Goal: Task Accomplishment & Management: Complete application form

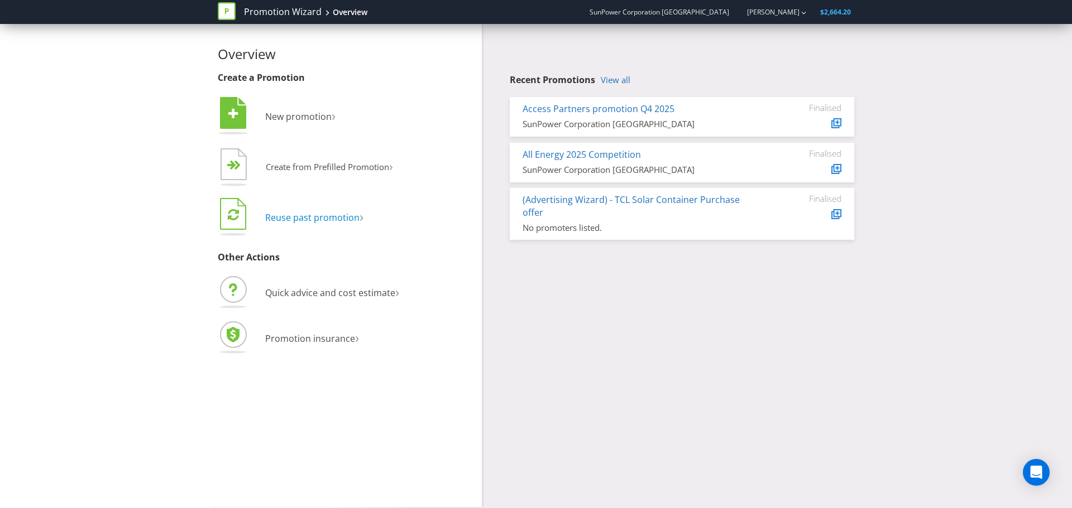
click at [338, 218] on span "Reuse past promotion" at bounding box center [312, 218] width 94 height 12
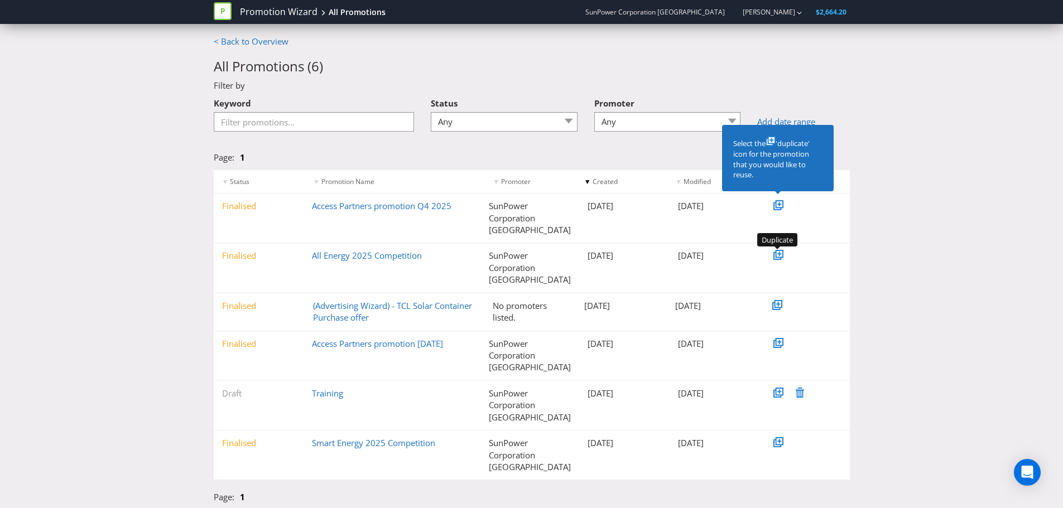
click at [777, 252] on icon at bounding box center [780, 254] width 6 height 6
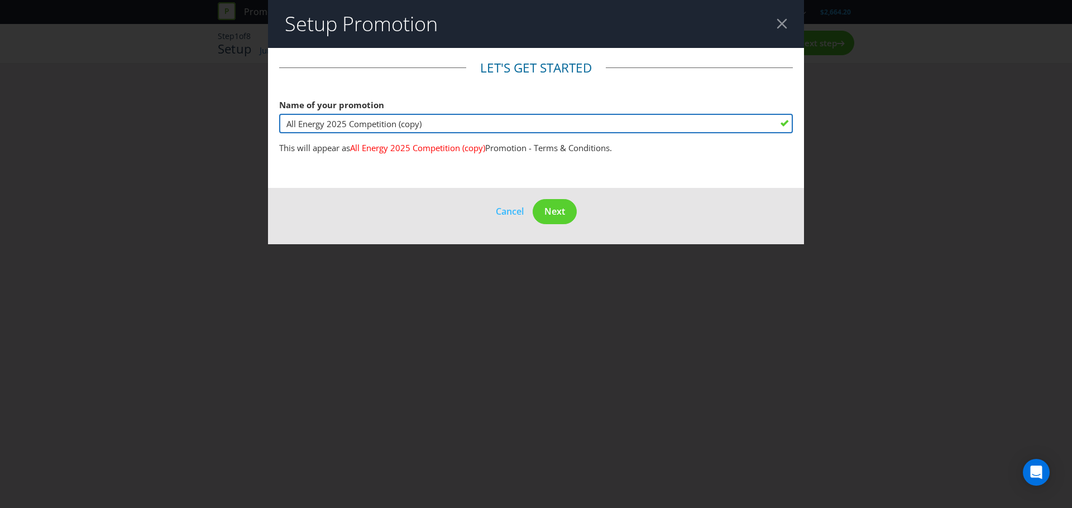
drag, startPoint x: 347, startPoint y: 124, endPoint x: 463, endPoint y: 132, distance: 116.4
click at [463, 132] on input "All Energy 2025 Competition (copy)" at bounding box center [536, 124] width 514 height 20
type input "All Energy 2025 Touchscreen Game"
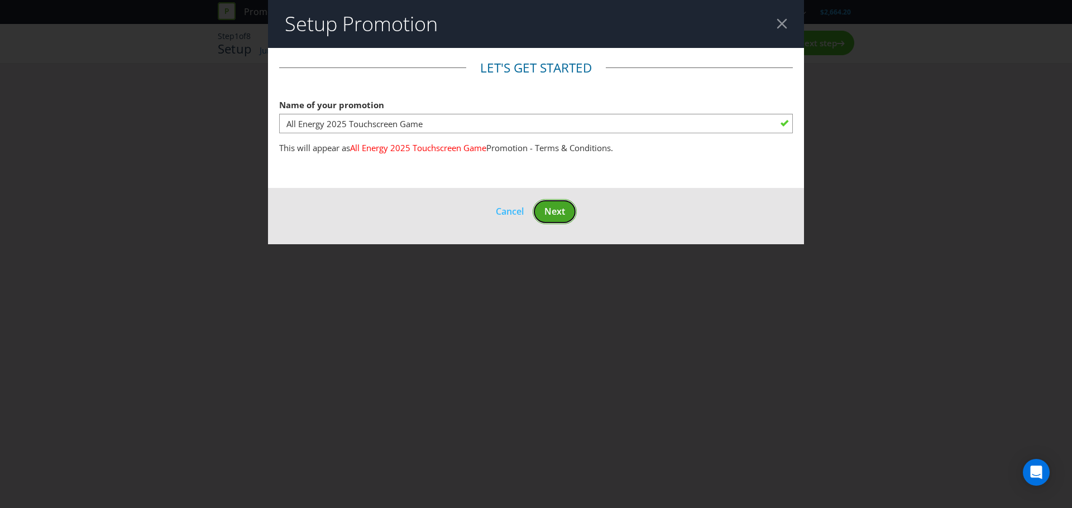
click at [550, 212] on span "Next" at bounding box center [554, 211] width 21 height 12
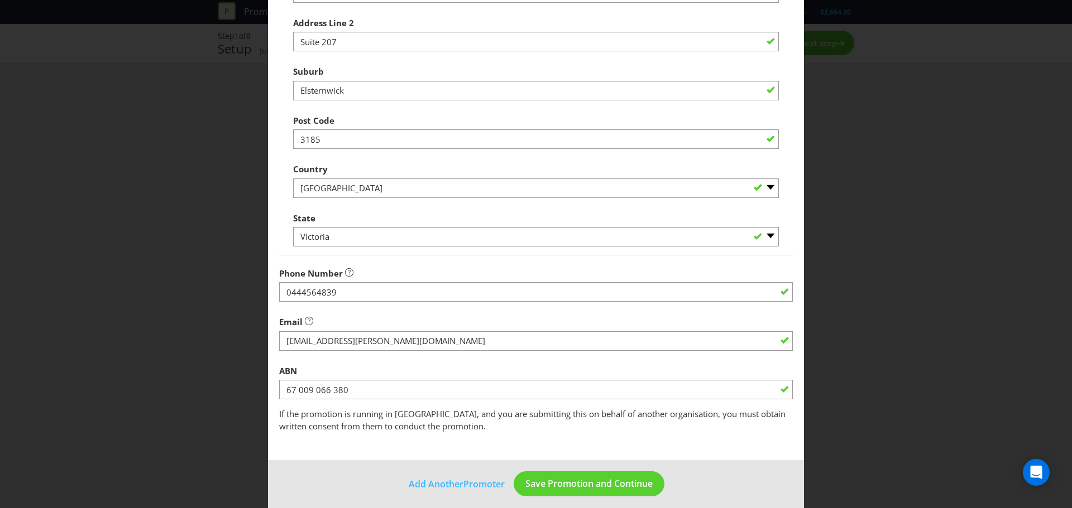
scroll to position [220, 0]
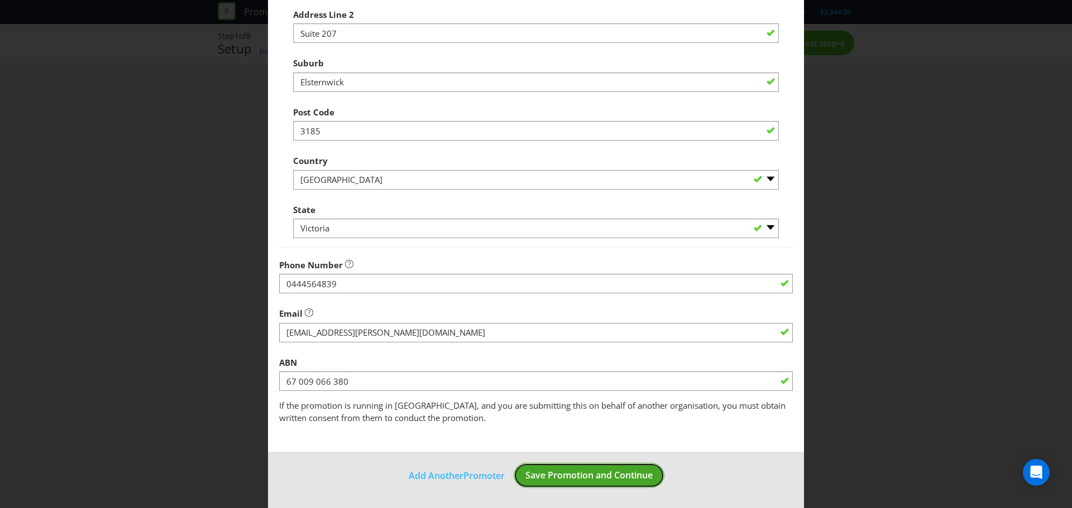
click at [589, 473] on span "Save Promotion and Continue" at bounding box center [588, 475] width 127 height 12
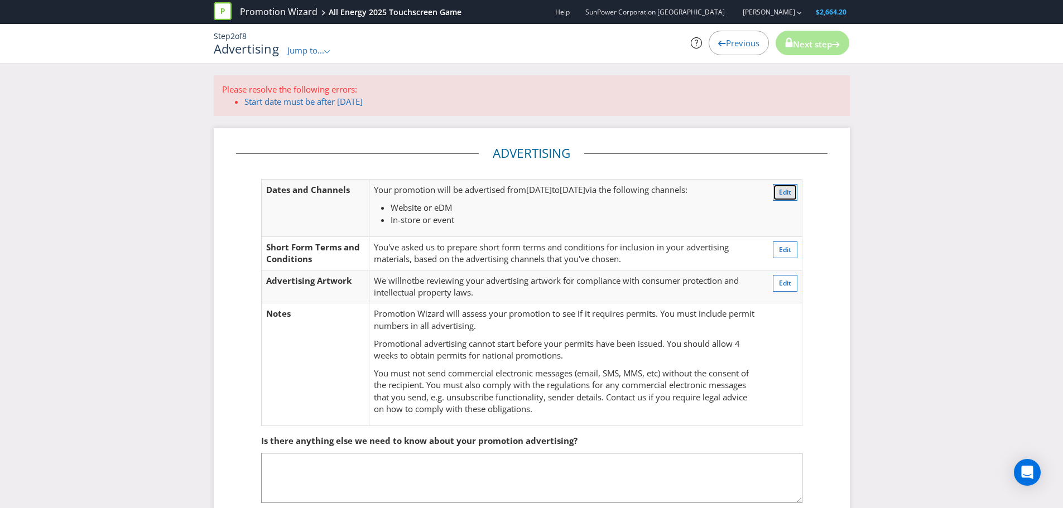
click at [786, 194] on span "Edit" at bounding box center [785, 192] width 12 height 9
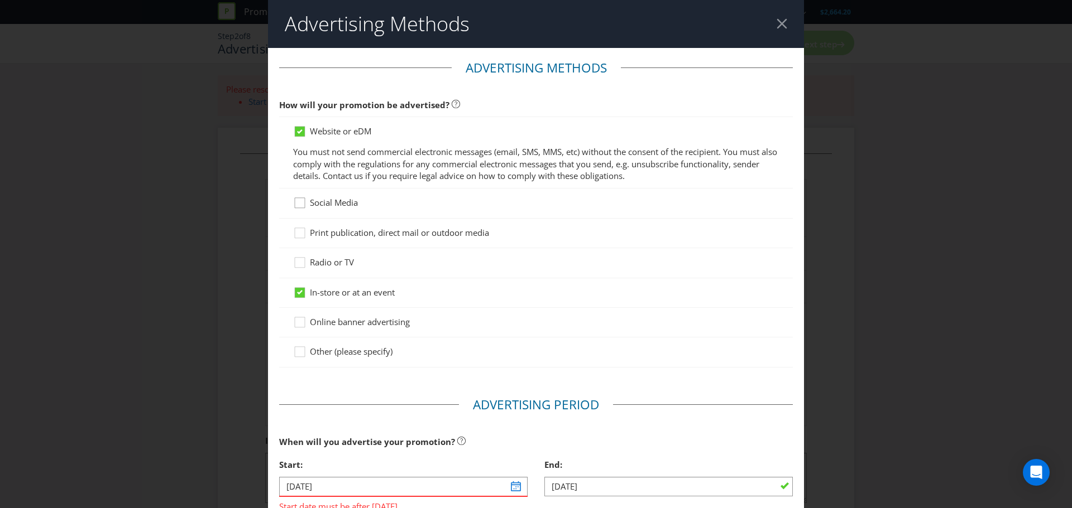
click at [301, 204] on icon at bounding box center [301, 205] width 17 height 17
click at [0, 0] on input "Social Media" at bounding box center [0, 0] width 0 height 0
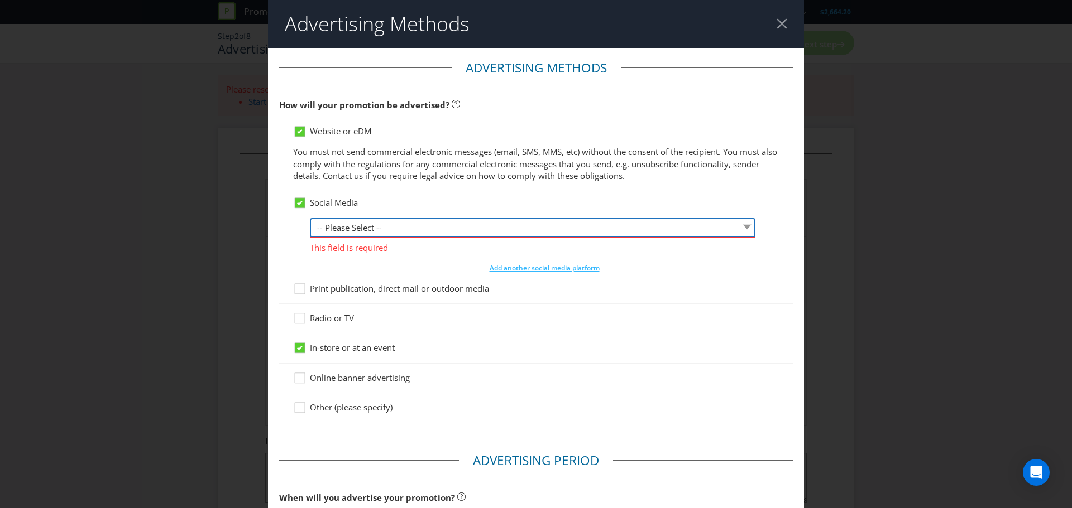
click at [632, 230] on select "-- Please Select -- Facebook X Instagram Snapchat LinkedIn Pinterest Tumblr You…" at bounding box center [532, 228] width 445 height 20
select select "LINKEDIN"
click at [310, 218] on select "-- Please Select -- Facebook X Instagram Snapchat LinkedIn Pinterest Tumblr You…" at bounding box center [532, 228] width 445 height 20
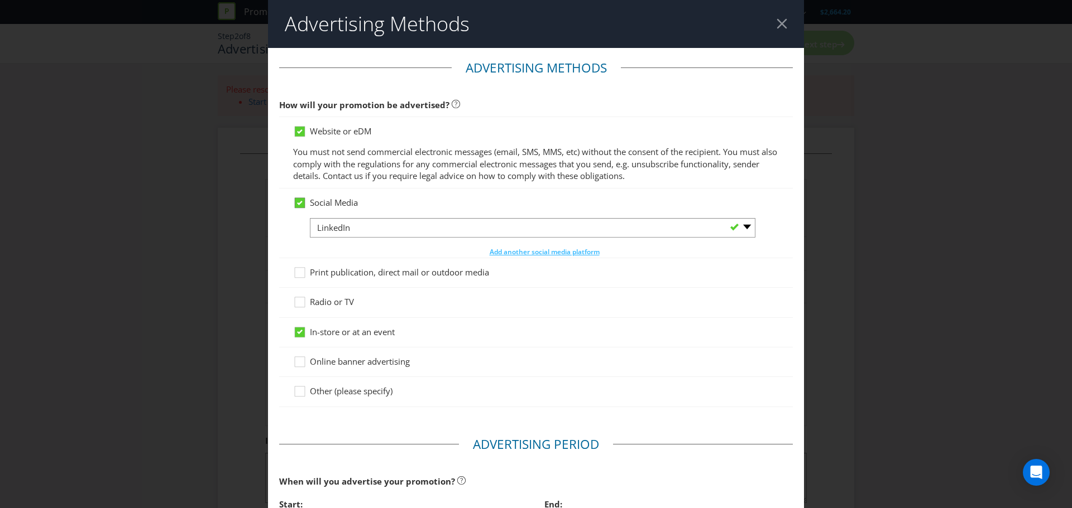
click at [298, 205] on icon at bounding box center [300, 203] width 6 height 4
click at [0, 0] on input "Social Media" at bounding box center [0, 0] width 0 height 0
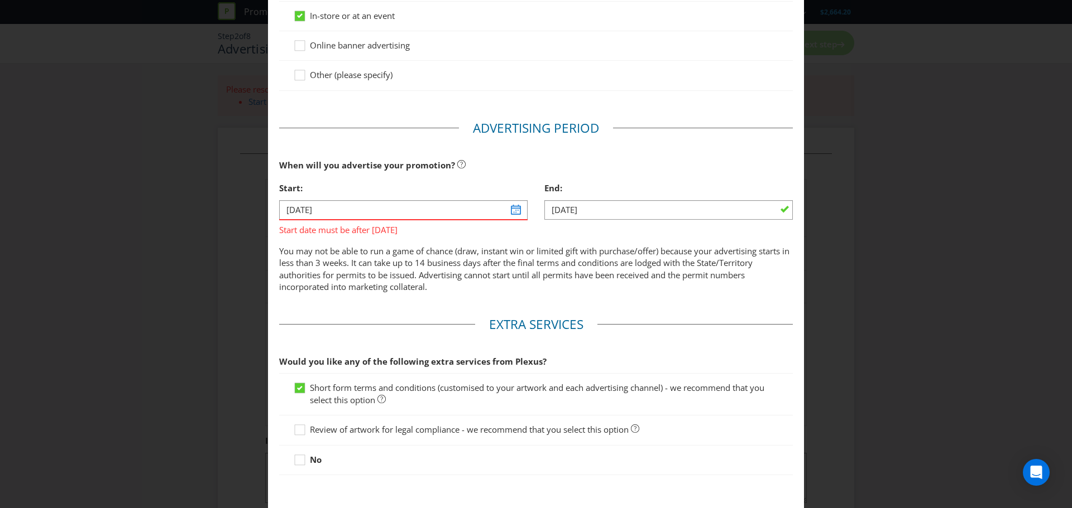
scroll to position [279, 0]
click at [512, 209] on input "[DATE]" at bounding box center [403, 208] width 248 height 20
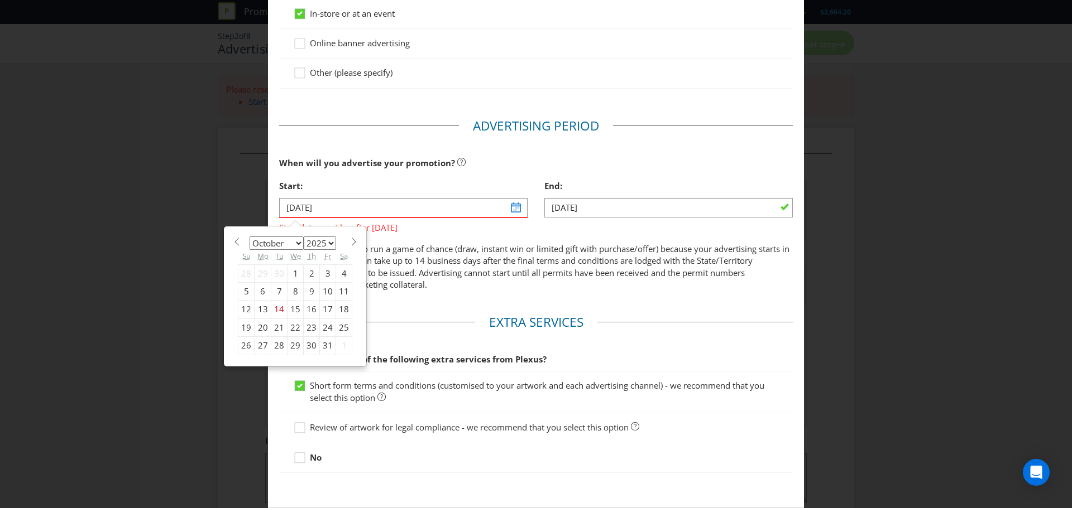
click at [276, 328] on div "21" at bounding box center [279, 328] width 16 height 18
type input "[DATE]"
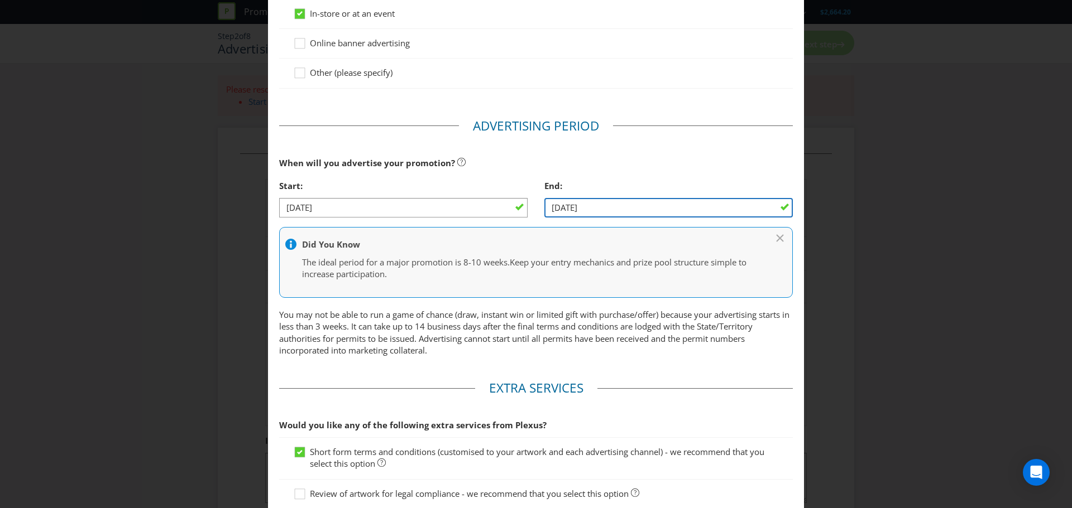
click at [769, 207] on input "[DATE]" at bounding box center [668, 208] width 248 height 20
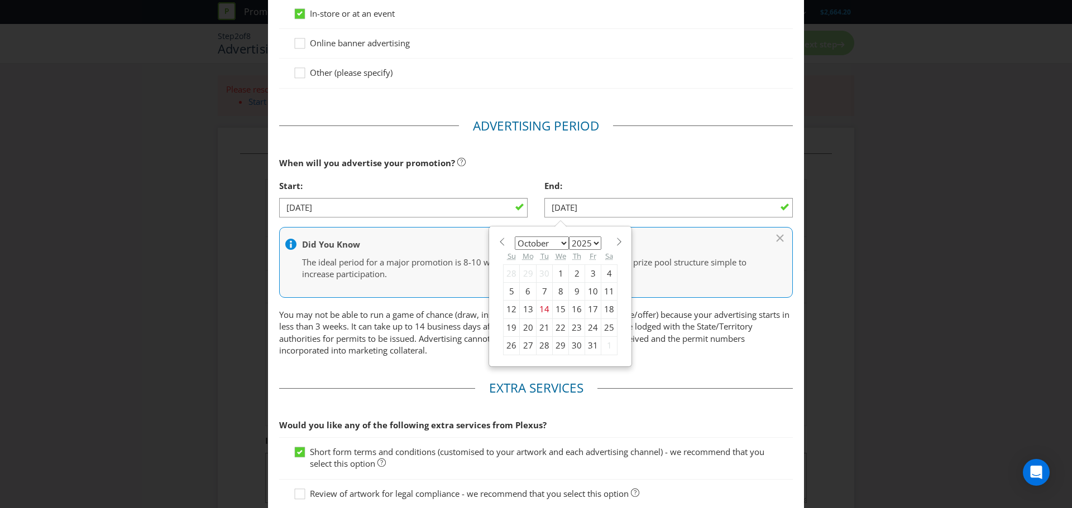
click at [573, 346] on div "30" at bounding box center [577, 346] width 16 height 18
type input "[DATE]"
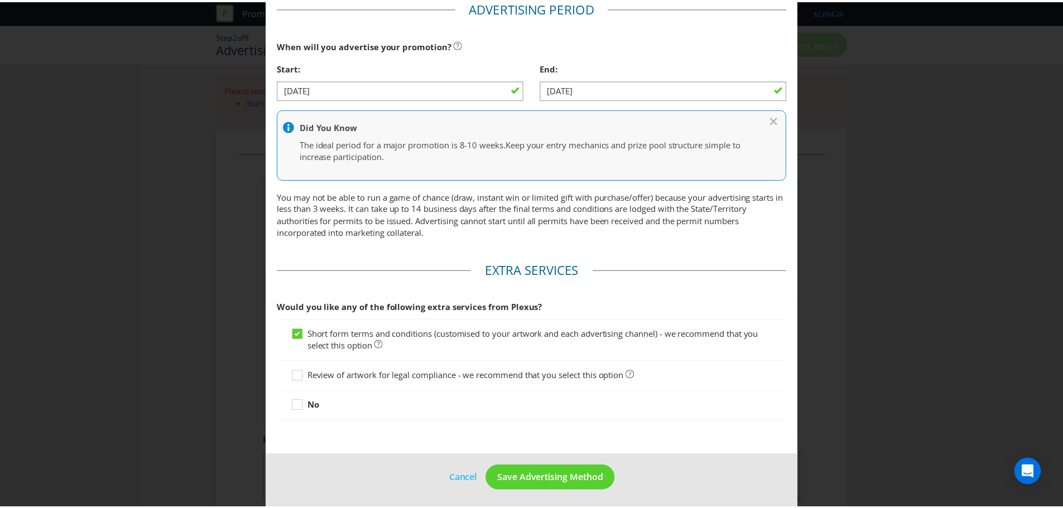
scroll to position [400, 0]
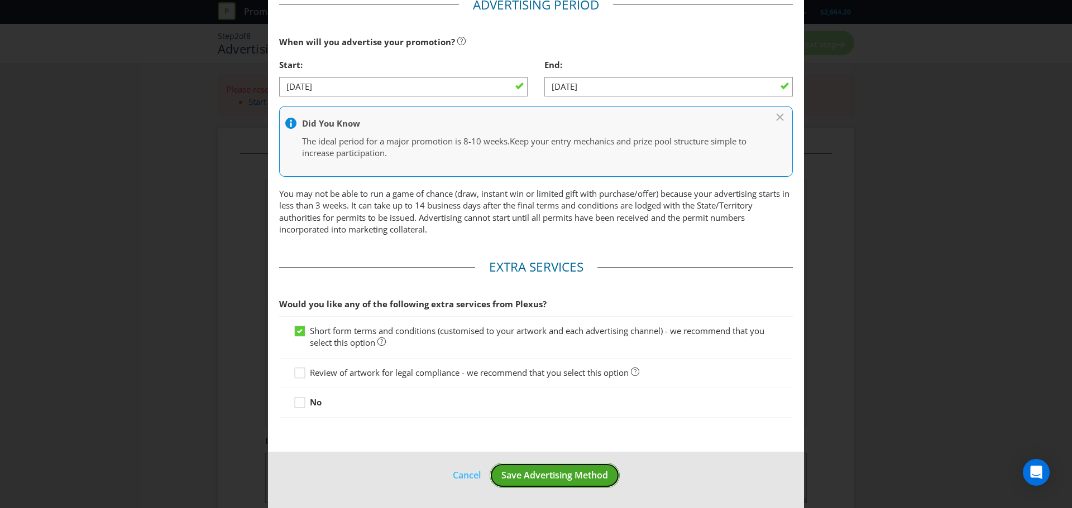
click at [538, 473] on span "Save Advertising Method" at bounding box center [554, 475] width 107 height 12
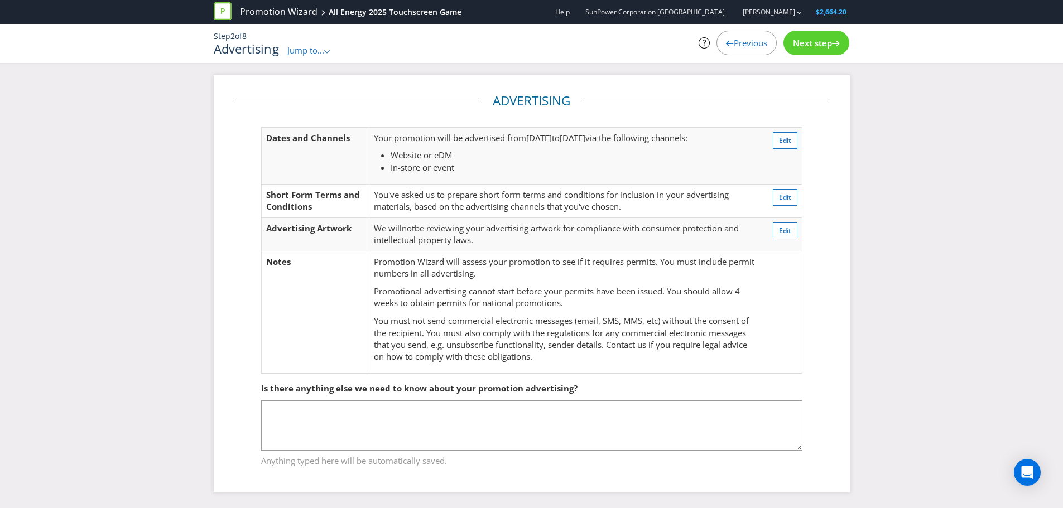
scroll to position [1, 0]
click at [821, 33] on div "Next step" at bounding box center [817, 43] width 66 height 25
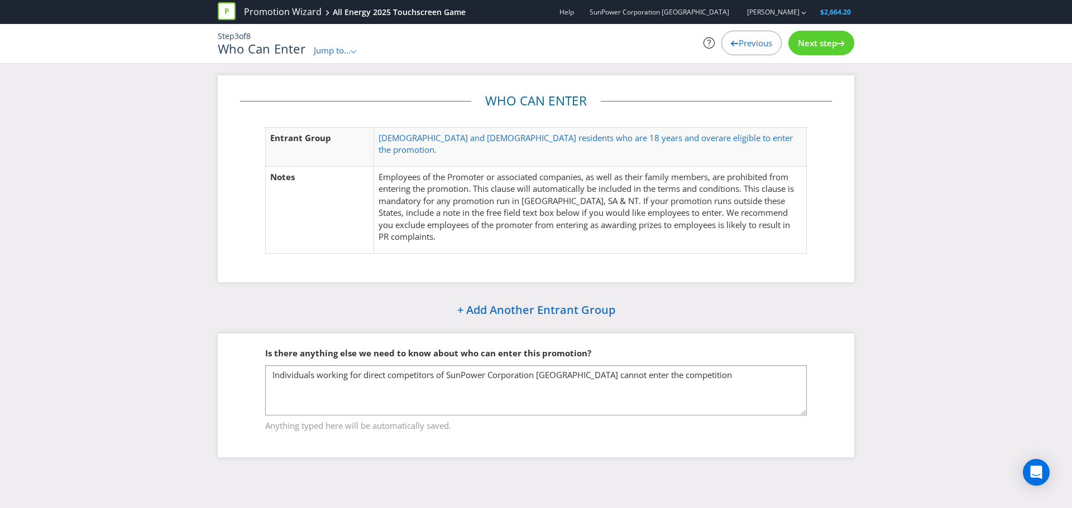
click at [814, 43] on span "Next step" at bounding box center [817, 42] width 39 height 11
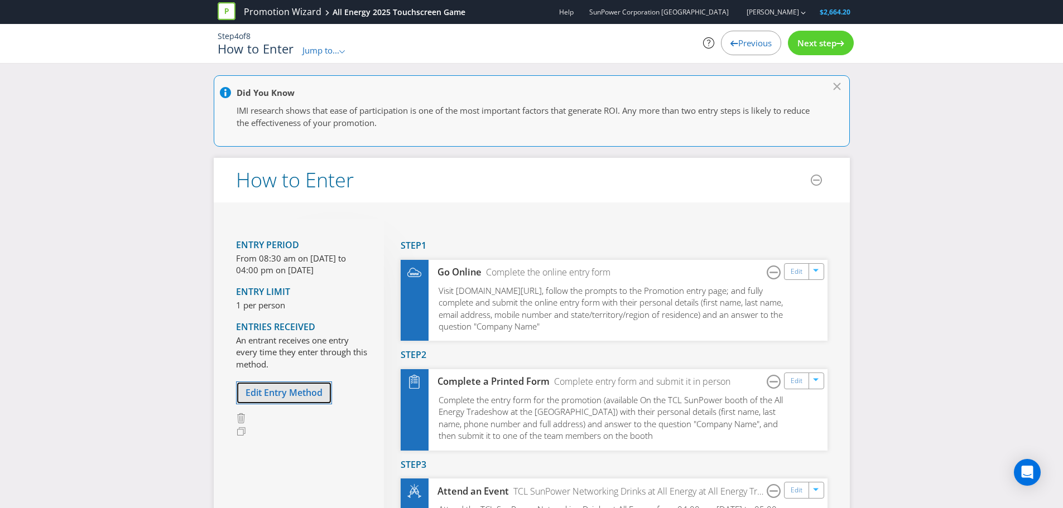
click at [305, 392] on span "Edit Entry Method" at bounding box center [284, 393] width 77 height 12
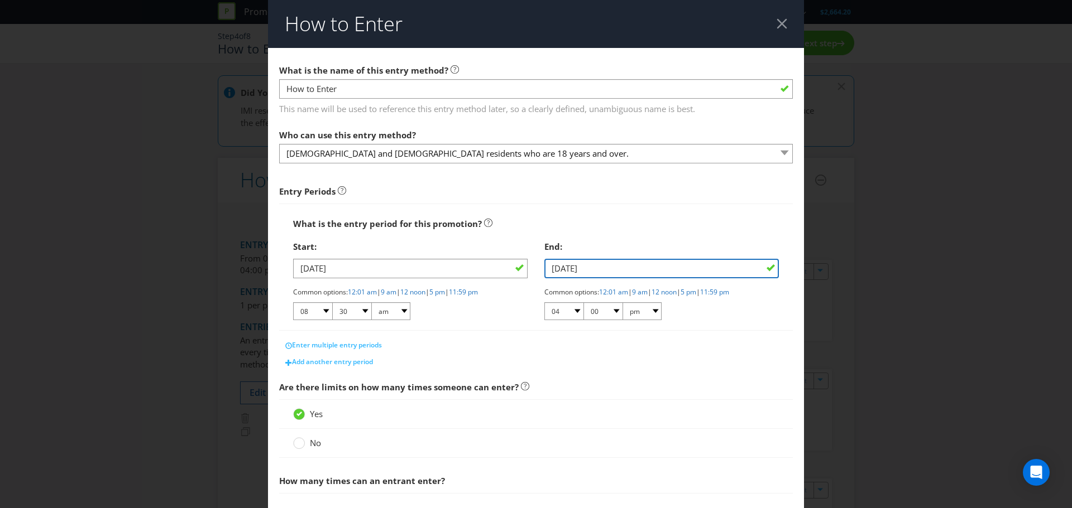
click at [687, 273] on input "[DATE]" at bounding box center [661, 269] width 234 height 20
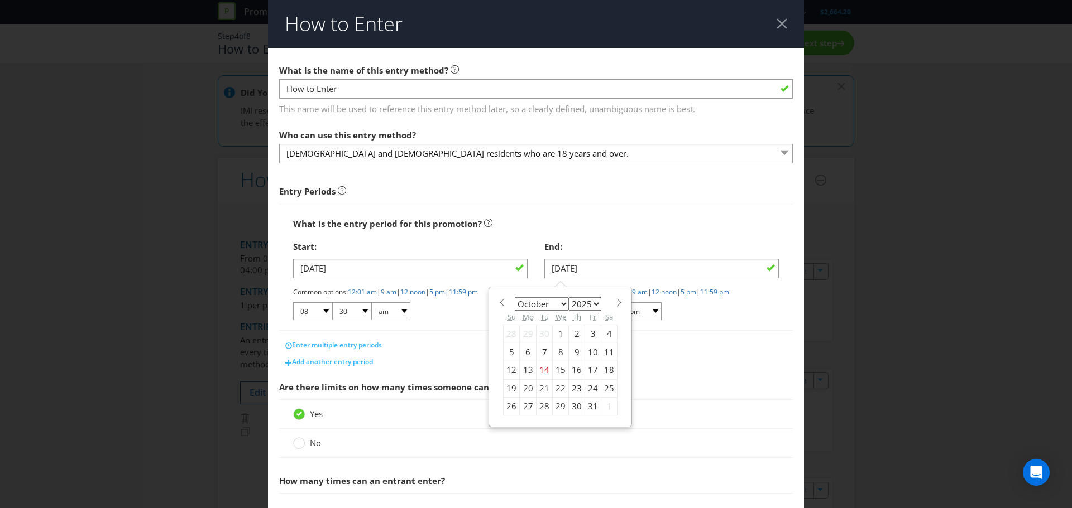
click at [573, 406] on div "30" at bounding box center [577, 406] width 16 height 18
type input "[DATE]"
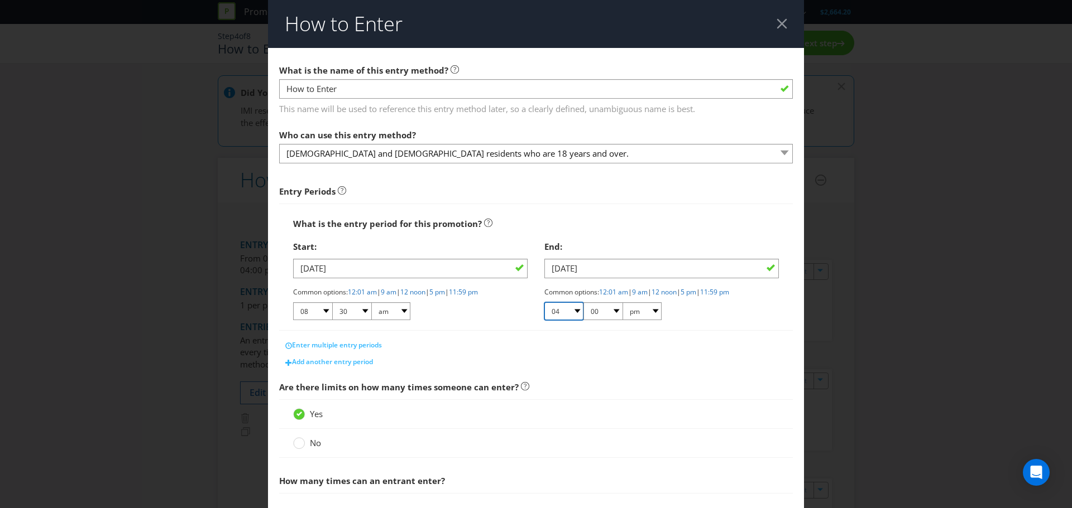
click at [573, 314] on select "01 02 03 04 05 06 07 08 09 10 11 12" at bounding box center [563, 312] width 39 height 18
select select "05"
click at [544, 303] on select "01 02 03 04 05 06 07 08 09 10 11 12" at bounding box center [563, 312] width 39 height 18
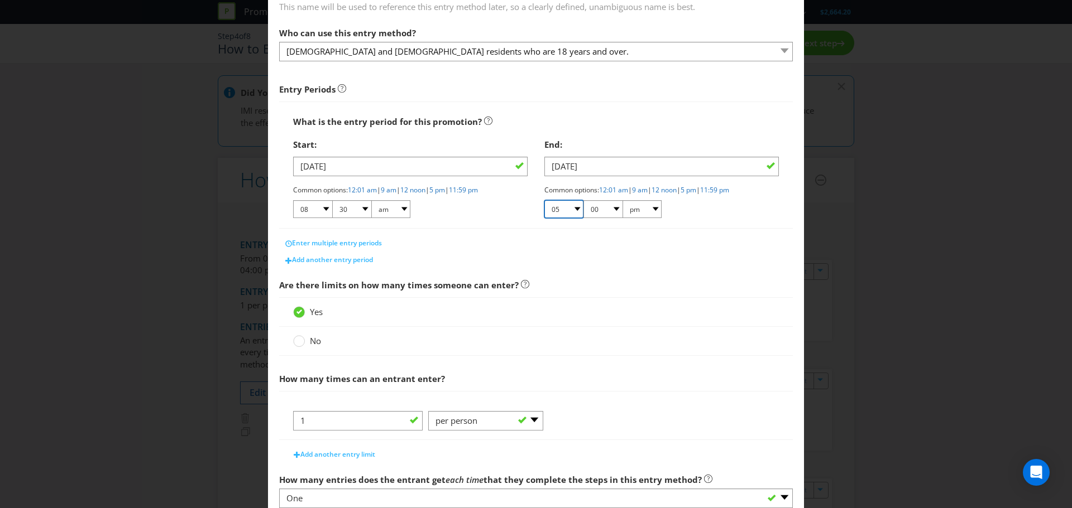
scroll to position [112, 0]
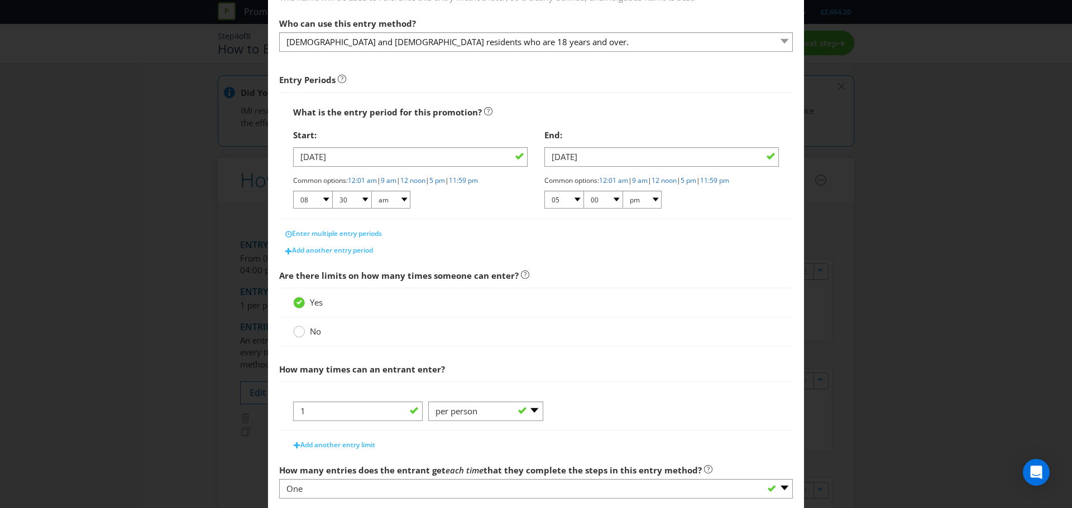
click at [296, 332] on circle at bounding box center [299, 332] width 11 height 11
click at [0, 0] on input "No" at bounding box center [0, 0] width 0 height 0
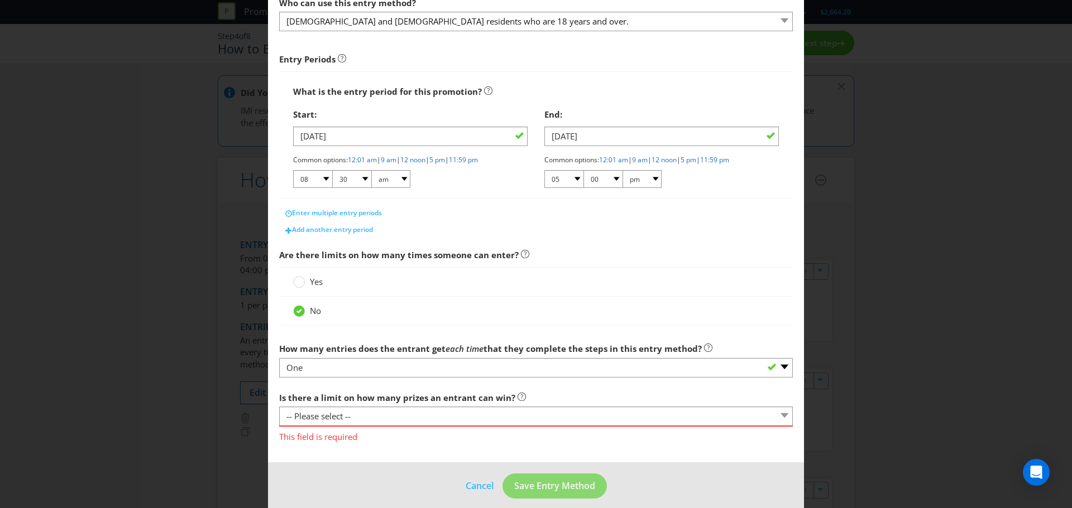
scroll to position [143, 0]
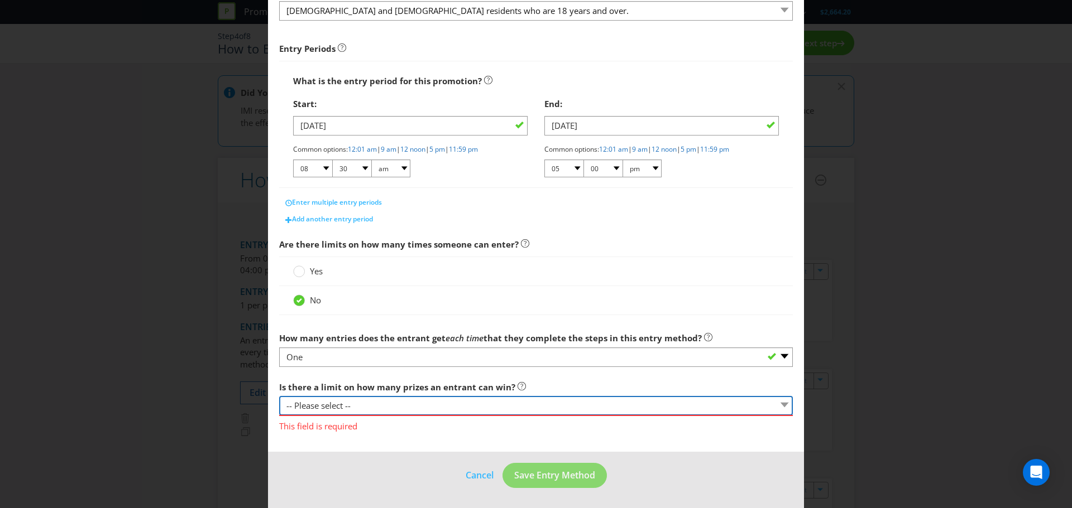
click at [607, 404] on select "-- Please select -- Yes, there is a maximum number of prizes that one entrant c…" at bounding box center [536, 406] width 514 height 20
select select "UNLIMITED"
click at [279, 412] on select "-- Please select -- Yes, there is a maximum number of prizes that one entrant c…" at bounding box center [536, 406] width 514 height 20
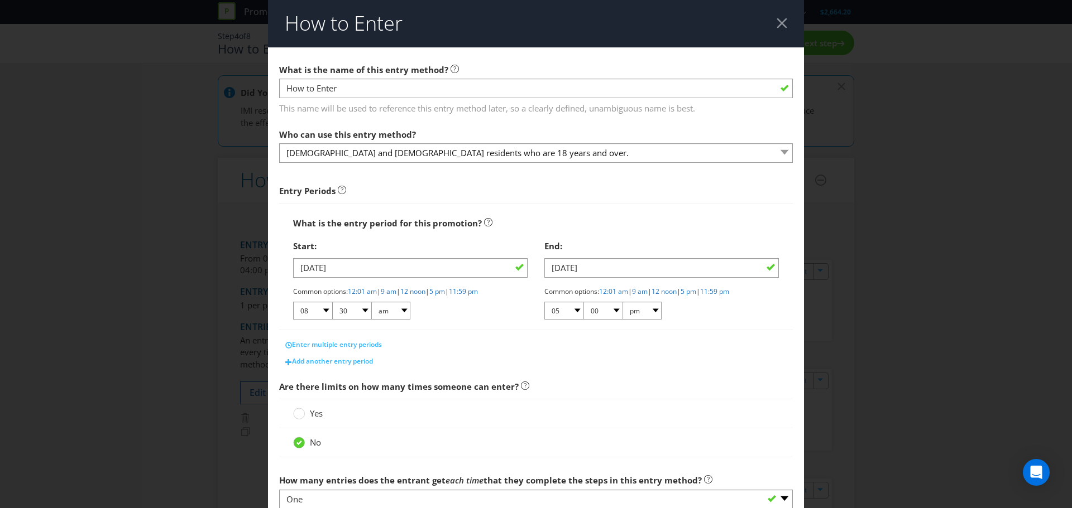
scroll to position [0, 0]
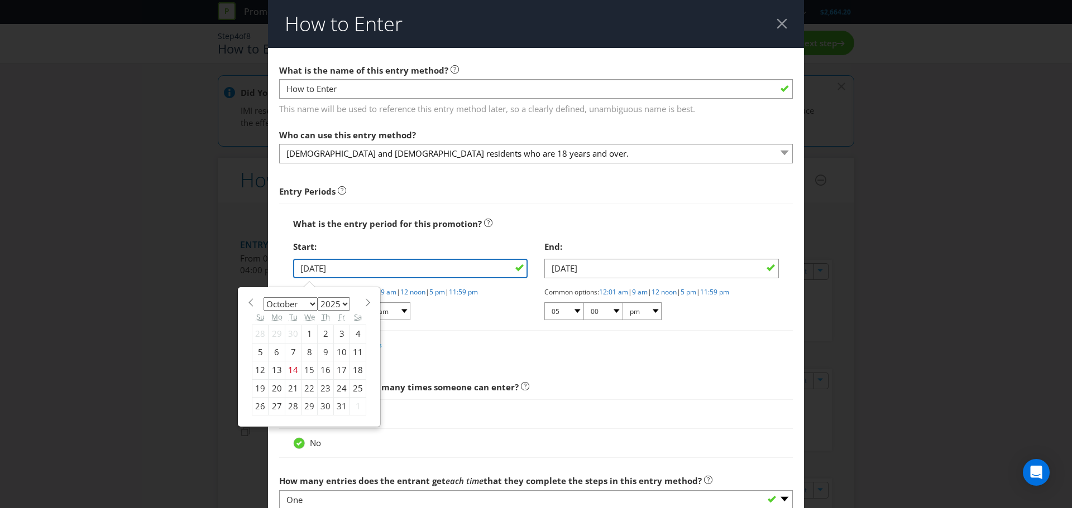
click at [467, 270] on input "[DATE]" at bounding box center [410, 269] width 234 height 20
click at [628, 374] on main "What is the name of this entry method? How to Enter This name will be used to r…" at bounding box center [536, 313] width 536 height 531
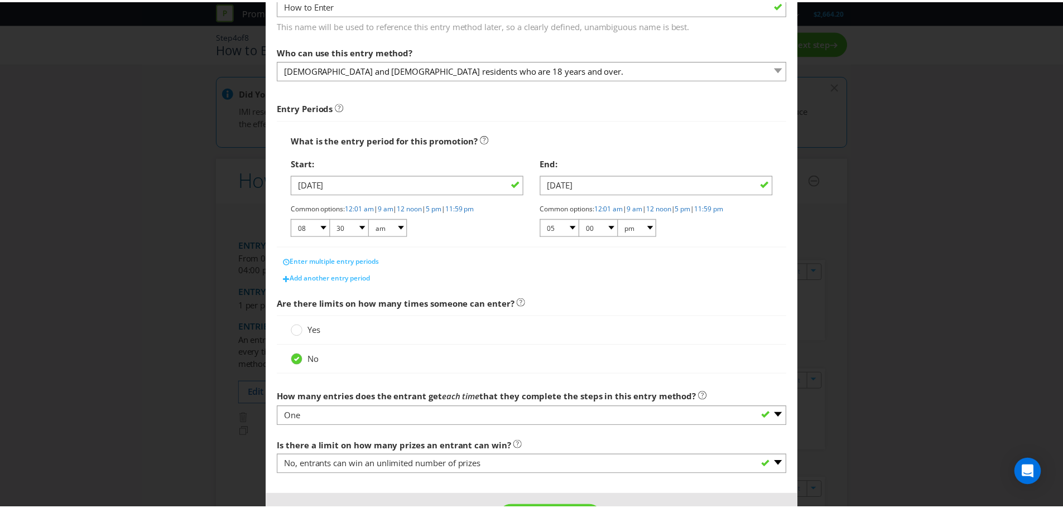
scroll to position [127, 0]
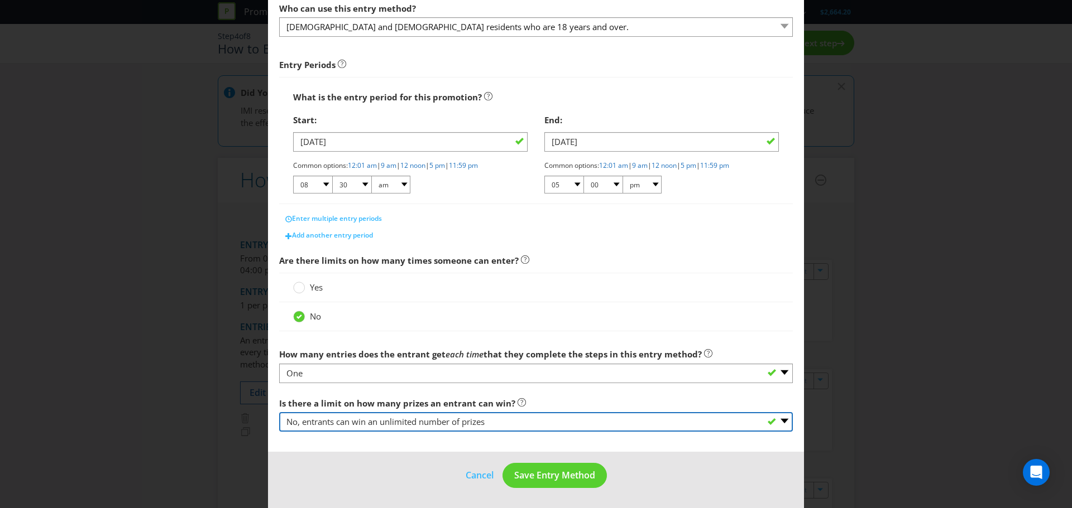
click at [566, 421] on select "-- Please select -- Yes, there is a maximum number of prizes that one entrant c…" at bounding box center [536, 422] width 514 height 20
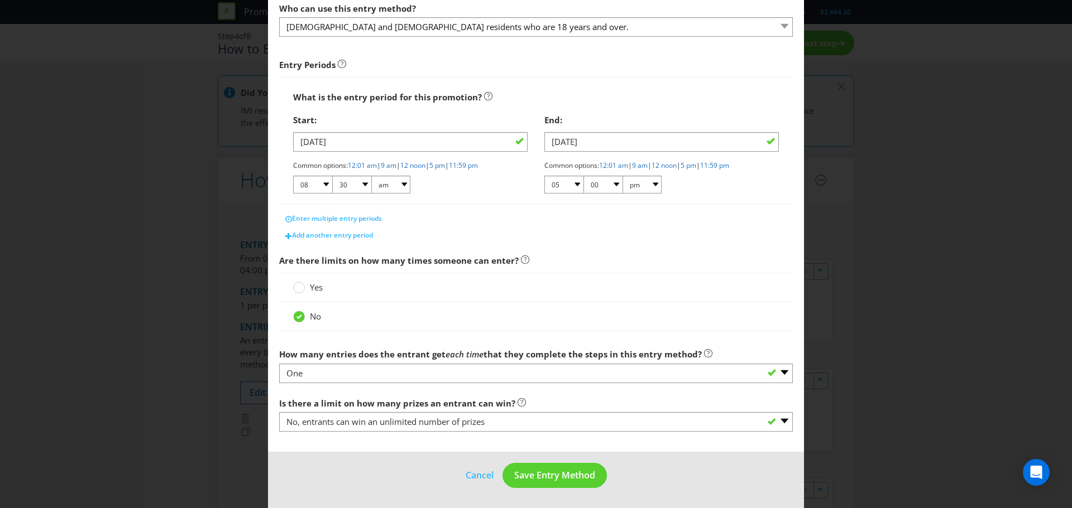
click at [688, 477] on footer "Cancel Save Entry Method" at bounding box center [536, 480] width 536 height 56
click at [544, 480] on span "Save Entry Method" at bounding box center [554, 475] width 81 height 12
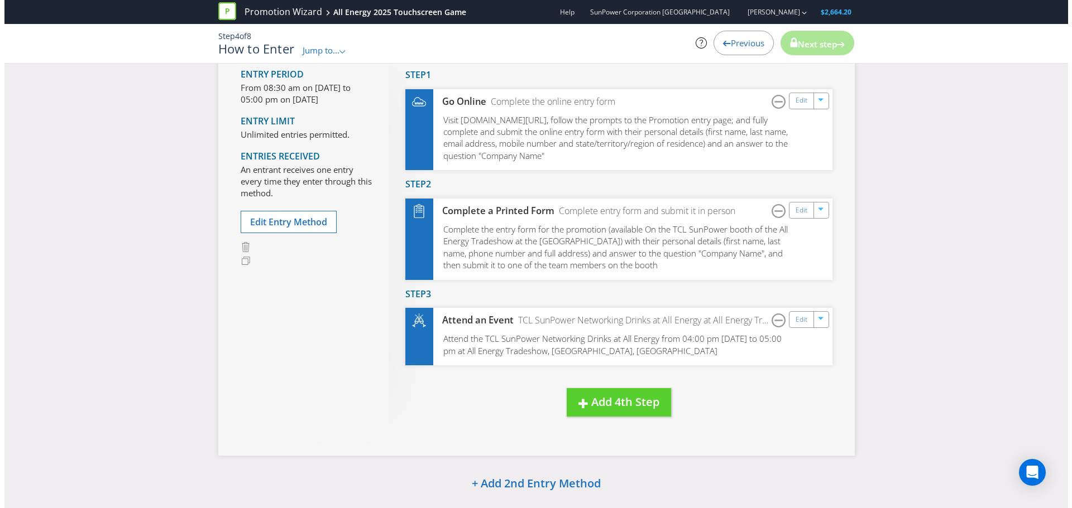
scroll to position [167, 0]
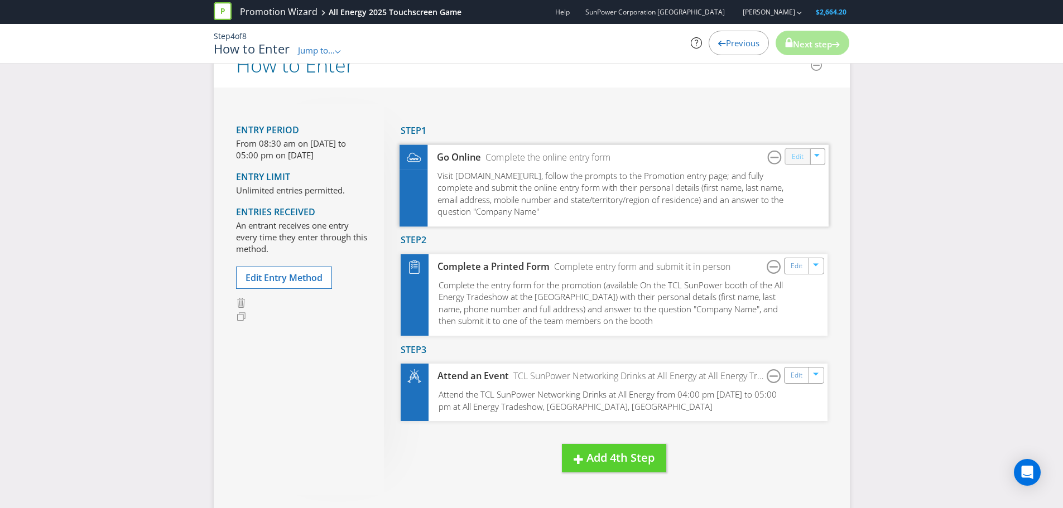
click at [799, 156] on link "Edit" at bounding box center [797, 156] width 12 height 13
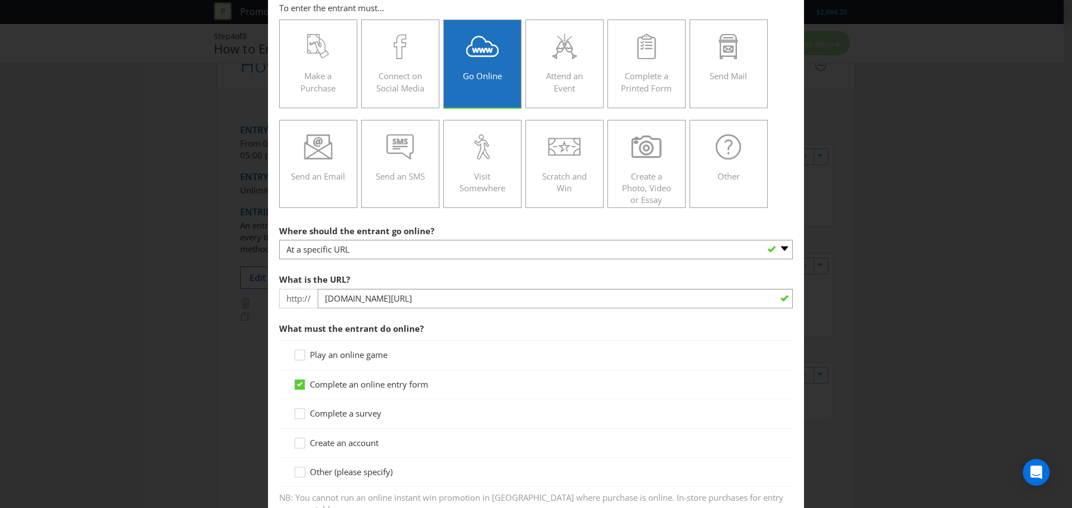
scroll to position [167, 0]
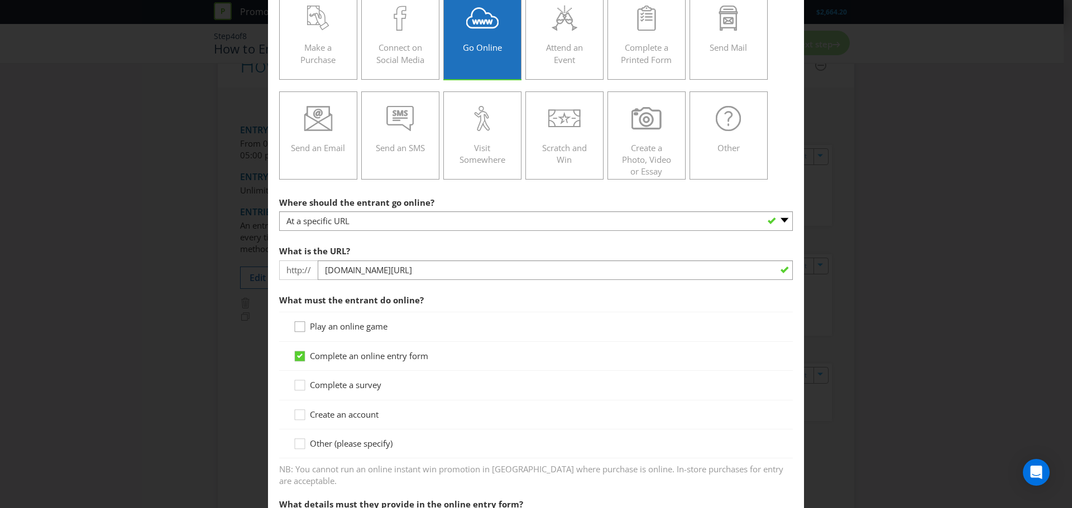
click at [293, 324] on icon at bounding box center [301, 329] width 17 height 17
click at [0, 0] on input "Play an online game" at bounding box center [0, 0] width 0 height 0
click at [297, 357] on icon at bounding box center [300, 356] width 6 height 4
click at [0, 0] on input "Complete an online entry form" at bounding box center [0, 0] width 0 height 0
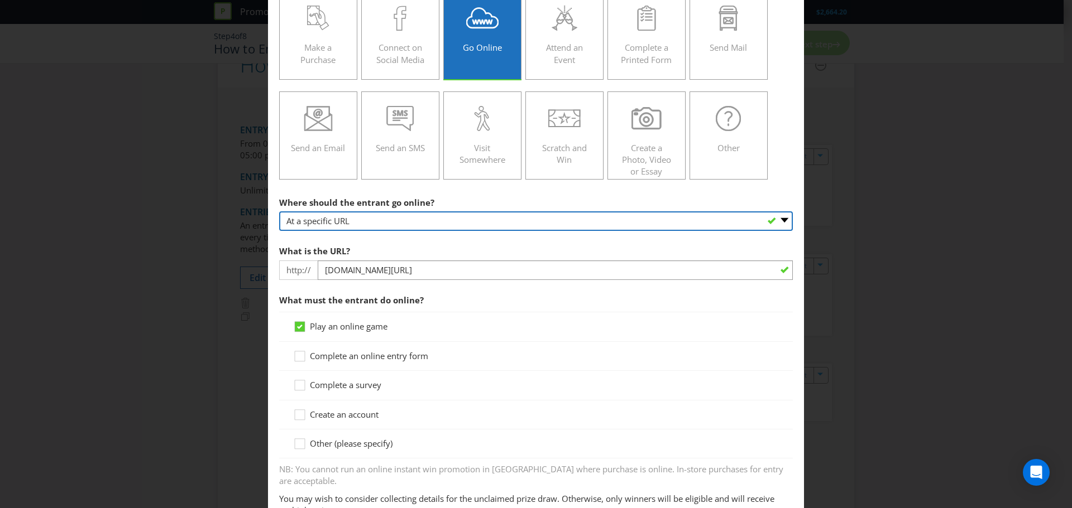
click at [715, 222] on select "-- Please select -- At a specific URL Using a direct link sent to the entrant b…" at bounding box center [536, 222] width 514 height 20
select select "OTHER"
click at [279, 212] on select "-- Please select -- At a specific URL Using a direct link sent to the entrant b…" at bounding box center [536, 222] width 514 height 20
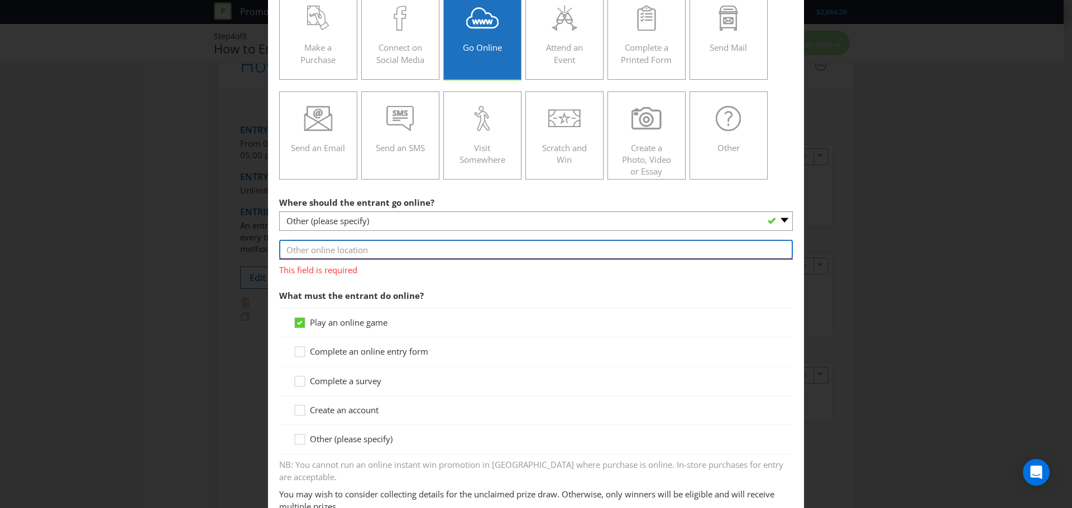
click at [406, 250] on input "text" at bounding box center [536, 250] width 514 height 20
click at [348, 252] on input "Touchscreen at the TCL SunPower Booth LL135 at All Energy 2025" at bounding box center [536, 250] width 514 height 20
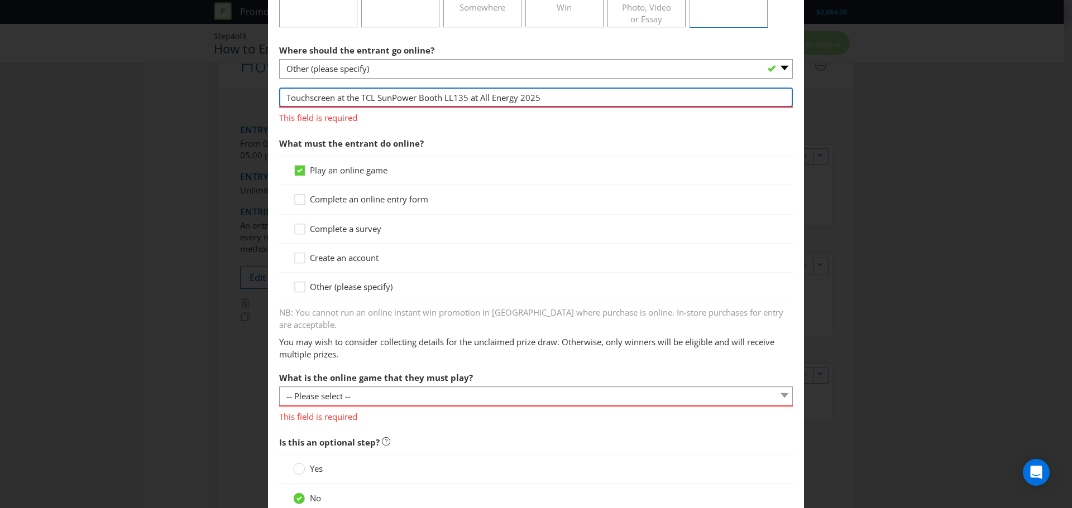
scroll to position [335, 0]
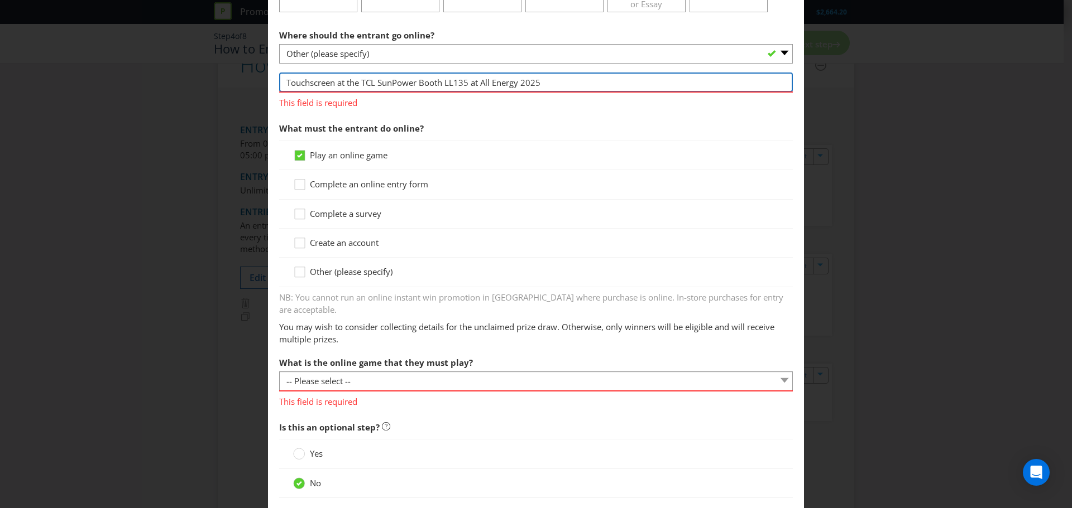
type input "Touchscreen at the TCL SunPower Booth LL135 at All Energy 2025"
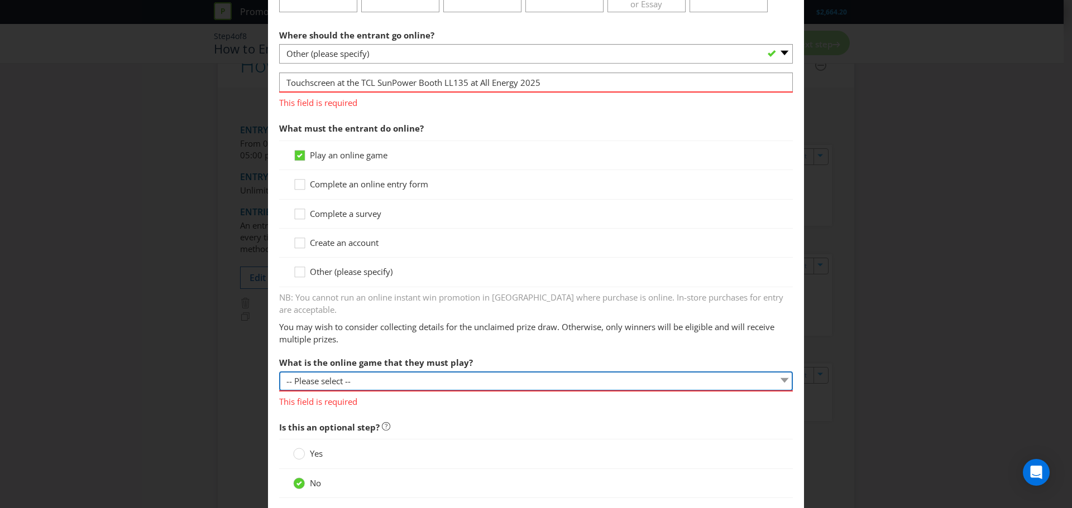
click at [538, 370] on div "What is the online game that they must play? -- Please select -- Spin the wheel…" at bounding box center [536, 380] width 514 height 56
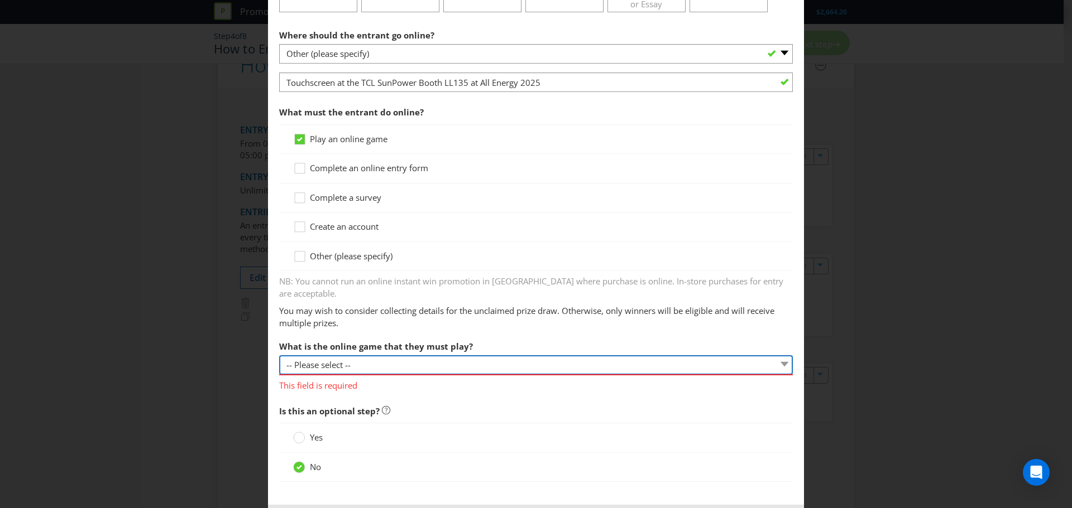
select select "OTHER"
click at [279, 356] on select "-- Please select -- Spin the wheel Swipe to scratch on screen Other (please spe…" at bounding box center [536, 366] width 514 height 20
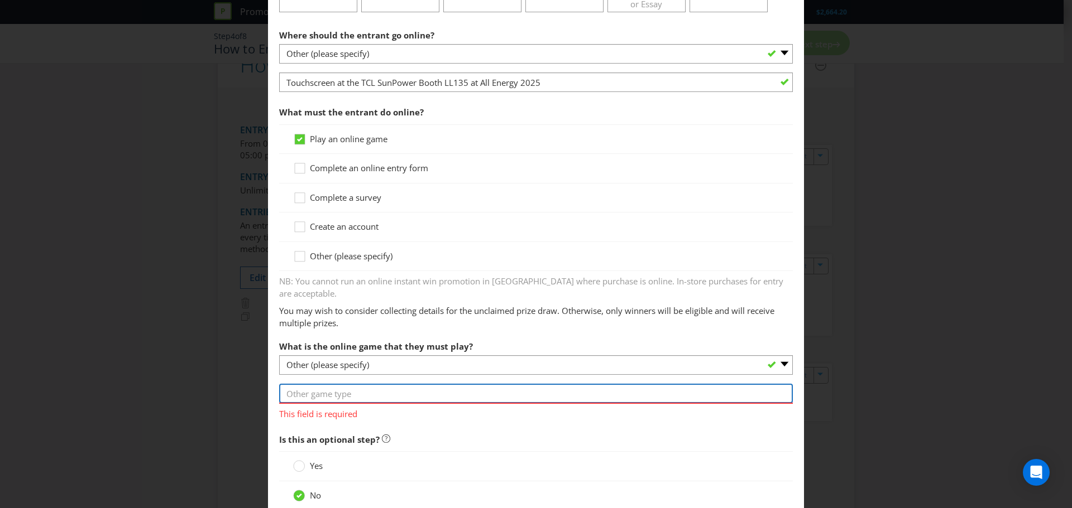
click at [412, 384] on input "text" at bounding box center [536, 394] width 514 height 20
type input "AFL Supermark"
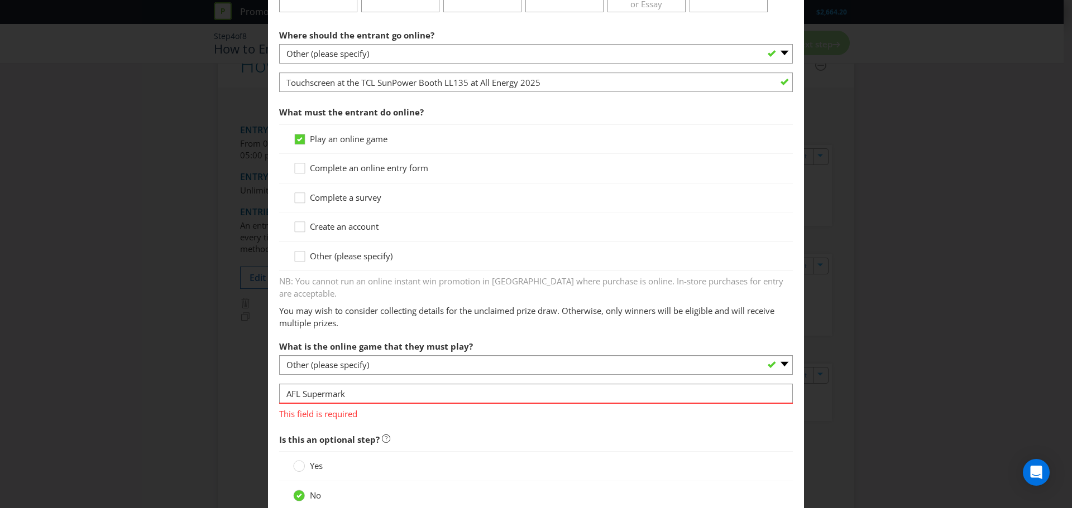
click at [892, 380] on div "How to Enter Did You Know IMI research shows that ease of participation is one …" at bounding box center [536, 254] width 1072 height 508
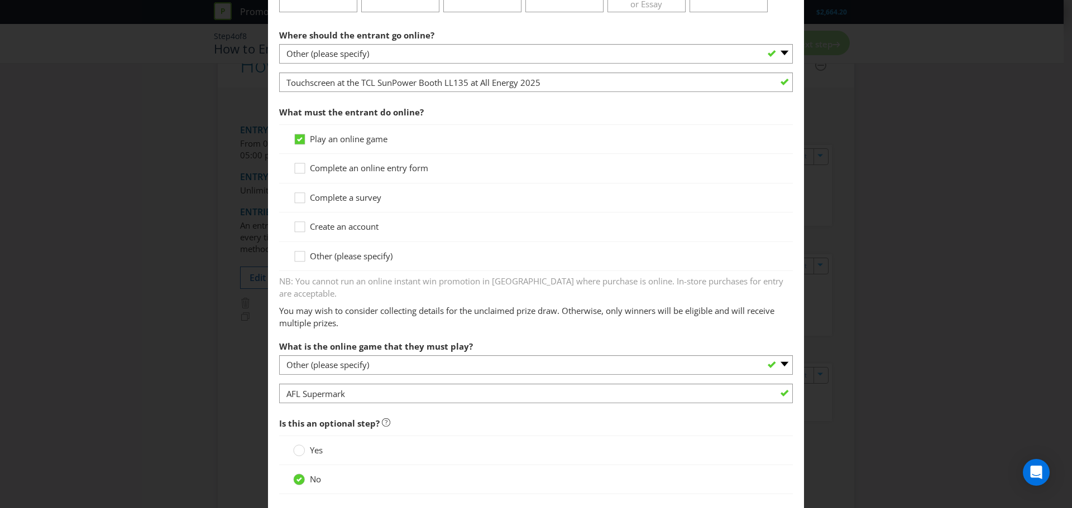
scroll to position [387, 0]
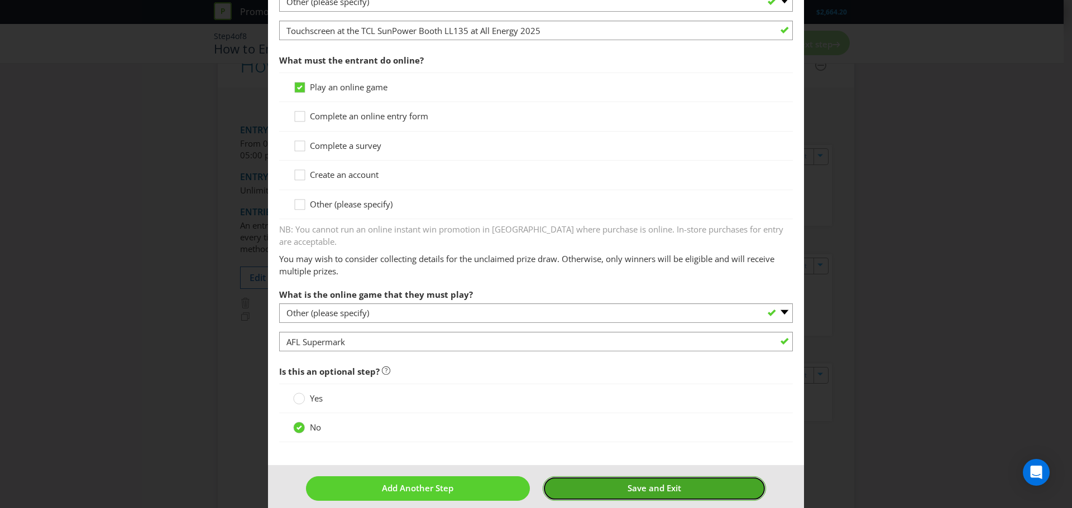
click at [632, 483] on span "Save and Exit" at bounding box center [654, 488] width 54 height 11
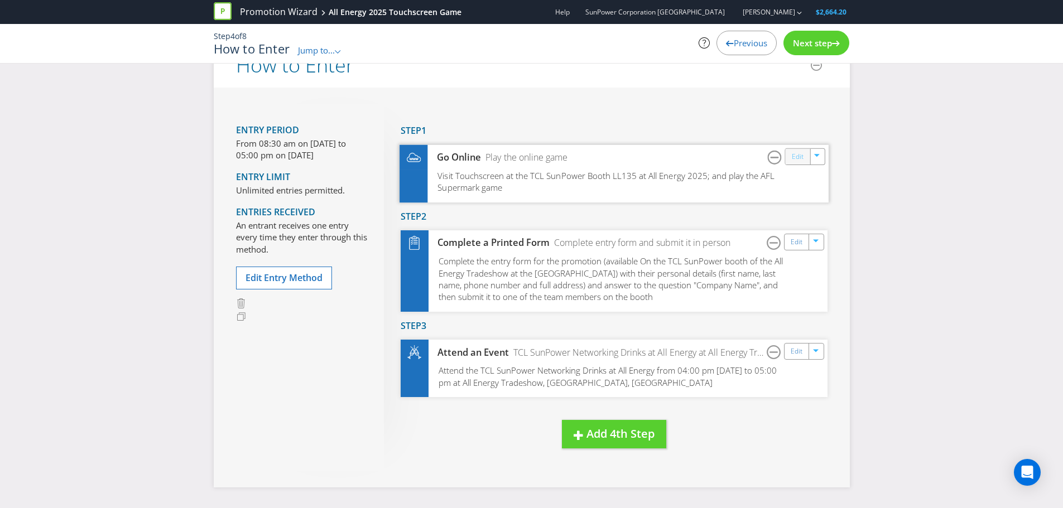
click at [799, 157] on link "Edit" at bounding box center [797, 156] width 12 height 13
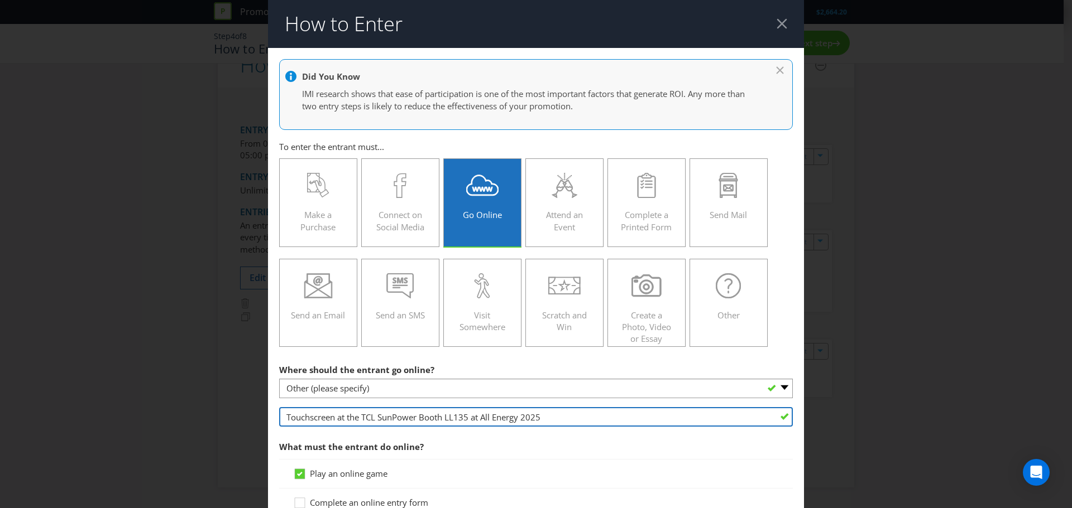
click at [284, 414] on input "Touchscreen at the TCL SunPower Booth LL135 at All Energy 2025" at bounding box center [536, 417] width 514 height 20
type input "touchscreen at the TCL SunPower Booth LL135 at All Energy 2025"
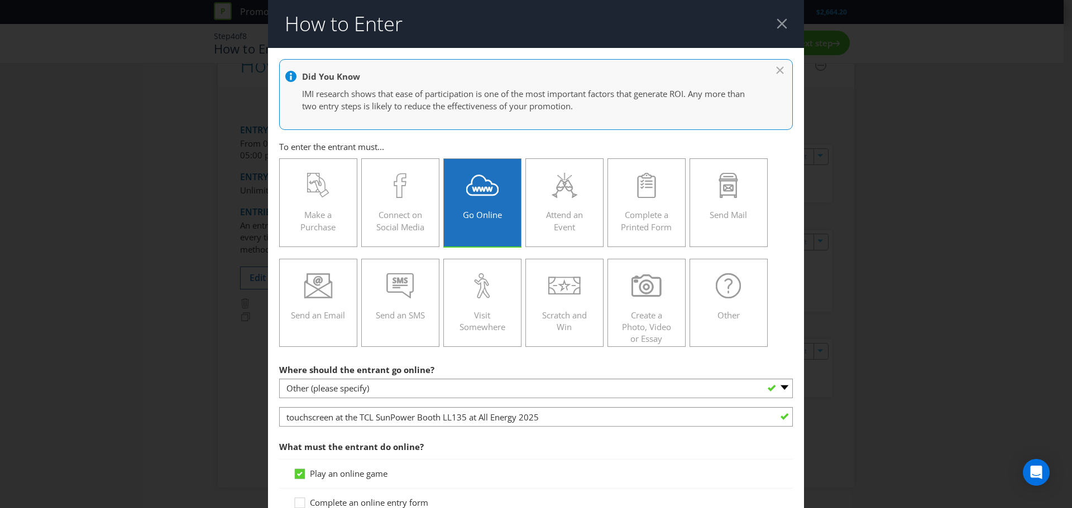
click at [918, 386] on div "How to Enter Did You Know IMI research shows that ease of participation is one …" at bounding box center [536, 254] width 1072 height 508
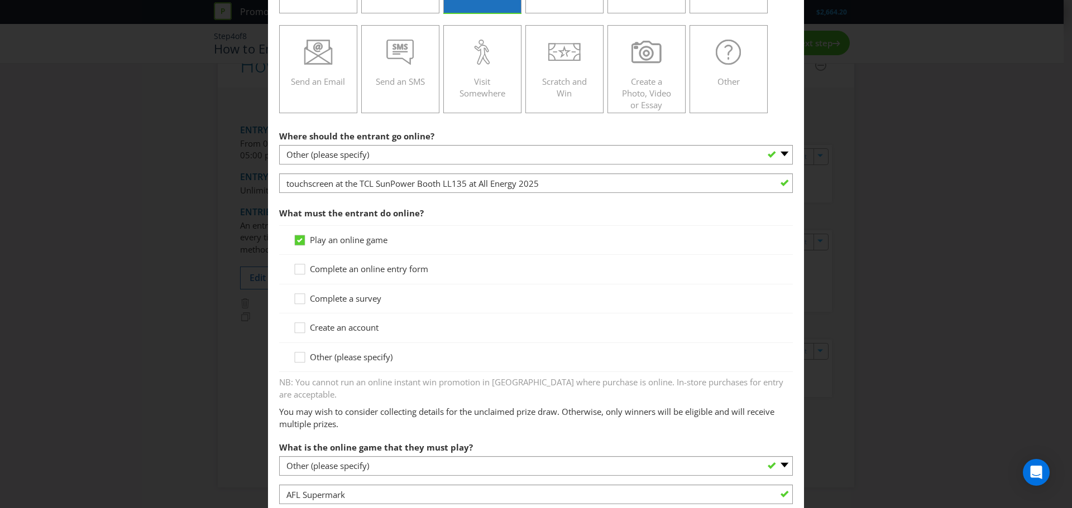
scroll to position [387, 0]
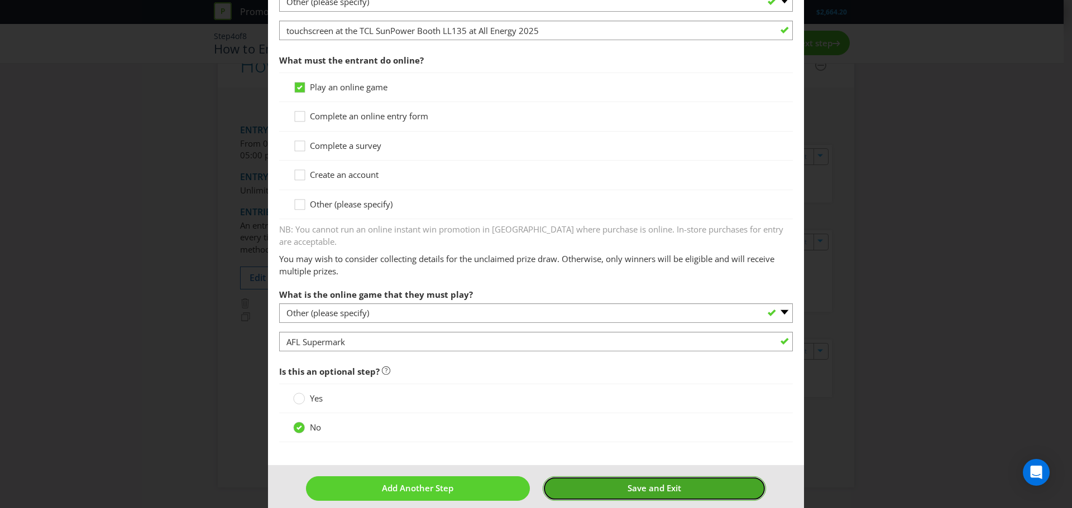
click at [650, 483] on span "Save and Exit" at bounding box center [654, 488] width 54 height 11
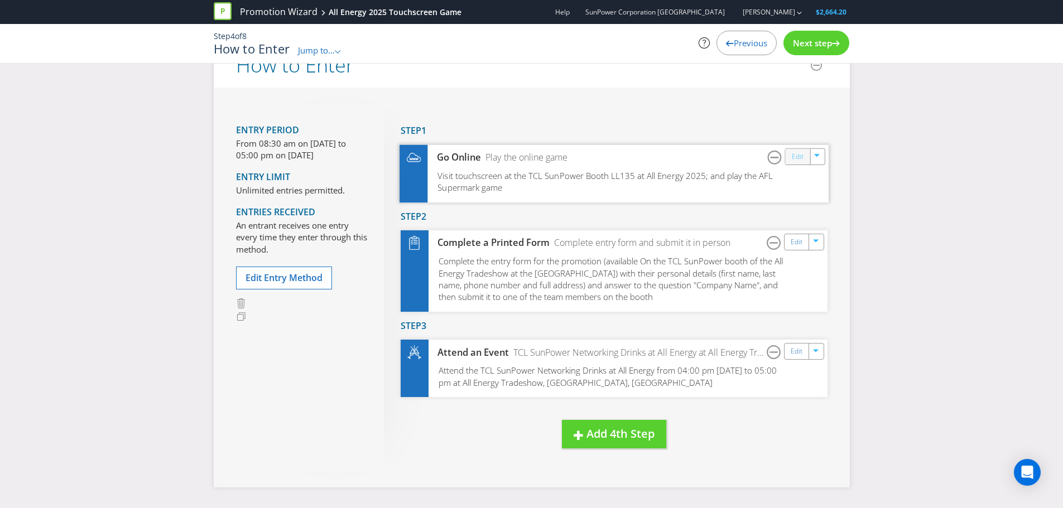
click at [797, 157] on link "Edit" at bounding box center [797, 156] width 12 height 13
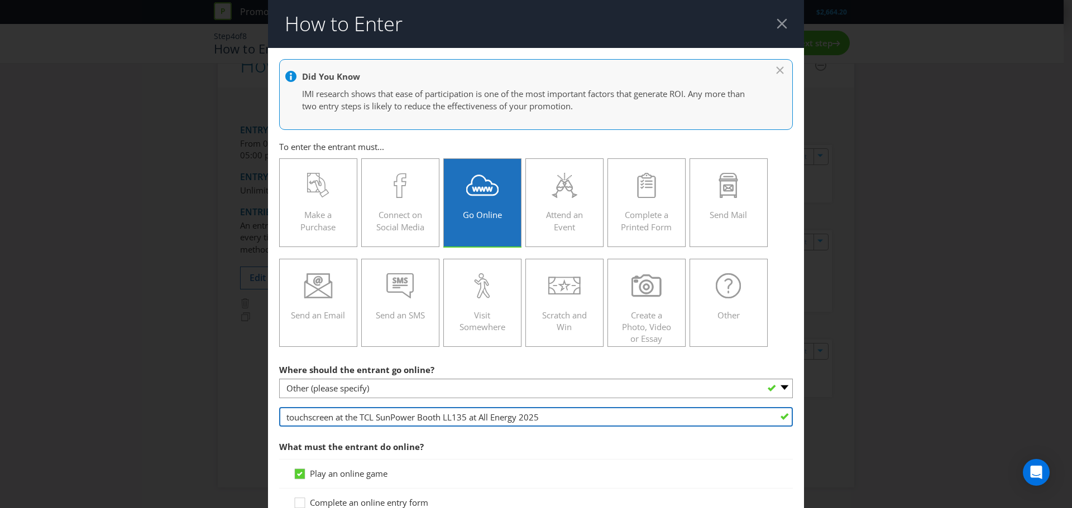
drag, startPoint x: 284, startPoint y: 420, endPoint x: 290, endPoint y: 410, distance: 12.3
click at [284, 420] on input "touchscreen at the TCL SunPower Booth LL135 at All Energy 2025" at bounding box center [536, 417] width 514 height 20
type input "the touchscreen at the TCL SunPower Booth LL135 at All Energy 2025"
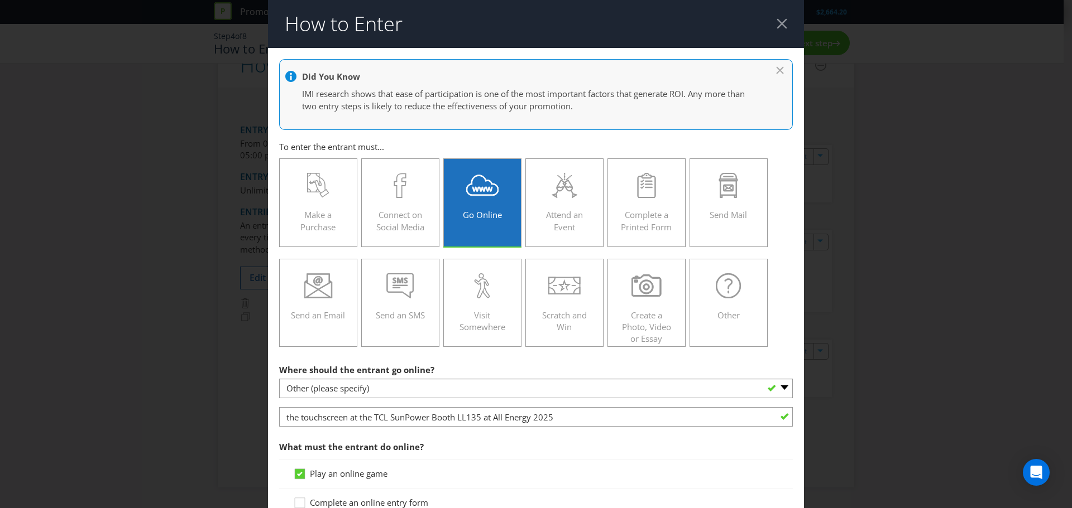
click at [830, 328] on div "How to Enter Did You Know IMI research shows that ease of participation is one …" at bounding box center [536, 254] width 1072 height 508
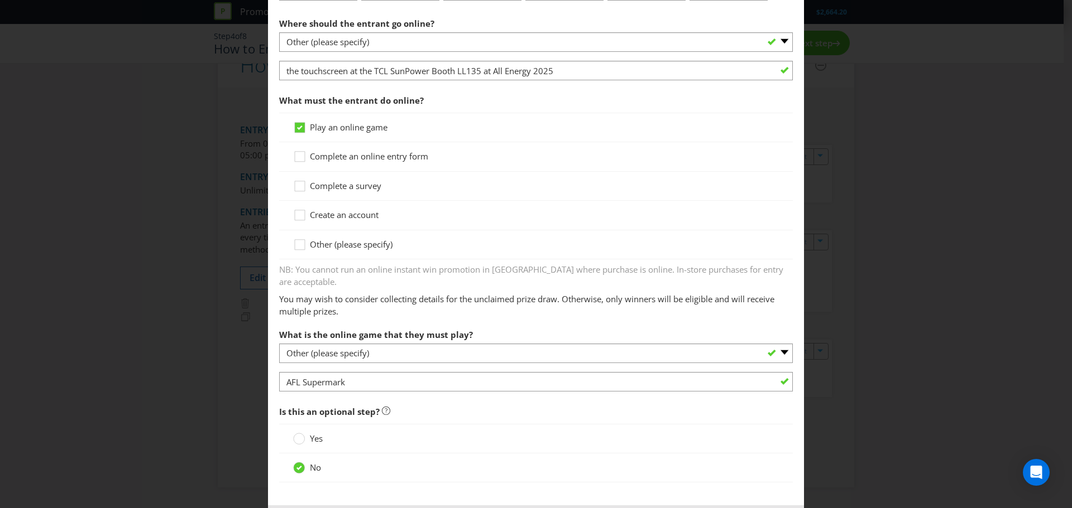
scroll to position [387, 0]
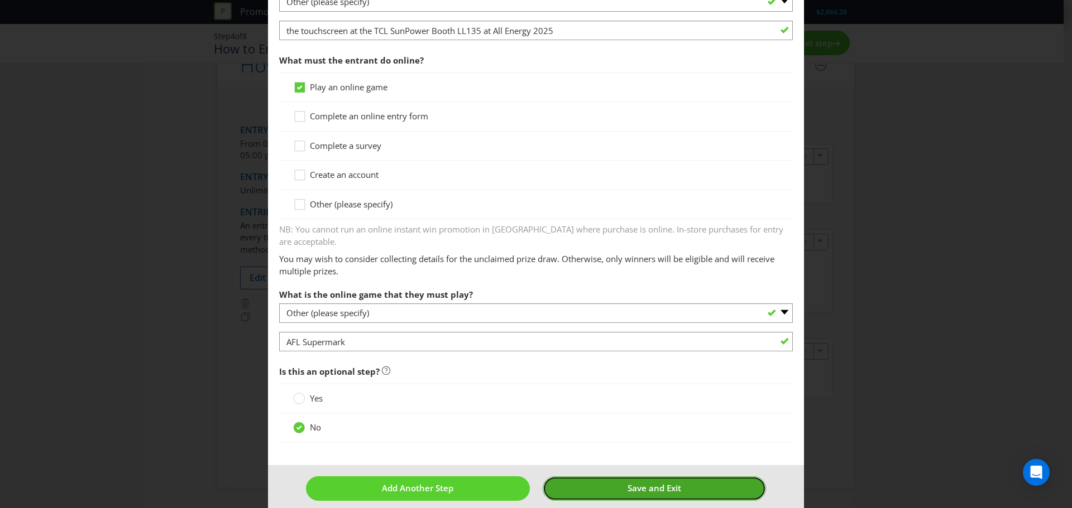
click at [652, 483] on span "Save and Exit" at bounding box center [654, 488] width 54 height 11
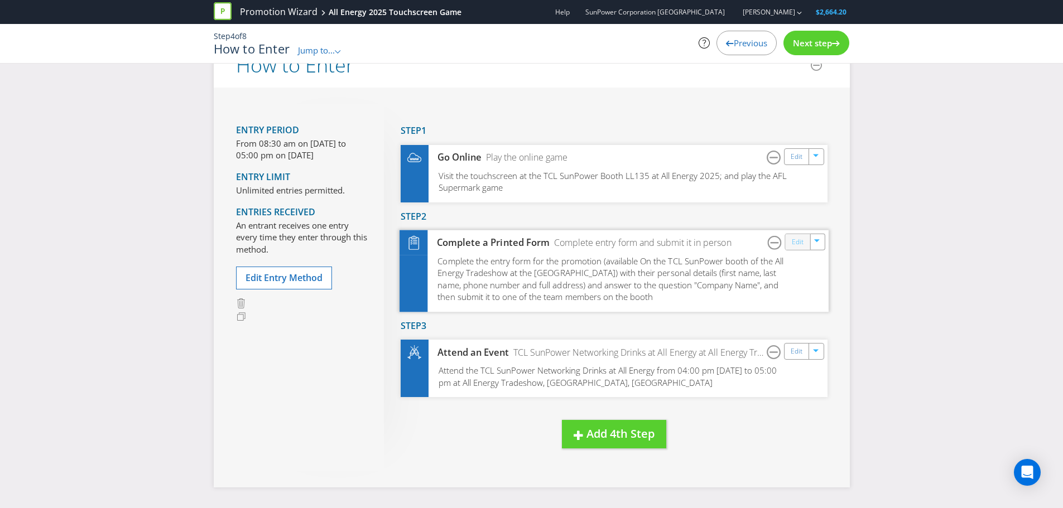
click at [800, 237] on link "Edit" at bounding box center [797, 242] width 12 height 13
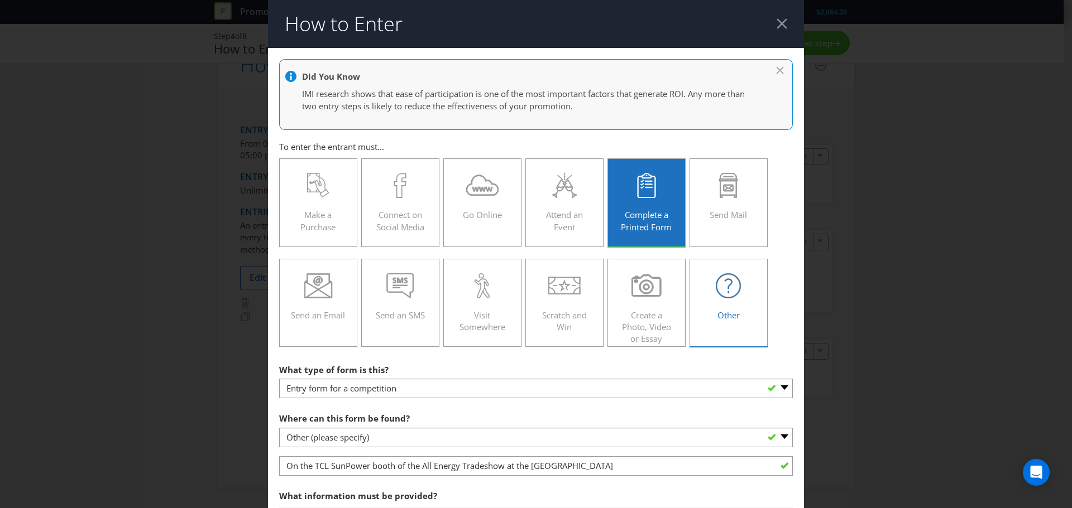
click at [734, 307] on div "Other" at bounding box center [728, 299] width 55 height 50
click at [0, 0] on input "Other" at bounding box center [0, 0] width 0 height 0
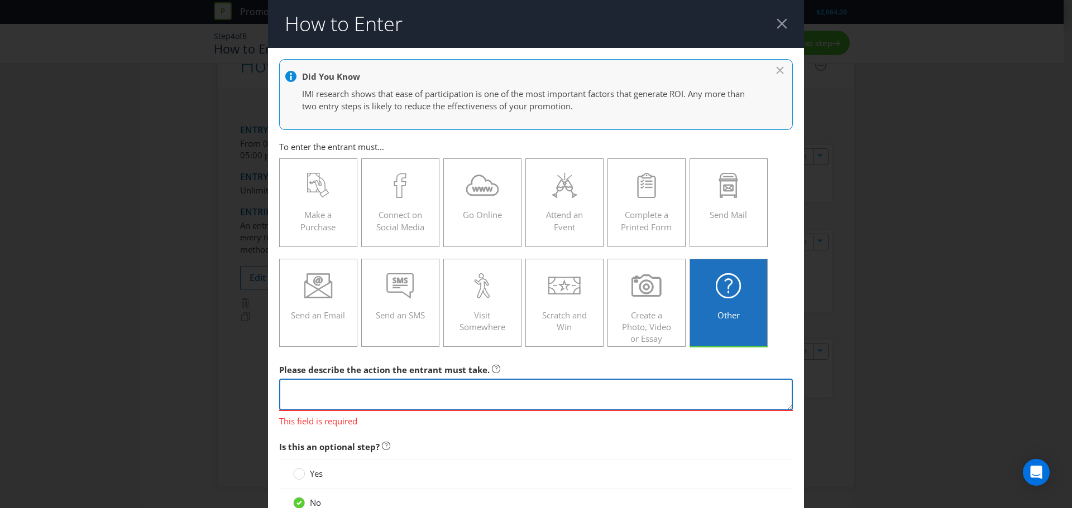
click at [362, 384] on textarea at bounding box center [536, 395] width 514 height 32
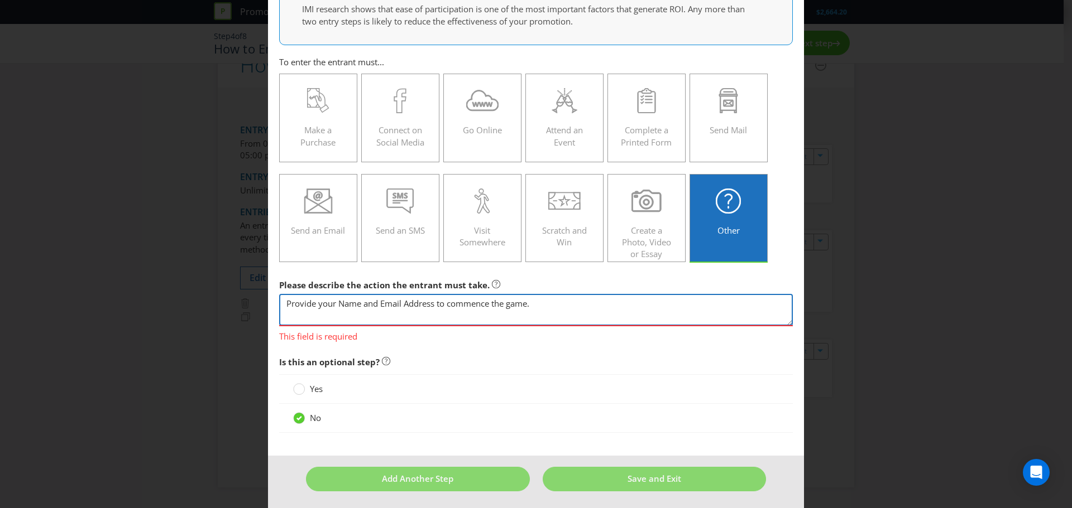
scroll to position [88, 0]
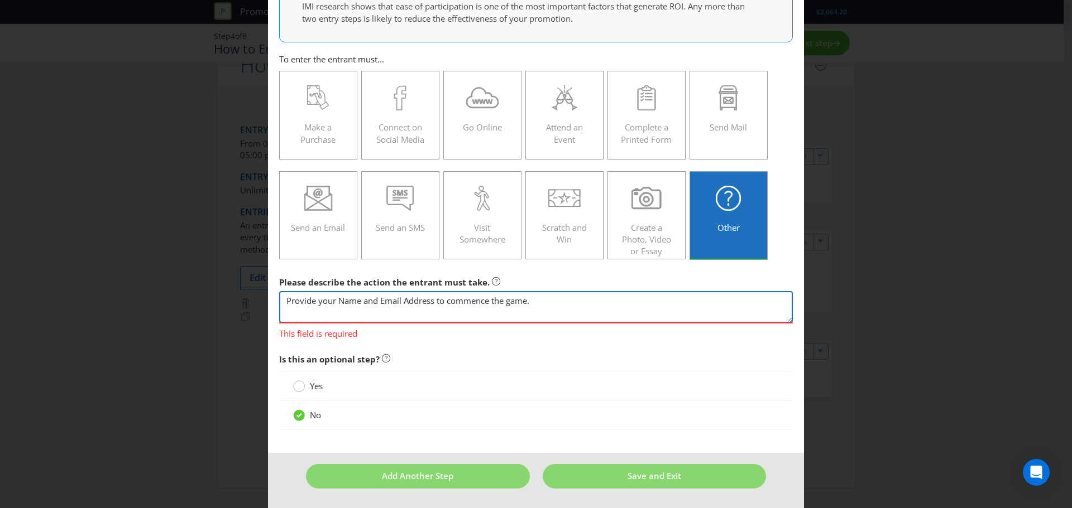
type textarea "Provide your Name and Email Address to commence the game."
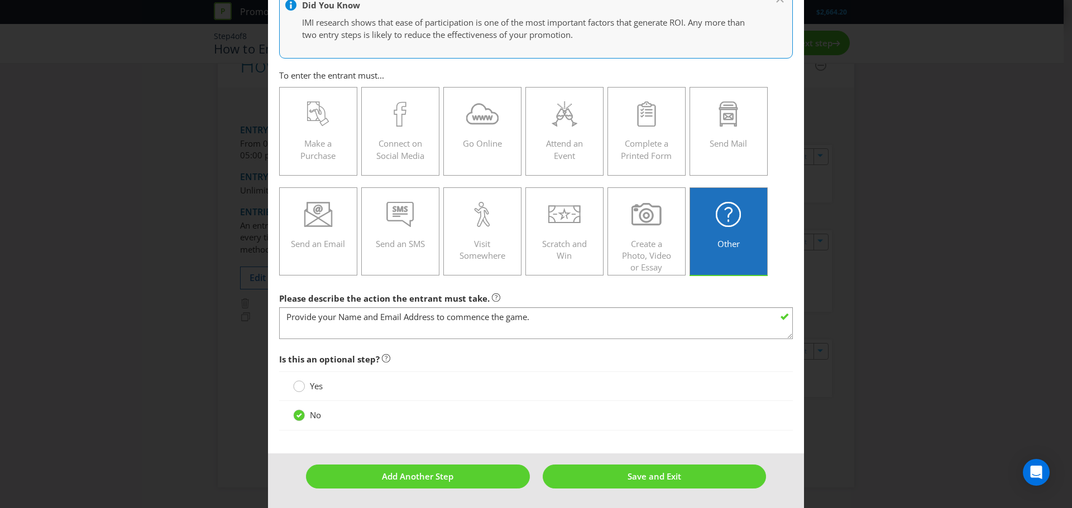
click at [295, 388] on circle at bounding box center [299, 386] width 11 height 11
click at [0, 0] on input "Yes" at bounding box center [0, 0] width 0 height 0
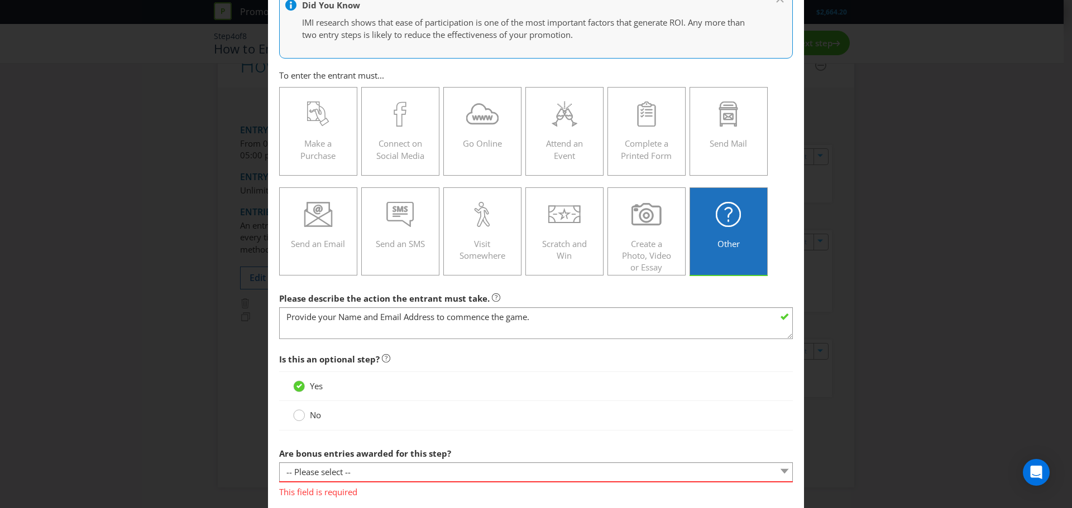
click at [296, 416] on circle at bounding box center [299, 415] width 11 height 11
click at [0, 0] on input "No" at bounding box center [0, 0] width 0 height 0
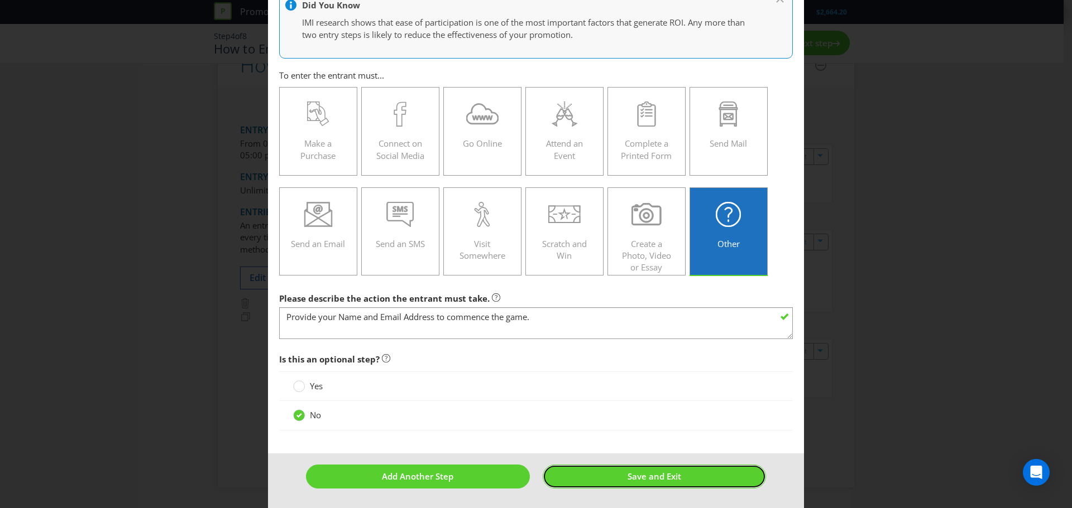
click at [636, 474] on span "Save and Exit" at bounding box center [654, 476] width 54 height 11
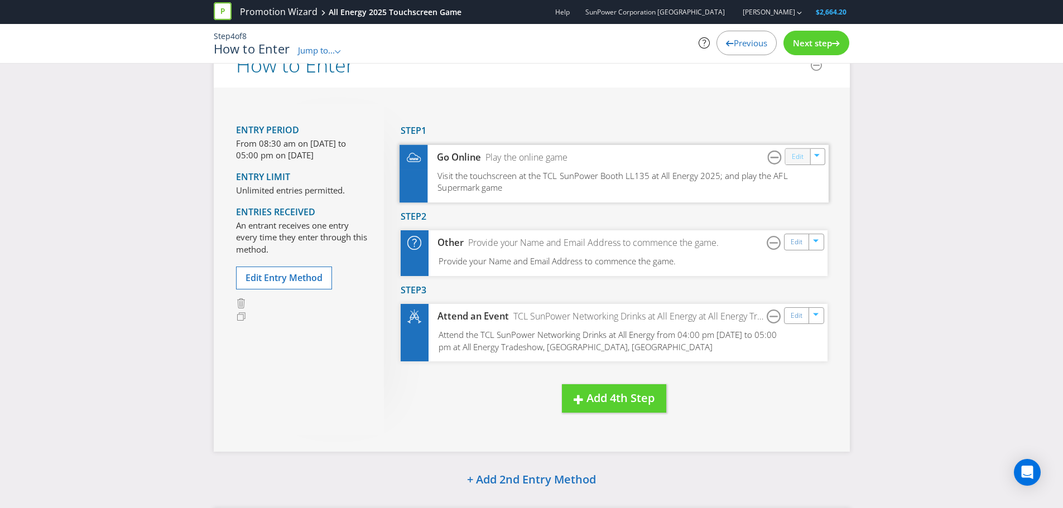
click at [799, 161] on link "Edit" at bounding box center [797, 156] width 12 height 13
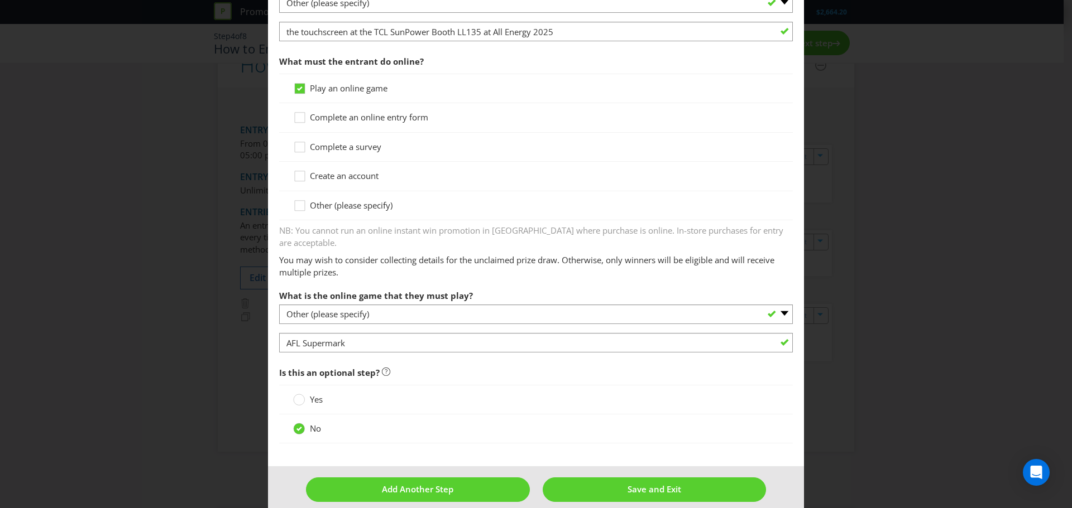
scroll to position [387, 0]
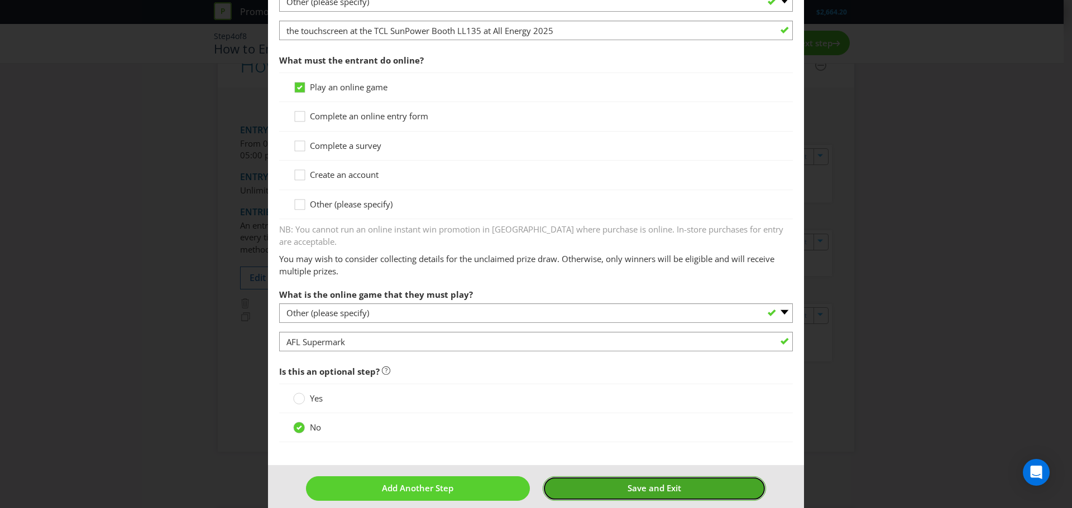
click at [677, 481] on button "Save and Exit" at bounding box center [655, 489] width 224 height 24
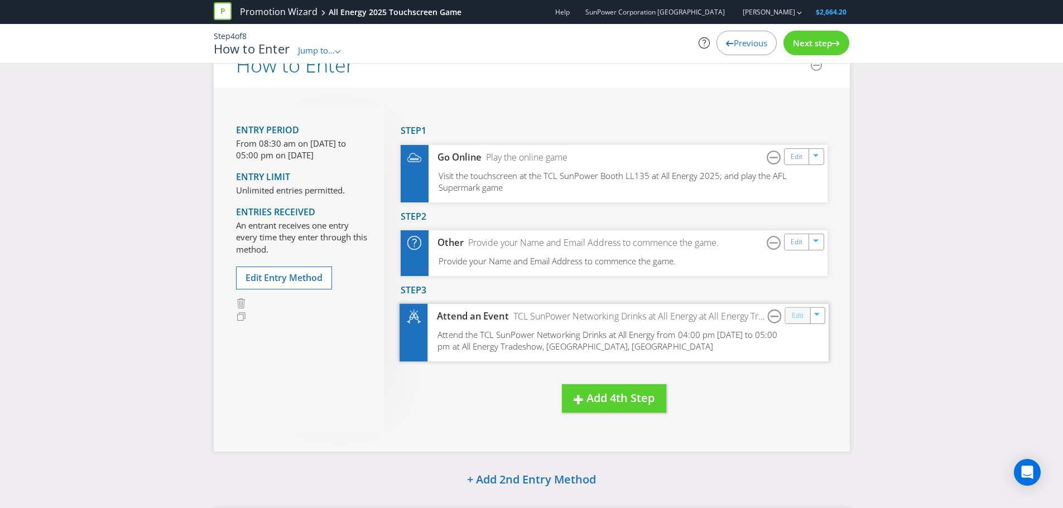
click at [798, 316] on link "Edit" at bounding box center [797, 316] width 12 height 13
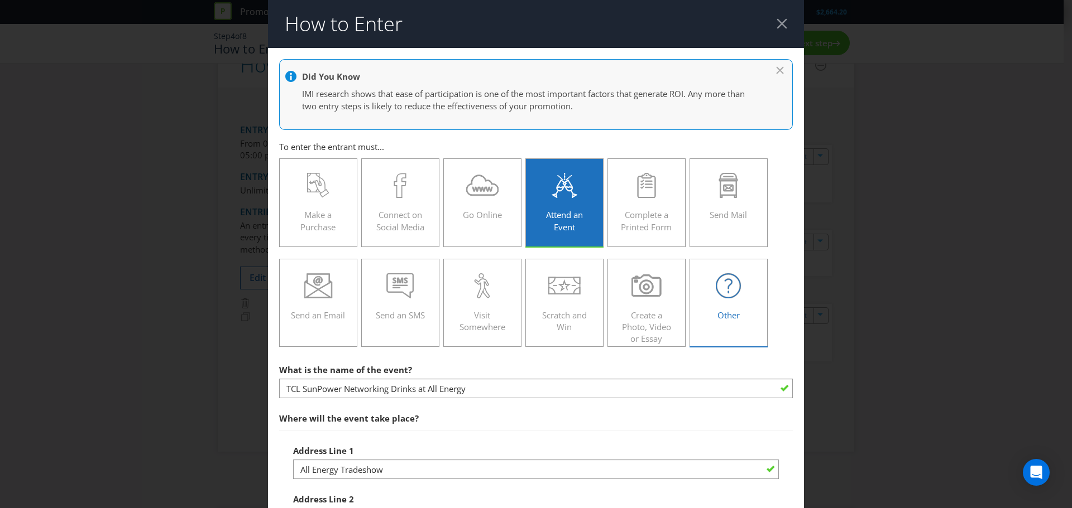
click at [749, 311] on div "Other" at bounding box center [728, 299] width 55 height 50
click at [0, 0] on input "Other" at bounding box center [0, 0] width 0 height 0
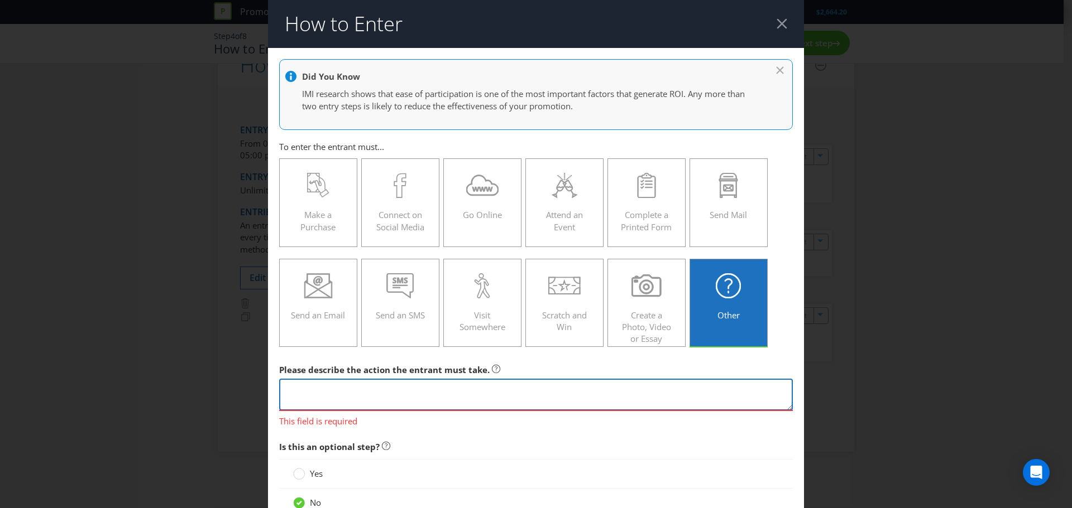
click at [441, 390] on textarea at bounding box center [536, 395] width 514 height 32
click at [314, 388] on textarea "Obtain a spot on the AFL Supermark Leaderboard" at bounding box center [536, 395] width 514 height 32
click at [543, 395] on textarea "Obtain first or second place on the AFL Supermark Leaderboard" at bounding box center [536, 395] width 514 height 32
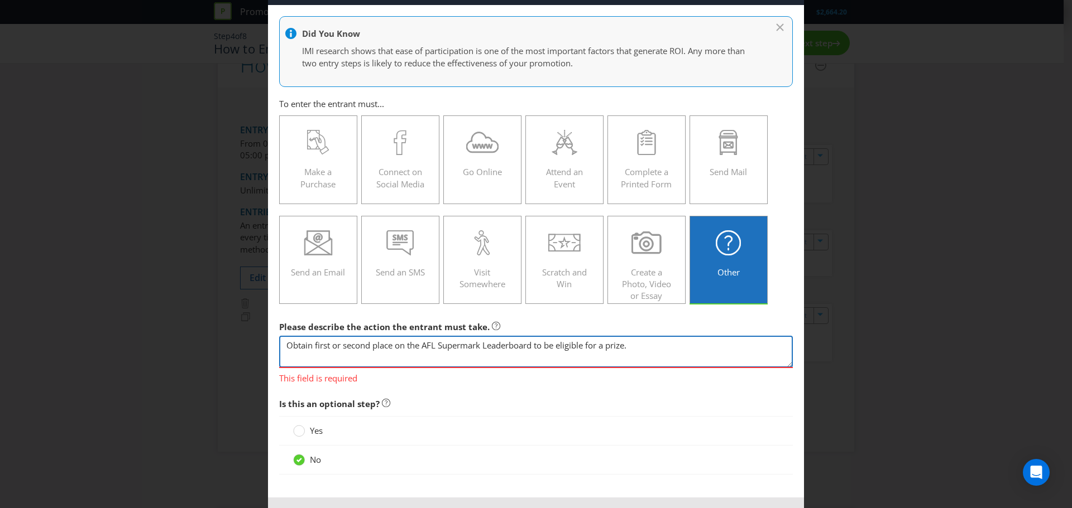
scroll to position [88, 0]
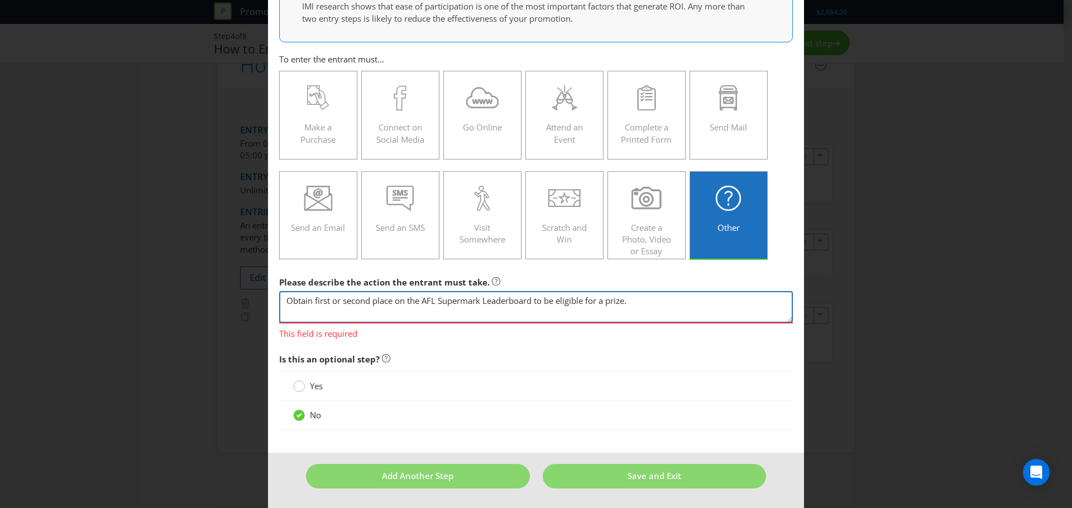
type textarea "Obtain first or second place on the AFL Supermark Leaderboard to be eligible fo…"
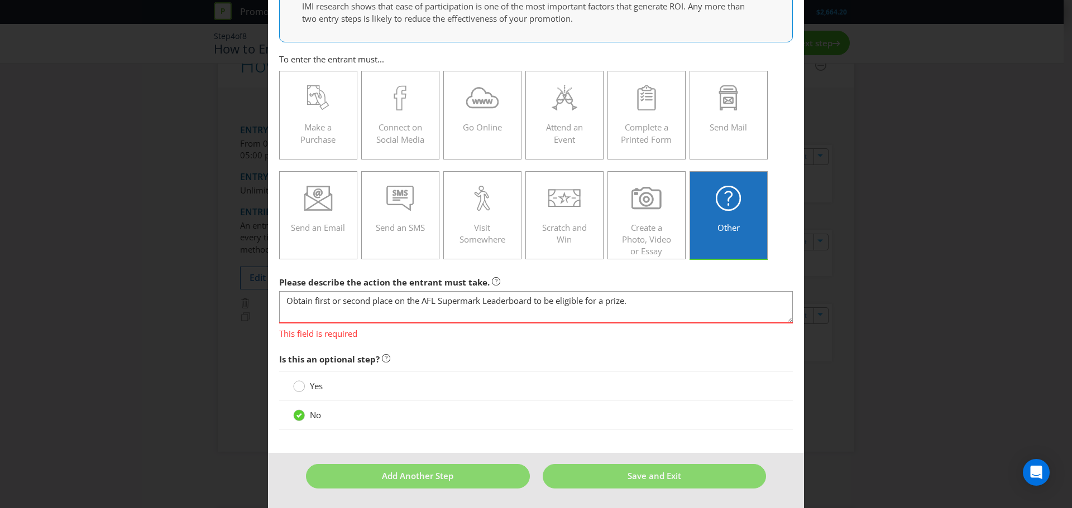
click at [298, 384] on div at bounding box center [299, 383] width 6 height 6
click at [0, 0] on input "Yes" at bounding box center [0, 0] width 0 height 0
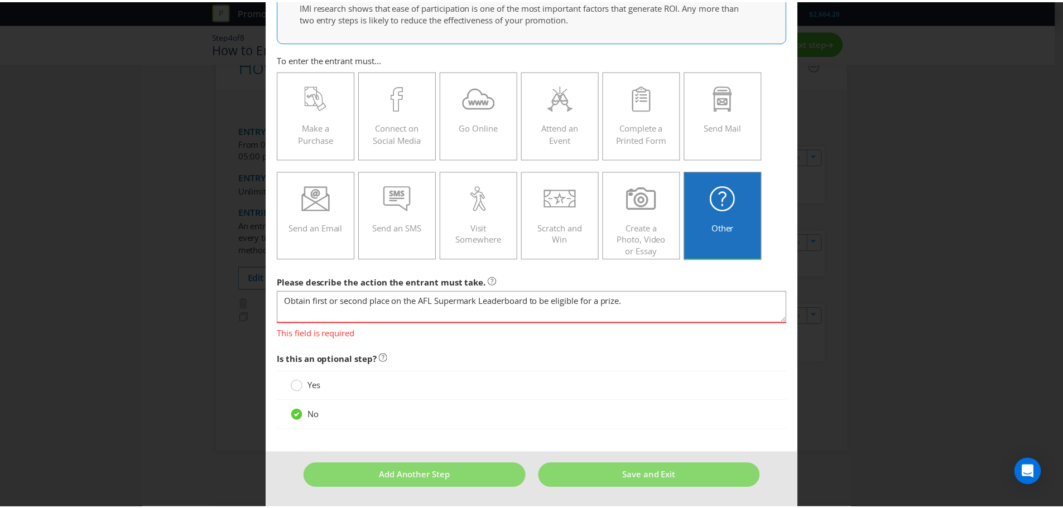
scroll to position [71, 0]
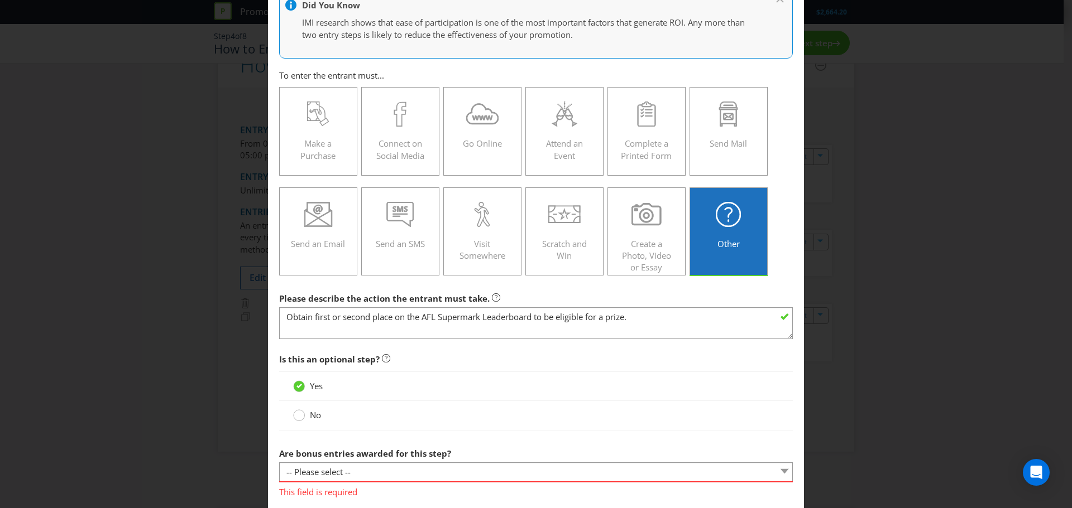
click at [298, 416] on circle at bounding box center [299, 415] width 11 height 11
click at [0, 0] on input "No" at bounding box center [0, 0] width 0 height 0
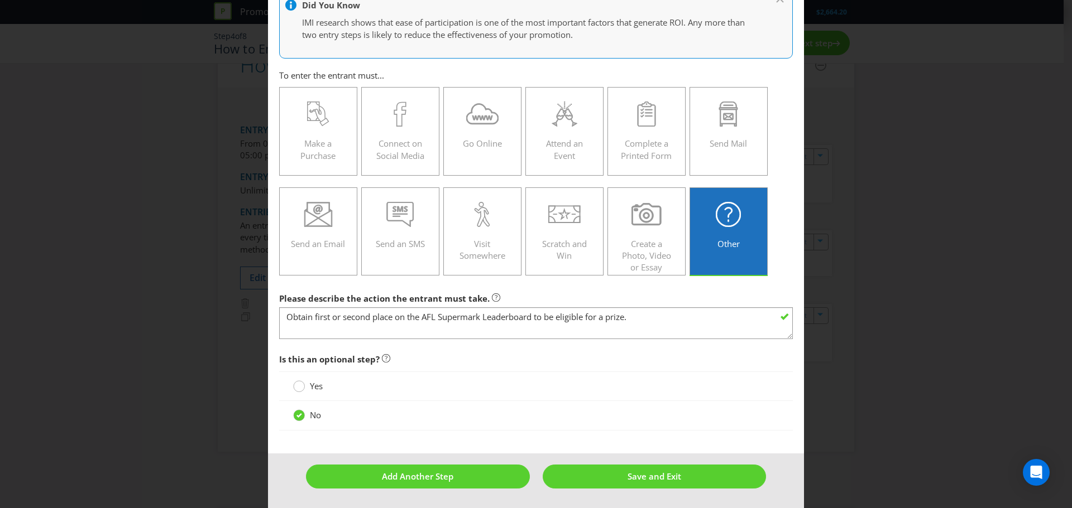
click at [296, 387] on circle at bounding box center [299, 386] width 11 height 11
click at [0, 0] on input "Yes" at bounding box center [0, 0] width 0 height 0
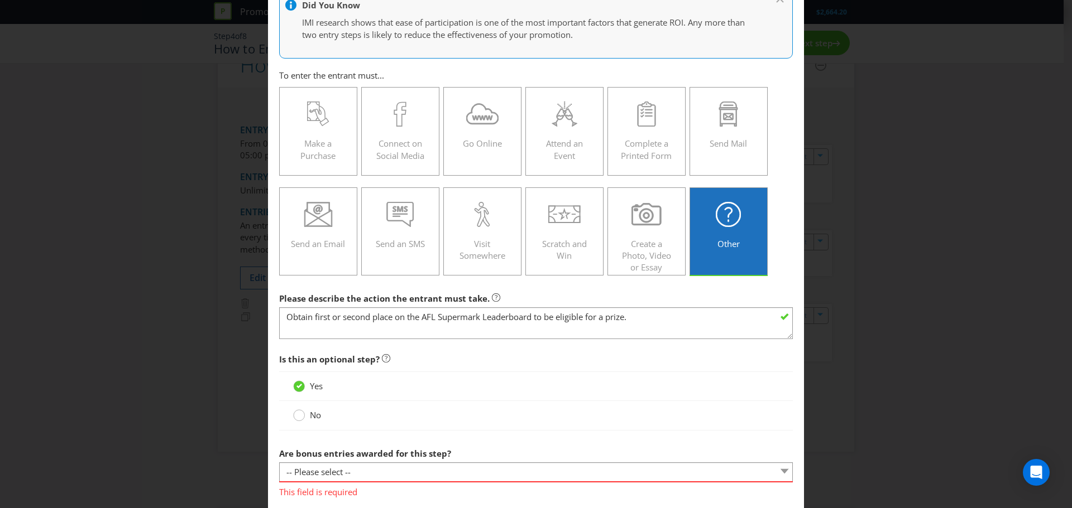
click at [298, 420] on circle at bounding box center [299, 415] width 11 height 11
click at [0, 0] on input "No" at bounding box center [0, 0] width 0 height 0
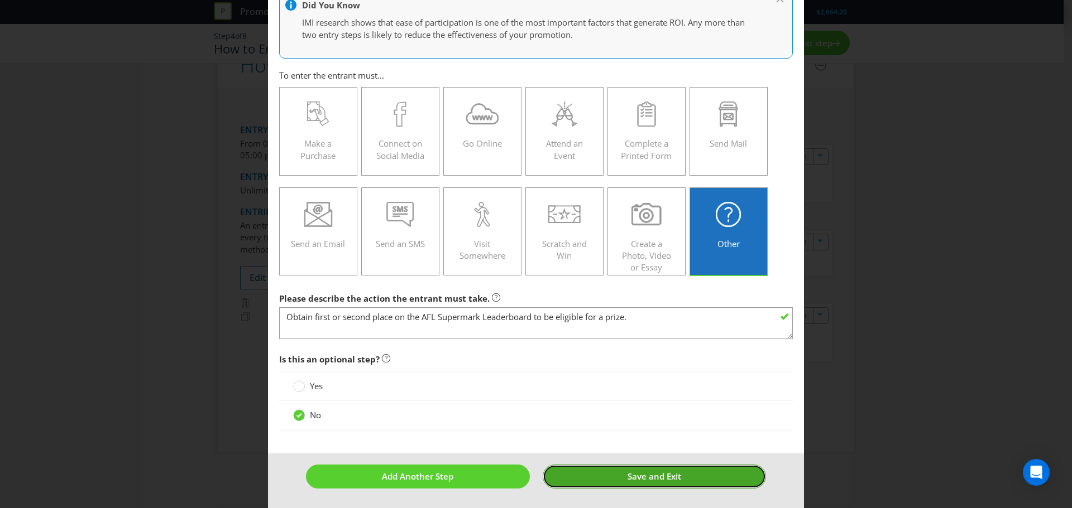
click at [627, 479] on span "Save and Exit" at bounding box center [654, 476] width 54 height 11
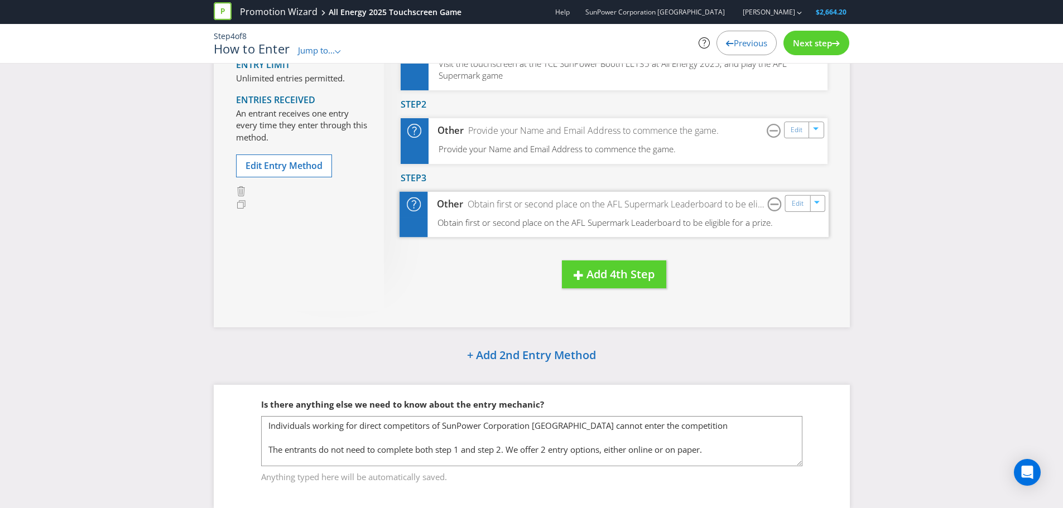
scroll to position [257, 0]
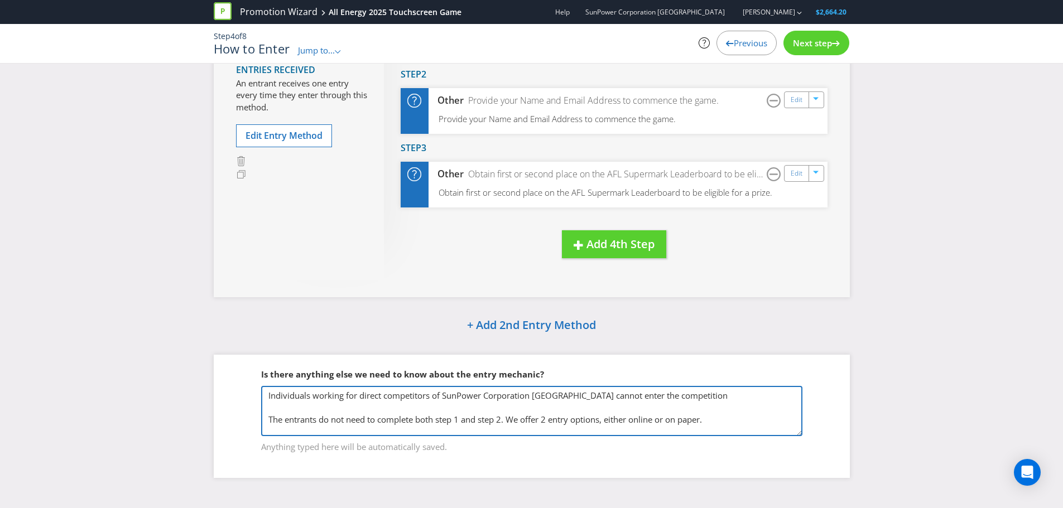
drag, startPoint x: 730, startPoint y: 420, endPoint x: 247, endPoint y: 394, distance: 484.1
click at [247, 394] on fieldset "Is there anything else we need to know about the entry mechanic? Individuals wo…" at bounding box center [532, 404] width 592 height 115
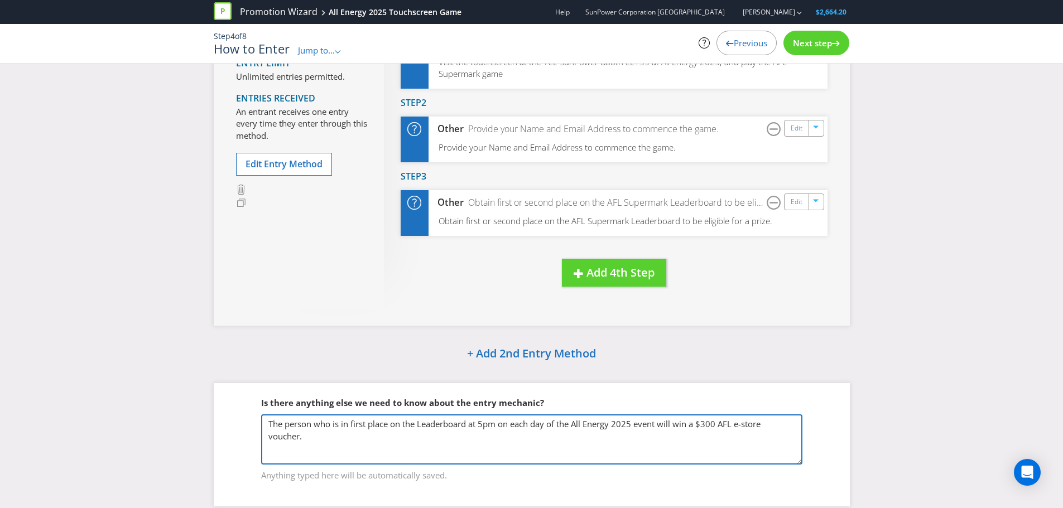
scroll to position [201, 0]
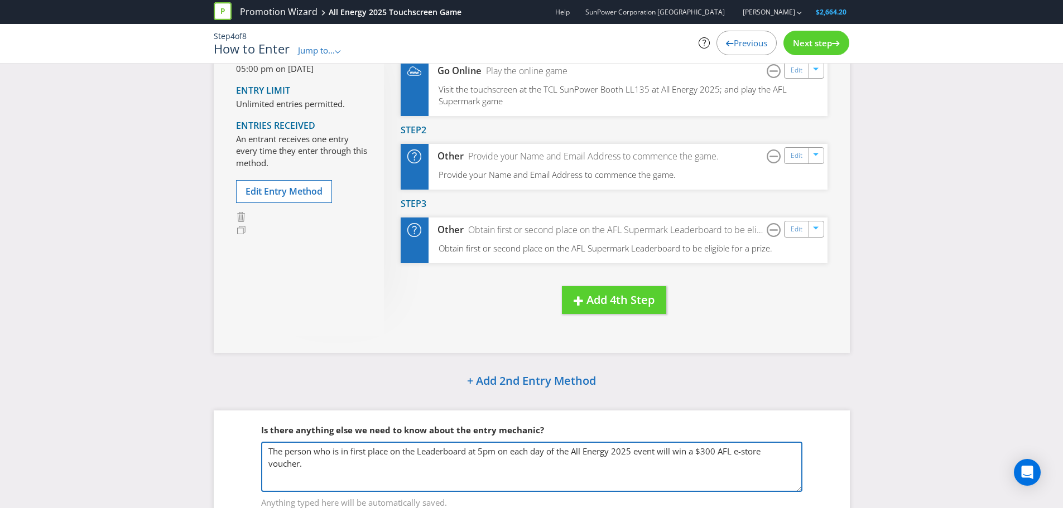
type textarea "The person who is in first place on the Leaderboard at 5pm on each day of the A…"
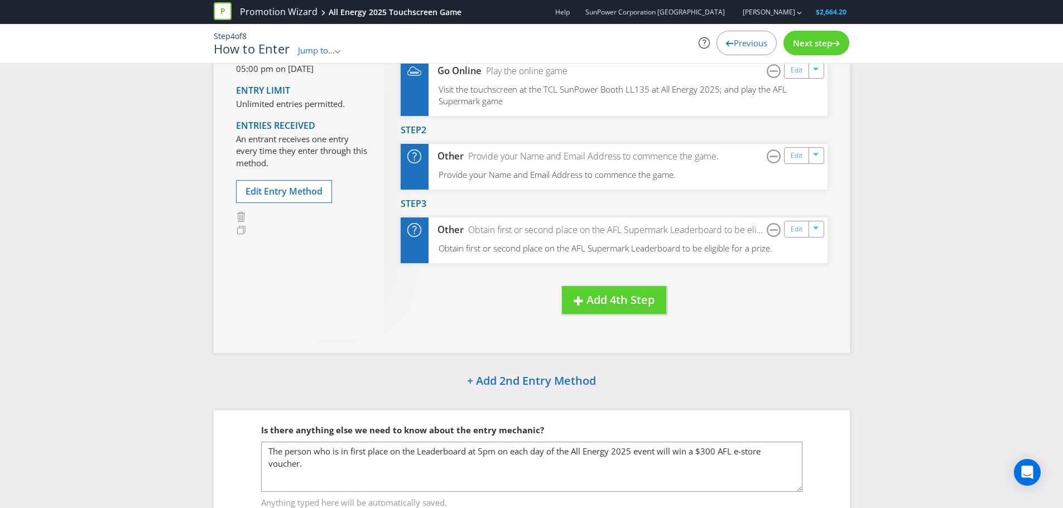
click at [814, 43] on span "Next step" at bounding box center [812, 42] width 39 height 11
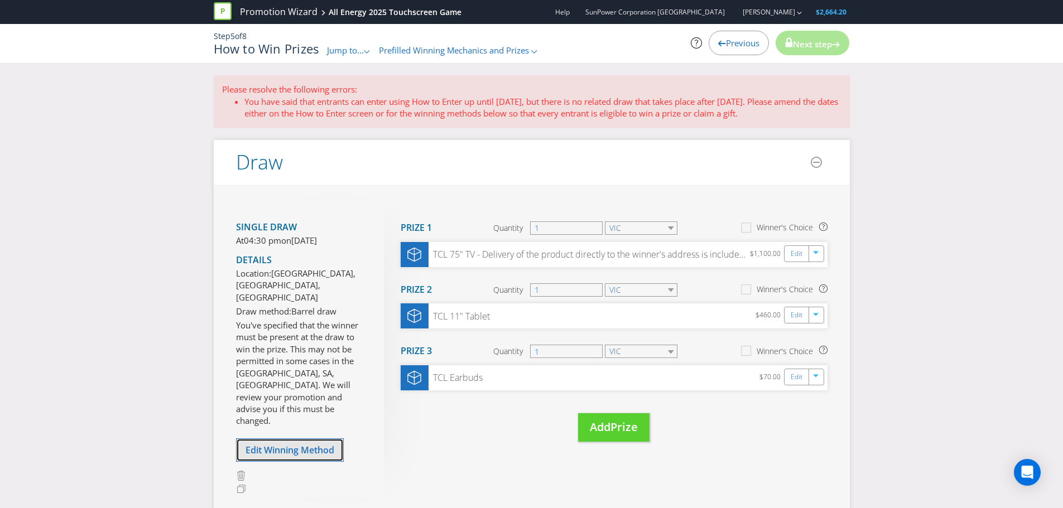
click at [298, 444] on span "Edit Winning Method" at bounding box center [290, 450] width 89 height 12
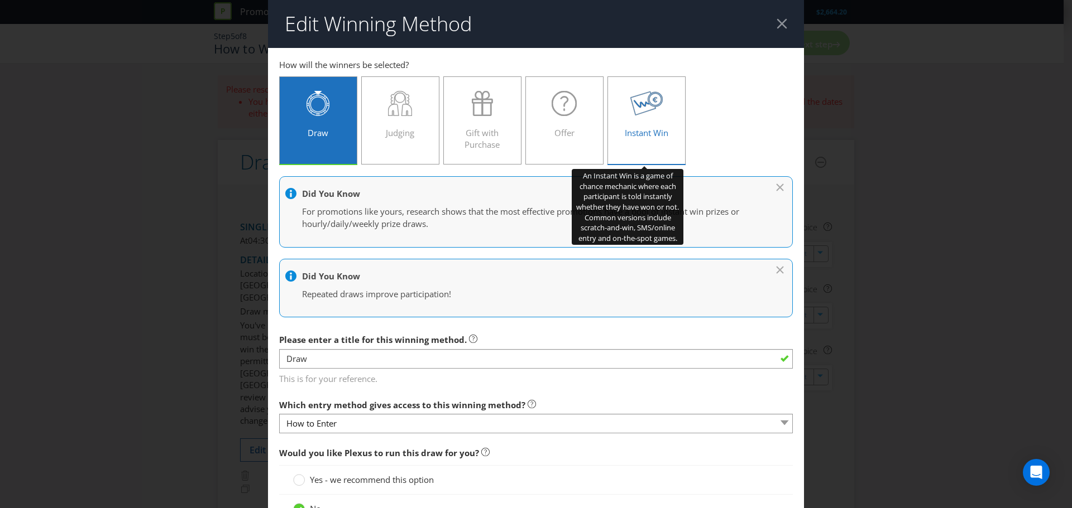
click at [649, 115] on icon at bounding box center [646, 103] width 33 height 25
click at [0, 0] on input "Instant Win" at bounding box center [0, 0] width 0 height 0
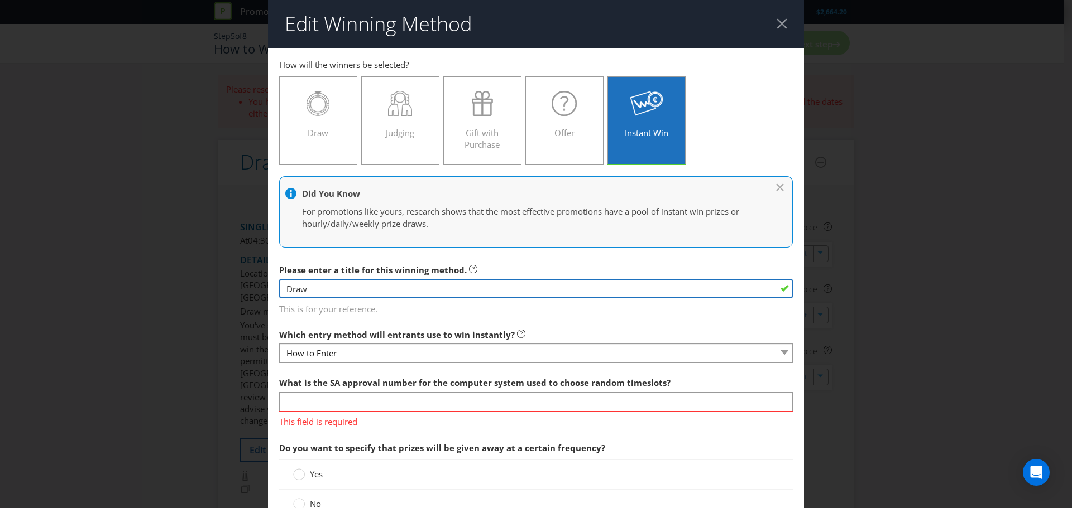
click at [469, 292] on input "Draw" at bounding box center [536, 289] width 514 height 20
click at [568, 282] on input "Draw" at bounding box center [536, 289] width 514 height 20
drag, startPoint x: 314, startPoint y: 289, endPoint x: 270, endPoint y: 284, distance: 44.4
type input "Play to Win"
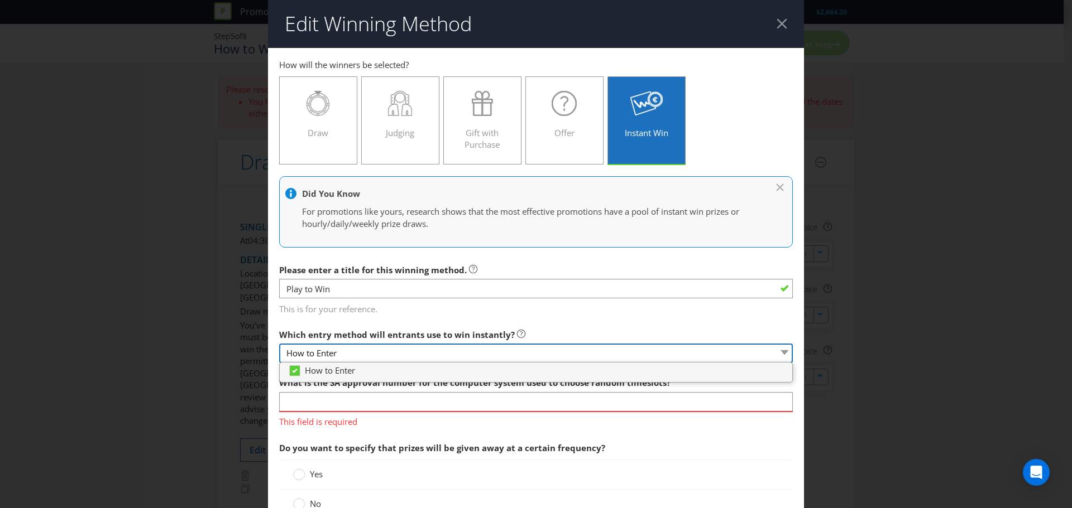
click at [488, 353] on select "How to Enter" at bounding box center [536, 354] width 514 height 20
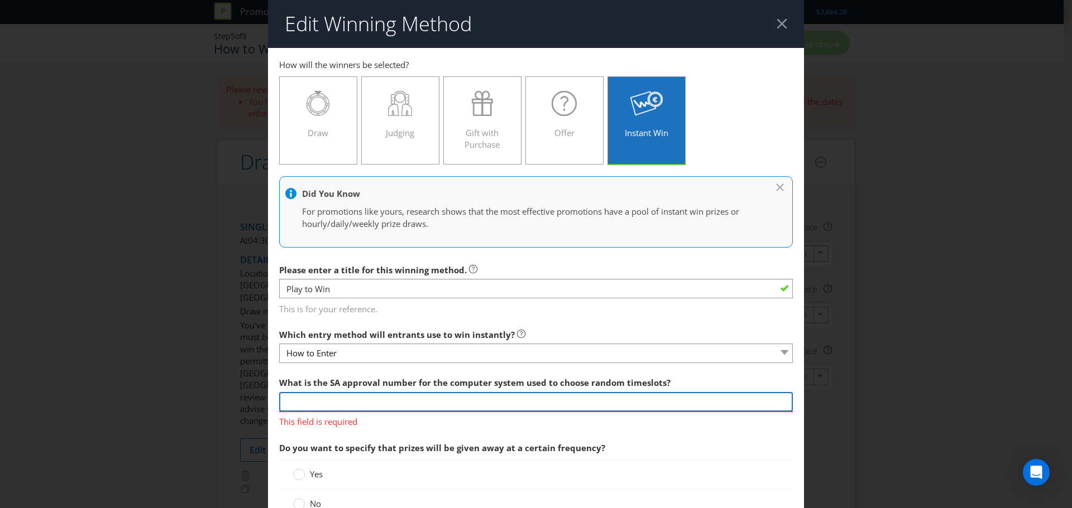
click at [490, 401] on input "text" at bounding box center [536, 402] width 514 height 20
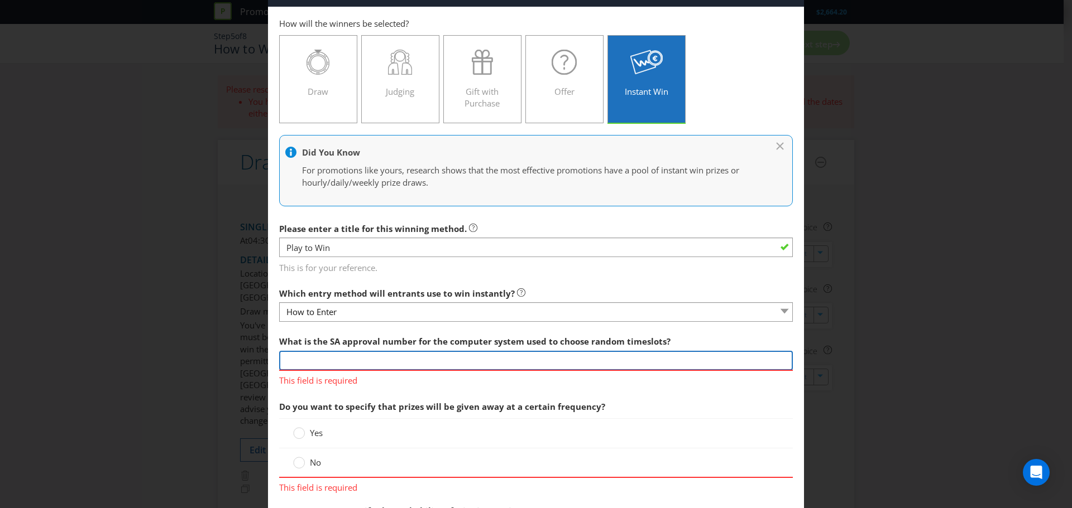
scroll to position [15, 0]
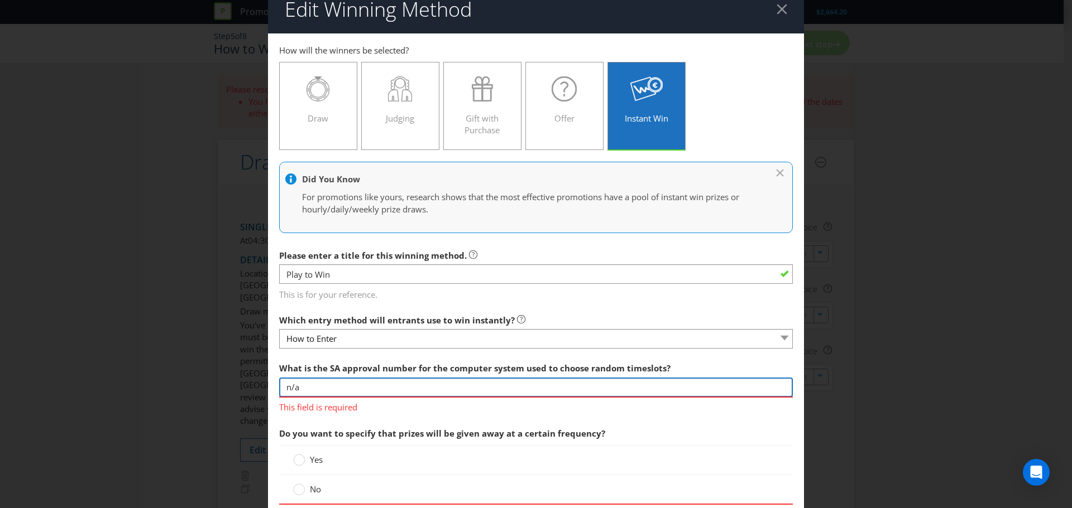
type input "n/a"
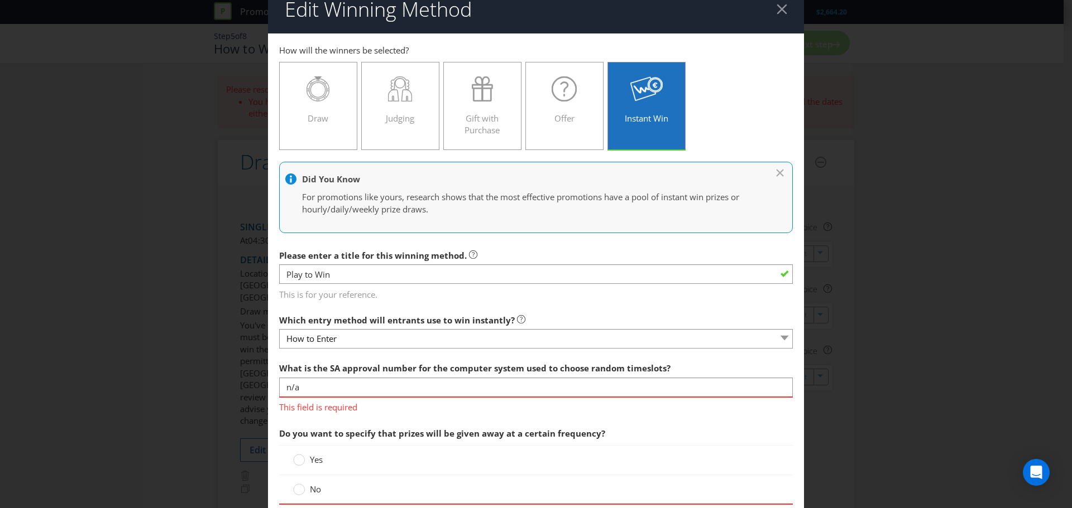
click at [654, 452] on div "Yes" at bounding box center [536, 460] width 514 height 30
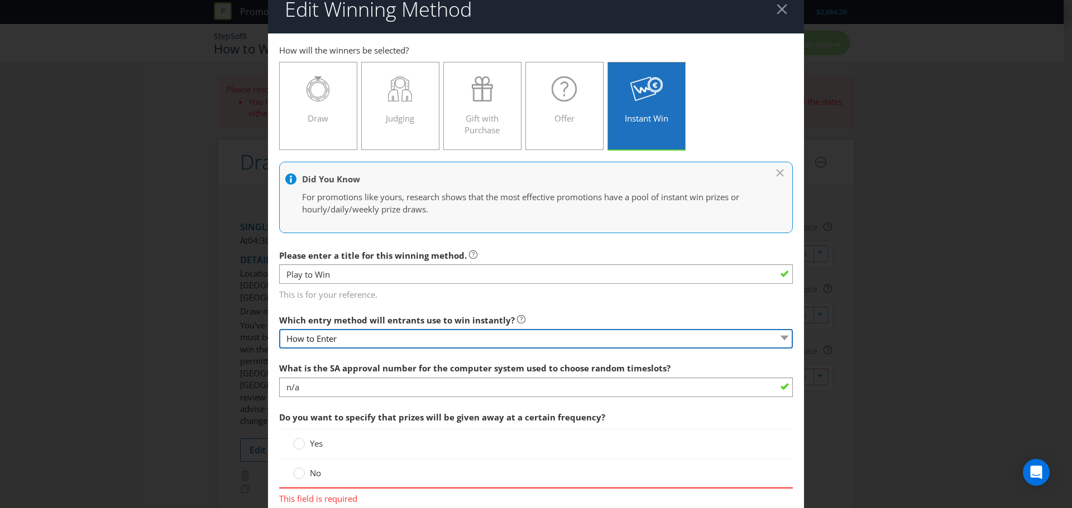
click at [778, 338] on select "How to Enter" at bounding box center [536, 339] width 514 height 20
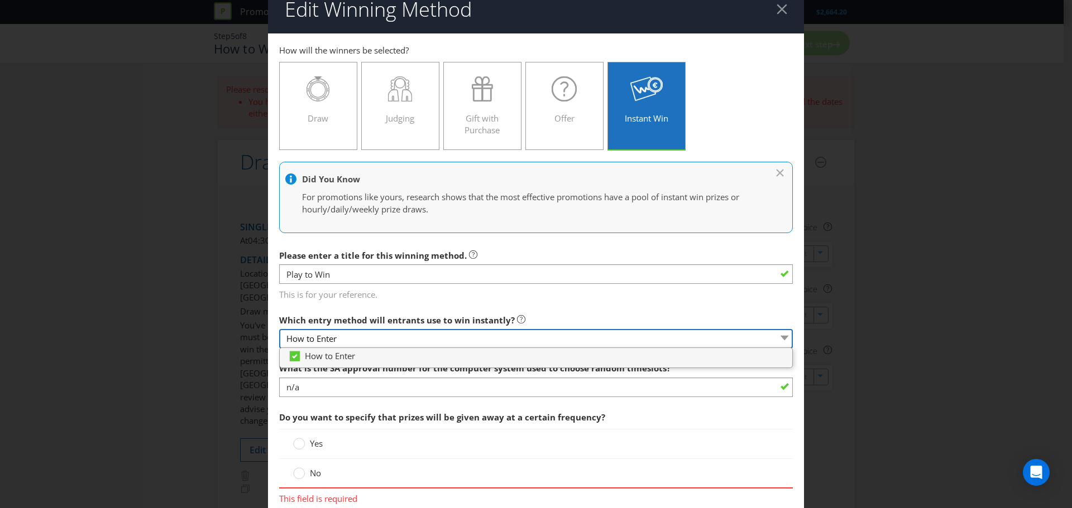
click at [750, 339] on select "How to Enter" at bounding box center [536, 339] width 514 height 20
click at [347, 337] on select "How to Enter" at bounding box center [536, 339] width 514 height 20
drag, startPoint x: 348, startPoint y: 340, endPoint x: 289, endPoint y: 333, distance: 59.5
click at [289, 333] on select "How to Enter" at bounding box center [536, 339] width 514 height 20
click at [499, 338] on select "How to Enter" at bounding box center [536, 339] width 514 height 20
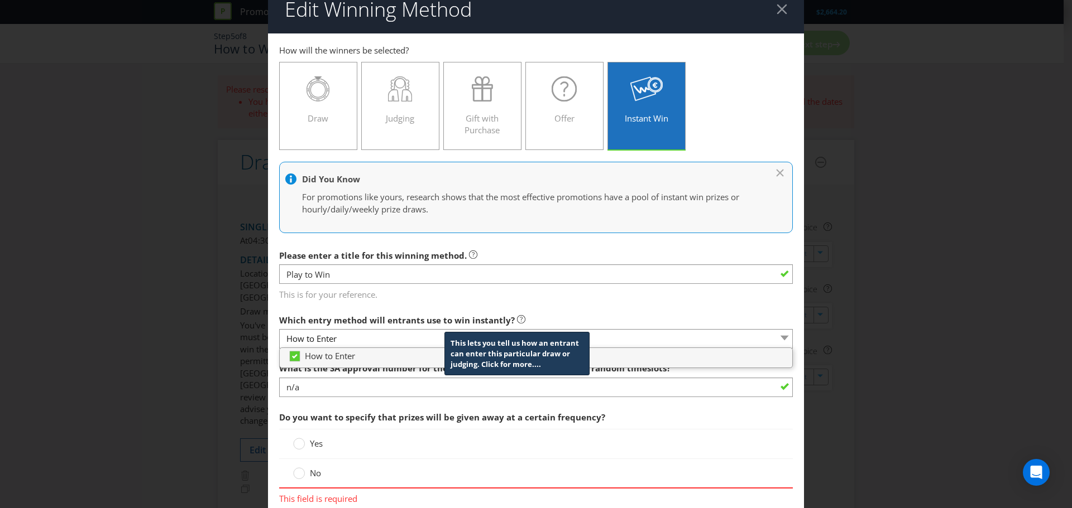
click at [517, 317] on icon at bounding box center [521, 319] width 8 height 8
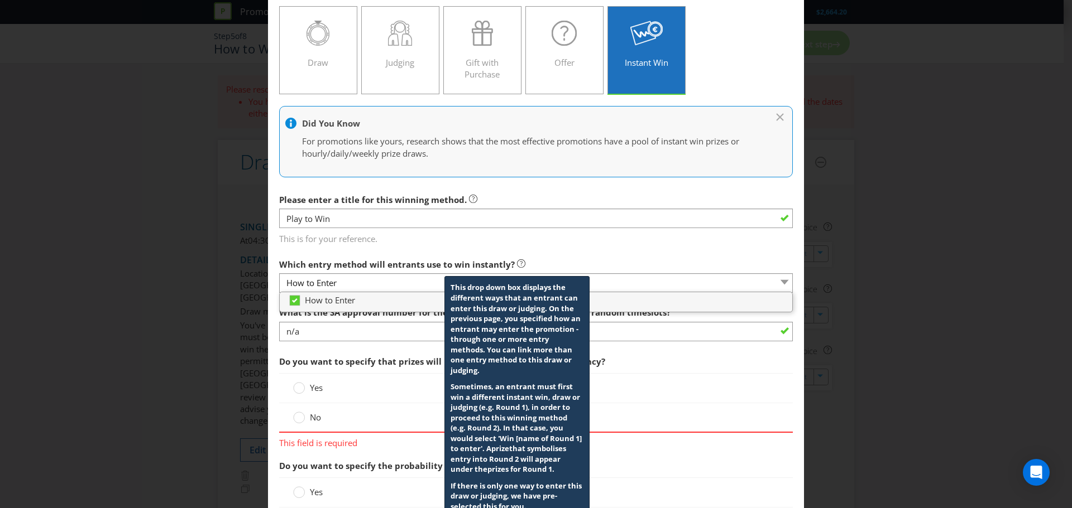
scroll to position [126, 0]
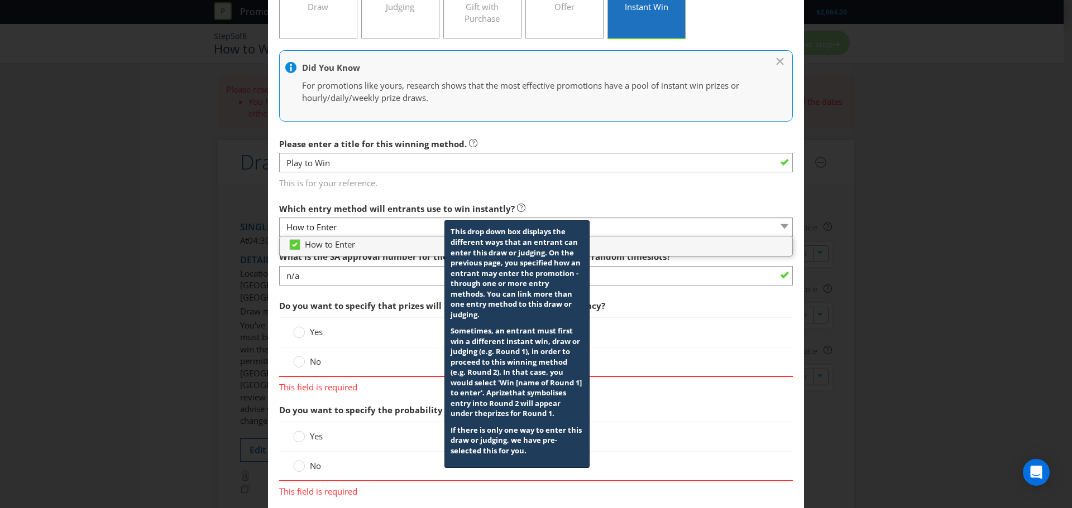
click at [668, 323] on div "Yes" at bounding box center [536, 333] width 514 height 30
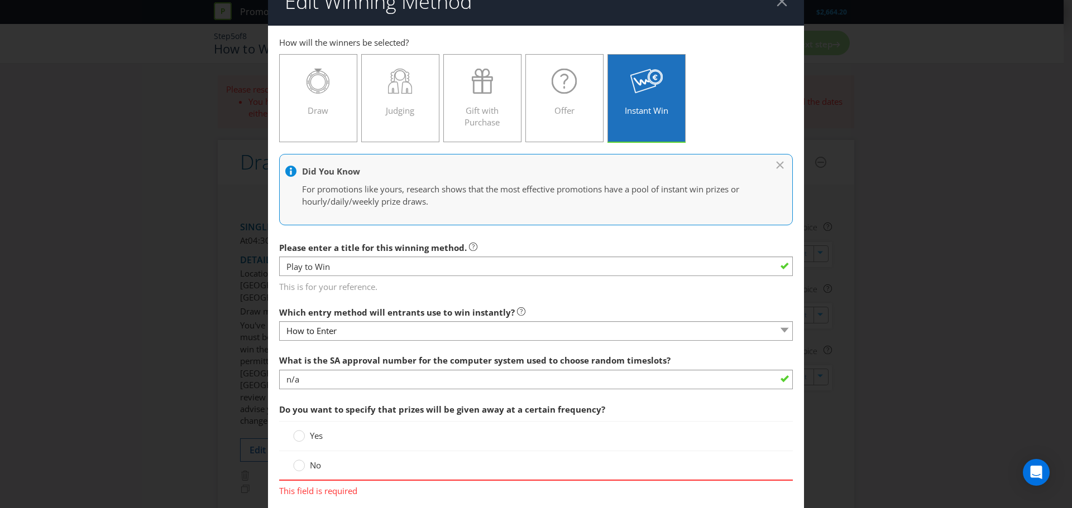
scroll to position [0, 0]
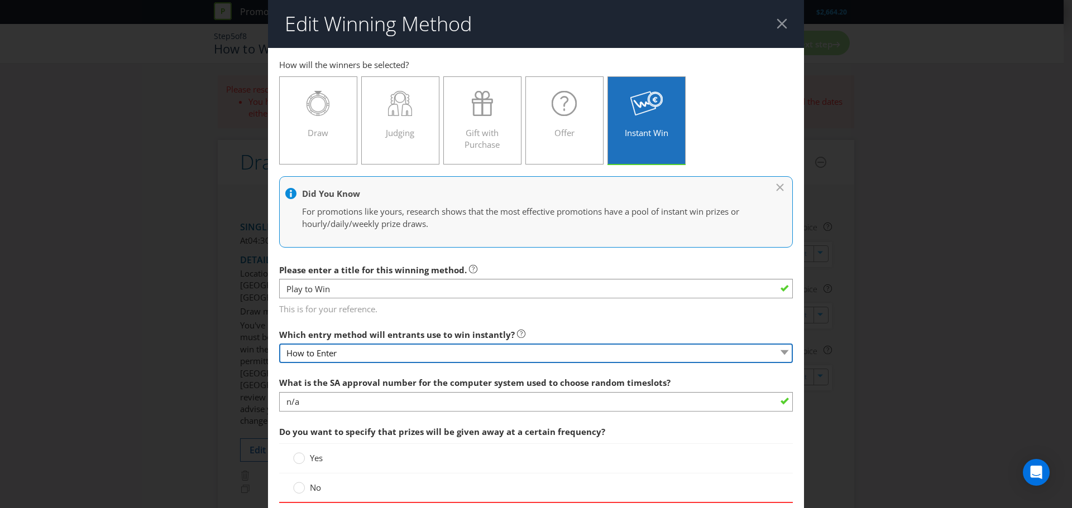
click at [370, 352] on select "How to Enter" at bounding box center [536, 354] width 514 height 20
drag, startPoint x: 353, startPoint y: 353, endPoint x: 335, endPoint y: 352, distance: 17.9
click at [335, 352] on select "How to Enter" at bounding box center [536, 354] width 514 height 20
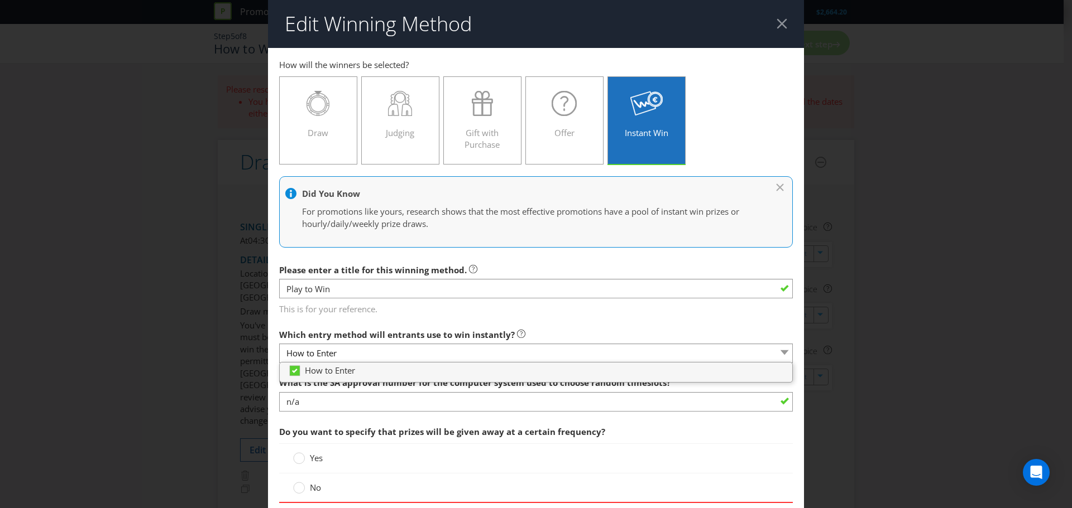
click at [555, 311] on span "This is for your reference." at bounding box center [536, 307] width 514 height 16
click at [776, 22] on div at bounding box center [781, 23] width 11 height 11
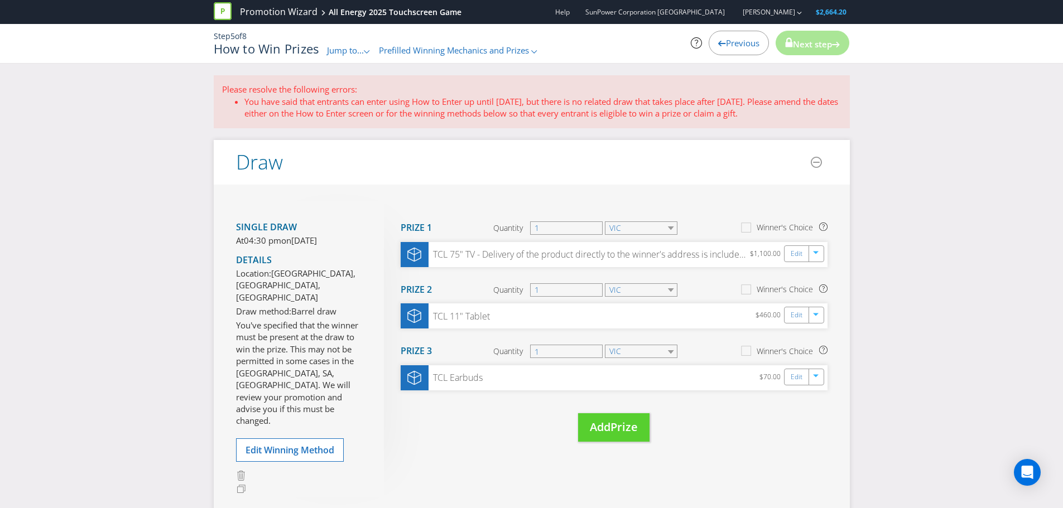
click at [732, 43] on span "Previous" at bounding box center [742, 42] width 33 height 11
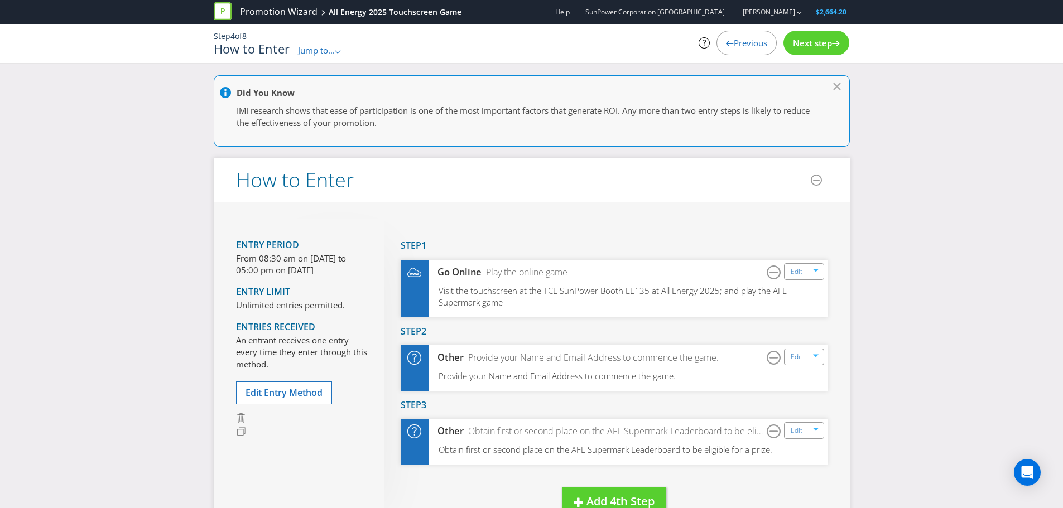
click at [318, 51] on span "Jump to..." at bounding box center [316, 50] width 37 height 11
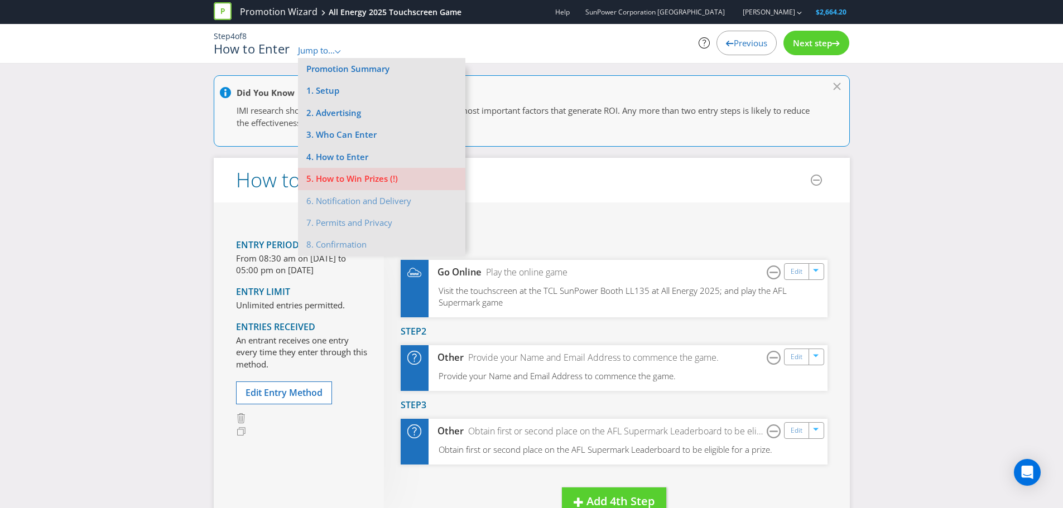
click at [896, 229] on div "Did You Know IMI research shows that ease of participation is one of the most i…" at bounding box center [531, 413] width 1063 height 677
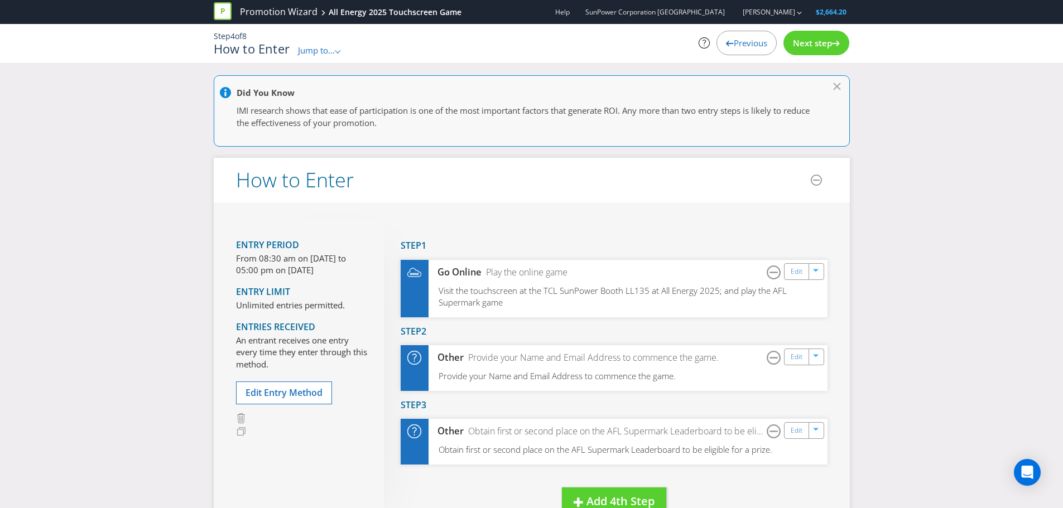
click at [318, 51] on span "Jump to..." at bounding box center [316, 50] width 37 height 11
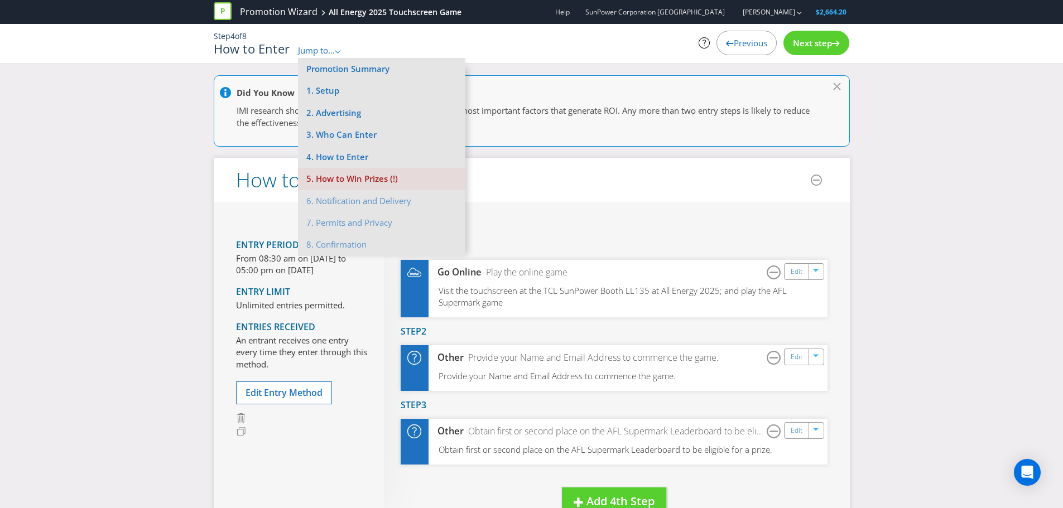
click at [348, 180] on li "5. How to Win Prizes (!)" at bounding box center [381, 179] width 167 height 22
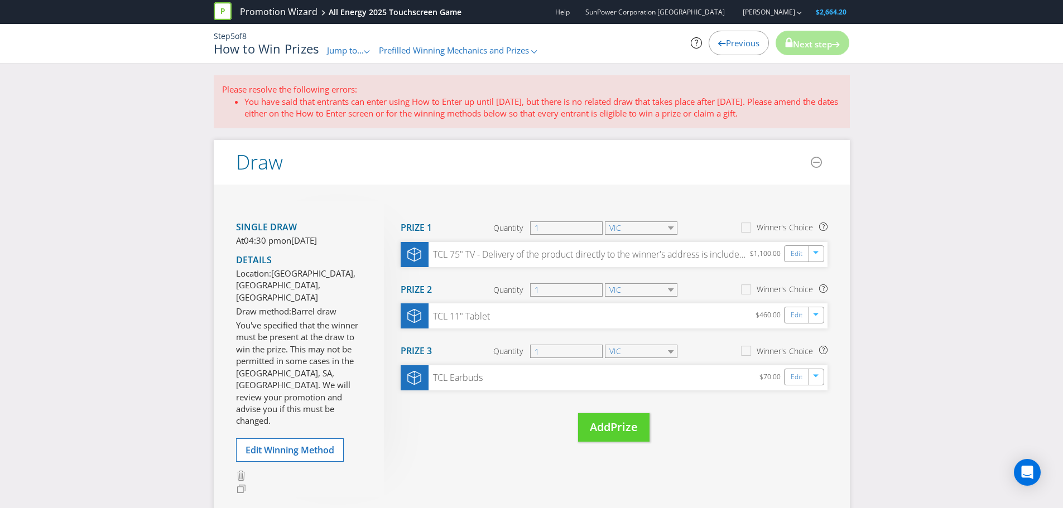
click at [354, 50] on span "Jump to..." at bounding box center [345, 50] width 37 height 11
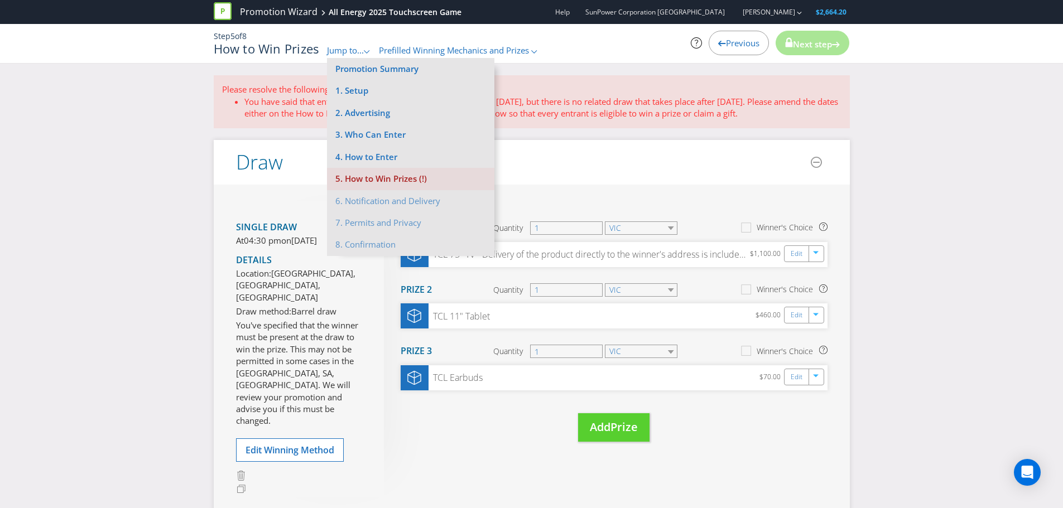
click at [382, 176] on li "5. How to Win Prizes (!)" at bounding box center [410, 179] width 167 height 22
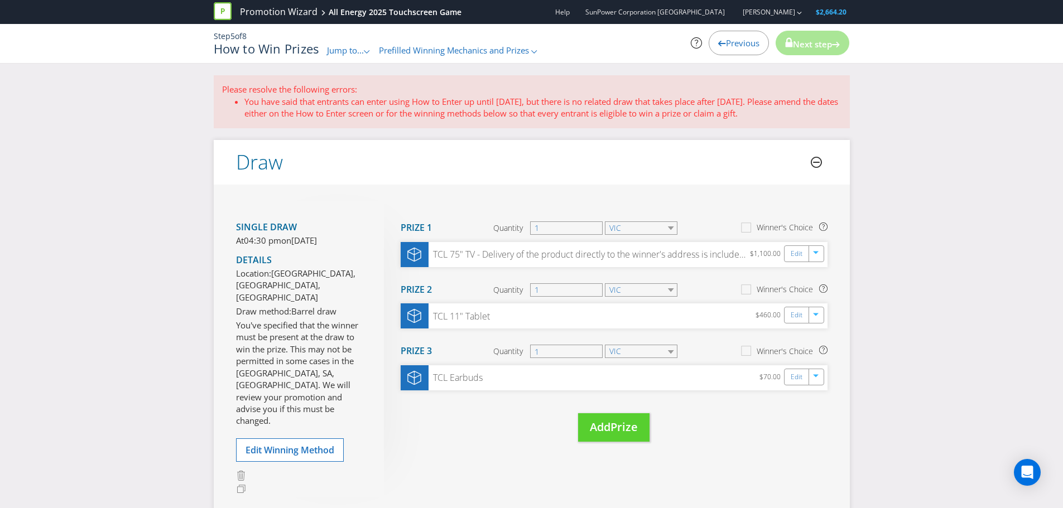
click at [820, 160] on icon at bounding box center [816, 162] width 11 height 11
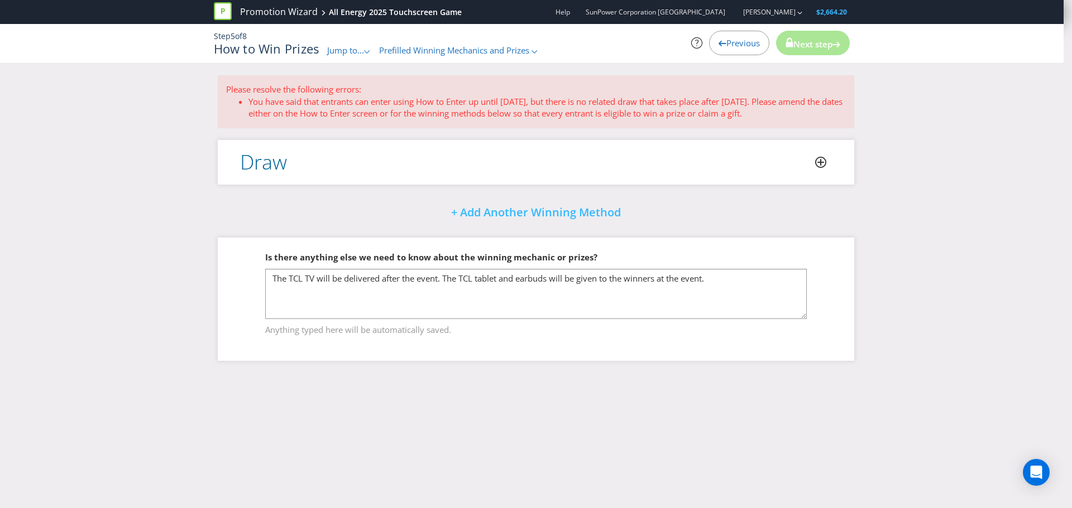
click at [818, 160] on icon at bounding box center [820, 162] width 11 height 11
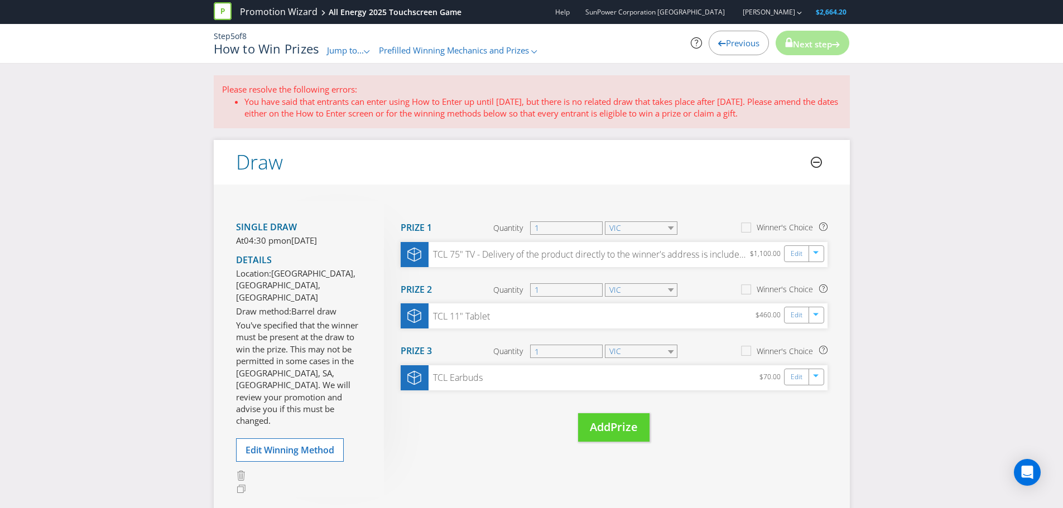
click at [342, 48] on span "Jump to..." at bounding box center [345, 50] width 37 height 11
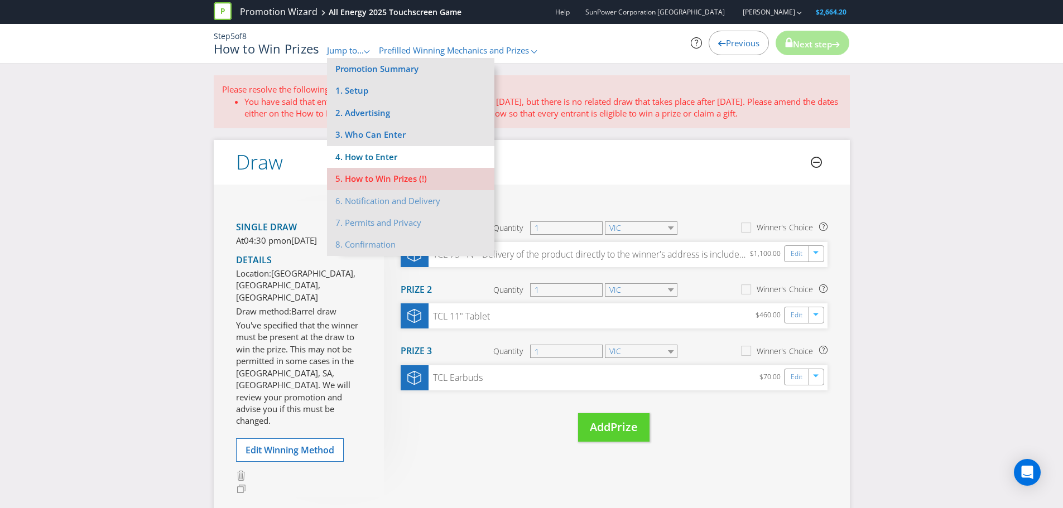
click at [382, 152] on li "4. How to Enter" at bounding box center [410, 157] width 167 height 22
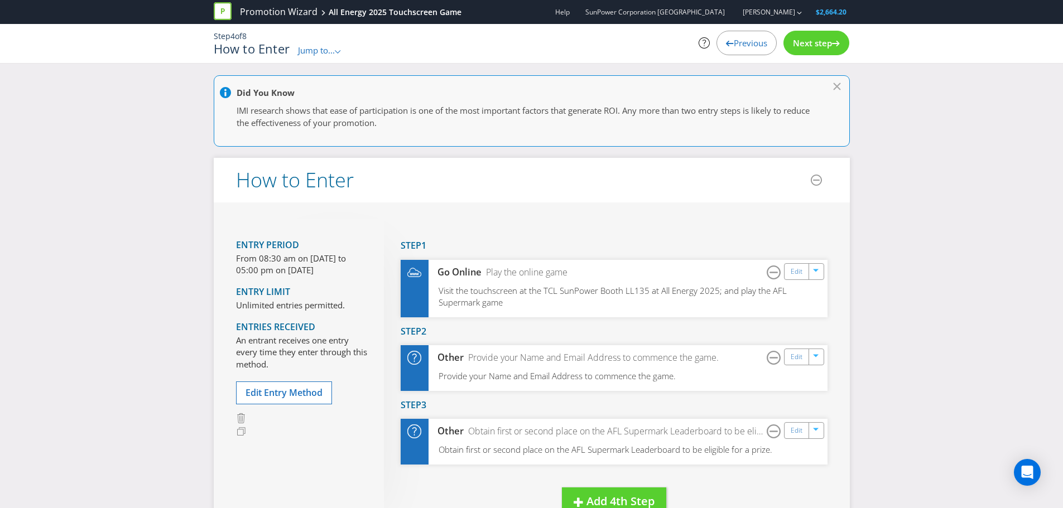
click at [323, 50] on span "Jump to..." at bounding box center [316, 50] width 37 height 11
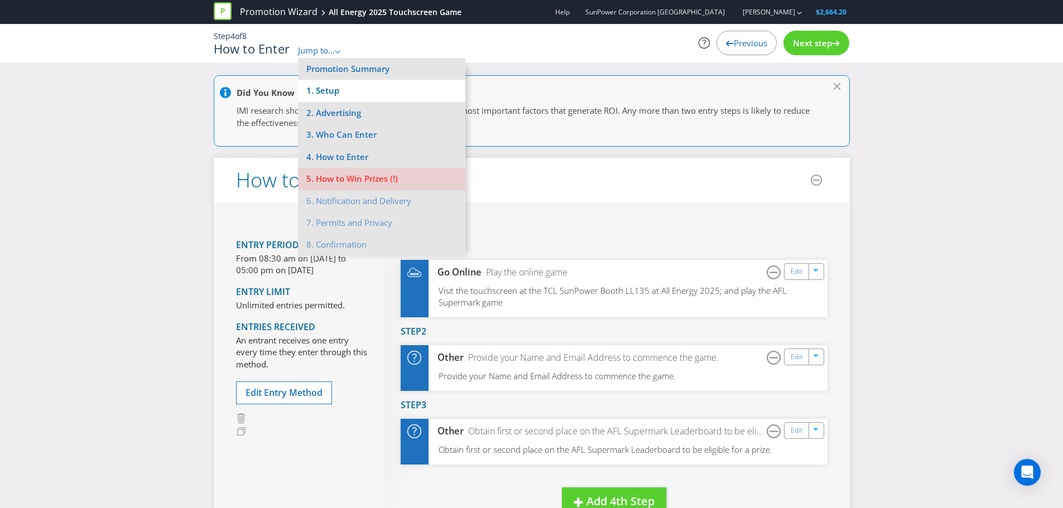
click at [335, 91] on li "1. Setup" at bounding box center [381, 91] width 167 height 22
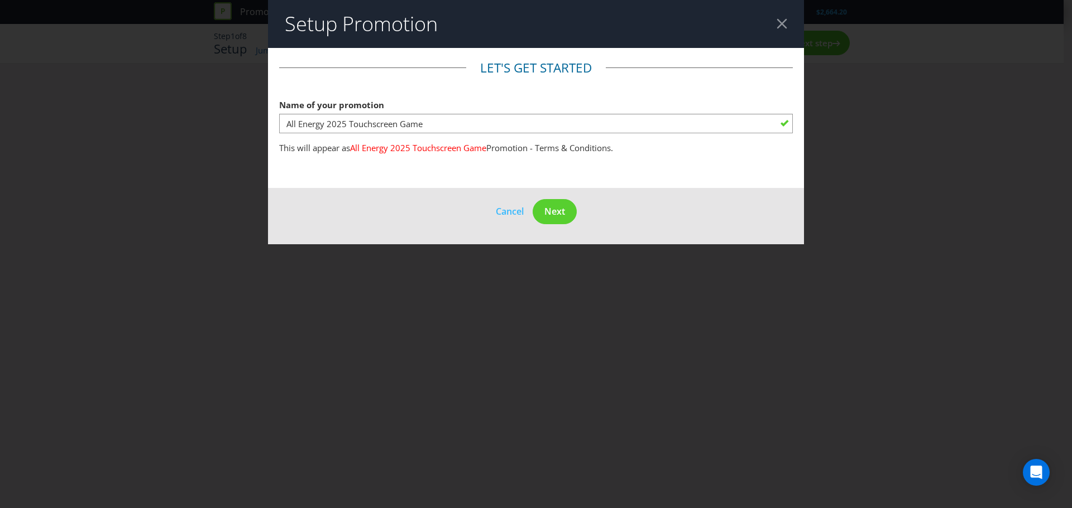
click at [781, 20] on div at bounding box center [781, 23] width 11 height 11
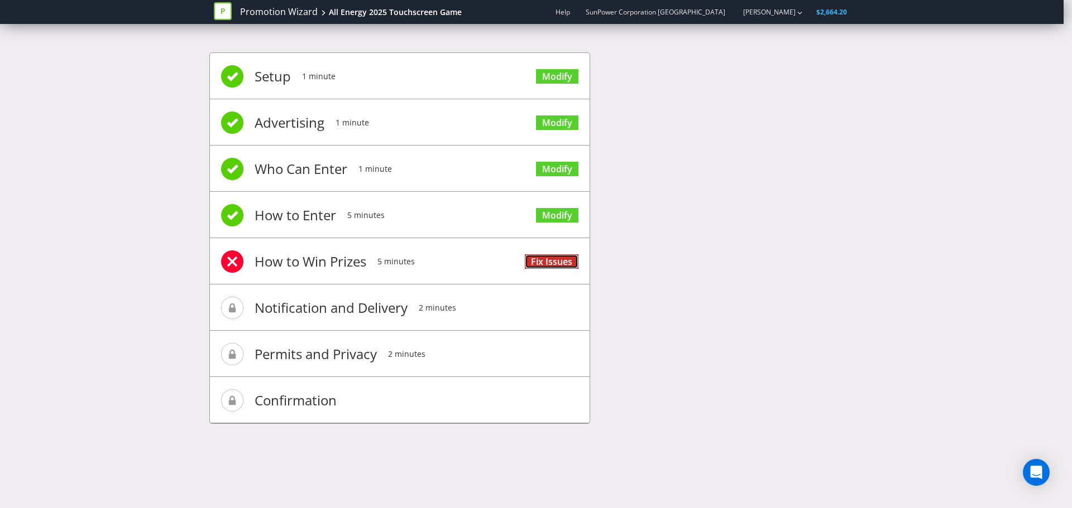
click at [551, 262] on link "Fix Issues" at bounding box center [552, 262] width 54 height 15
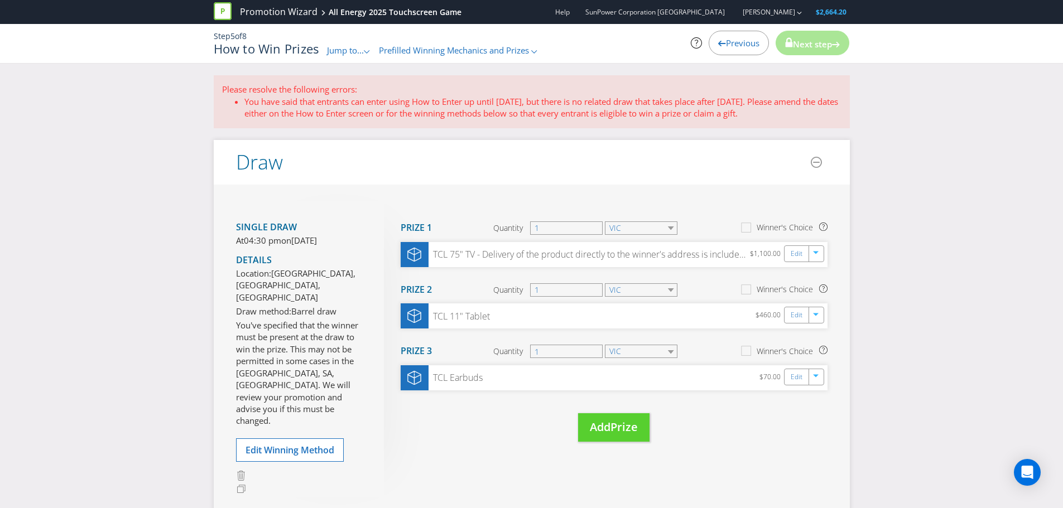
click at [348, 51] on span "Jump to..." at bounding box center [345, 50] width 37 height 11
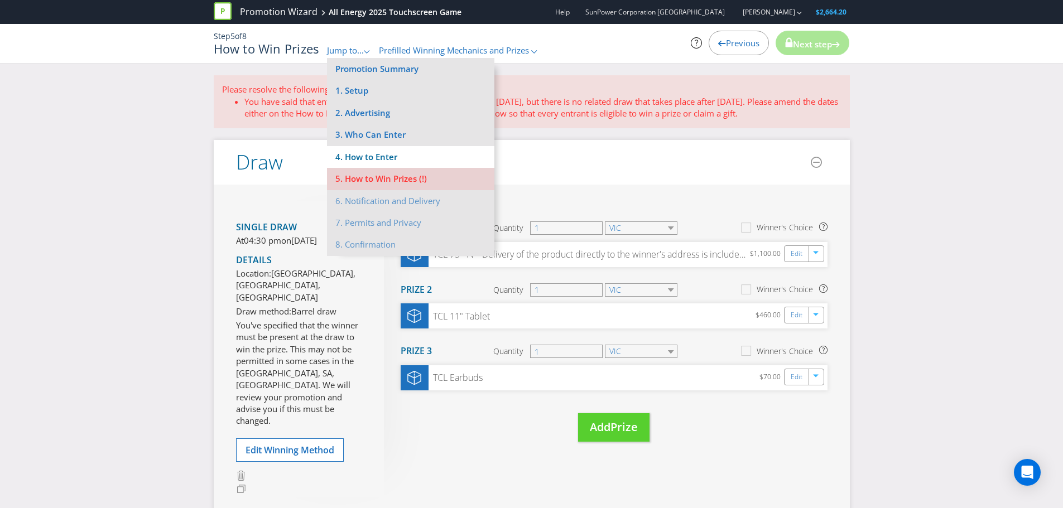
click at [376, 153] on li "4. How to Enter" at bounding box center [410, 157] width 167 height 22
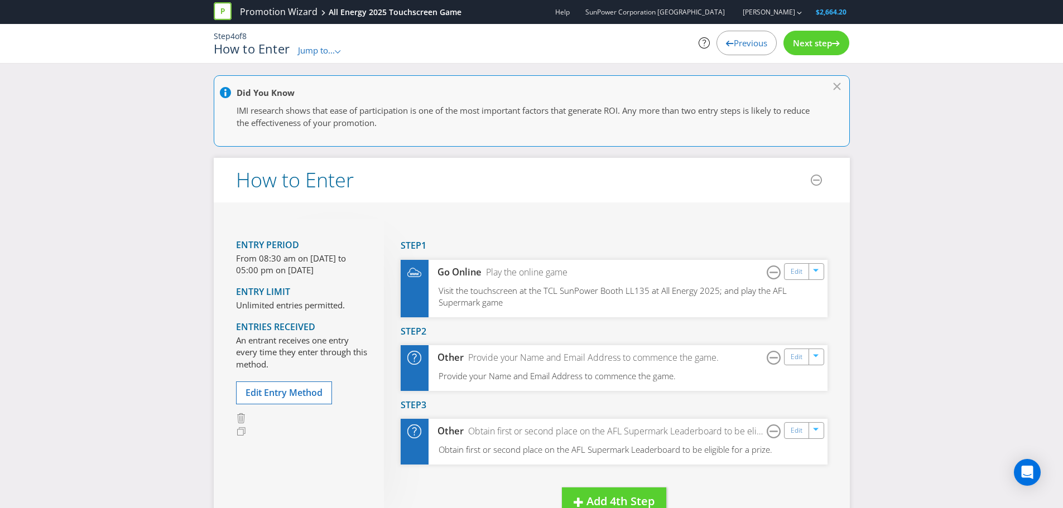
click at [322, 48] on span "Jump to..." at bounding box center [316, 50] width 37 height 11
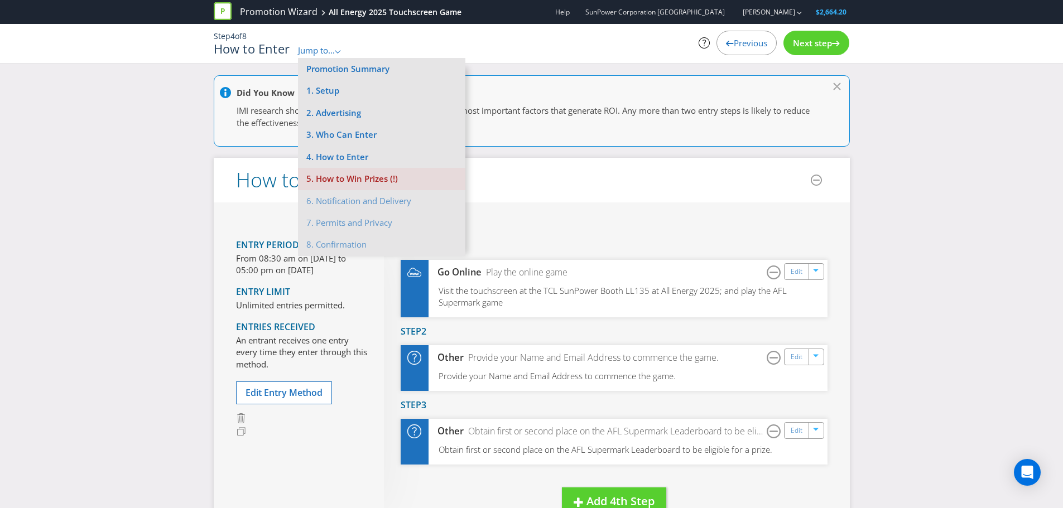
click at [360, 181] on li "5. How to Win Prizes (!)" at bounding box center [381, 179] width 167 height 22
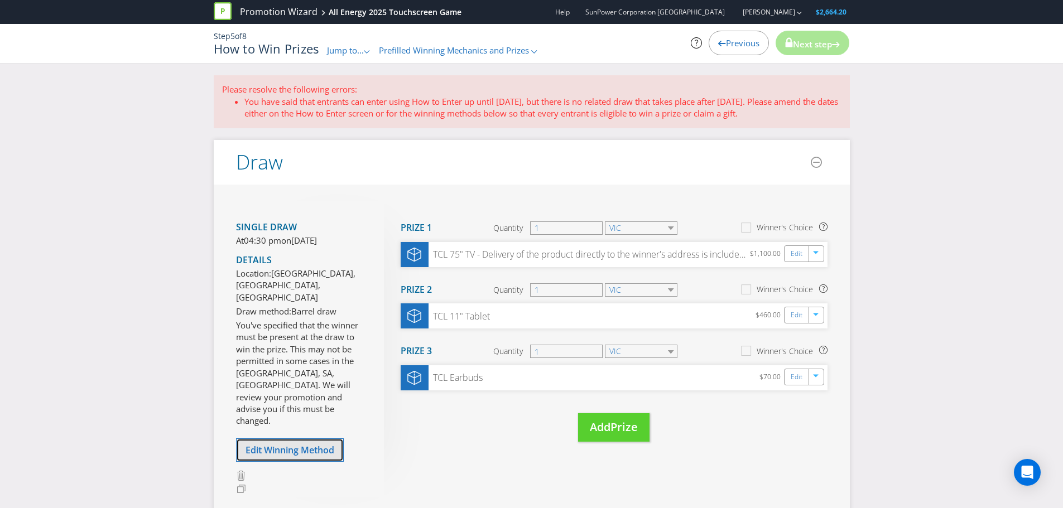
click at [286, 444] on span "Edit Winning Method" at bounding box center [290, 450] width 89 height 12
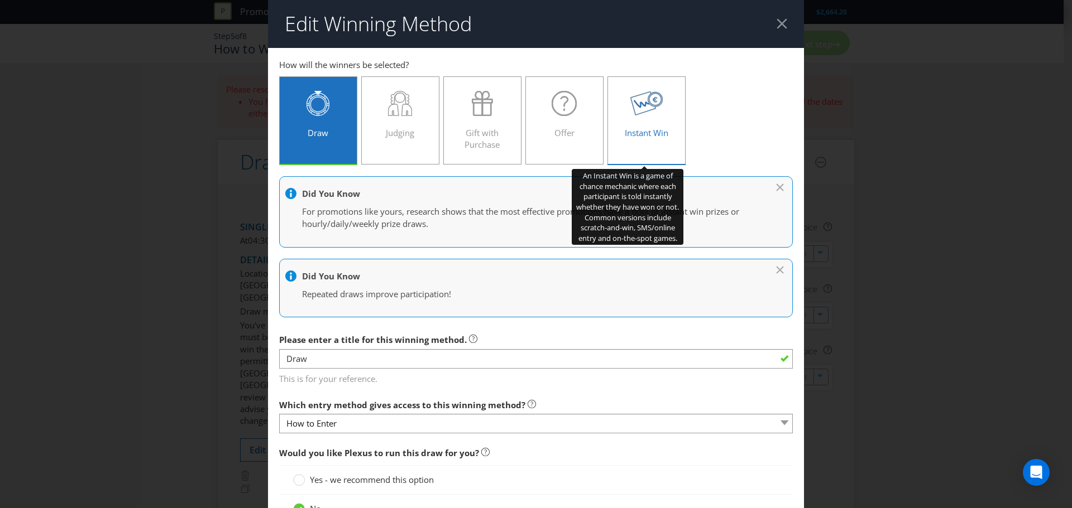
click at [630, 115] on icon at bounding box center [646, 103] width 33 height 25
click at [0, 0] on input "Instant Win" at bounding box center [0, 0] width 0 height 0
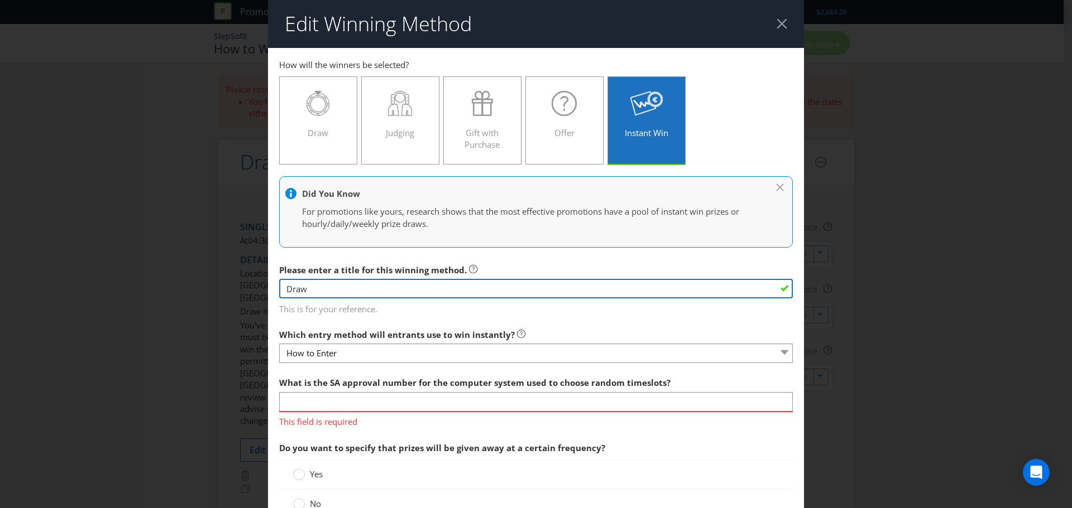
click at [520, 292] on input "Draw" at bounding box center [536, 289] width 514 height 20
drag, startPoint x: 313, startPoint y: 286, endPoint x: 277, endPoint y: 288, distance: 36.3
click at [279, 288] on input "Draw" at bounding box center [536, 289] width 514 height 20
type input "Play to Win"
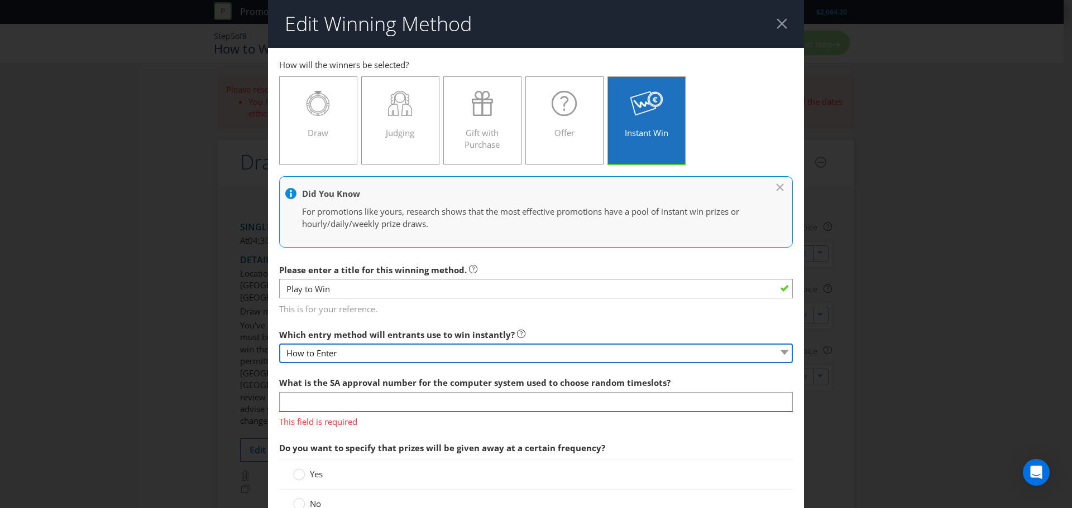
click at [365, 353] on select "How to Enter" at bounding box center [536, 354] width 514 height 20
click at [367, 352] on select "How to Enter" at bounding box center [536, 354] width 514 height 20
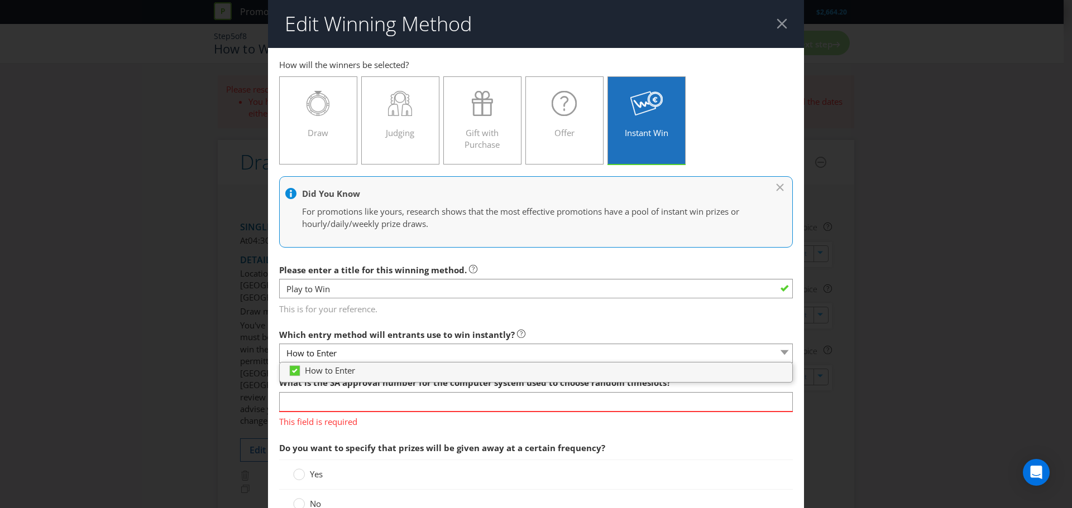
click at [779, 23] on div at bounding box center [781, 23] width 11 height 11
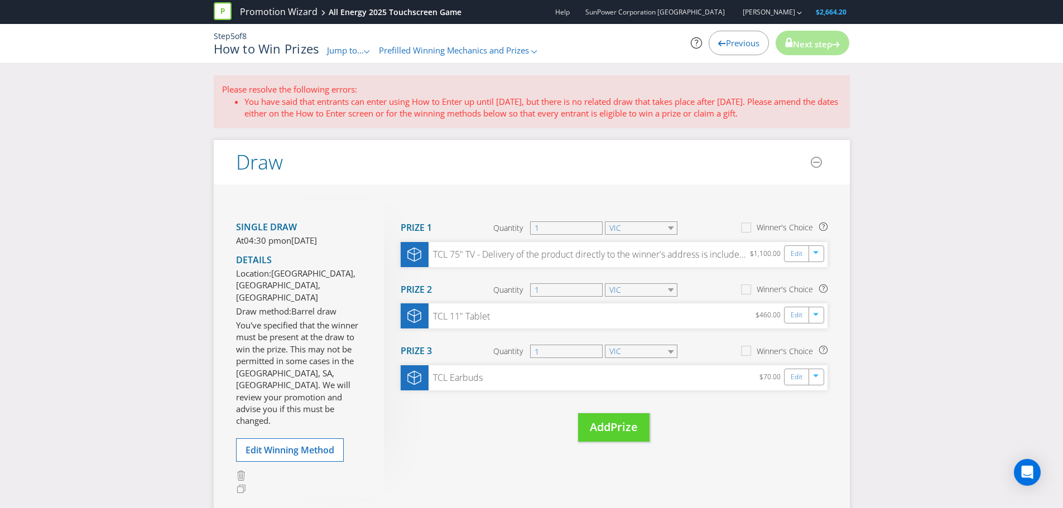
click at [344, 46] on span "Jump to..." at bounding box center [345, 50] width 37 height 11
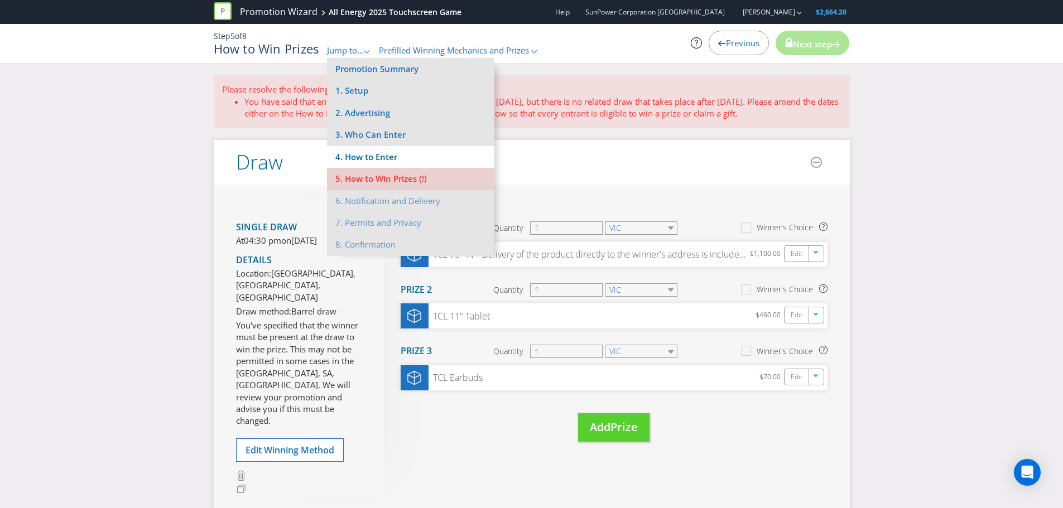
click at [372, 159] on li "4. How to Enter" at bounding box center [410, 157] width 167 height 22
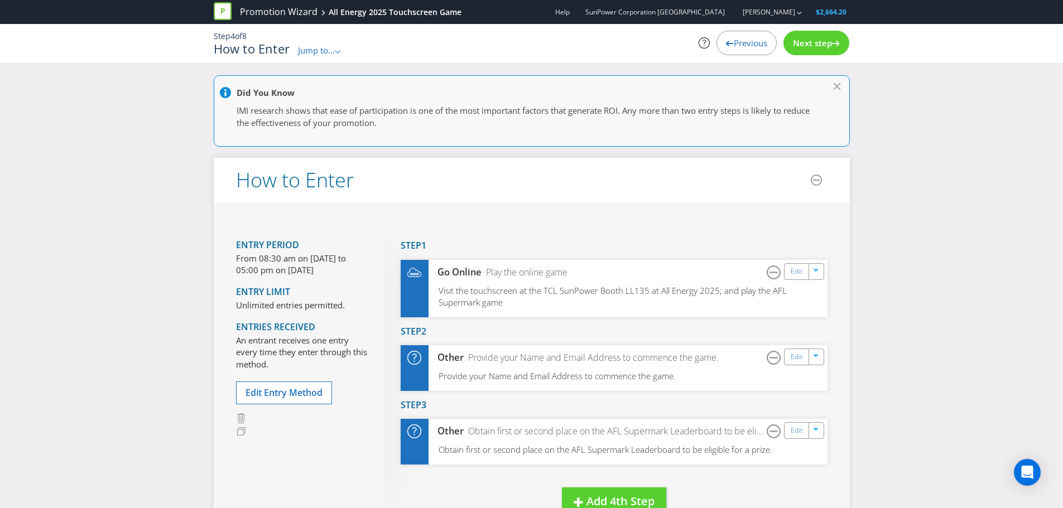
click at [812, 47] on span "Next step" at bounding box center [812, 42] width 39 height 11
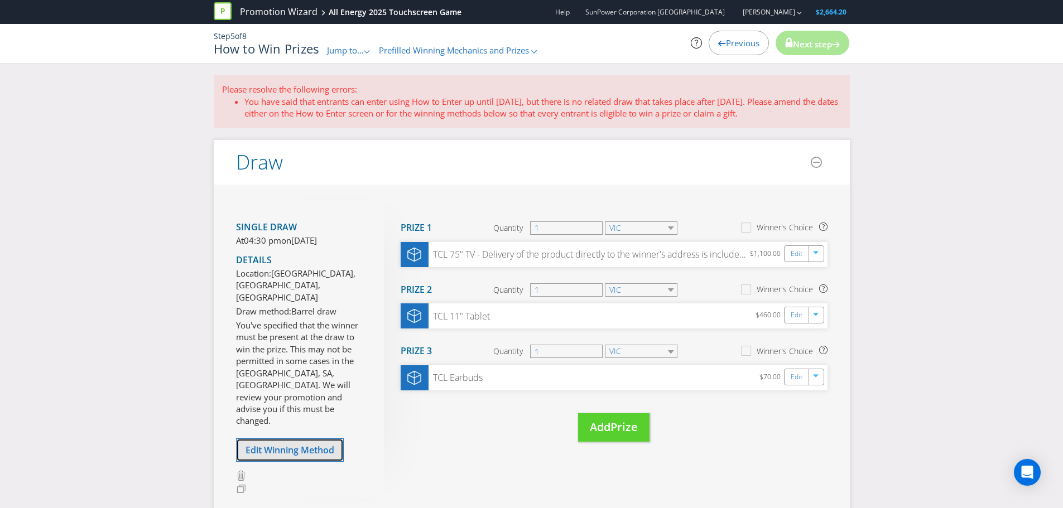
click at [311, 444] on span "Edit Winning Method" at bounding box center [290, 450] width 89 height 12
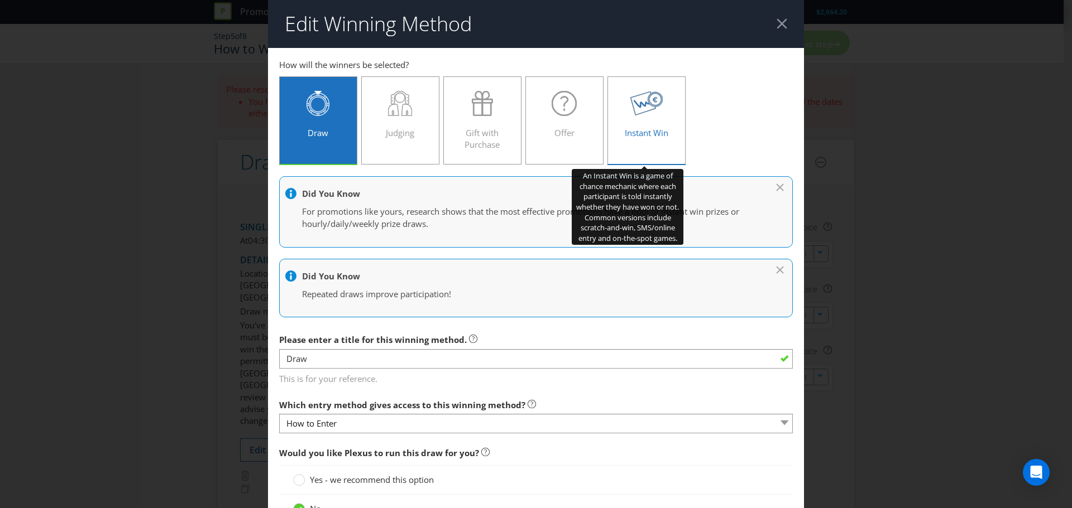
click at [655, 131] on span "Instant Win" at bounding box center [647, 132] width 44 height 11
click at [0, 0] on input "Instant Win" at bounding box center [0, 0] width 0 height 0
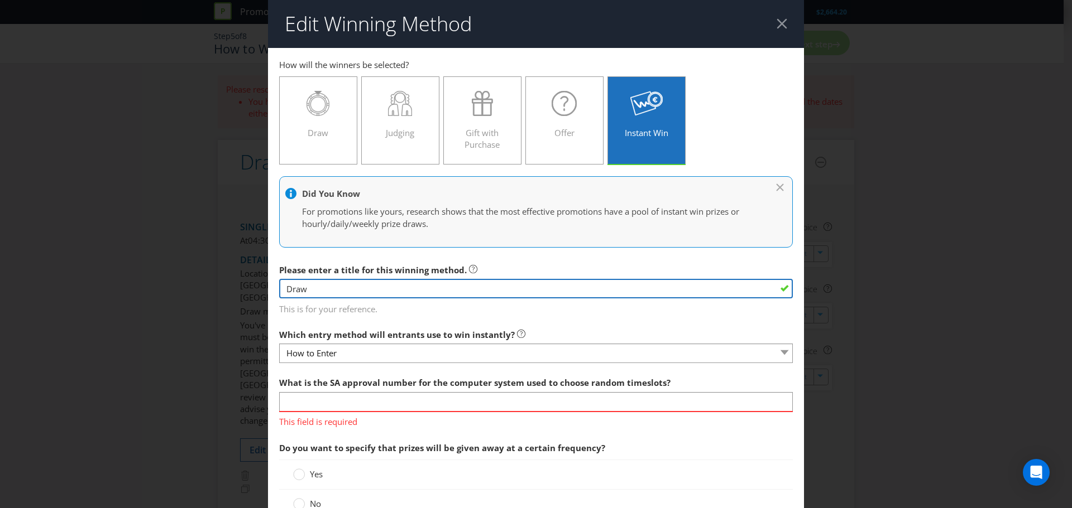
drag, startPoint x: 325, startPoint y: 289, endPoint x: 275, endPoint y: 289, distance: 50.8
type input "Play to Win"
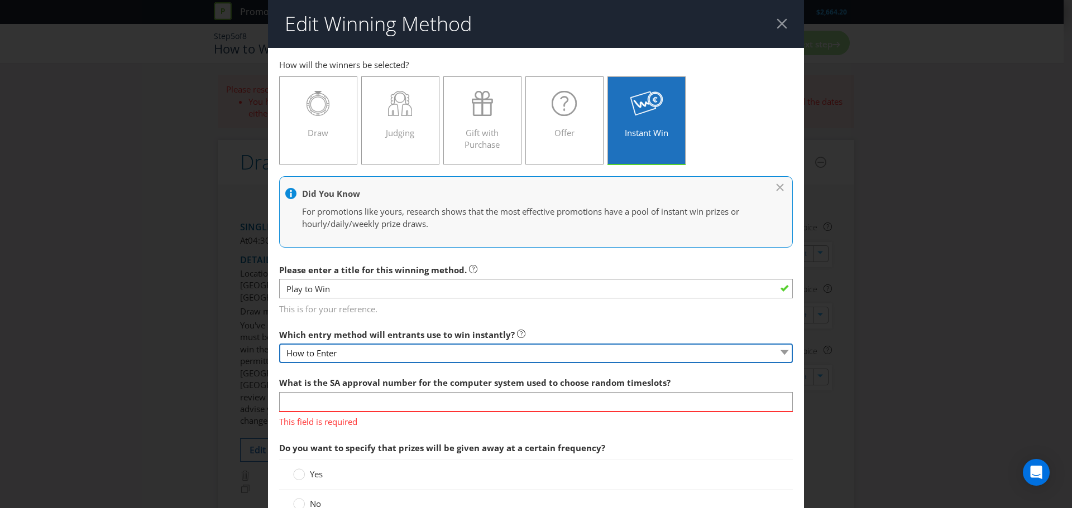
click at [377, 353] on select "How to Enter" at bounding box center [536, 354] width 514 height 20
click at [373, 353] on select "How to Enter" at bounding box center [536, 354] width 514 height 20
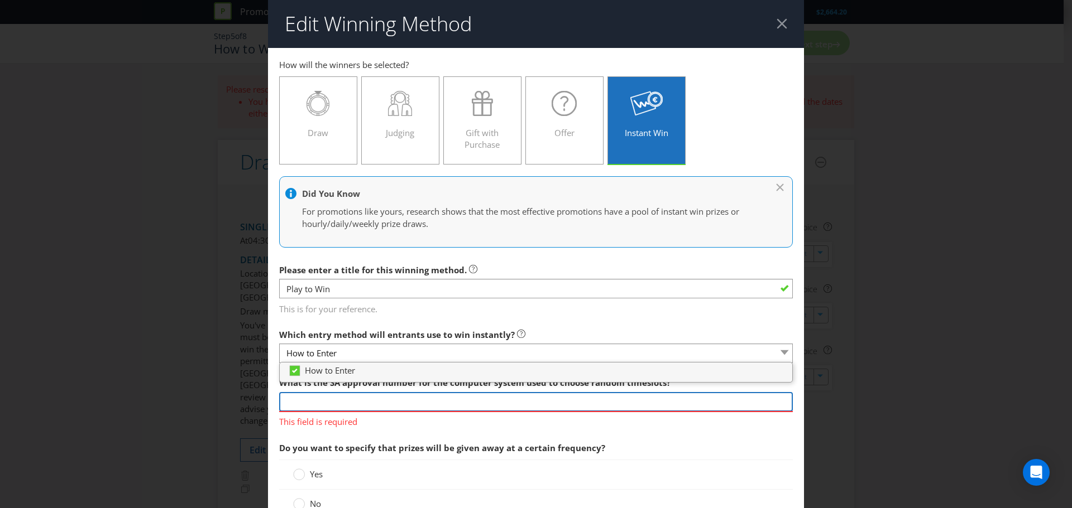
click at [383, 399] on input "text" at bounding box center [536, 402] width 514 height 20
type input "n/a"
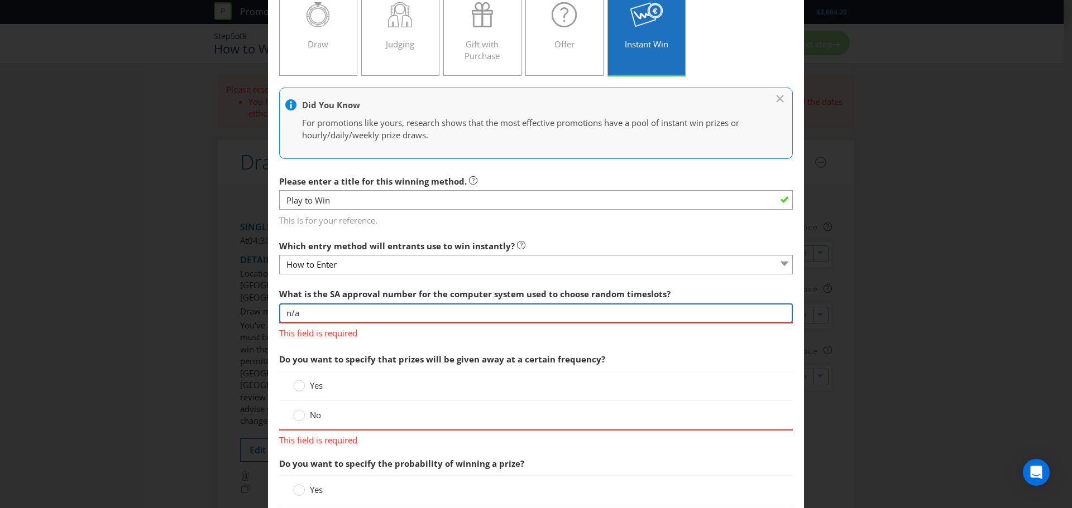
scroll to position [112, 0]
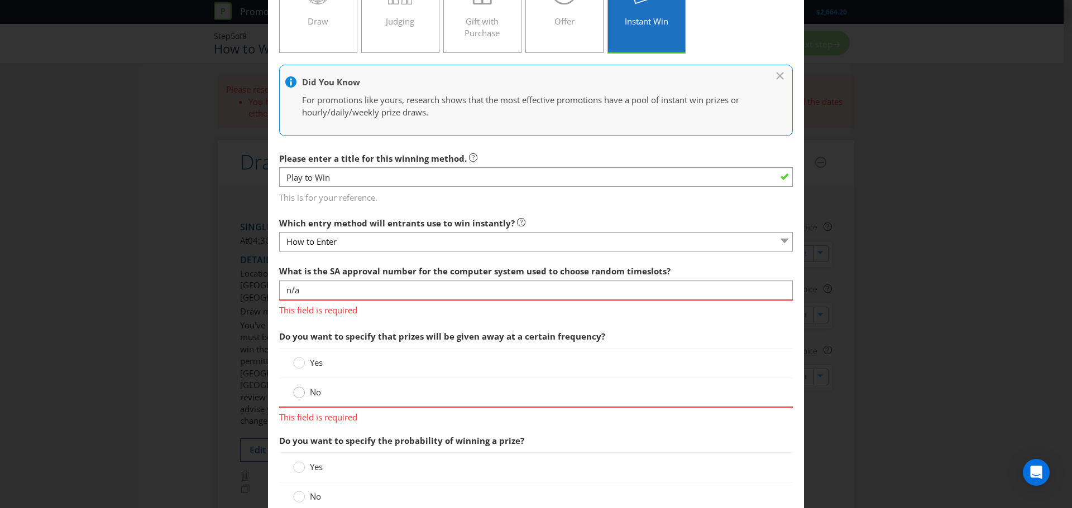
click at [298, 394] on div "Do you want to specify that prizes will be given away at a certain frequency? Y…" at bounding box center [536, 374] width 514 height 99
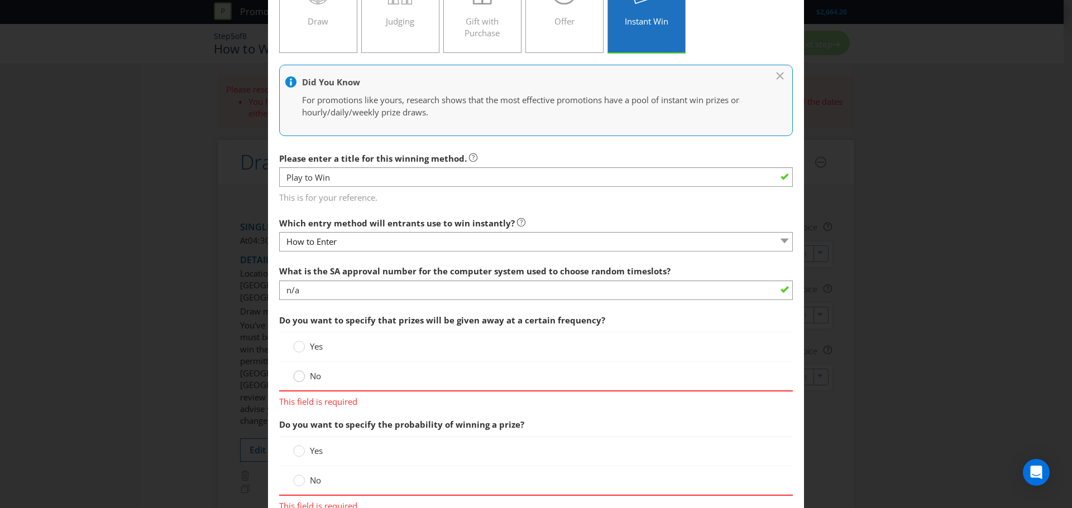
click at [298, 378] on circle at bounding box center [299, 376] width 11 height 11
click at [0, 0] on input "No" at bounding box center [0, 0] width 0 height 0
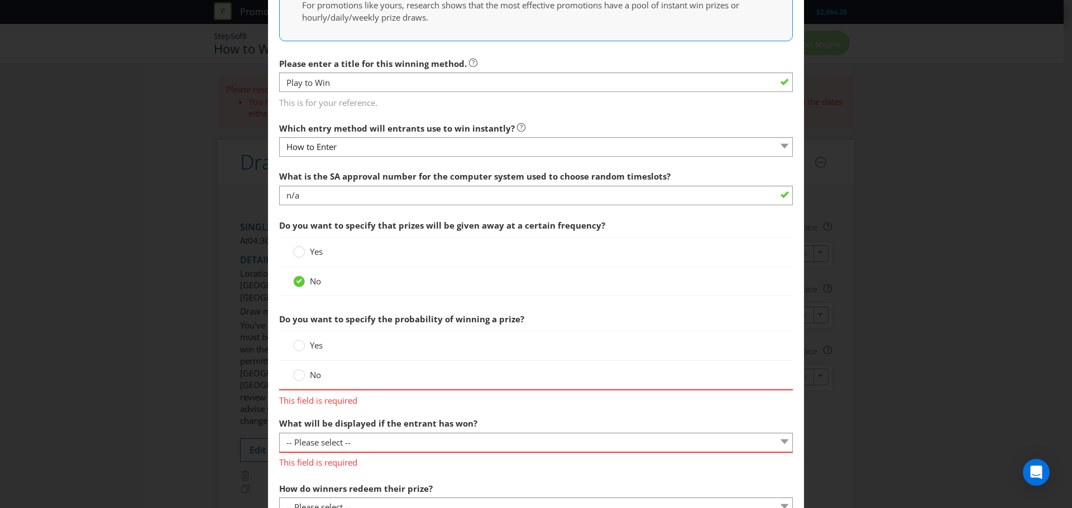
scroll to position [279, 0]
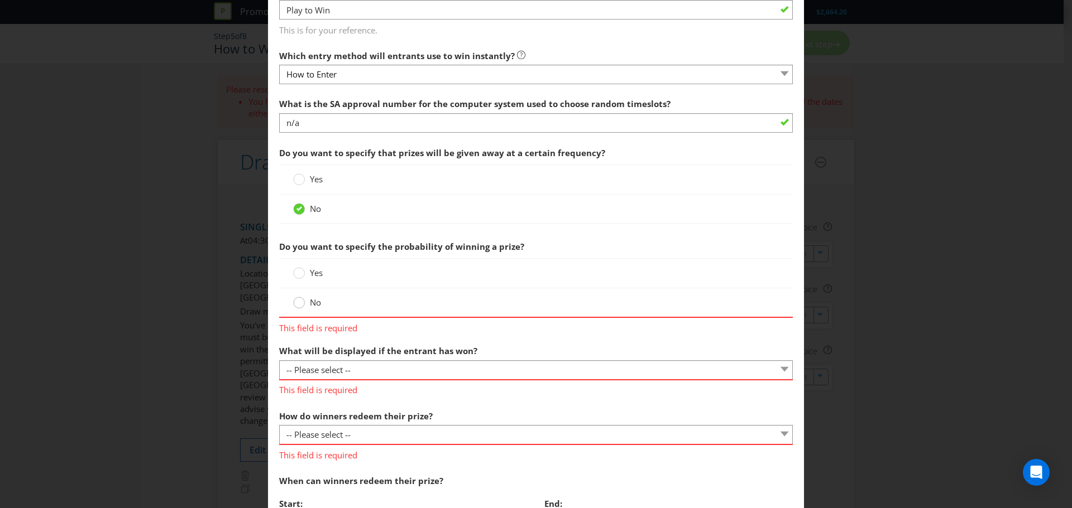
click at [299, 303] on circle at bounding box center [299, 303] width 11 height 11
click at [0, 0] on input "No" at bounding box center [0, 0] width 0 height 0
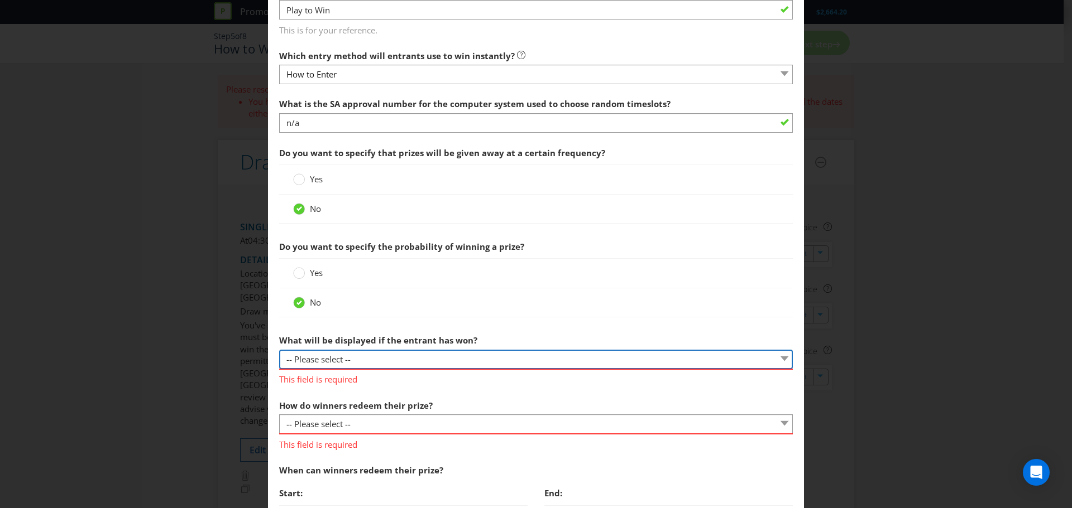
click at [426, 357] on select "-- Please select -- The winner will be notified as appropriate for the entry me…" at bounding box center [536, 360] width 514 height 20
select select "OTHER"
click at [279, 350] on select "-- Please select -- The winner will be notified as appropriate for the entry me…" at bounding box center [536, 360] width 514 height 20
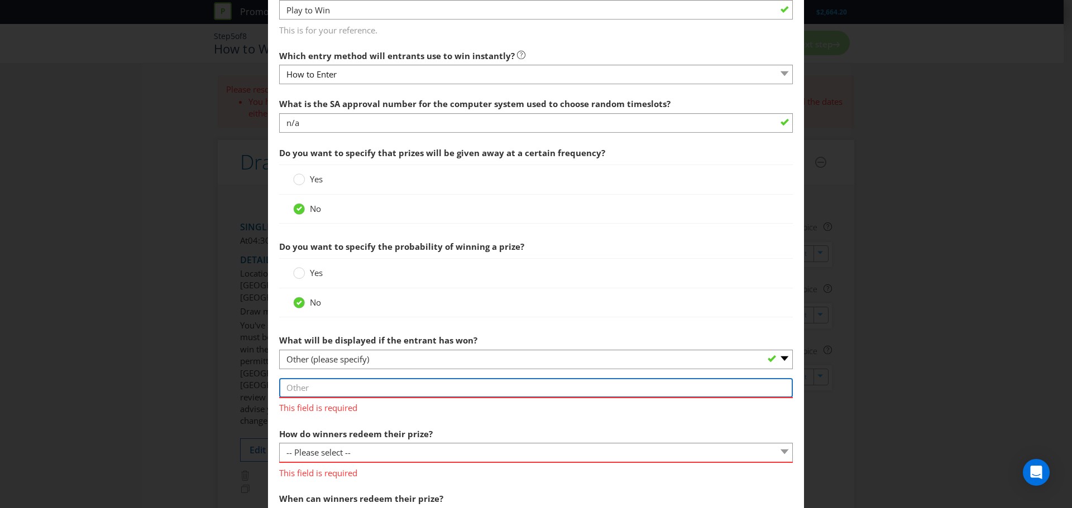
click at [351, 392] on input "text" at bounding box center [536, 388] width 514 height 20
type input "Leaderboard"
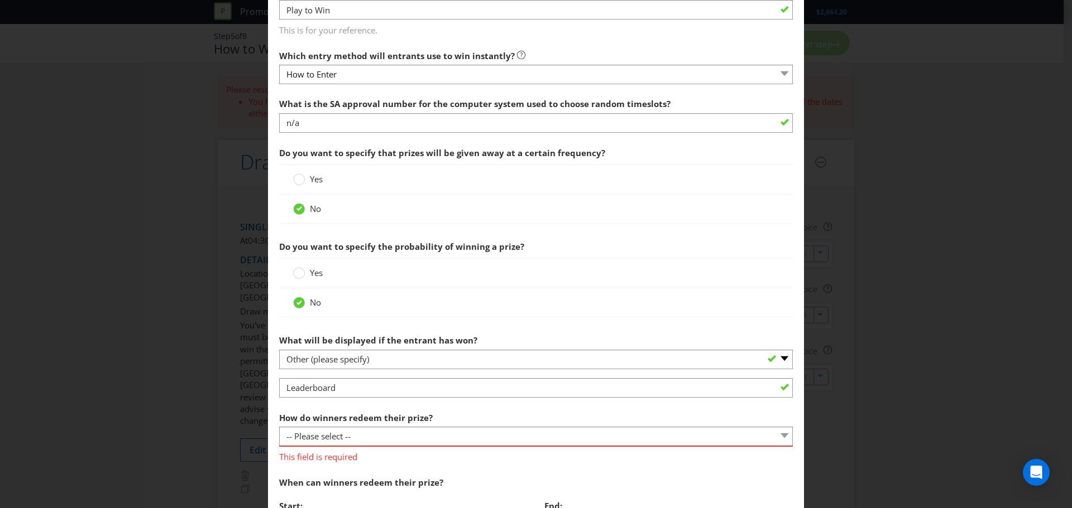
click at [601, 418] on section "What is the SA approval number for the computer system used to choose random ti…" at bounding box center [536, 396] width 514 height 607
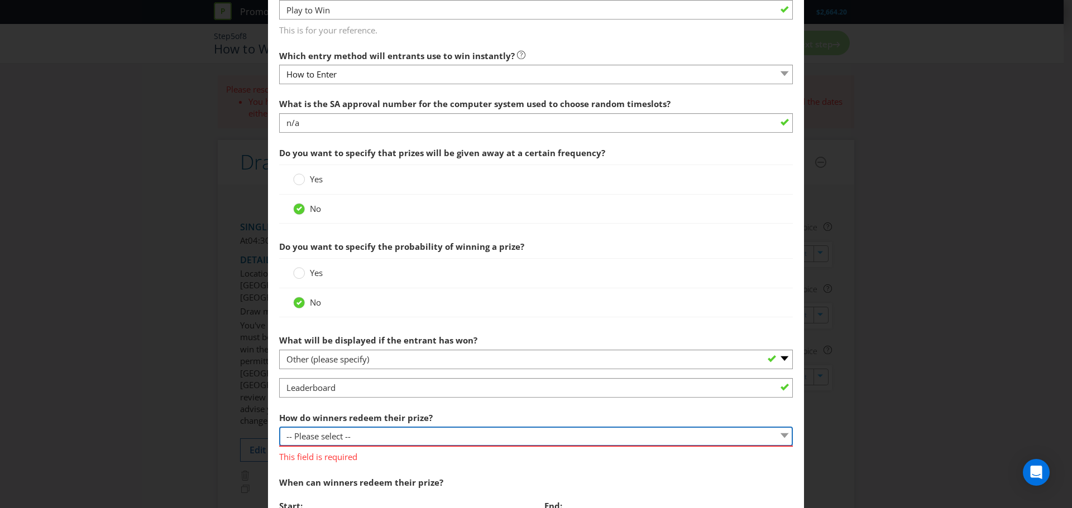
click at [462, 438] on select "-- Please select -- Present winning message to venue staff Follow instructions …" at bounding box center [536, 437] width 514 height 20
select select "OTHER"
click at [279, 427] on select "-- Please select -- Present winning message to venue staff Follow instructions …" at bounding box center [536, 437] width 514 height 20
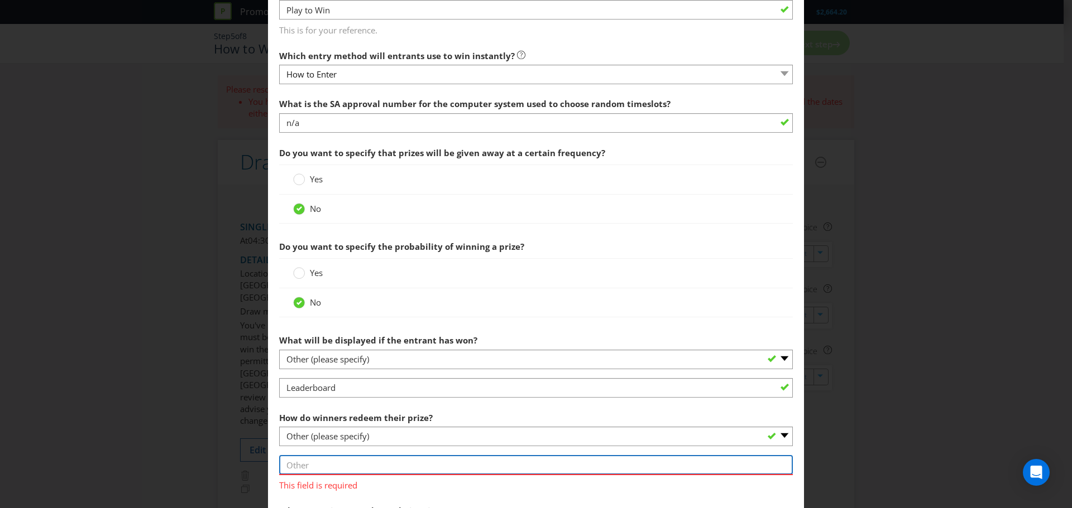
click at [334, 464] on input "text" at bounding box center [536, 465] width 514 height 20
type input "Instant prize and $300 AFL e-store vouchers sent after the event to overall win…"
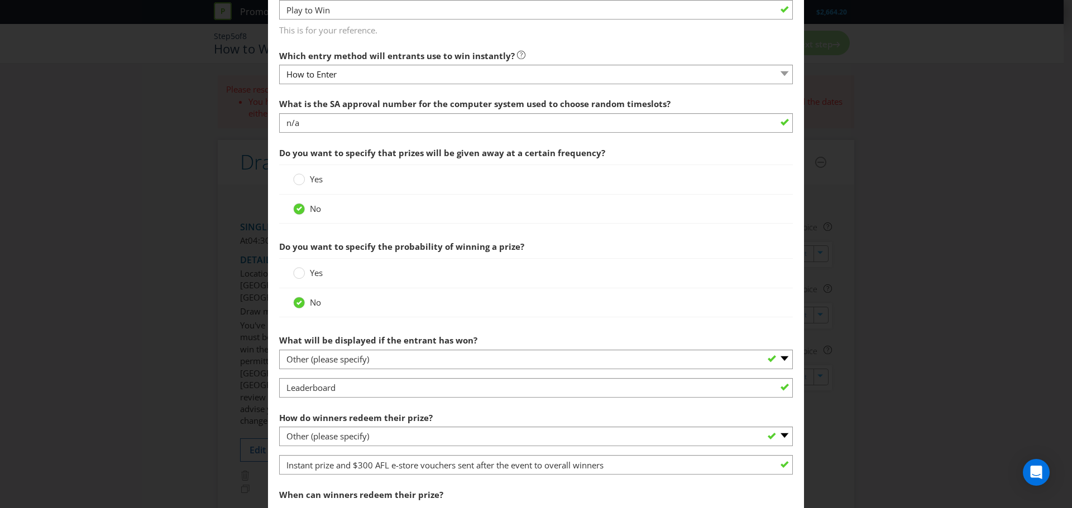
click at [937, 270] on div "Edit Winning Method How to Enter How will the winners be selected? Draw Judging…" at bounding box center [536, 254] width 1072 height 508
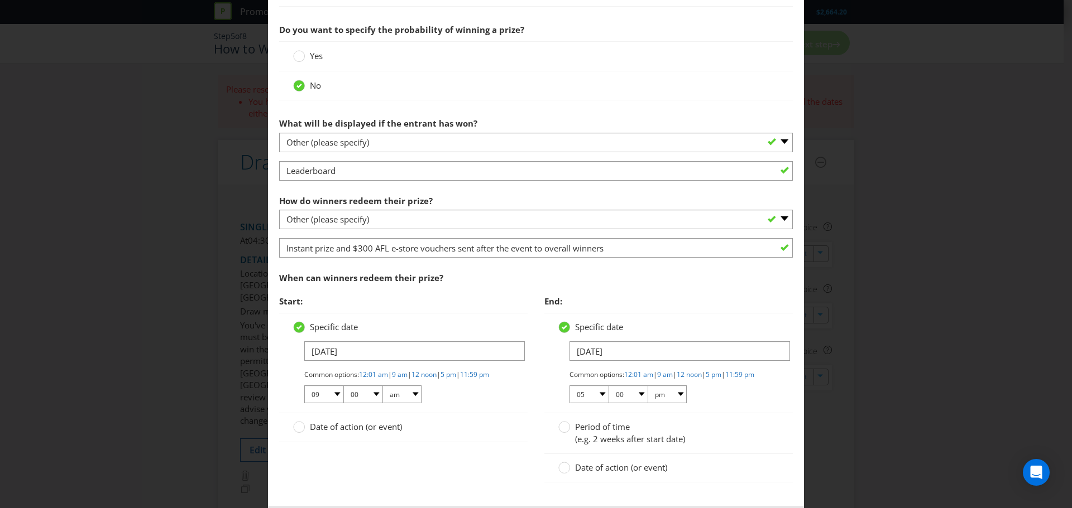
scroll to position [502, 0]
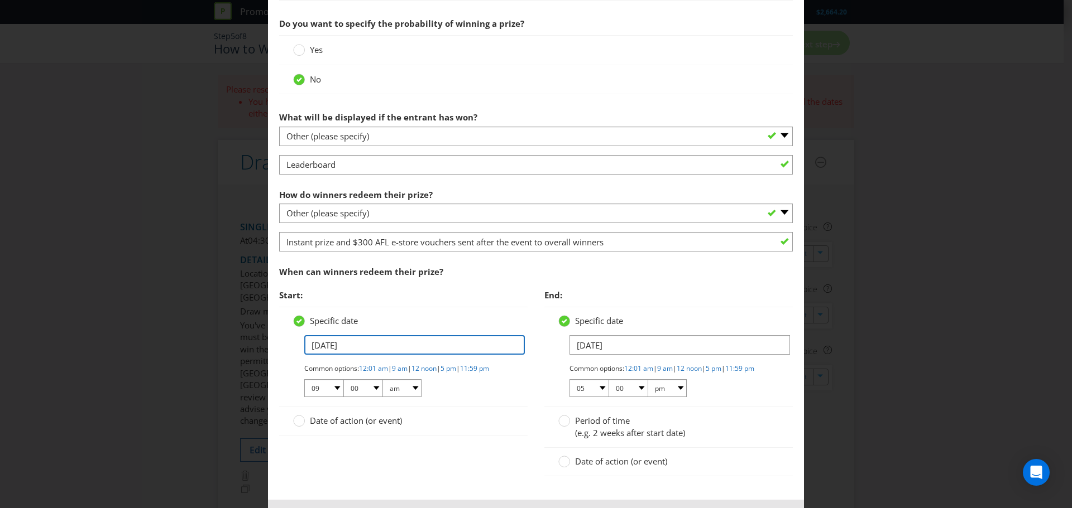
click at [358, 346] on input "[DATE]" at bounding box center [414, 345] width 220 height 20
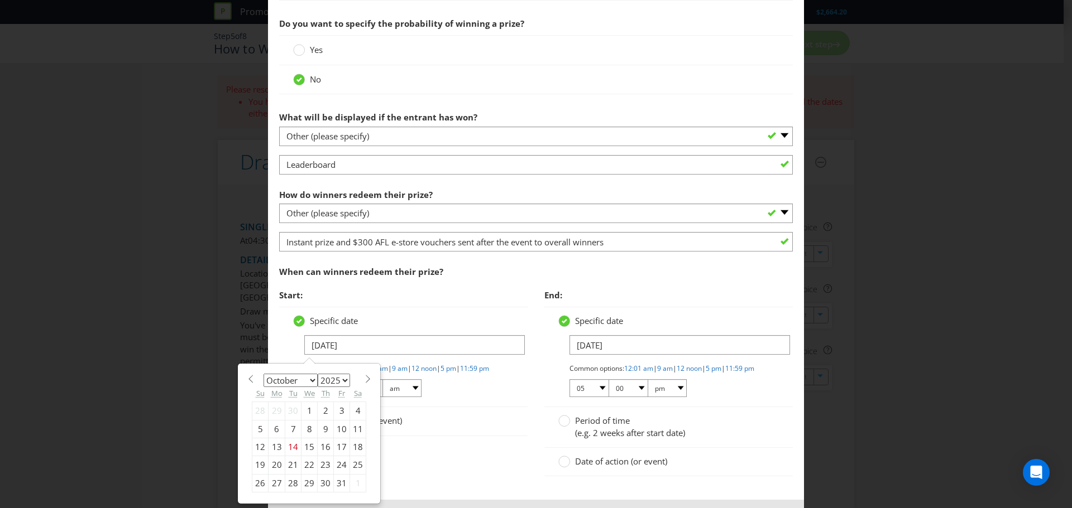
click at [308, 481] on div "29" at bounding box center [309, 483] width 16 height 18
type input "[DATE]"
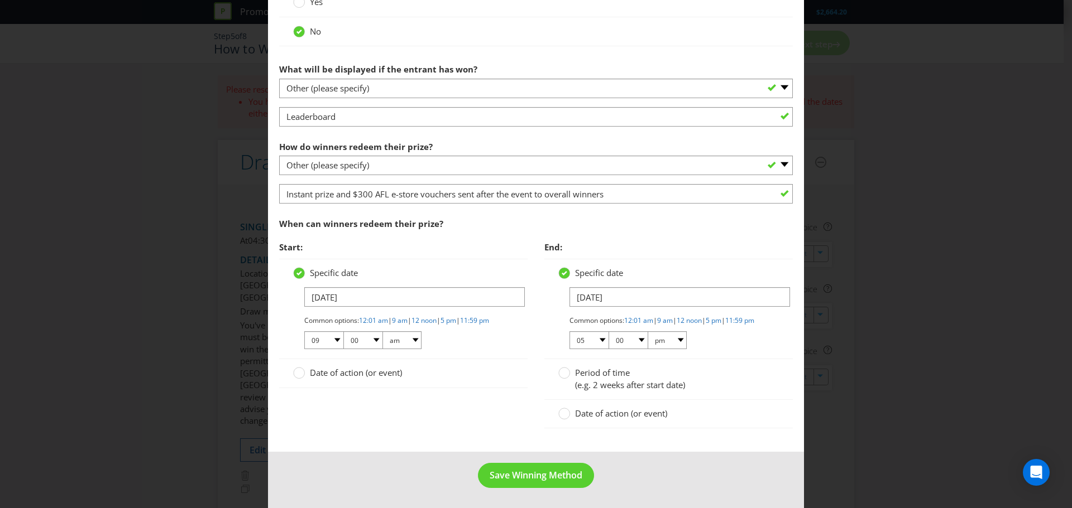
scroll to position [560, 0]
click at [570, 481] on span "Save Winning Method" at bounding box center [536, 475] width 93 height 12
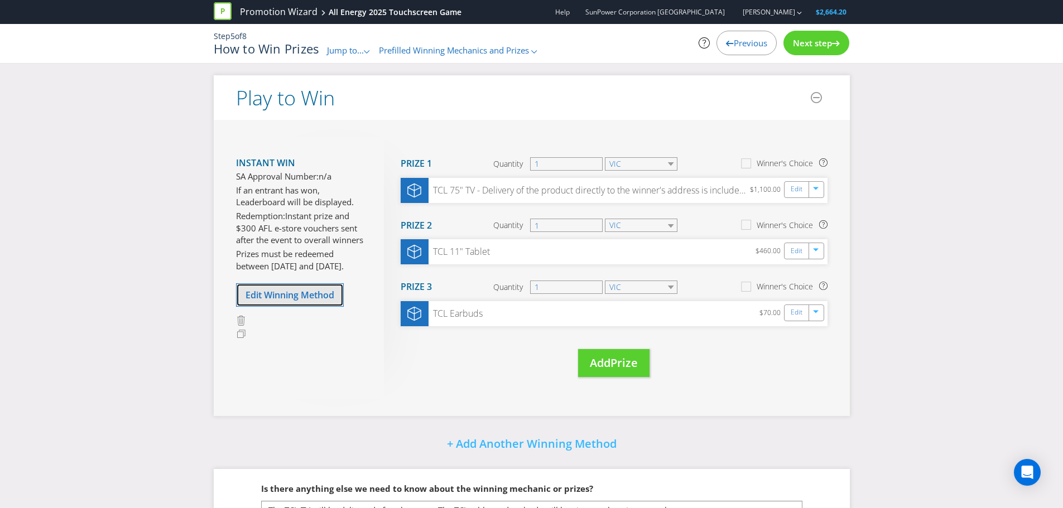
click at [286, 295] on span "Edit Winning Method" at bounding box center [290, 295] width 89 height 12
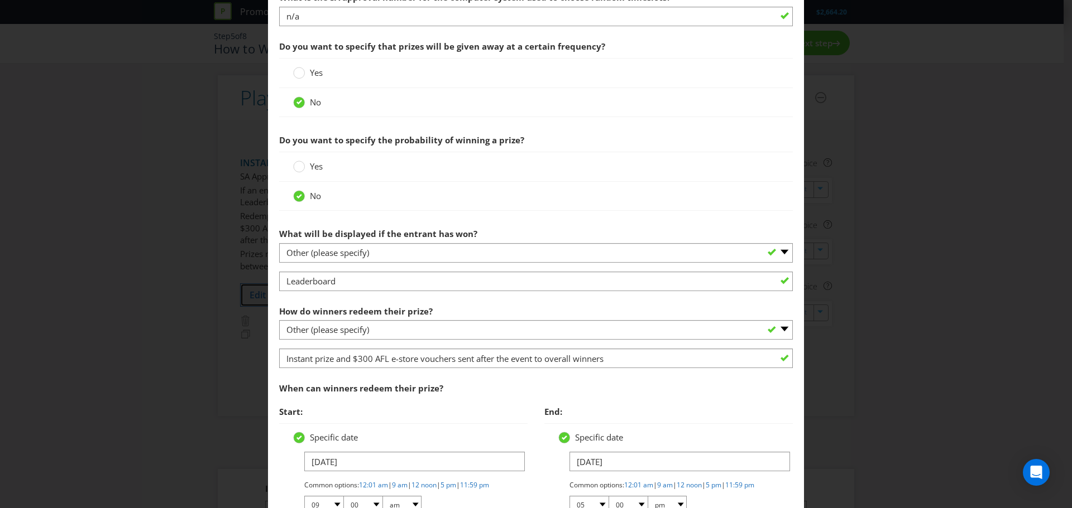
scroll to position [391, 0]
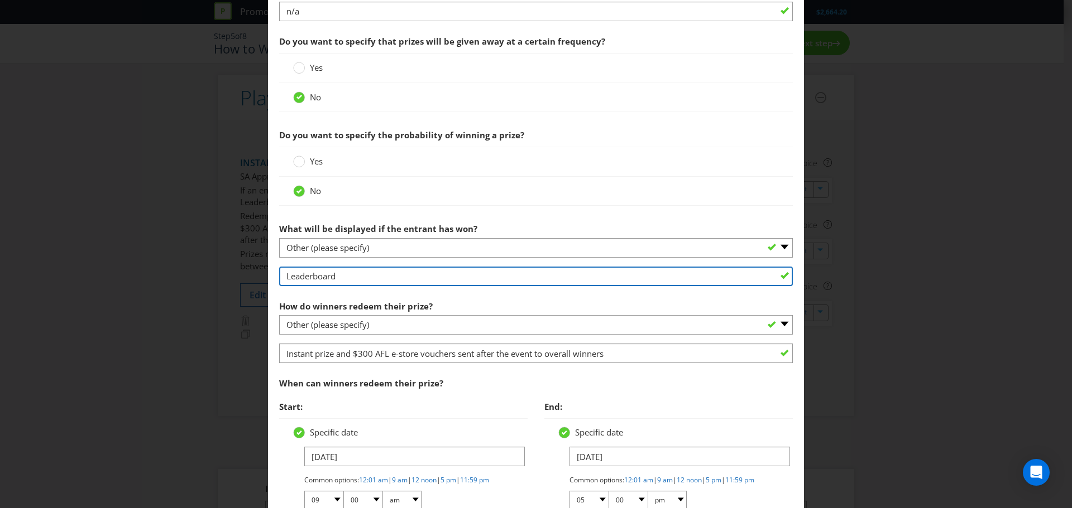
click at [283, 279] on input "Leaderboard" at bounding box center [536, 277] width 514 height 20
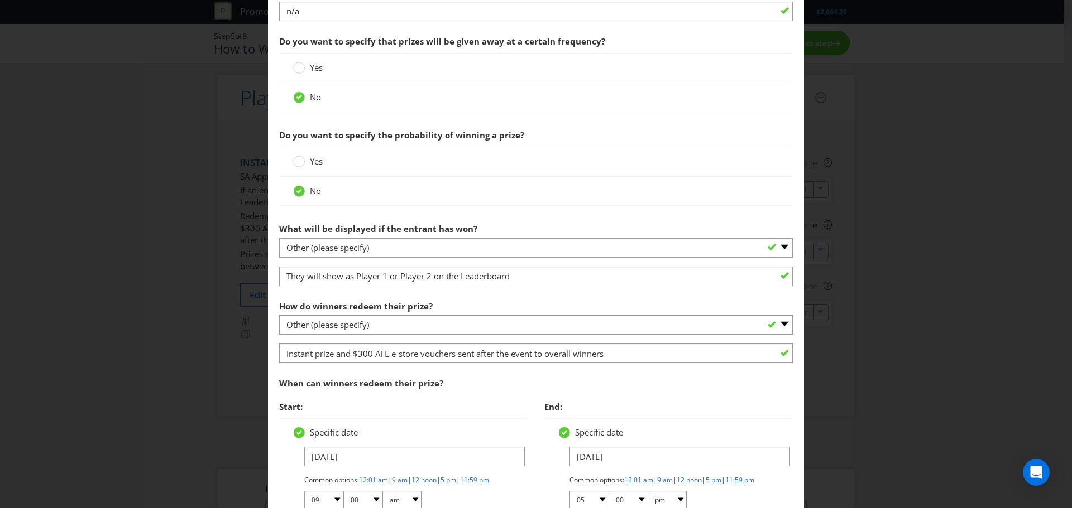
click at [889, 248] on div "Edit Winning Method How to Enter How will the winners be selected? Draw Judging…" at bounding box center [536, 254] width 1072 height 508
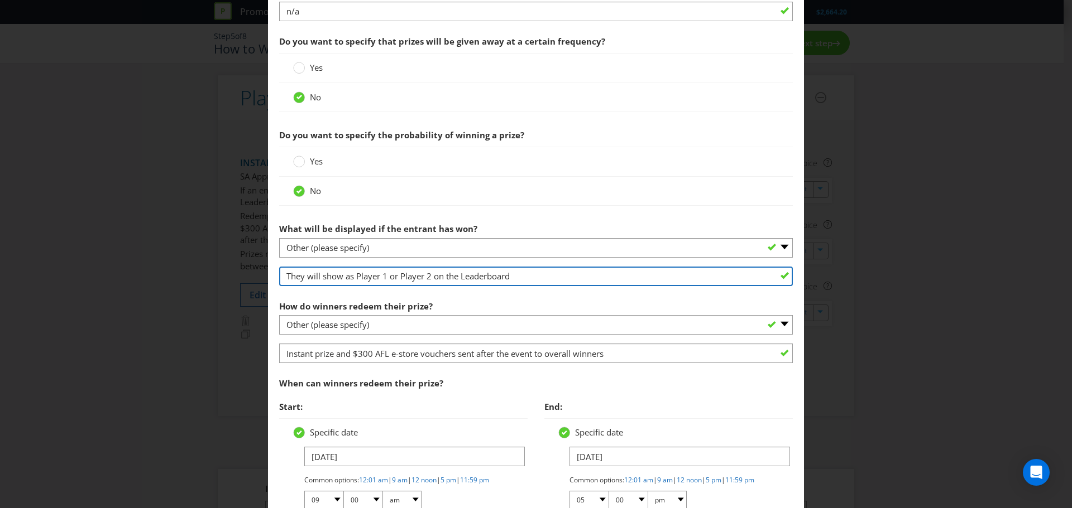
click at [286, 273] on input "They will show as Player 1 or Player 2 on the Leaderboard" at bounding box center [536, 277] width 514 height 20
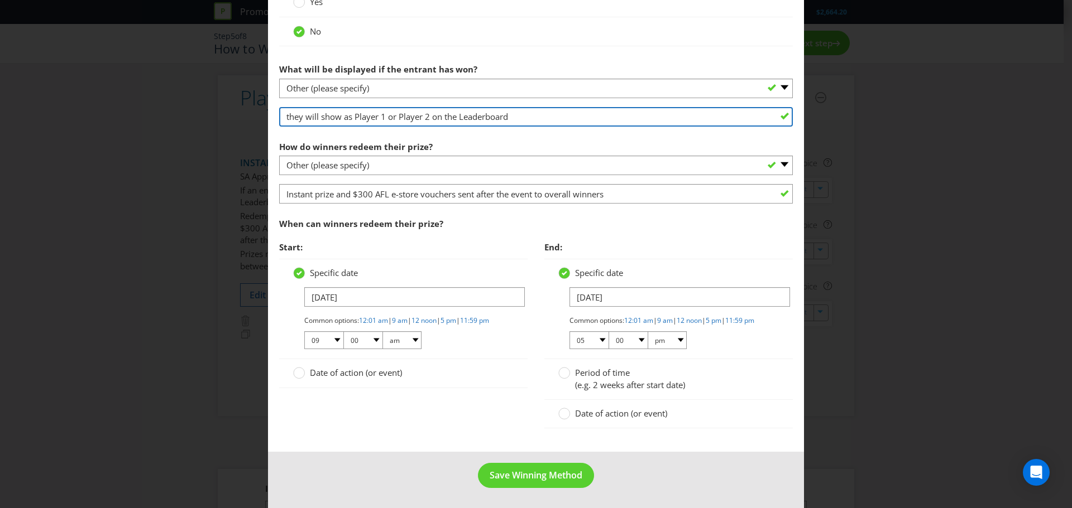
scroll to position [560, 0]
type input "they will show as Player 1 or Player 2 on the Leaderboard"
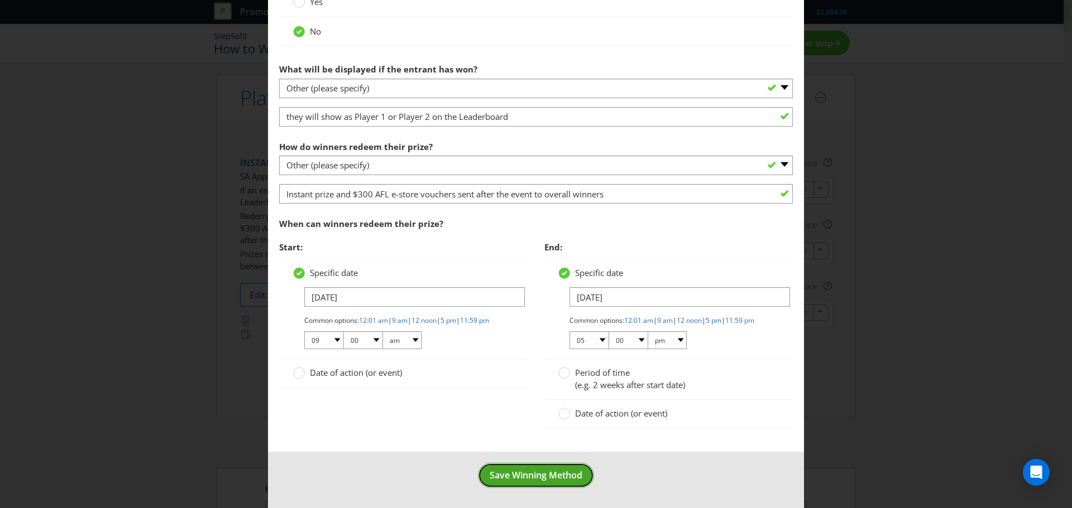
click at [526, 471] on span "Save Winning Method" at bounding box center [536, 475] width 93 height 12
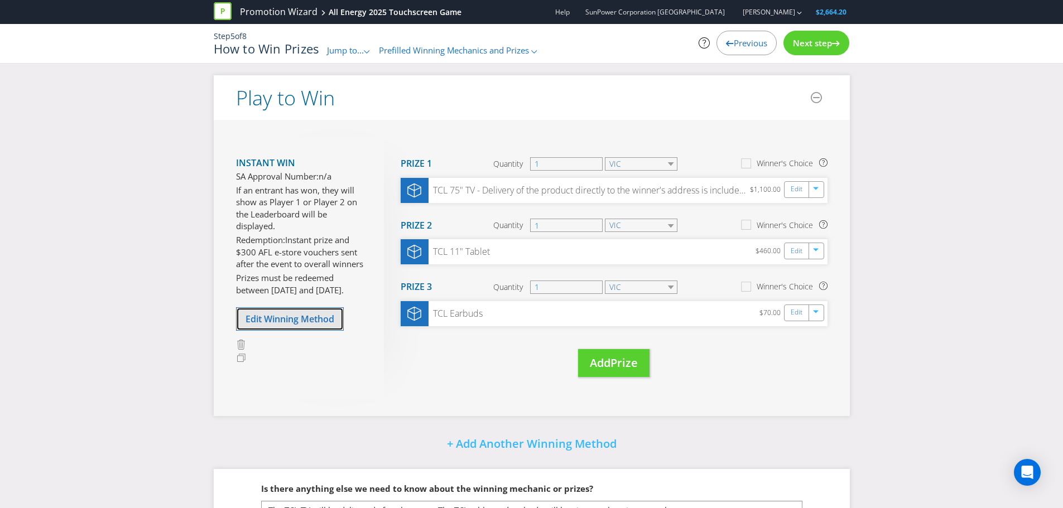
click at [301, 315] on span "Edit Winning Method" at bounding box center [290, 319] width 89 height 12
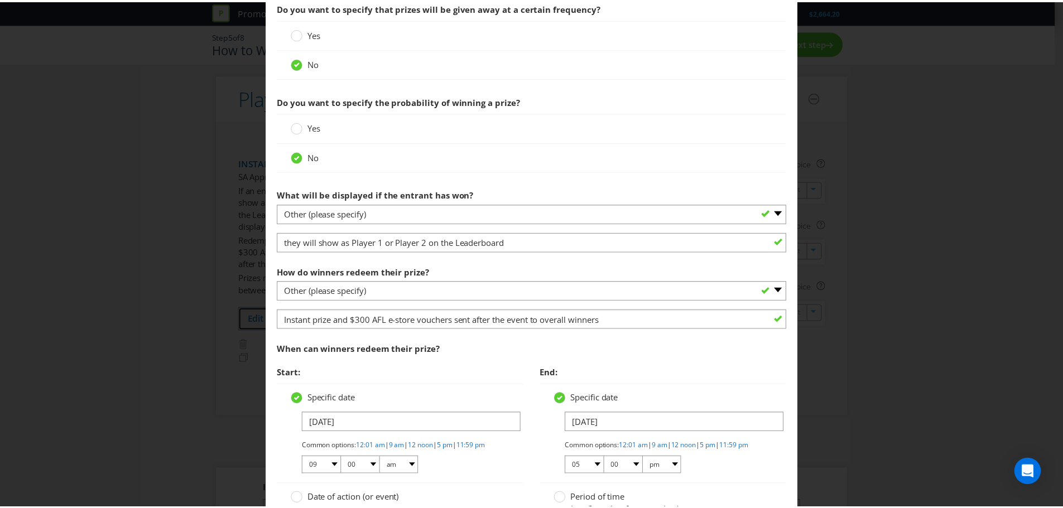
scroll to position [560, 0]
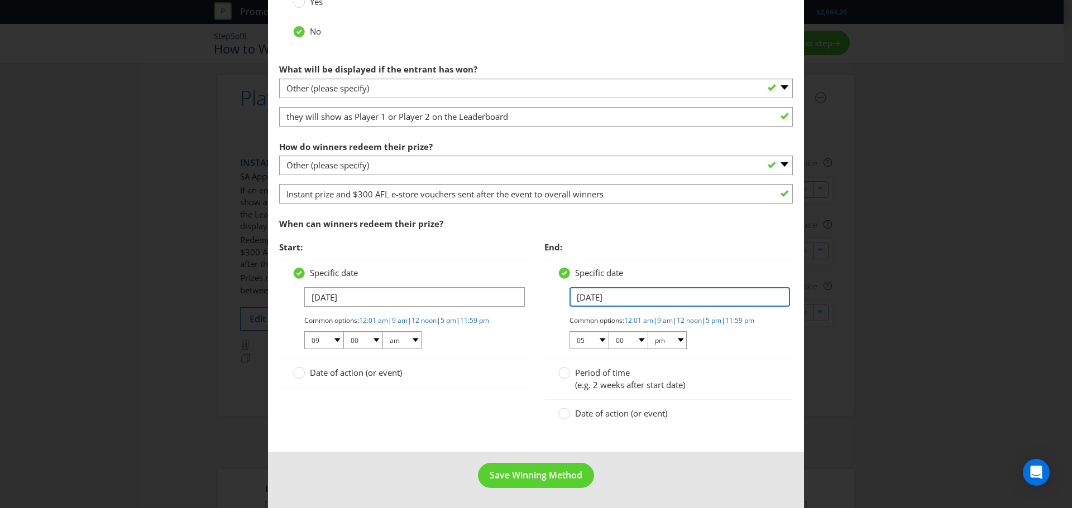
click at [626, 292] on input "[DATE]" at bounding box center [679, 297] width 220 height 20
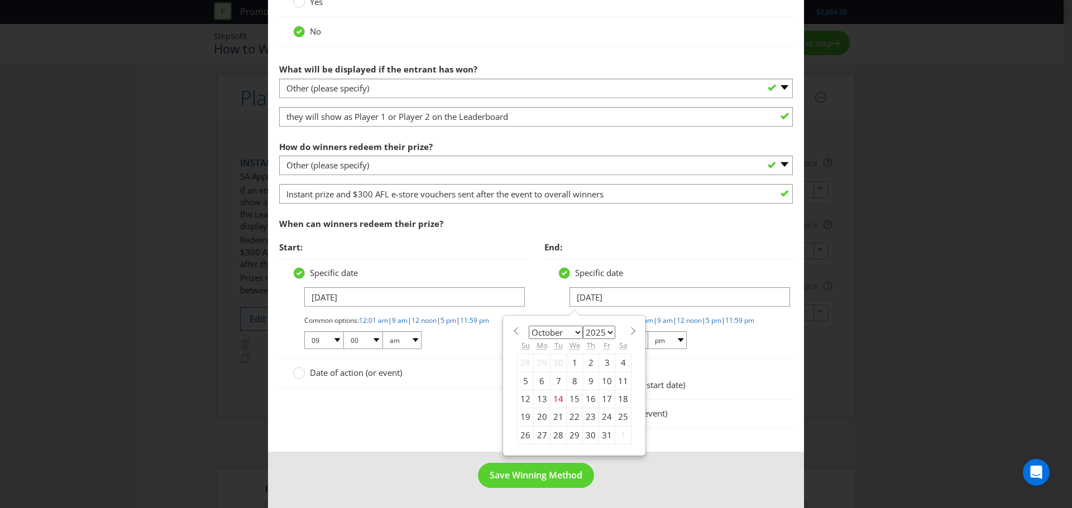
click at [628, 327] on span at bounding box center [632, 331] width 8 height 8
select select "10"
click at [568, 391] on div "12" at bounding box center [575, 400] width 16 height 18
type input "[DATE]"
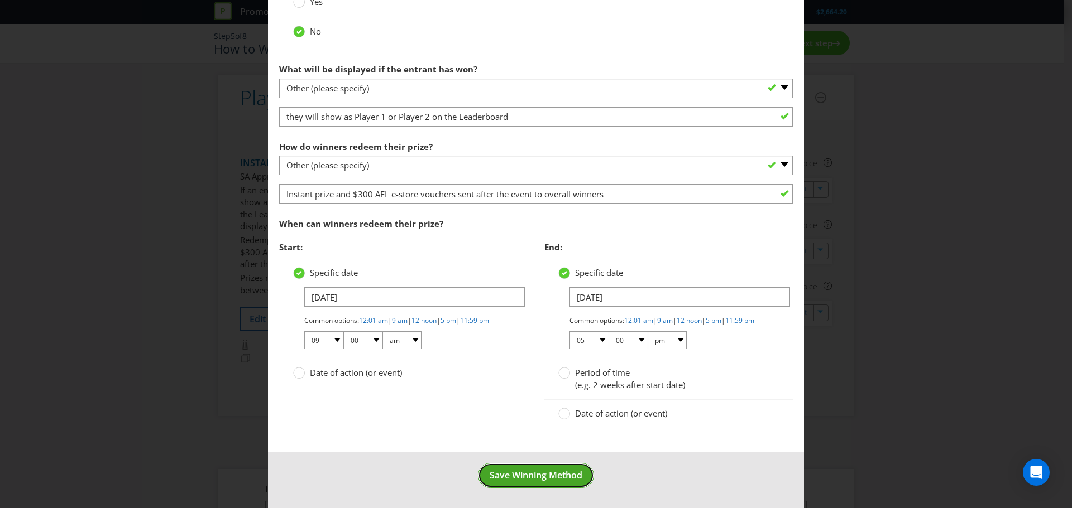
click at [541, 472] on span "Save Winning Method" at bounding box center [536, 475] width 93 height 12
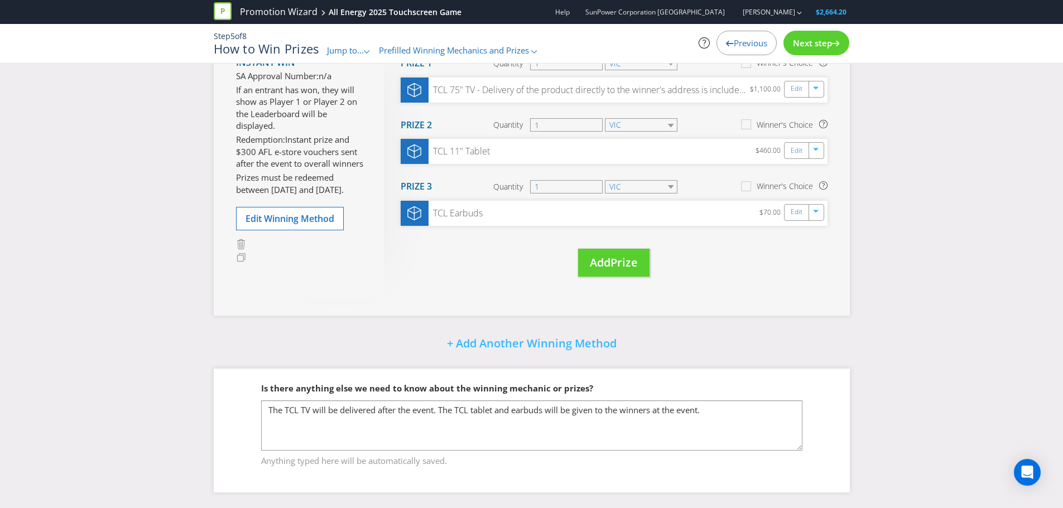
scroll to position [102, 0]
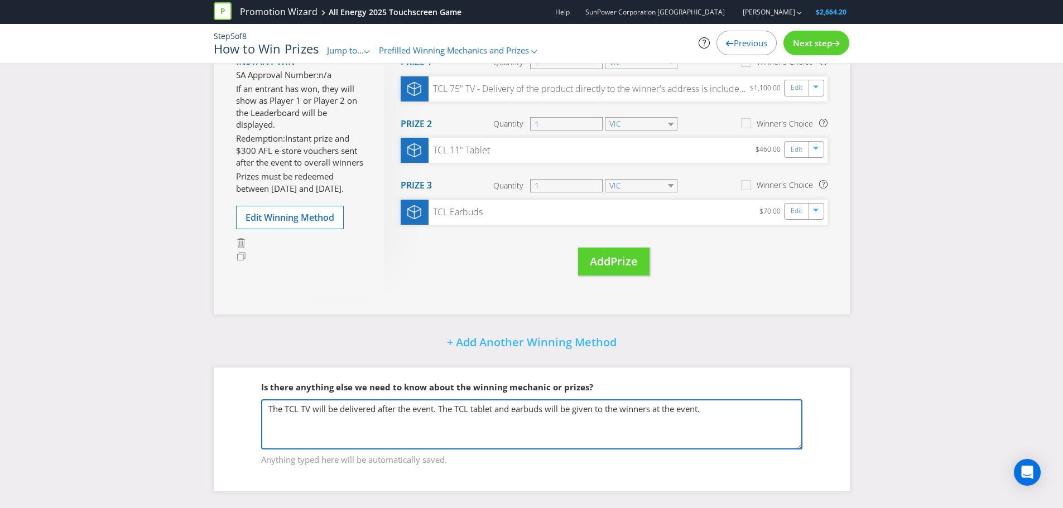
drag, startPoint x: 285, startPoint y: 407, endPoint x: 326, endPoint y: 419, distance: 42.2
click at [326, 419] on textarea "The TCL TV will be delivered after the event. The TCL tablet and earbuds will b…" at bounding box center [531, 425] width 541 height 50
drag, startPoint x: 783, startPoint y: 409, endPoint x: 513, endPoint y: 407, distance: 269.6
click at [513, 407] on textarea "The TCL TV will be delivered after the event. The TCL tablet and earbuds will b…" at bounding box center [531, 425] width 541 height 50
type textarea "The $300 AFL e-store vouchers will be emailed after the event."
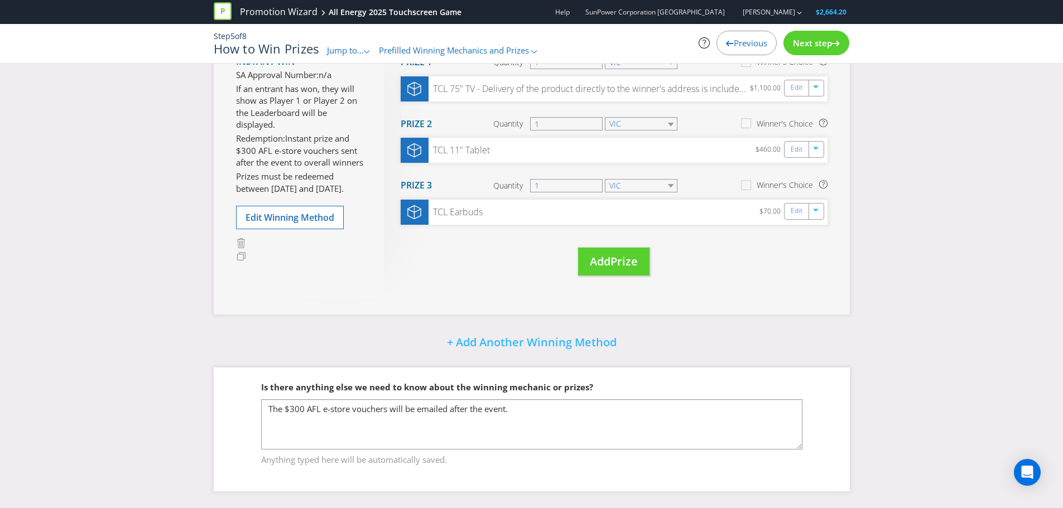
click at [889, 368] on div "Play to Win Instant Win SA Approval Number: n/a If an entrant has won, they wil…" at bounding box center [531, 241] width 1063 height 534
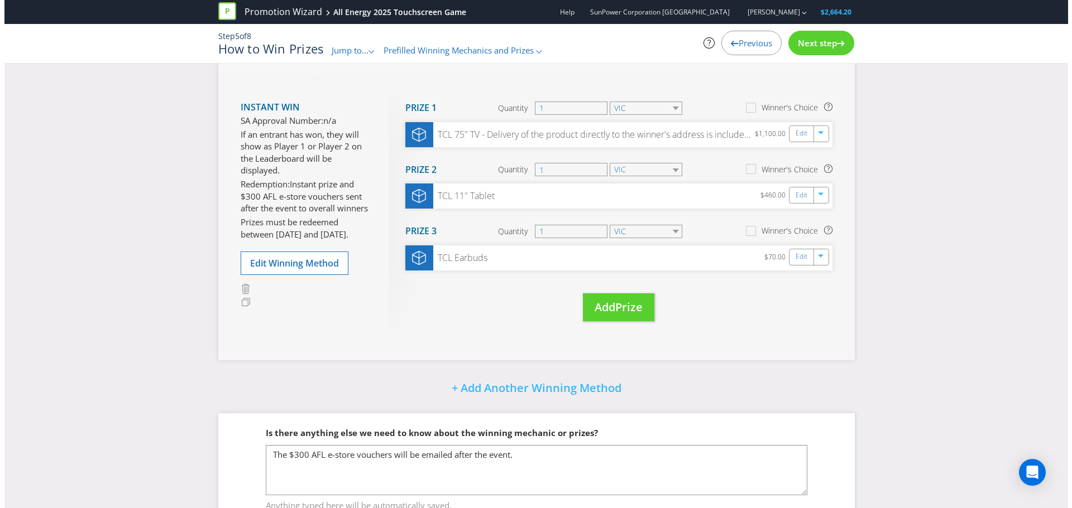
scroll to position [0, 0]
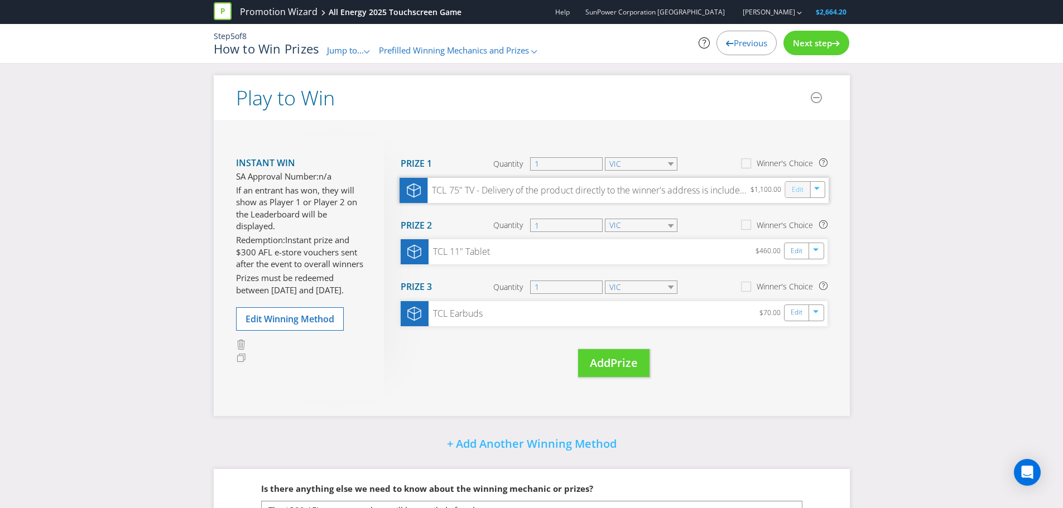
click at [797, 193] on link "Edit" at bounding box center [797, 189] width 12 height 13
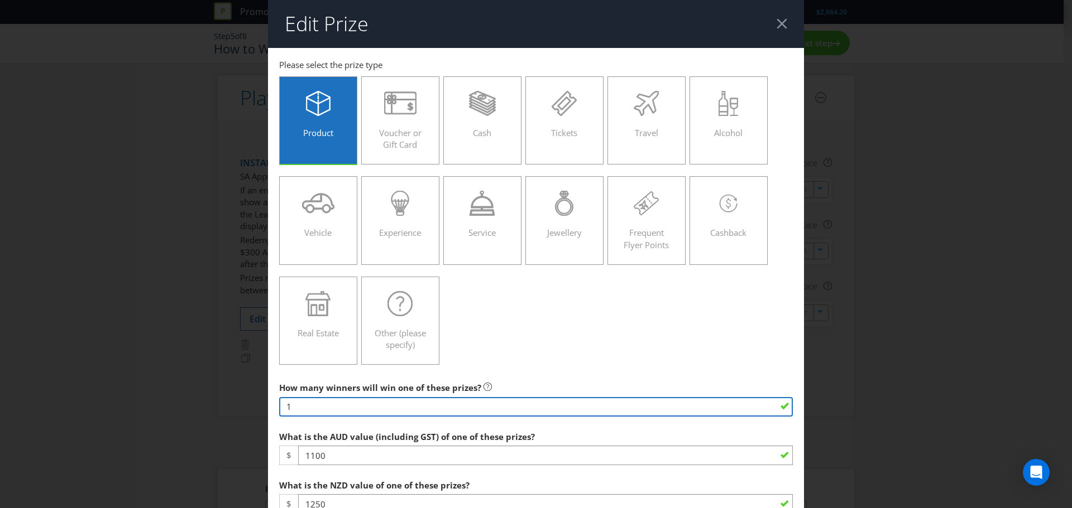
drag, startPoint x: 293, startPoint y: 407, endPoint x: 281, endPoint y: 406, distance: 12.3
click at [281, 406] on input "1" at bounding box center [536, 407] width 514 height 20
type input "25"
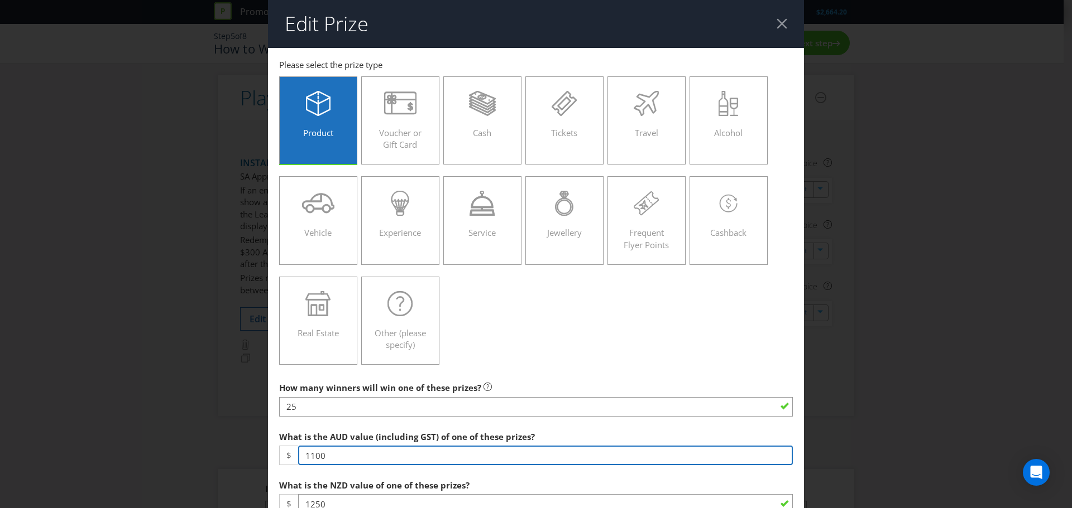
drag, startPoint x: 333, startPoint y: 457, endPoint x: 296, endPoint y: 455, distance: 36.9
click at [298, 455] on input "1100" at bounding box center [545, 456] width 495 height 20
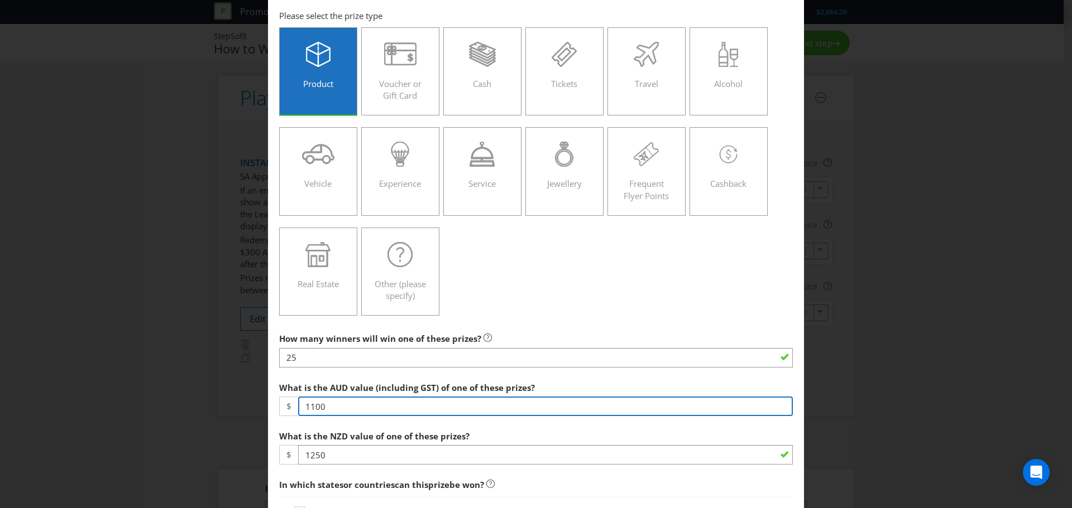
scroll to position [112, 0]
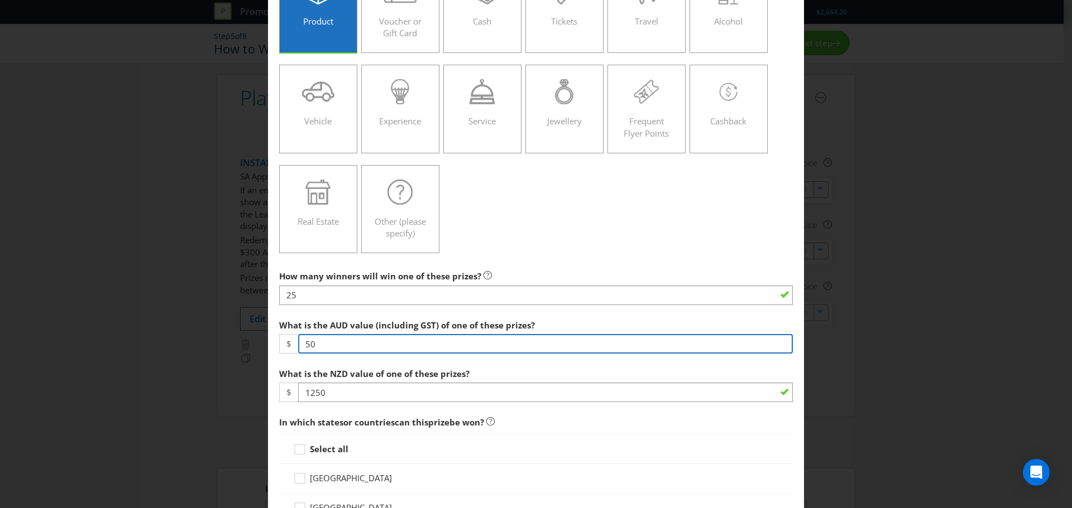
type input "50"
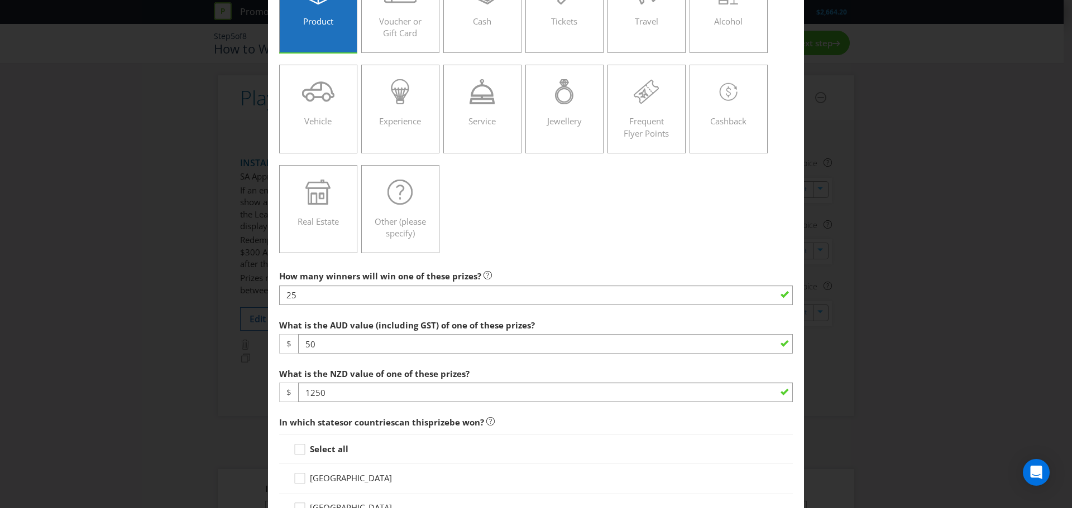
click at [516, 457] on div "Select all" at bounding box center [536, 450] width 514 height 30
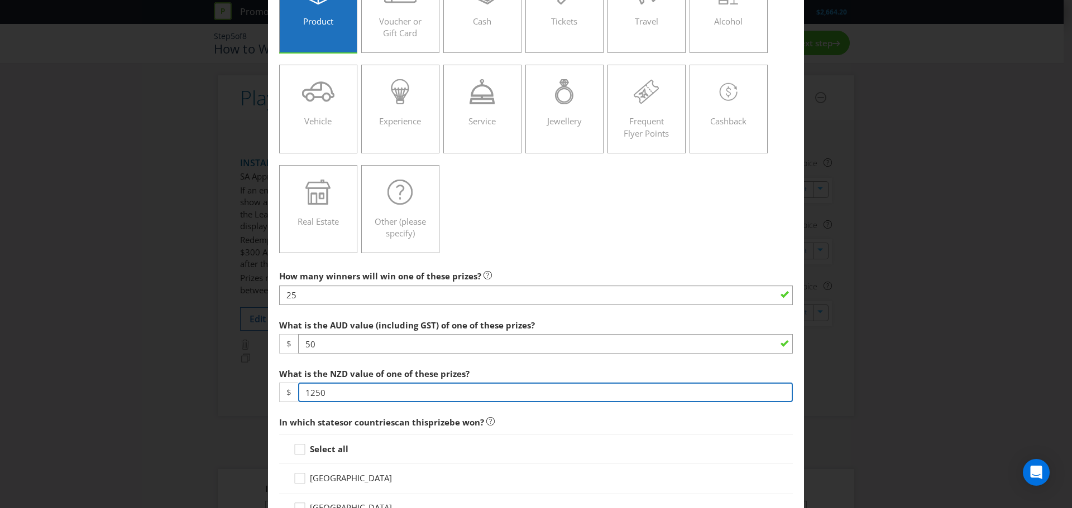
drag, startPoint x: 331, startPoint y: 392, endPoint x: 302, endPoint y: 394, distance: 29.1
click at [302, 394] on input "1250" at bounding box center [545, 393] width 495 height 20
type input "60"
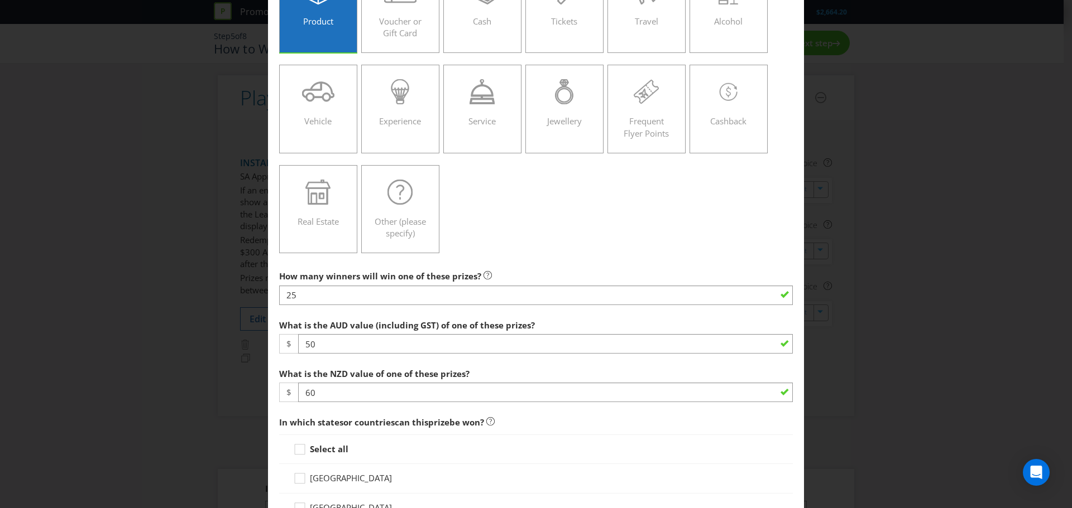
click at [875, 397] on div "Edit Prize [GEOGRAPHIC_DATA] [GEOGRAPHIC_DATA] [GEOGRAPHIC_DATA] [GEOGRAPHIC_DA…" at bounding box center [536, 254] width 1072 height 508
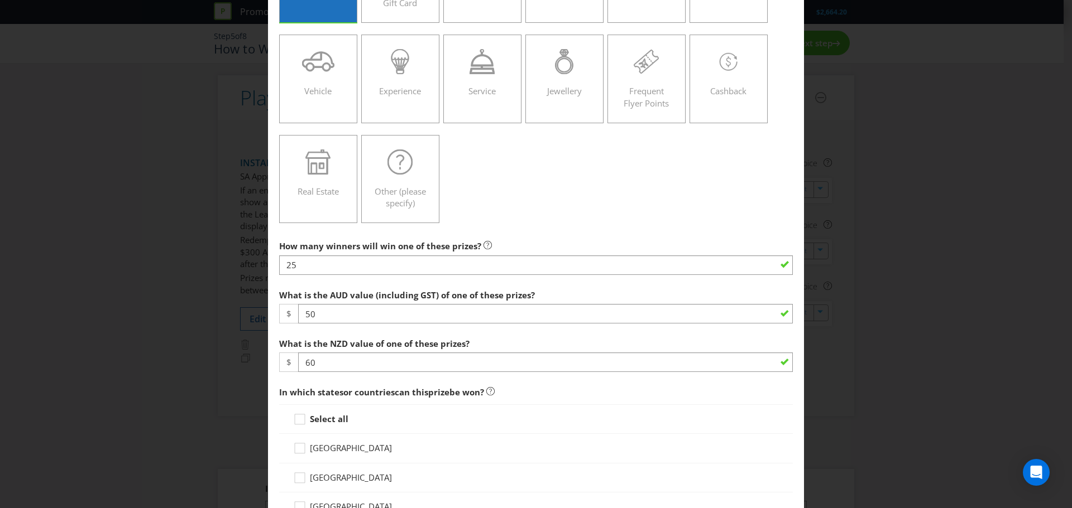
scroll to position [279, 0]
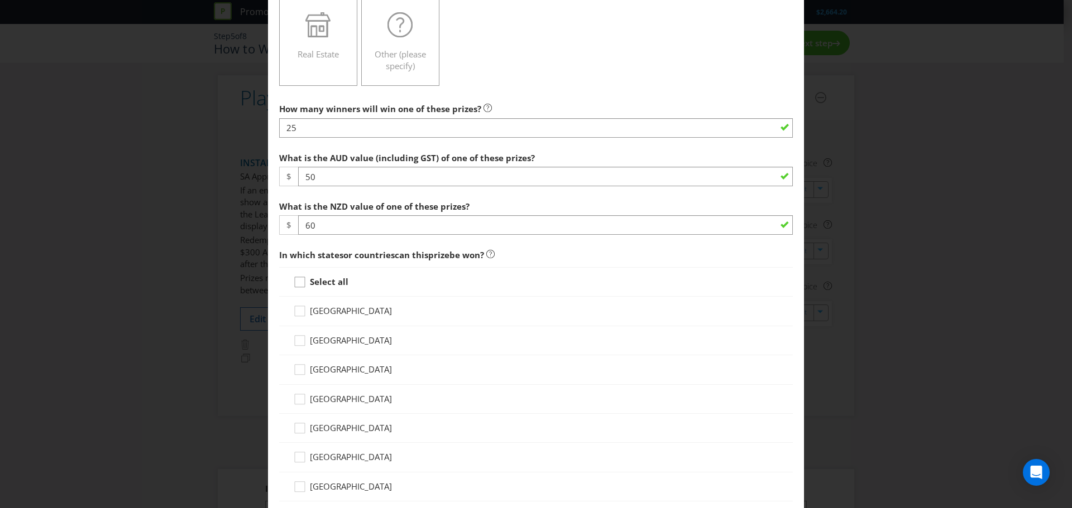
click at [298, 281] on div at bounding box center [300, 279] width 6 height 6
click at [0, 0] on input "Select all" at bounding box center [0, 0] width 0 height 0
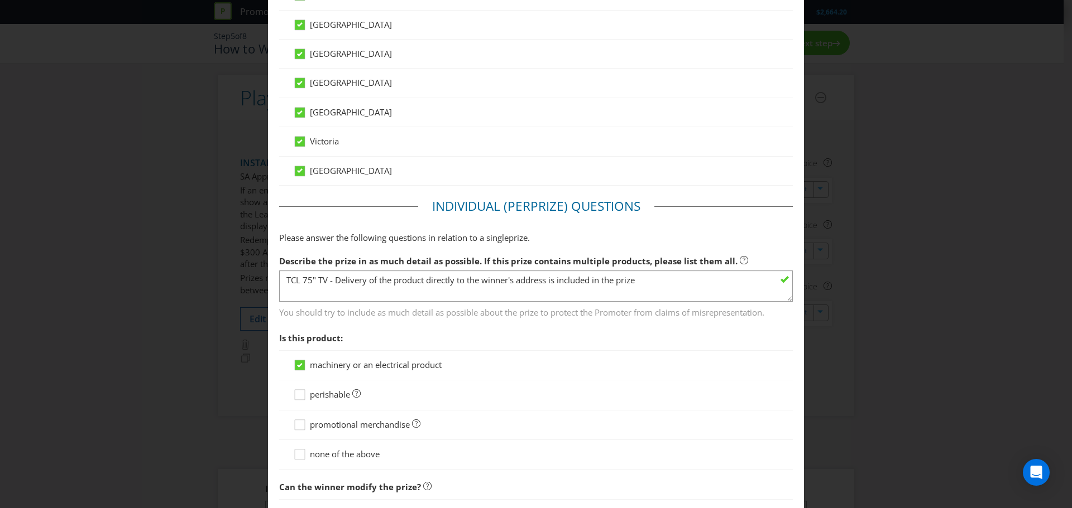
scroll to position [670, 0]
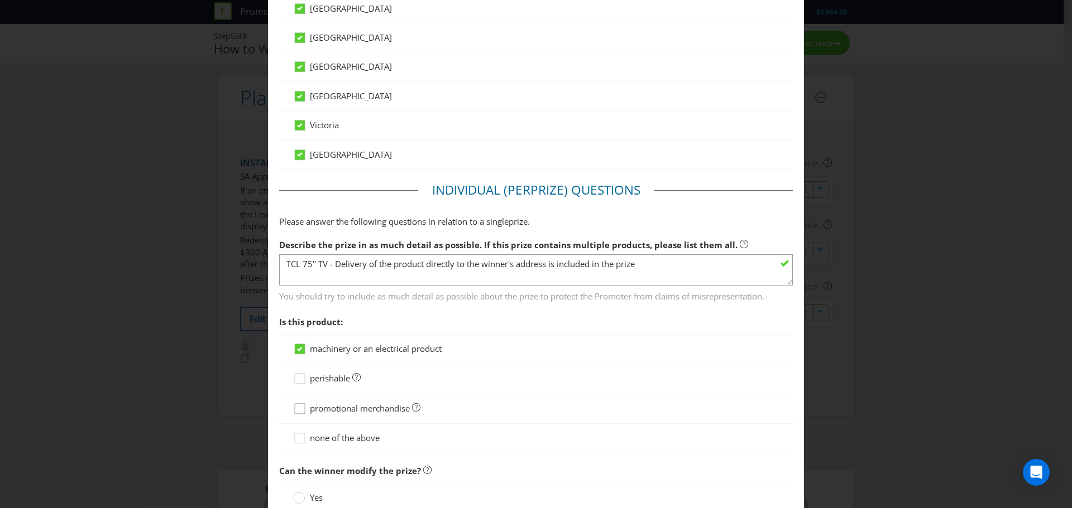
click at [294, 407] on icon at bounding box center [301, 411] width 17 height 17
click at [0, 0] on input "promotional merchandise" at bounding box center [0, 0] width 0 height 0
click at [299, 344] on div at bounding box center [300, 346] width 6 height 6
click at [0, 0] on input "machinery or an electrical product" at bounding box center [0, 0] width 0 height 0
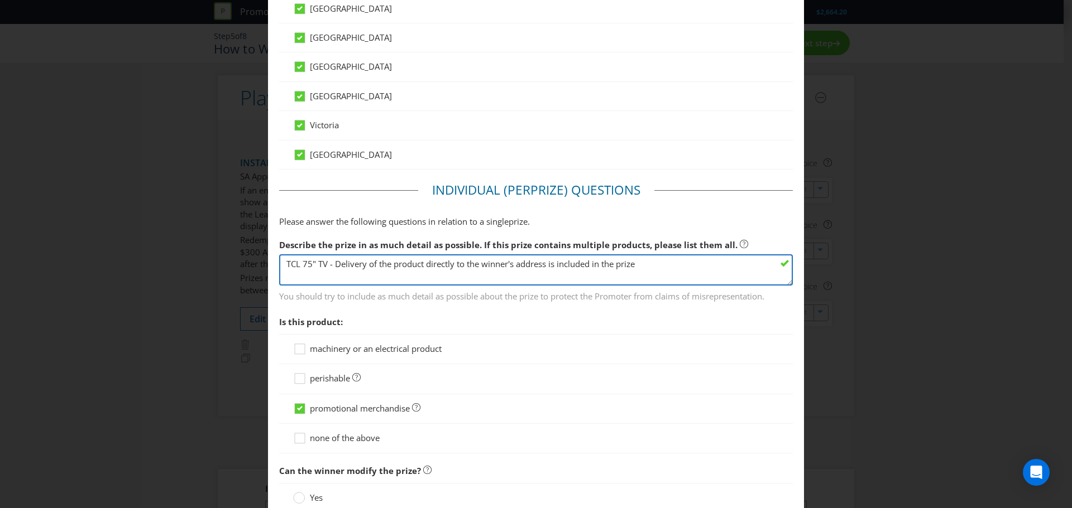
drag, startPoint x: 661, startPoint y: 271, endPoint x: 269, endPoint y: 230, distance: 394.0
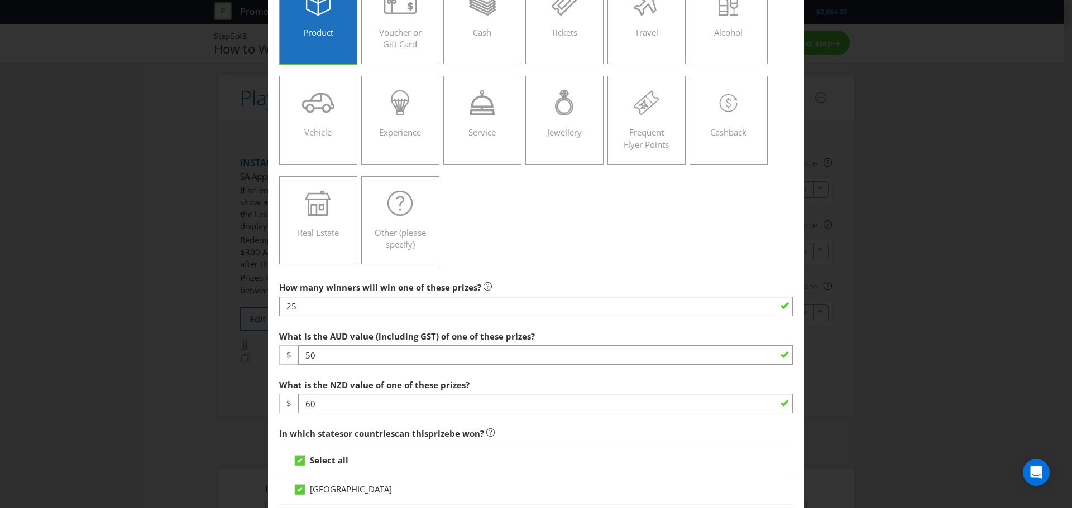
scroll to position [112, 0]
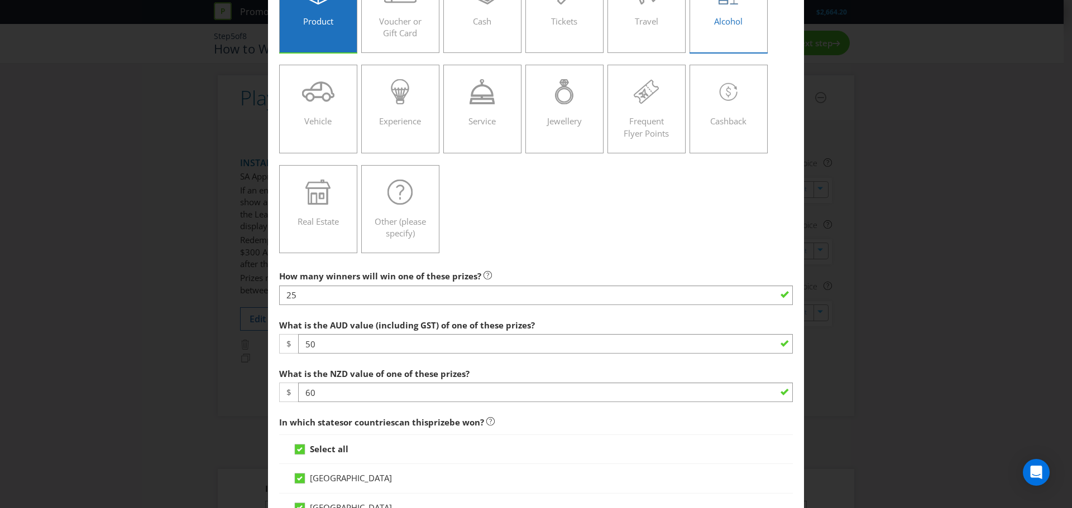
type textarea "TCL Solar branded travel mug"
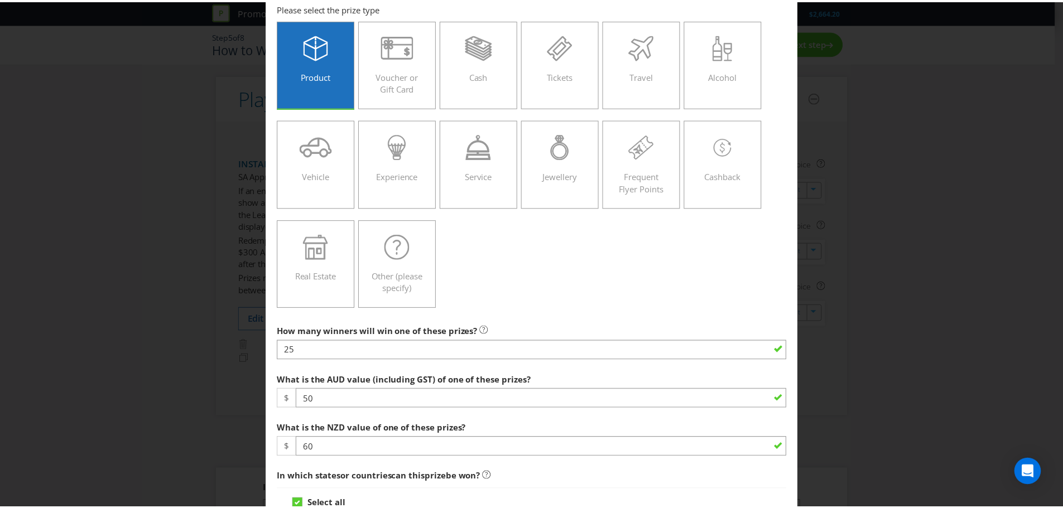
scroll to position [0, 0]
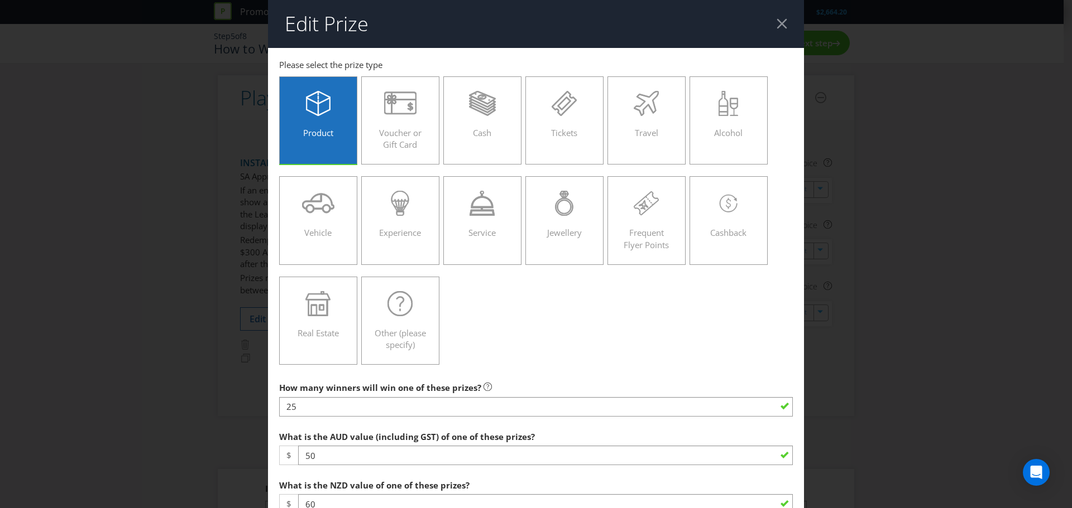
click at [776, 22] on div at bounding box center [781, 23] width 11 height 11
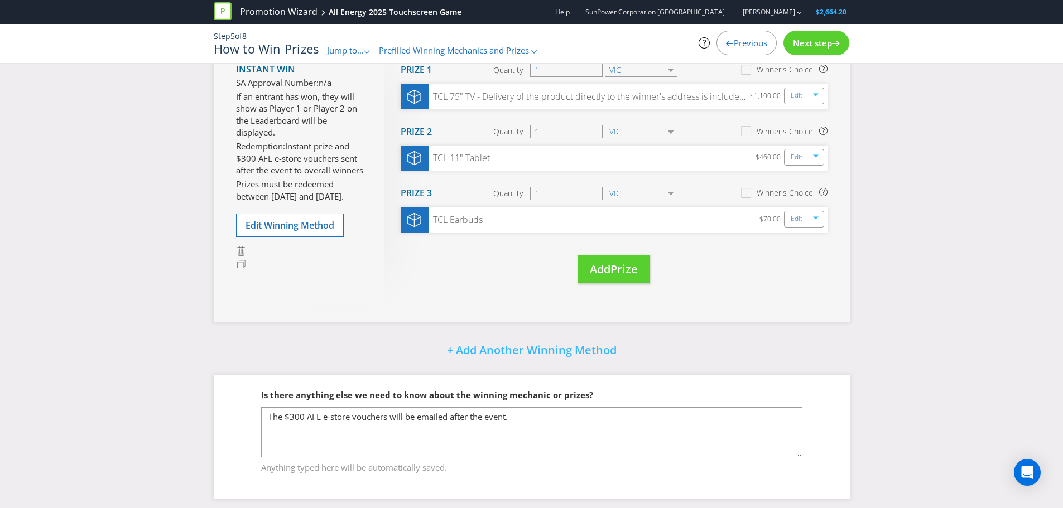
scroll to position [102, 0]
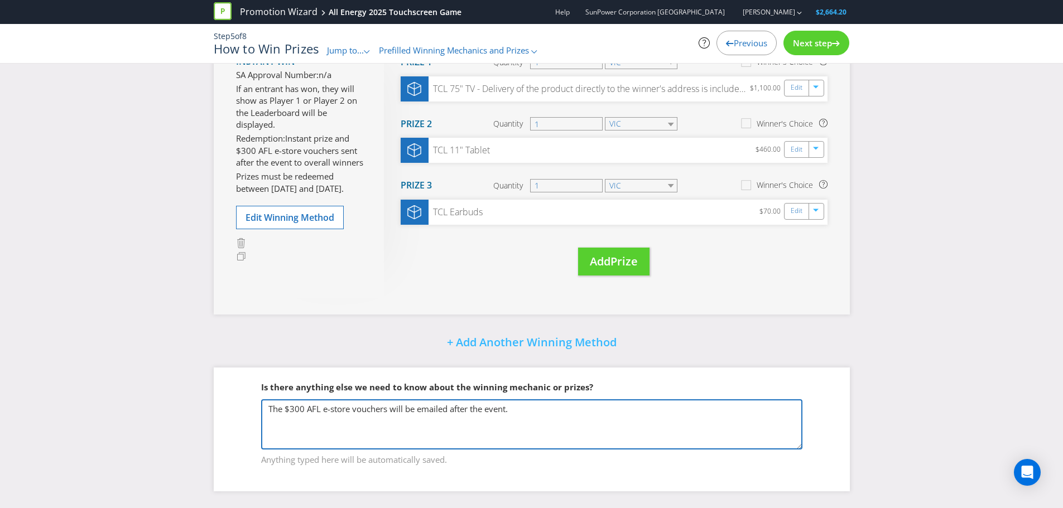
click at [522, 411] on textarea "The TCL TV will be delivered after the event. The TCL tablet and earbuds will b…" at bounding box center [531, 425] width 541 height 50
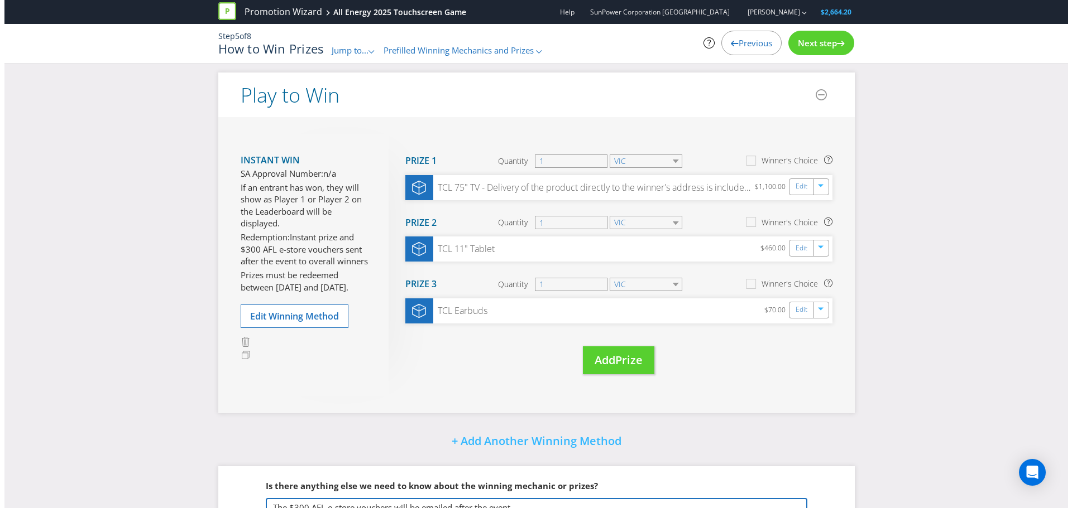
scroll to position [0, 0]
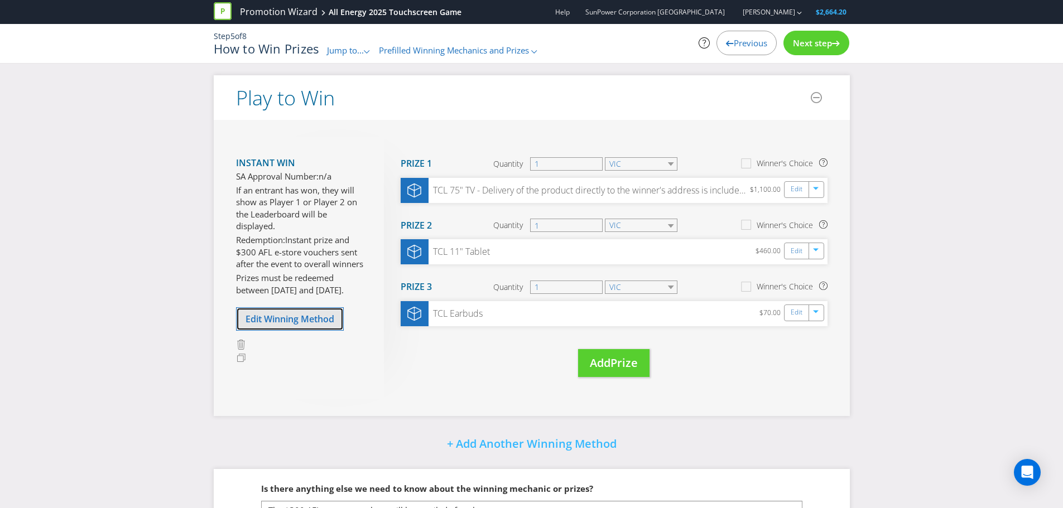
click at [280, 321] on span "Edit Winning Method" at bounding box center [290, 319] width 89 height 12
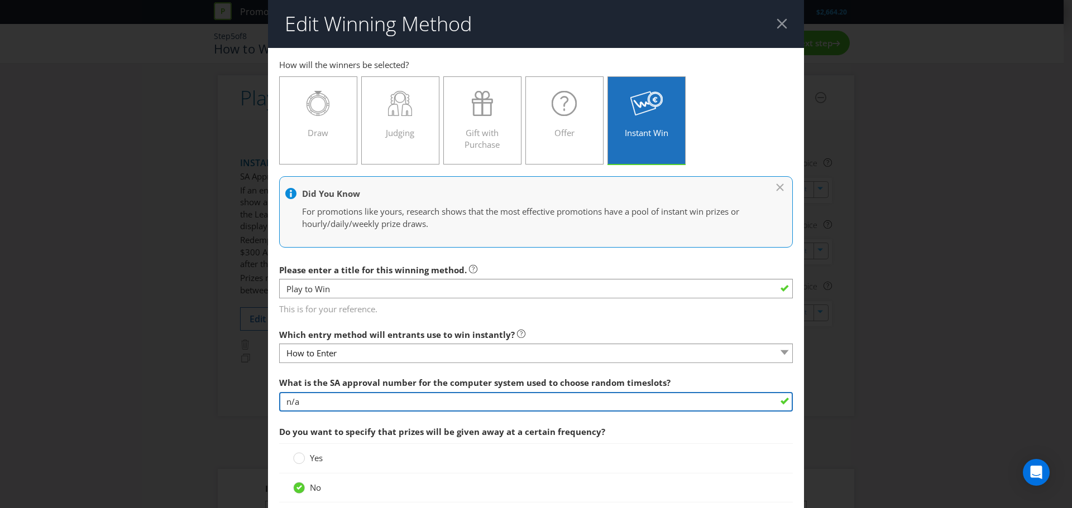
drag, startPoint x: 302, startPoint y: 400, endPoint x: 284, endPoint y: 398, distance: 18.6
click at [284, 398] on input "n/a" at bounding box center [536, 402] width 514 height 20
click at [306, 405] on input "n/a" at bounding box center [536, 402] width 514 height 20
type input "n/a as random timeslots not required"
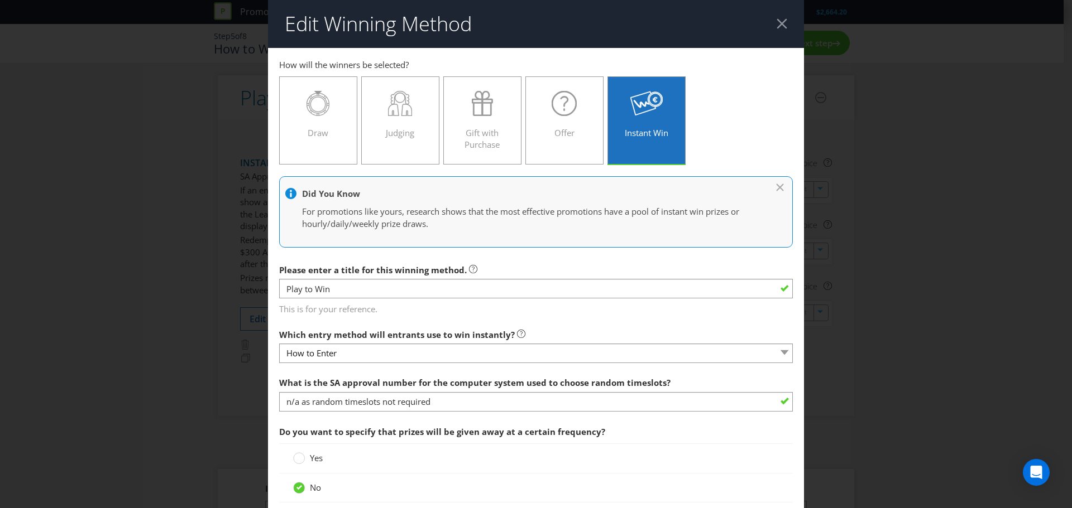
click at [885, 365] on div "Edit Winning Method How to Enter How will the winners be selected? Draw Judging…" at bounding box center [536, 254] width 1072 height 508
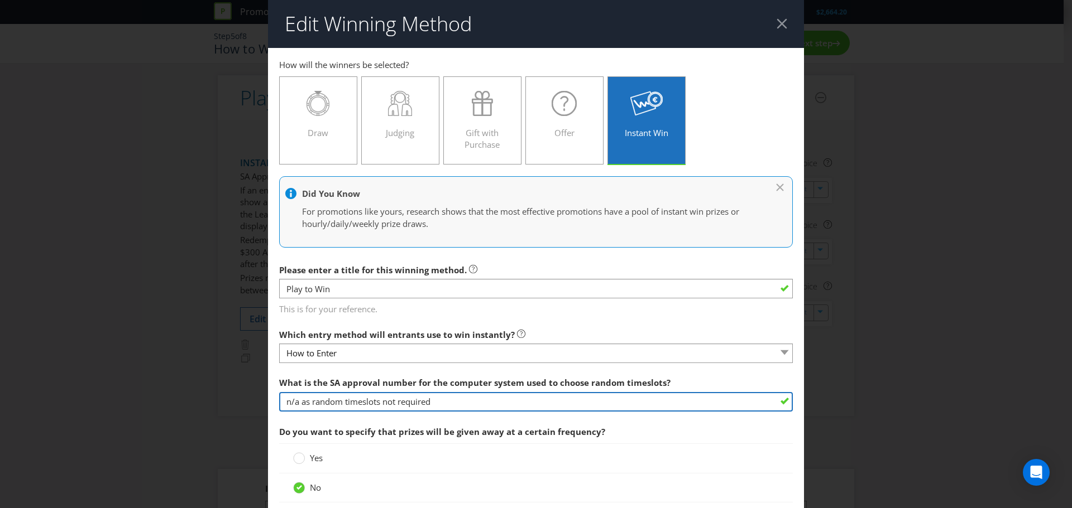
click at [441, 402] on input "n/a as random timeslots not required" at bounding box center [536, 402] width 514 height 20
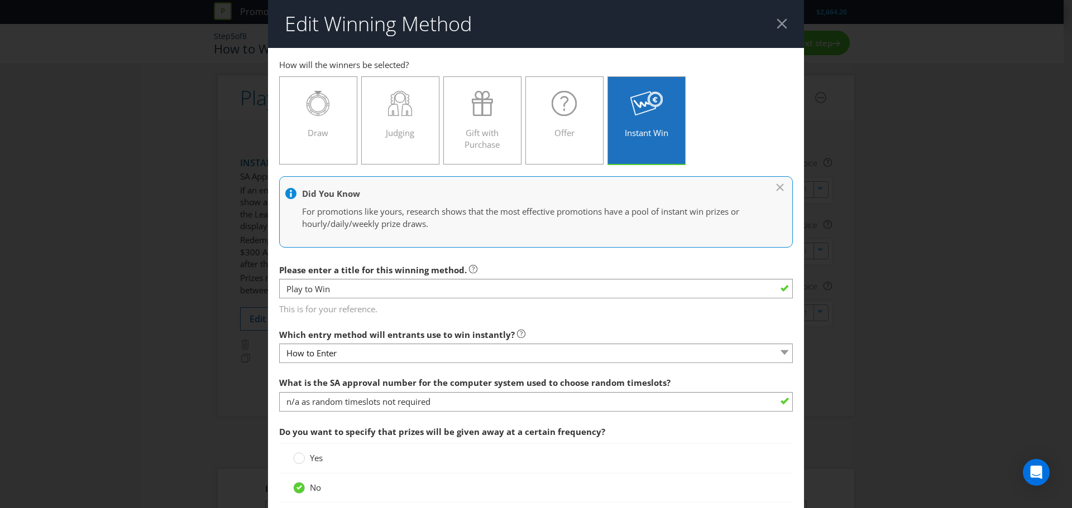
click at [903, 335] on div "Edit Winning Method How to Enter How will the winners be selected? Draw Judging…" at bounding box center [536, 254] width 1072 height 508
click at [776, 22] on div at bounding box center [781, 23] width 11 height 11
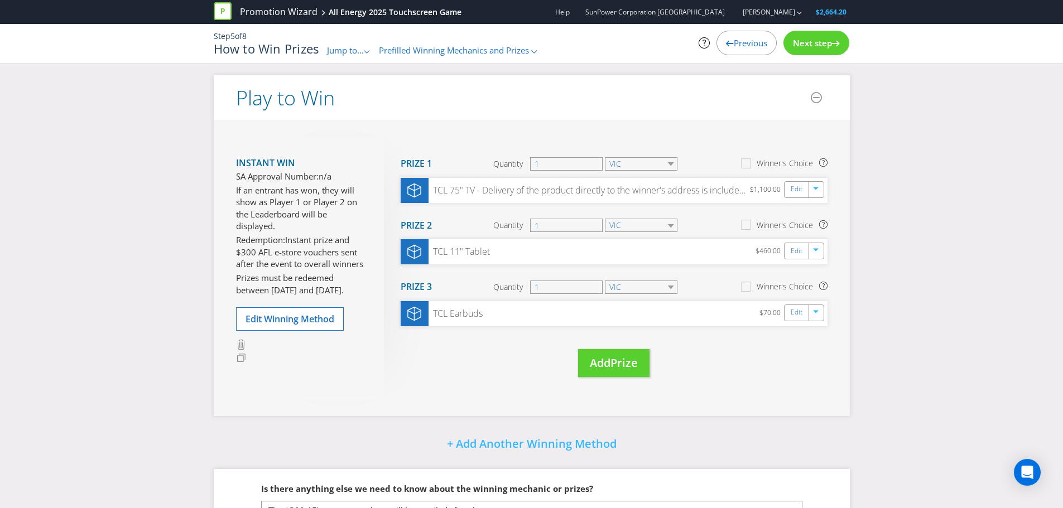
click at [736, 43] on span "Previous" at bounding box center [750, 42] width 33 height 11
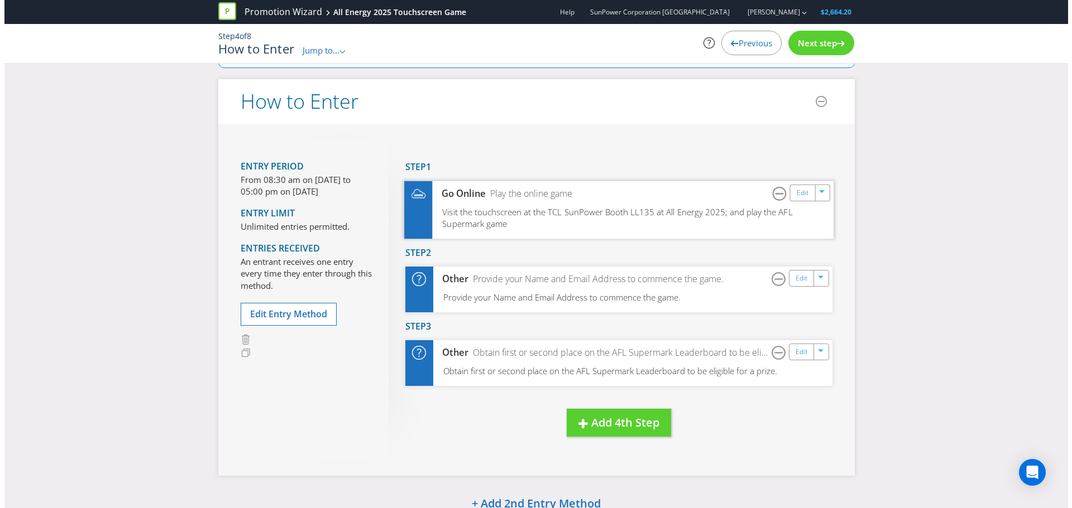
scroll to position [112, 0]
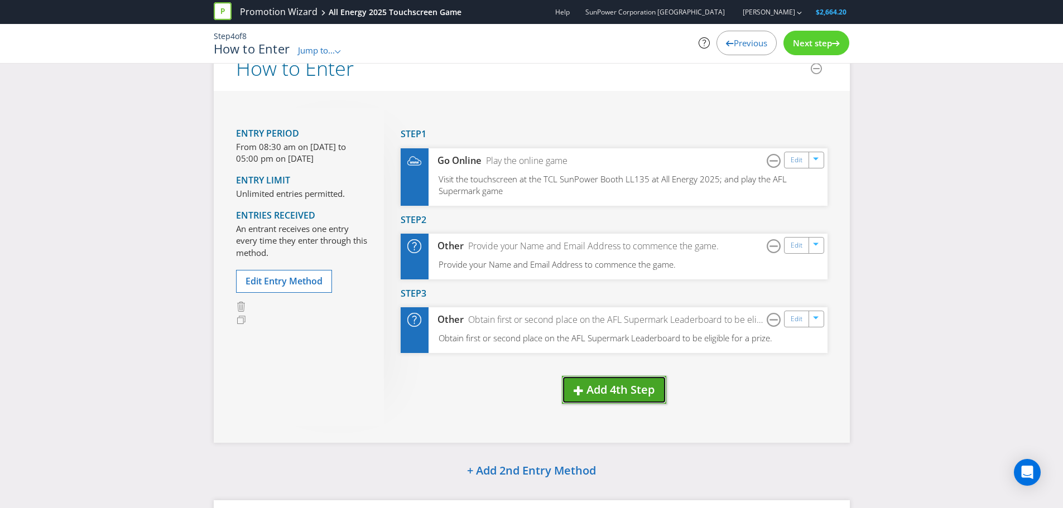
click at [612, 388] on span "Add 4th Step" at bounding box center [621, 389] width 68 height 15
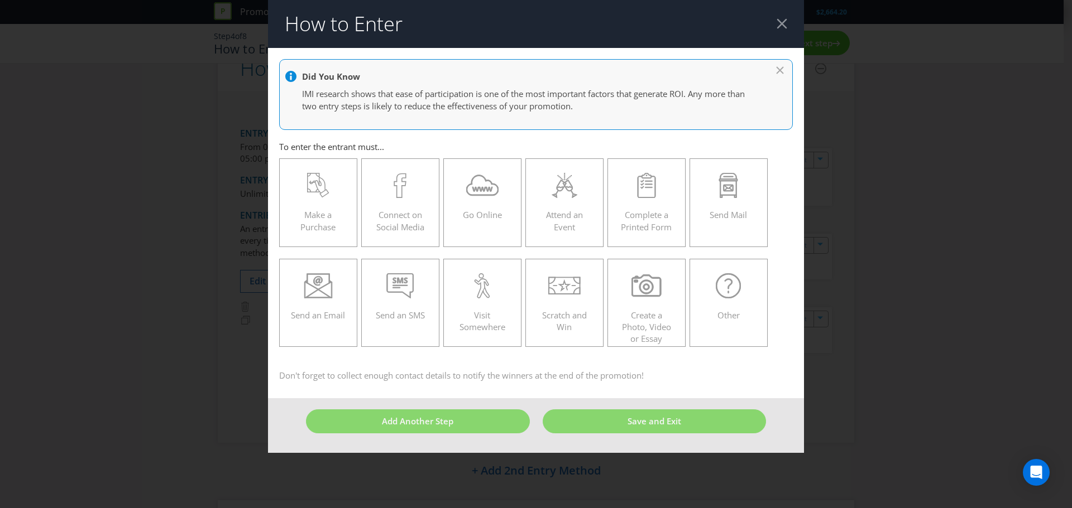
click at [779, 18] on div at bounding box center [781, 23] width 11 height 11
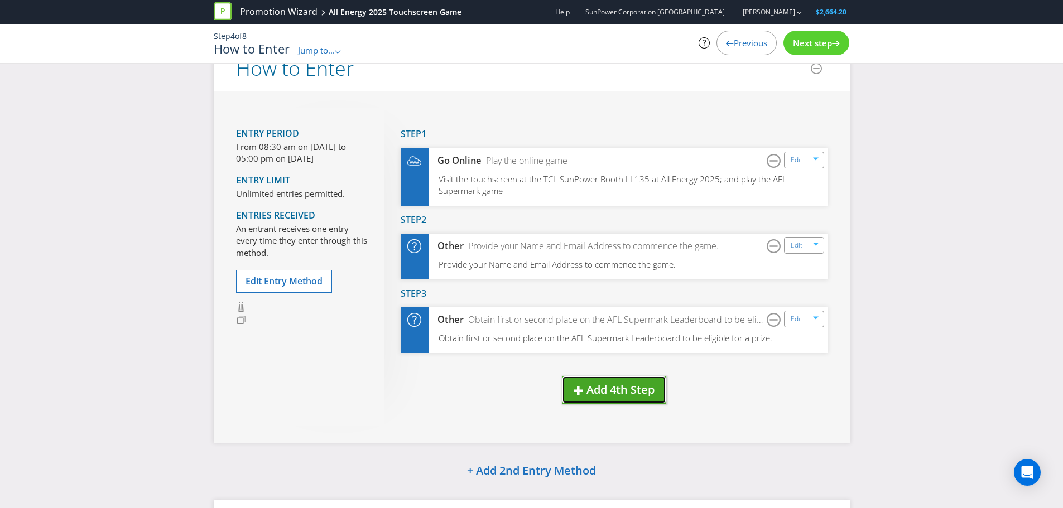
click at [606, 393] on span "Add 4th Step" at bounding box center [621, 389] width 68 height 15
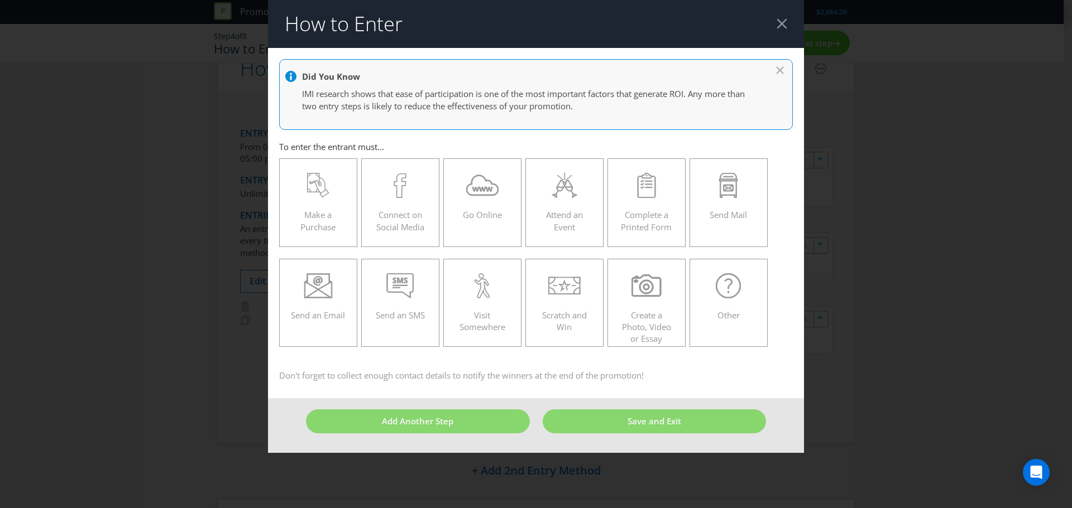
click at [782, 71] on div at bounding box center [541, 78] width 512 height 14
click at [779, 73] on div at bounding box center [541, 78] width 512 height 14
click at [779, 22] on div at bounding box center [781, 23] width 11 height 11
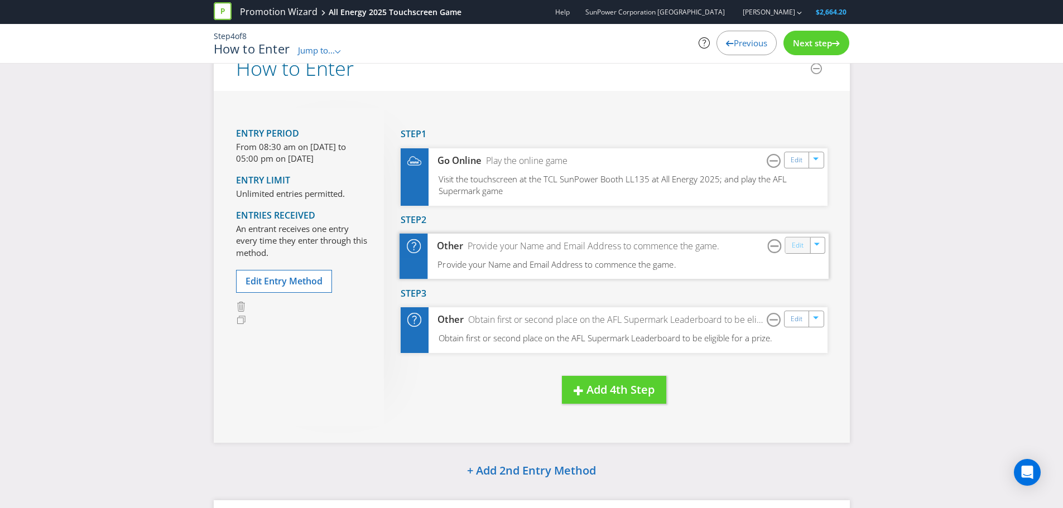
click at [797, 247] on link "Edit" at bounding box center [797, 245] width 12 height 13
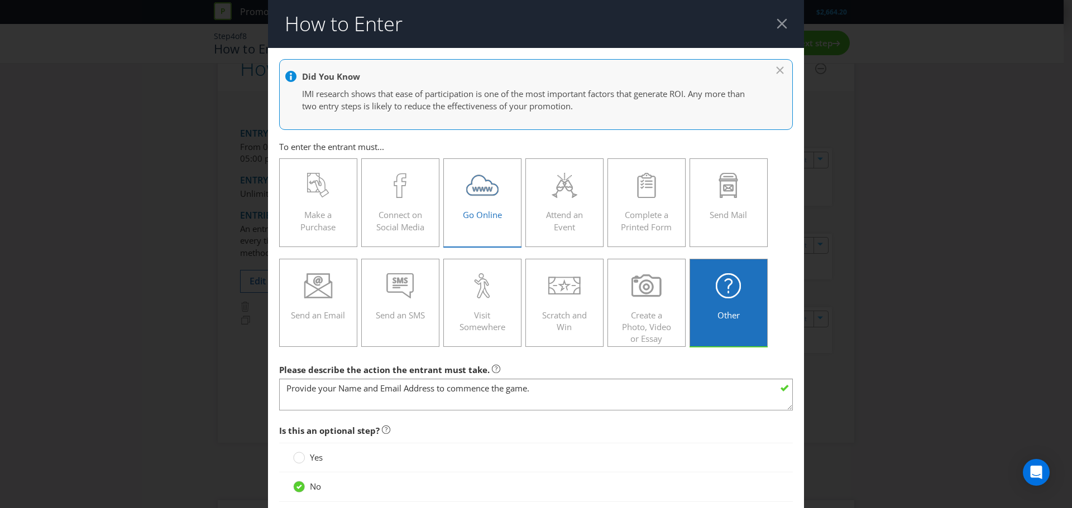
click at [484, 206] on div "Go Online" at bounding box center [482, 198] width 55 height 50
click at [0, 0] on input "Go Online" at bounding box center [0, 0] width 0 height 0
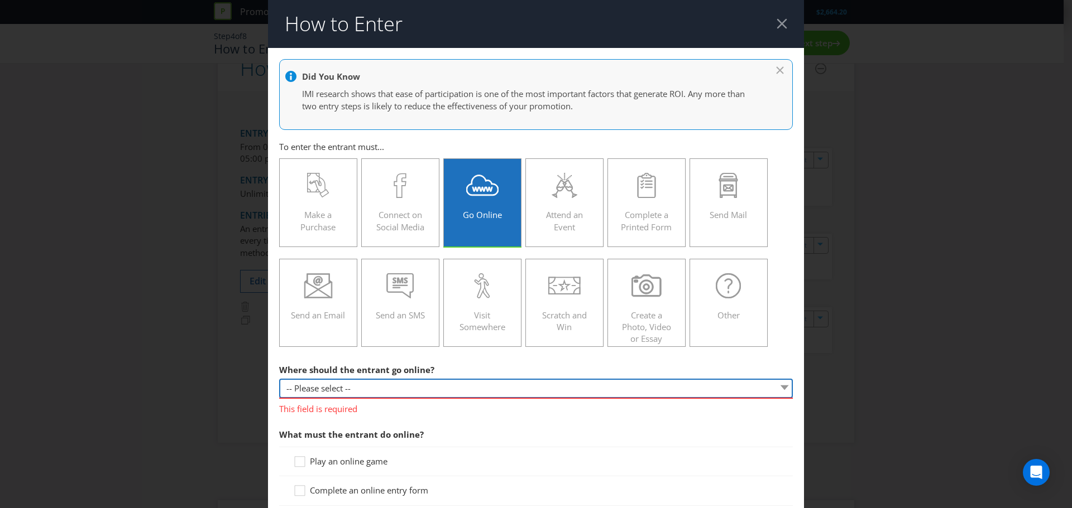
click at [422, 390] on select "-- Please select -- At a specific URL Using a direct link sent to the entrant b…" at bounding box center [536, 389] width 514 height 20
select select "OTHER"
click at [279, 379] on select "-- Please select -- At a specific URL Using a direct link sent to the entrant b…" at bounding box center [536, 389] width 514 height 20
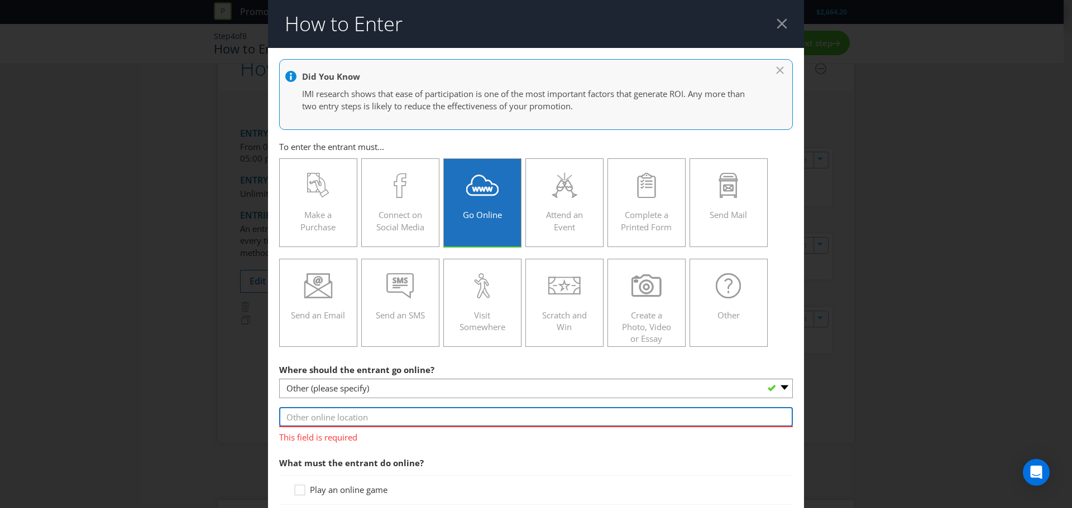
click at [372, 416] on input "text" at bounding box center [536, 417] width 514 height 20
type input "j"
type input "T"
type input "touchscreen at the TCL SunPower Booth LL135 at All Energy 2025"
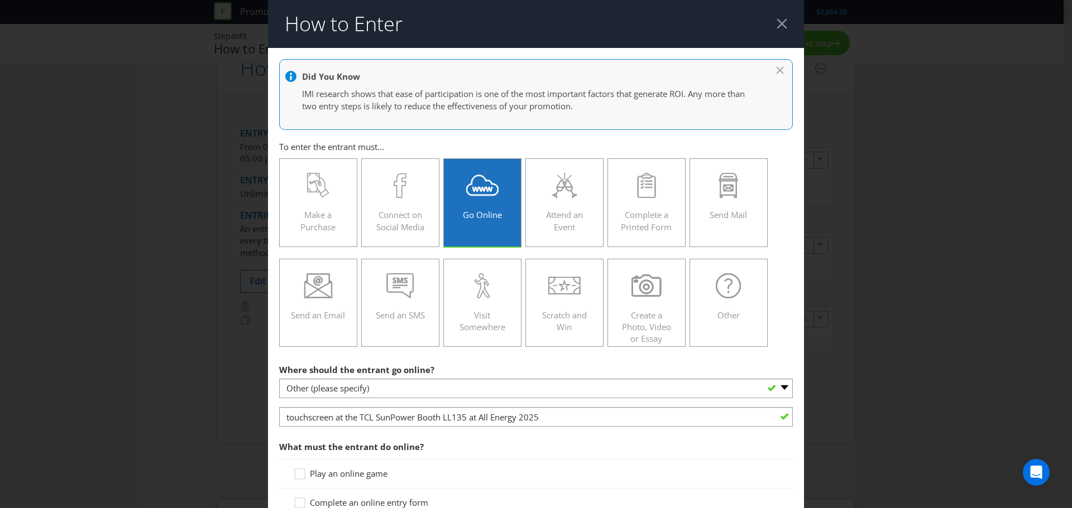
click at [841, 396] on div "How to Enter Did You Know IMI research shows that ease of participation is one …" at bounding box center [536, 254] width 1072 height 508
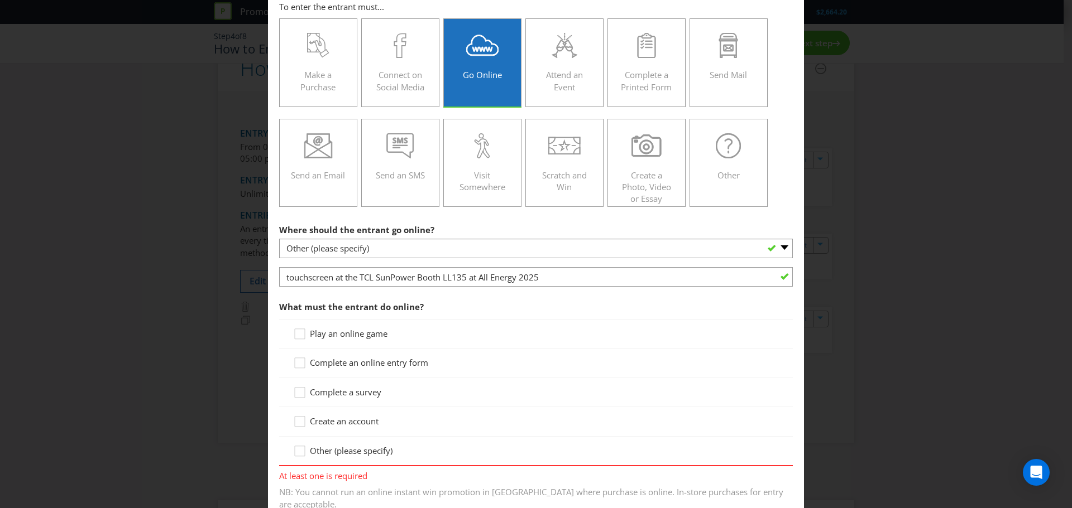
scroll to position [167, 0]
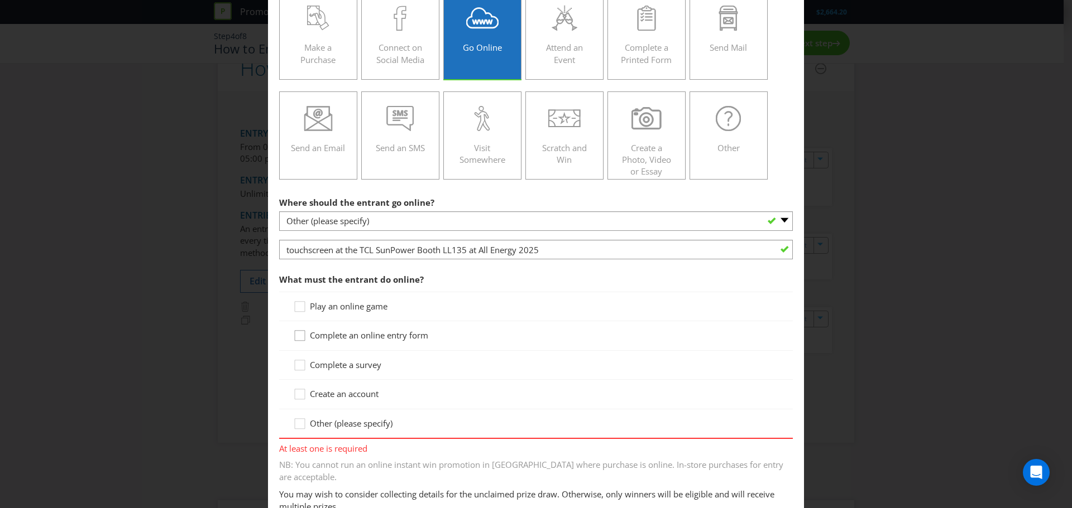
click at [297, 333] on div at bounding box center [300, 332] width 6 height 6
click at [0, 0] on input "Complete an online entry form" at bounding box center [0, 0] width 0 height 0
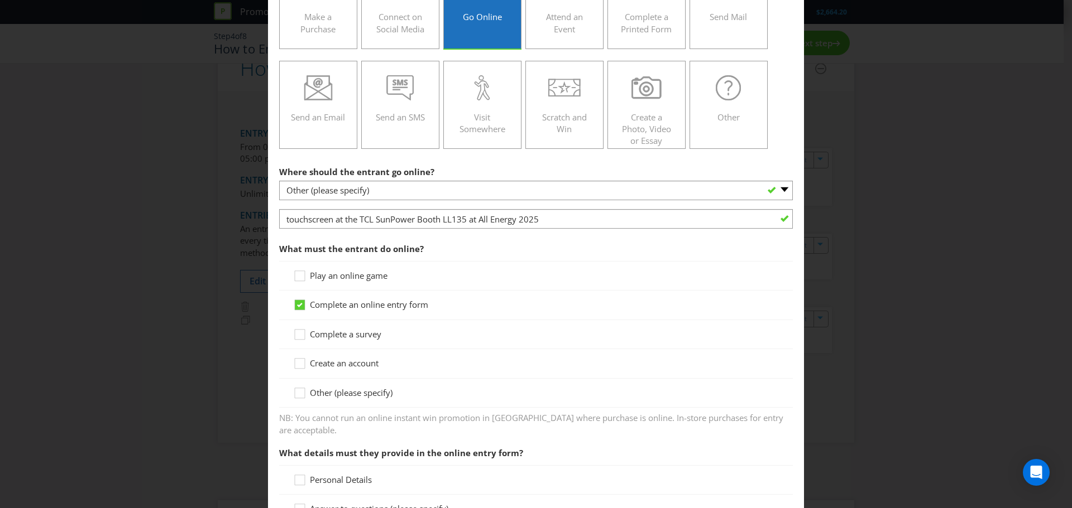
scroll to position [335, 0]
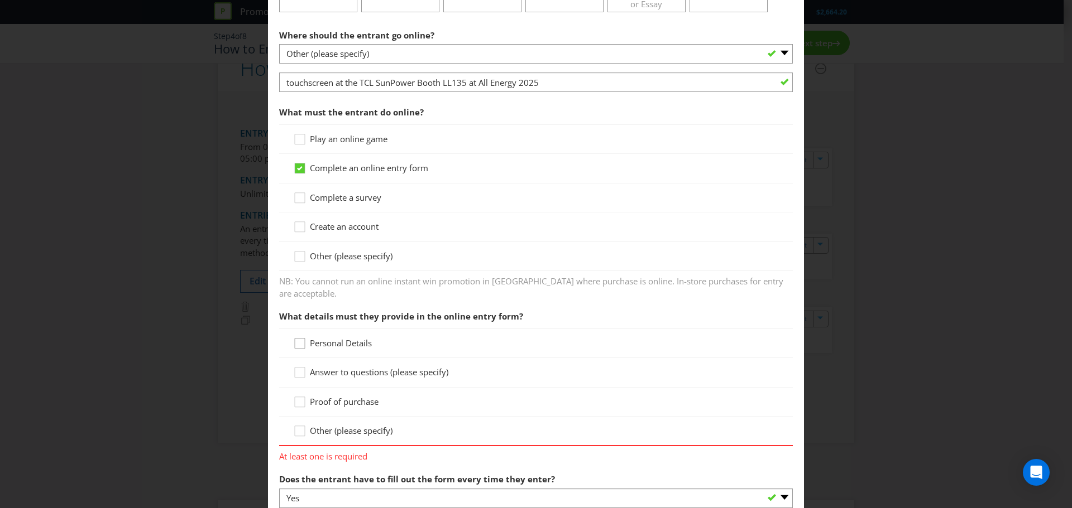
click at [298, 338] on icon at bounding box center [301, 346] width 17 height 17
click at [0, 0] on input "Personal Details" at bounding box center [0, 0] width 0 height 0
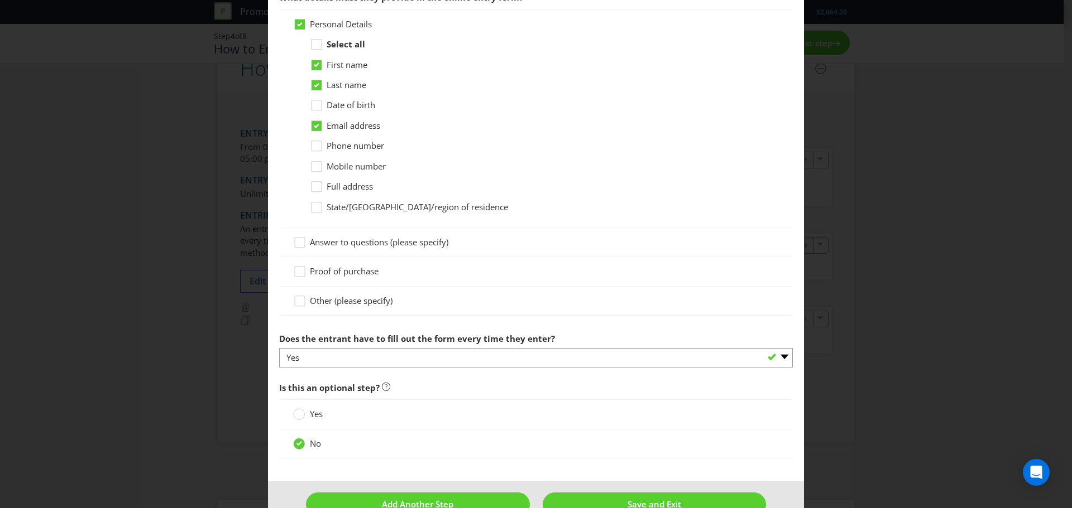
scroll to position [670, 0]
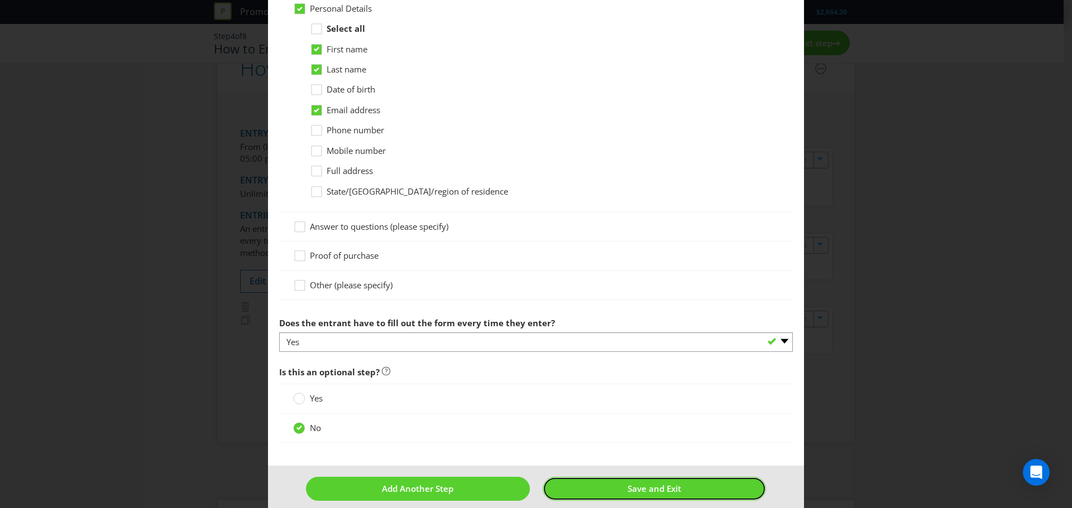
click at [645, 483] on span "Save and Exit" at bounding box center [654, 488] width 54 height 11
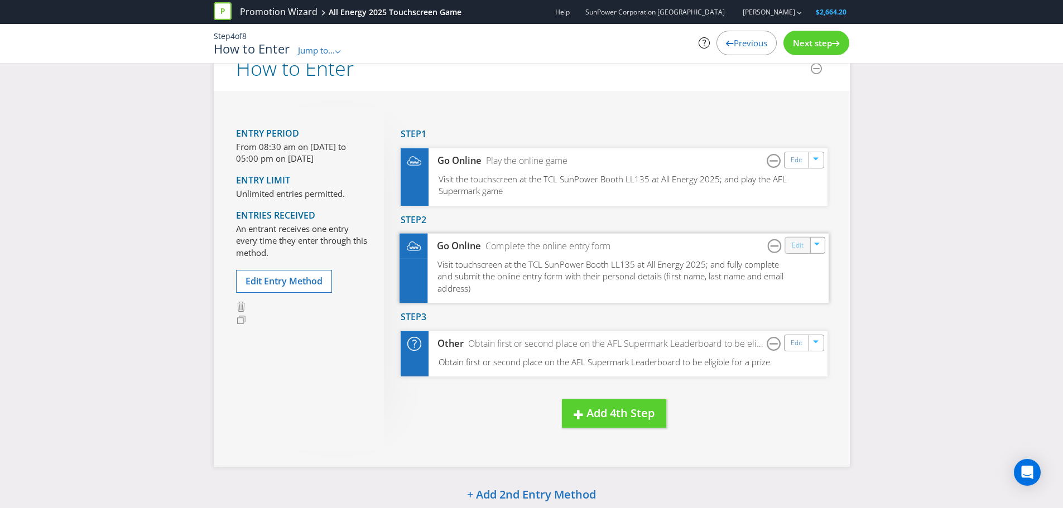
click at [802, 246] on link "Edit" at bounding box center [797, 245] width 12 height 13
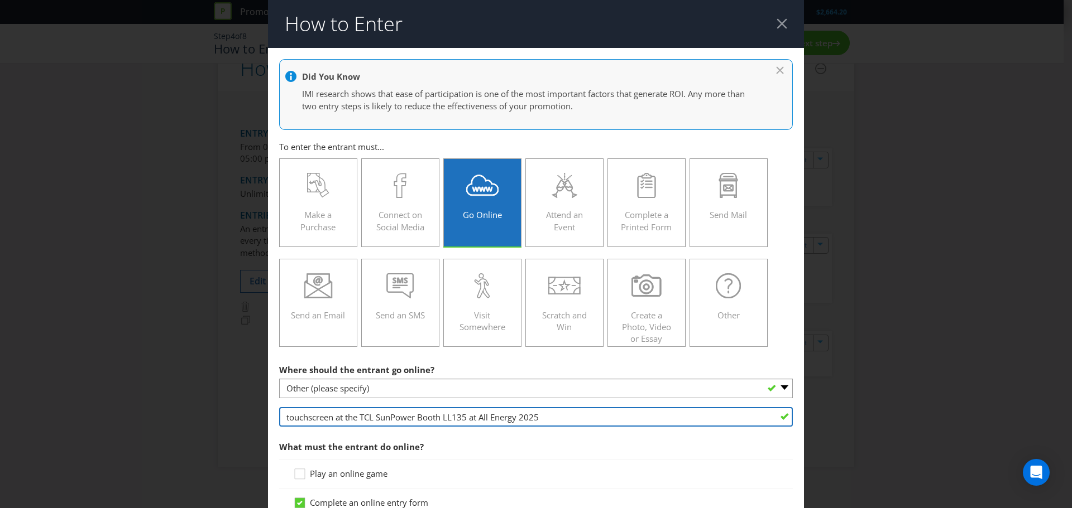
click at [284, 416] on input "touchscreen at the TCL SunPower Booth LL135 at All Energy 2025" at bounding box center [536, 417] width 514 height 20
type input "the touchscreen at the TCL SunPower Booth LL135 at All Energy 2025"
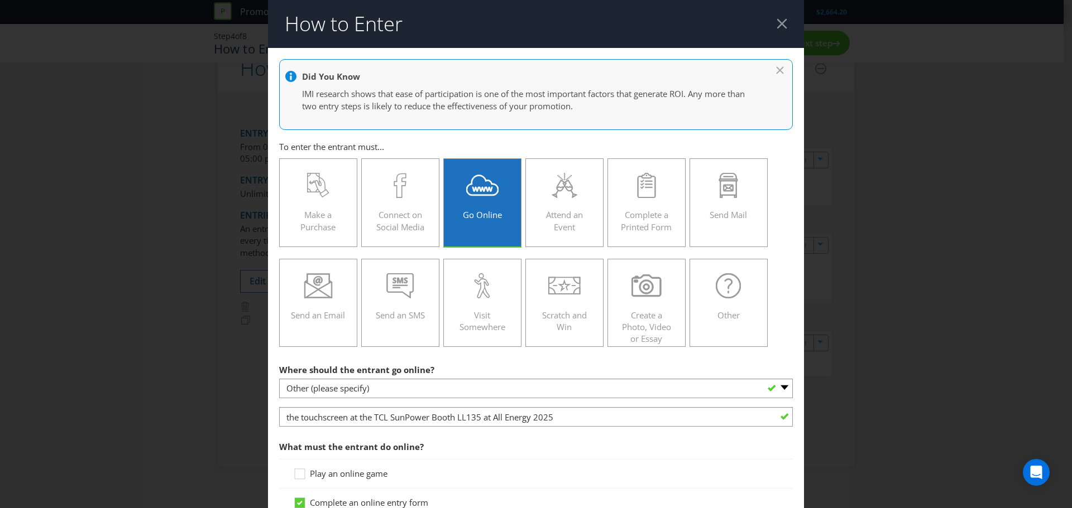
click at [932, 344] on div "How to Enter Did You Know IMI research shows that ease of participation is one …" at bounding box center [536, 254] width 1072 height 508
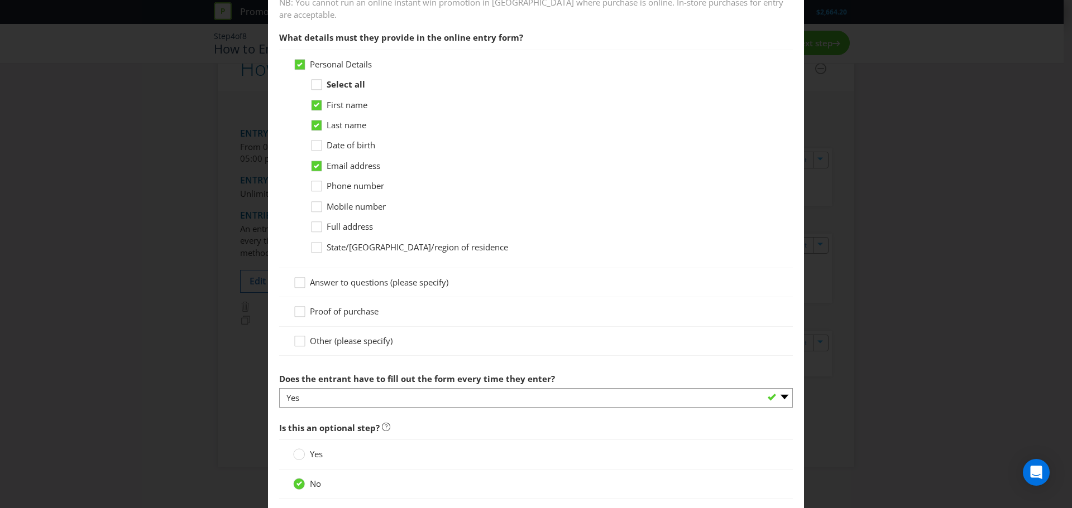
scroll to position [670, 0]
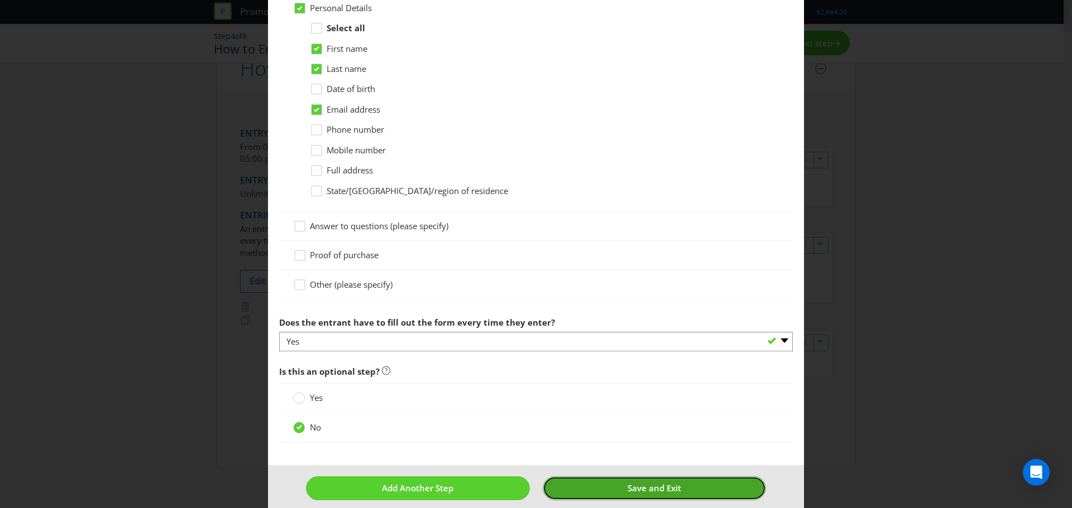
click at [651, 483] on span "Save and Exit" at bounding box center [654, 488] width 54 height 11
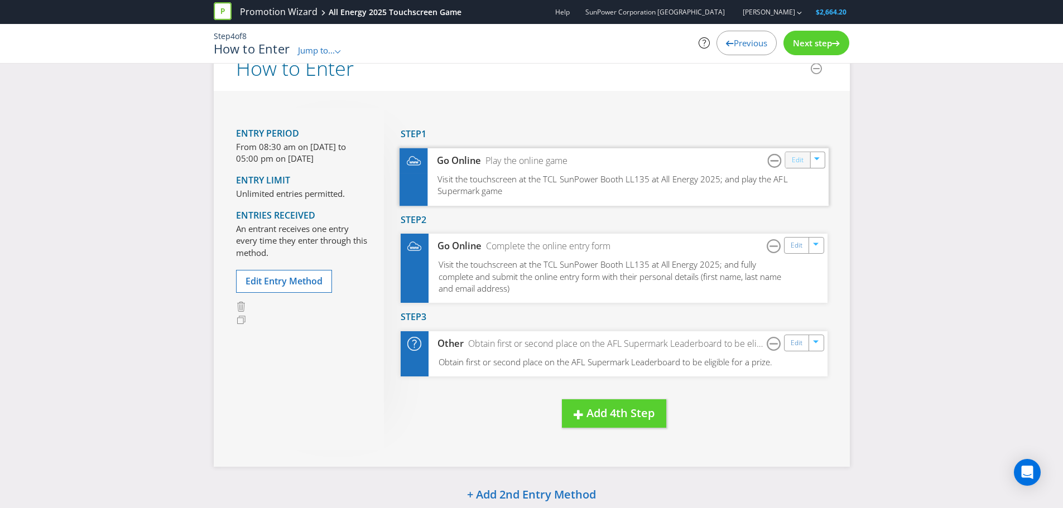
click at [800, 160] on link "Edit" at bounding box center [797, 159] width 12 height 13
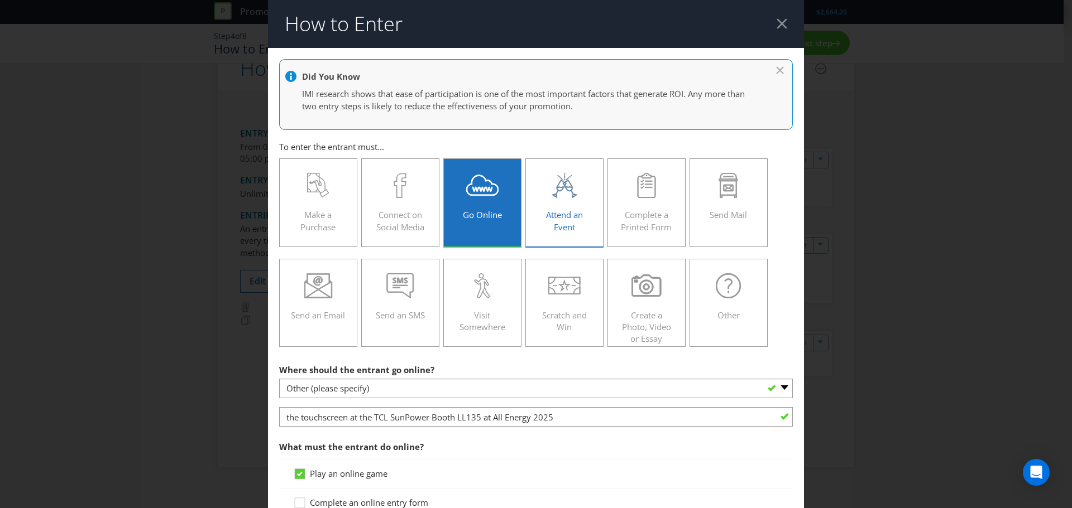
click at [563, 198] on icon at bounding box center [564, 185] width 30 height 25
click at [0, 0] on input "Attend an Event" at bounding box center [0, 0] width 0 height 0
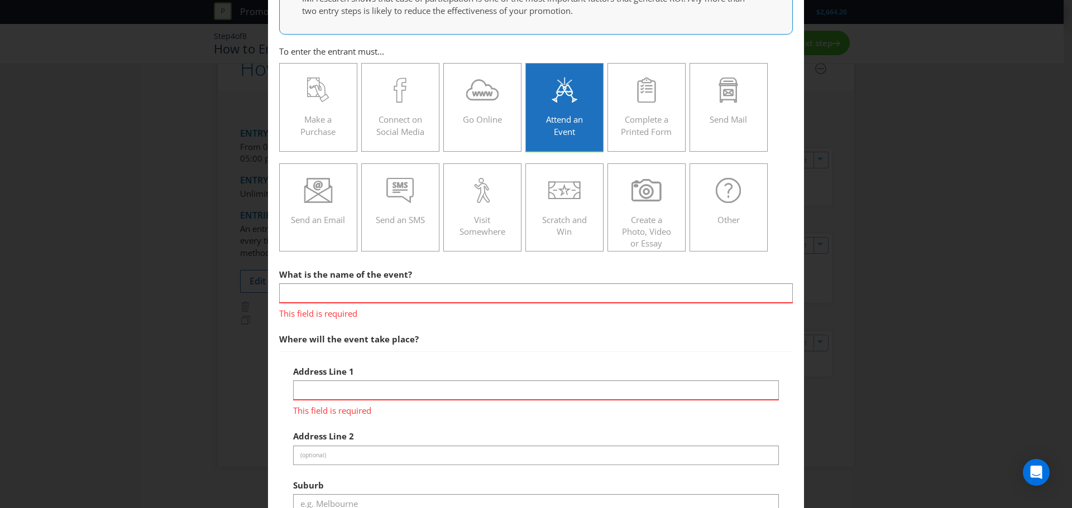
scroll to position [56, 0]
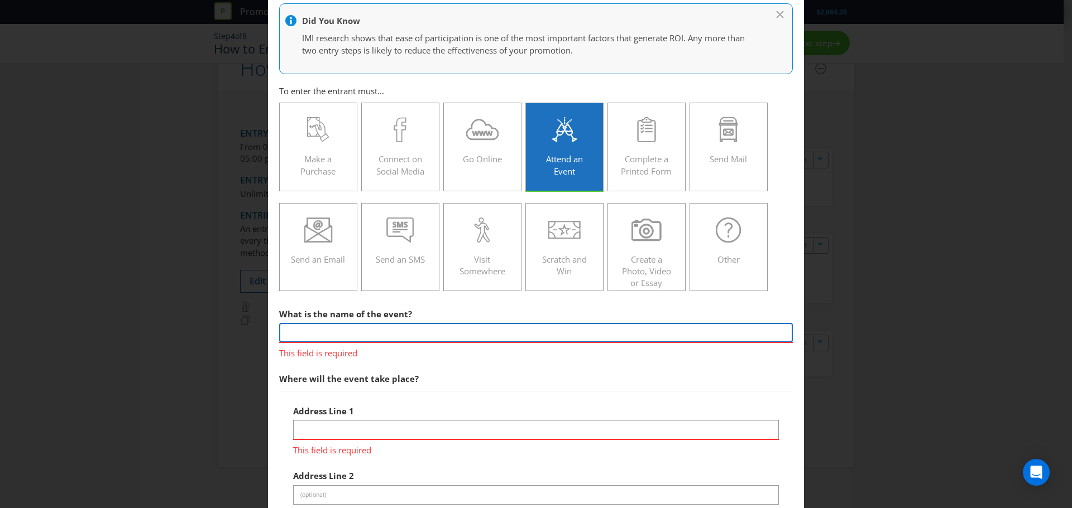
click at [319, 335] on input "text" at bounding box center [536, 333] width 514 height 20
type input "TCL SunPower booth at All Energy 2025"
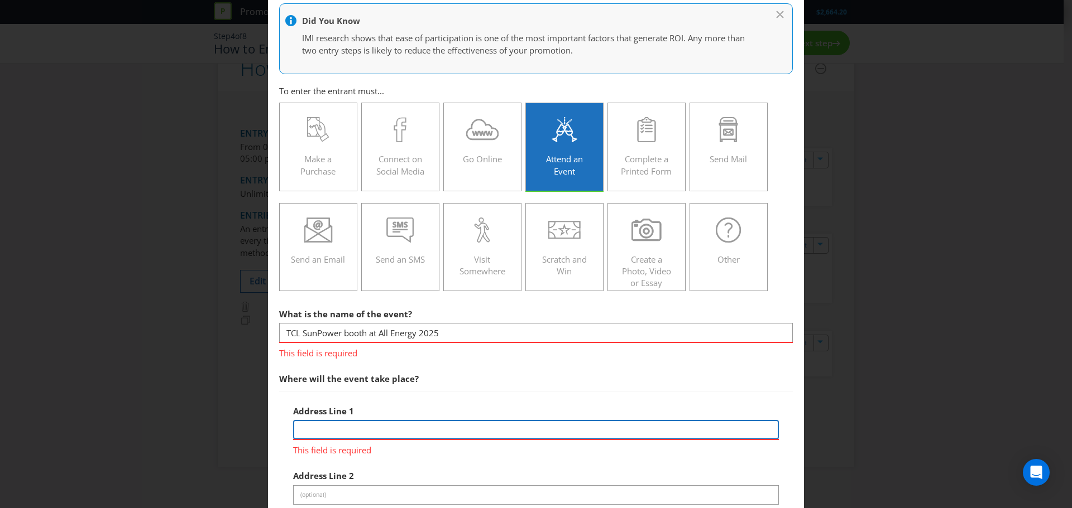
click at [356, 427] on div "Address Line 1 This field is required" at bounding box center [536, 428] width 486 height 56
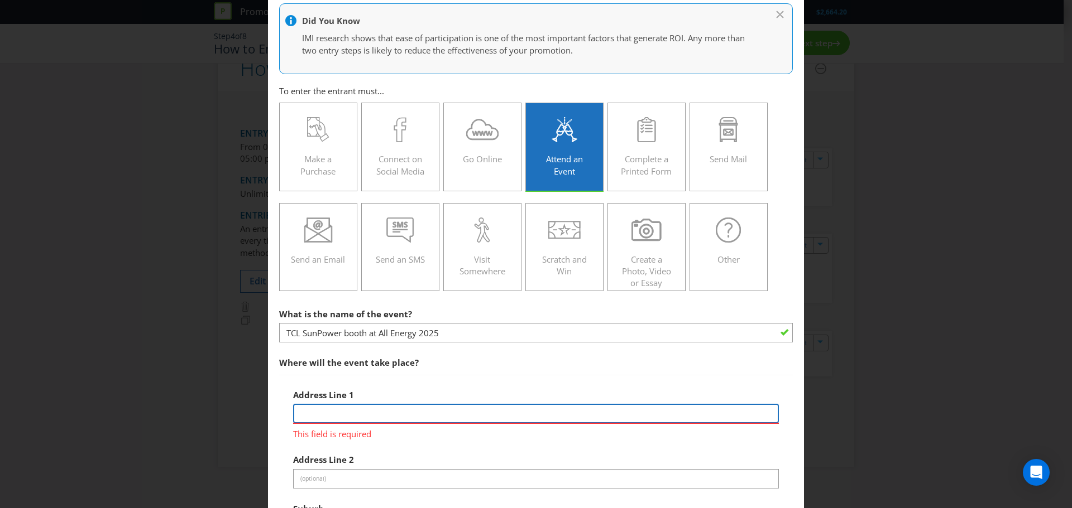
type input "All Energy Tradeshow"
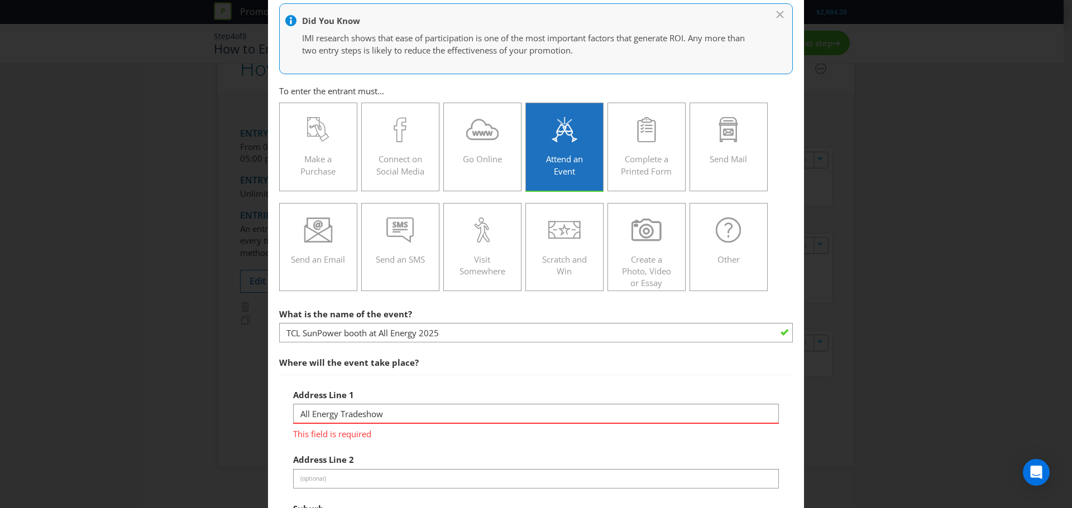
click at [831, 433] on div "How to Enter Did You Know IMI research shows that ease of participation is one …" at bounding box center [536, 254] width 1072 height 508
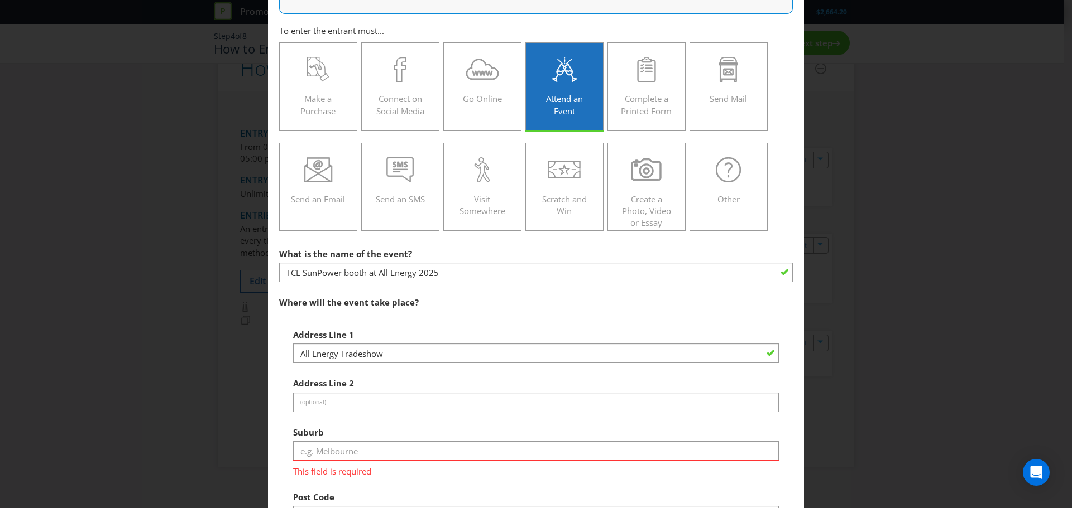
scroll to position [279, 0]
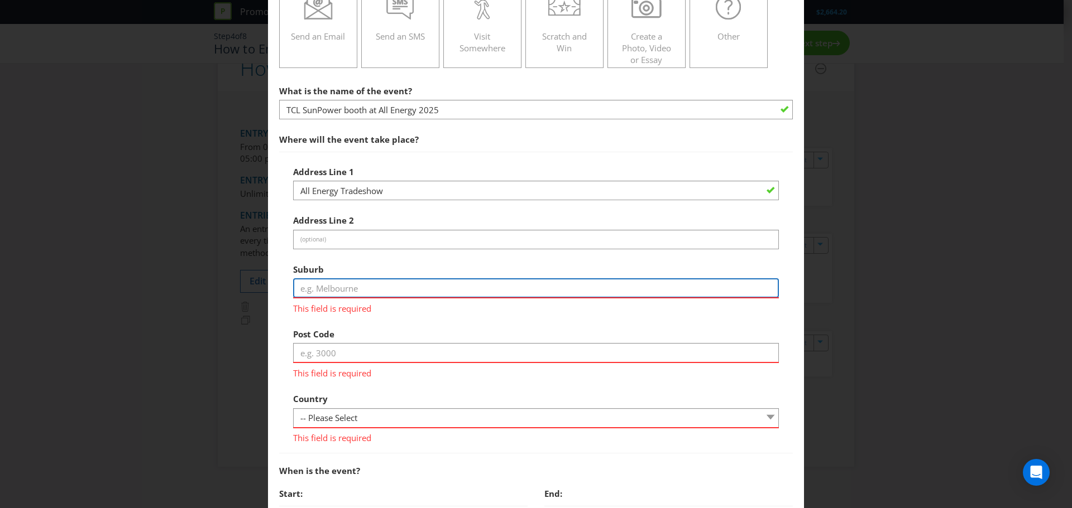
click at [364, 287] on input "text" at bounding box center [536, 289] width 486 height 20
type input "[GEOGRAPHIC_DATA]"
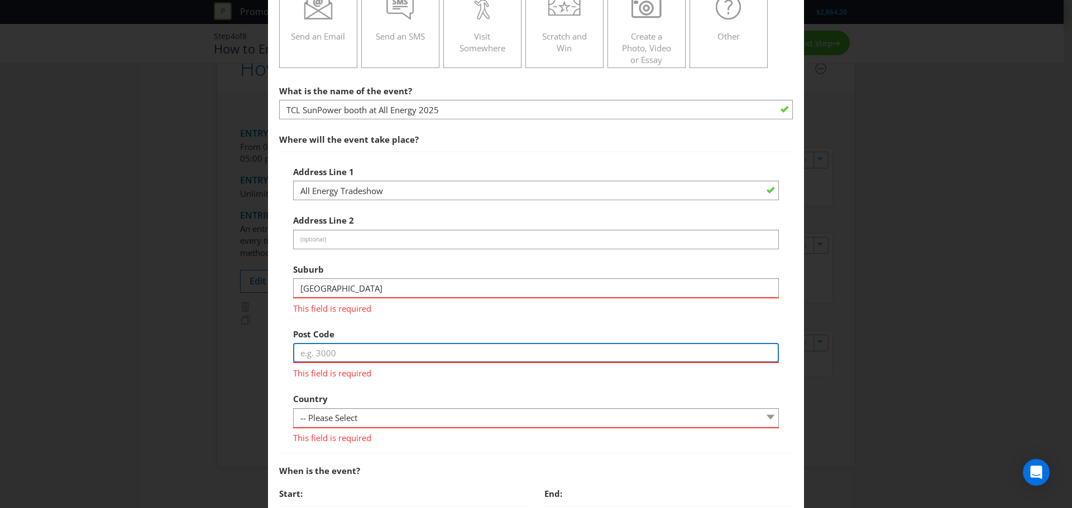
click at [360, 344] on input "text" at bounding box center [536, 353] width 486 height 20
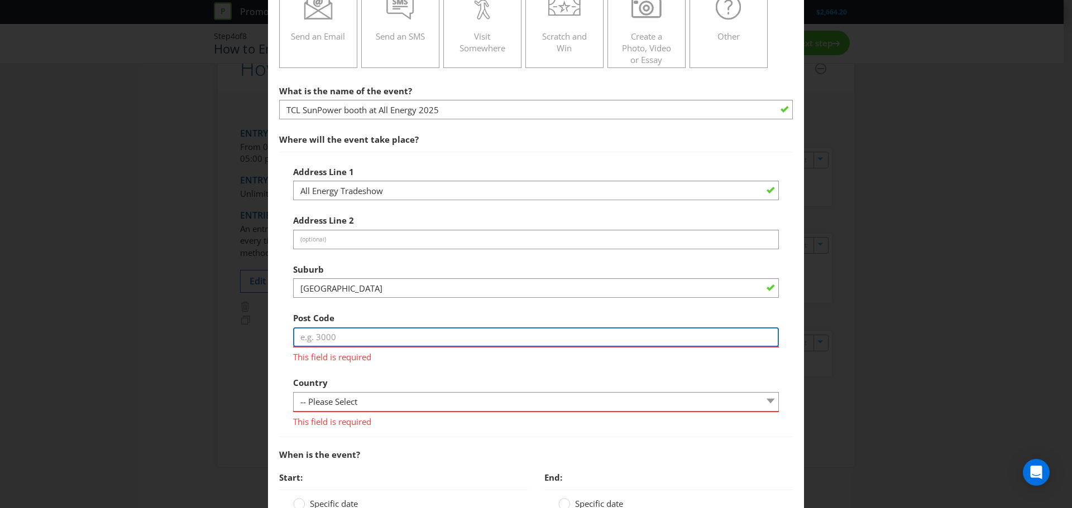
type input "3000"
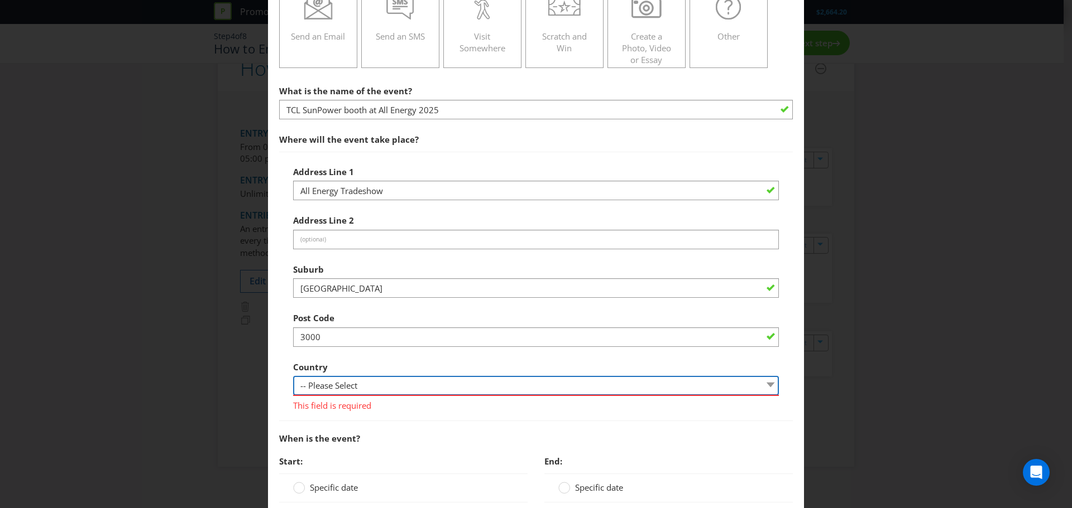
click at [366, 401] on div "Country -- Please Select [GEOGRAPHIC_DATA] [GEOGRAPHIC_DATA] This field is requ…" at bounding box center [536, 384] width 486 height 56
select select "AU"
click at [293, 376] on select "-- Please Select [GEOGRAPHIC_DATA] [GEOGRAPHIC_DATA]" at bounding box center [536, 386] width 486 height 20
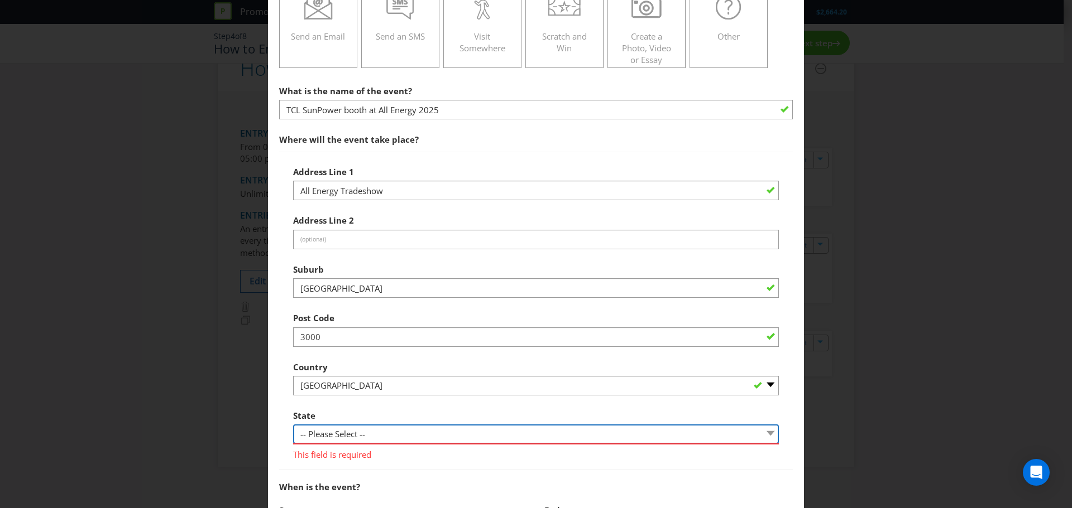
click at [380, 434] on select "-- Please Select -- [GEOGRAPHIC_DATA] [GEOGRAPHIC_DATA] [GEOGRAPHIC_DATA] [GEOG…" at bounding box center [536, 435] width 486 height 20
select select "VIC"
click at [293, 425] on select "-- Please Select -- [GEOGRAPHIC_DATA] [GEOGRAPHIC_DATA] [GEOGRAPHIC_DATA] [GEOG…" at bounding box center [536, 435] width 486 height 20
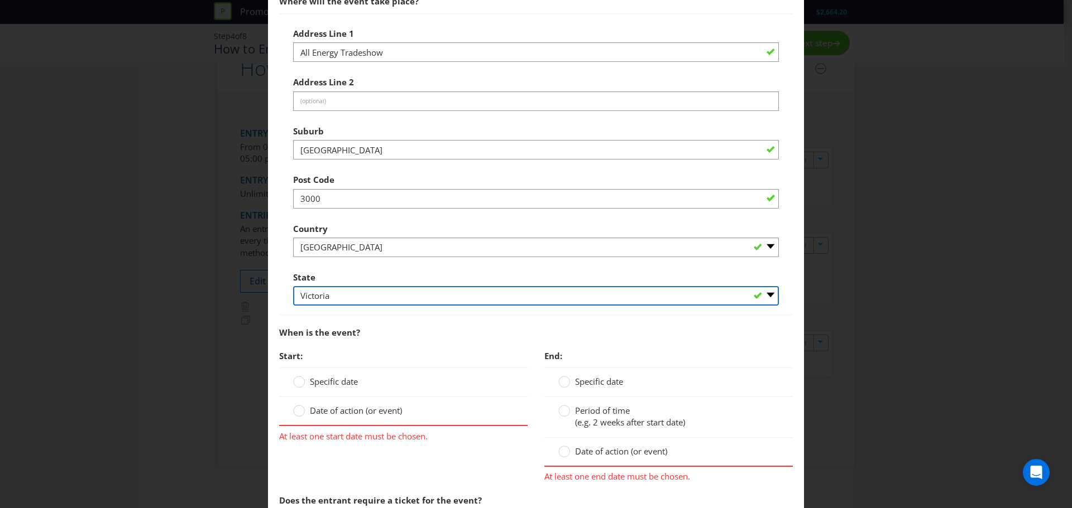
scroll to position [447, 0]
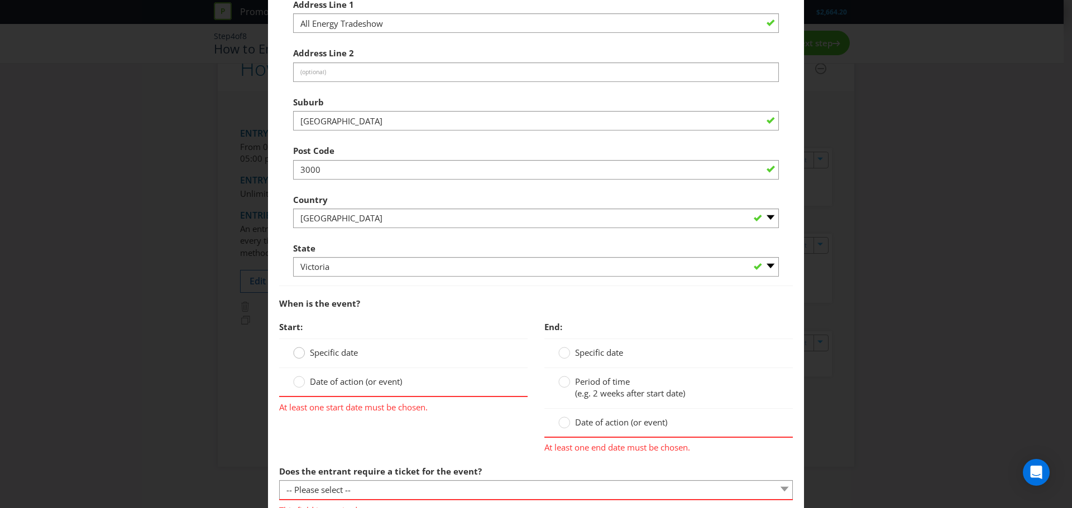
click at [298, 354] on circle at bounding box center [299, 353] width 11 height 11
click at [0, 0] on input "Specific date" at bounding box center [0, 0] width 0 height 0
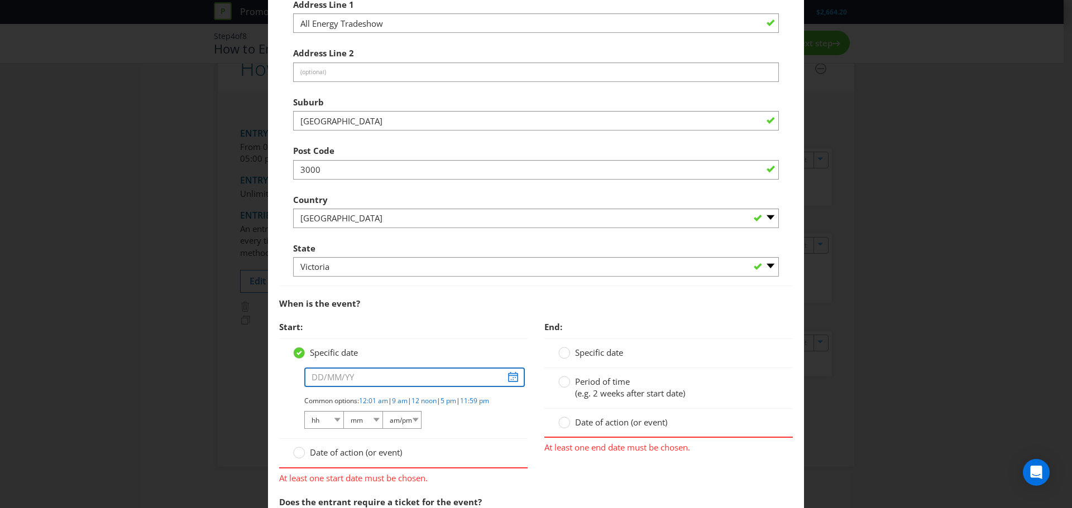
click at [507, 380] on input "text" at bounding box center [414, 378] width 220 height 20
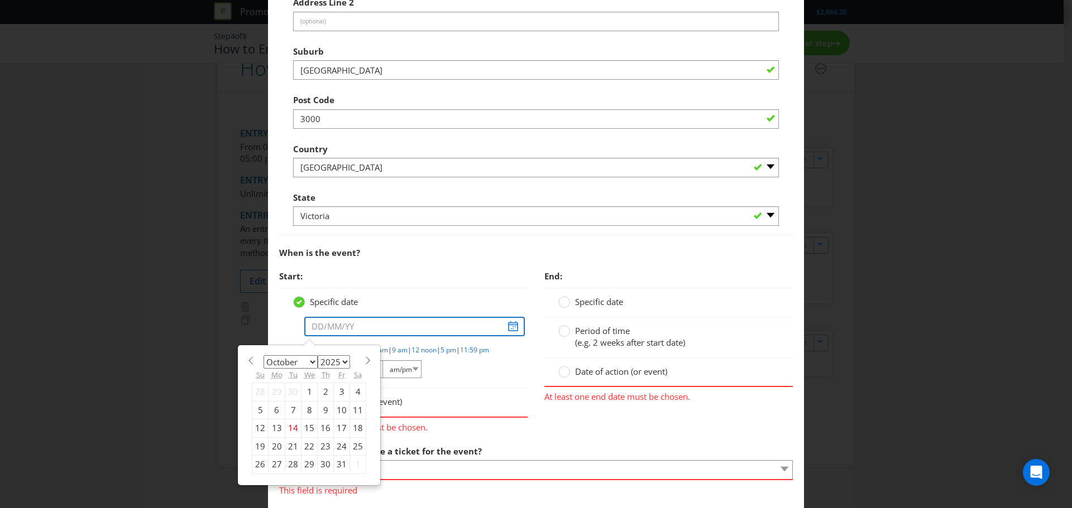
scroll to position [558, 0]
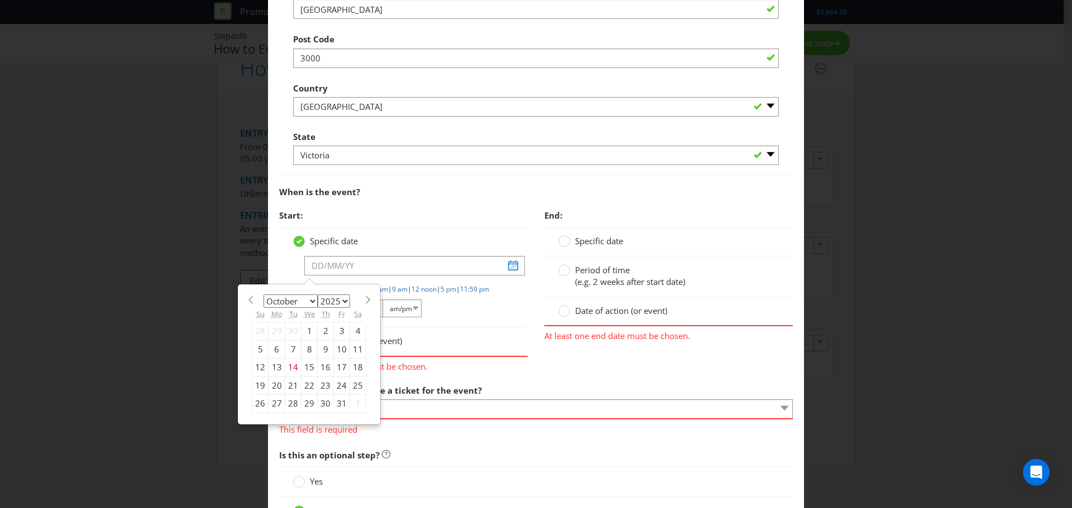
click at [304, 404] on div "29" at bounding box center [309, 404] width 16 height 18
type input "[DATE]"
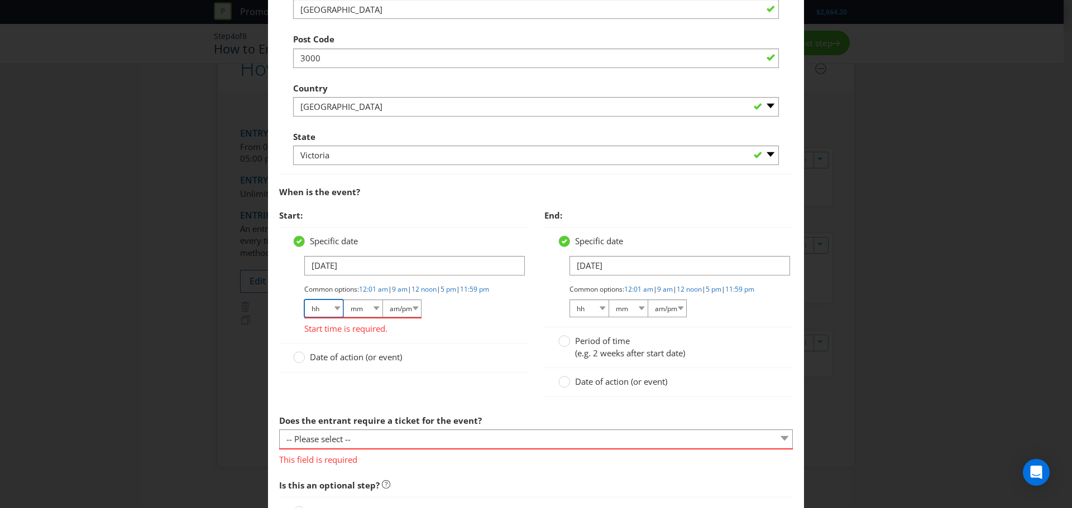
click at [337, 317] on select "hh 01 02 03 04 05 06 07 08 09 10 11 12" at bounding box center [323, 309] width 39 height 18
select select "09"
click at [304, 309] on select "hh 01 02 03 04 05 06 07 08 09 10 11 12" at bounding box center [323, 309] width 39 height 18
click at [368, 318] on select "mm 00 01 05 10 15 20 25 29 30 35 40 45 50 55 59" at bounding box center [362, 309] width 39 height 18
select select "00"
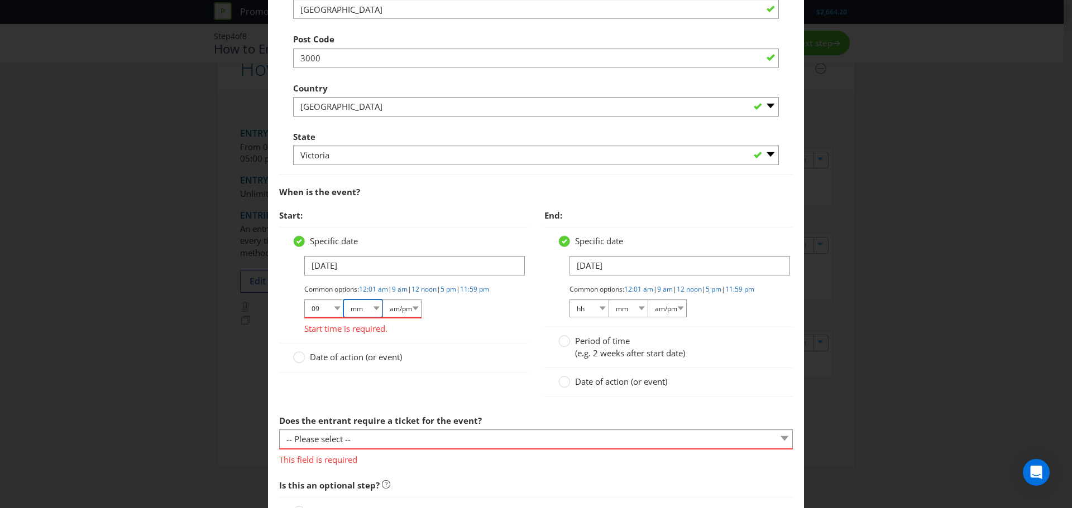
click at [343, 309] on select "mm 00 01 05 10 15 20 25 29 30 35 40 45 50 55 59" at bounding box center [362, 309] width 39 height 18
click at [406, 318] on select "am/pm am pm" at bounding box center [401, 309] width 39 height 18
select select "am"
click at [382, 309] on select "am/pm am pm" at bounding box center [401, 309] width 39 height 18
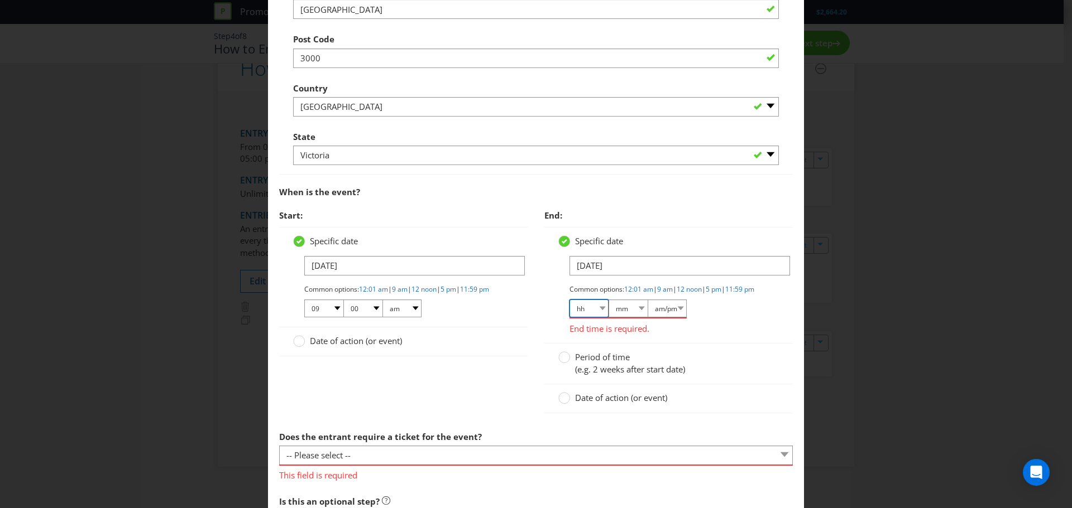
click at [594, 316] on select "hh 01 02 03 04 05 06 07 08 09 10 11 12" at bounding box center [588, 309] width 39 height 18
select select "05"
click at [569, 309] on select "hh 01 02 03 04 05 06 07 08 09 10 11 12" at bounding box center [588, 309] width 39 height 18
click at [631, 318] on select "mm 00 01 05 10 15 20 25 29 30 35 40 45 50 55 59" at bounding box center [627, 309] width 39 height 18
select select "00"
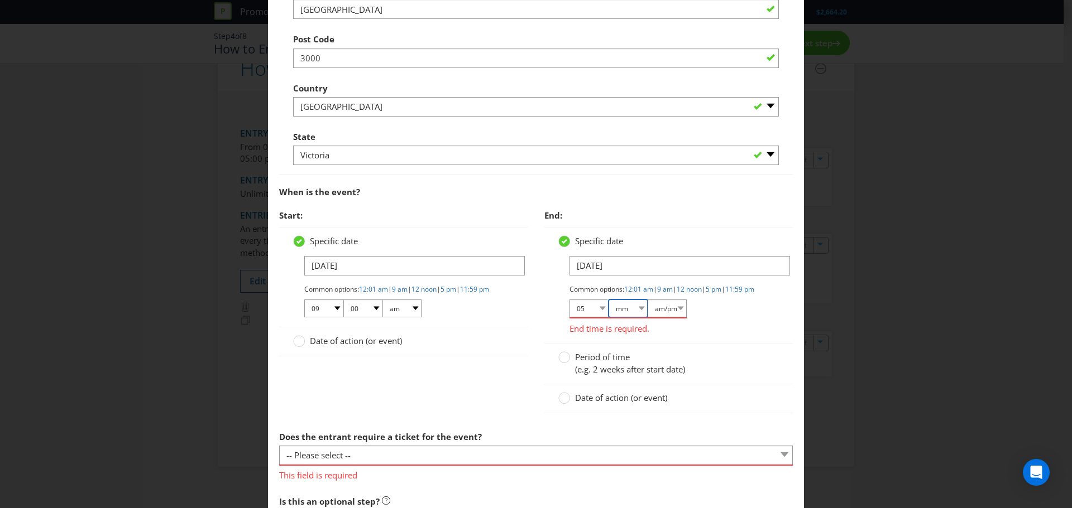
click at [608, 309] on select "mm 00 01 05 10 15 20 25 29 30 35 40 45 50 55 59" at bounding box center [627, 309] width 39 height 18
click at [675, 318] on select "am/pm am pm" at bounding box center [666, 309] width 39 height 18
select select "pm"
click at [647, 309] on select "am/pm am pm" at bounding box center [666, 309] width 39 height 18
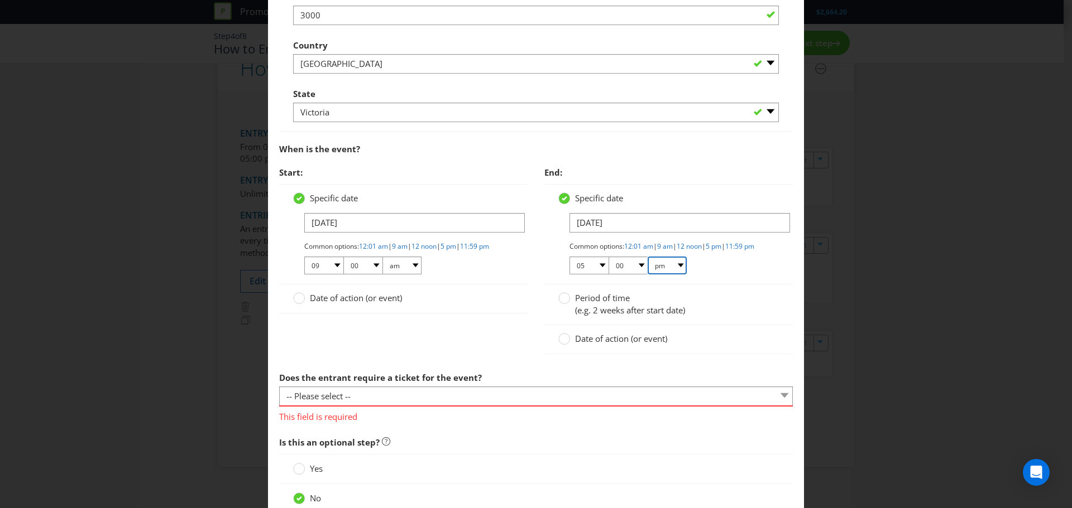
scroll to position [670, 0]
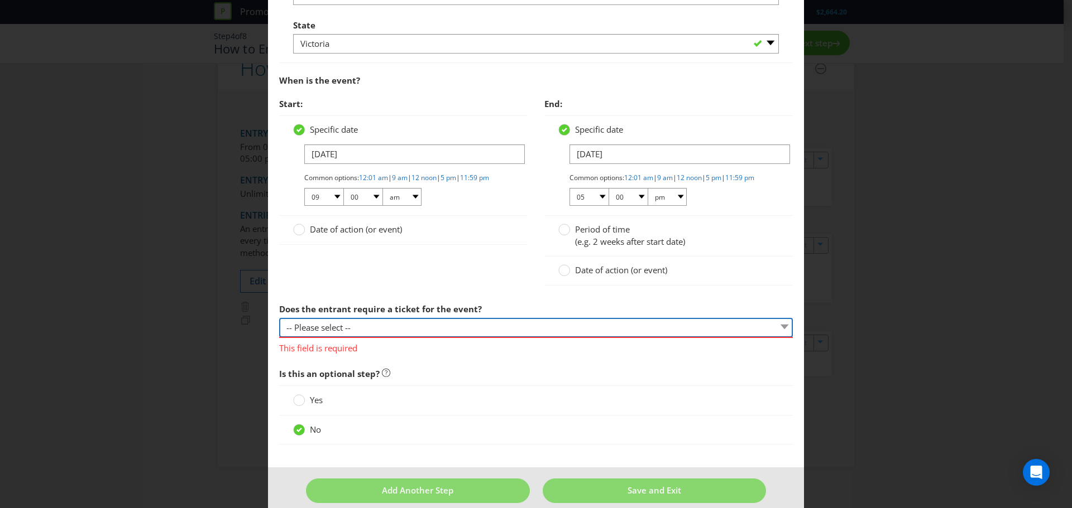
click at [496, 338] on select "-- Please select -- Yes, they must buy a ticket Yes, but tickets are free No ti…" at bounding box center [536, 328] width 514 height 20
select select "YES_FREE"
click at [279, 328] on select "-- Please select -- Yes, they must buy a ticket Yes, but tickets are free No ti…" at bounding box center [536, 328] width 514 height 20
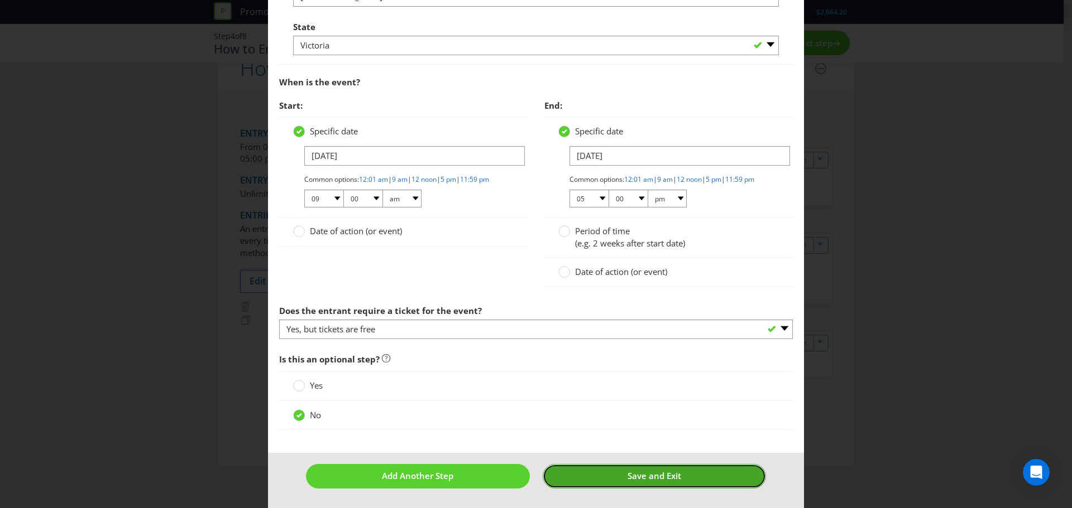
click at [654, 482] on span "Save and Exit" at bounding box center [654, 476] width 54 height 11
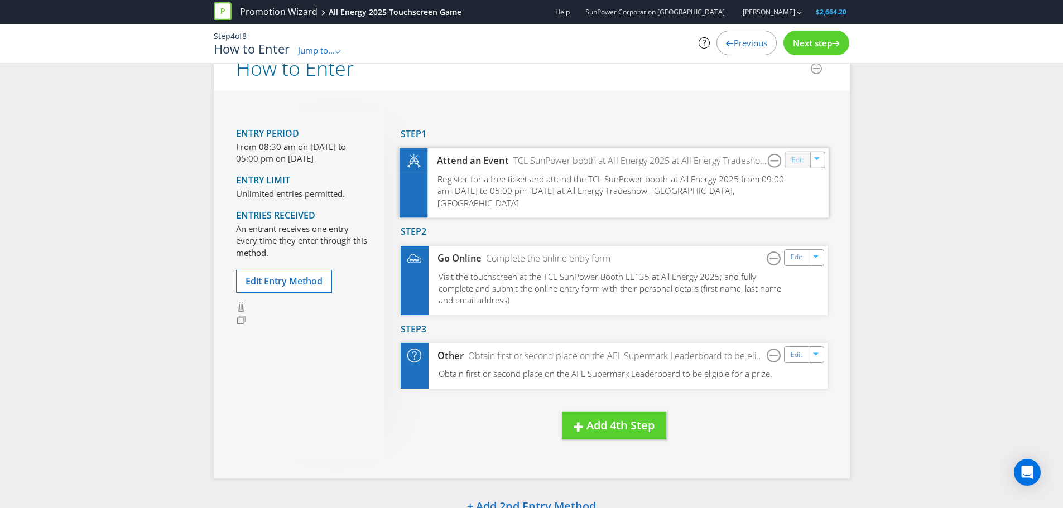
click at [797, 160] on link "Edit" at bounding box center [797, 159] width 12 height 13
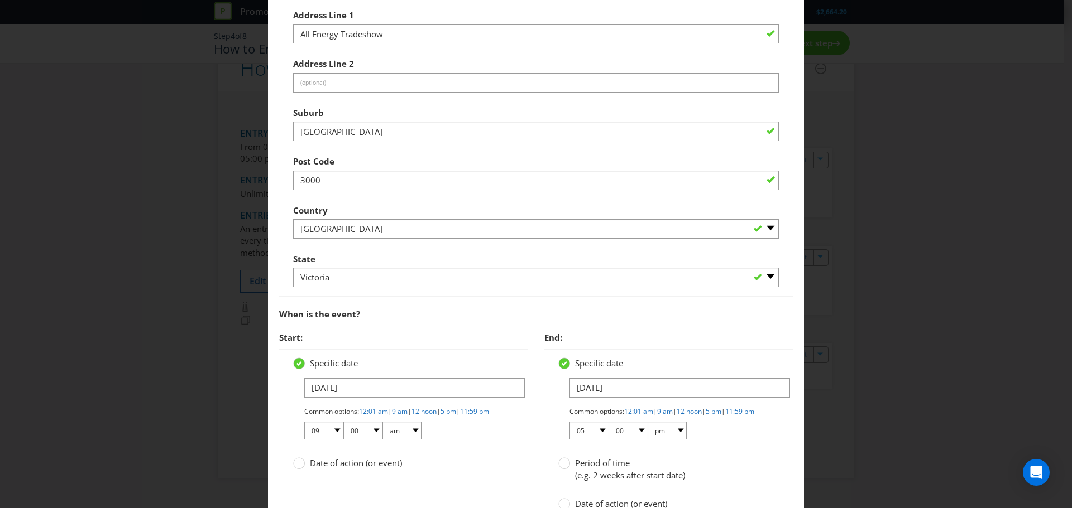
scroll to position [670, 0]
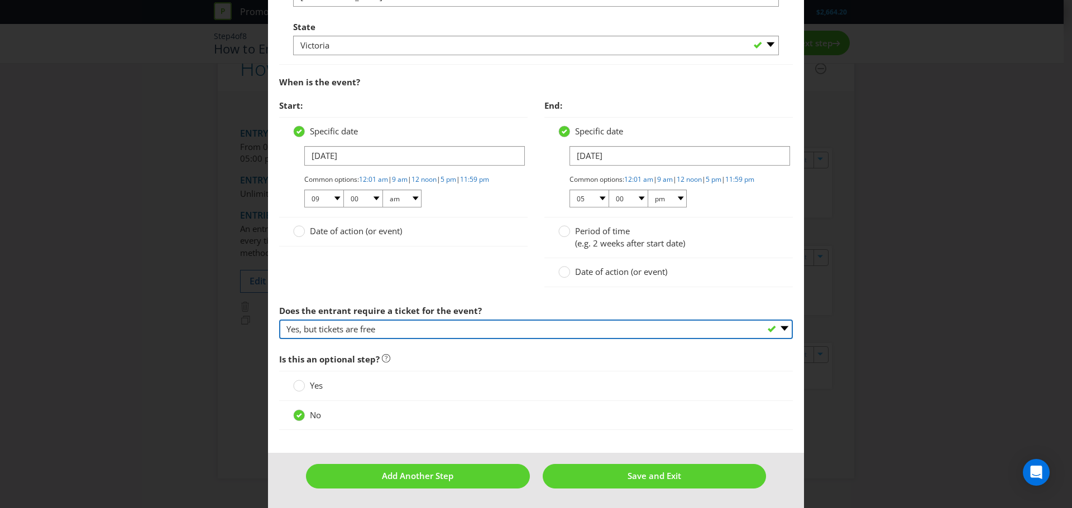
click at [460, 339] on select "-- Please select -- Yes, they must buy a ticket Yes, but tickets are free No ti…" at bounding box center [536, 330] width 514 height 20
select select "NO"
click at [279, 328] on select "-- Please select -- Yes, they must buy a ticket Yes, but tickets are free No ti…" at bounding box center [536, 330] width 514 height 20
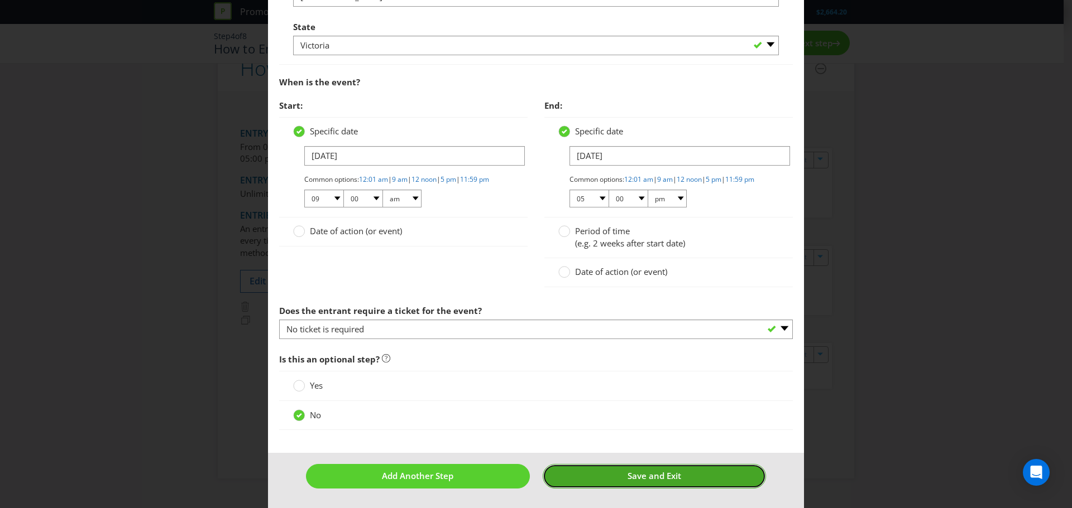
click at [610, 488] on button "Save and Exit" at bounding box center [655, 476] width 224 height 24
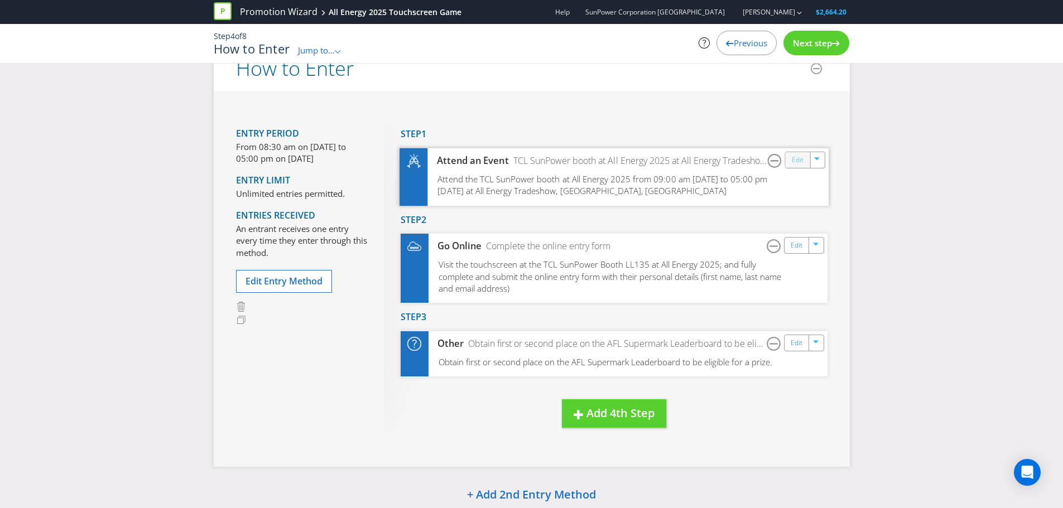
click at [800, 159] on link "Edit" at bounding box center [797, 159] width 12 height 13
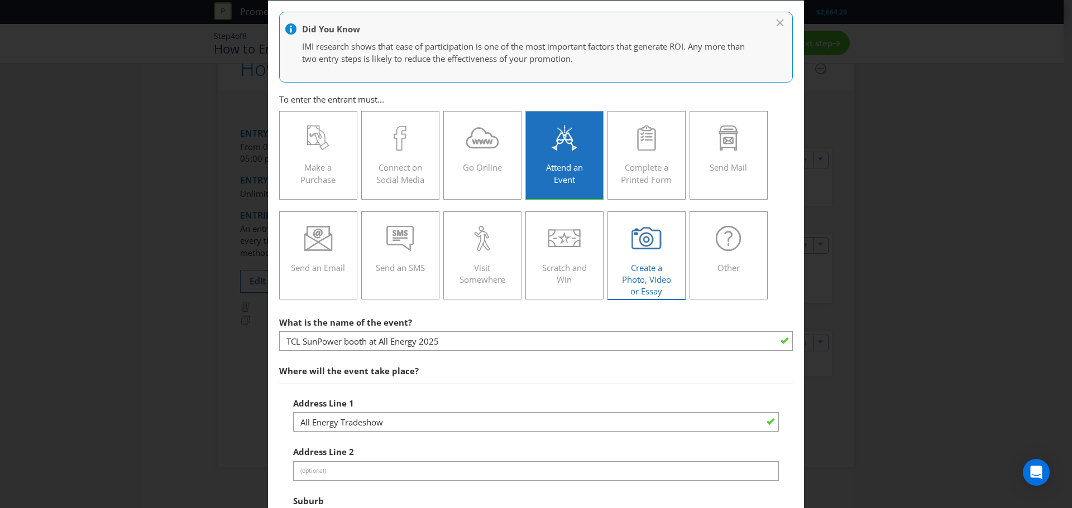
scroll to position [223, 0]
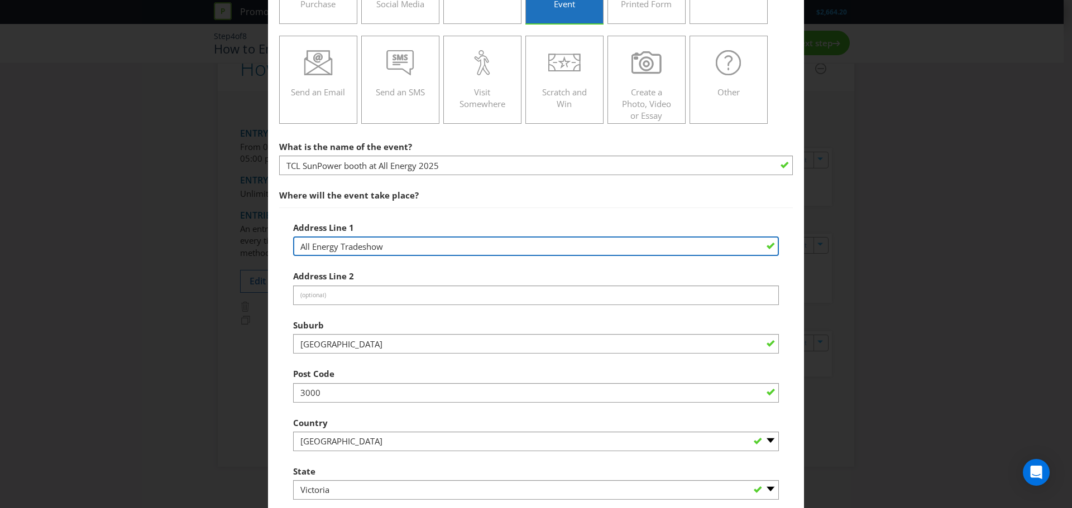
drag, startPoint x: 392, startPoint y: 247, endPoint x: 279, endPoint y: 224, distance: 115.5
click at [279, 224] on div "Address Line 1 All Energy Tradeshow Address Line 2 (optional) Suburb [GEOGRAPHI…" at bounding box center [536, 359] width 514 height 303
type input "MCEC"
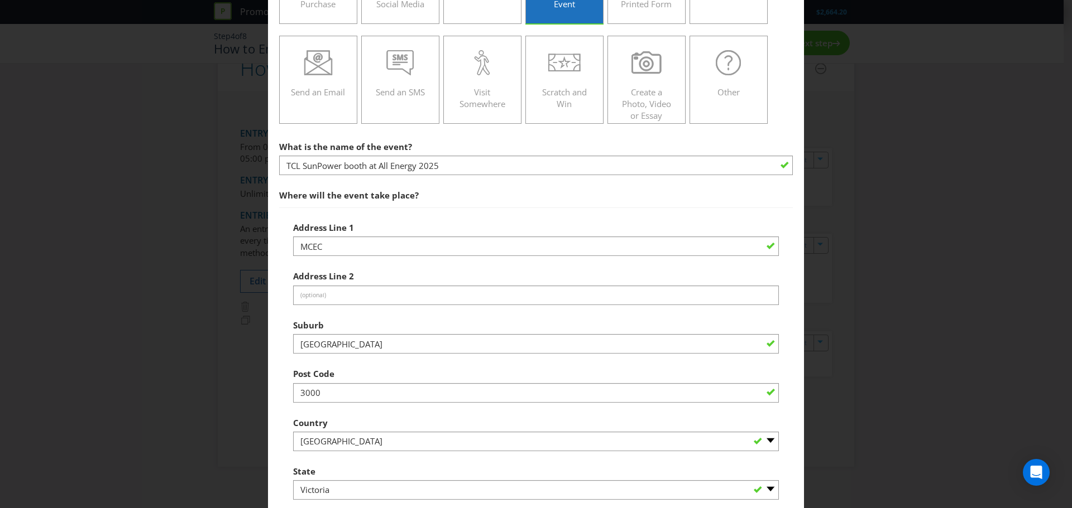
click at [893, 324] on div "How to Enter Did You Know IMI research shows that ease of participation is one …" at bounding box center [536, 254] width 1072 height 508
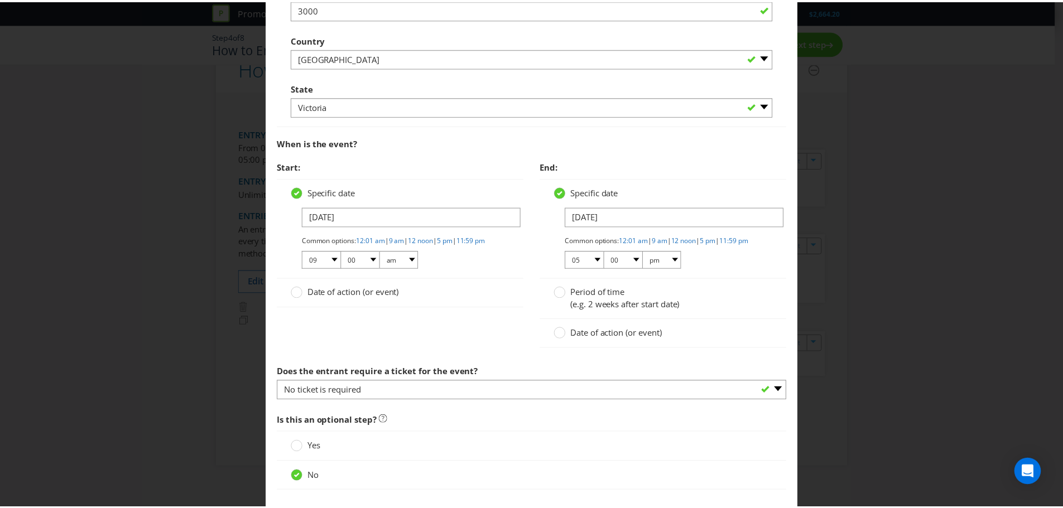
scroll to position [678, 0]
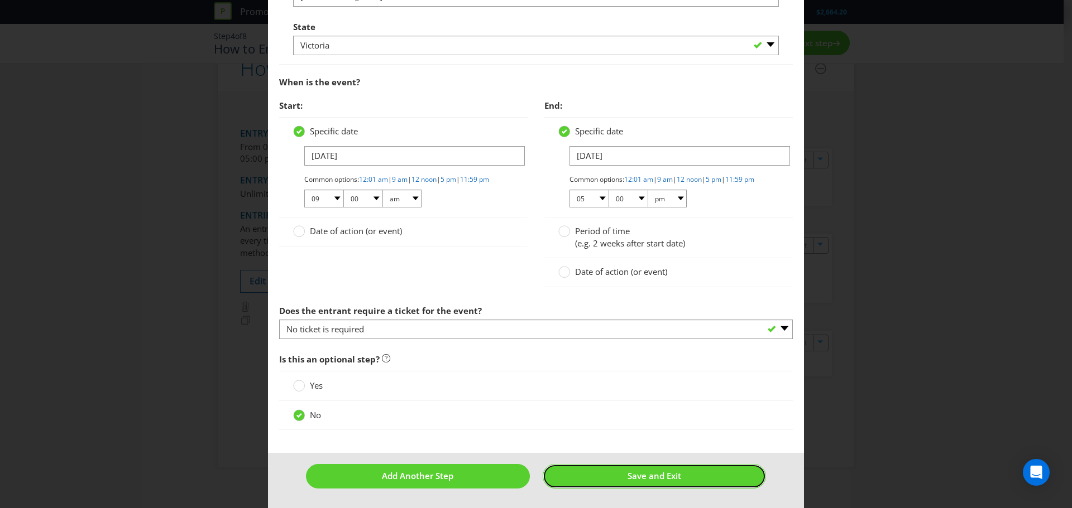
click at [665, 475] on span "Save and Exit" at bounding box center [654, 476] width 54 height 11
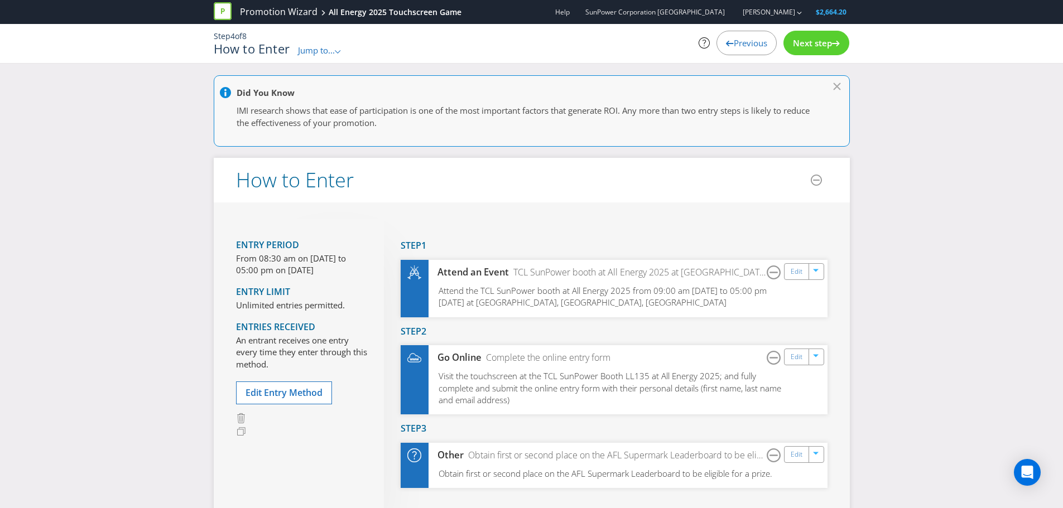
click at [815, 39] on span "Next step" at bounding box center [812, 42] width 39 height 11
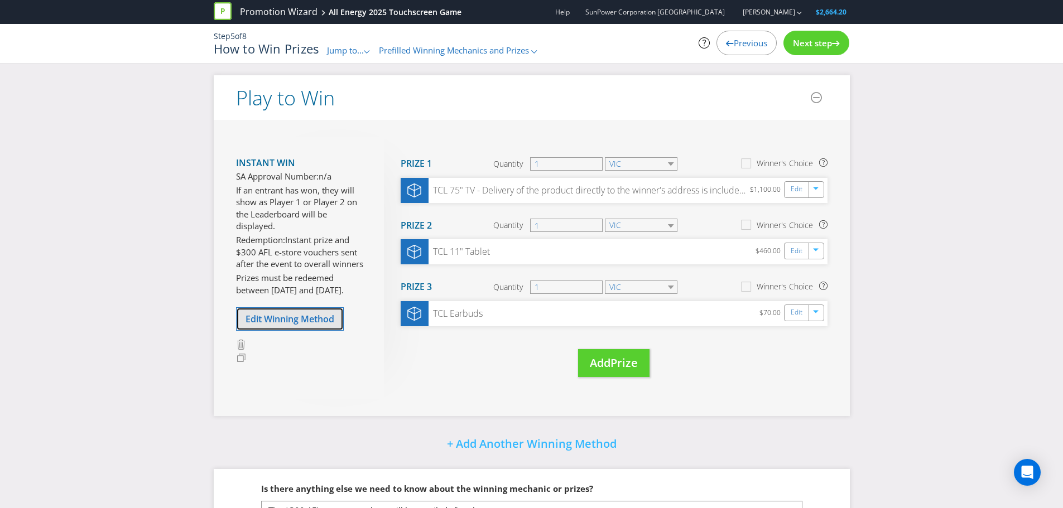
click at [290, 319] on span "Edit Winning Method" at bounding box center [290, 319] width 89 height 12
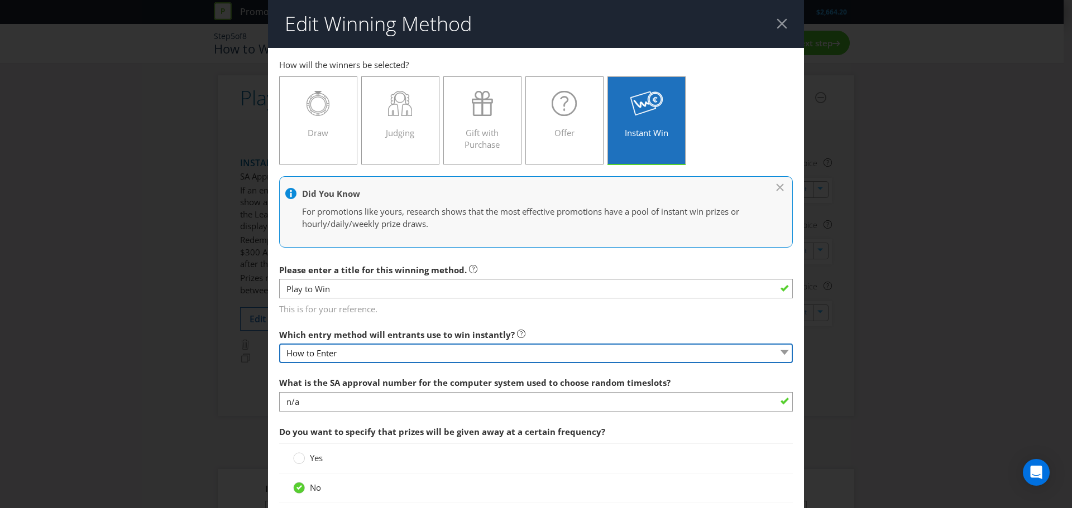
click at [494, 355] on select "How to Enter" at bounding box center [536, 354] width 514 height 20
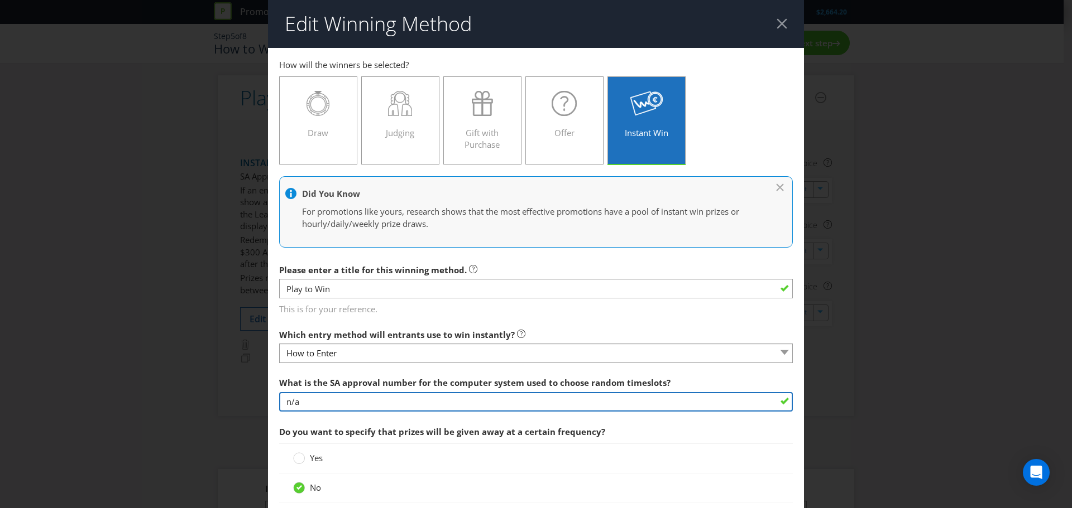
drag, startPoint x: 309, startPoint y: 405, endPoint x: 279, endPoint y: 404, distance: 30.2
click at [279, 404] on input "n/a" at bounding box center [536, 402] width 514 height 20
type input "I"
type input "n/a as random timeslots not required"
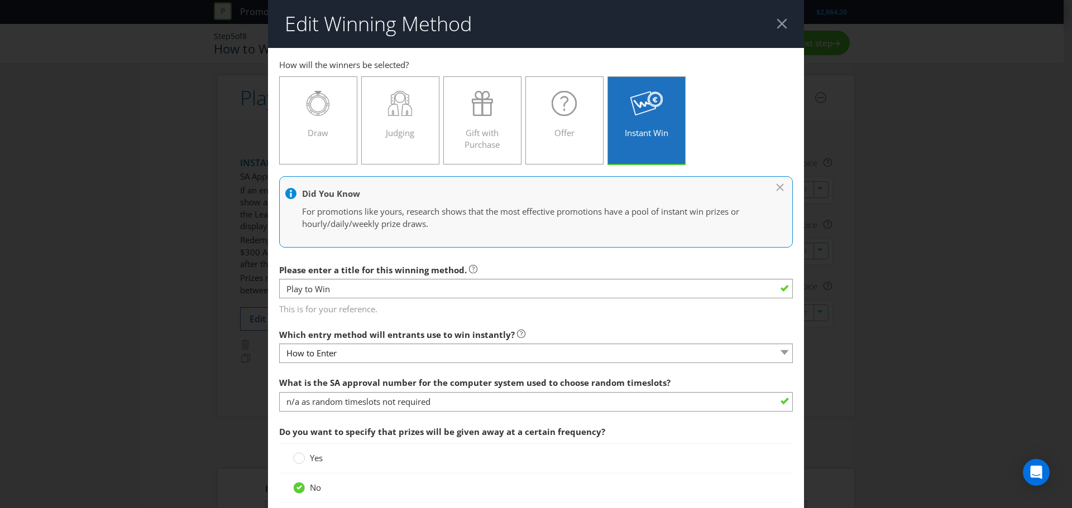
click at [846, 376] on div "Edit Winning Method How to Enter How will the winners be selected? Draw Judging…" at bounding box center [536, 254] width 1072 height 508
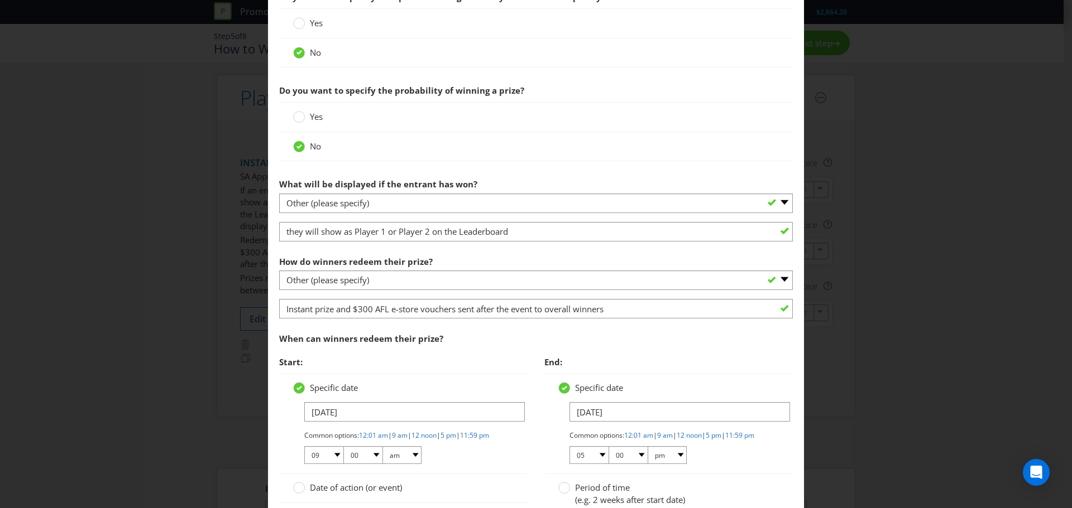
scroll to position [447, 0]
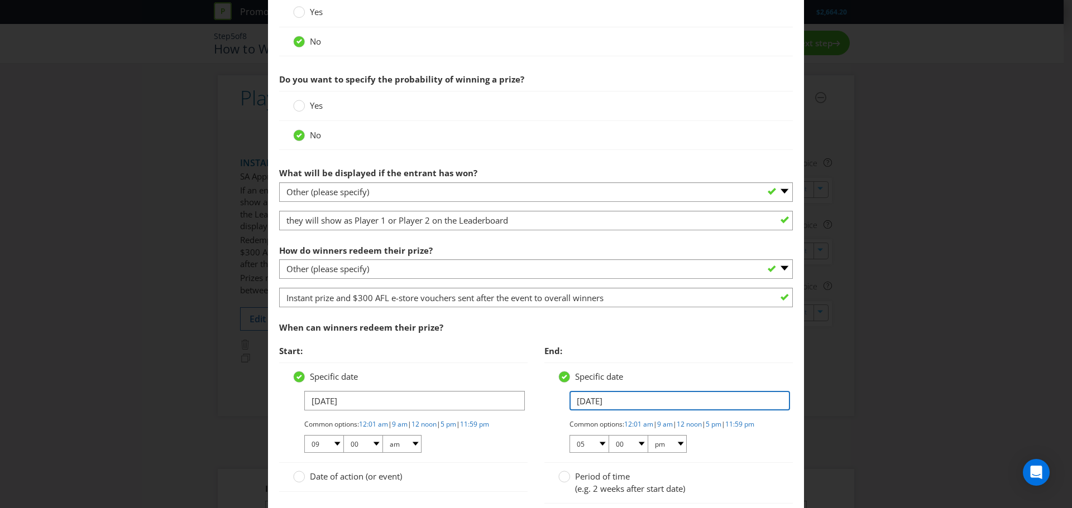
click at [681, 404] on input "[DATE]" at bounding box center [679, 401] width 220 height 20
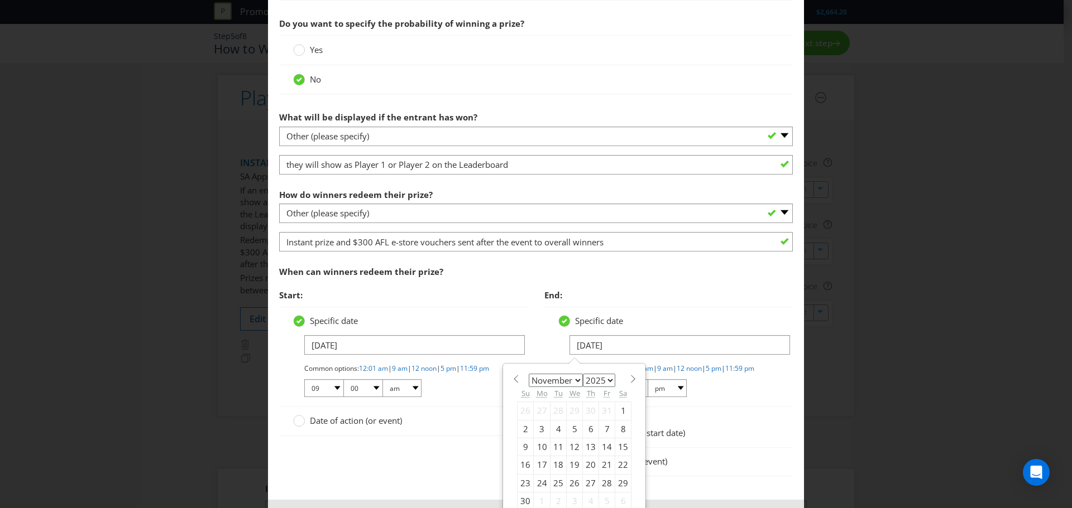
click at [852, 391] on div "Edit Winning Method How to Enter How will the winners be selected? Draw Judging…" at bounding box center [536, 254] width 1072 height 508
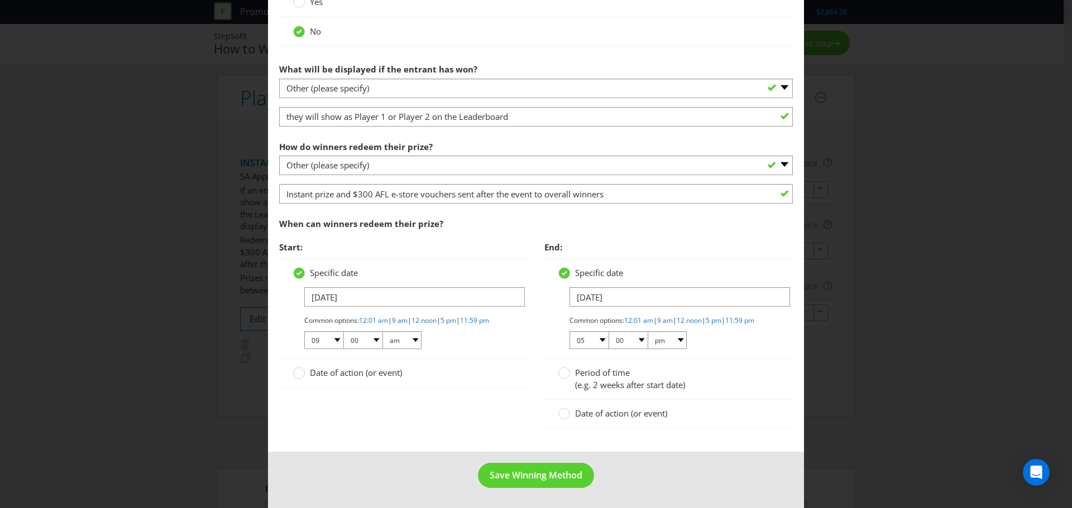
scroll to position [560, 0]
click at [529, 477] on span "Save Winning Method" at bounding box center [536, 475] width 93 height 12
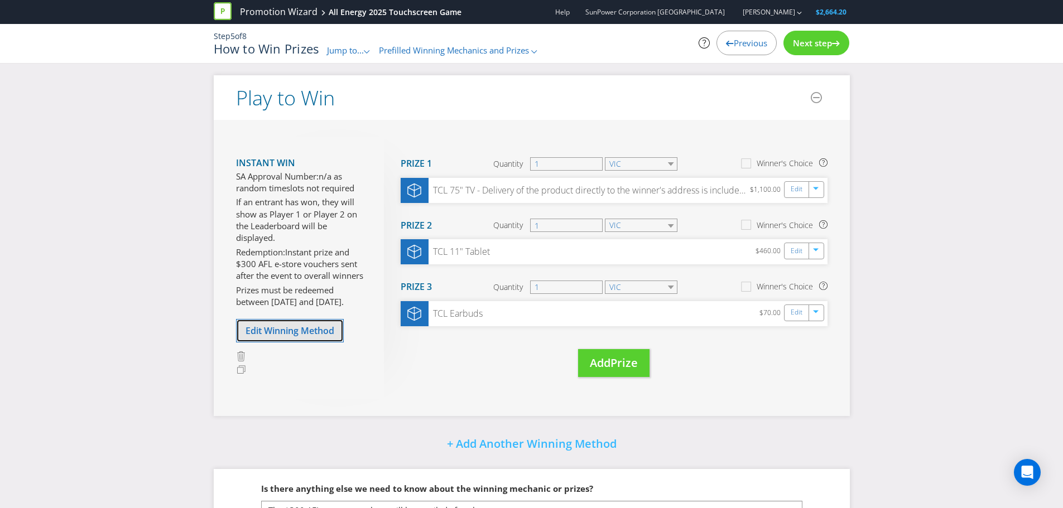
click at [276, 328] on span "Edit Winning Method" at bounding box center [290, 331] width 89 height 12
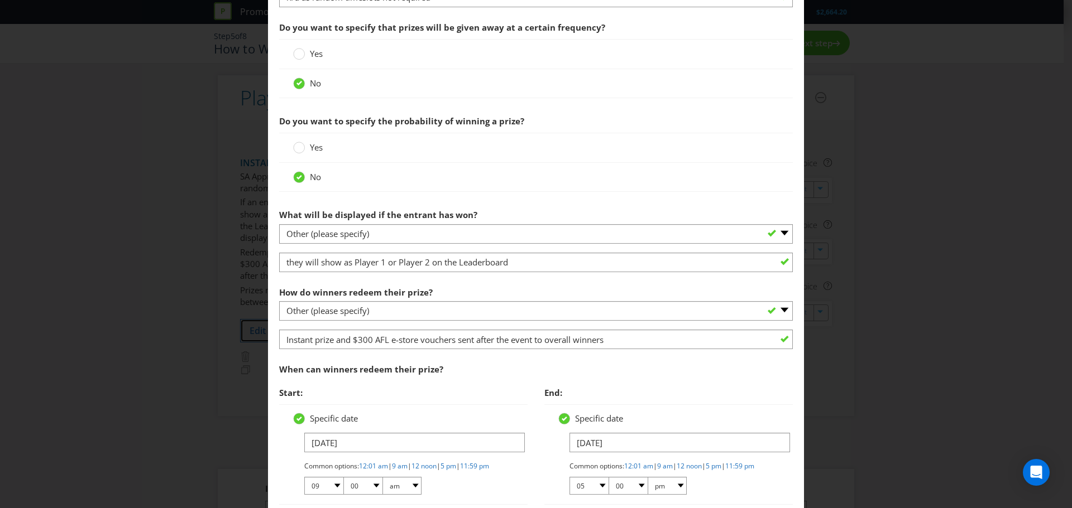
scroll to position [447, 0]
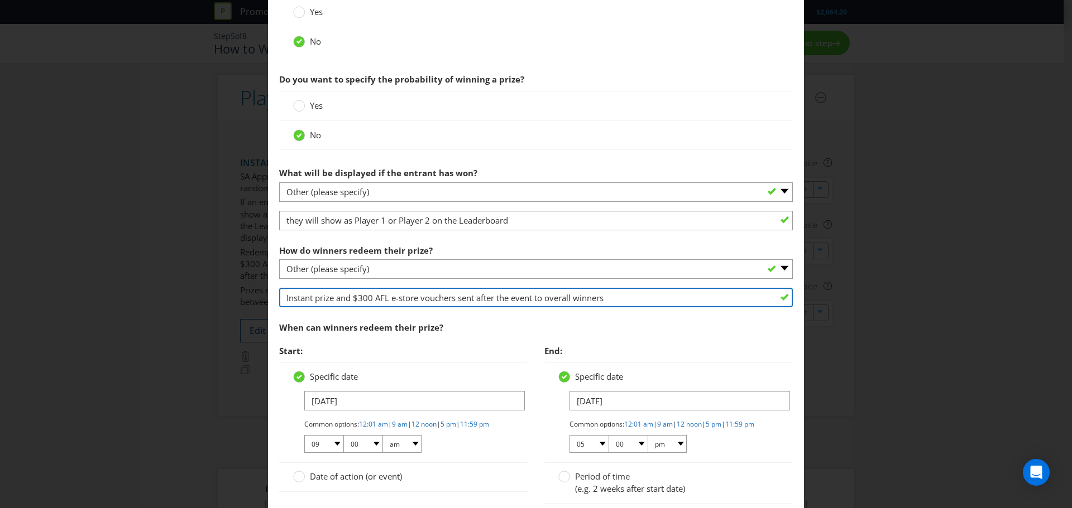
click at [547, 297] on input "Instant prize and $300 AFL e-store vouchers sent after the event to overall win…" at bounding box center [536, 298] width 514 height 20
type input "Instant prize and $300 AFL e-store vouchers sent after the event to the person …"
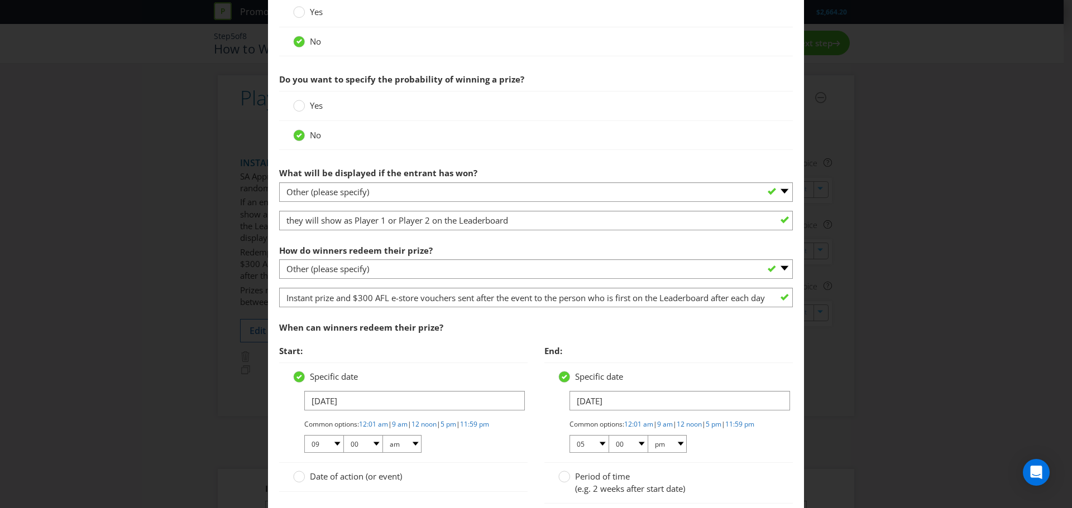
click at [884, 321] on div "Edit Winning Method How to Enter How will the winners be selected? Draw Judging…" at bounding box center [536, 254] width 1072 height 508
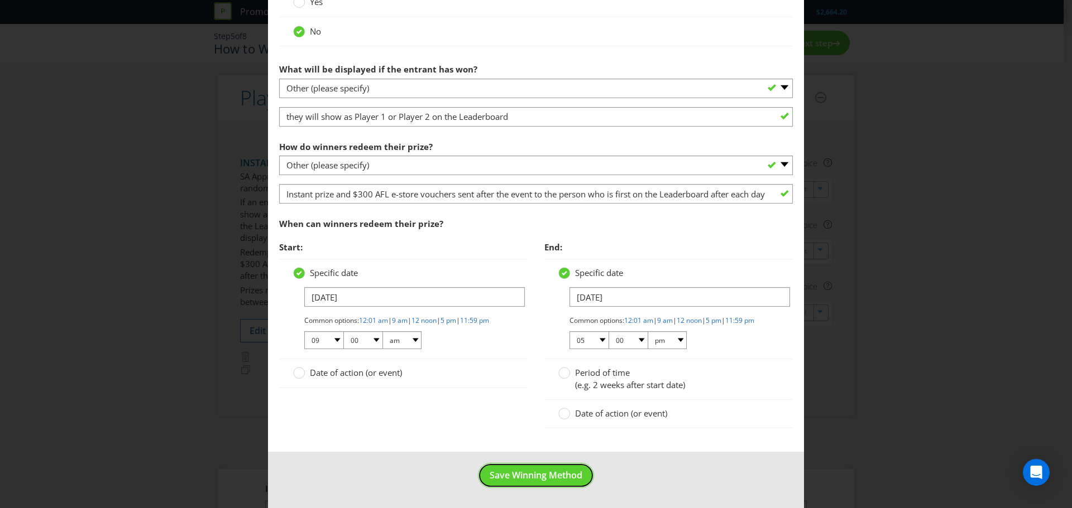
click at [482, 471] on button "Save Winning Method" at bounding box center [536, 475] width 116 height 25
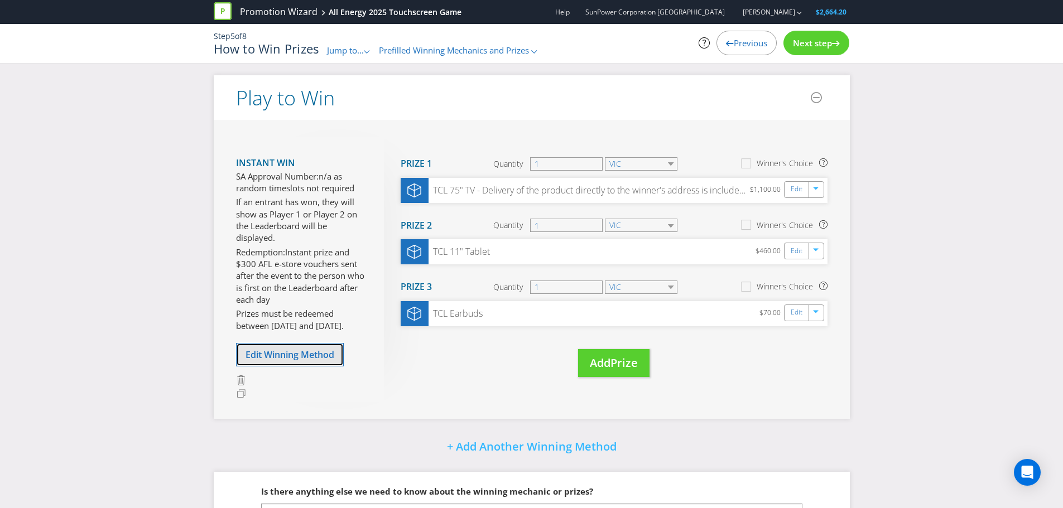
click at [303, 359] on span "Edit Winning Method" at bounding box center [290, 355] width 89 height 12
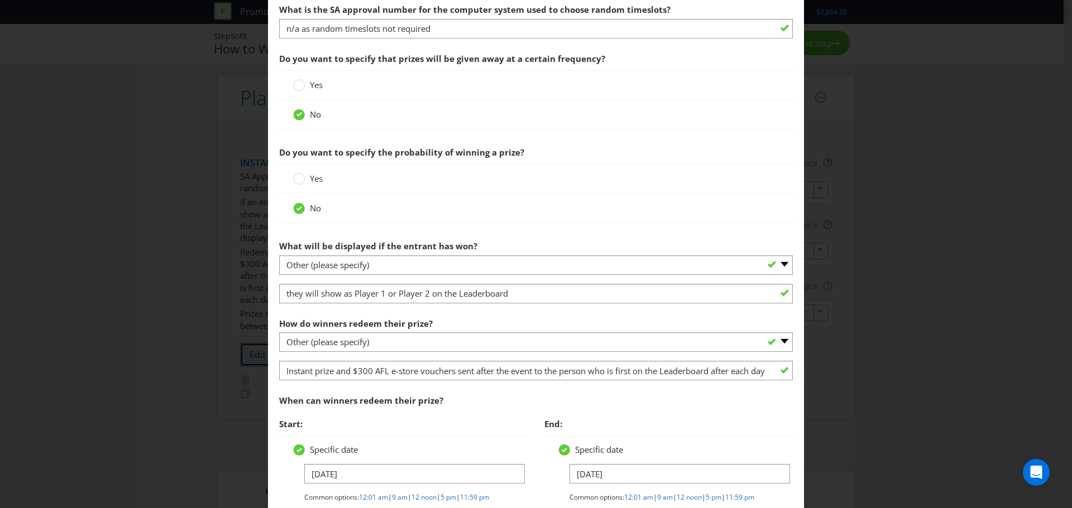
scroll to position [391, 0]
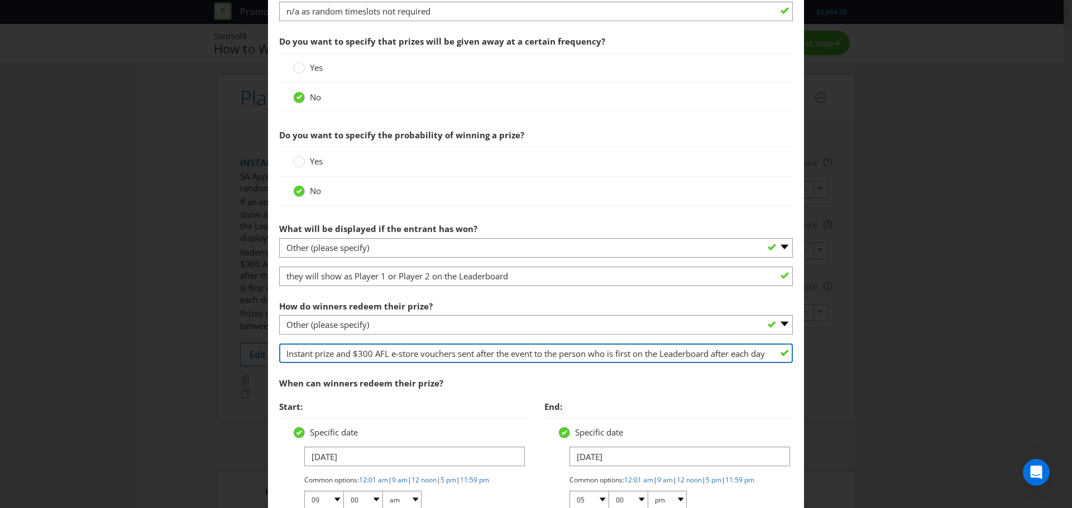
click at [718, 352] on input "Instant prize and $300 AFL e-store vouchers sent after the event to the person …" at bounding box center [536, 354] width 514 height 20
type input "Instant prize and $300 AFL e-store vouchers sent after the event to the person …"
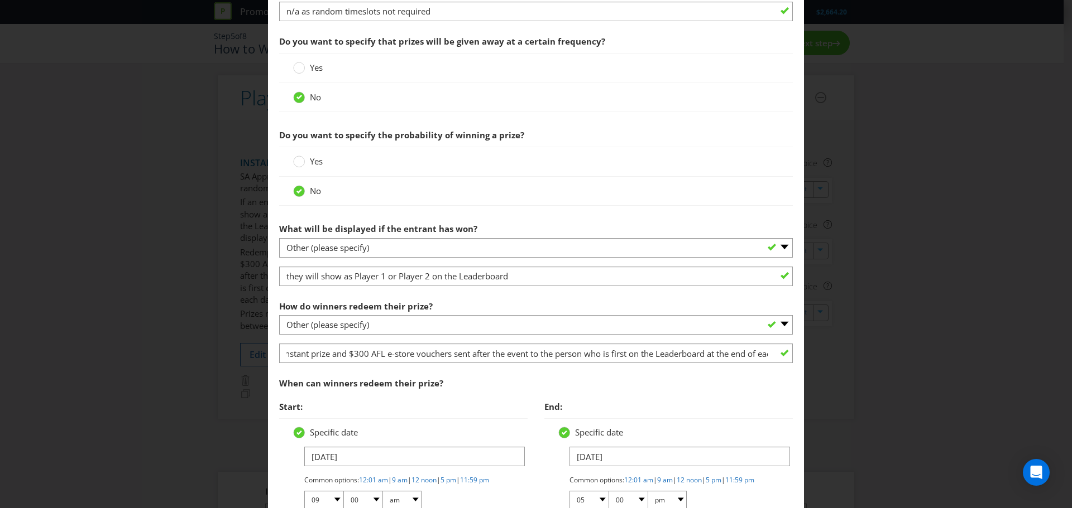
click at [858, 309] on div "Edit Winning Method How to Enter How will the winners be selected? Draw Judging…" at bounding box center [536, 254] width 1072 height 508
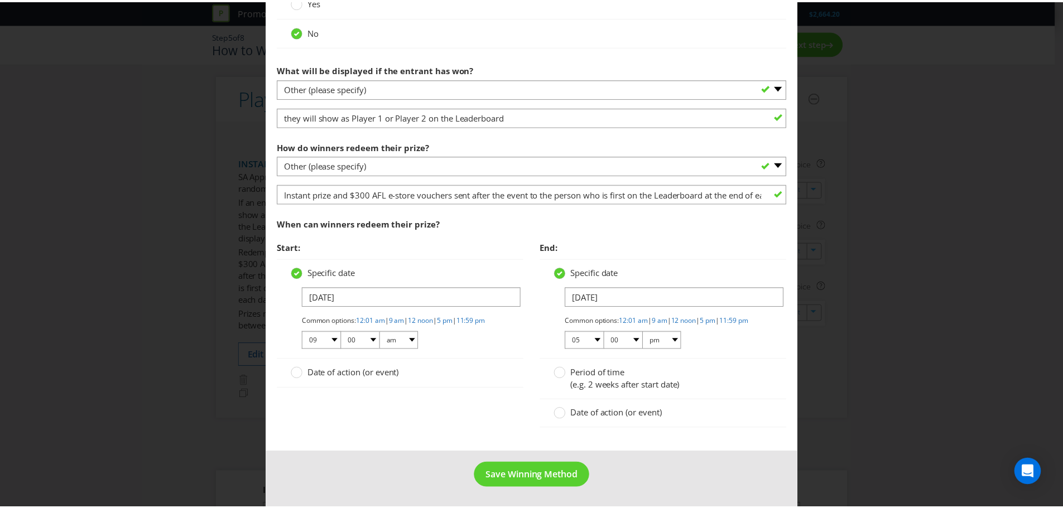
scroll to position [560, 0]
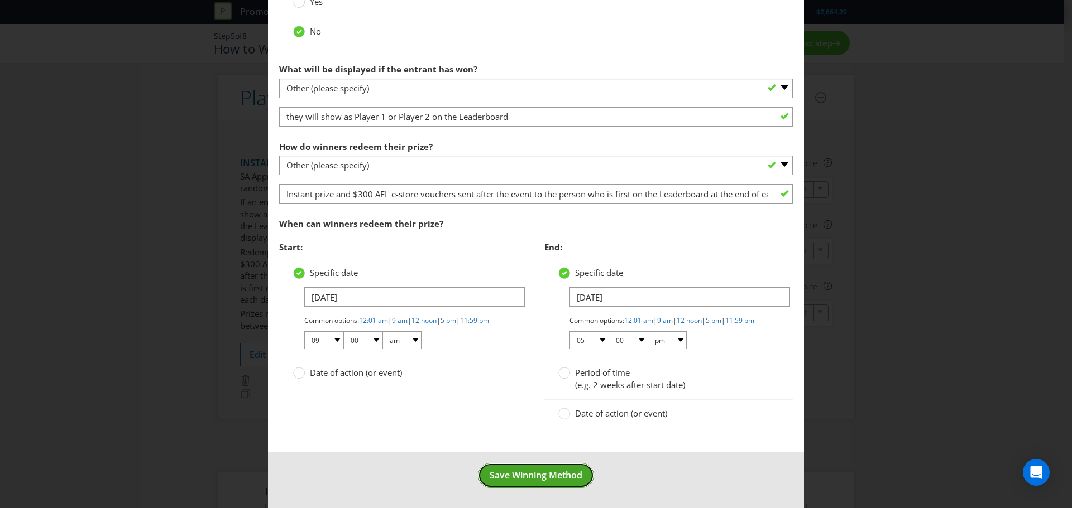
click at [546, 481] on span "Save Winning Method" at bounding box center [536, 475] width 93 height 12
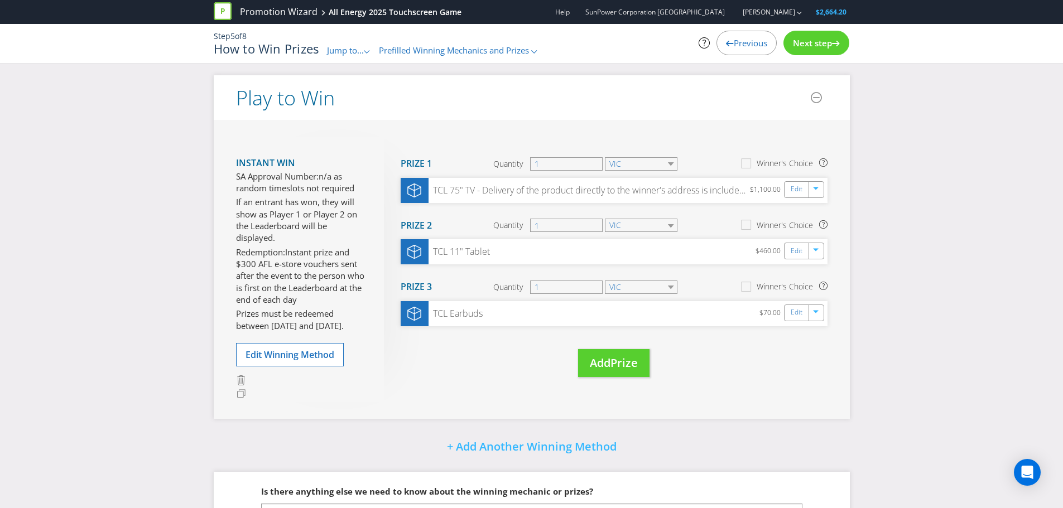
click at [537, 51] on icon ".st0{fill-rule:evenodd;clip-rule:evenodd;}" at bounding box center [534, 51] width 6 height 3
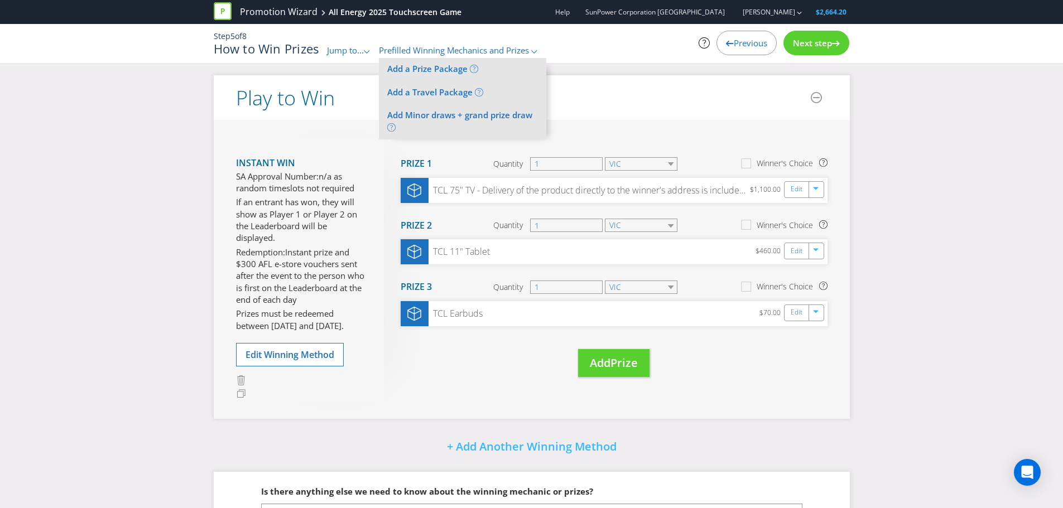
click at [537, 52] on icon ".st0{fill-rule:evenodd;clip-rule:evenodd;}" at bounding box center [534, 51] width 6 height 3
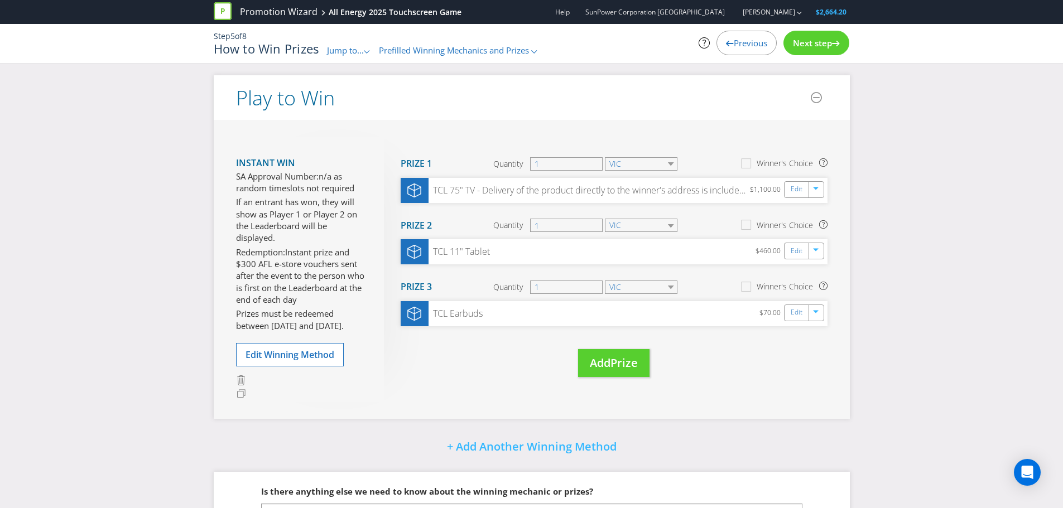
click at [367, 50] on icon ".st0{fill-rule:evenodd;clip-rule:evenodd;}" at bounding box center [367, 51] width 6 height 3
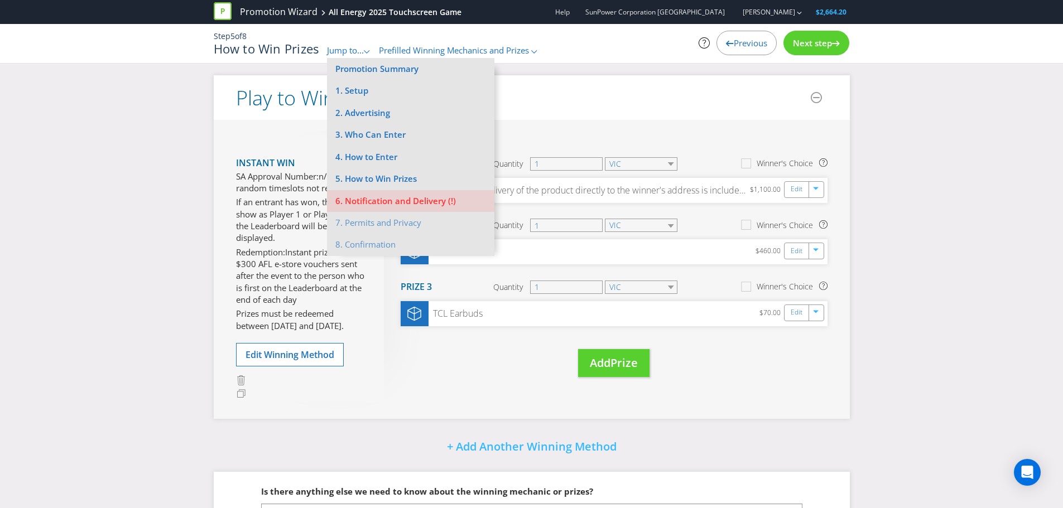
click at [367, 51] on icon at bounding box center [367, 51] width 6 height 3
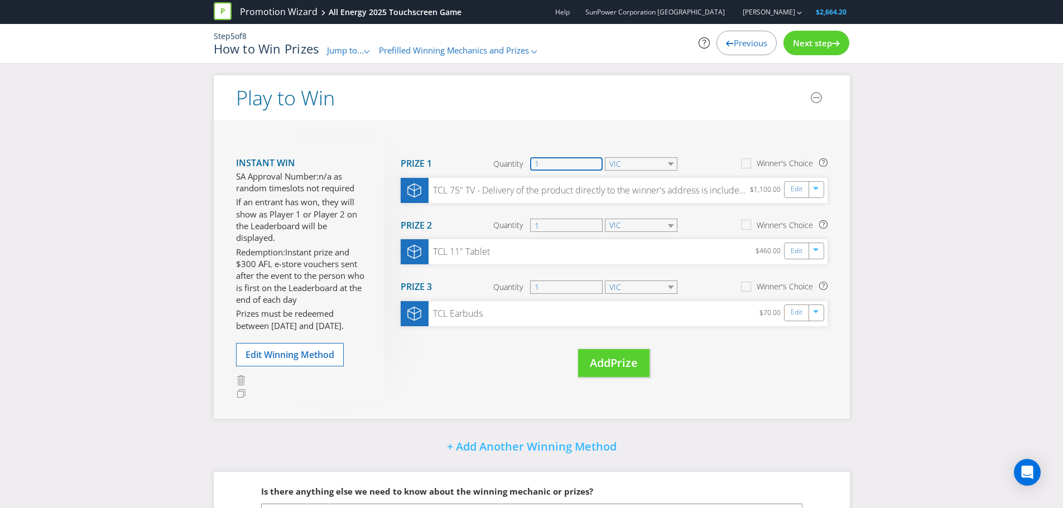
click at [546, 165] on input "1" at bounding box center [566, 163] width 73 height 13
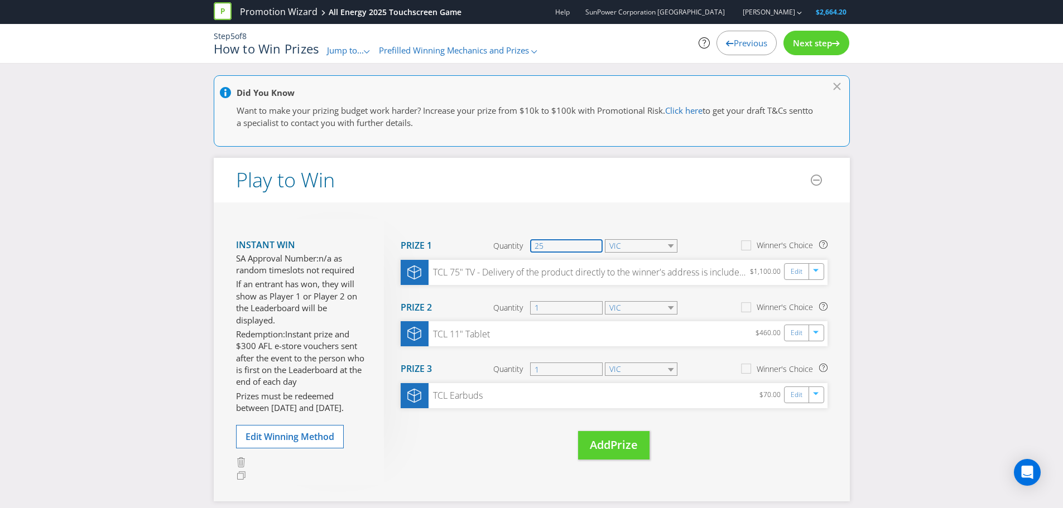
type input "25"
click at [916, 237] on div "Did You Know Want to make your prizing budget work harder? Increase your prize …" at bounding box center [531, 385] width 1063 height 620
click at [295, 433] on span "Edit Winning Method" at bounding box center [290, 437] width 89 height 12
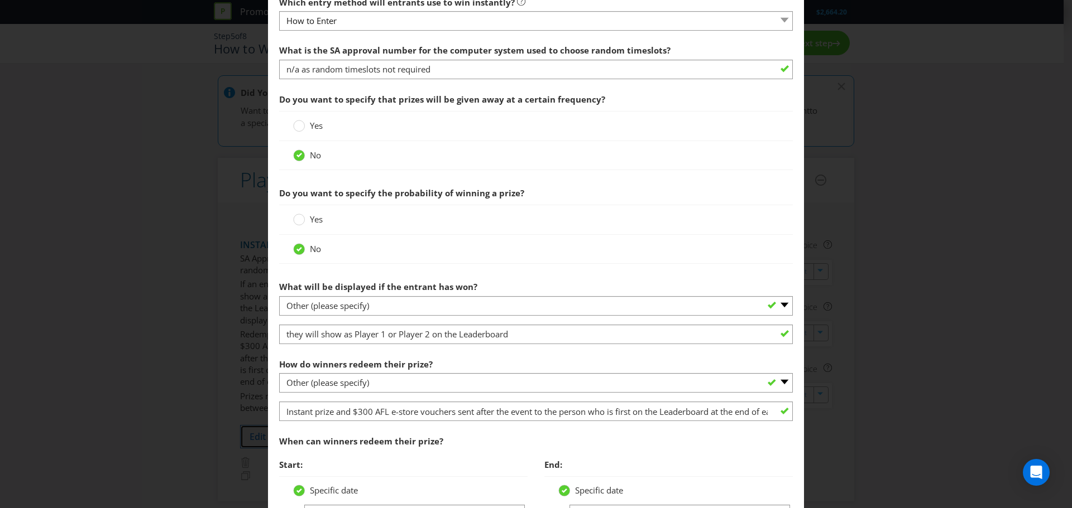
scroll to position [335, 0]
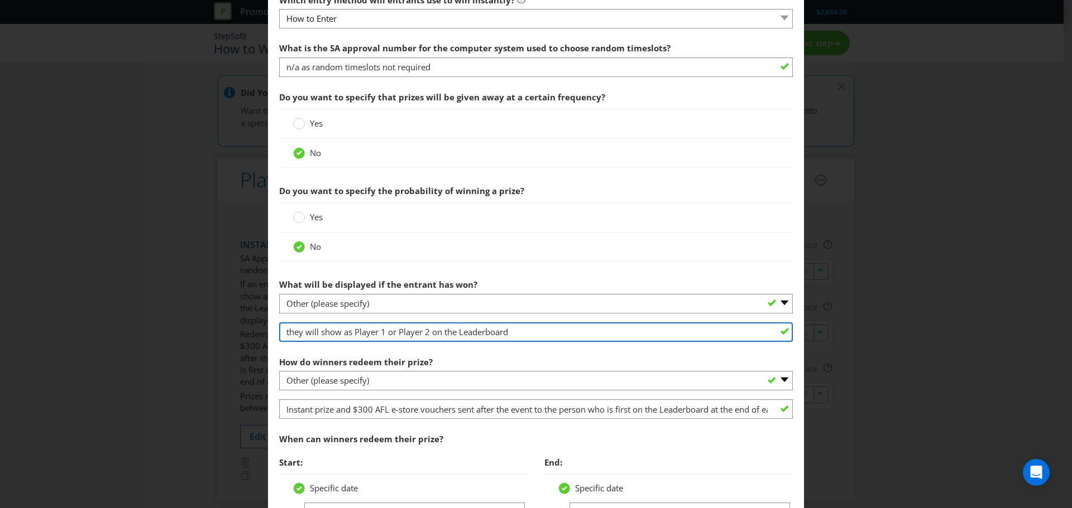
click at [386, 333] on input "they will show as Player 1 or Player 2 on the Leaderboard" at bounding box center [536, 333] width 514 height 20
type input "they will show as Player 1 on the Leaderboard"
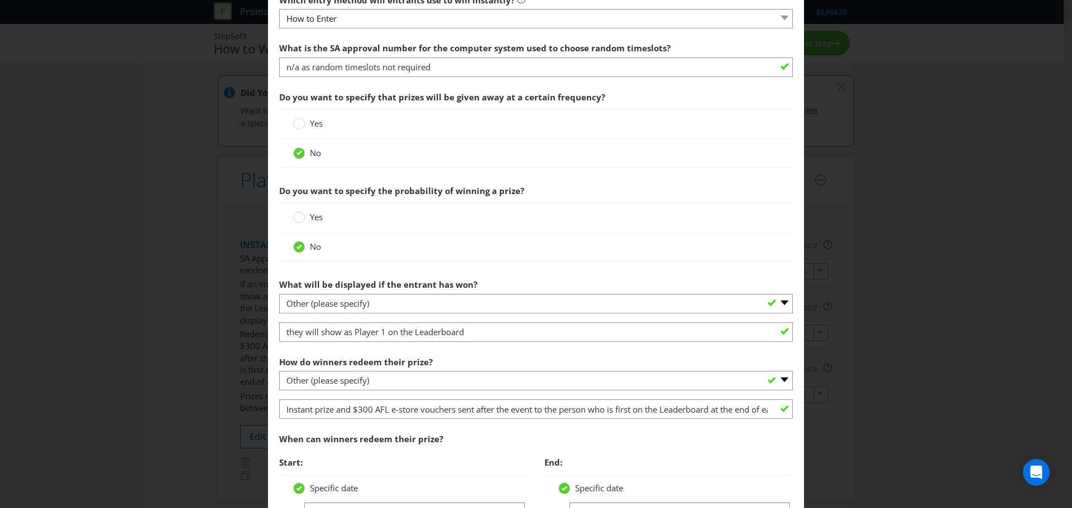
click at [893, 305] on div "Edit Winning Method How to Enter How will the winners be selected? Draw Judging…" at bounding box center [536, 254] width 1072 height 508
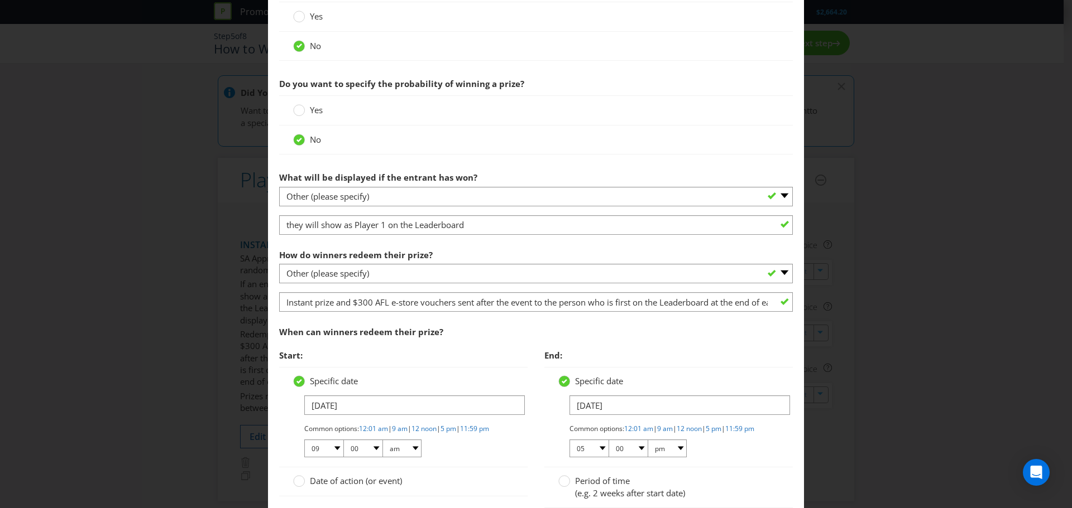
scroll to position [560, 0]
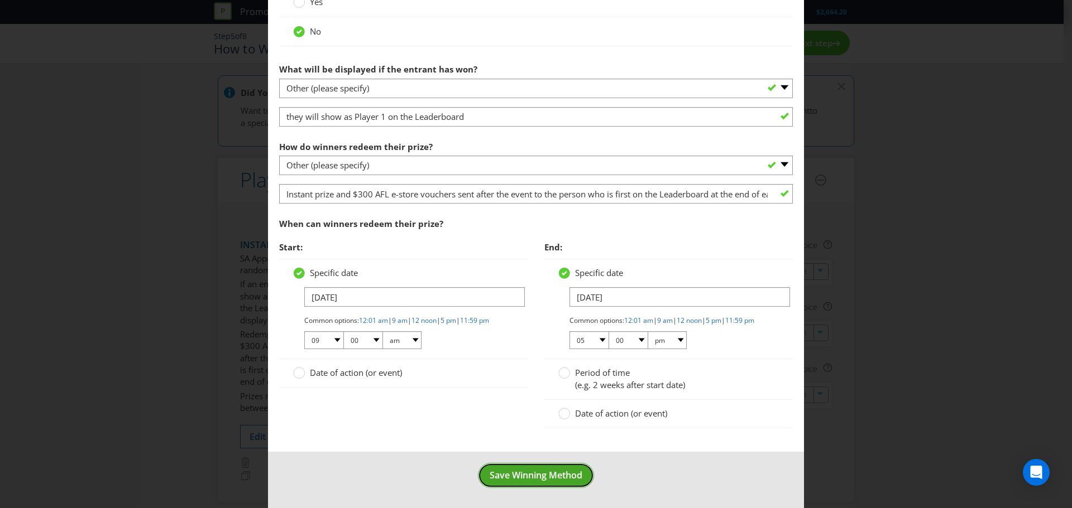
click at [545, 477] on span "Save Winning Method" at bounding box center [536, 475] width 93 height 12
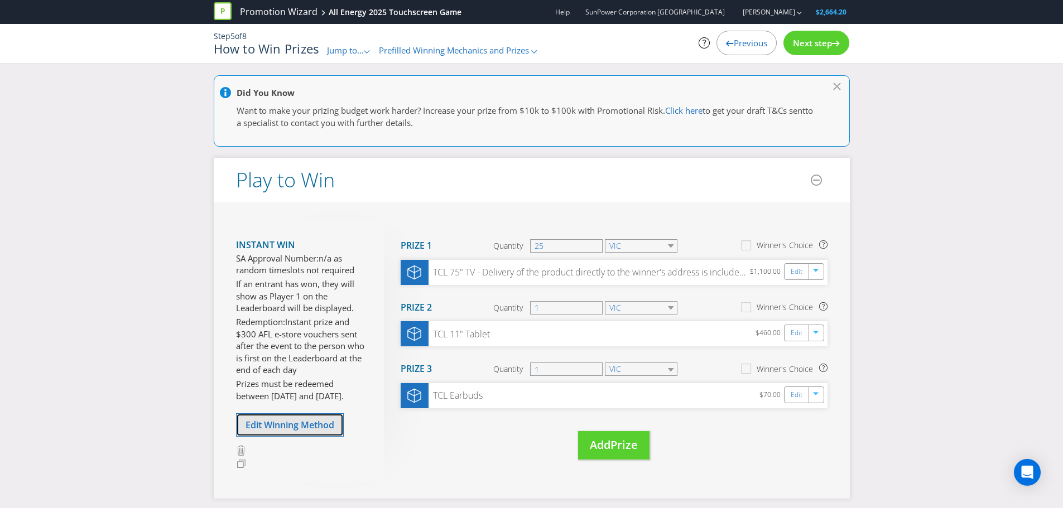
click at [286, 426] on span "Edit Winning Method" at bounding box center [290, 425] width 89 height 12
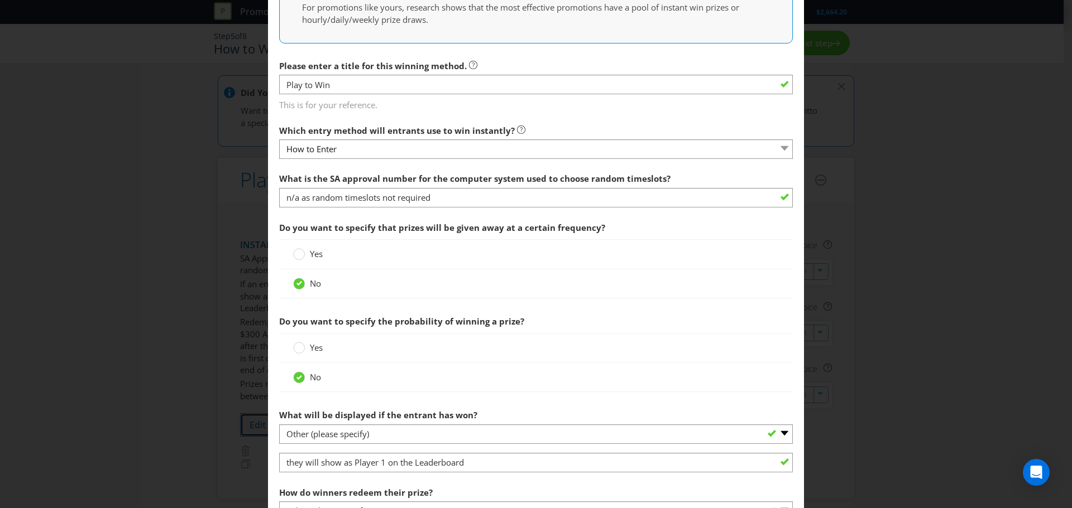
scroll to position [169, 0]
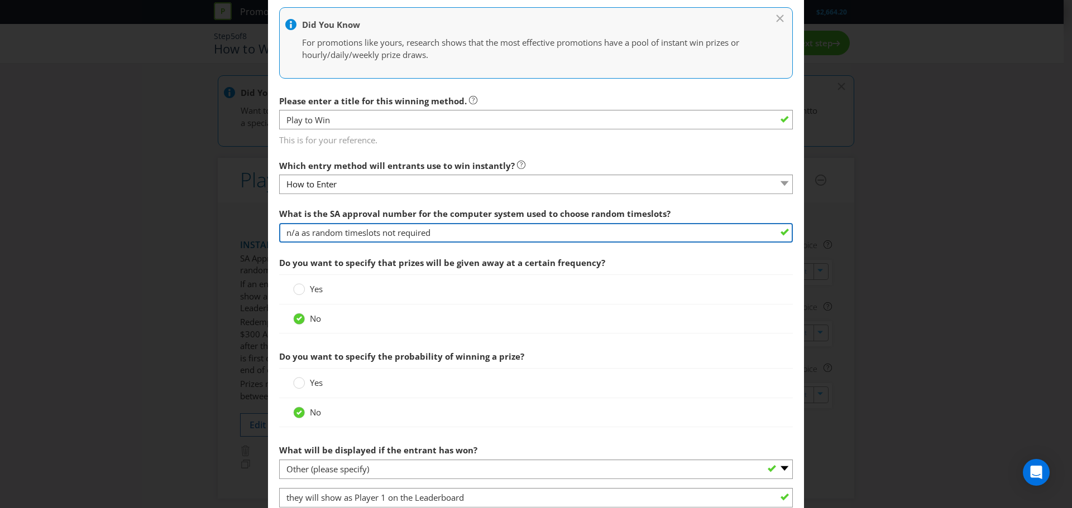
click at [303, 233] on input "n/a as random timeslots not required" at bounding box center [536, 233] width 514 height 20
click at [429, 232] on input "Not sure what this random timeslots not required" at bounding box center [536, 233] width 514 height 20
type input "Not sure what this random timeslots means?"
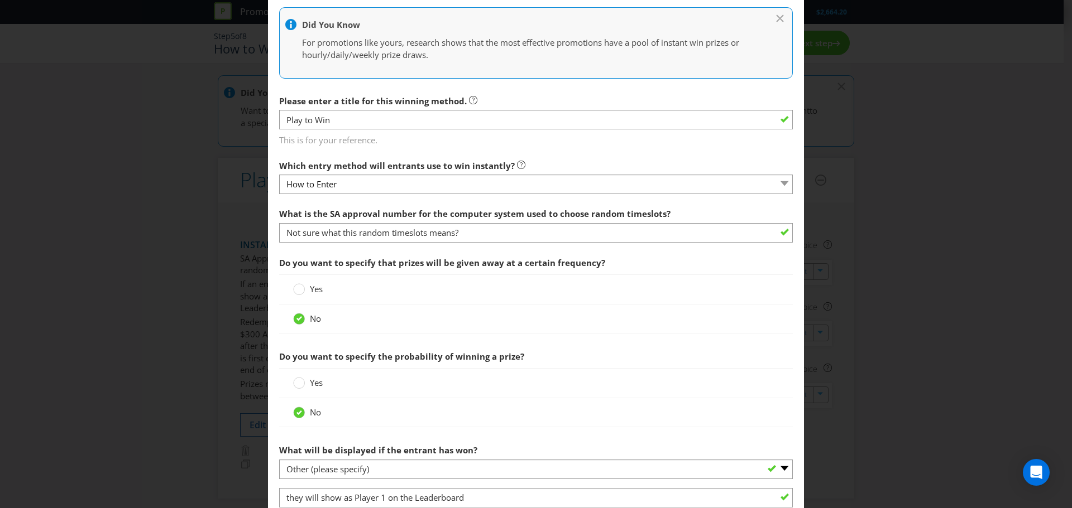
click at [979, 324] on div "Edit Winning Method How to Enter How will the winners be selected? Draw Judging…" at bounding box center [536, 254] width 1072 height 508
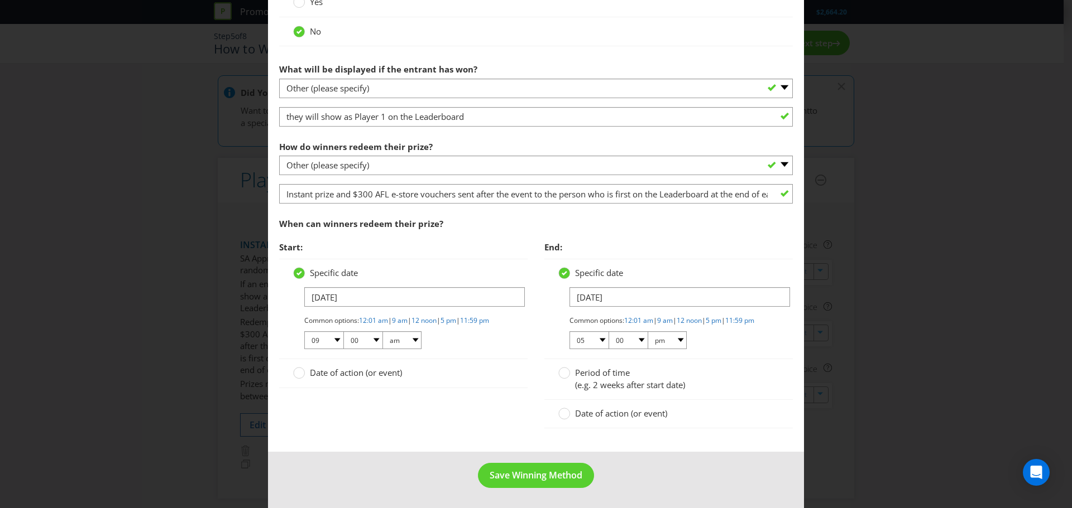
scroll to position [560, 0]
click at [507, 474] on span "Save Winning Method" at bounding box center [536, 475] width 93 height 12
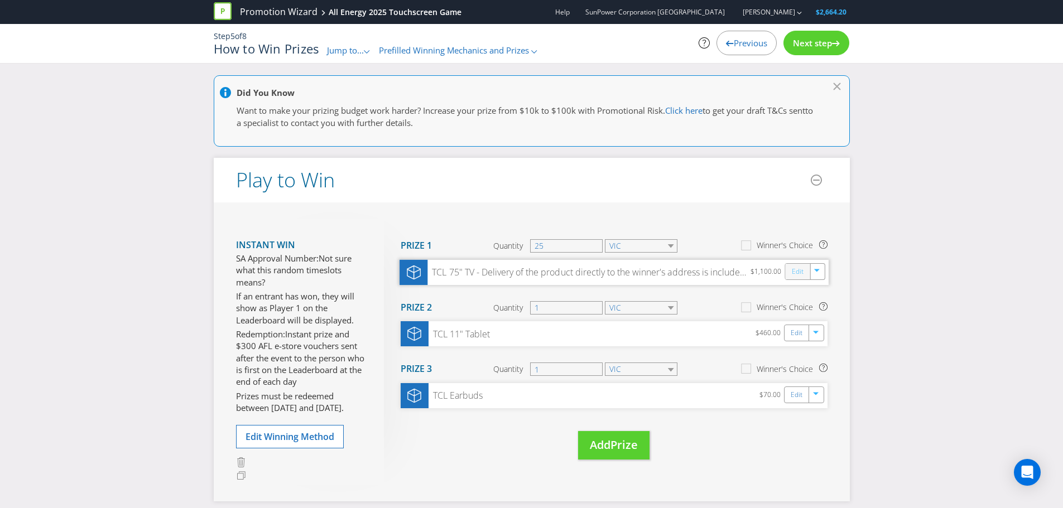
click at [795, 272] on link "Edit" at bounding box center [797, 271] width 12 height 13
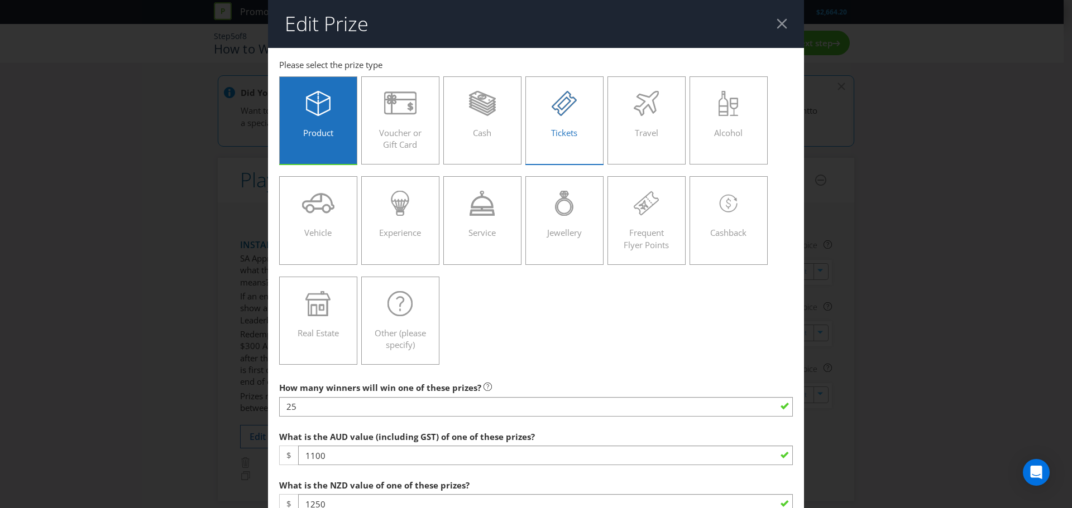
click at [558, 131] on span "Tickets" at bounding box center [564, 132] width 26 height 11
click at [0, 0] on input "Tickets" at bounding box center [0, 0] width 0 height 0
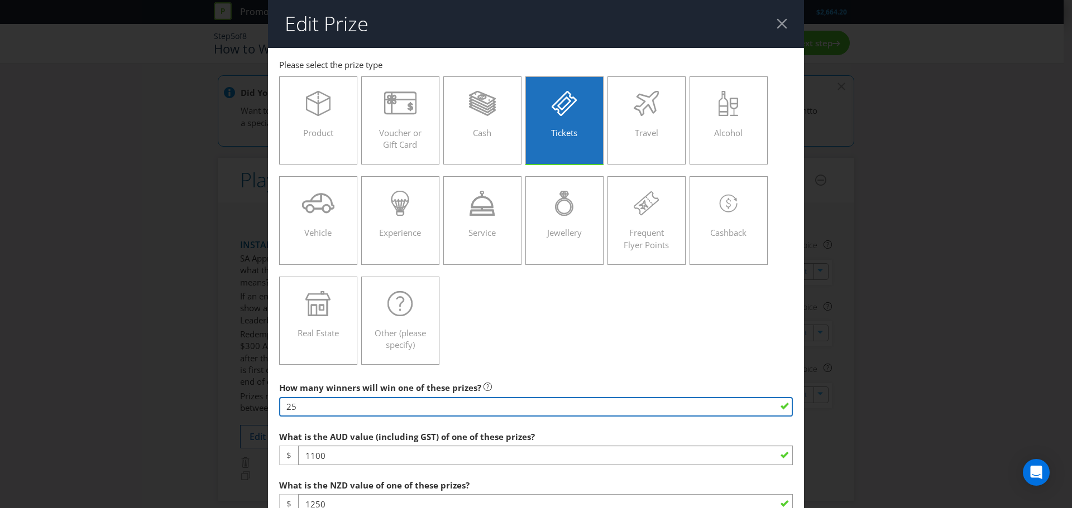
drag, startPoint x: 299, startPoint y: 406, endPoint x: 282, endPoint y: 404, distance: 16.9
click at [282, 404] on input "25" at bounding box center [536, 407] width 514 height 20
type input "50"
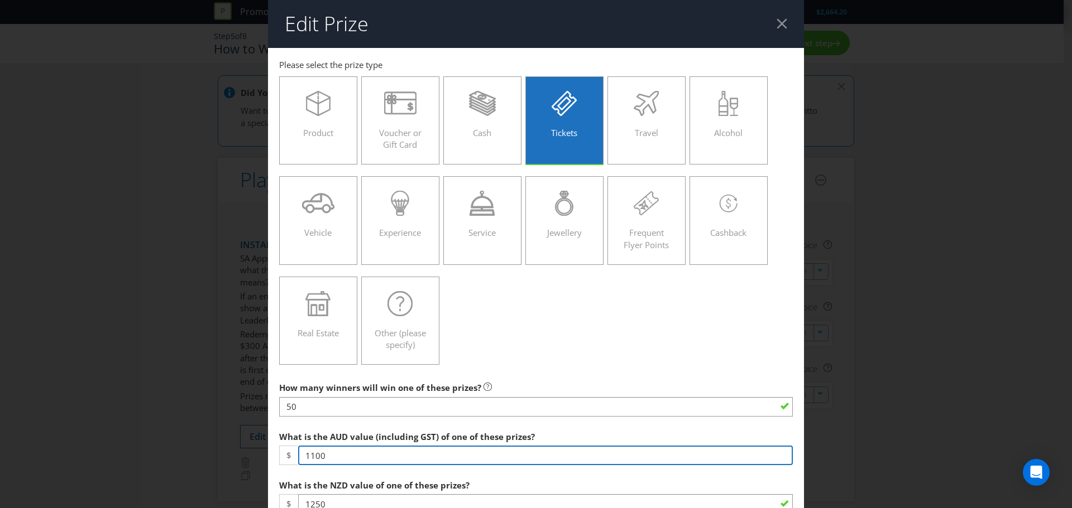
click at [395, 459] on input "1100" at bounding box center [545, 456] width 495 height 20
drag, startPoint x: 346, startPoint y: 455, endPoint x: 295, endPoint y: 455, distance: 51.4
click at [295, 455] on div "$ 1100" at bounding box center [536, 456] width 514 height 20
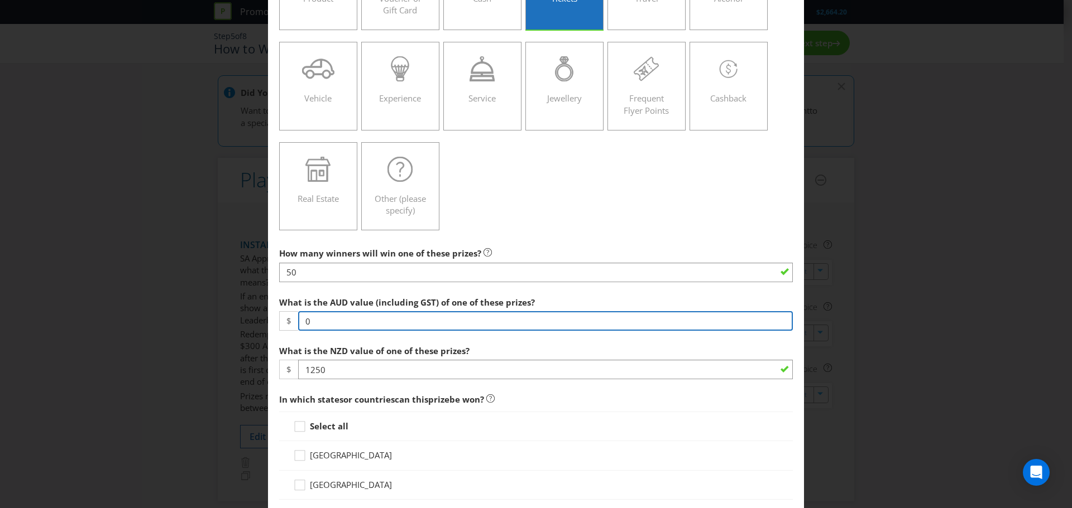
scroll to position [167, 0]
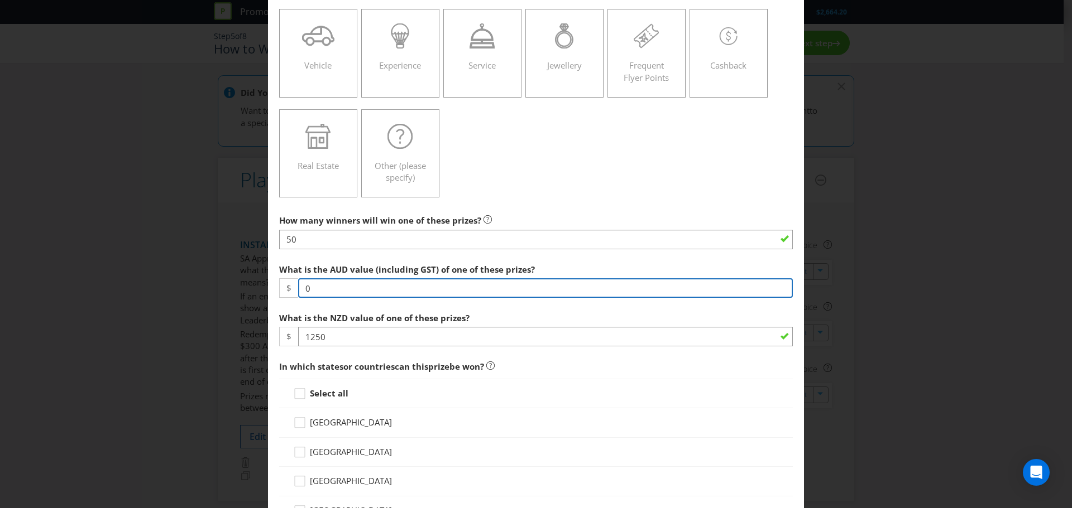
type input "0"
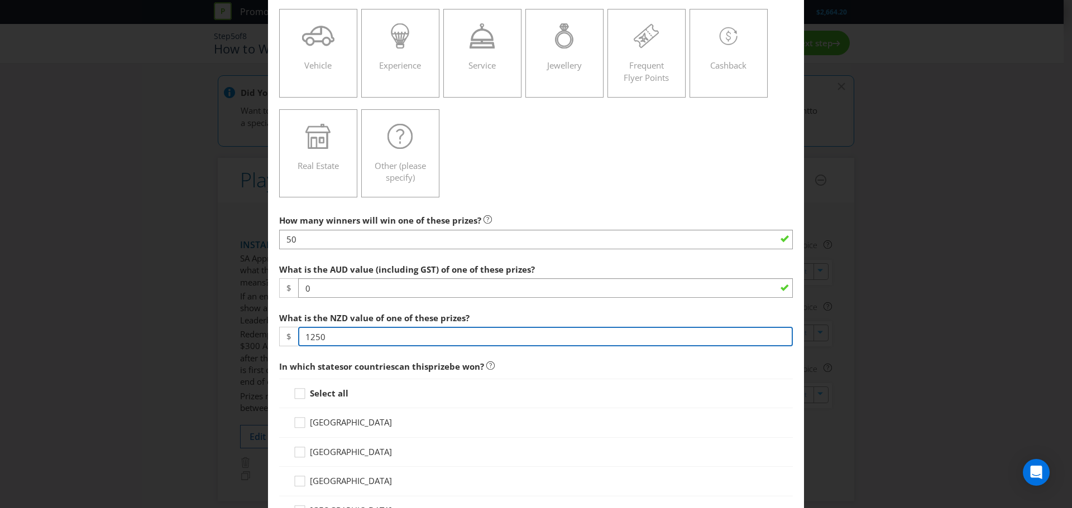
drag, startPoint x: 334, startPoint y: 340, endPoint x: 290, endPoint y: 335, distance: 44.4
click at [290, 335] on div "$ 1250" at bounding box center [536, 337] width 514 height 20
type input "0"
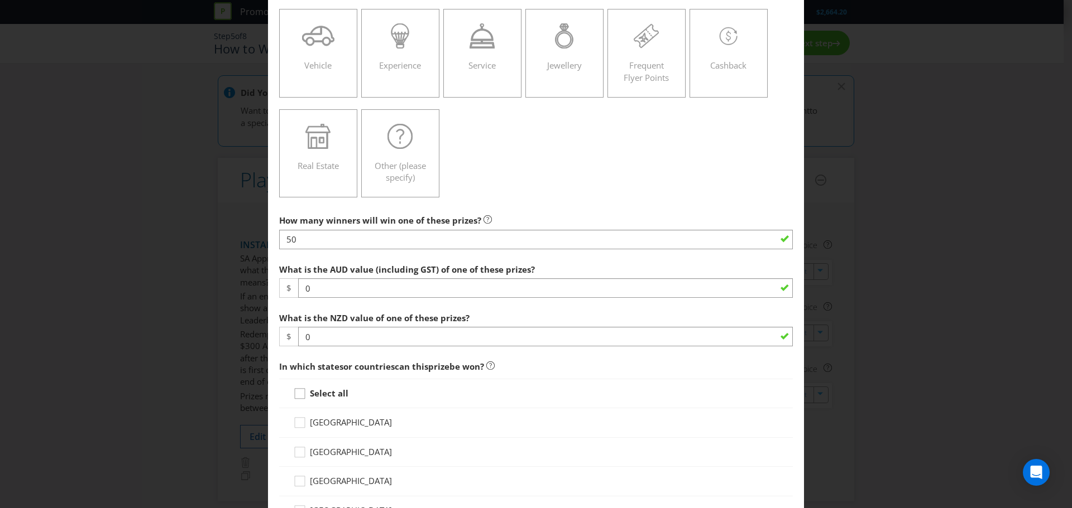
click at [295, 394] on icon at bounding box center [301, 396] width 17 height 17
click at [0, 0] on input "Select all" at bounding box center [0, 0] width 0 height 0
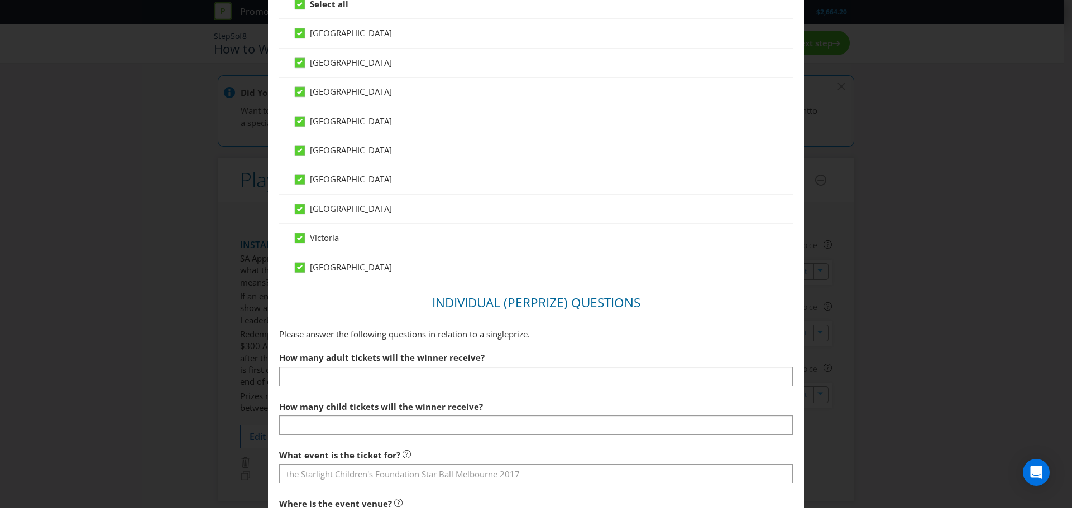
scroll to position [558, 0]
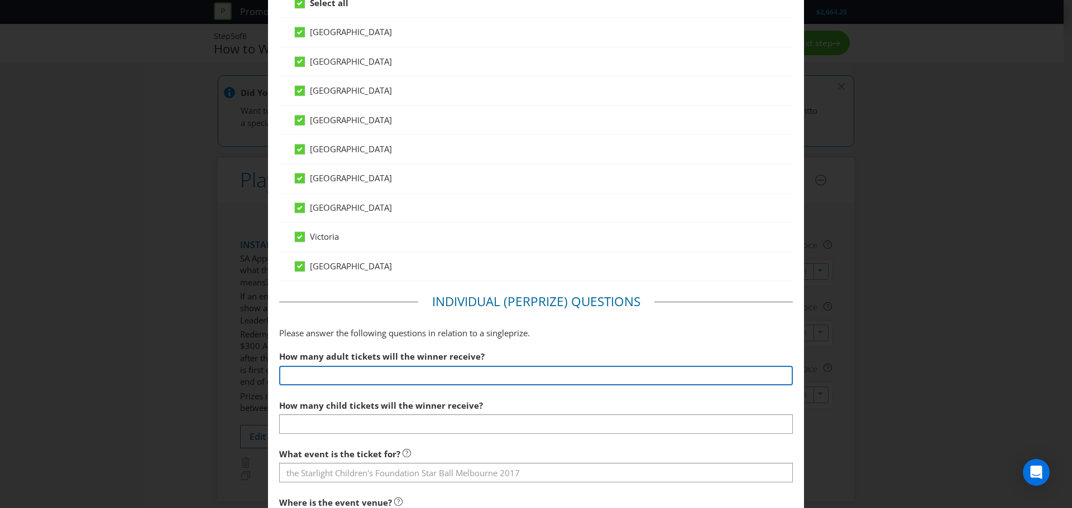
click at [361, 377] on input "number" at bounding box center [536, 376] width 514 height 20
type input "1"
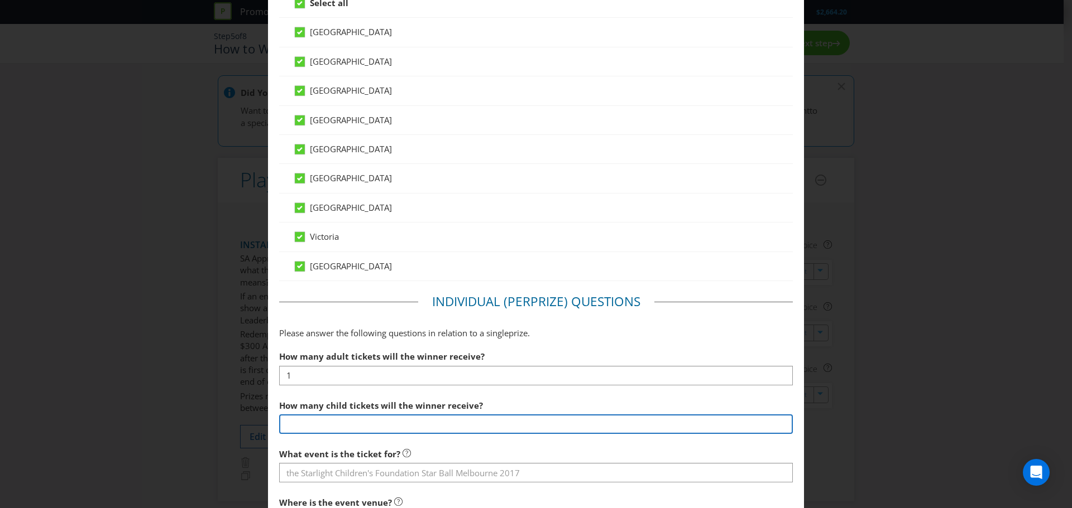
click at [371, 425] on input "number" at bounding box center [536, 425] width 514 height 20
type input "0"
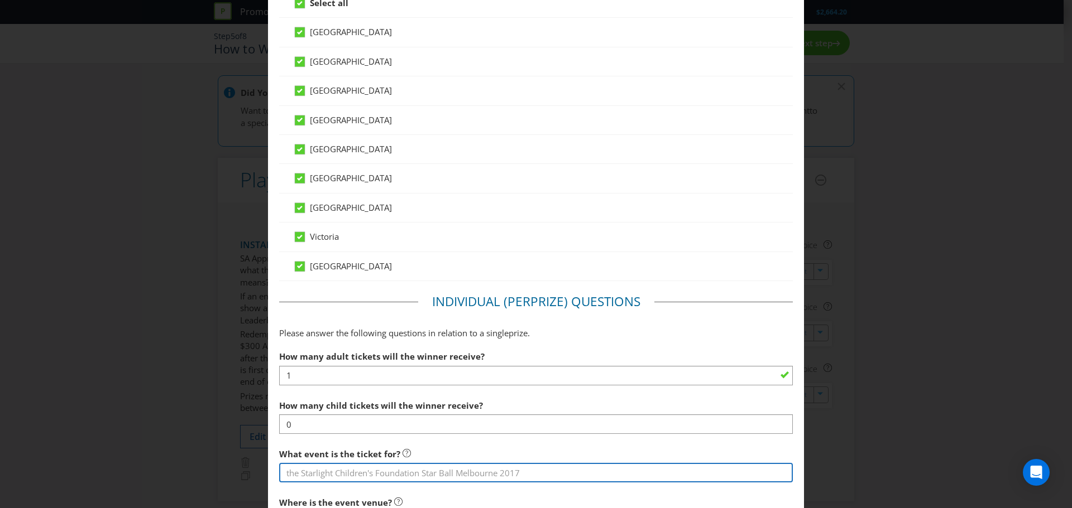
click at [359, 473] on input "text" at bounding box center [536, 473] width 514 height 20
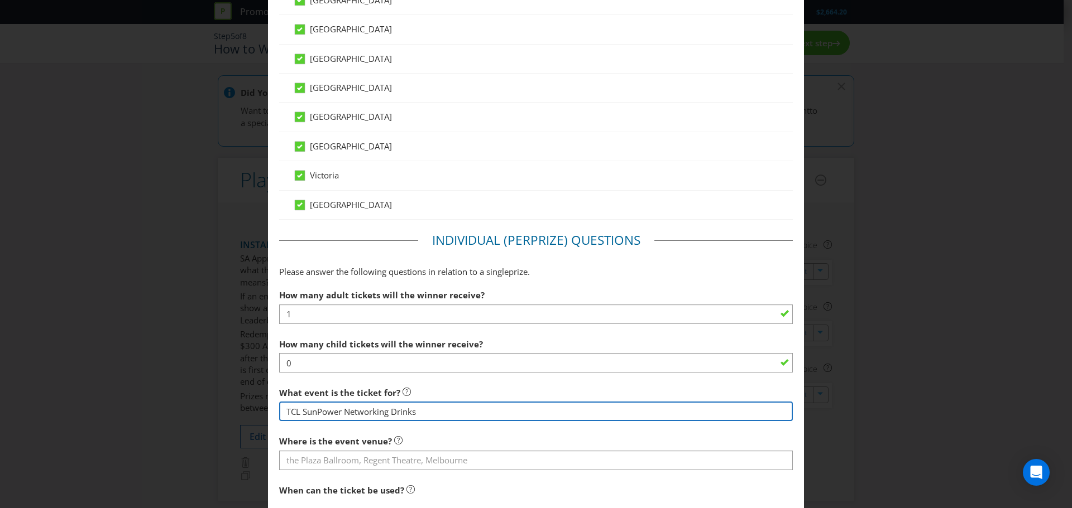
scroll to position [670, 0]
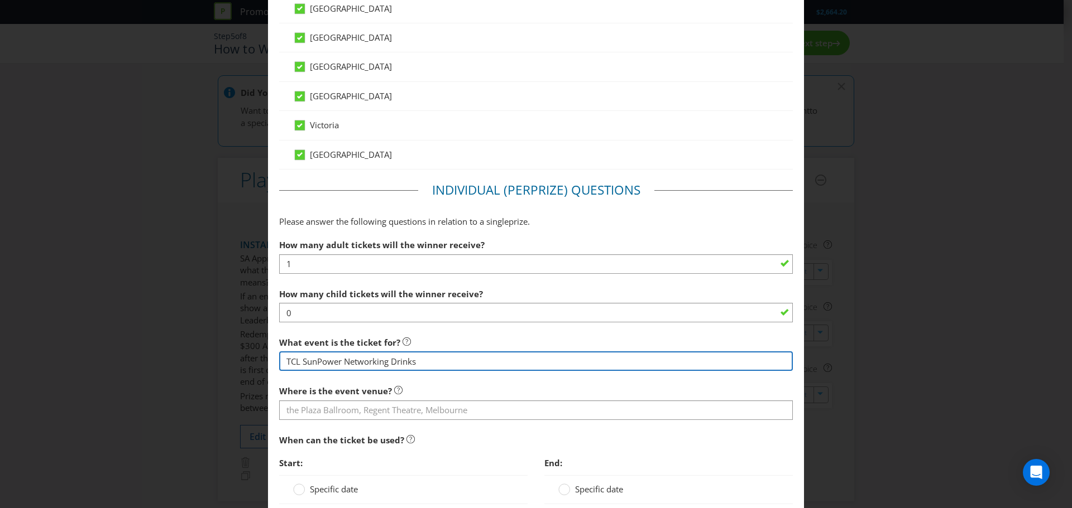
type input "TCL SunPower Networking Drinks"
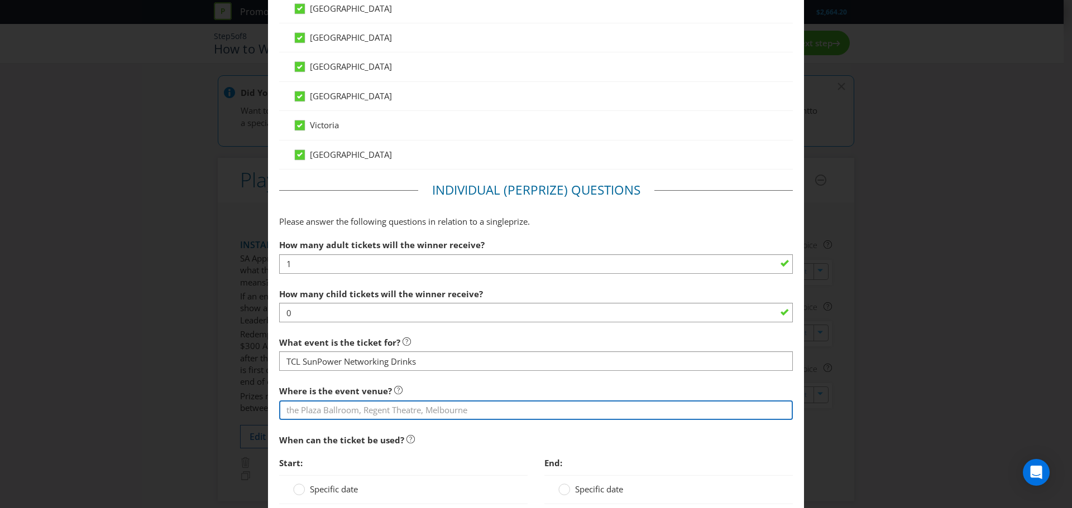
click at [350, 407] on input "text" at bounding box center [536, 411] width 514 height 20
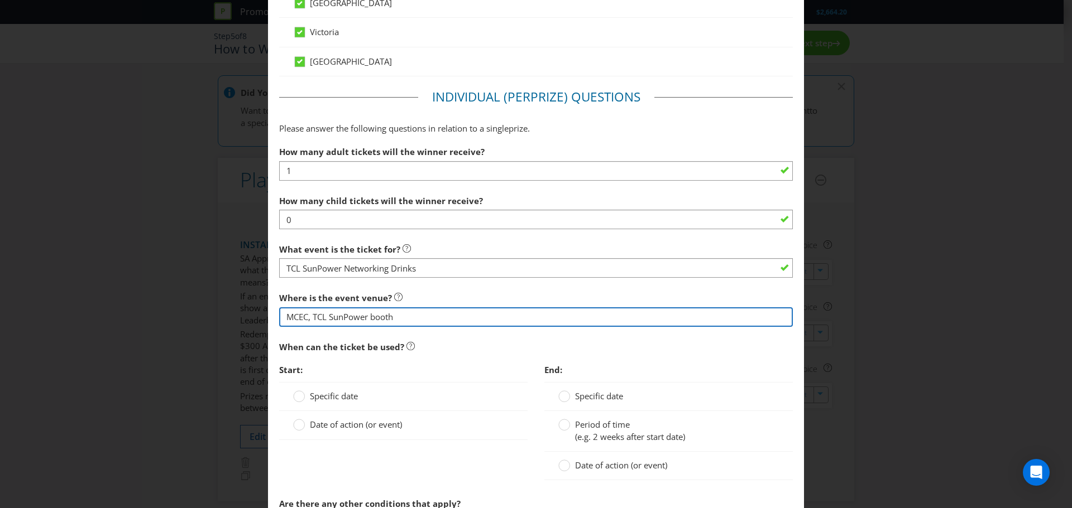
scroll to position [781, 0]
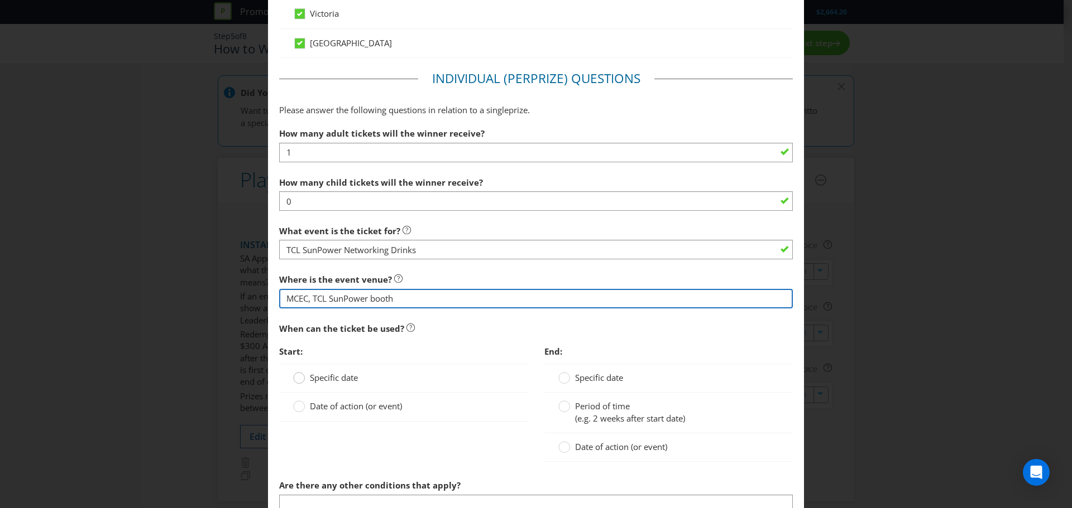
type input "MCEC, TCL SunPower booth"
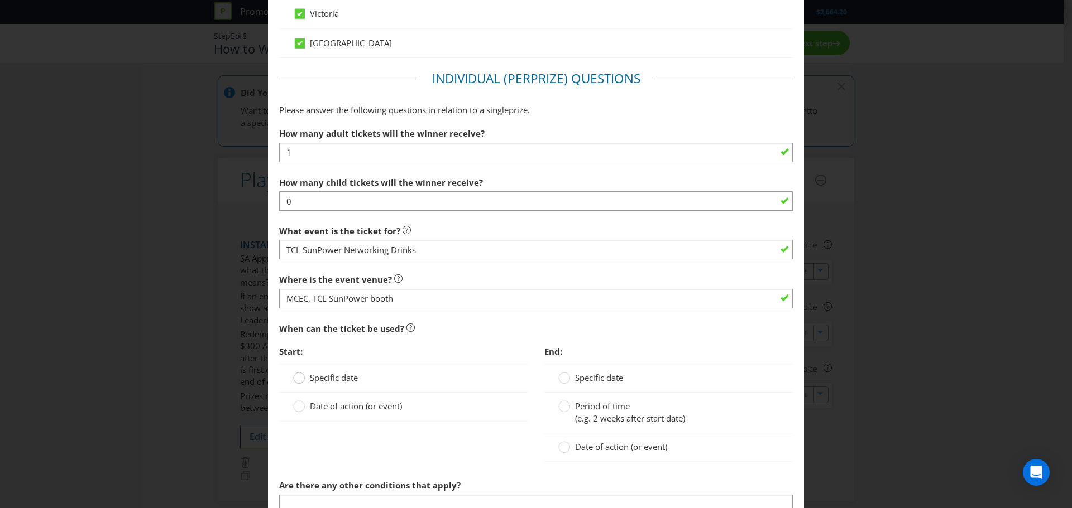
click at [295, 378] on circle at bounding box center [299, 378] width 11 height 11
click at [0, 0] on input "Specific date" at bounding box center [0, 0] width 0 height 0
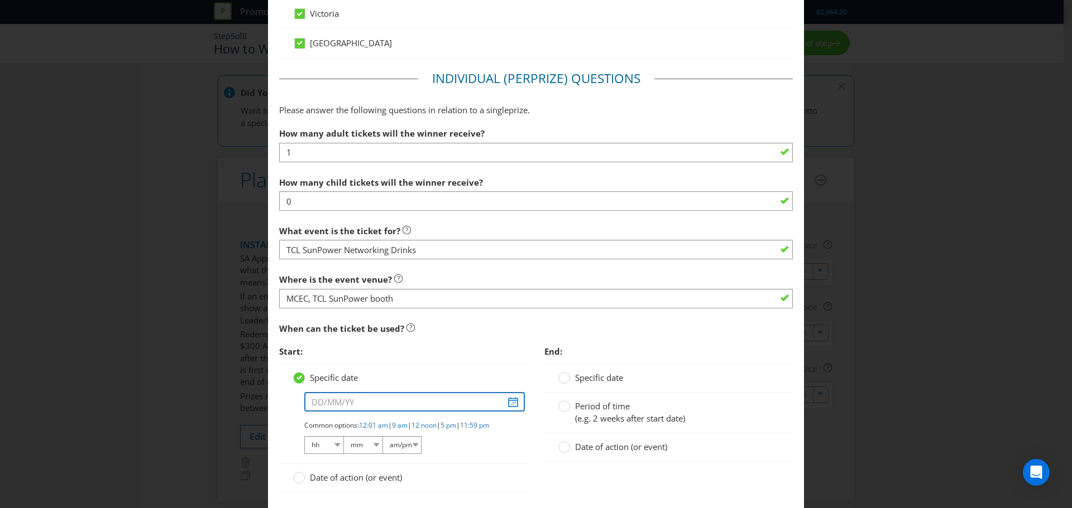
click at [505, 401] on input "text" at bounding box center [414, 402] width 220 height 20
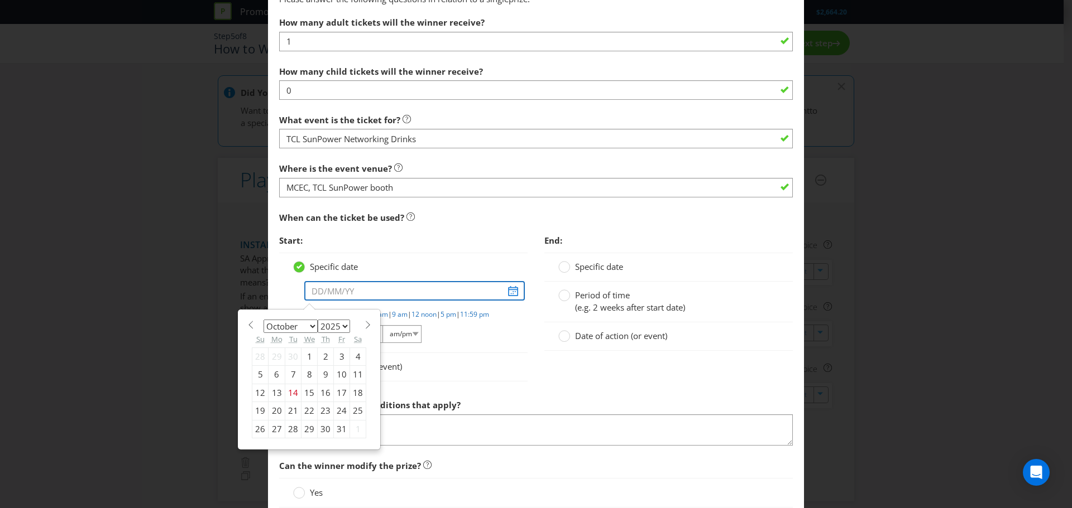
scroll to position [893, 0]
click at [306, 425] on div "29" at bounding box center [309, 429] width 16 height 18
type input "[DATE]"
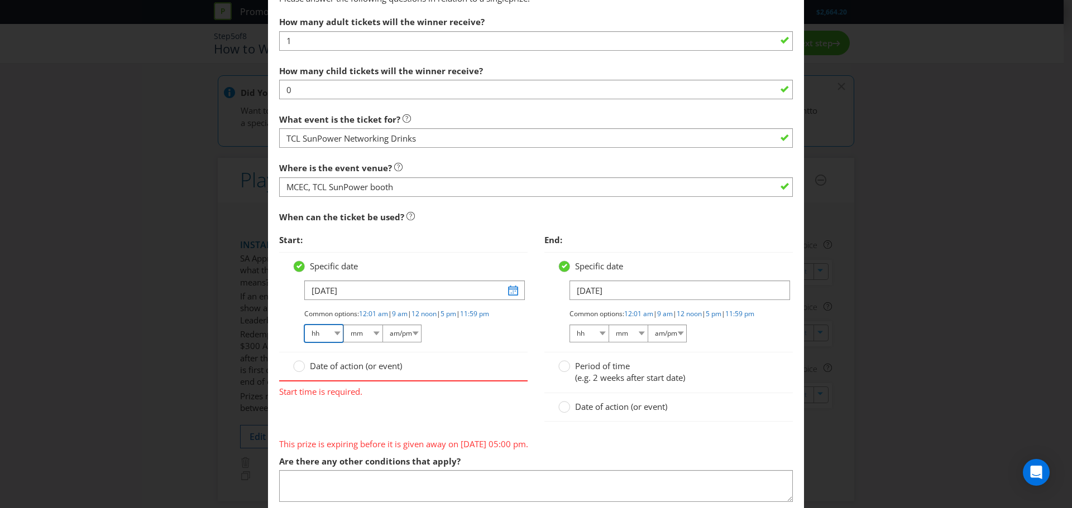
click at [329, 343] on select "hh 01 02 03 04 05 06 07 08 09 10 11 12" at bounding box center [323, 334] width 39 height 18
select select "04"
click at [304, 334] on select "hh 01 02 03 04 05 06 07 08 09 10 11 12" at bounding box center [323, 334] width 39 height 18
click at [371, 343] on select "mm 00 01 05 10 15 20 25 29 30 35 40 45 50 55 59" at bounding box center [362, 334] width 39 height 18
select select "00"
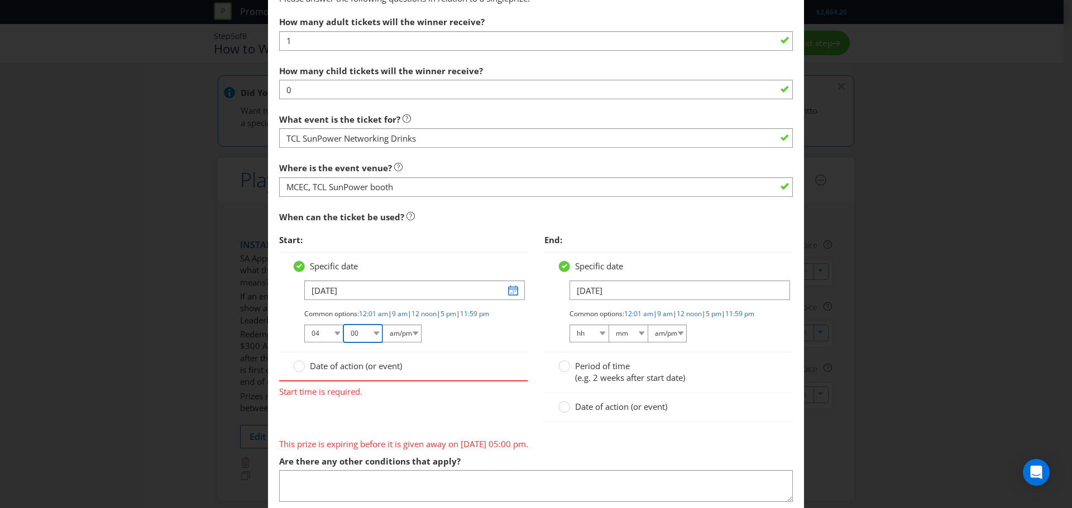
click at [343, 334] on select "mm 00 01 05 10 15 20 25 29 30 35 40 45 50 55 59" at bounding box center [362, 334] width 39 height 18
click at [409, 343] on select "am/pm am pm" at bounding box center [401, 334] width 39 height 18
select select "pm"
click at [382, 334] on select "am/pm am pm" at bounding box center [401, 334] width 39 height 18
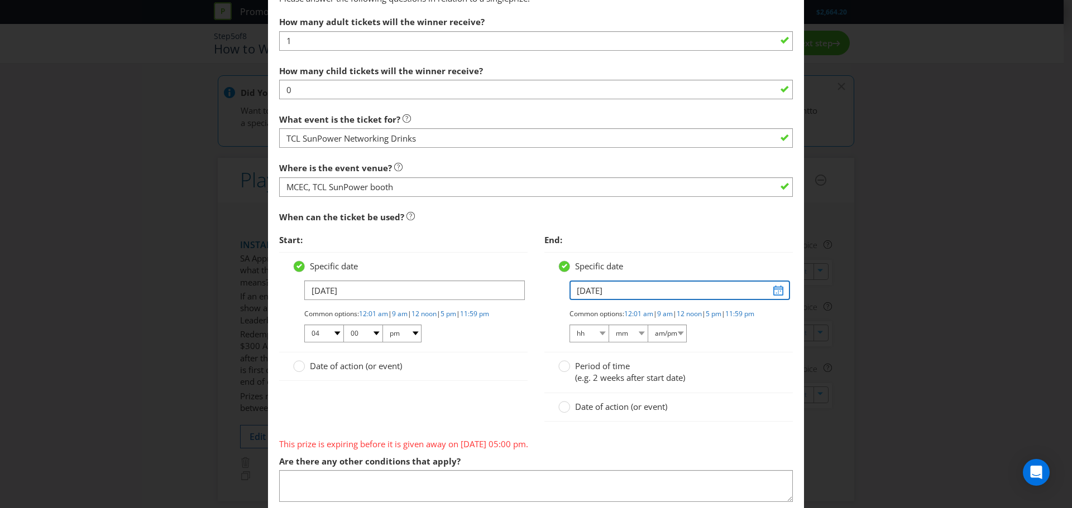
click at [646, 293] on input "[DATE]" at bounding box center [679, 291] width 220 height 20
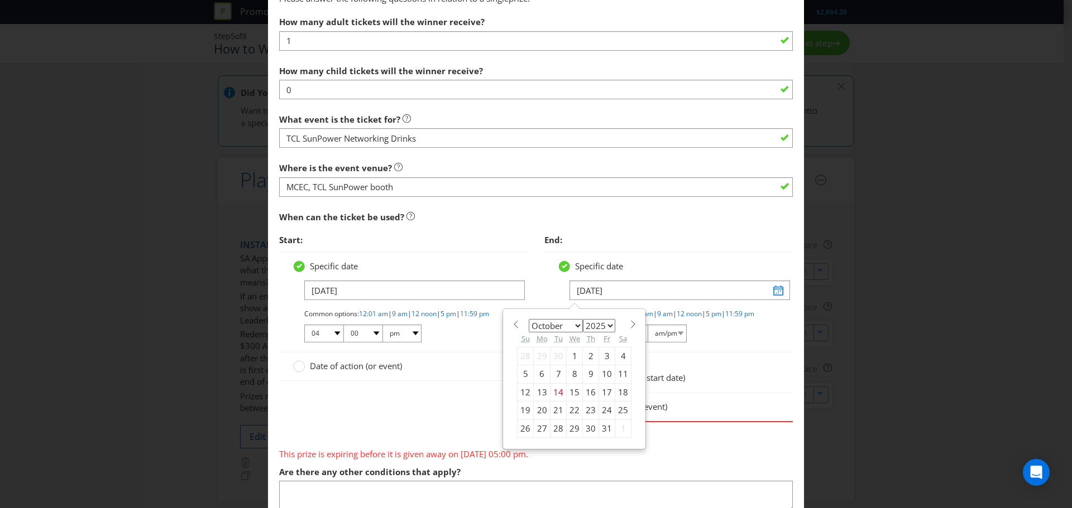
click at [571, 429] on div "29" at bounding box center [575, 429] width 16 height 18
type input "[DATE]"
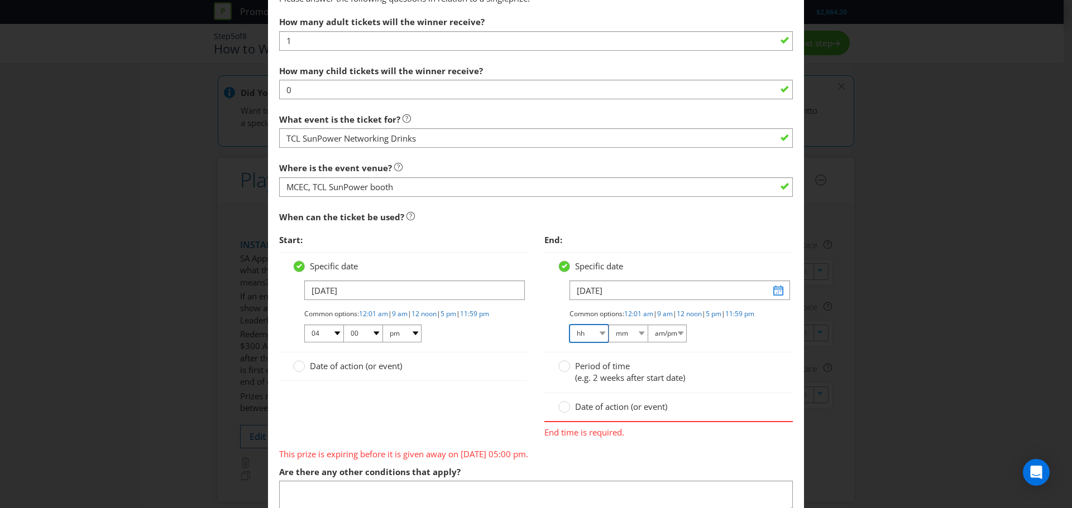
click at [594, 343] on select "hh 01 02 03 04 05 06 07 08 09 10 11 12" at bounding box center [588, 334] width 39 height 18
select select "05"
click at [569, 334] on select "hh 01 02 03 04 05 06 07 08 09 10 11 12" at bounding box center [588, 334] width 39 height 18
click at [636, 343] on select "mm 00 01 05 10 15 20 25 29 30 35 40 45 50 55 59" at bounding box center [627, 334] width 39 height 18
select select "00"
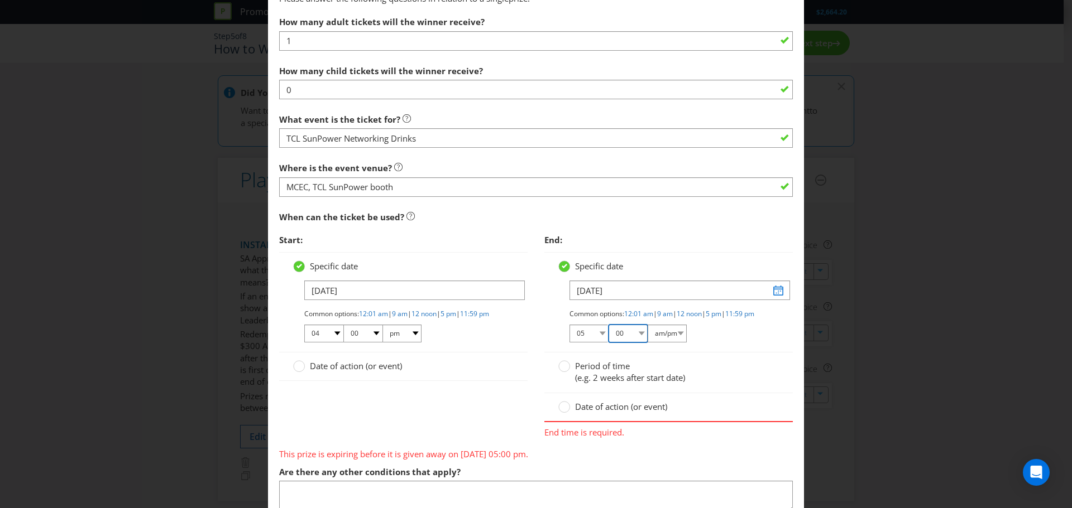
click at [608, 334] on select "mm 00 01 05 10 15 20 25 29 30 35 40 45 50 55 59" at bounding box center [627, 334] width 39 height 18
click at [676, 343] on select "am/pm am pm" at bounding box center [666, 334] width 39 height 18
select select "pm"
click at [647, 334] on select "am/pm am pm" at bounding box center [666, 334] width 39 height 18
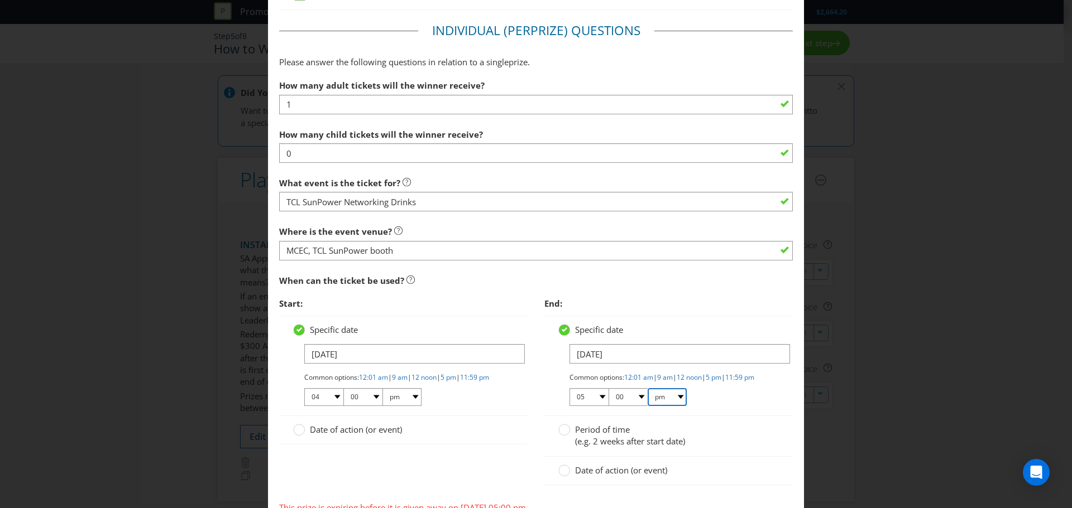
scroll to position [949, 0]
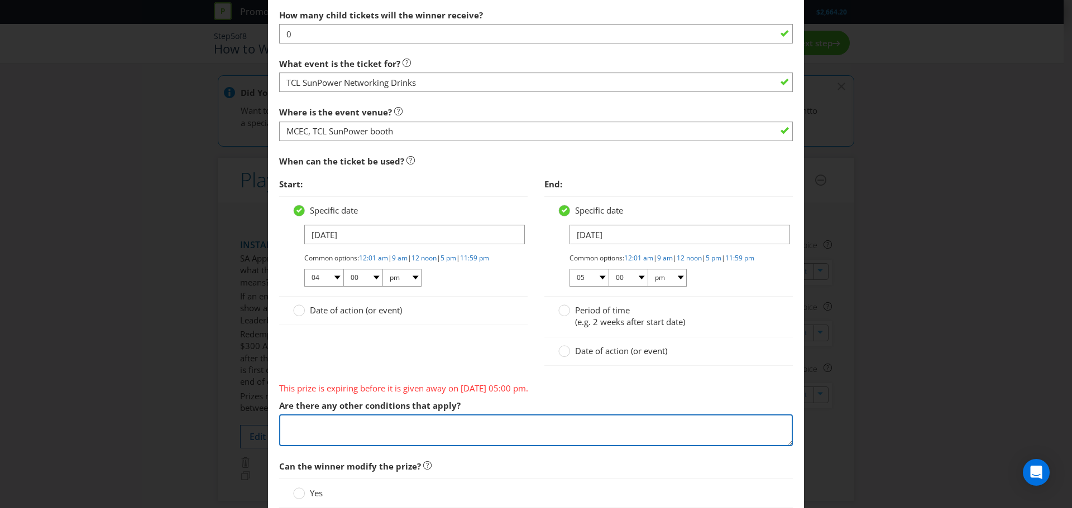
click at [370, 431] on textarea at bounding box center [536, 431] width 514 height 32
click at [388, 434] on textarea "TCL SunPower wrist band must be worn." at bounding box center [536, 431] width 514 height 32
click at [282, 432] on textarea "TCL SunPower wrist band must be worn." at bounding box center [536, 431] width 514 height 32
click at [442, 434] on textarea "The prize is a TCL SunPower wrist band must be worn." at bounding box center [536, 431] width 514 height 32
click at [520, 435] on textarea "The prize is a TCL SunPower wrist band which must be worn." at bounding box center [536, 431] width 514 height 32
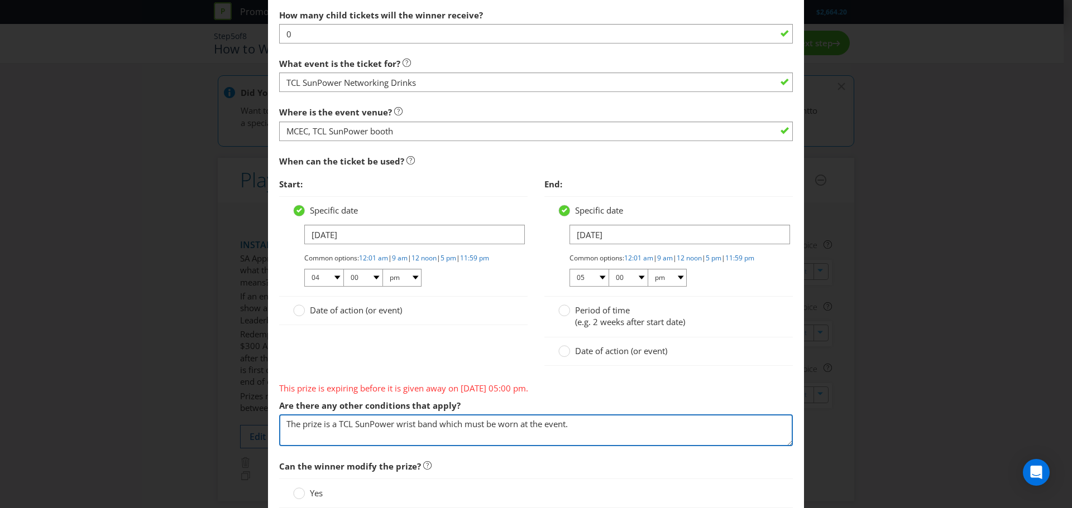
drag, startPoint x: 333, startPoint y: 432, endPoint x: 275, endPoint y: 431, distance: 58.1
click at [395, 435] on textarea "A TCL SunPower wrist band which must be worn at the event." at bounding box center [536, 431] width 514 height 32
type textarea "A TCL SunPower wrist band will be given to winners which must be worn at the ev…"
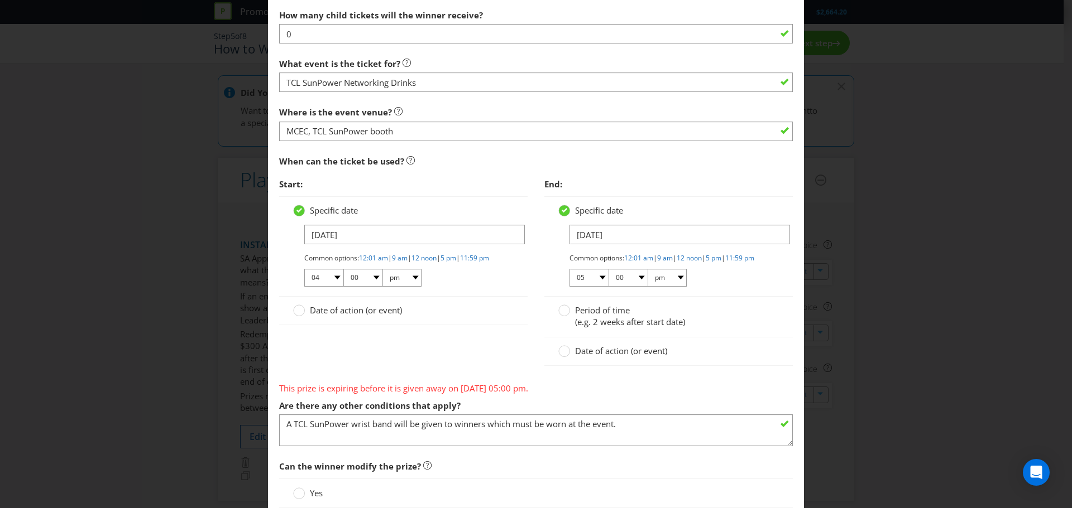
click at [881, 412] on div "Edit Prize [GEOGRAPHIC_DATA] [GEOGRAPHIC_DATA] [GEOGRAPHIC_DATA] [GEOGRAPHIC_DA…" at bounding box center [536, 254] width 1072 height 508
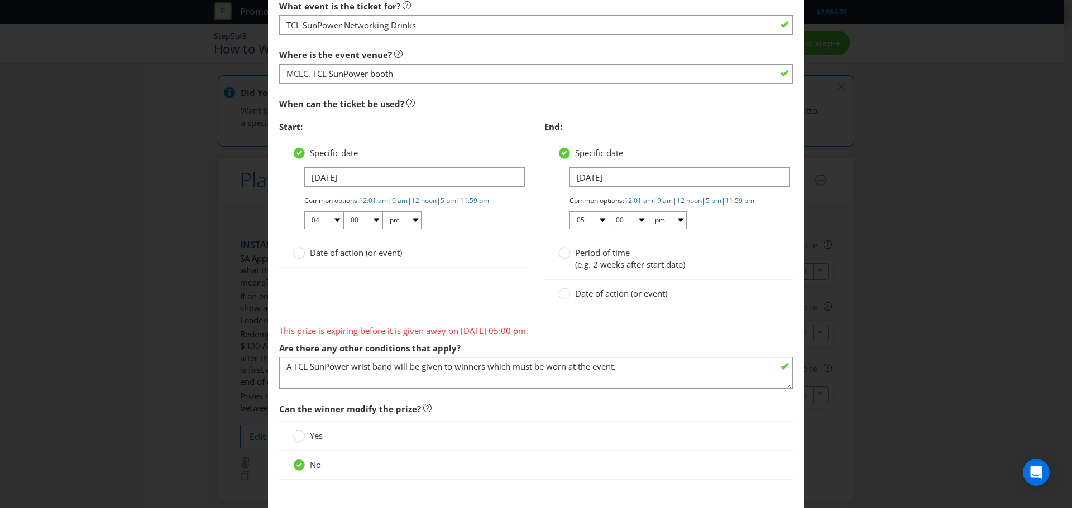
scroll to position [1061, 0]
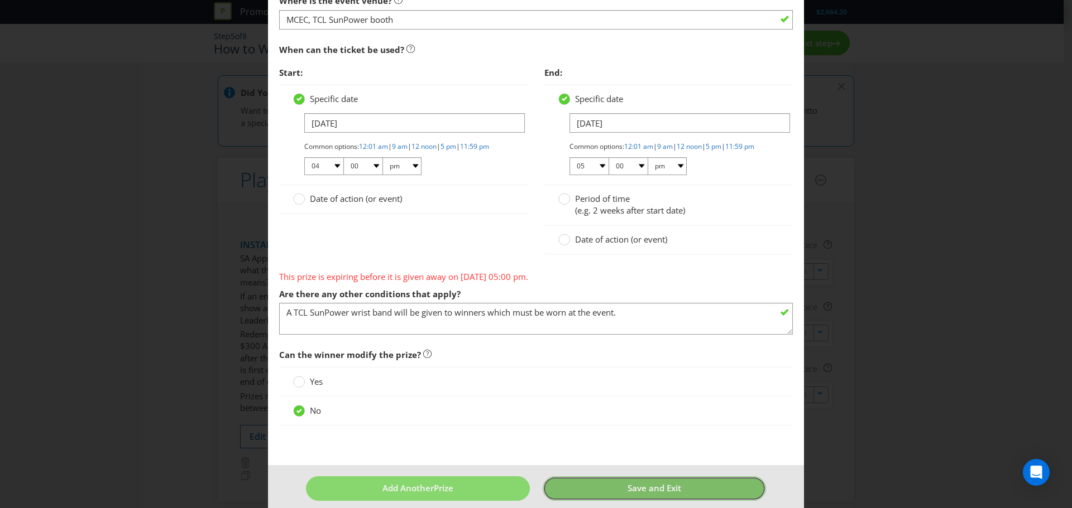
click at [652, 494] on span "Save and Exit" at bounding box center [654, 488] width 54 height 11
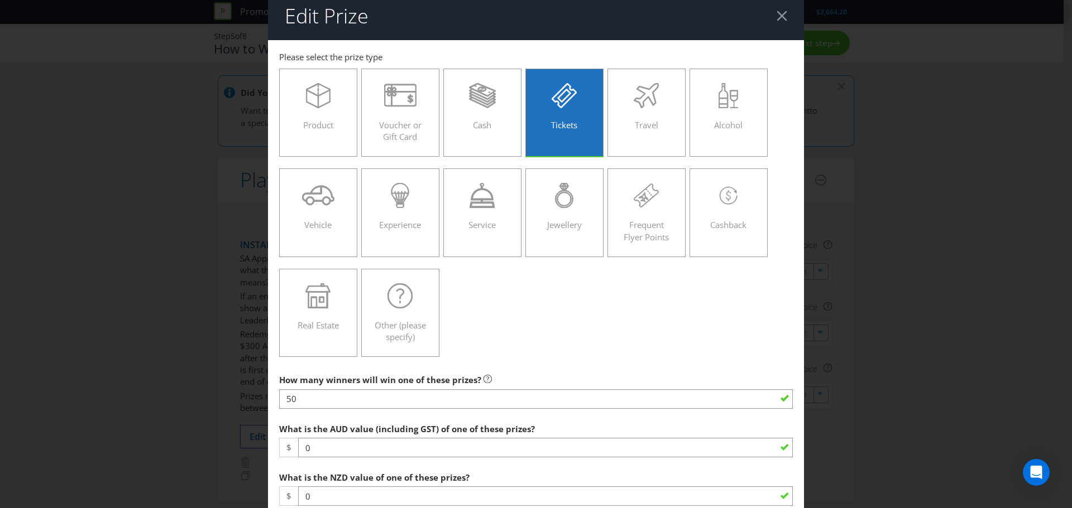
scroll to position [0, 0]
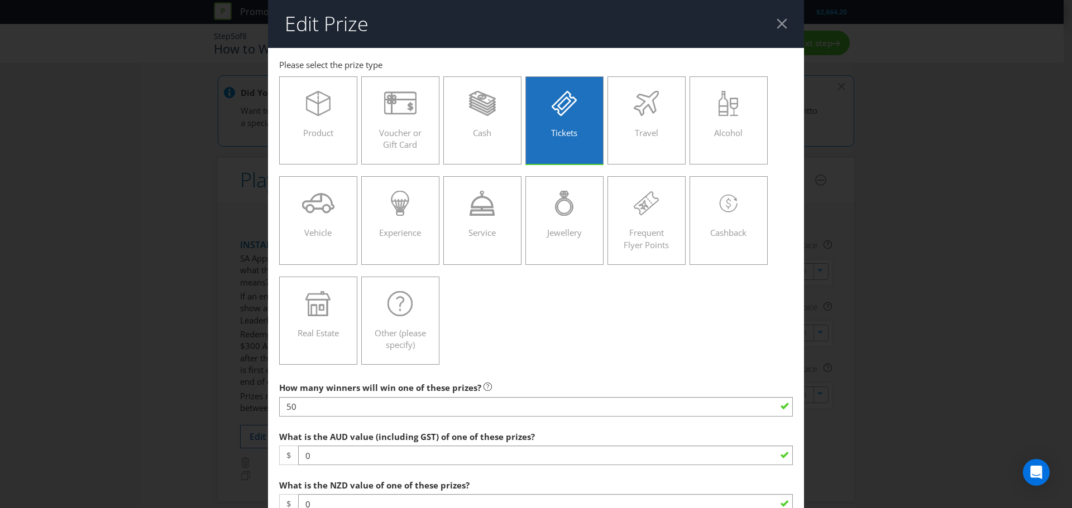
click at [775, 30] on header "Edit Prize" at bounding box center [536, 24] width 536 height 48
click at [776, 22] on div at bounding box center [781, 23] width 11 height 11
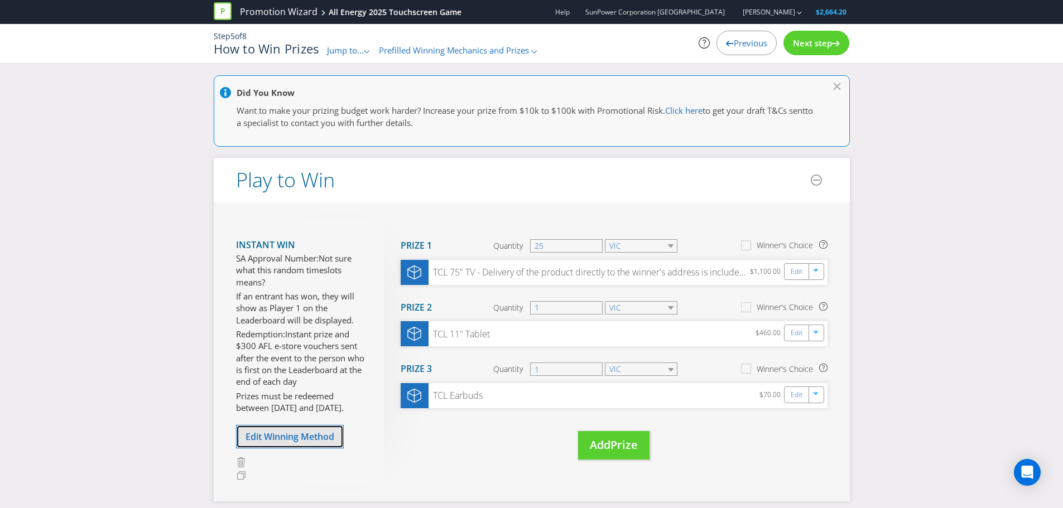
click at [301, 436] on span "Edit Winning Method" at bounding box center [290, 437] width 89 height 12
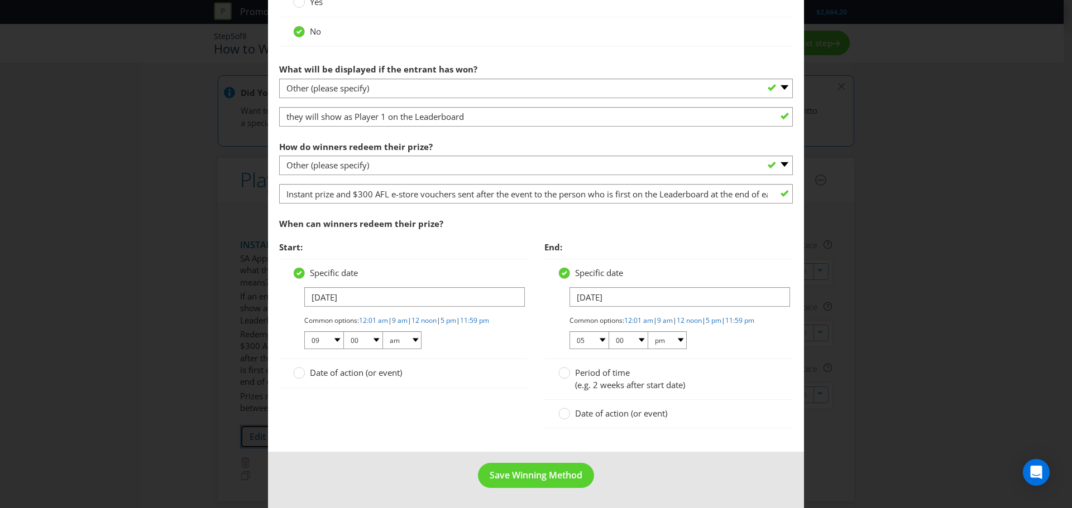
scroll to position [560, 0]
click at [661, 289] on input "[DATE]" at bounding box center [679, 297] width 220 height 20
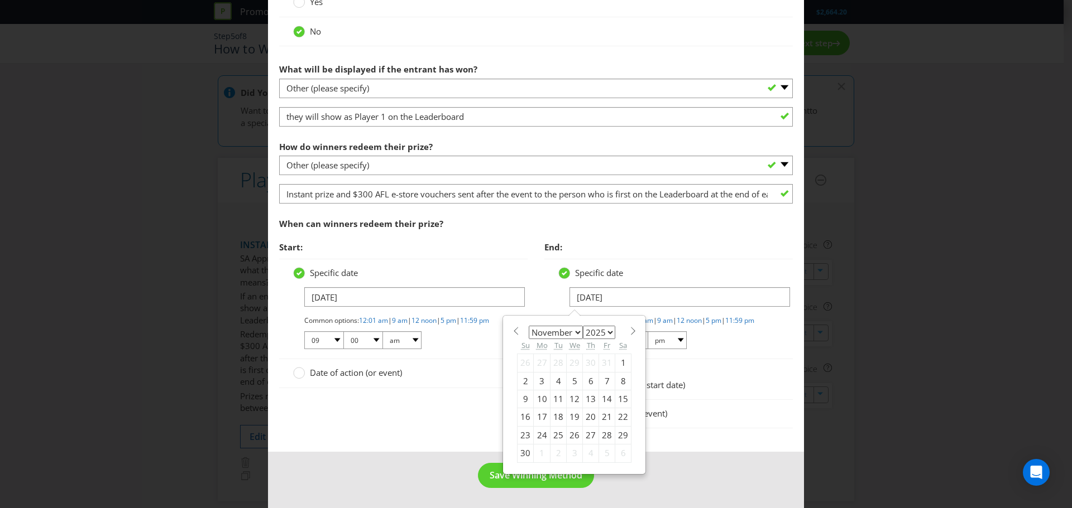
click at [511, 327] on span at bounding box center [515, 331] width 8 height 8
select select "9"
click at [584, 428] on div "30" at bounding box center [591, 435] width 16 height 18
type input "[DATE]"
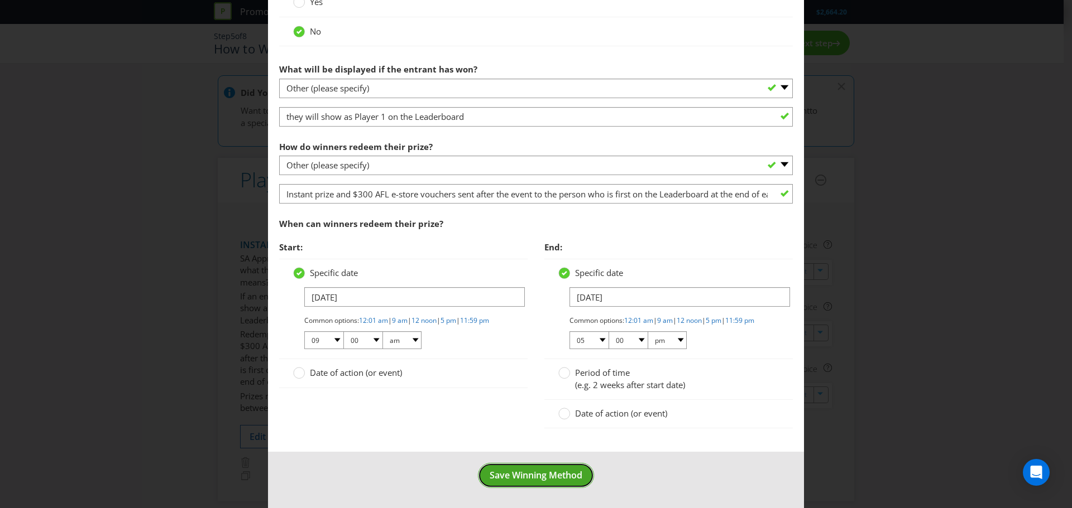
click at [522, 476] on span "Save Winning Method" at bounding box center [536, 475] width 93 height 12
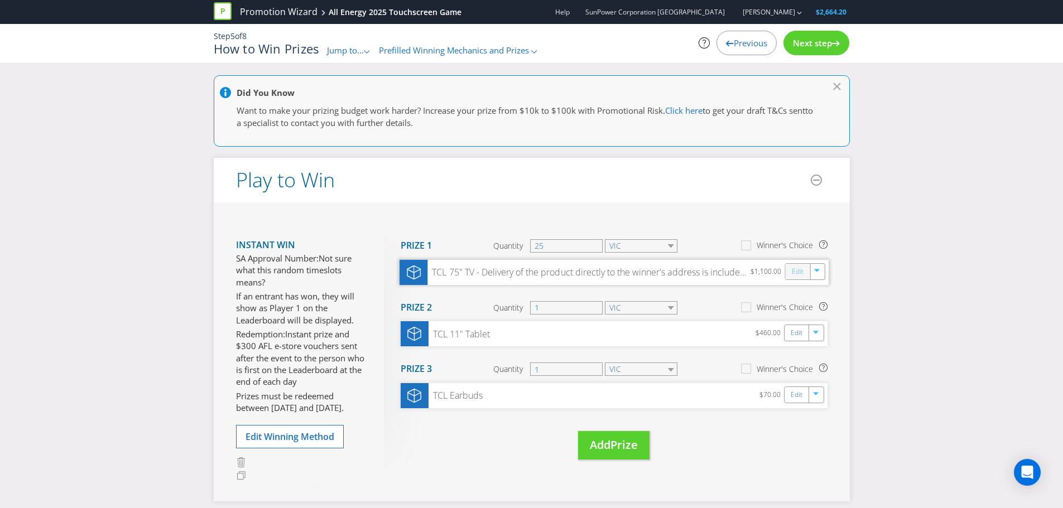
click at [799, 272] on link "Edit" at bounding box center [797, 271] width 12 height 13
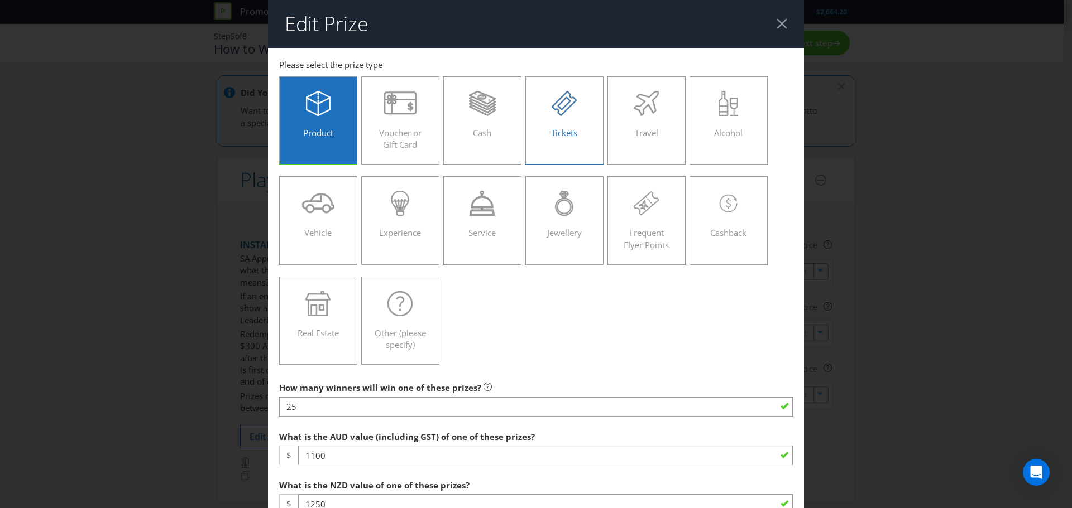
click at [563, 138] on div "Tickets" at bounding box center [564, 116] width 55 height 50
click at [0, 0] on input "Tickets" at bounding box center [0, 0] width 0 height 0
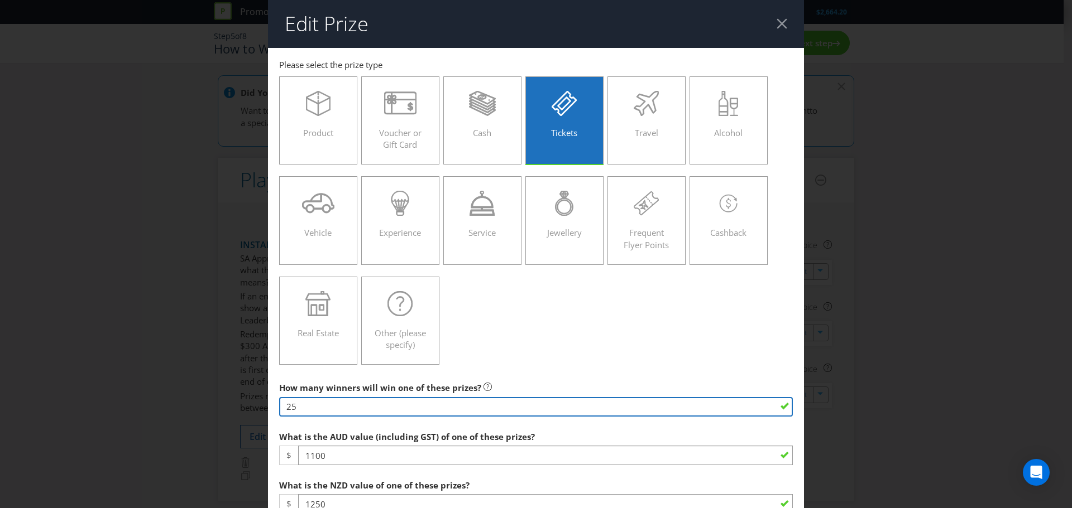
drag, startPoint x: 325, startPoint y: 406, endPoint x: 271, endPoint y: 406, distance: 53.6
type input "50"
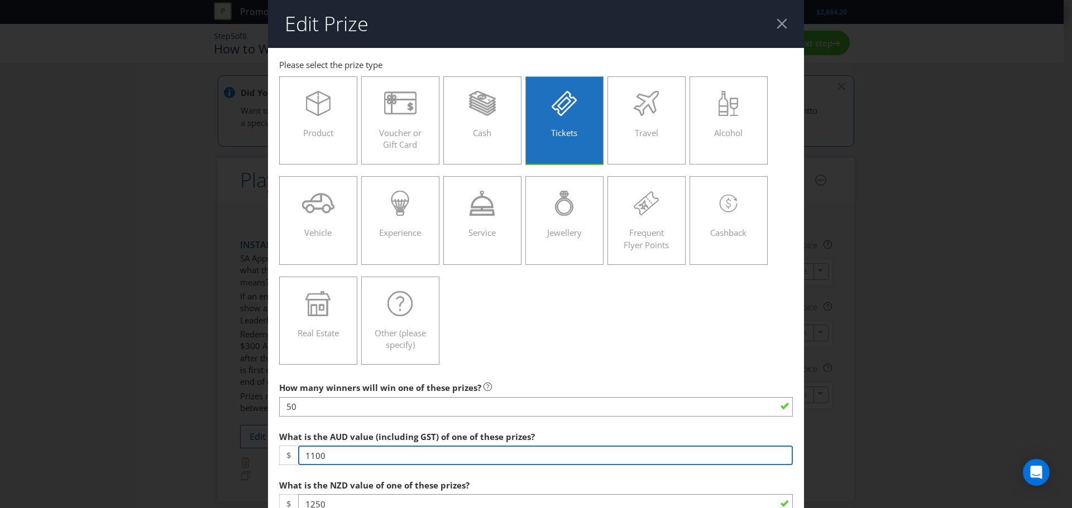
drag, startPoint x: 339, startPoint y: 454, endPoint x: 282, endPoint y: 455, distance: 56.9
click at [282, 455] on div "$ 1100" at bounding box center [536, 456] width 514 height 20
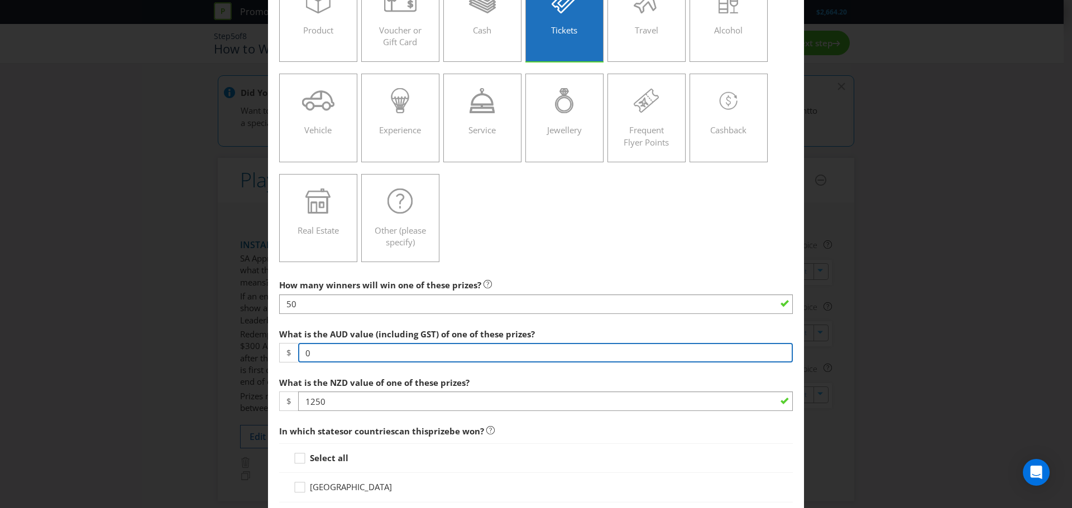
scroll to position [112, 0]
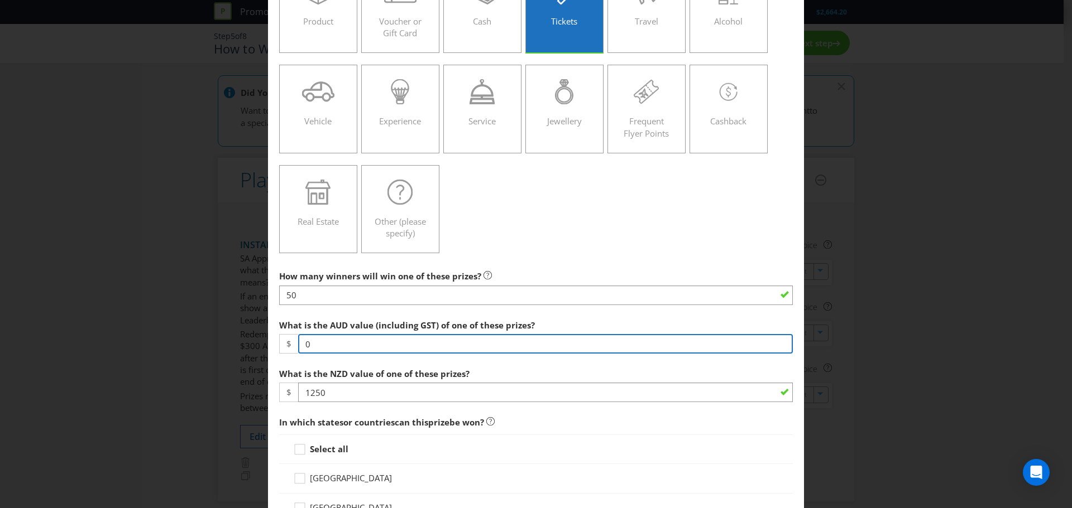
type input "0"
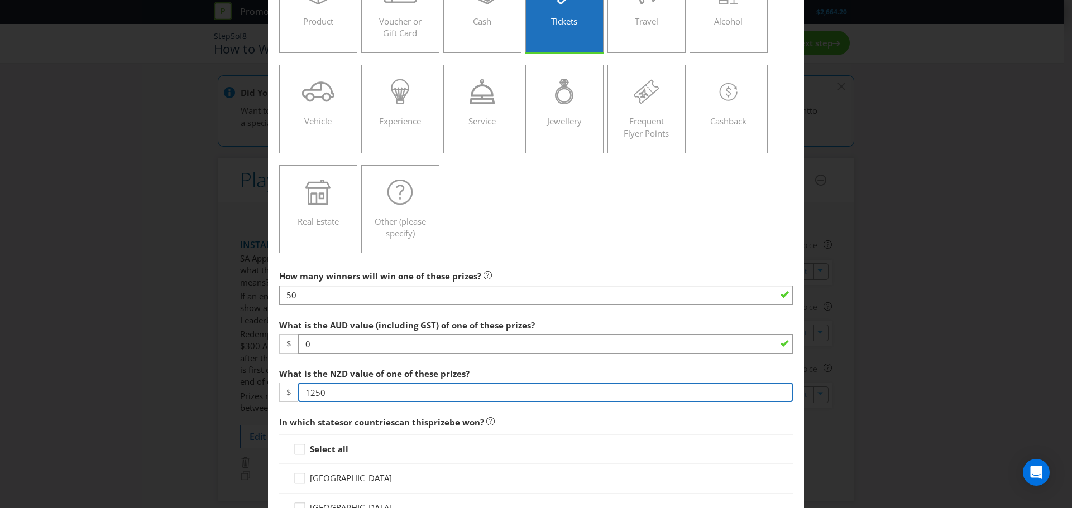
drag, startPoint x: 330, startPoint y: 393, endPoint x: 293, endPoint y: 393, distance: 36.8
click at [293, 393] on div "$ 1250" at bounding box center [536, 393] width 514 height 20
type input "0"
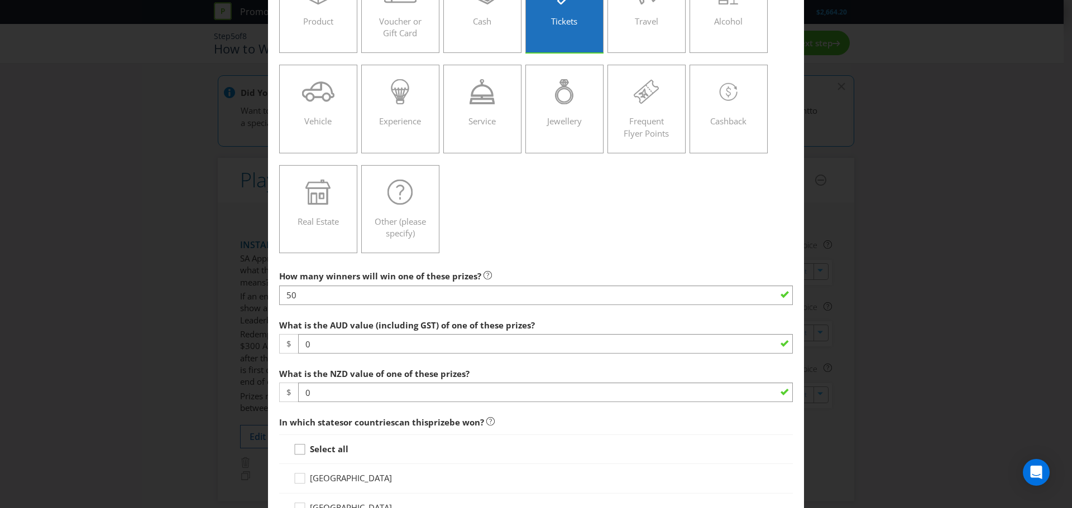
click at [299, 448] on div at bounding box center [300, 446] width 6 height 6
click at [0, 0] on input "Select all" at bounding box center [0, 0] width 0 height 0
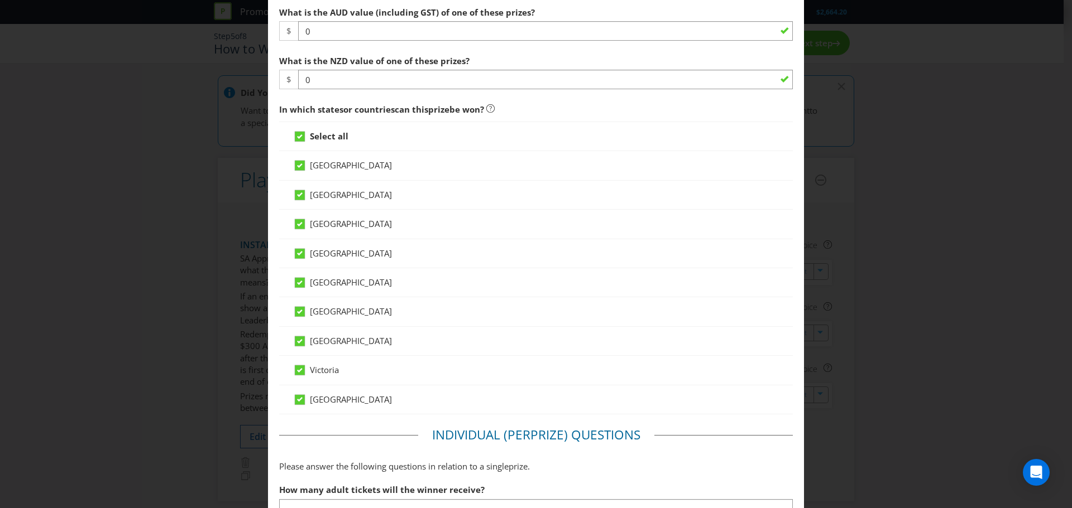
scroll to position [614, 0]
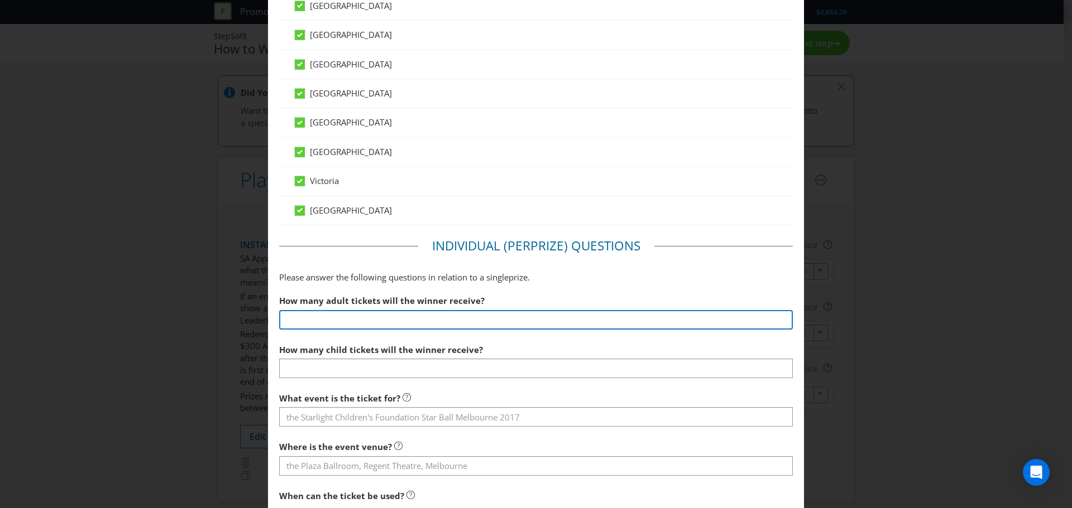
click at [368, 323] on input "number" at bounding box center [536, 320] width 514 height 20
type input "1"
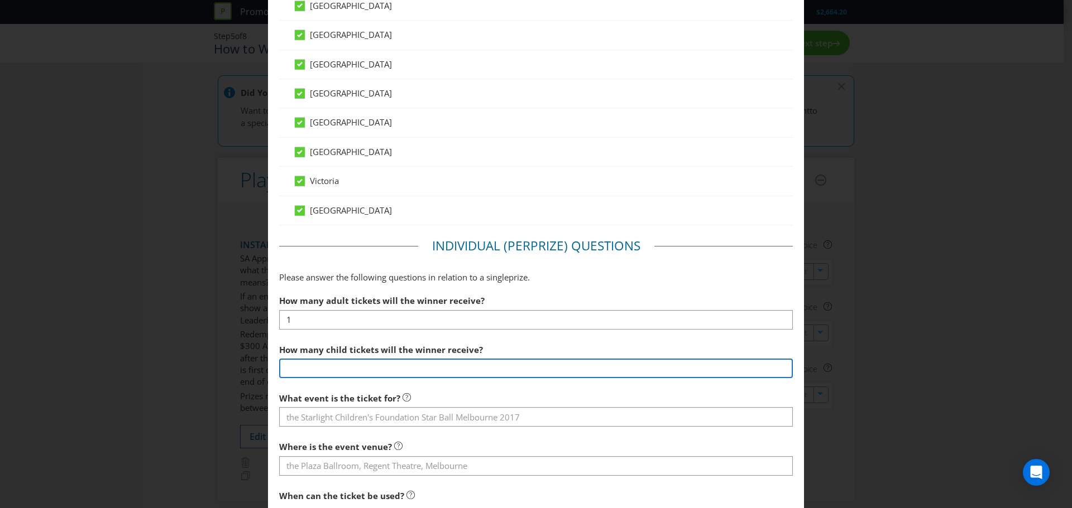
click at [358, 360] on input "number" at bounding box center [536, 369] width 514 height 20
type input "0"
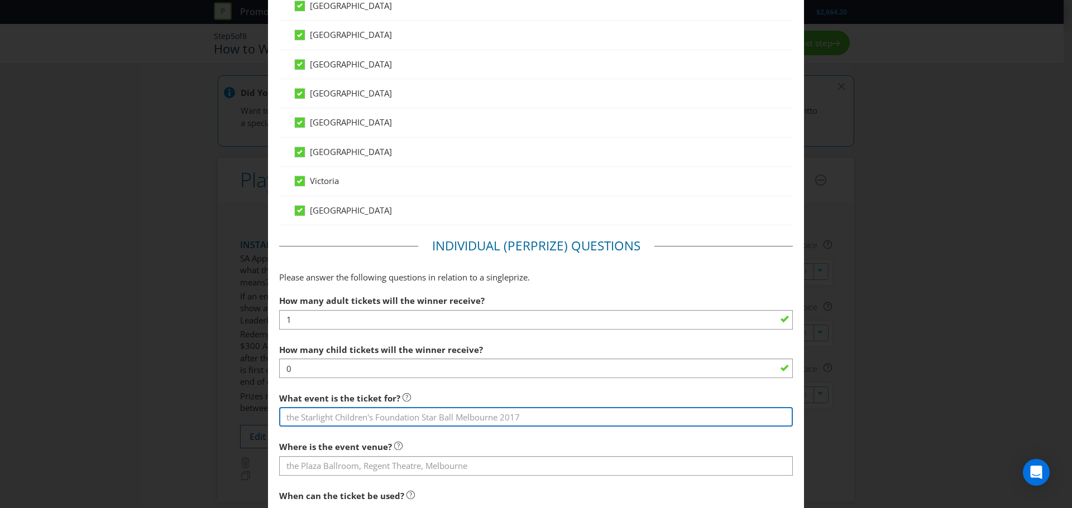
click at [377, 420] on input "text" at bounding box center [536, 417] width 514 height 20
type input "TCL SunPower Networking Drinks"
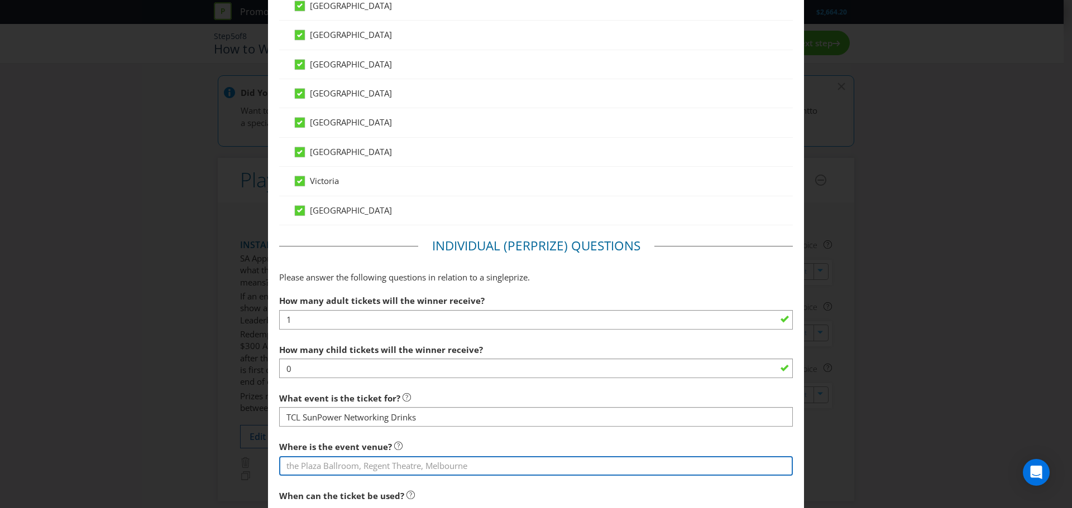
click at [359, 473] on input "text" at bounding box center [536, 467] width 514 height 20
type input "MCEC, TCL SunPower booth"
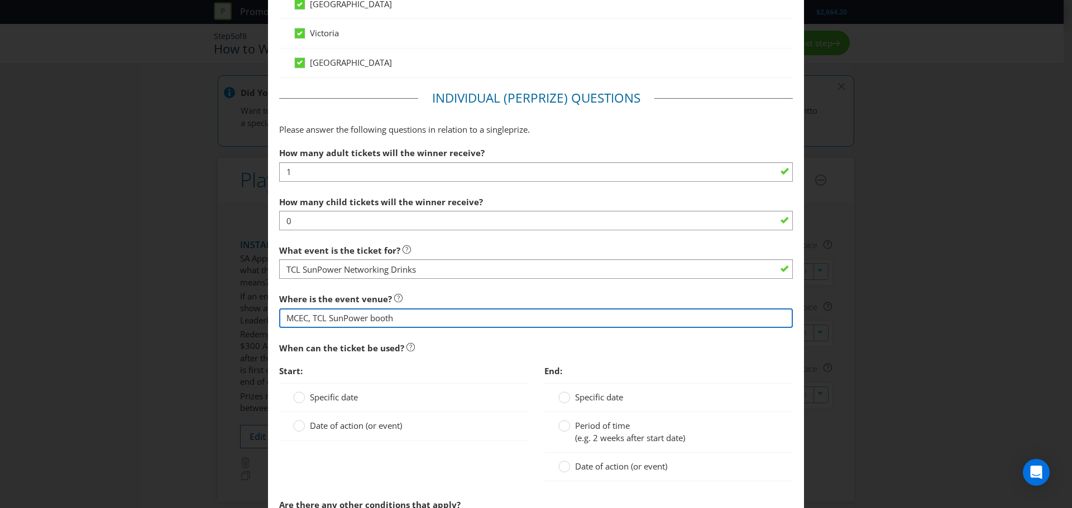
scroll to position [781, 0]
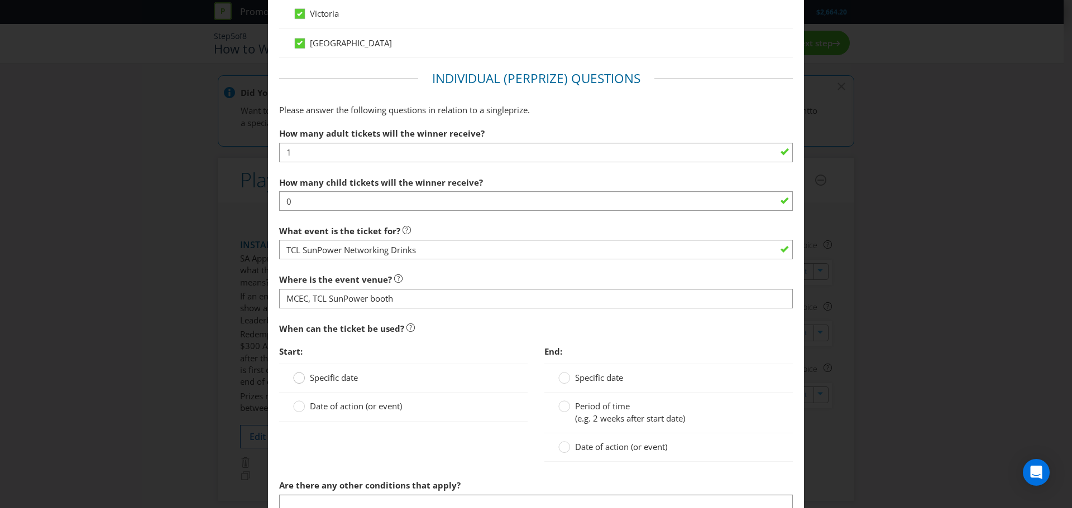
click at [295, 378] on circle at bounding box center [299, 378] width 11 height 11
click at [0, 0] on input "Specific date" at bounding box center [0, 0] width 0 height 0
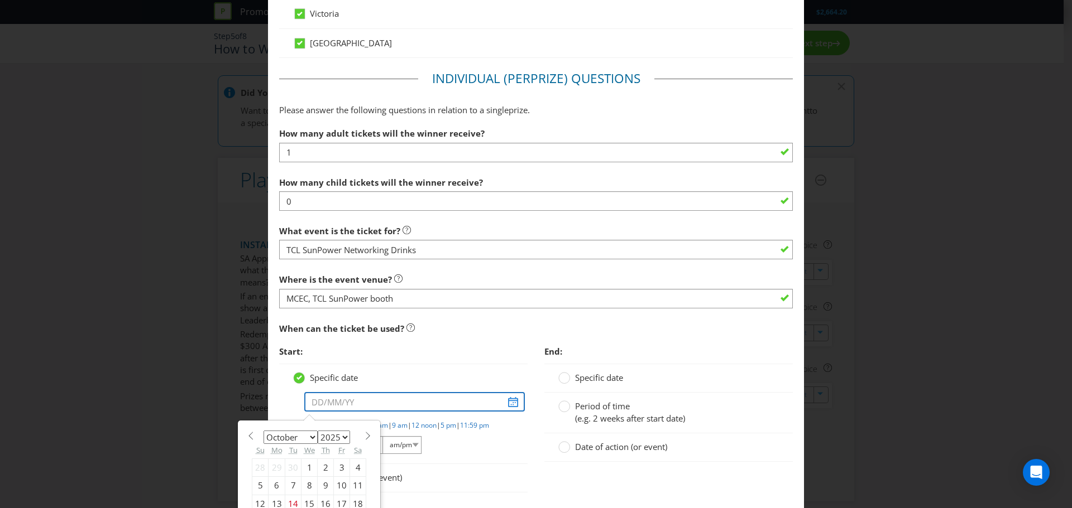
click at [510, 405] on input "text" at bounding box center [414, 402] width 220 height 20
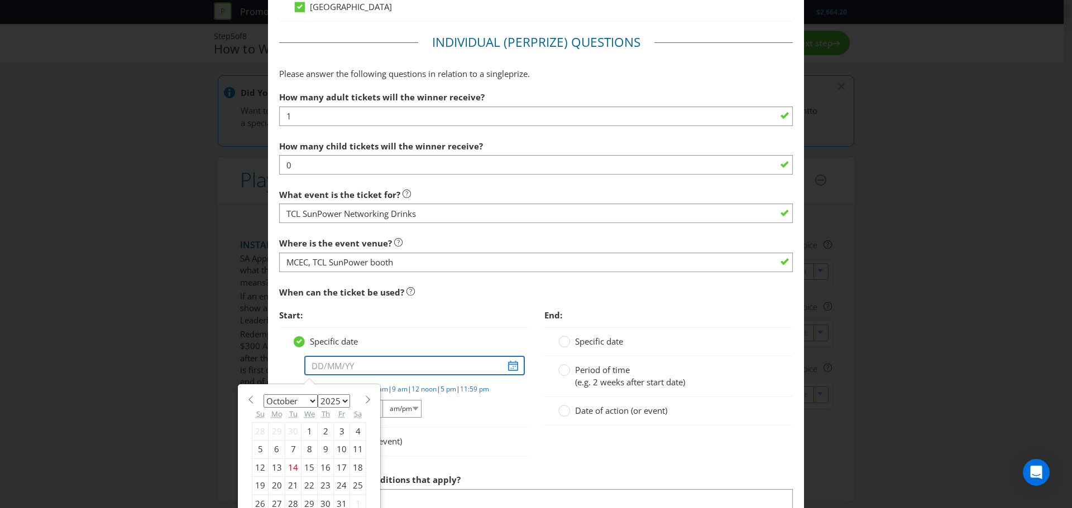
scroll to position [949, 0]
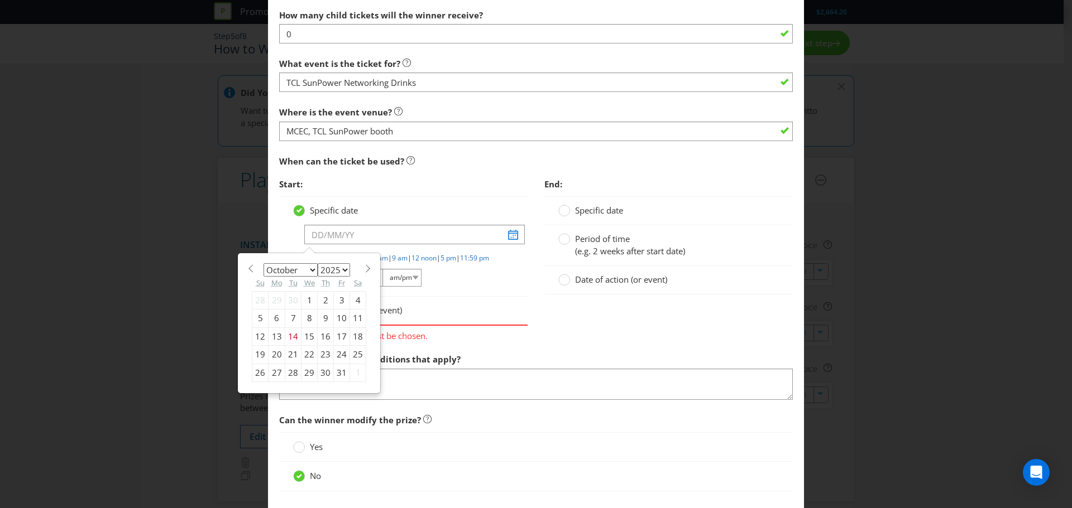
click at [309, 373] on div "29" at bounding box center [309, 373] width 16 height 18
type input "[DATE]"
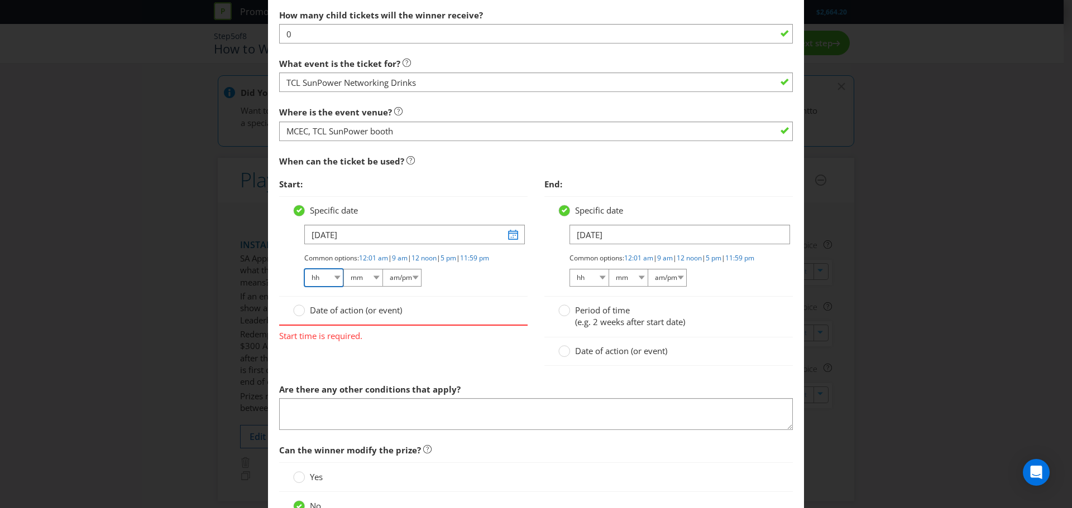
click at [331, 287] on select "hh 01 02 03 04 05 06 07 08 09 10 11 12" at bounding box center [323, 278] width 39 height 18
select select "04"
click at [304, 278] on select "hh 01 02 03 04 05 06 07 08 09 10 11 12" at bounding box center [323, 278] width 39 height 18
click at [359, 285] on select "mm 00 01 05 10 15 20 25 29 30 35 40 45 50 55 59" at bounding box center [362, 278] width 39 height 18
select select "00"
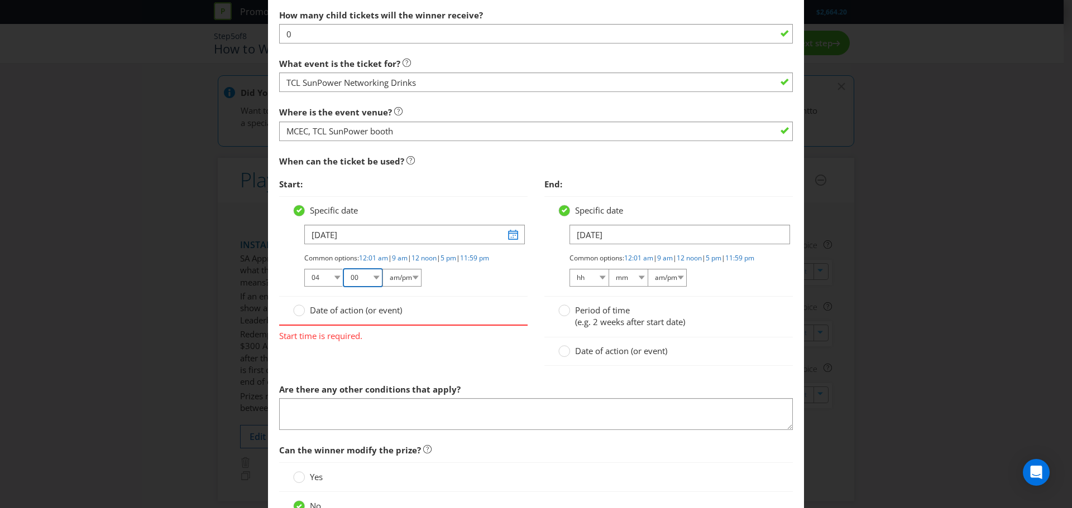
click at [343, 278] on select "mm 00 01 05 10 15 20 25 29 30 35 40 45 50 55 59" at bounding box center [362, 278] width 39 height 18
click at [410, 287] on select "am/pm am pm" at bounding box center [401, 278] width 39 height 18
select select "pm"
click at [382, 278] on select "am/pm am pm" at bounding box center [401, 278] width 39 height 18
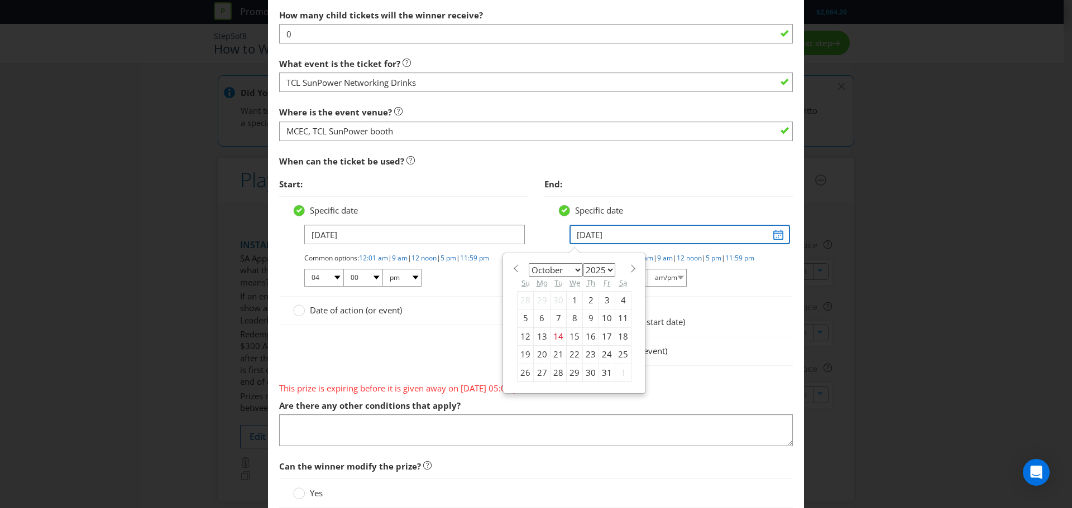
click at [771, 238] on input "[DATE]" at bounding box center [679, 235] width 220 height 20
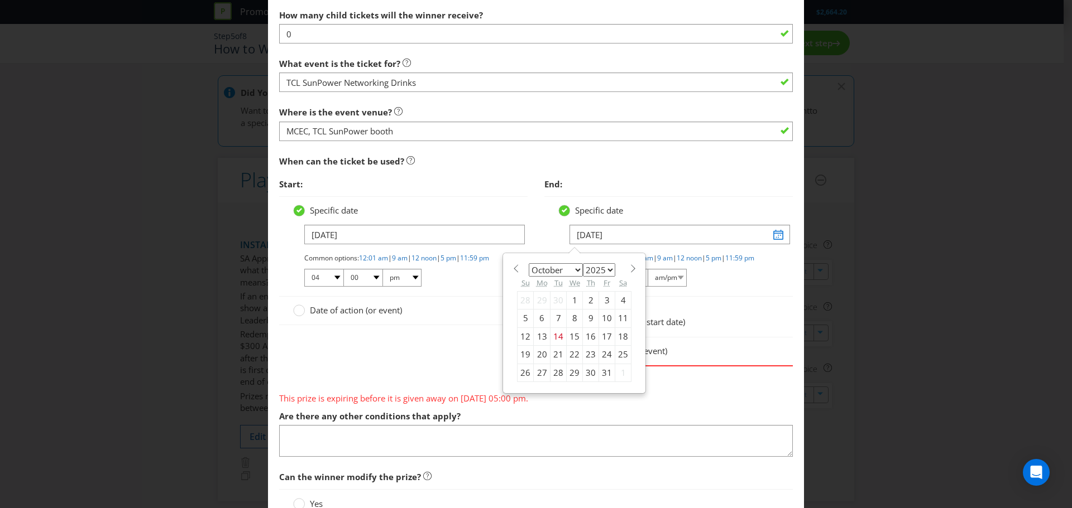
click at [568, 375] on div "29" at bounding box center [575, 373] width 16 height 18
type input "[DATE]"
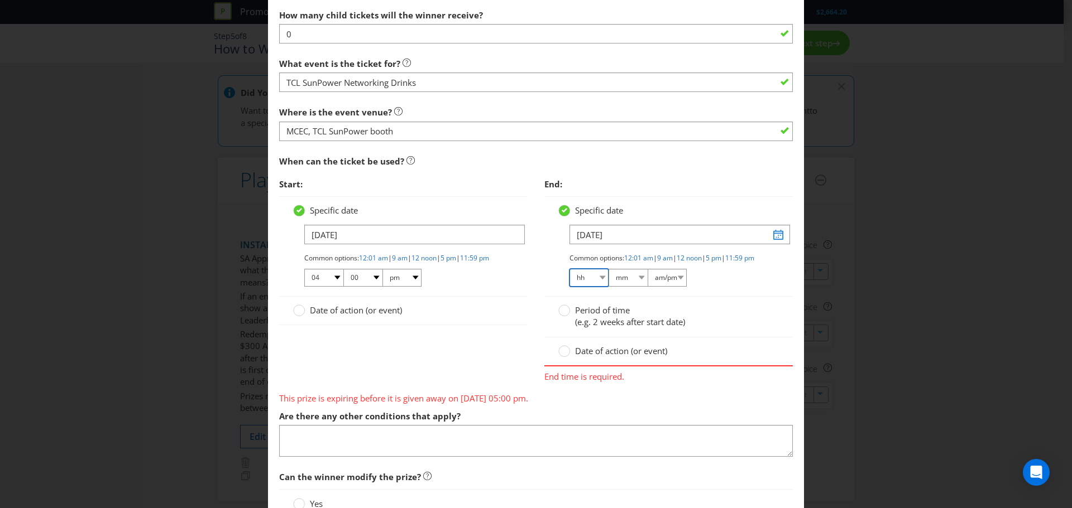
click at [595, 287] on select "hh 01 02 03 04 05 06 07 08 09 10 11 12" at bounding box center [588, 278] width 39 height 18
select select "05"
click at [569, 278] on select "hh 01 02 03 04 05 06 07 08 09 10 11 12" at bounding box center [588, 278] width 39 height 18
click at [633, 285] on select "mm 00 01 05 10 15 20 25 29 30 35 40 45 50 55 59" at bounding box center [627, 278] width 39 height 18
select select "00"
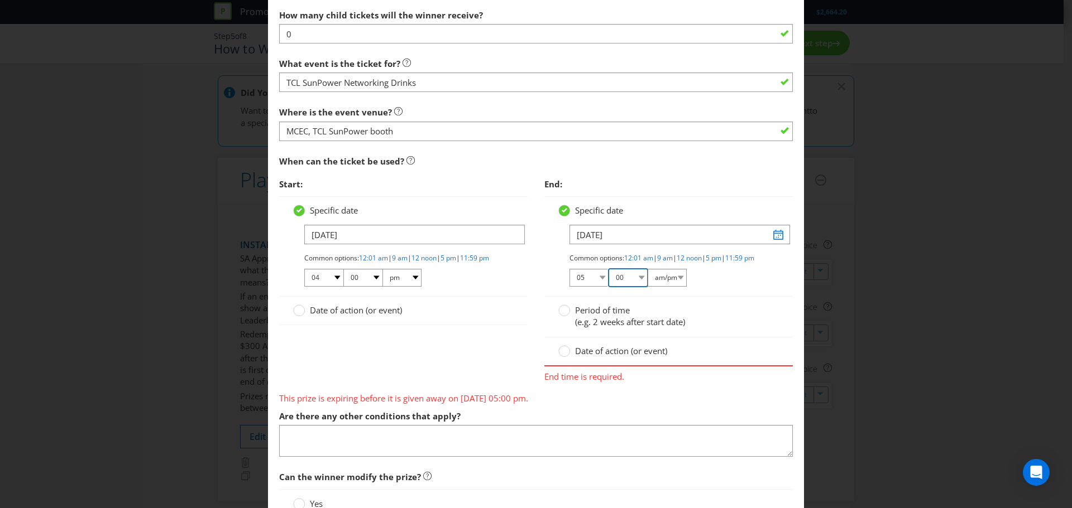
click at [608, 278] on select "mm 00 01 05 10 15 20 25 29 30 35 40 45 50 55 59" at bounding box center [627, 278] width 39 height 18
click at [674, 286] on select "am/pm am pm" at bounding box center [666, 278] width 39 height 18
select select "pm"
click at [647, 278] on select "am/pm am pm" at bounding box center [666, 278] width 39 height 18
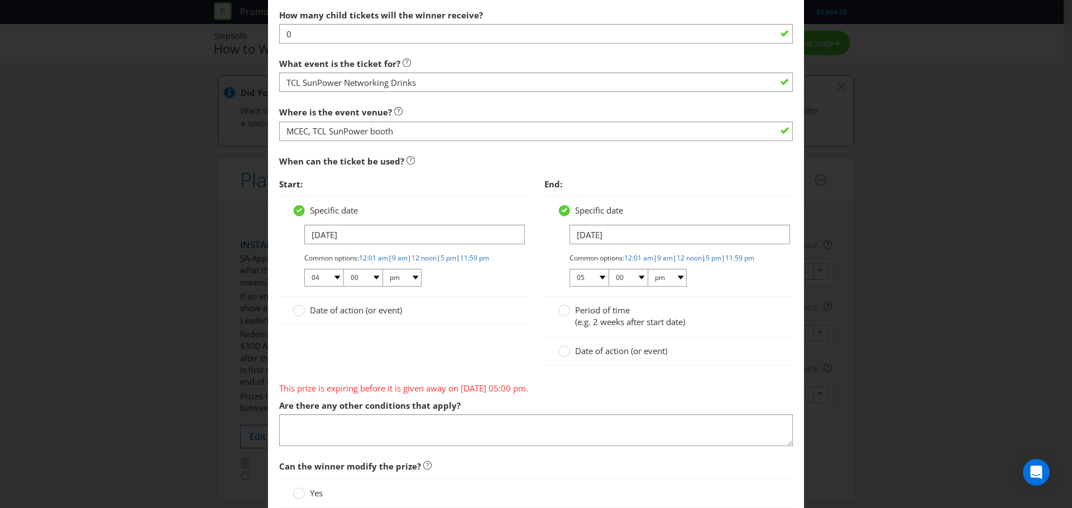
click at [462, 369] on div "Start: Specific date [DATE] Common options: 12:01 am | 9 am | 12 noon | 5 pm | …" at bounding box center [536, 275] width 530 height 205
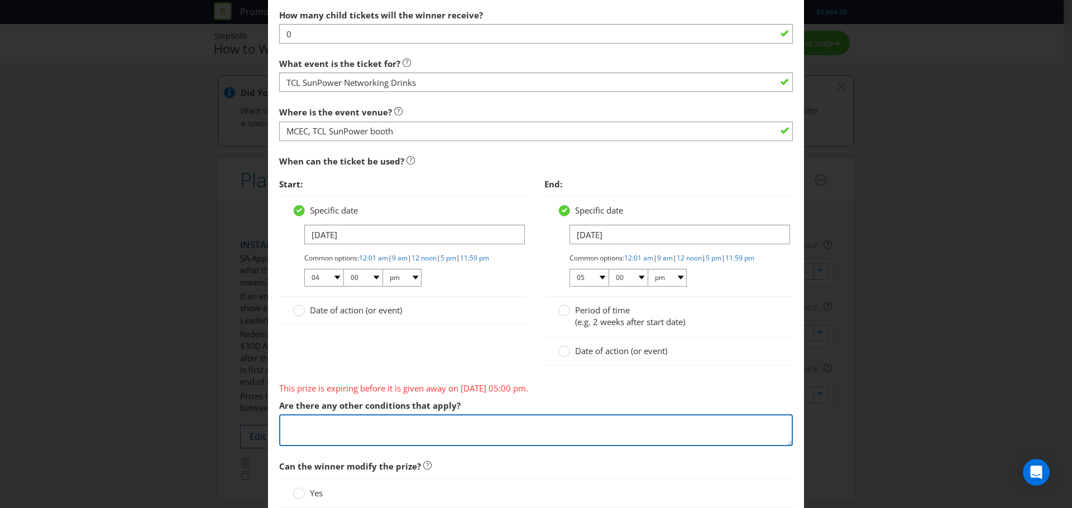
click at [432, 445] on textarea at bounding box center [536, 431] width 514 height 32
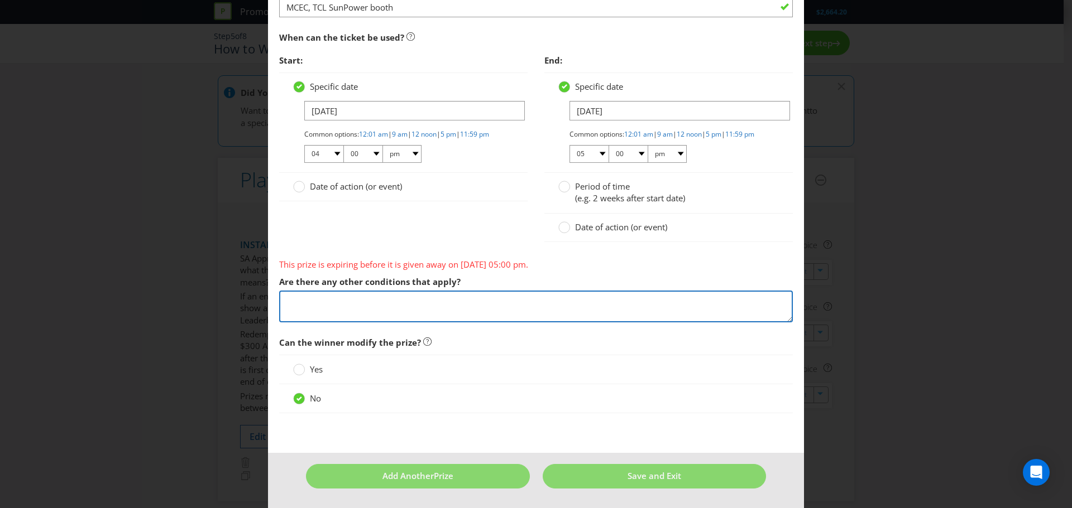
scroll to position [1082, 0]
type textarea "v"
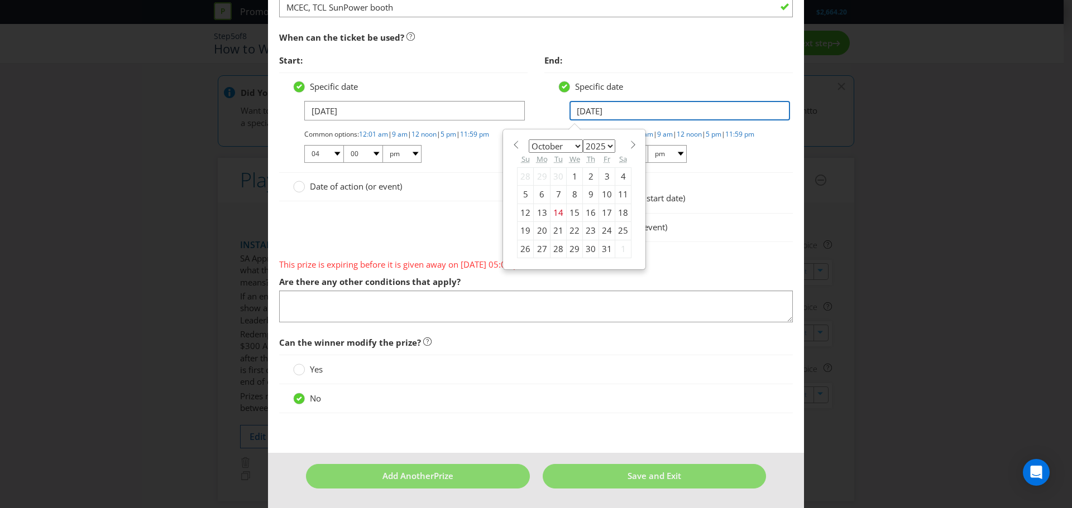
click at [679, 101] on input "[DATE]" at bounding box center [679, 111] width 220 height 20
click at [583, 240] on div "30" at bounding box center [591, 249] width 16 height 18
type input "[DATE]"
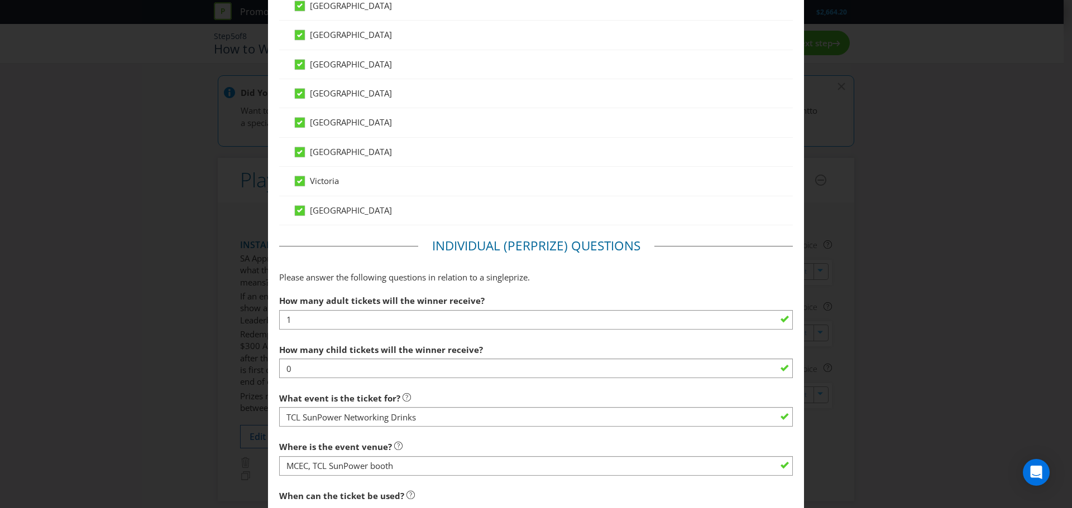
scroll to position [949, 0]
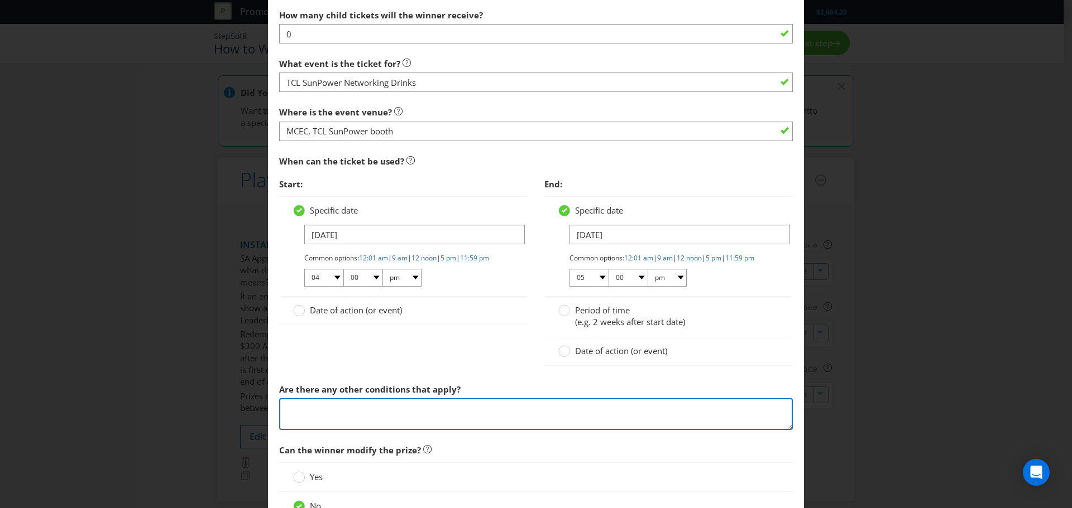
click at [344, 424] on textarea at bounding box center [536, 415] width 514 height 32
type textarea "T"
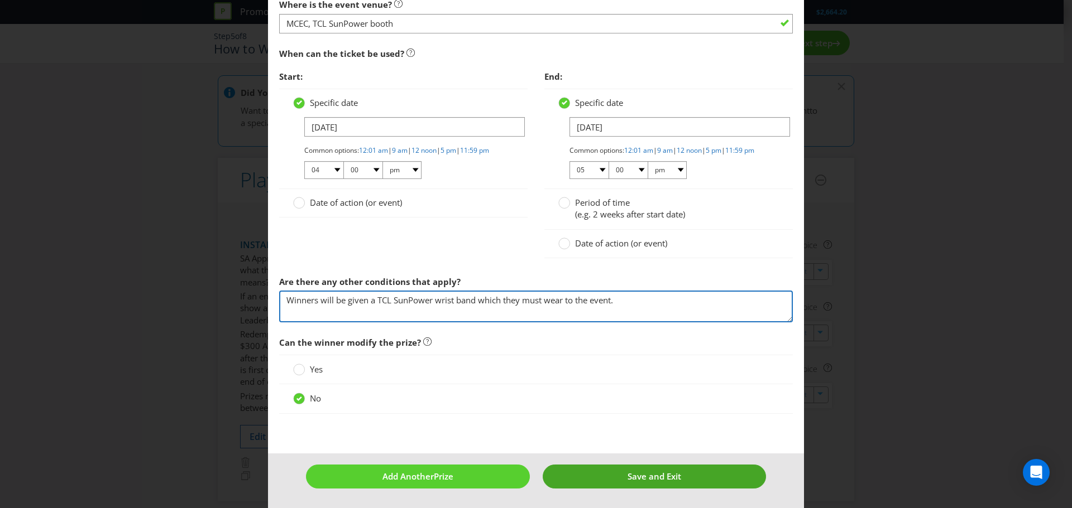
type textarea "Winners will be given a TCL SunPower wrist band which they must wear to the eve…"
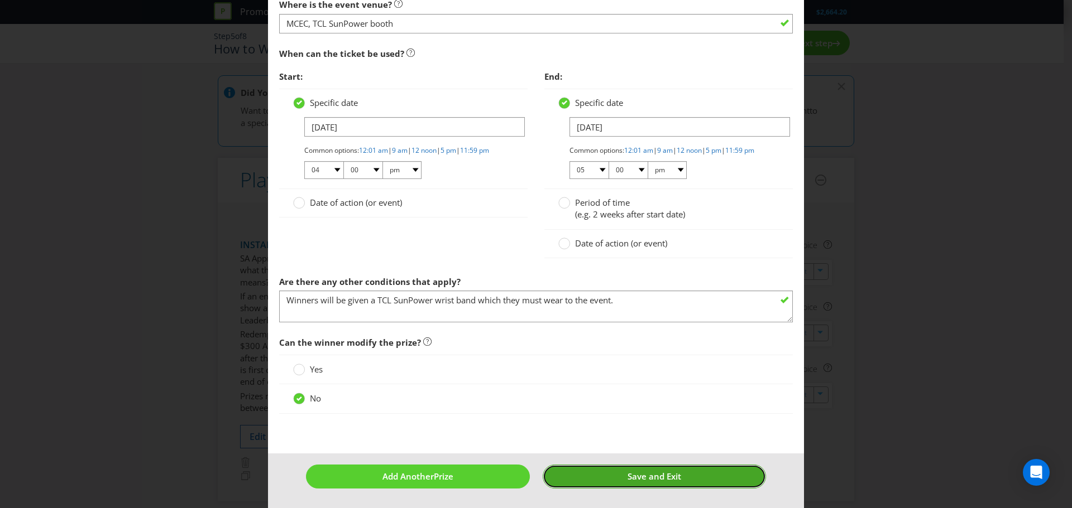
click at [635, 483] on button "Save and Exit" at bounding box center [655, 477] width 224 height 24
type input "50"
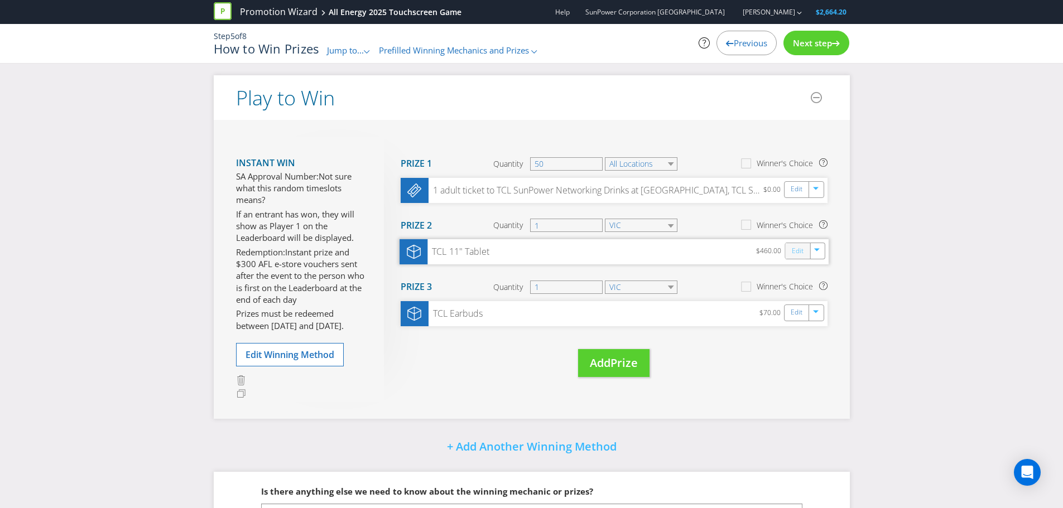
click at [795, 250] on link "Edit" at bounding box center [797, 251] width 12 height 13
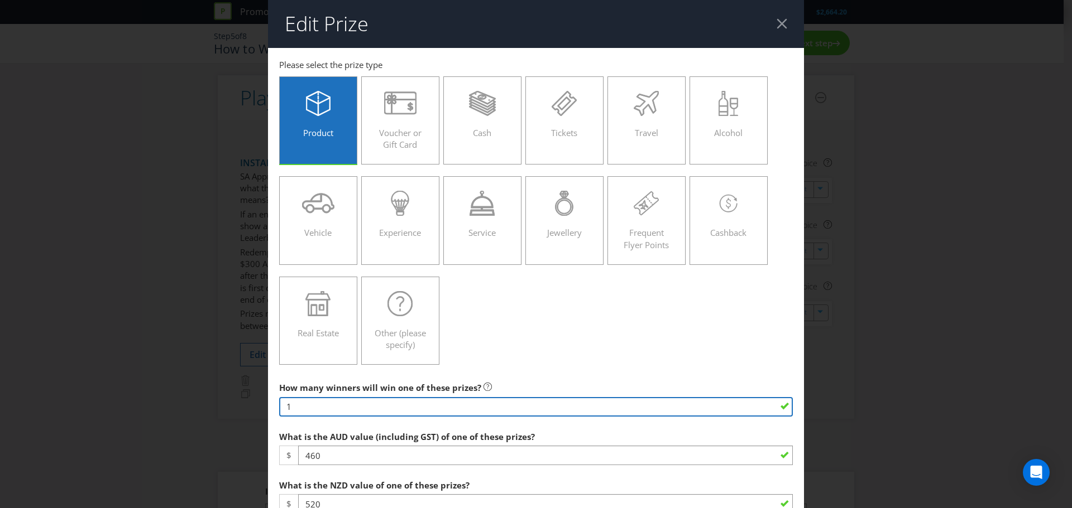
drag, startPoint x: 303, startPoint y: 406, endPoint x: 269, endPoint y: 396, distance: 35.3
type input "25"
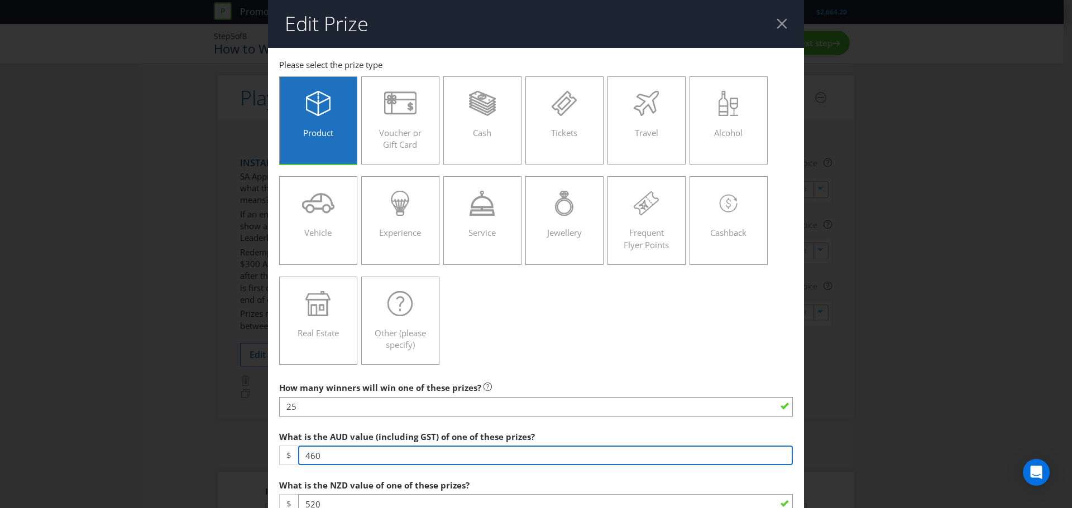
drag, startPoint x: 332, startPoint y: 455, endPoint x: 299, endPoint y: 456, distance: 33.0
click at [299, 456] on input "460" at bounding box center [545, 456] width 495 height 20
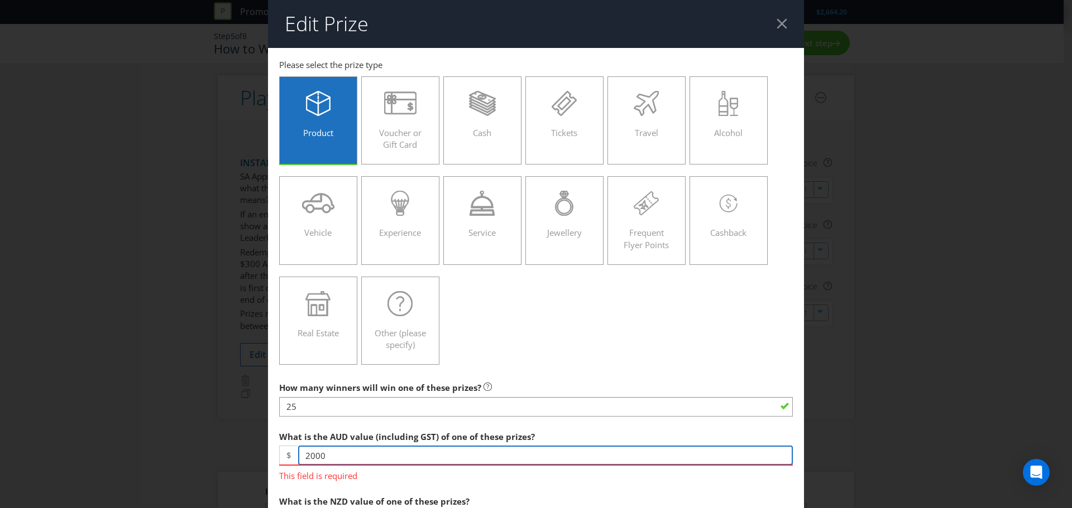
drag, startPoint x: 349, startPoint y: 454, endPoint x: 291, endPoint y: 454, distance: 58.0
click at [291, 454] on div "$ 2000" at bounding box center [536, 456] width 514 height 20
type input "80"
click at [932, 359] on div "Edit Prize This field is required New Zealand [GEOGRAPHIC_DATA] [GEOGRAPHIC_DAT…" at bounding box center [536, 254] width 1072 height 508
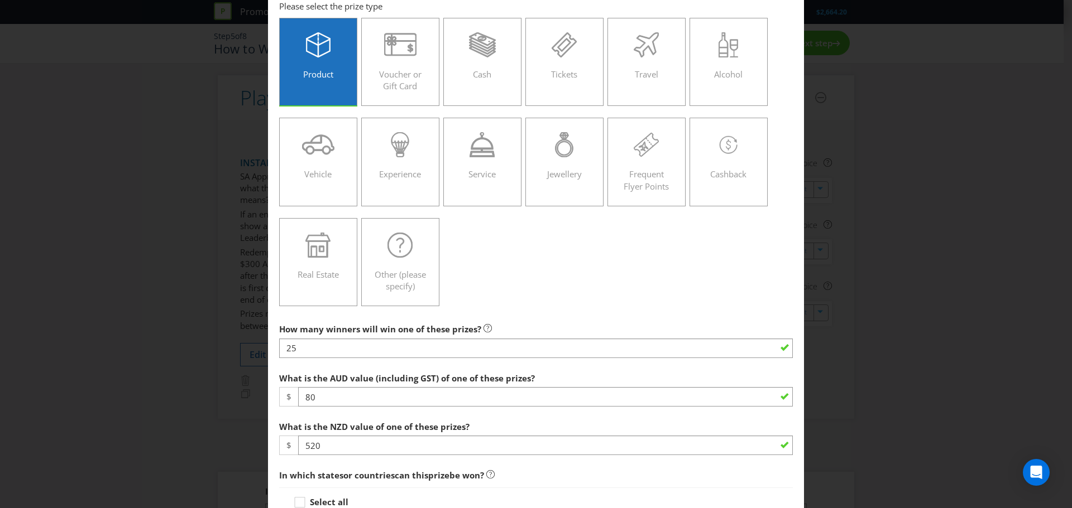
scroll to position [167, 0]
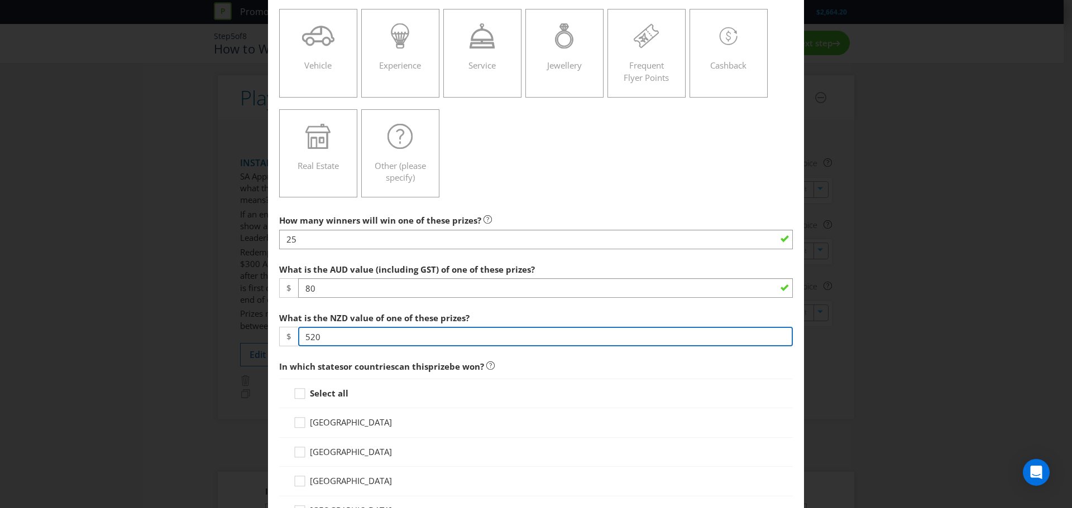
drag, startPoint x: 332, startPoint y: 332, endPoint x: 300, endPoint y: 331, distance: 31.8
click at [300, 331] on input "520" at bounding box center [545, 337] width 495 height 20
type input "90"
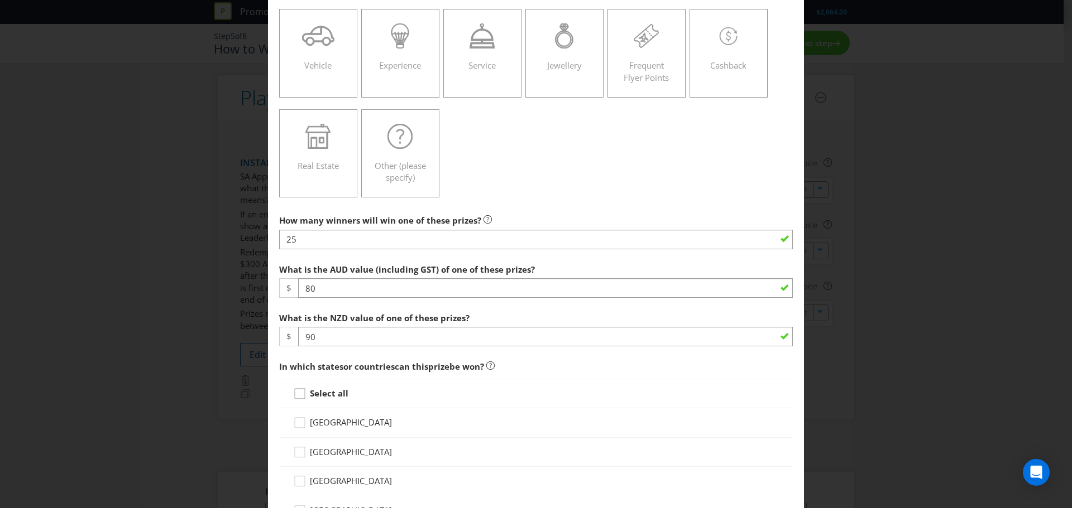
click at [298, 393] on div at bounding box center [300, 390] width 6 height 6
click at [0, 0] on input "Select all" at bounding box center [0, 0] width 0 height 0
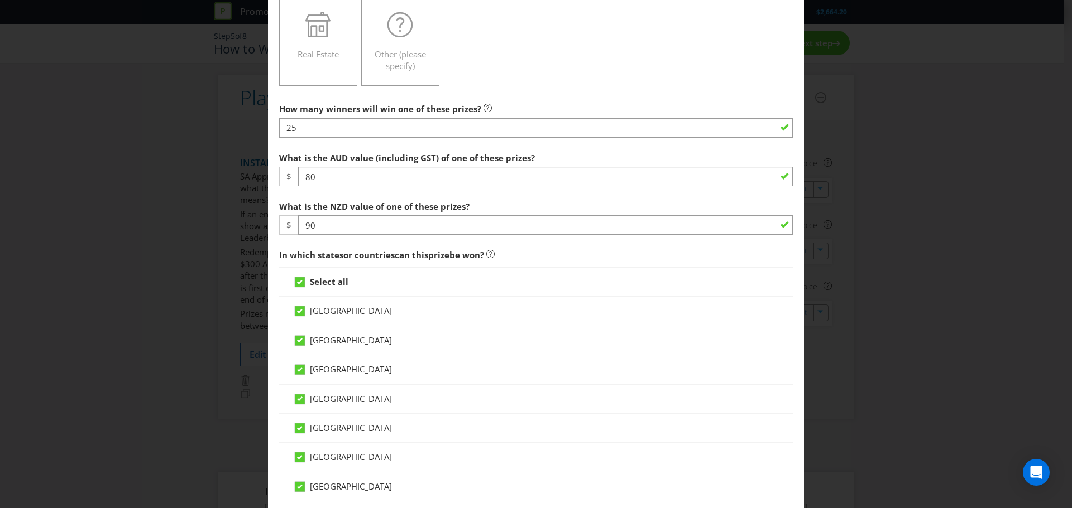
scroll to position [502, 0]
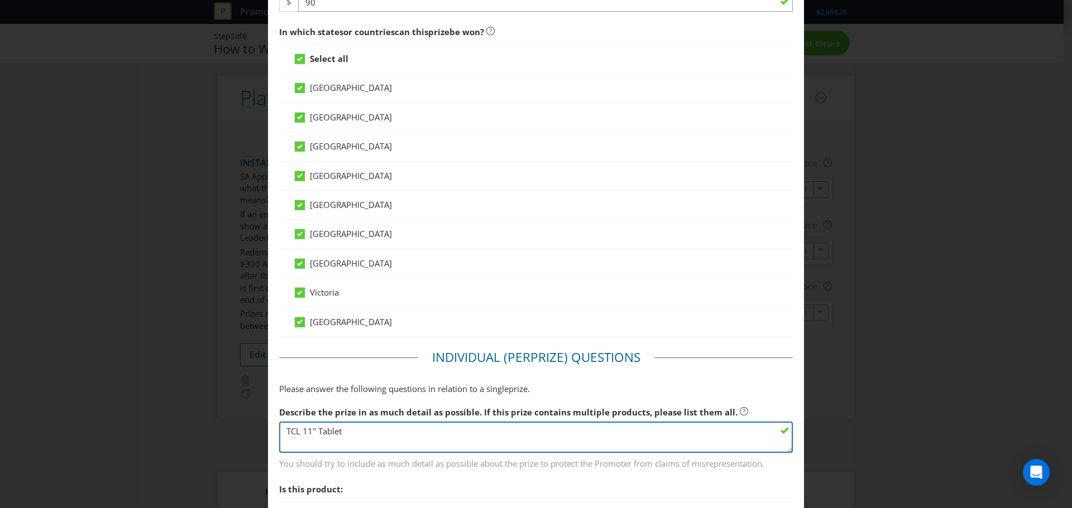
drag, startPoint x: 351, startPoint y: 432, endPoint x: 262, endPoint y: 425, distance: 89.6
click at [262, 425] on div "Edit Prize [GEOGRAPHIC_DATA] [GEOGRAPHIC_DATA] [GEOGRAPHIC_DATA] [GEOGRAPHIC_DA…" at bounding box center [536, 254] width 1072 height 508
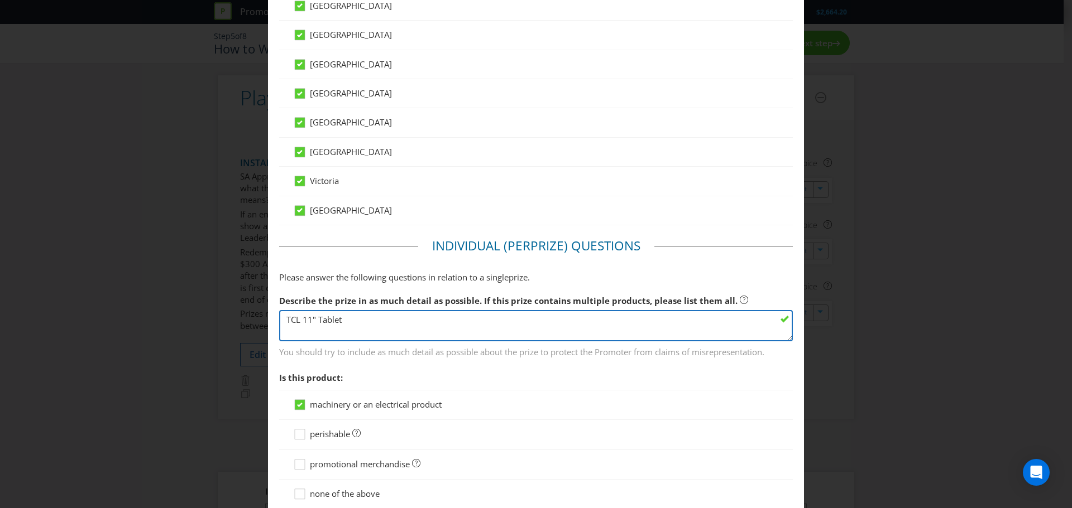
scroll to position [726, 0]
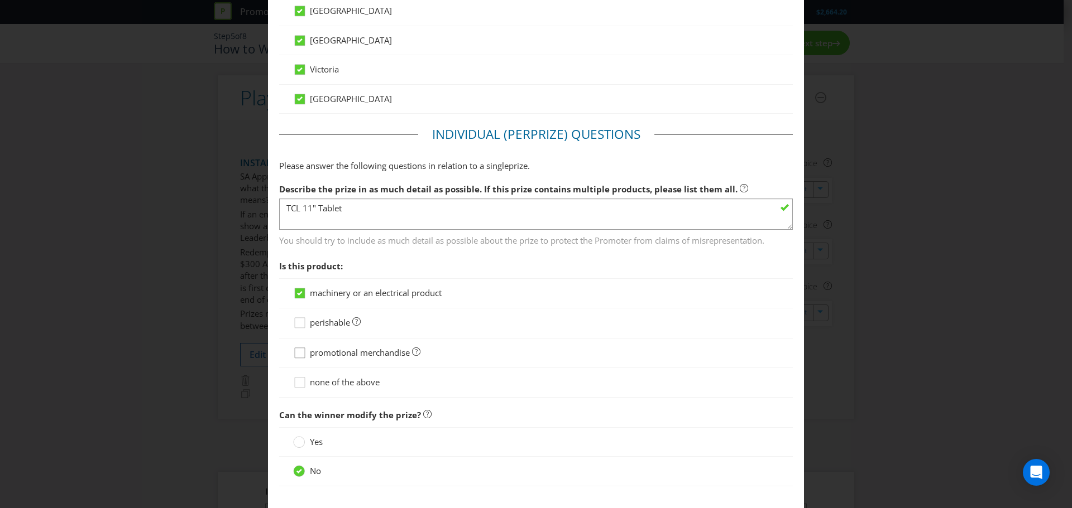
click at [300, 354] on icon at bounding box center [301, 355] width 17 height 17
click at [0, 0] on input "promotional merchandise" at bounding box center [0, 0] width 0 height 0
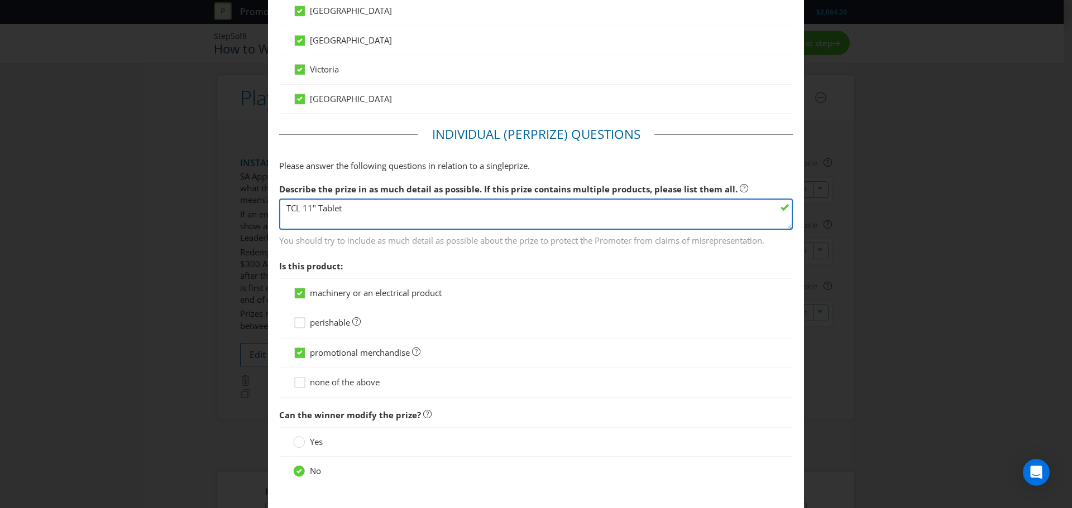
drag, startPoint x: 356, startPoint y: 210, endPoint x: 274, endPoint y: 209, distance: 81.5
drag, startPoint x: 328, startPoint y: 210, endPoint x: 339, endPoint y: 200, distance: 15.0
click at [328, 209] on textarea "TCL 11" Tablet" at bounding box center [536, 215] width 514 height 32
type textarea "SunPower branded multi-tool"
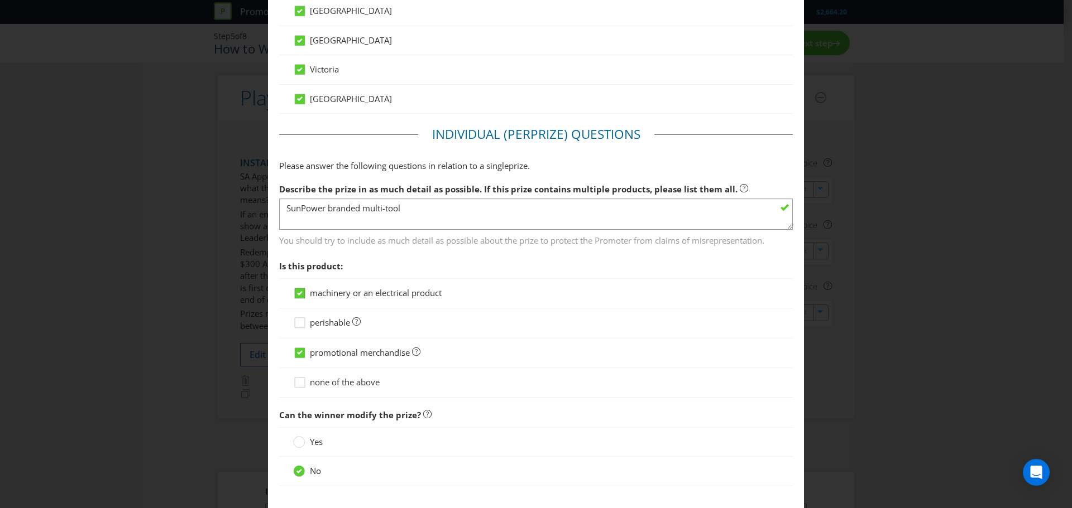
click at [299, 294] on icon at bounding box center [300, 293] width 6 height 4
click at [0, 0] on input "machinery or an electrical product" at bounding box center [0, 0] width 0 height 0
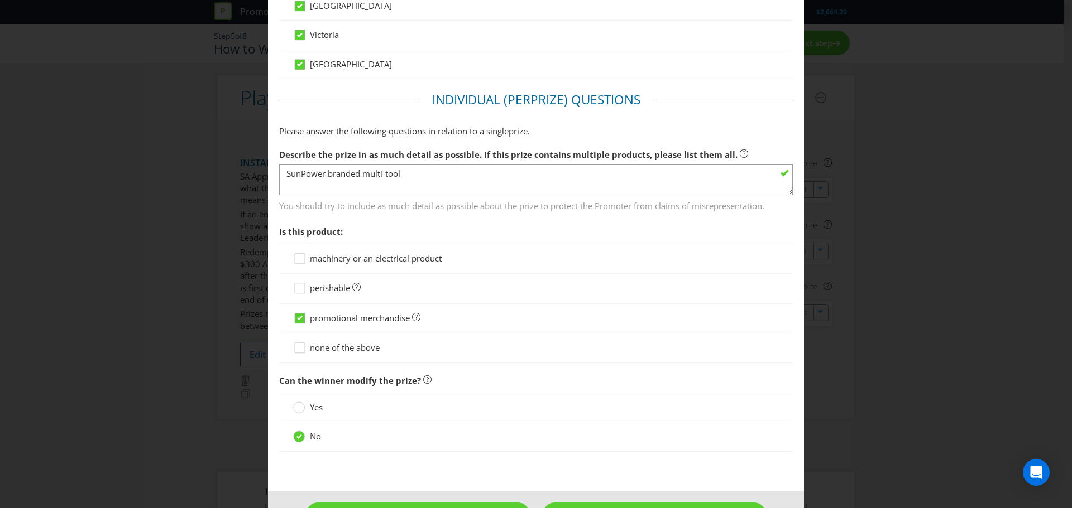
scroll to position [798, 0]
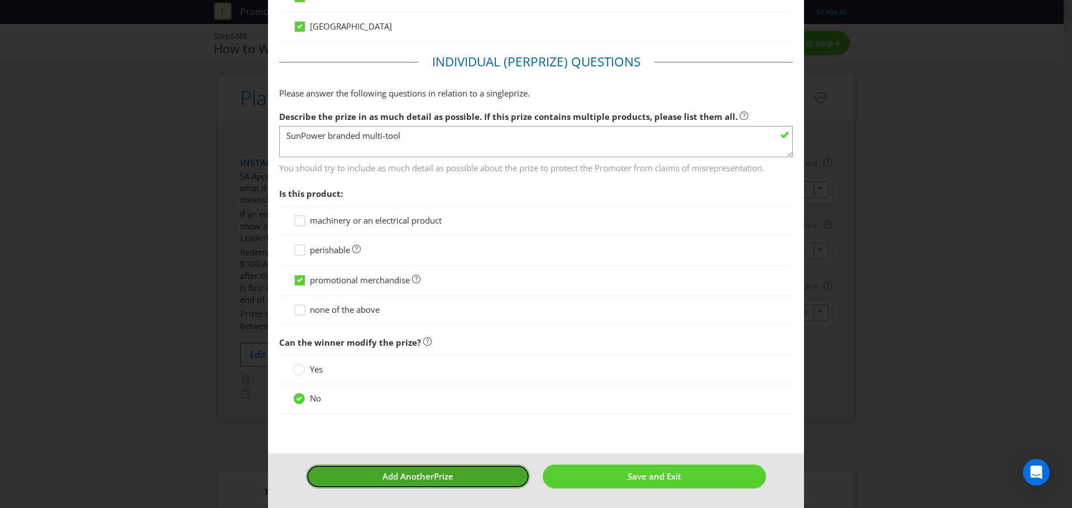
click at [473, 477] on button "Add Another Prize" at bounding box center [418, 477] width 224 height 24
type input "25"
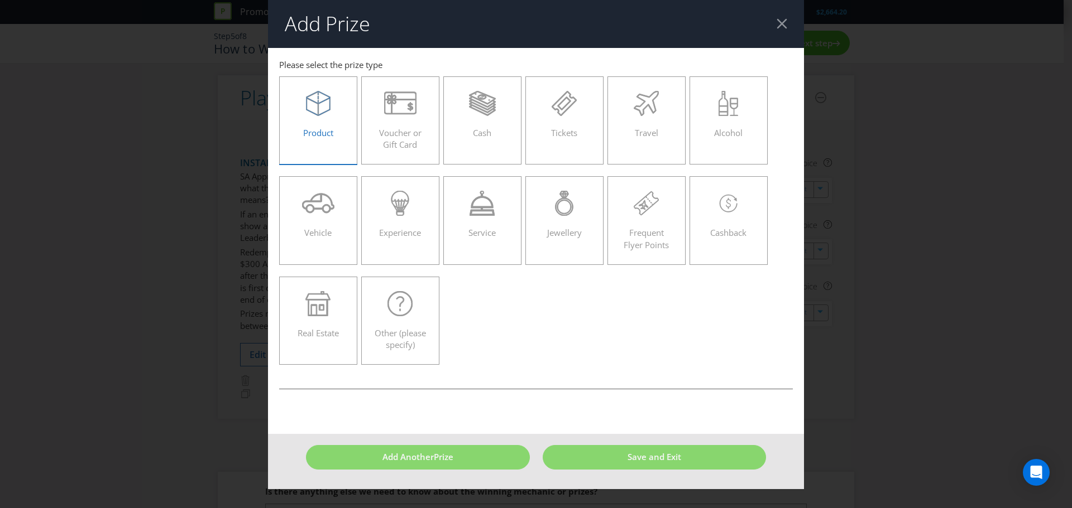
click at [318, 135] on span "Product" at bounding box center [318, 132] width 30 height 11
click at [0, 0] on input "Product" at bounding box center [0, 0] width 0 height 0
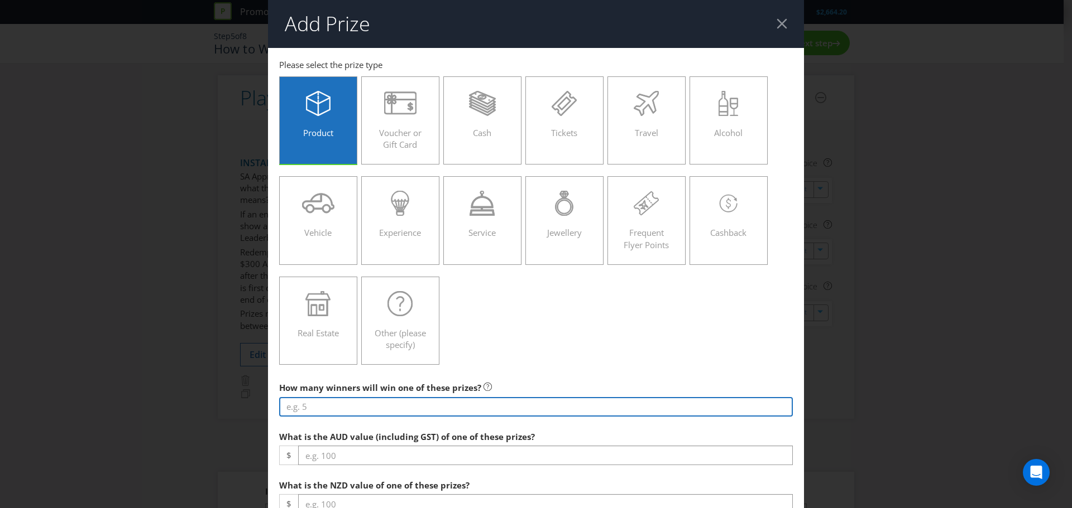
click at [352, 406] on input "number" at bounding box center [536, 407] width 514 height 20
type input "25"
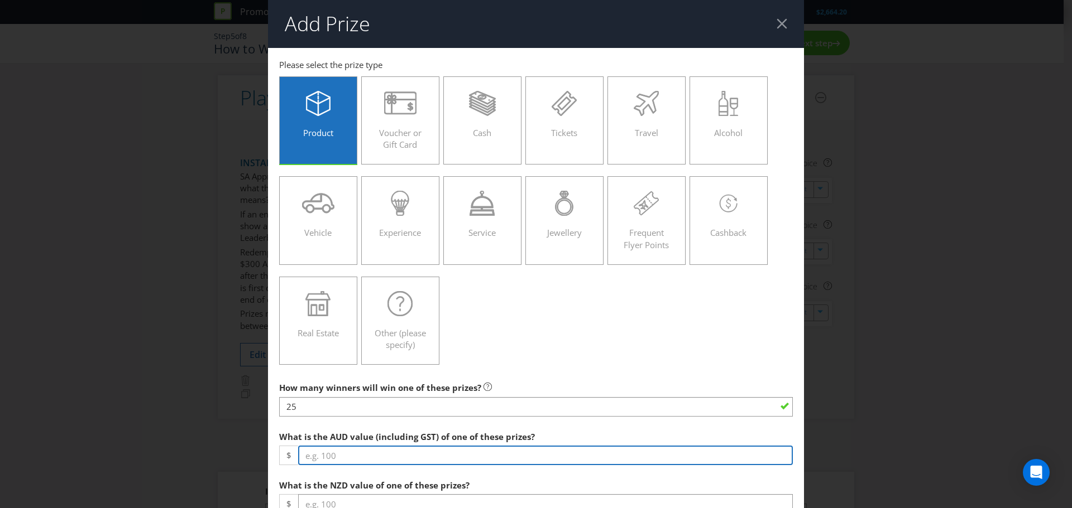
click at [342, 455] on input "number" at bounding box center [545, 456] width 495 height 20
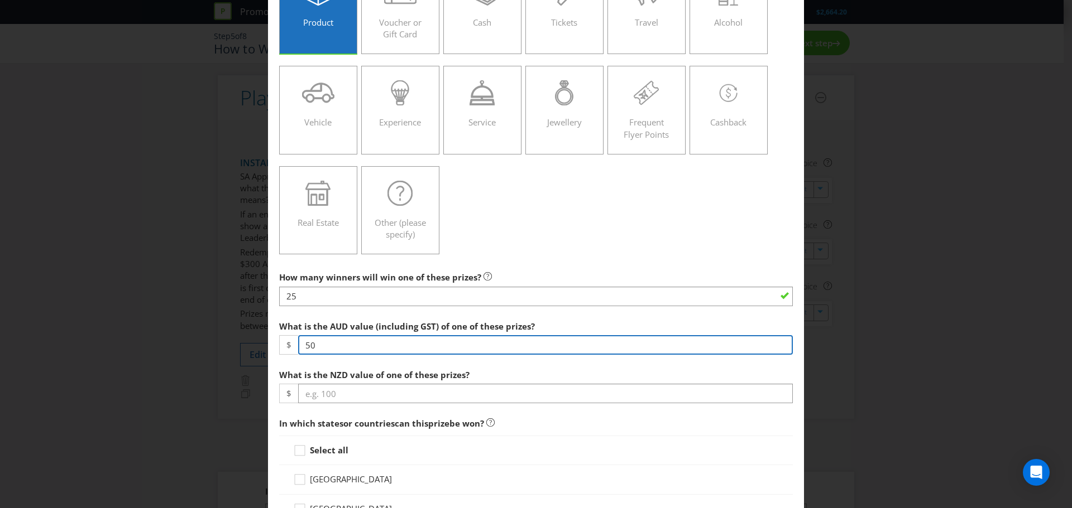
scroll to position [112, 0]
type input "50"
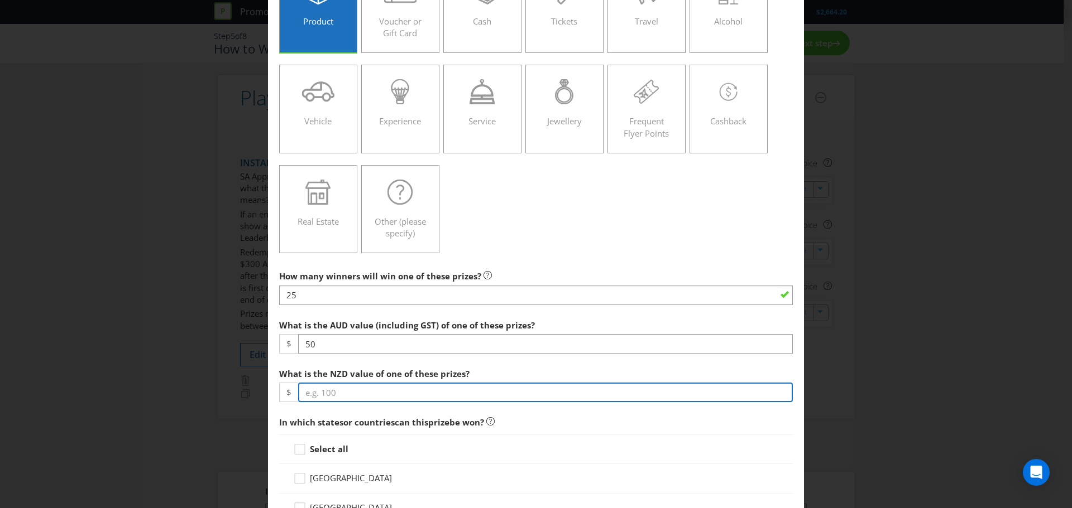
click at [346, 392] on input "number" at bounding box center [545, 393] width 495 height 20
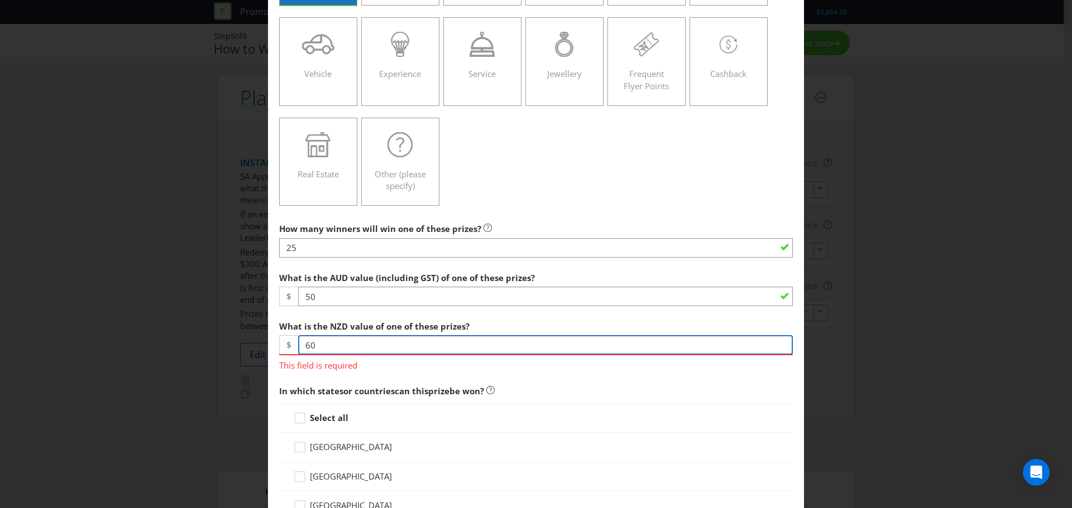
scroll to position [223, 0]
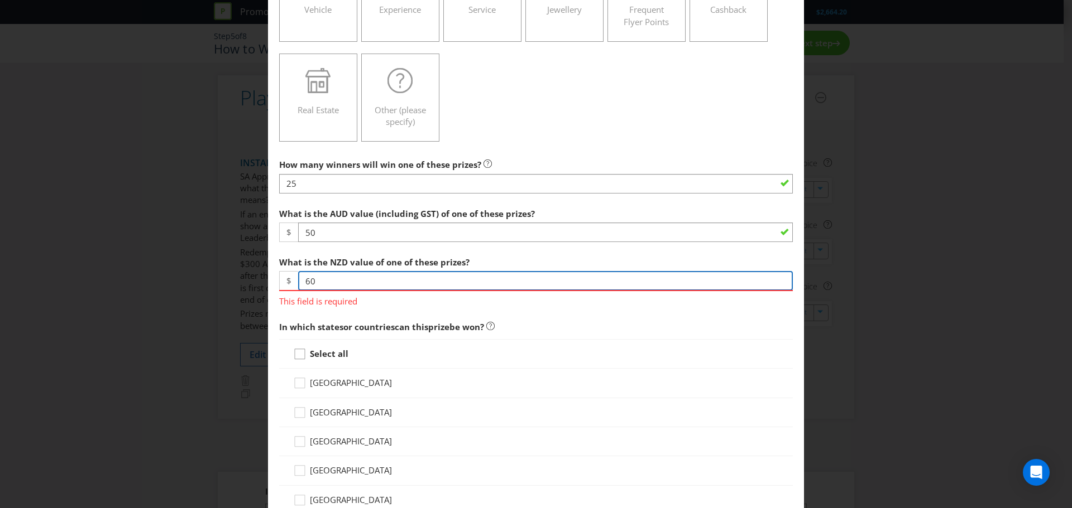
type input "60"
click at [300, 357] on div "Select all [GEOGRAPHIC_DATA] [GEOGRAPHIC_DATA] [GEOGRAPHIC_DATA] [GEOGRAPHIC_DA…" at bounding box center [536, 485] width 514 height 293
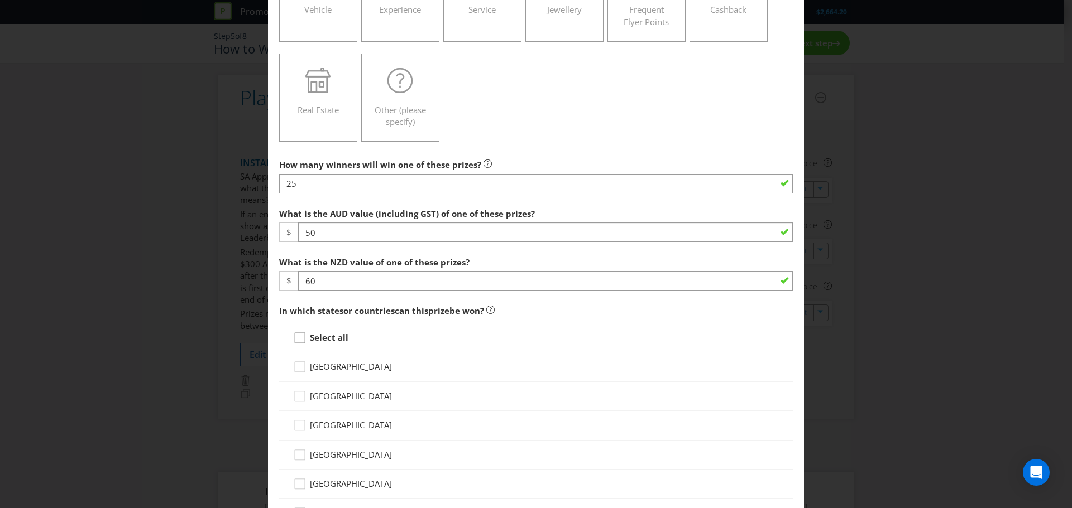
click at [298, 339] on icon at bounding box center [301, 340] width 17 height 17
click at [0, 0] on input "Select all" at bounding box center [0, 0] width 0 height 0
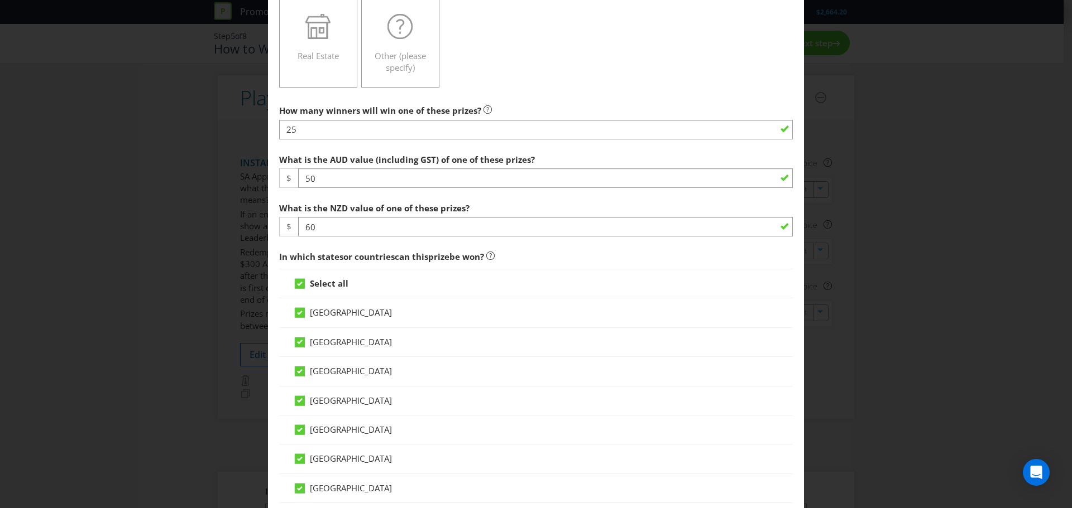
scroll to position [391, 0]
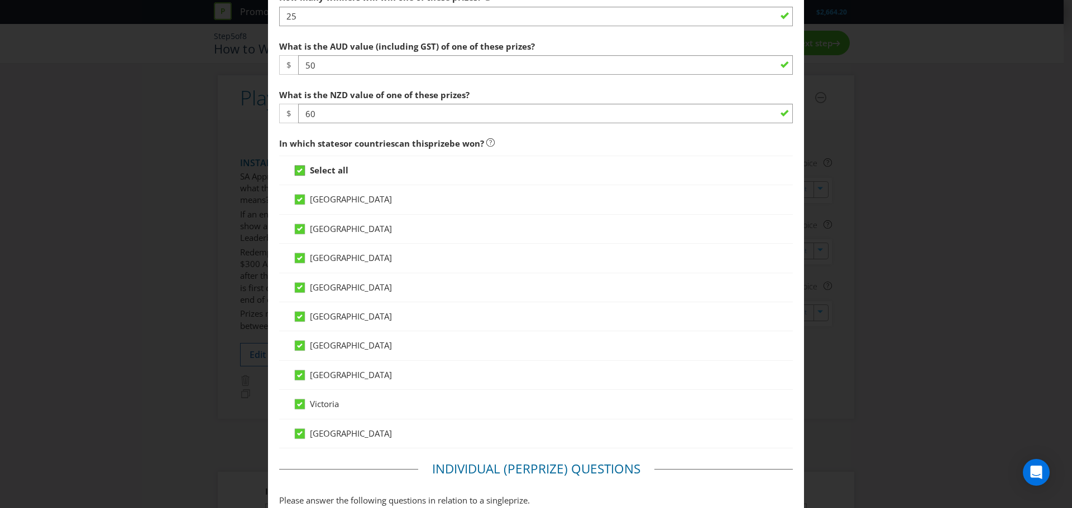
click at [298, 169] on icon at bounding box center [300, 171] width 6 height 4
click at [0, 0] on input "Select all" at bounding box center [0, 0] width 0 height 0
click at [296, 405] on icon at bounding box center [301, 407] width 17 height 17
click at [0, 0] on input "Victoria" at bounding box center [0, 0] width 0 height 0
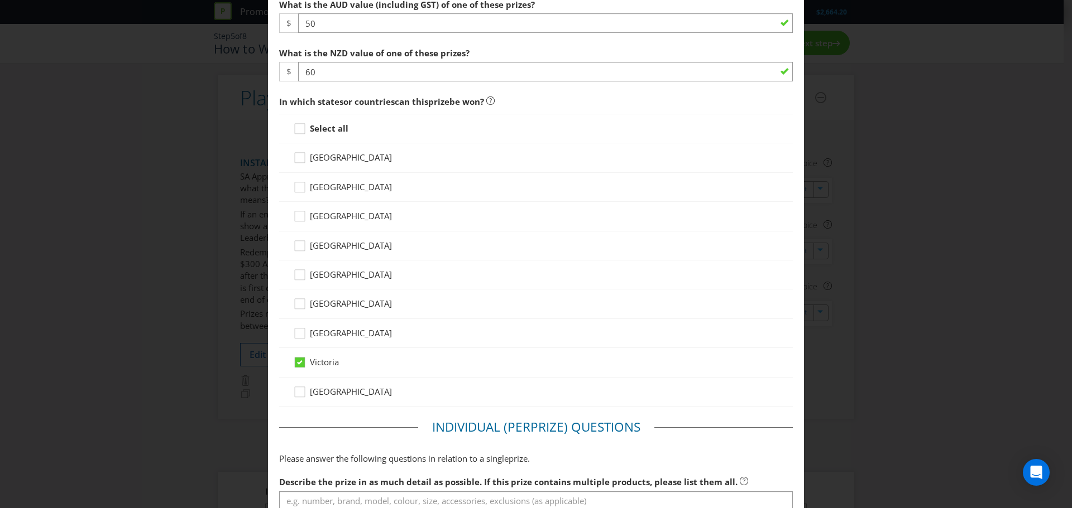
scroll to position [558, 0]
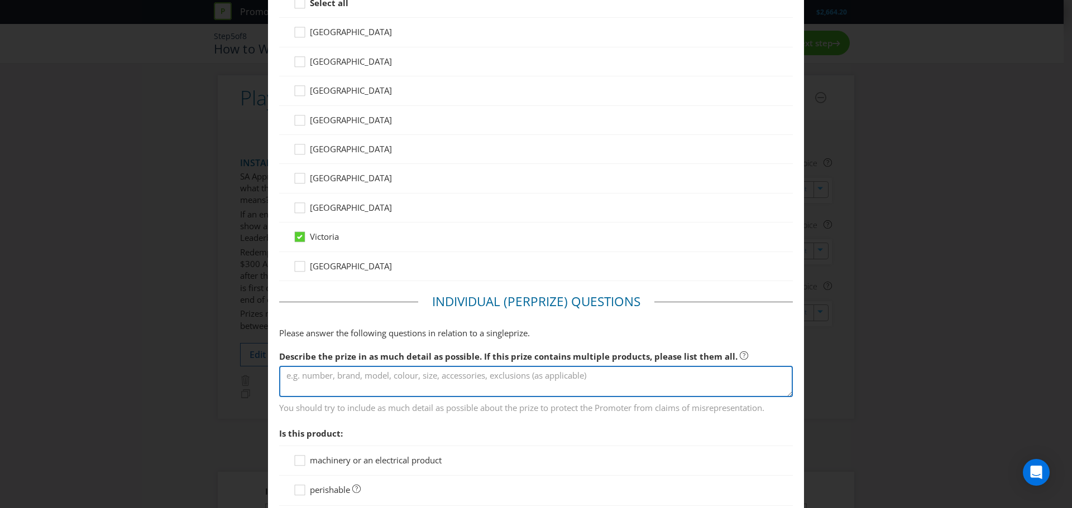
click at [348, 375] on textarea at bounding box center [536, 382] width 514 height 32
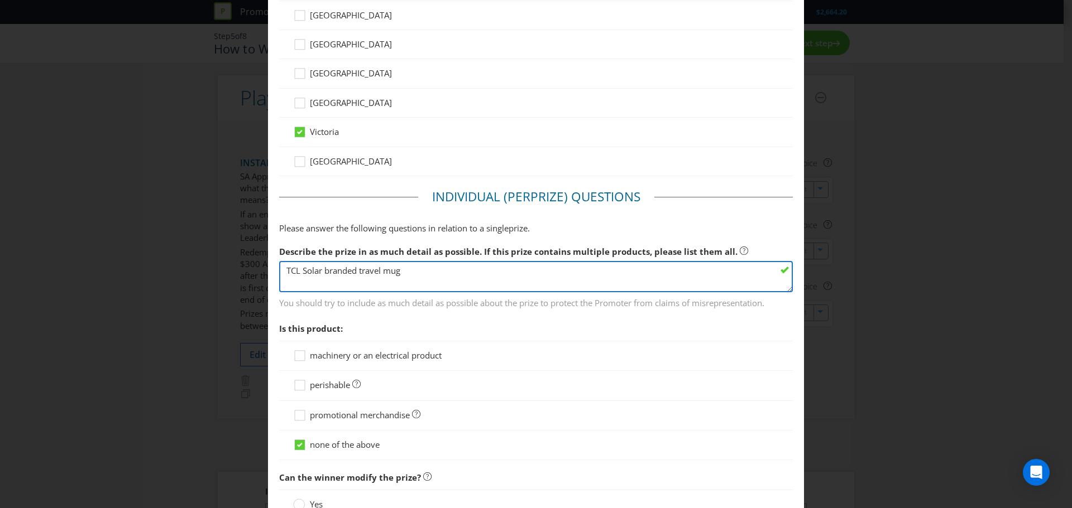
scroll to position [670, 0]
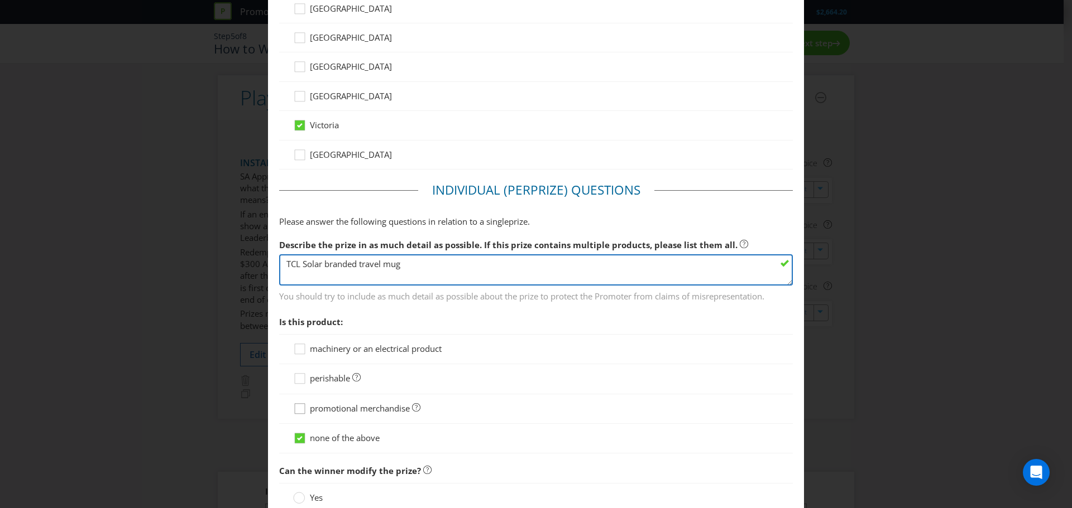
type textarea "TCL Solar branded travel mug"
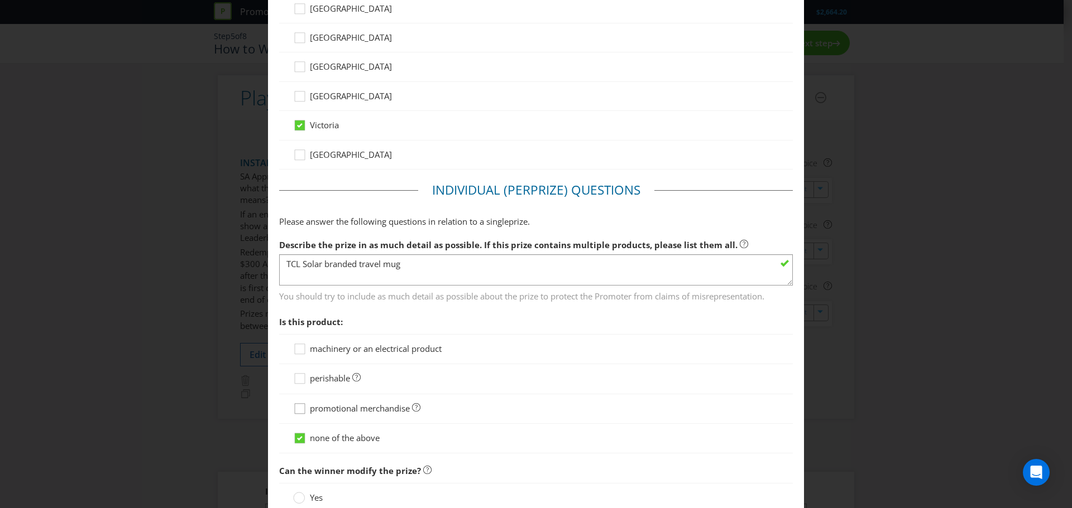
click at [298, 410] on icon at bounding box center [301, 411] width 17 height 17
click at [0, 0] on input "promotional merchandise" at bounding box center [0, 0] width 0 height 0
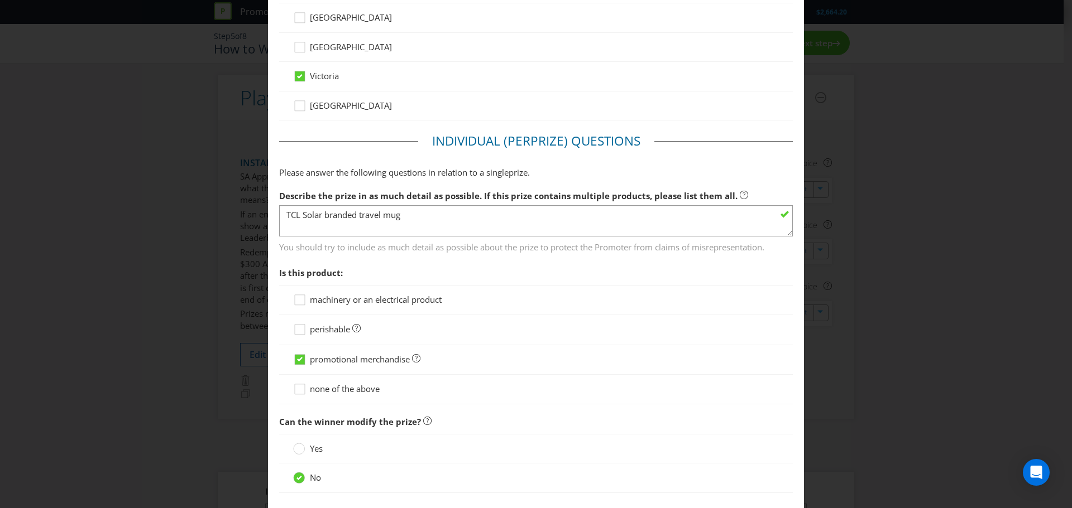
scroll to position [781, 0]
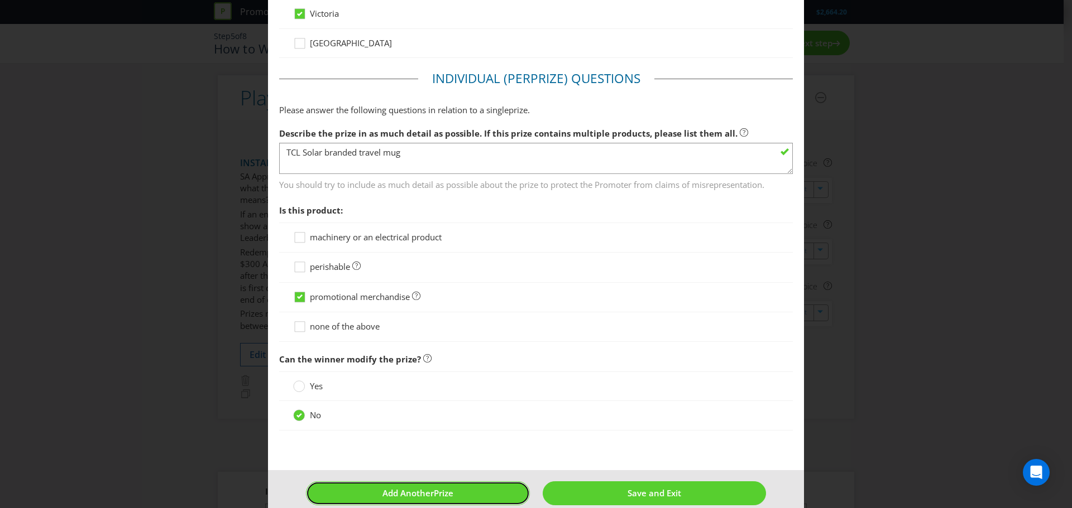
click at [459, 495] on button "Add Another Prize" at bounding box center [418, 494] width 224 height 24
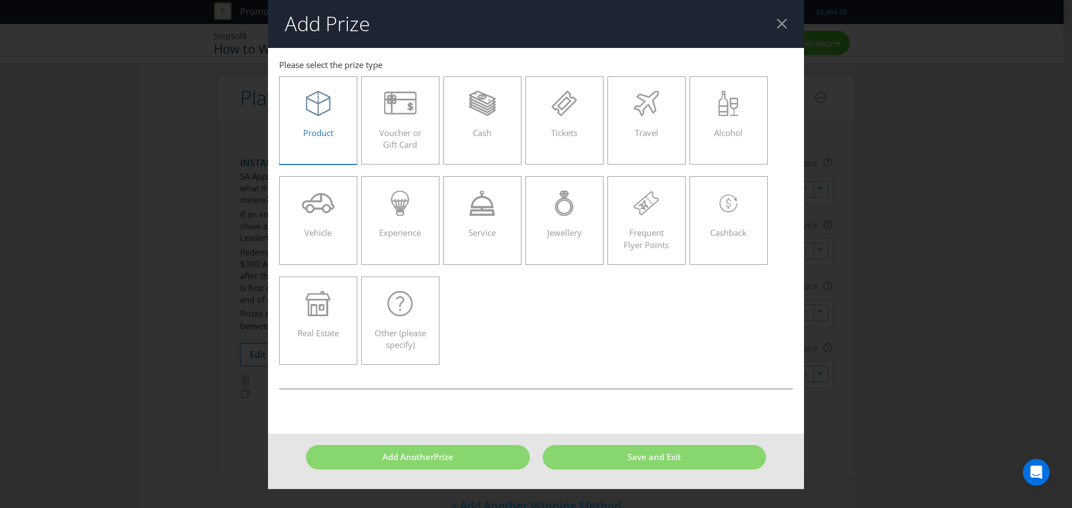
click at [322, 126] on div "Product" at bounding box center [318, 116] width 55 height 50
click at [0, 0] on input "Product" at bounding box center [0, 0] width 0 height 0
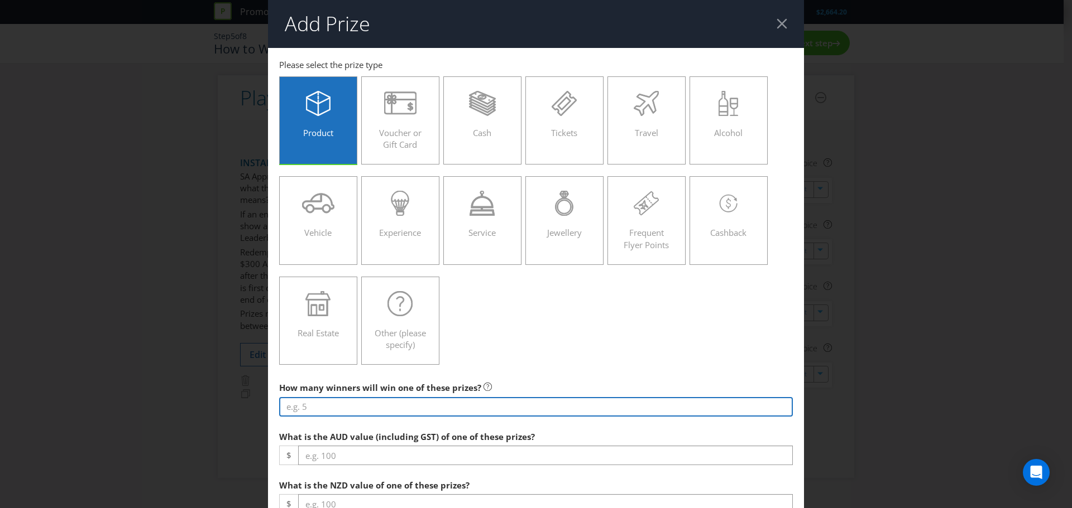
click at [319, 406] on input "number" at bounding box center [536, 407] width 514 height 20
type input "25"
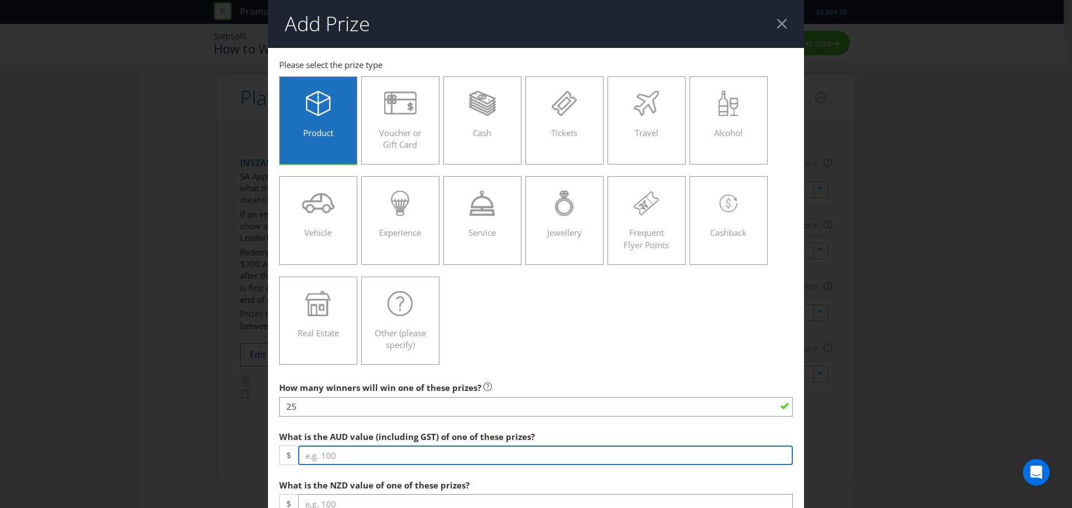
click at [322, 458] on input "number" at bounding box center [545, 456] width 495 height 20
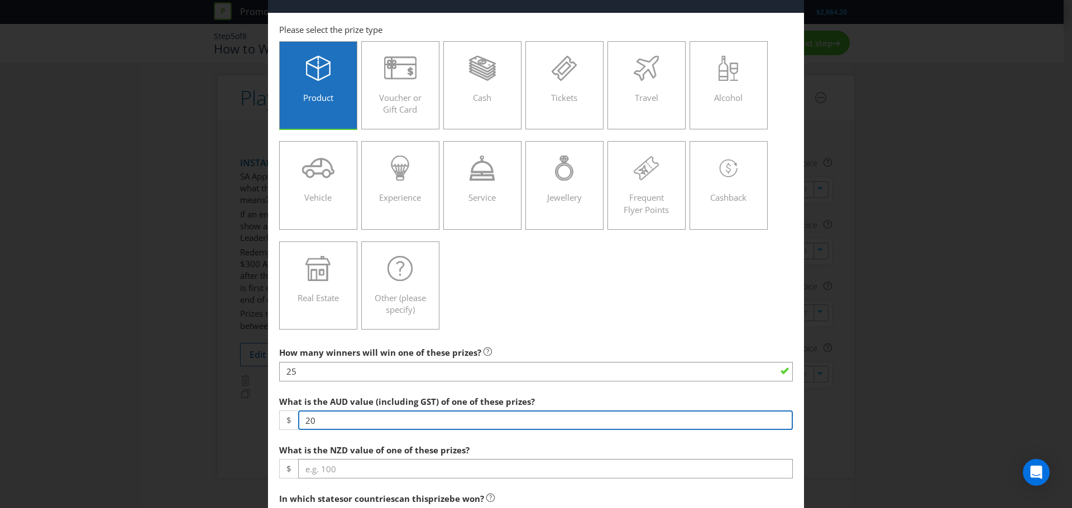
scroll to position [112, 0]
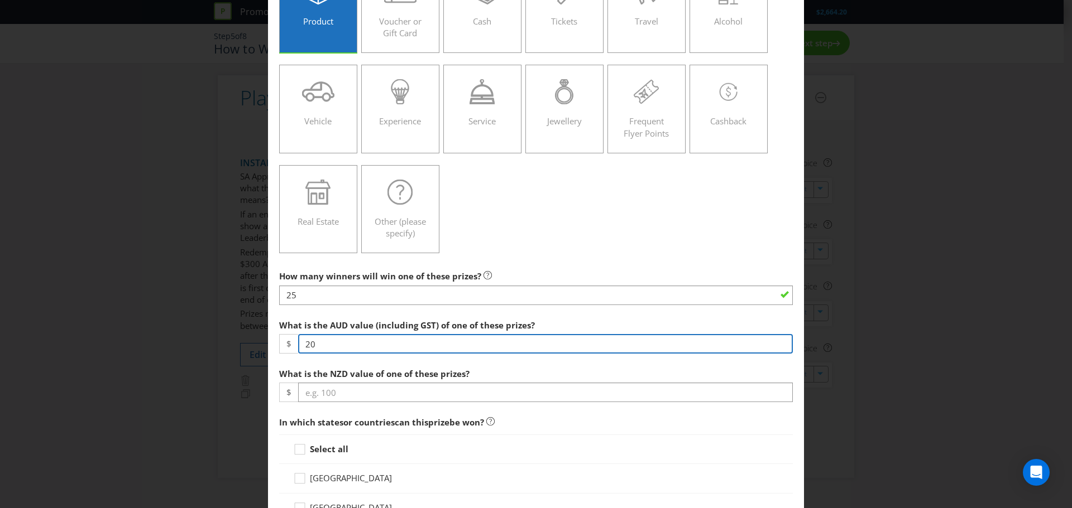
type input "20"
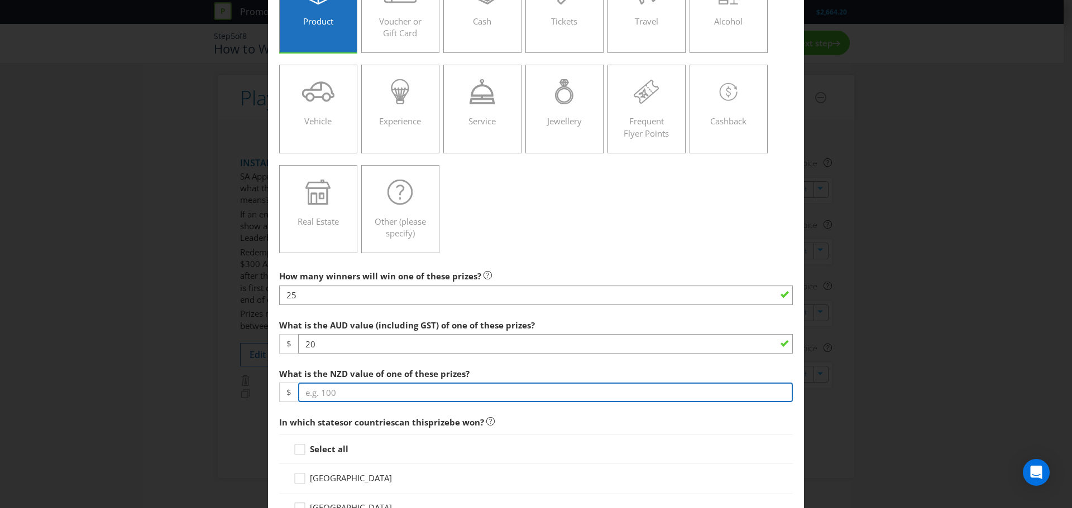
click at [361, 395] on input "number" at bounding box center [545, 393] width 495 height 20
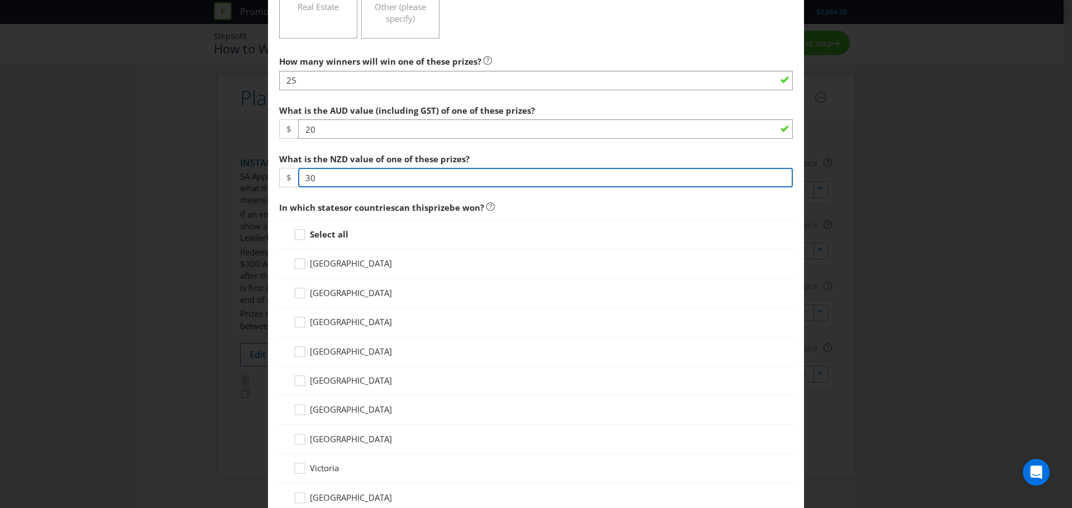
scroll to position [335, 0]
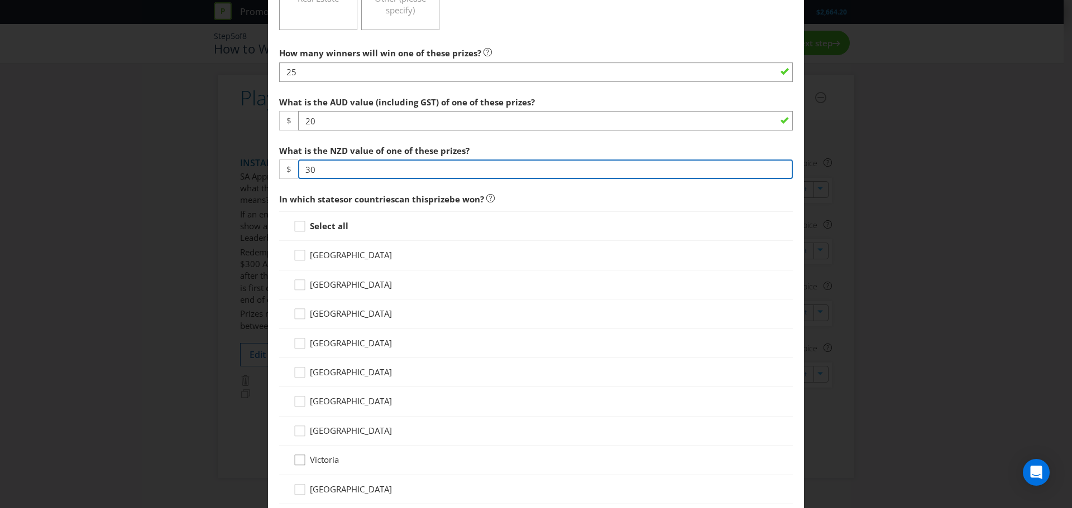
type input "30"
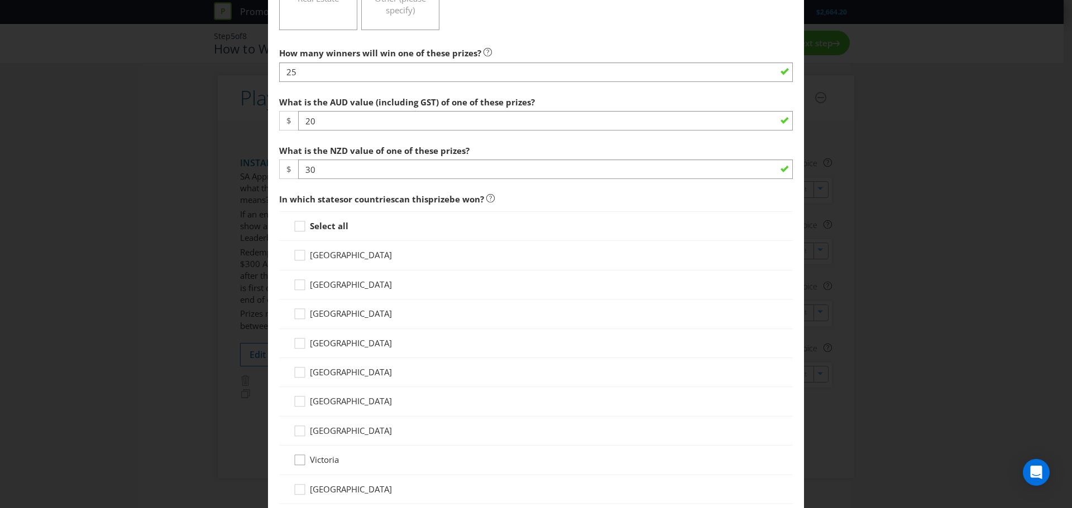
click at [298, 463] on icon at bounding box center [301, 462] width 17 height 17
click at [0, 0] on input "Victoria" at bounding box center [0, 0] width 0 height 0
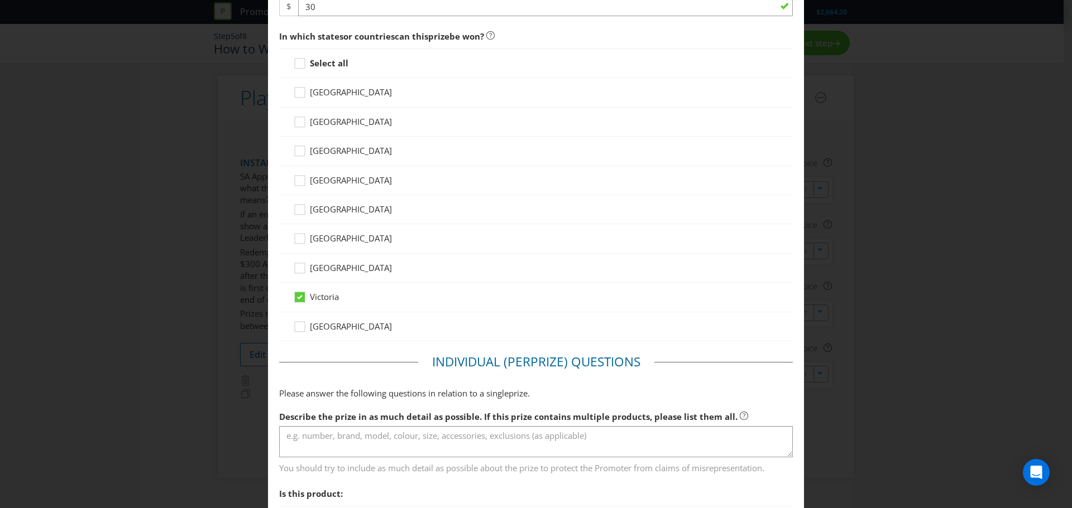
scroll to position [558, 0]
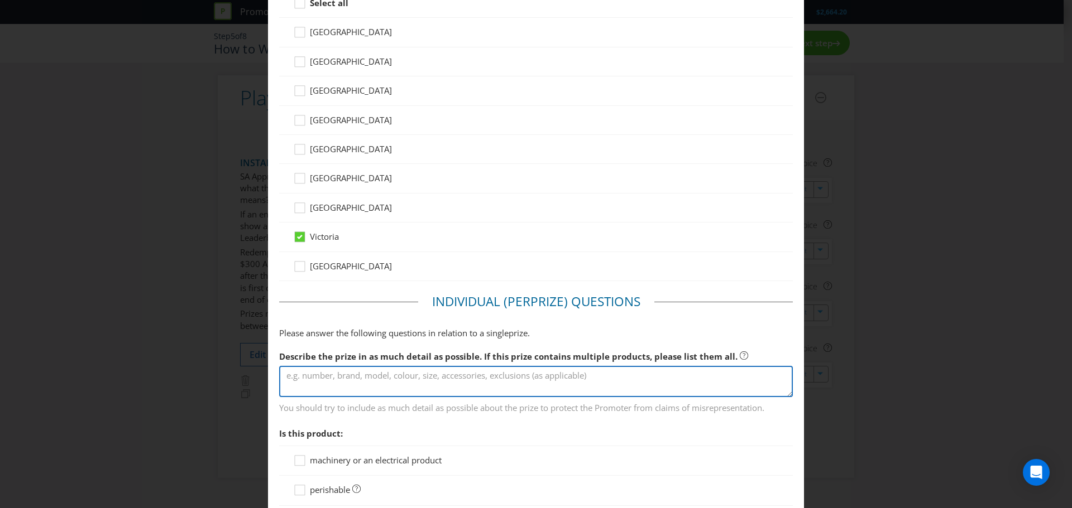
click at [351, 377] on textarea at bounding box center [536, 382] width 514 height 32
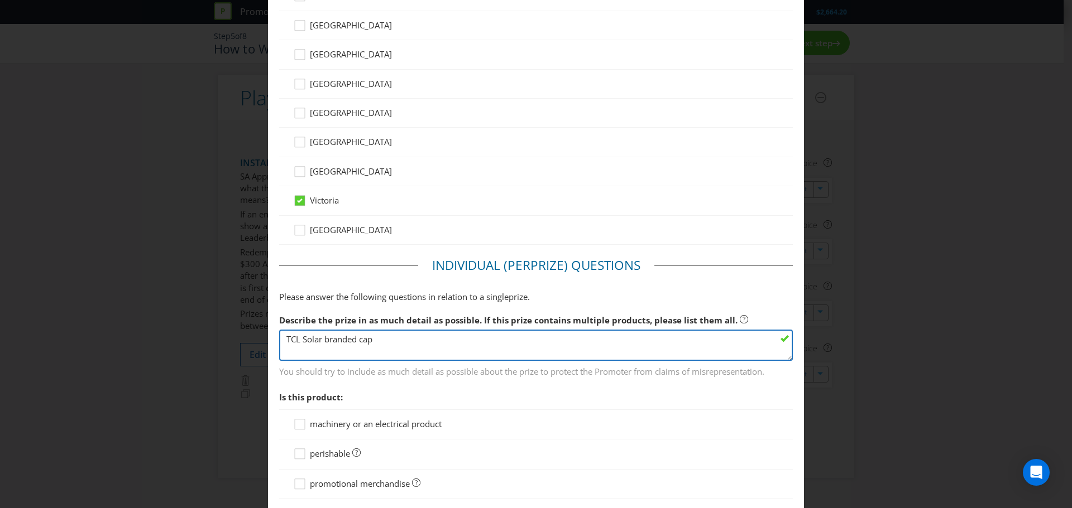
scroll to position [781, 0]
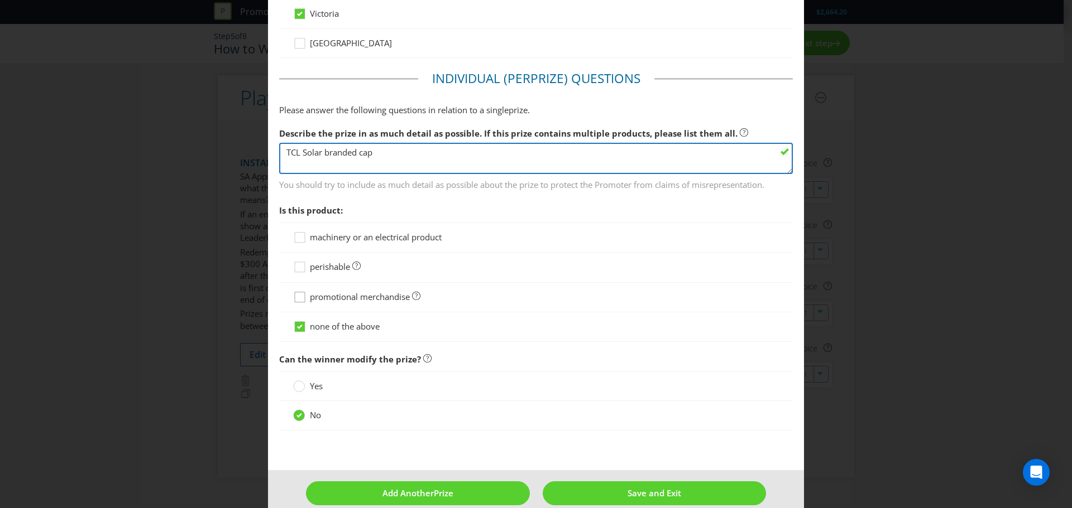
type textarea "TCL Solar branded cap"
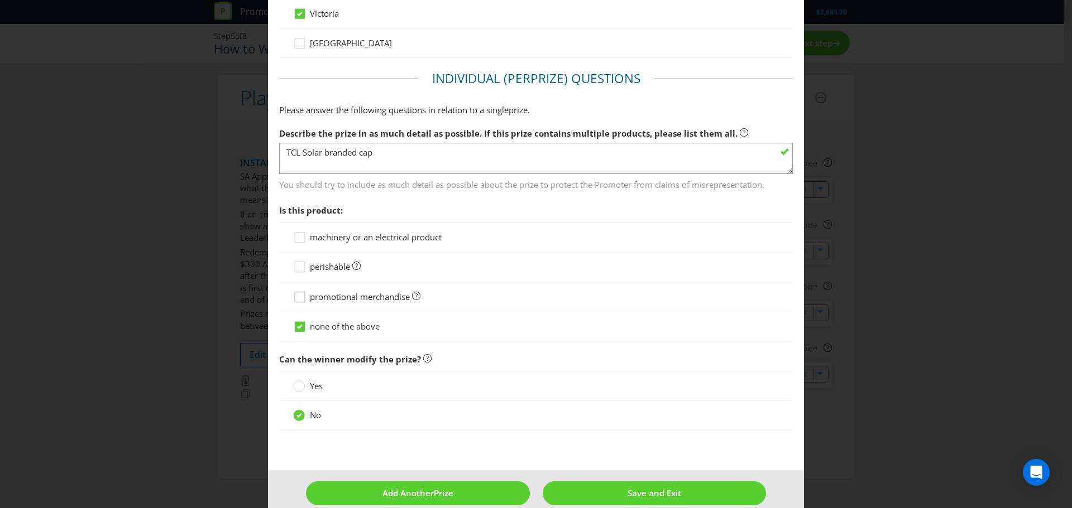
click at [294, 295] on icon at bounding box center [301, 299] width 17 height 17
click at [0, 0] on input "promotional merchandise" at bounding box center [0, 0] width 0 height 0
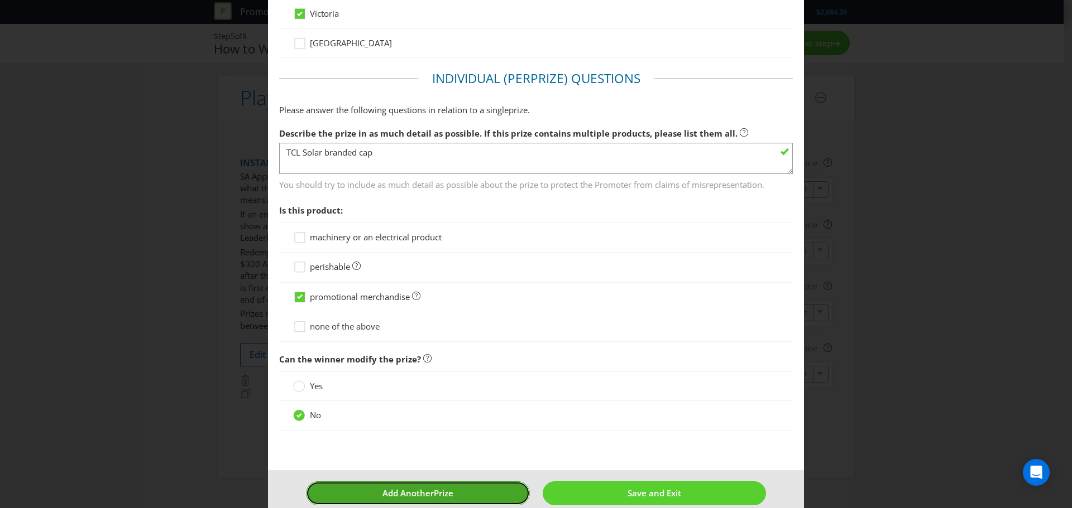
click at [477, 491] on button "Add Another Prize" at bounding box center [418, 494] width 224 height 24
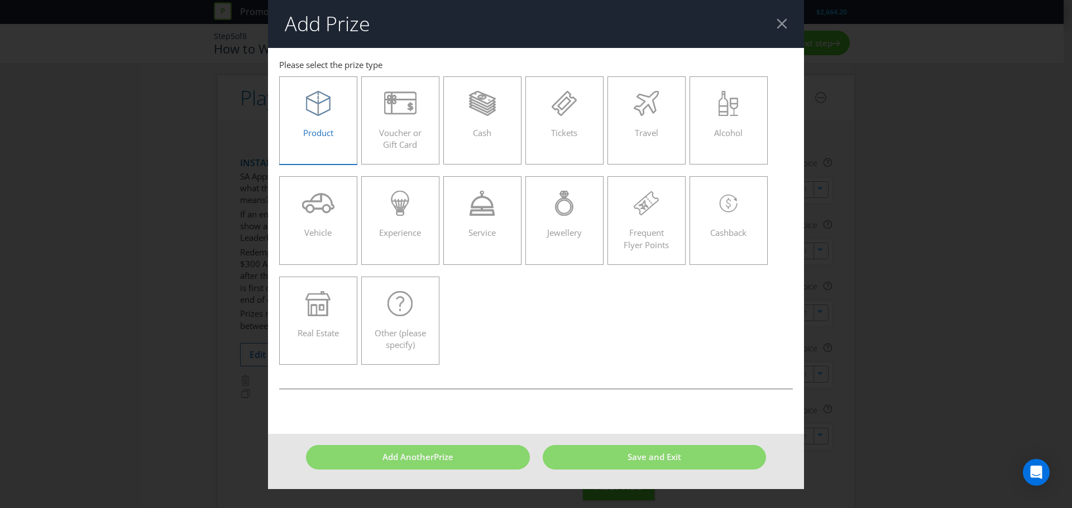
click at [328, 145] on label "Product" at bounding box center [318, 120] width 78 height 88
click at [0, 0] on input "Product" at bounding box center [0, 0] width 0 height 0
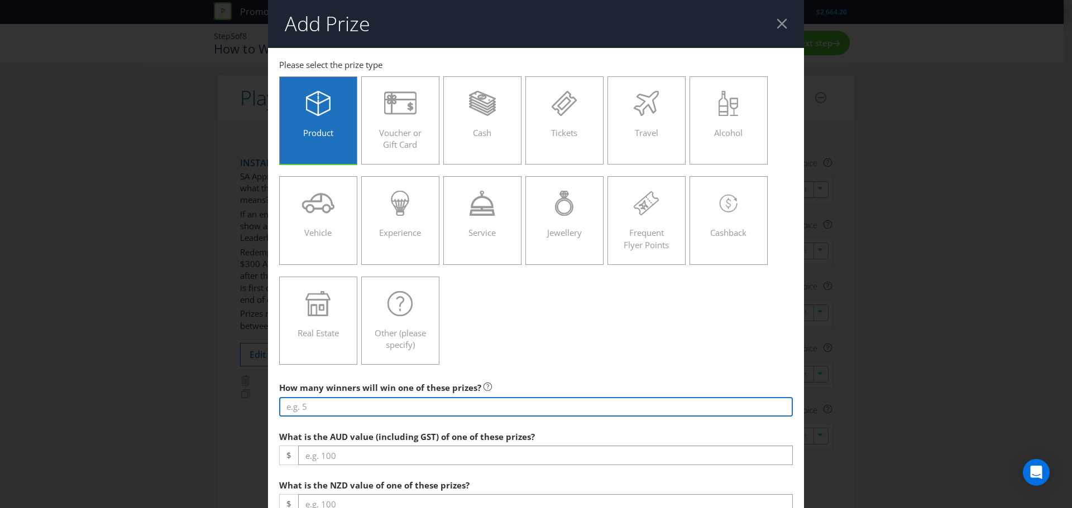
click at [344, 399] on input "number" at bounding box center [536, 407] width 514 height 20
type input "100"
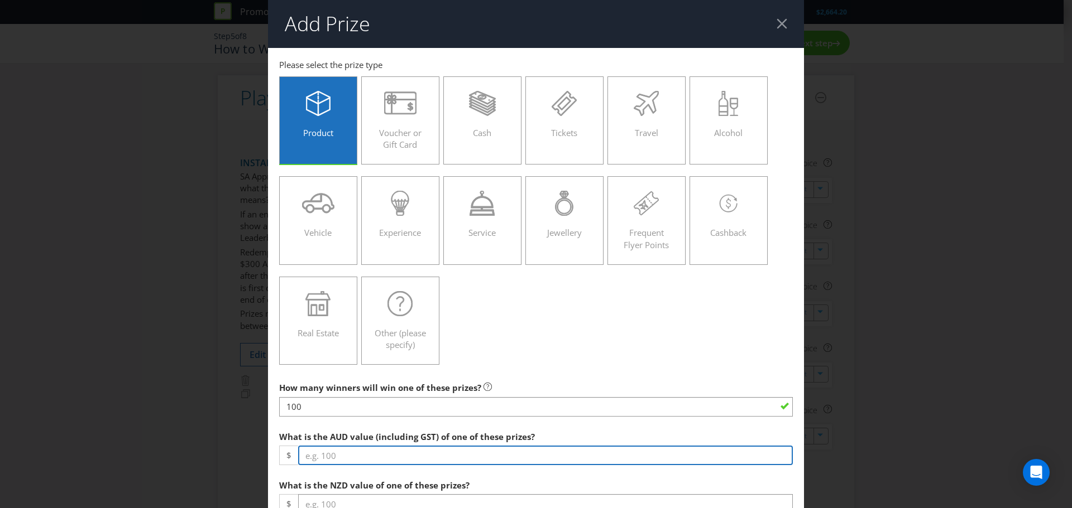
click at [351, 460] on input "number" at bounding box center [545, 456] width 495 height 20
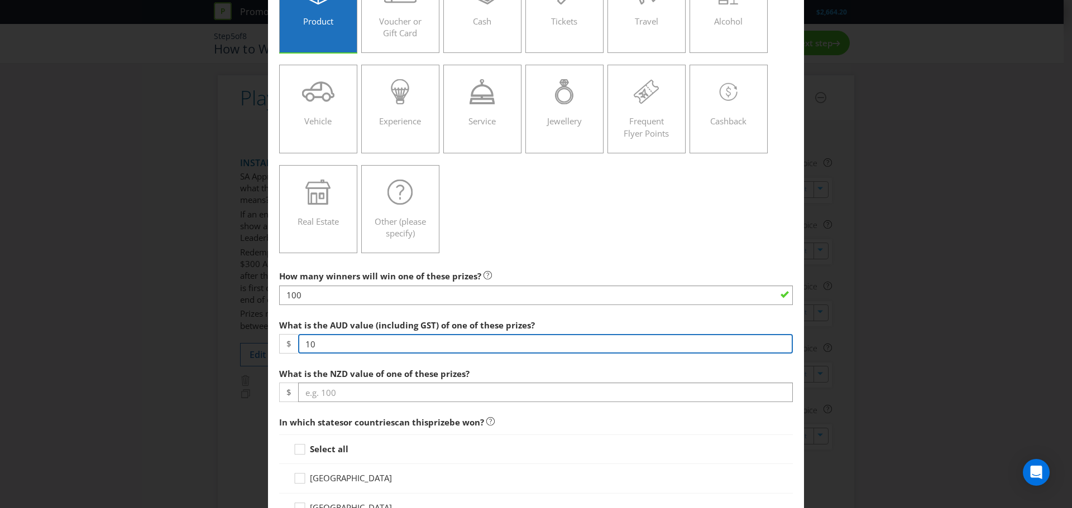
type input "10"
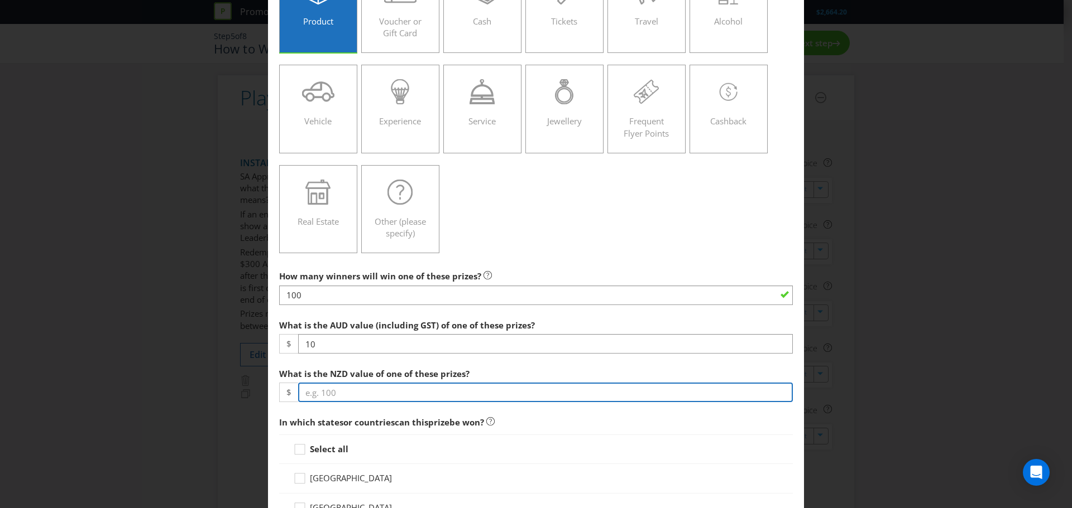
click at [323, 391] on input "number" at bounding box center [545, 393] width 495 height 20
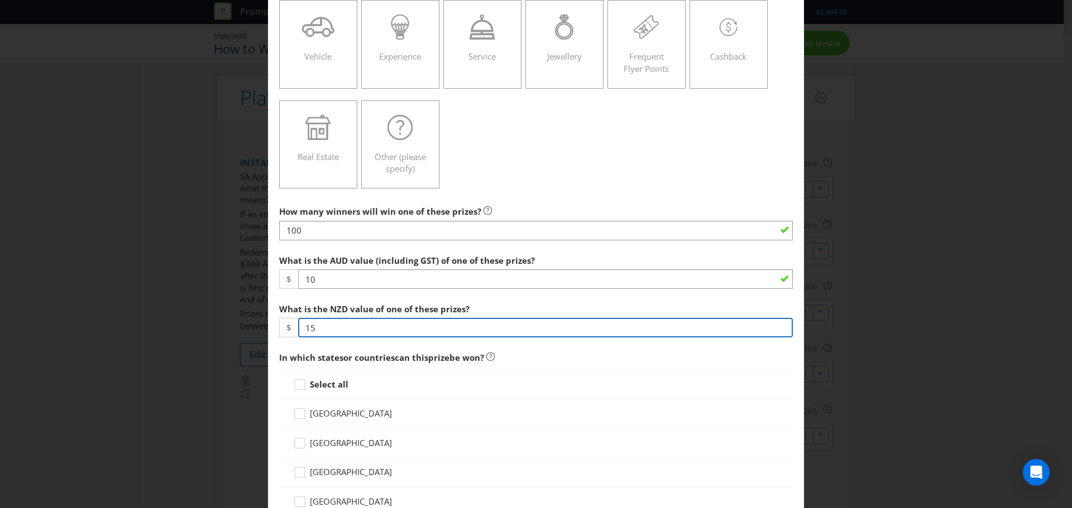
scroll to position [335, 0]
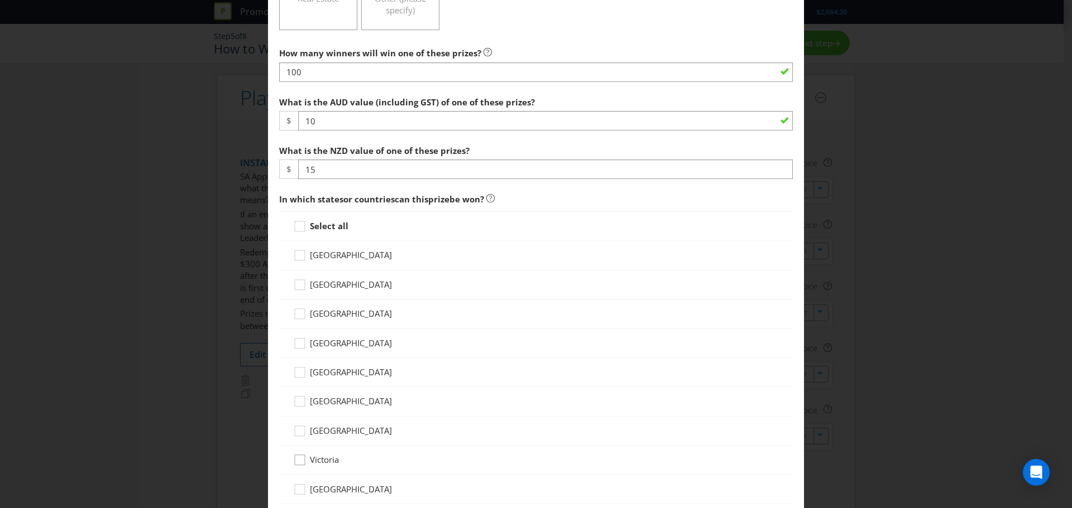
click at [297, 458] on div at bounding box center [300, 457] width 6 height 6
click at [0, 0] on input "Victoria" at bounding box center [0, 0] width 0 height 0
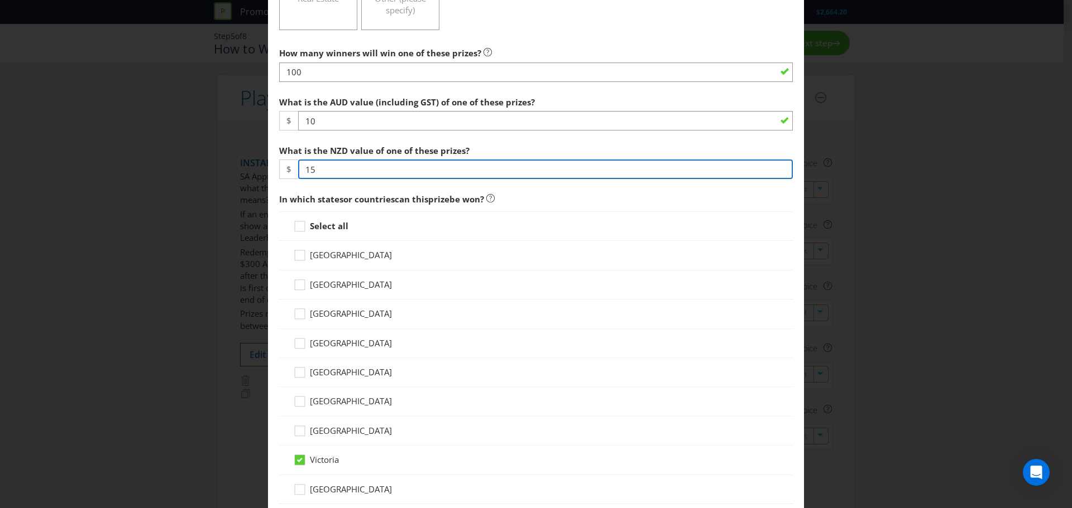
click at [310, 171] on input "15" at bounding box center [545, 170] width 495 height 20
type input "12"
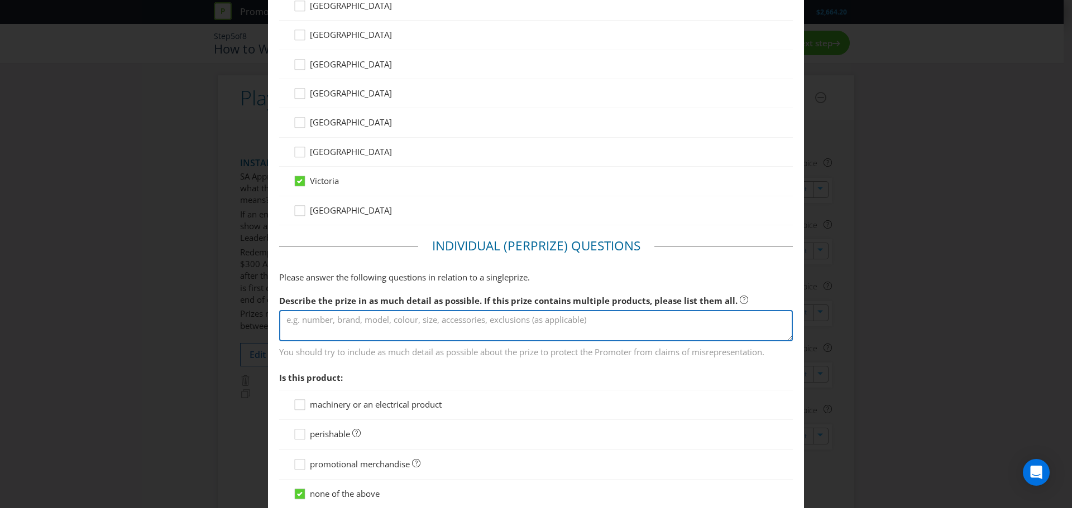
click at [377, 326] on textarea at bounding box center [536, 326] width 514 height 32
type textarea "TCL Solar branded bottle opener"
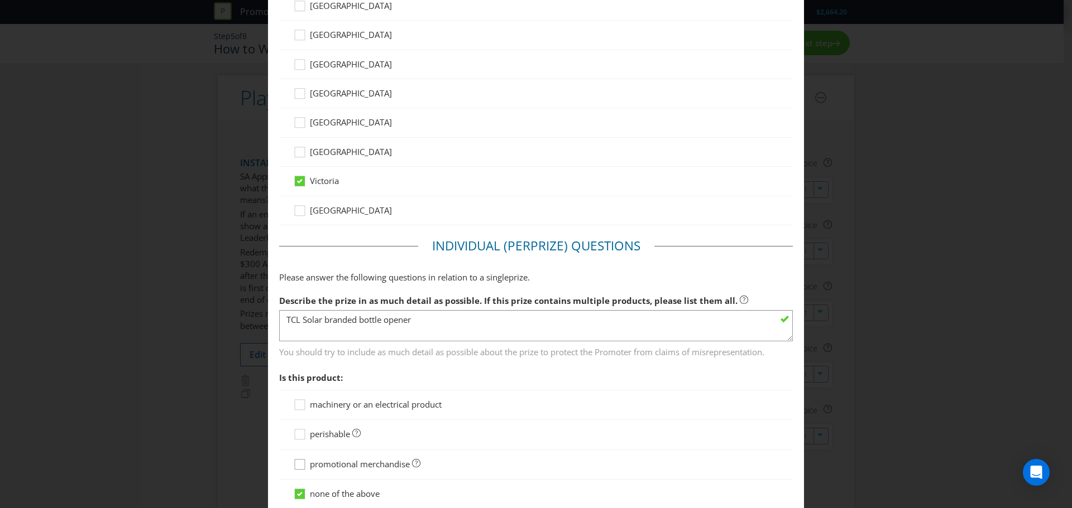
click at [297, 460] on div at bounding box center [300, 461] width 6 height 6
click at [0, 0] on input "promotional merchandise" at bounding box center [0, 0] width 0 height 0
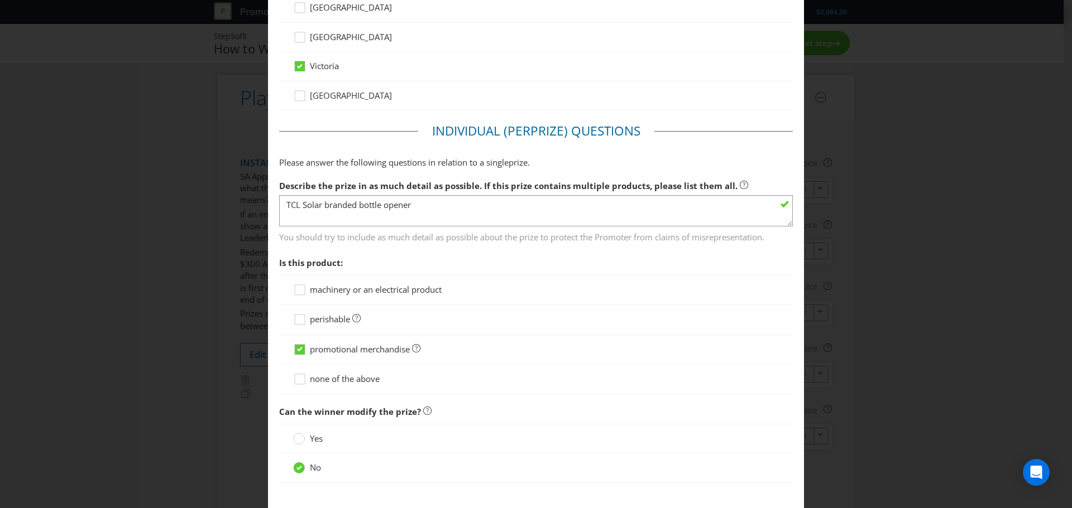
scroll to position [781, 0]
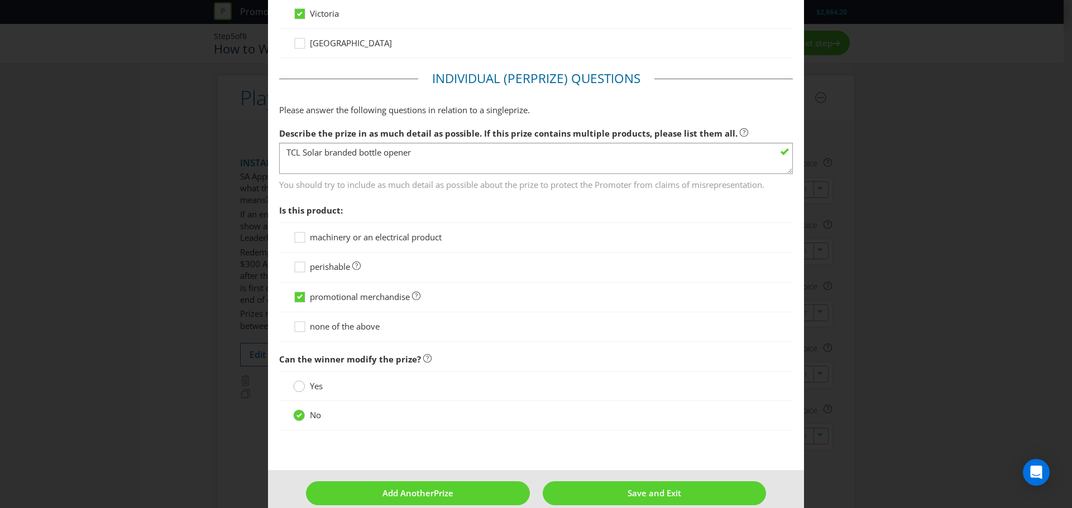
click at [295, 389] on circle at bounding box center [299, 386] width 11 height 11
click at [0, 0] on input "Yes" at bounding box center [0, 0] width 0 height 0
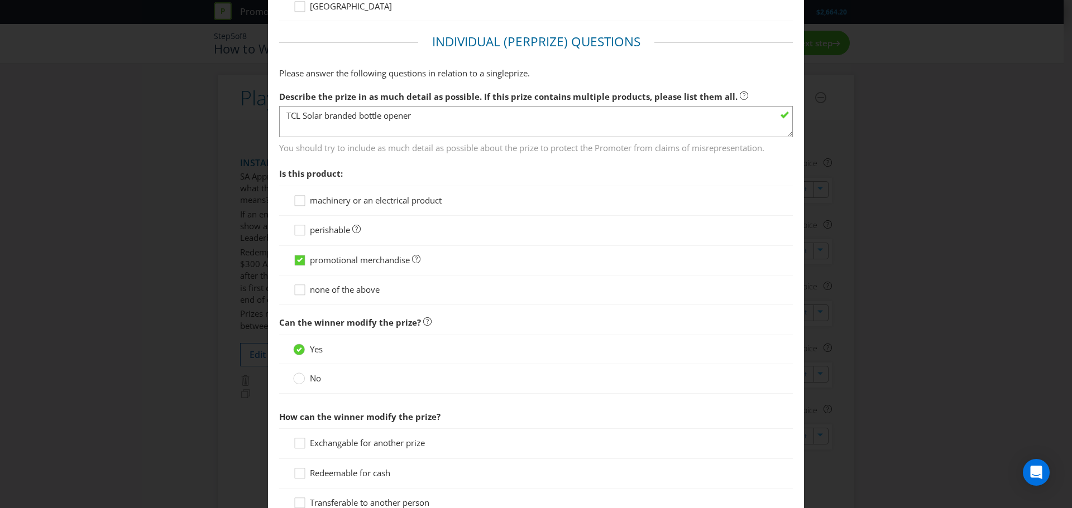
scroll to position [893, 0]
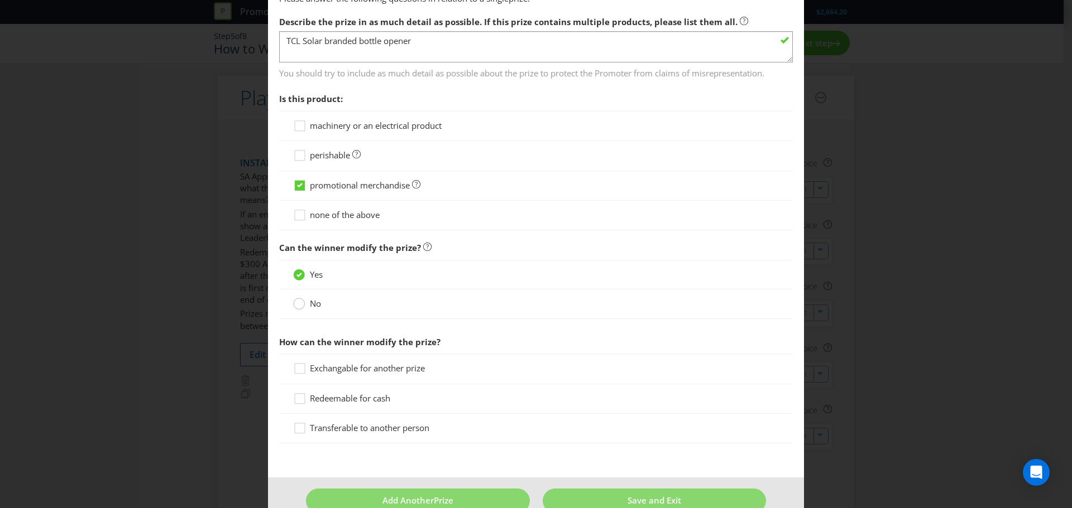
click at [294, 303] on circle at bounding box center [299, 304] width 11 height 11
click at [0, 0] on input "No" at bounding box center [0, 0] width 0 height 0
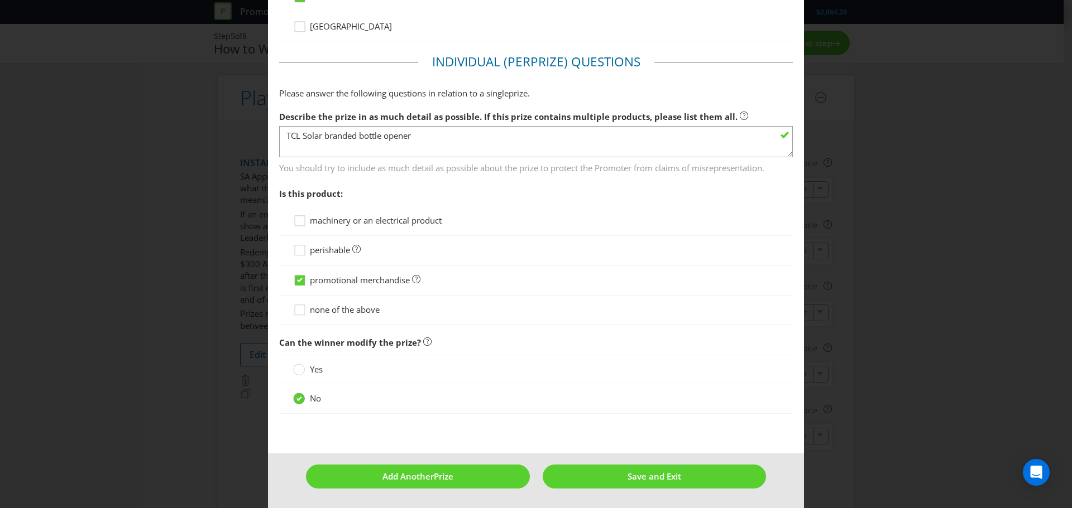
scroll to position [798, 0]
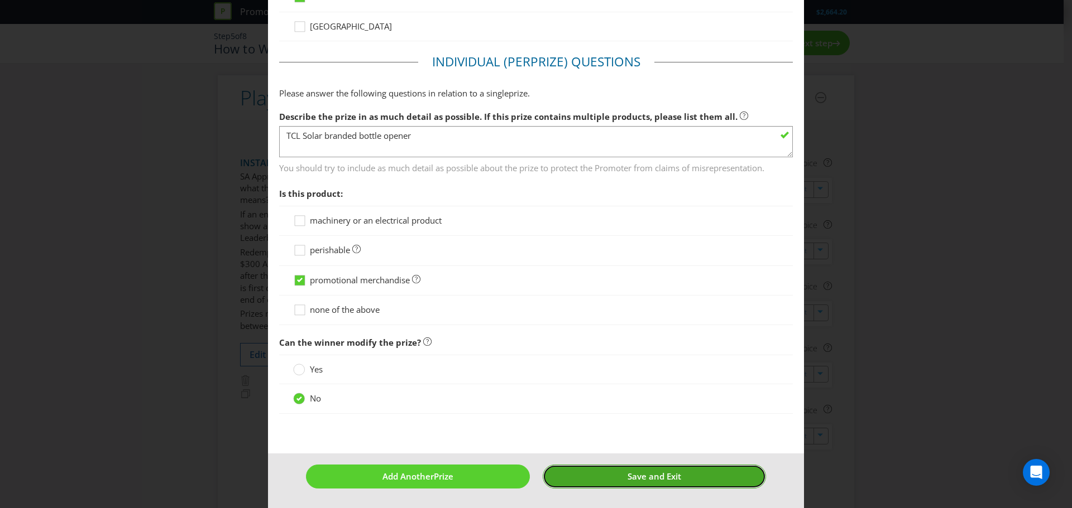
click at [655, 477] on span "Save and Exit" at bounding box center [654, 476] width 54 height 11
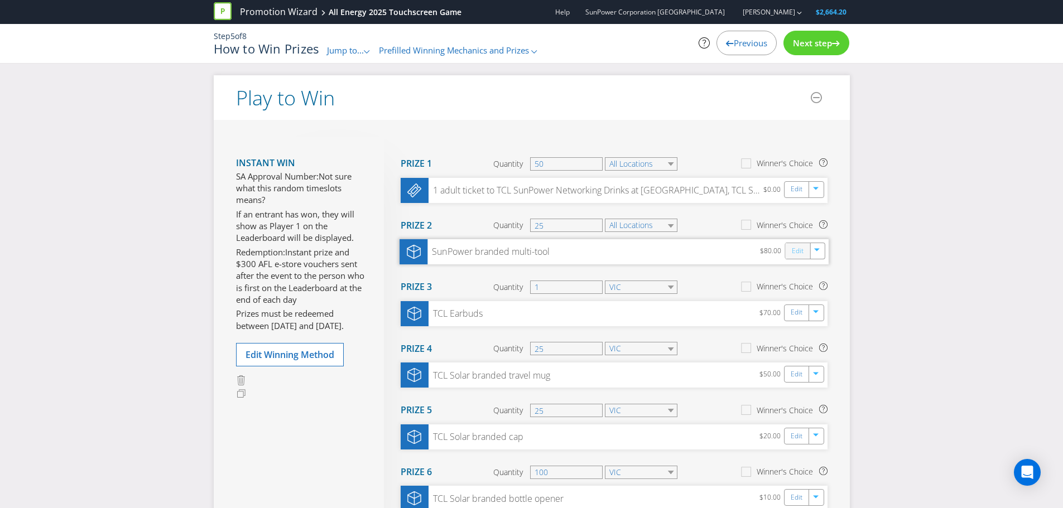
click at [800, 254] on link "Edit" at bounding box center [797, 251] width 12 height 13
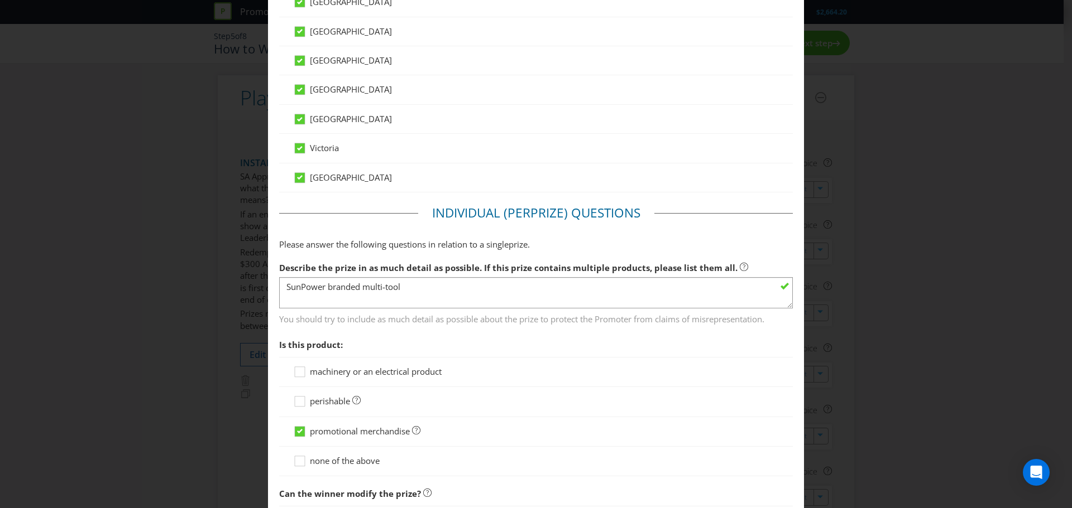
scroll to position [447, 0]
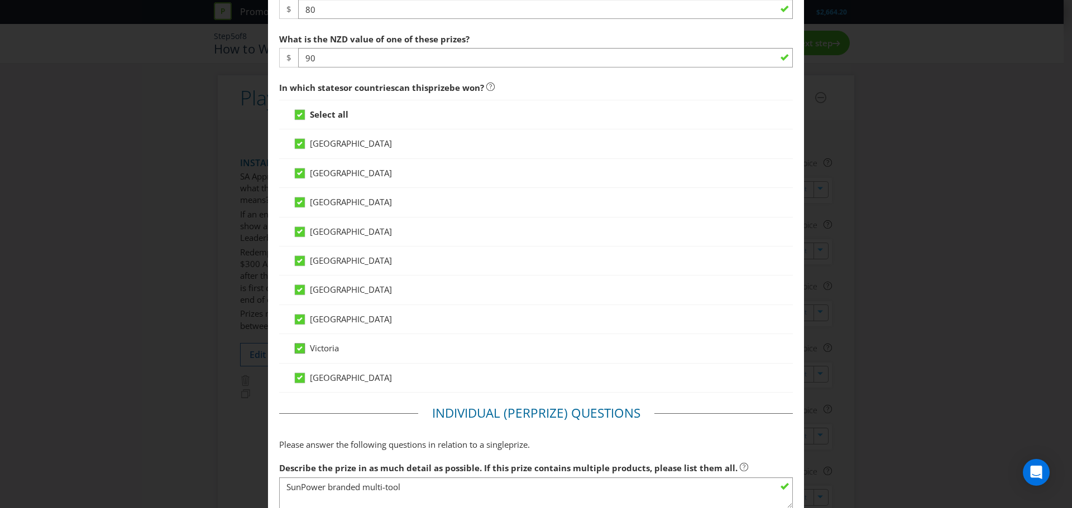
click at [297, 349] on icon at bounding box center [300, 349] width 6 height 4
click at [0, 0] on input "Victoria" at bounding box center [0, 0] width 0 height 0
click at [298, 116] on icon at bounding box center [301, 117] width 17 height 17
click at [0, 0] on input "Select all" at bounding box center [0, 0] width 0 height 0
click at [298, 116] on icon at bounding box center [300, 115] width 6 height 4
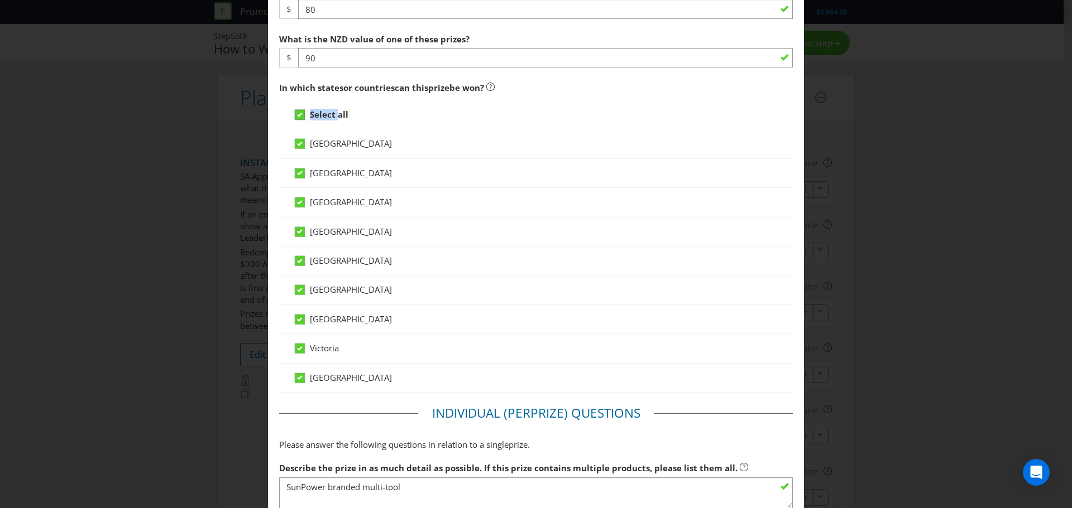
click at [0, 0] on input "Select all" at bounding box center [0, 0] width 0 height 0
click at [299, 349] on icon at bounding box center [301, 351] width 17 height 17
click at [0, 0] on input "Victoria" at bounding box center [0, 0] width 0 height 0
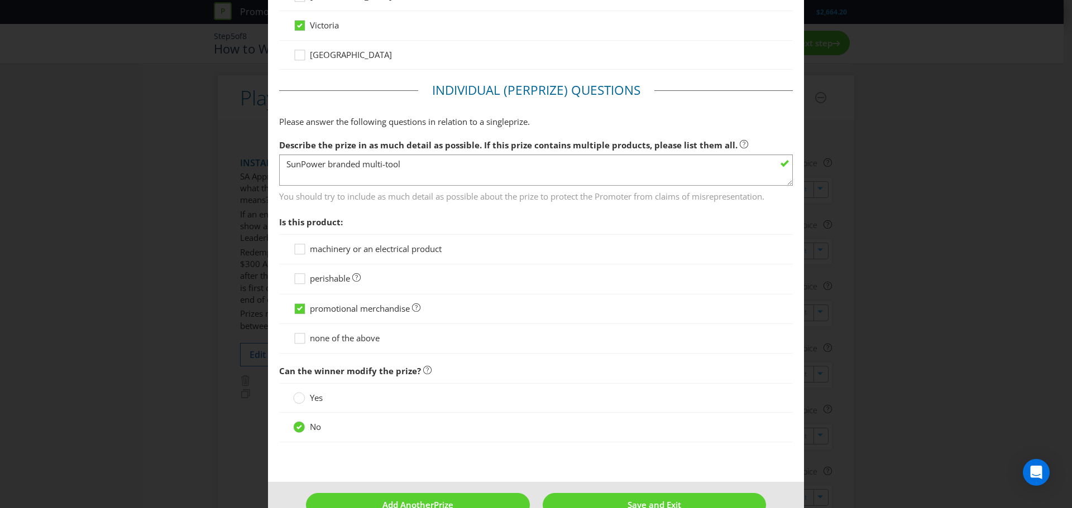
scroll to position [798, 0]
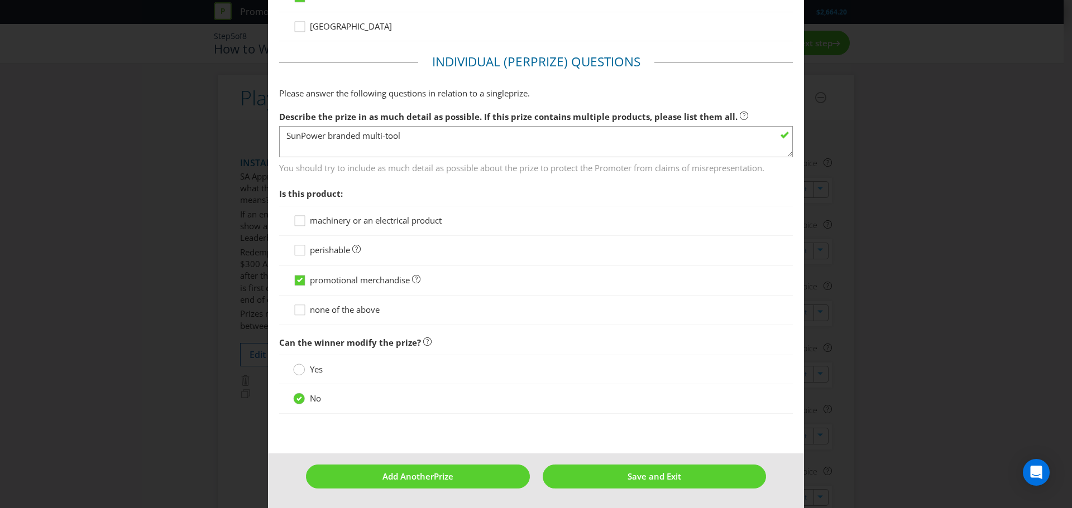
click at [296, 368] on div at bounding box center [299, 366] width 6 height 6
click at [0, 0] on input "Yes" at bounding box center [0, 0] width 0 height 0
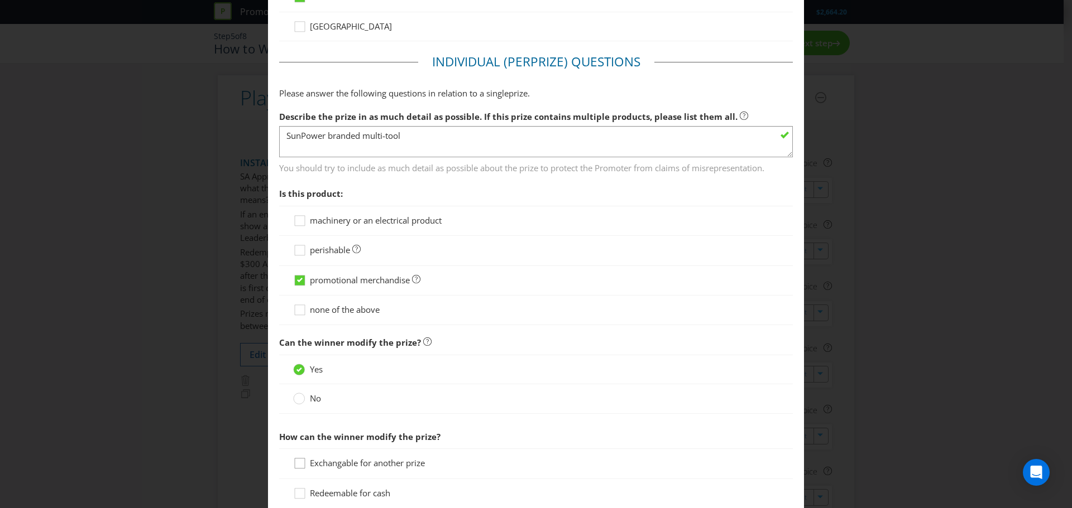
click at [298, 462] on div at bounding box center [300, 460] width 6 height 6
click at [0, 0] on input "Exchangable for another prize" at bounding box center [0, 0] width 0 height 0
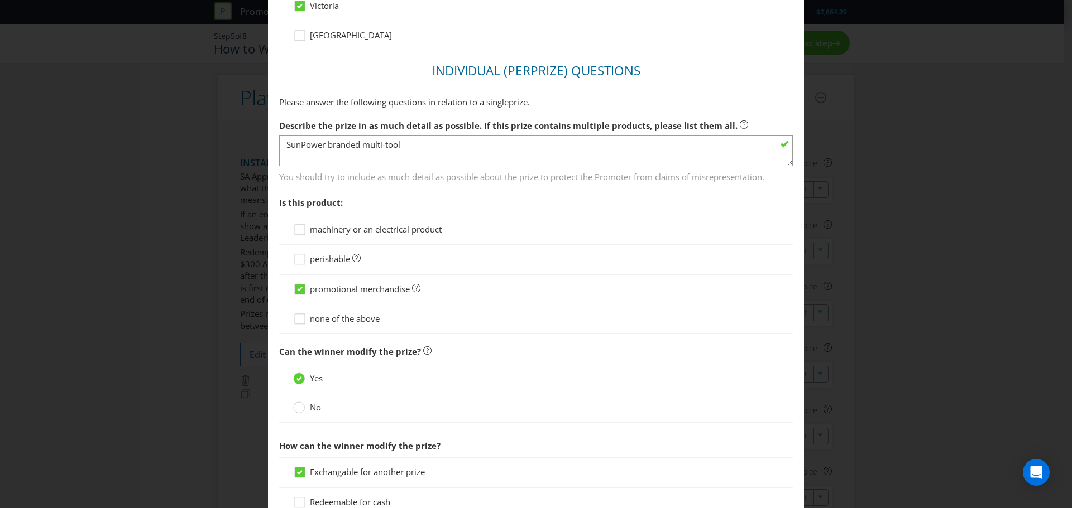
scroll to position [918, 0]
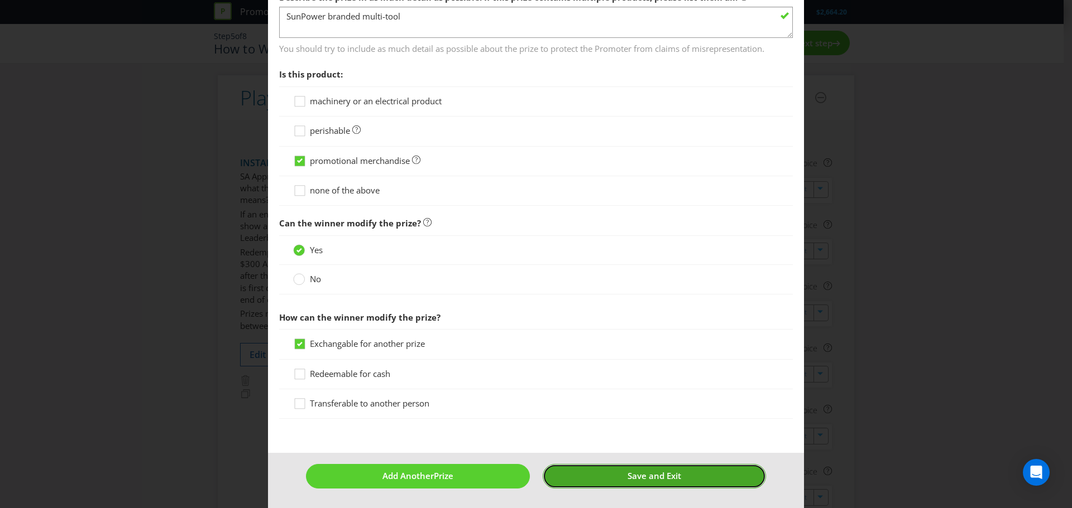
click at [656, 471] on span "Save and Exit" at bounding box center [654, 476] width 54 height 11
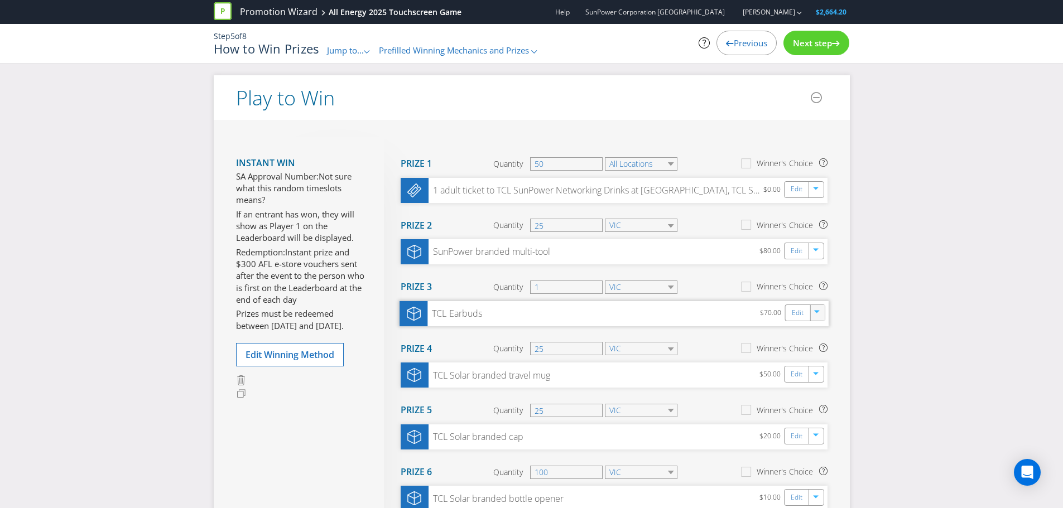
click at [818, 315] on icon "button" at bounding box center [817, 313] width 7 height 7
click at [818, 354] on link "Delete" at bounding box center [810, 352] width 25 height 11
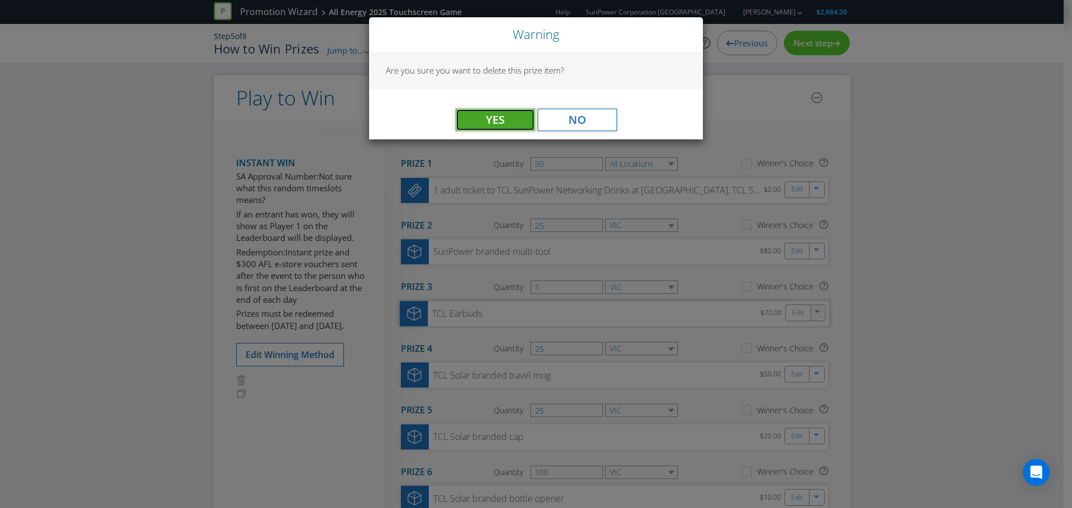
click at [479, 122] on button "Yes" at bounding box center [494, 120] width 79 height 22
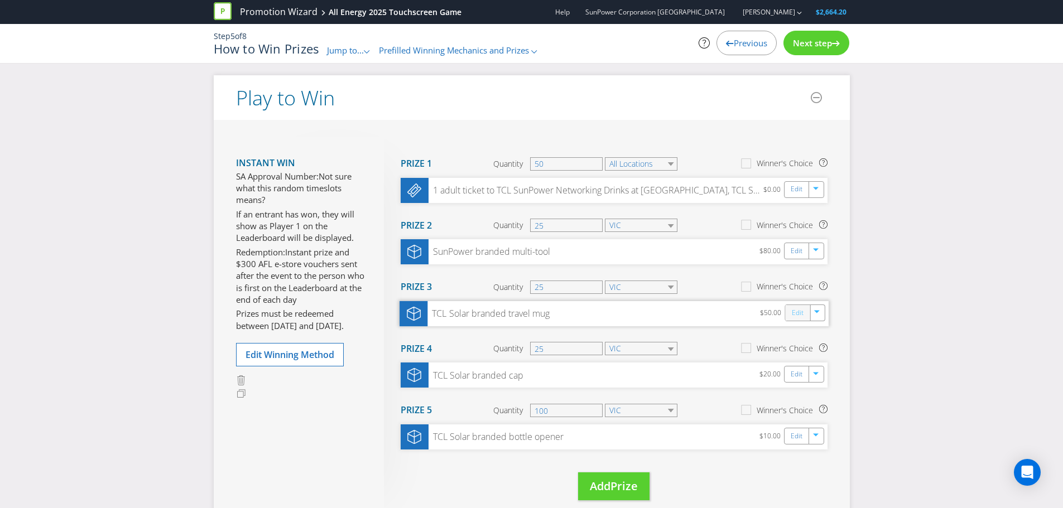
click at [798, 312] on link "Edit" at bounding box center [797, 312] width 12 height 13
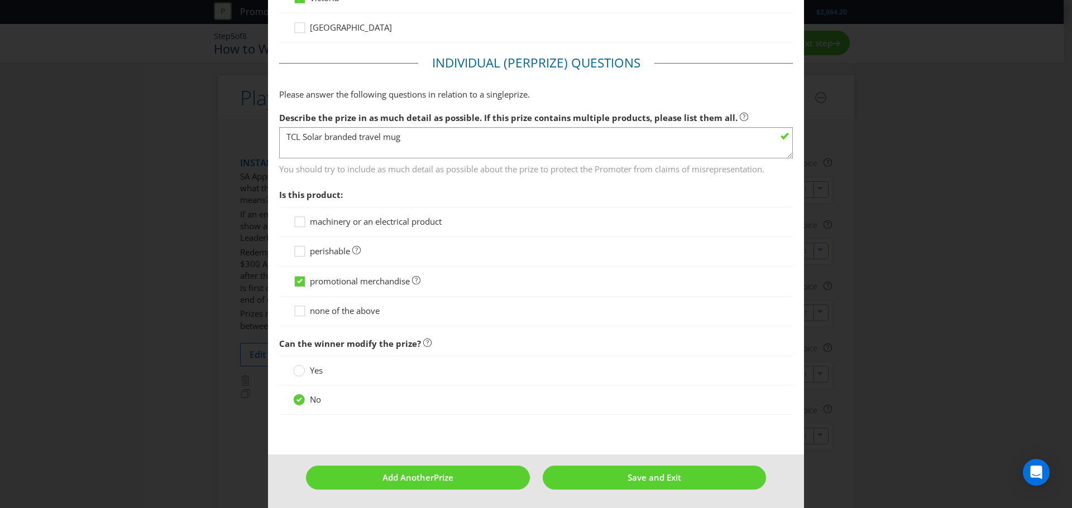
scroll to position [798, 0]
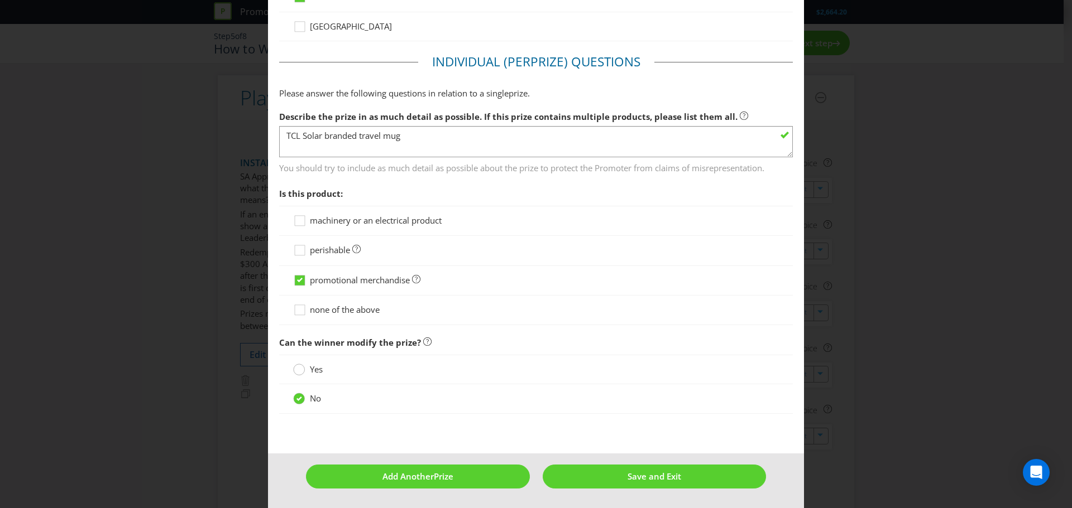
click at [298, 372] on circle at bounding box center [299, 369] width 11 height 11
click at [0, 0] on input "Yes" at bounding box center [0, 0] width 0 height 0
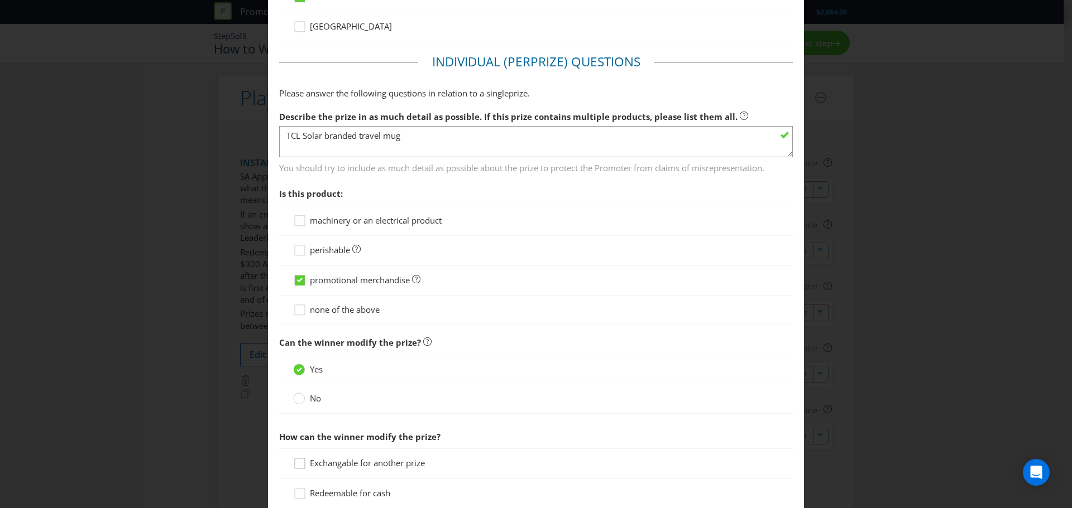
click at [300, 466] on icon at bounding box center [301, 466] width 17 height 17
click at [0, 0] on input "Exchangable for another prize" at bounding box center [0, 0] width 0 height 0
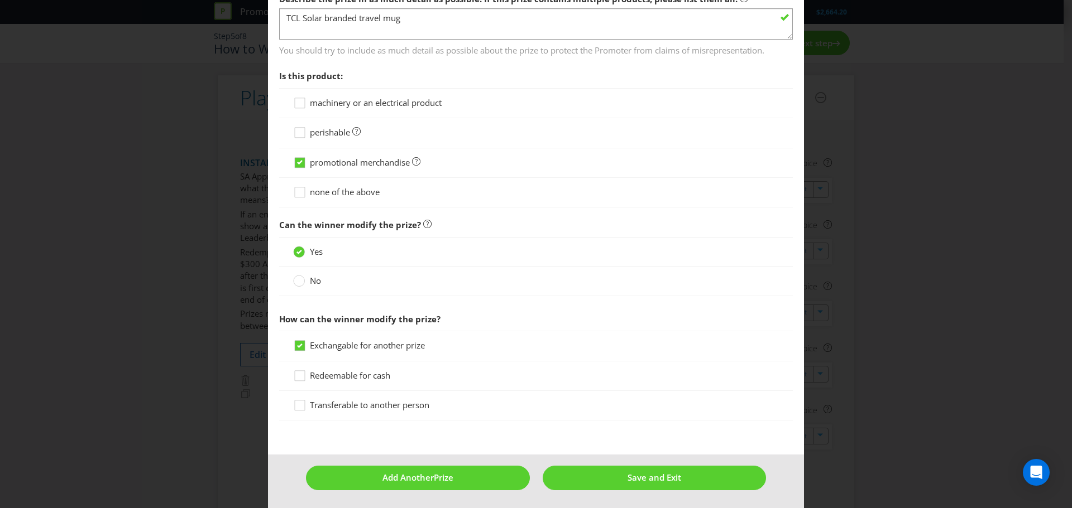
scroll to position [918, 0]
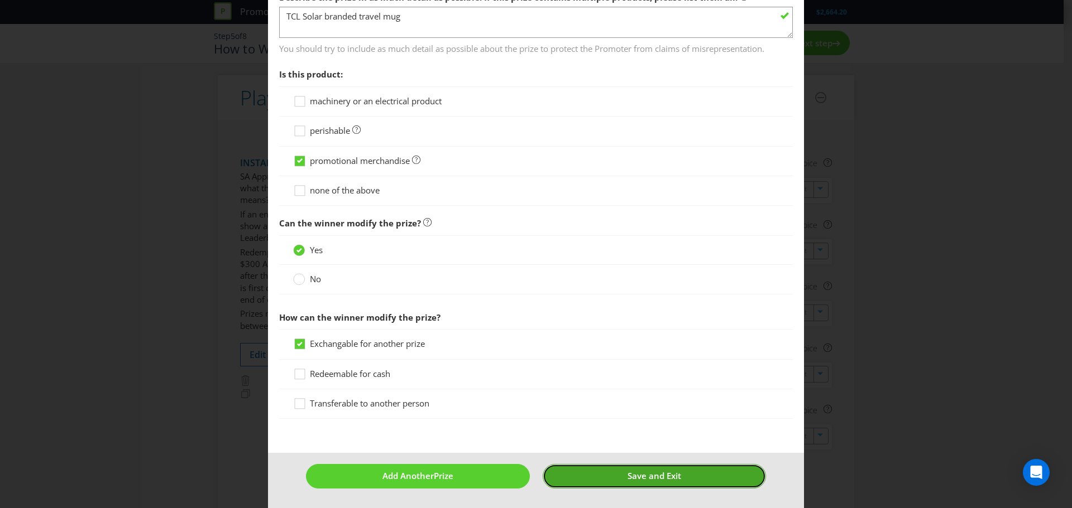
click at [641, 471] on span "Save and Exit" at bounding box center [654, 476] width 54 height 11
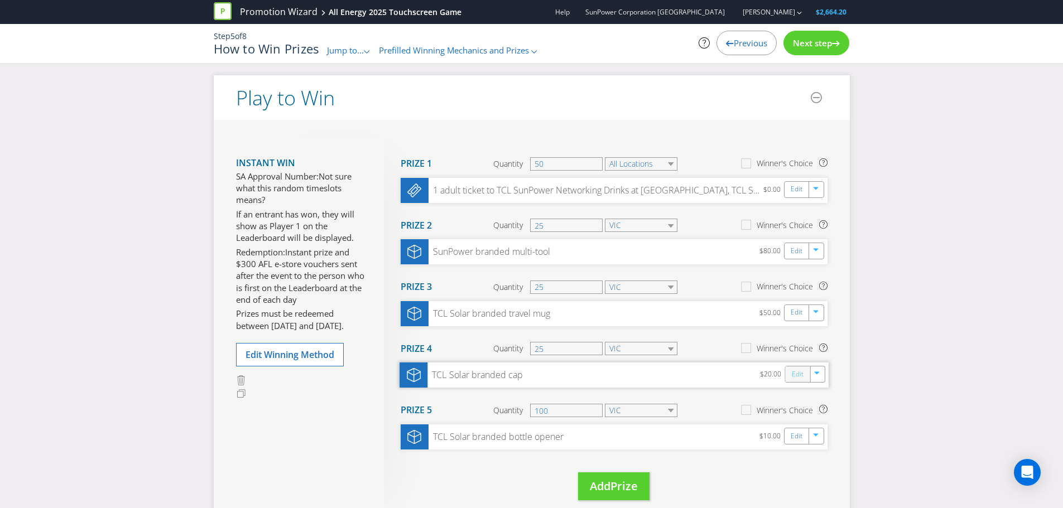
click at [801, 373] on link "Edit" at bounding box center [797, 374] width 12 height 13
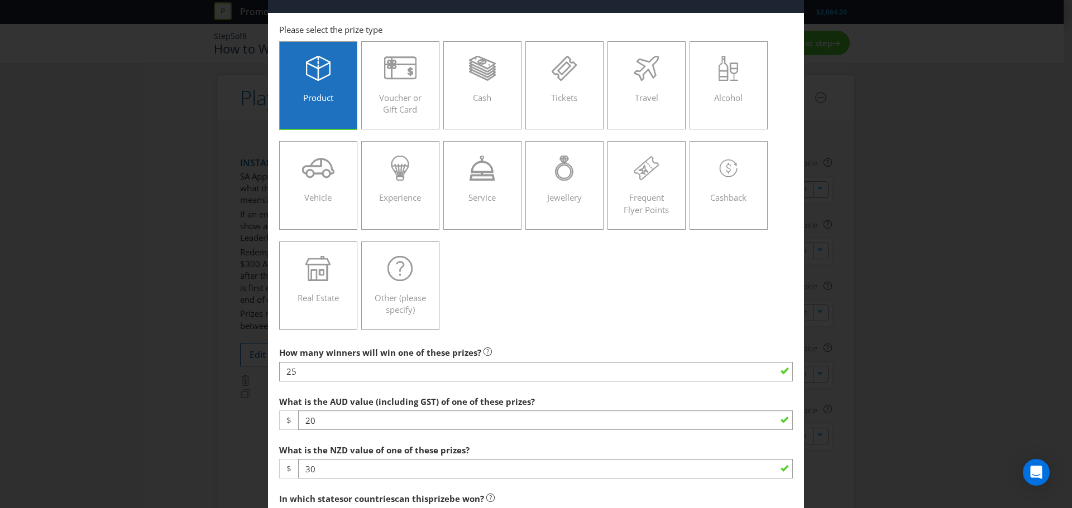
scroll to position [223, 0]
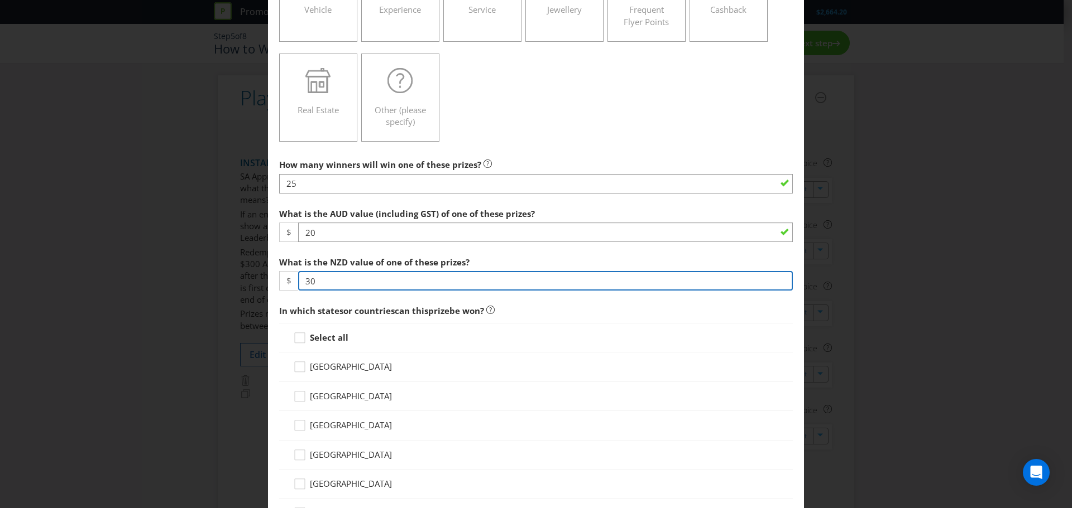
click at [313, 285] on input "30" at bounding box center [545, 281] width 495 height 20
type input "3"
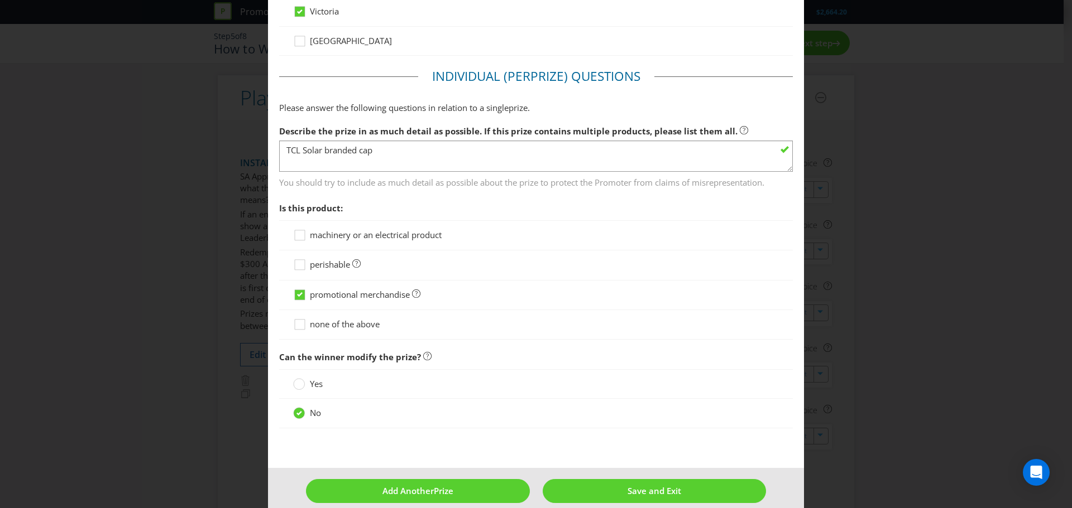
scroll to position [798, 0]
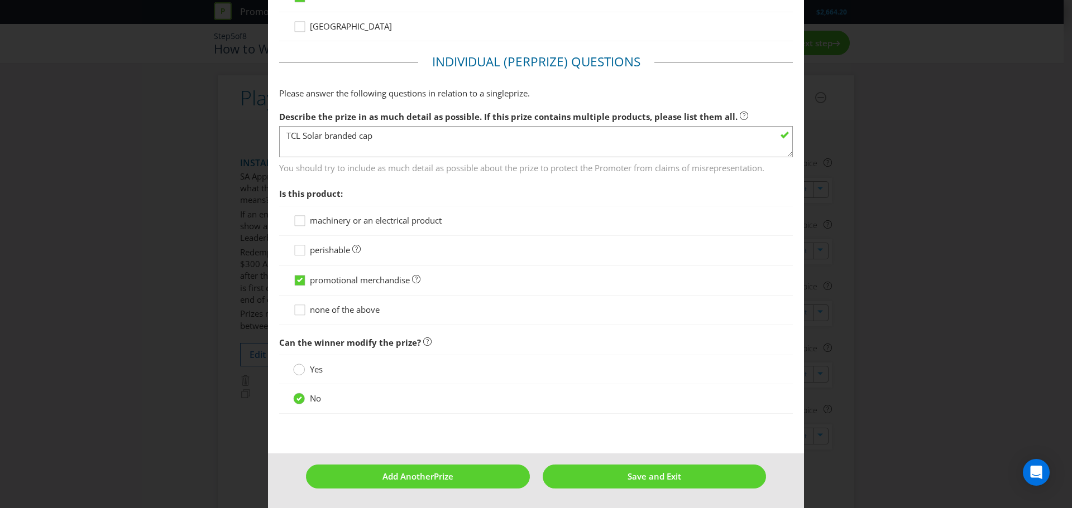
type input "23"
click at [298, 368] on div at bounding box center [299, 366] width 6 height 6
click at [0, 0] on input "Yes" at bounding box center [0, 0] width 0 height 0
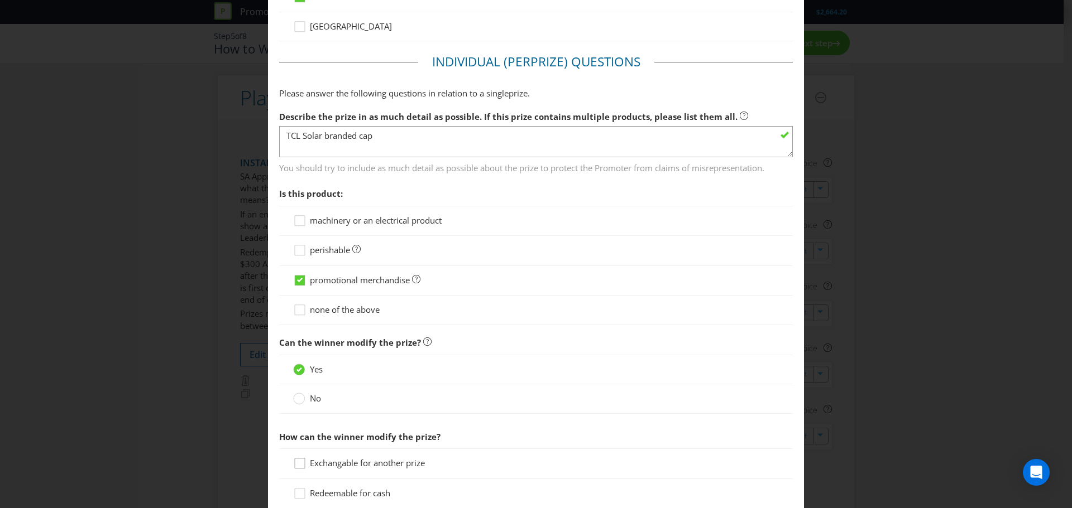
click at [297, 463] on div at bounding box center [300, 460] width 6 height 6
click at [0, 0] on input "Exchangable for another prize" at bounding box center [0, 0] width 0 height 0
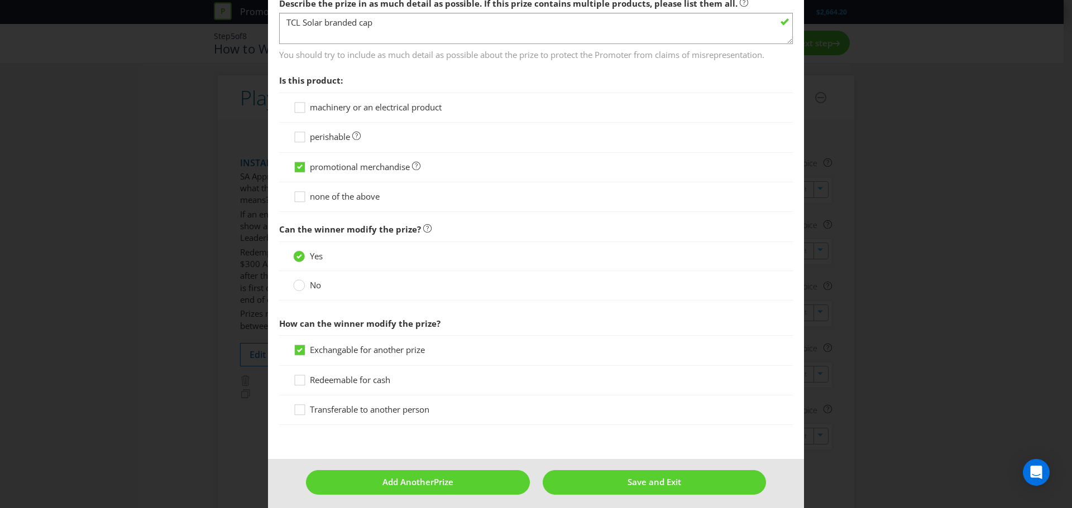
scroll to position [918, 0]
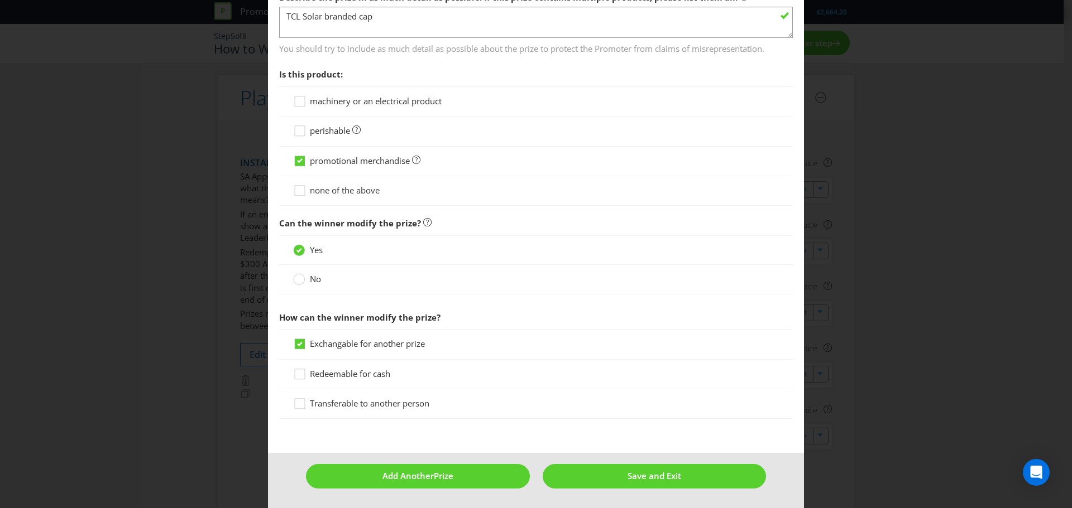
click at [652, 462] on footer "Add Another Prize Save and Exit" at bounding box center [536, 480] width 536 height 55
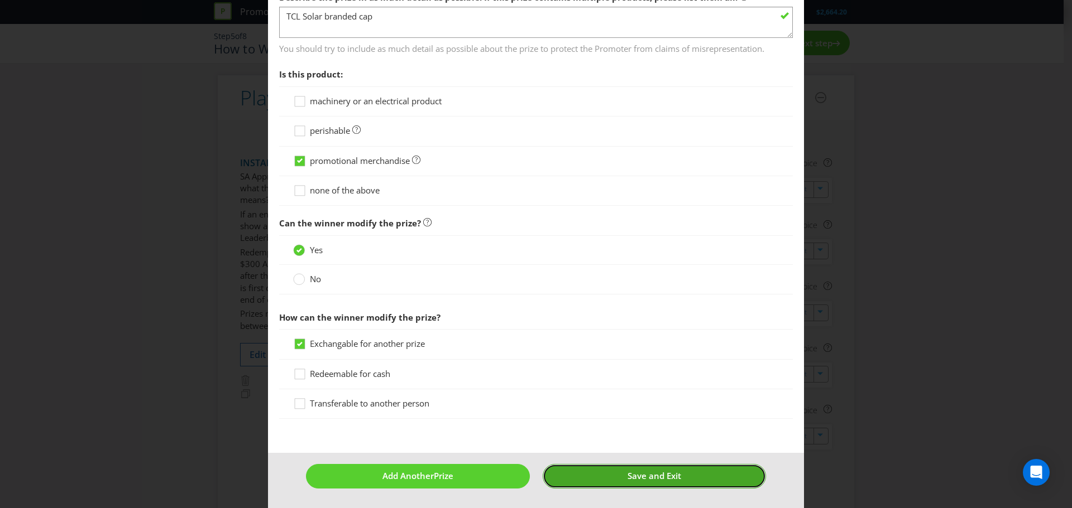
click at [656, 476] on span "Save and Exit" at bounding box center [654, 476] width 54 height 11
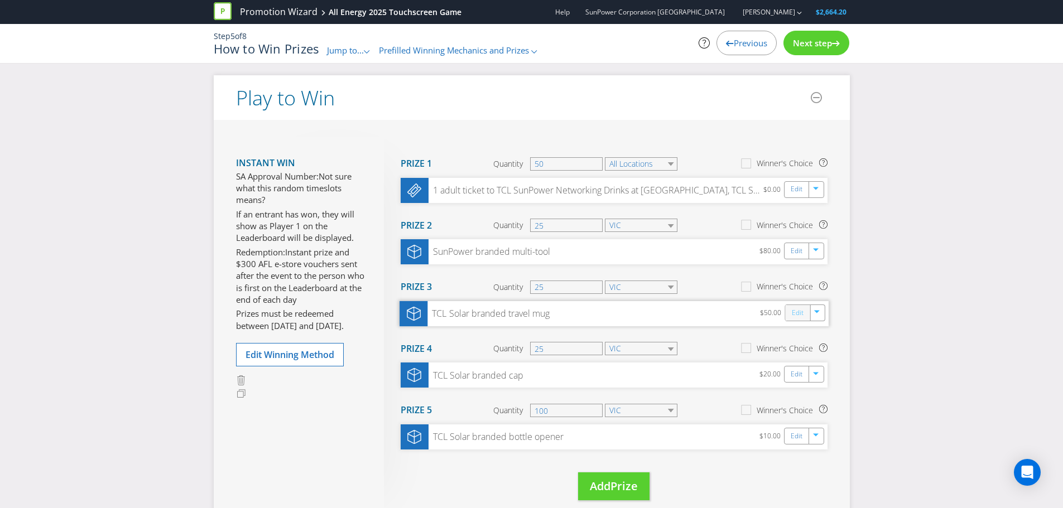
click at [800, 310] on link "Edit" at bounding box center [797, 312] width 12 height 13
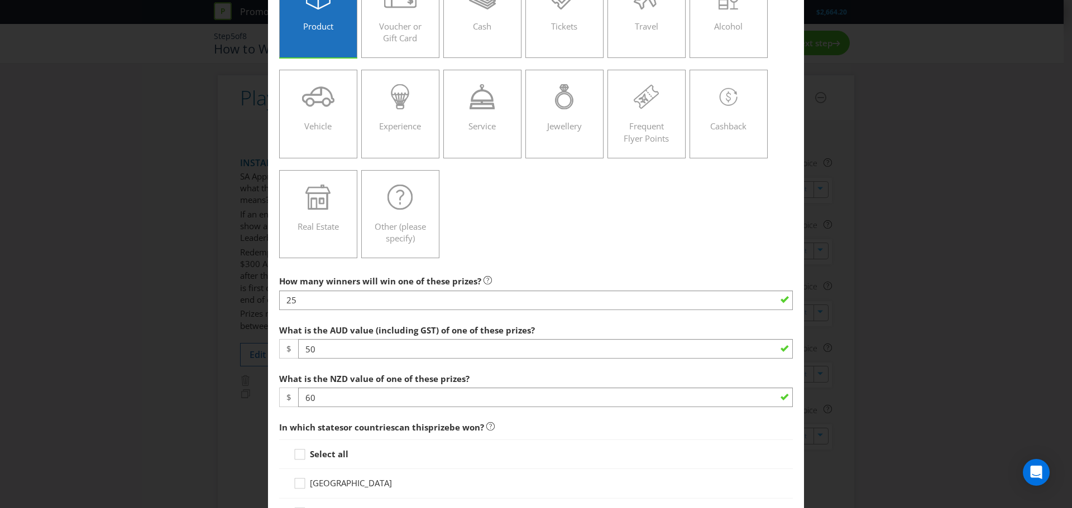
scroll to position [112, 0]
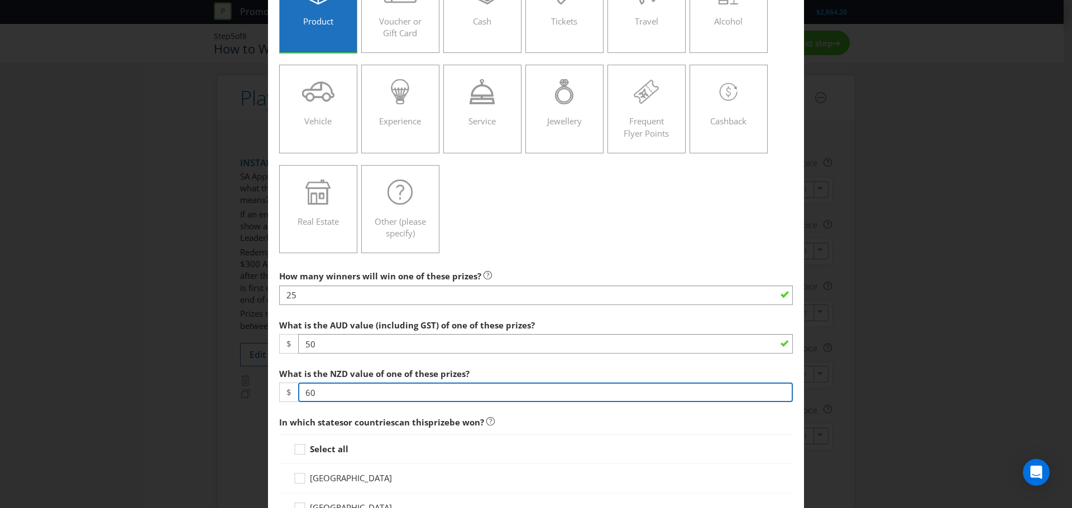
drag, startPoint x: 318, startPoint y: 394, endPoint x: 296, endPoint y: 389, distance: 21.7
click at [298, 389] on input "60" at bounding box center [545, 393] width 495 height 20
type input "57"
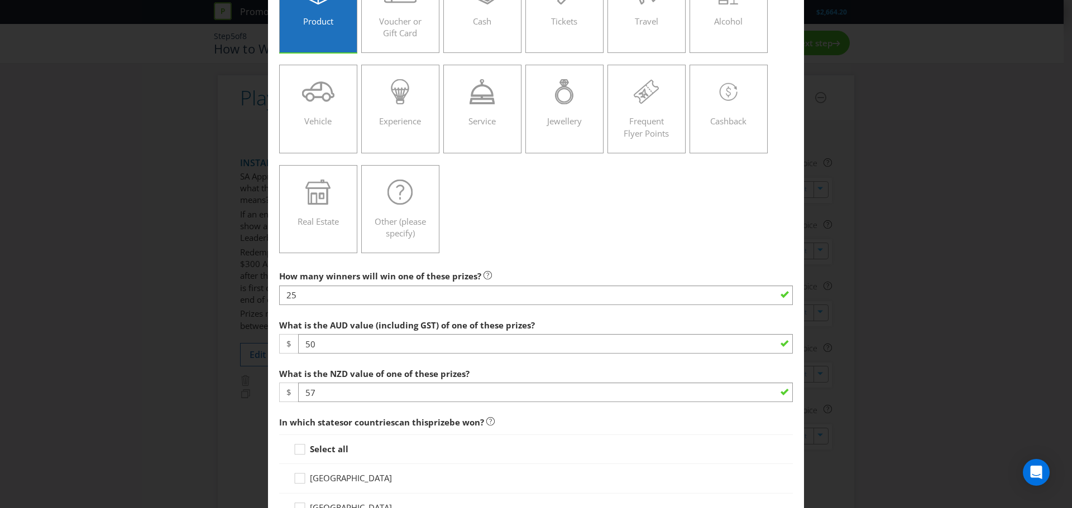
click at [847, 348] on div "Edit Prize [GEOGRAPHIC_DATA] [GEOGRAPHIC_DATA] [GEOGRAPHIC_DATA] [GEOGRAPHIC_DA…" at bounding box center [536, 254] width 1072 height 508
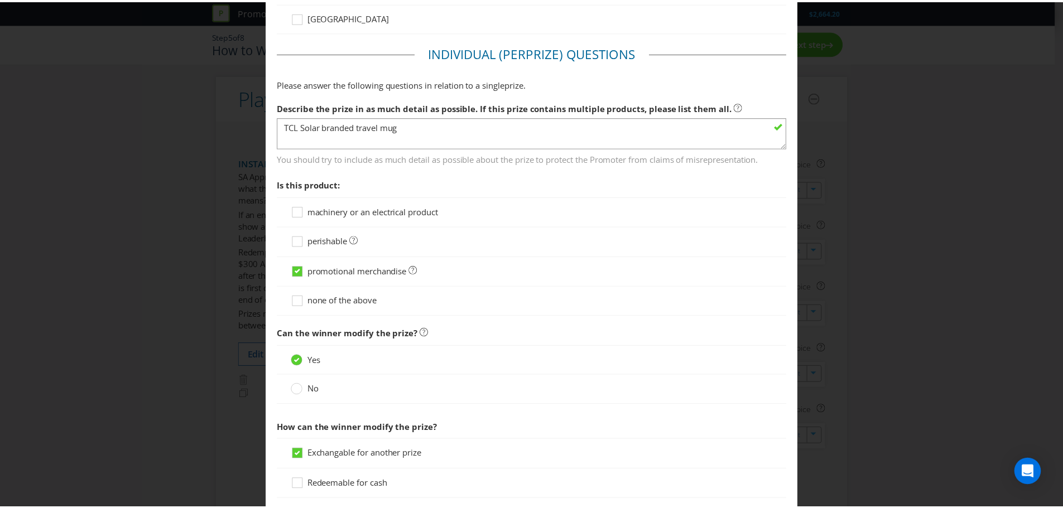
scroll to position [918, 0]
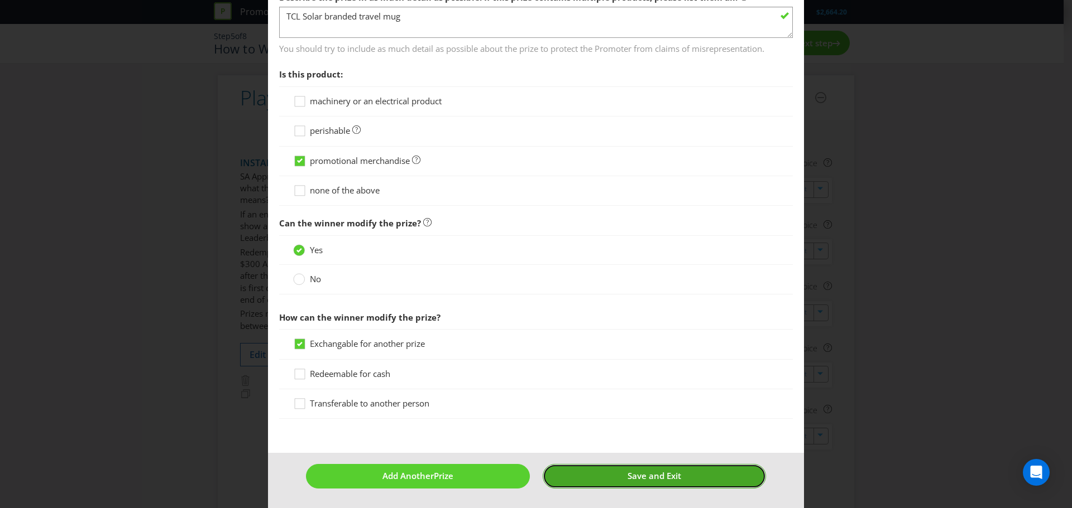
click at [656, 476] on span "Save and Exit" at bounding box center [654, 476] width 54 height 11
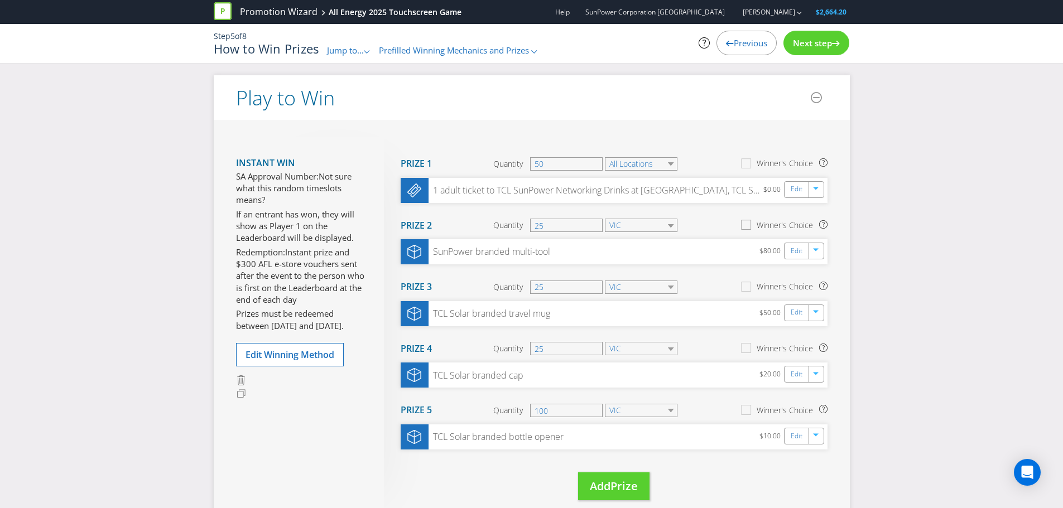
click at [745, 227] on icon at bounding box center [748, 227] width 16 height 16
click at [0, 0] on input "Winner's Choice" at bounding box center [0, 0] width 0 height 0
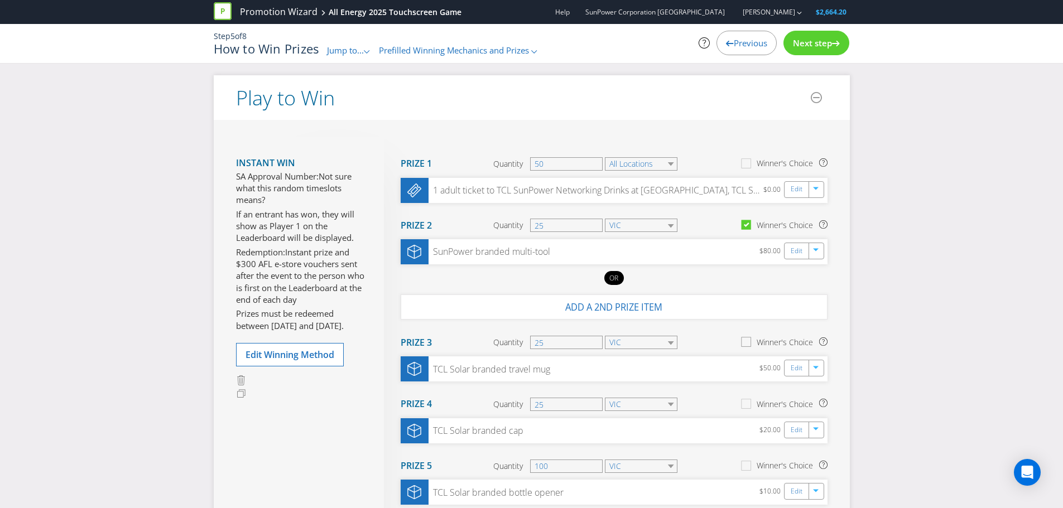
click at [747, 342] on icon at bounding box center [748, 345] width 16 height 16
click at [0, 0] on input "Winner's Choice" at bounding box center [0, 0] width 0 height 0
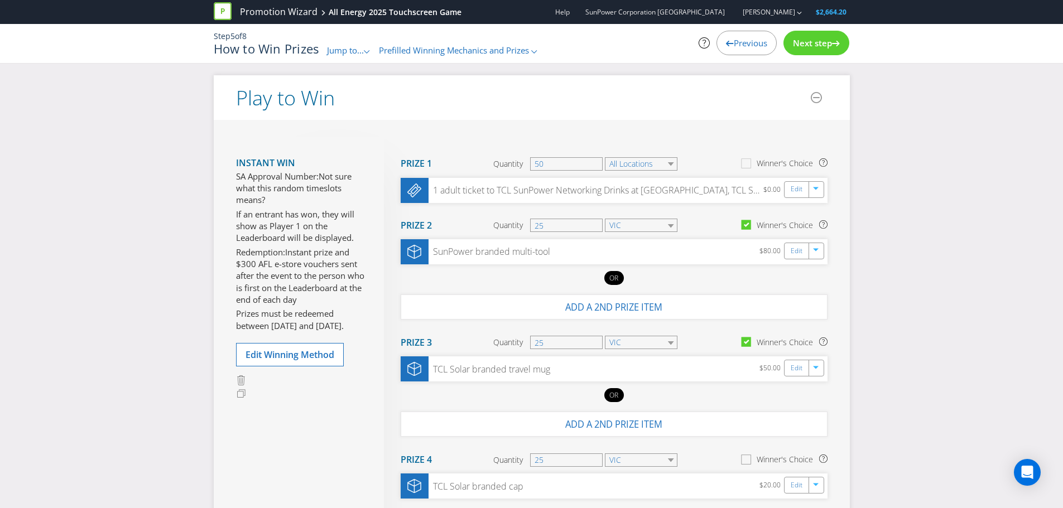
click at [747, 462] on icon at bounding box center [748, 462] width 16 height 16
click at [0, 0] on input "Winner's Choice" at bounding box center [0, 0] width 0 height 0
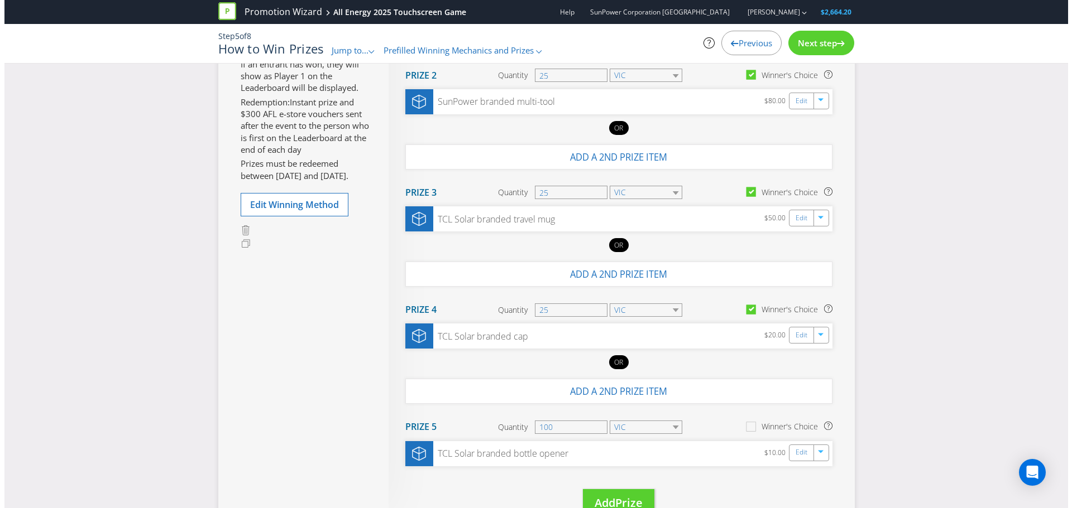
scroll to position [279, 0]
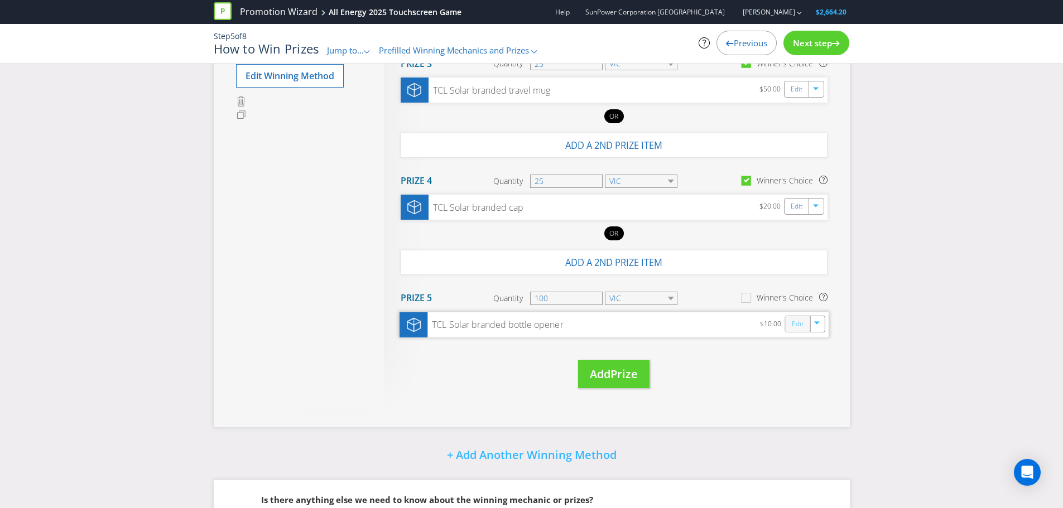
click at [799, 327] on link "Edit" at bounding box center [797, 324] width 12 height 13
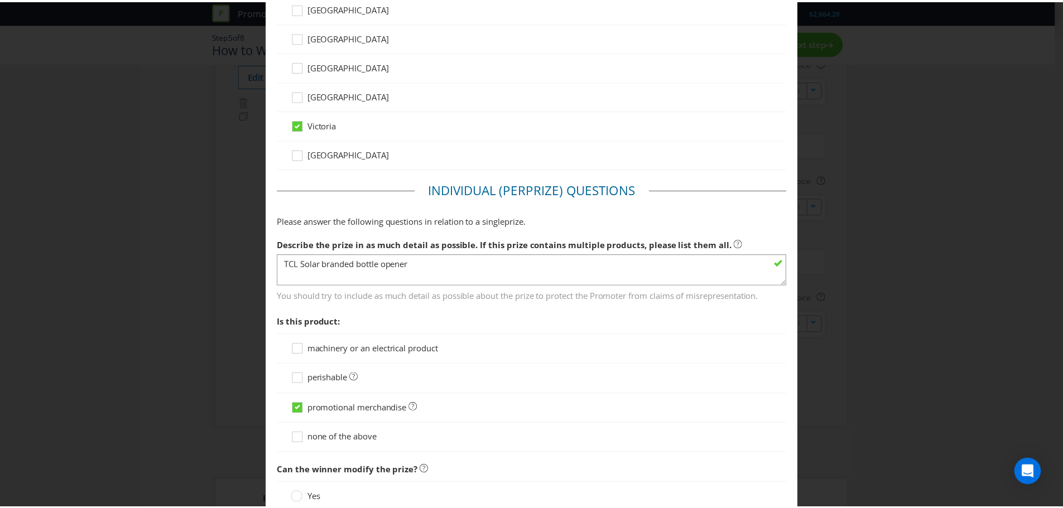
scroll to position [798, 0]
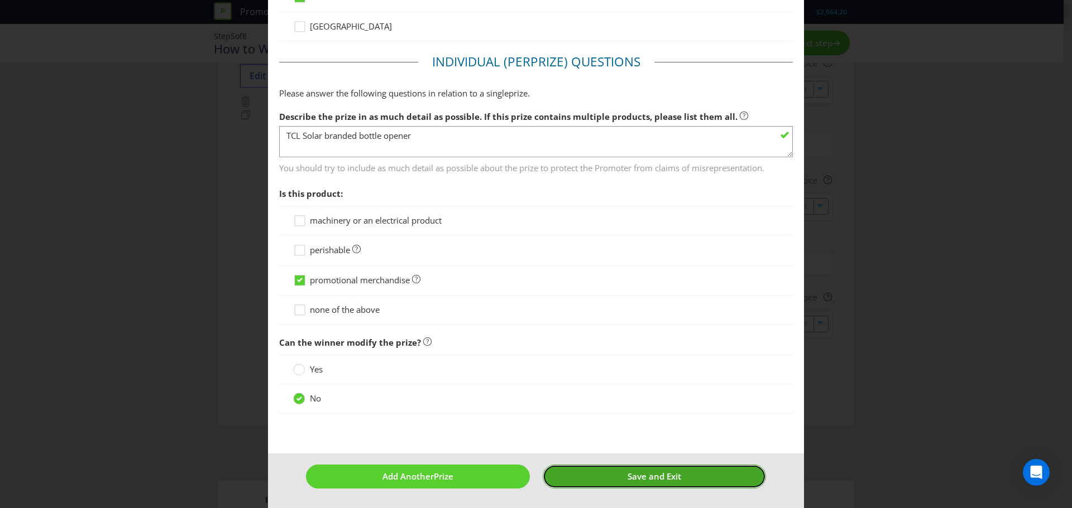
click at [663, 483] on button "Save and Exit" at bounding box center [655, 477] width 224 height 24
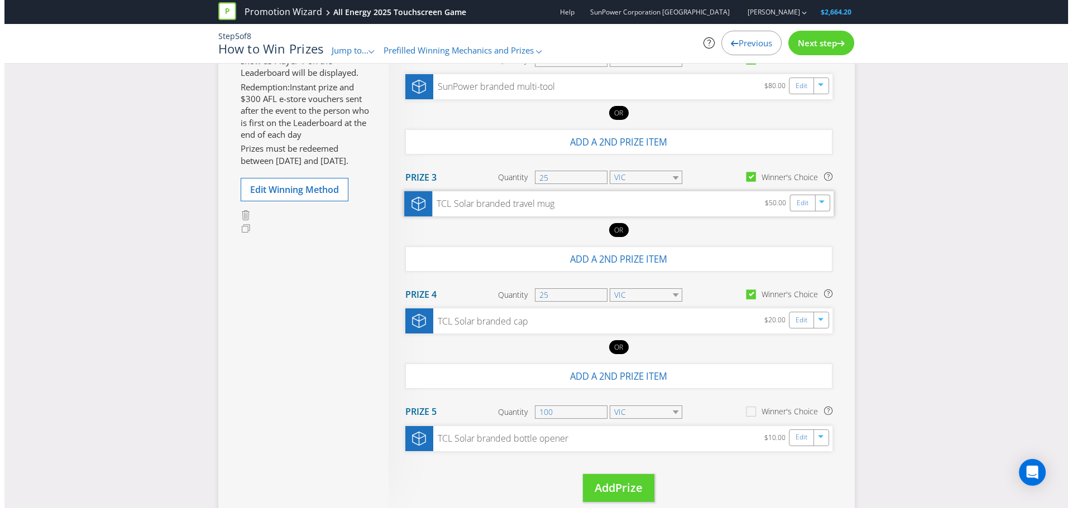
scroll to position [169, 0]
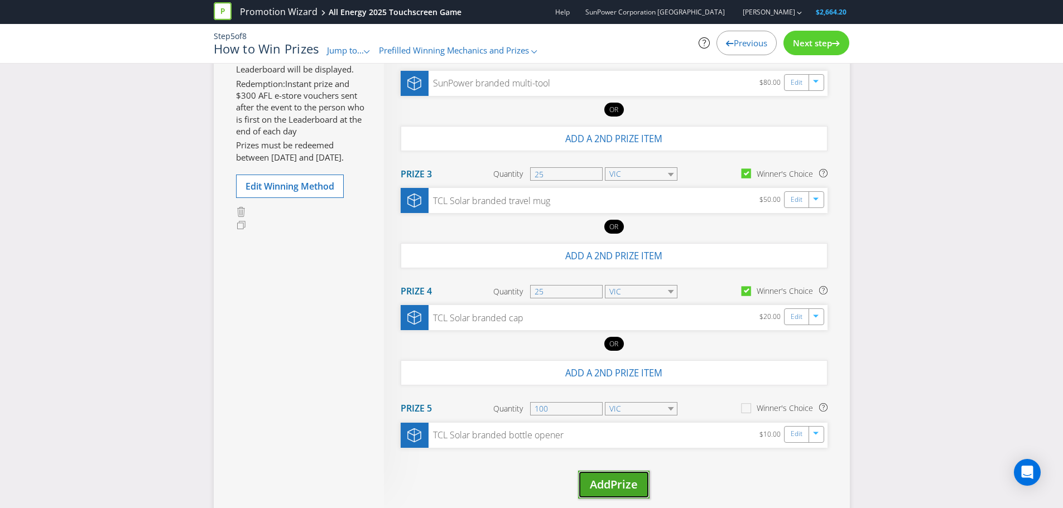
click at [621, 484] on span "Prize" at bounding box center [624, 484] width 27 height 15
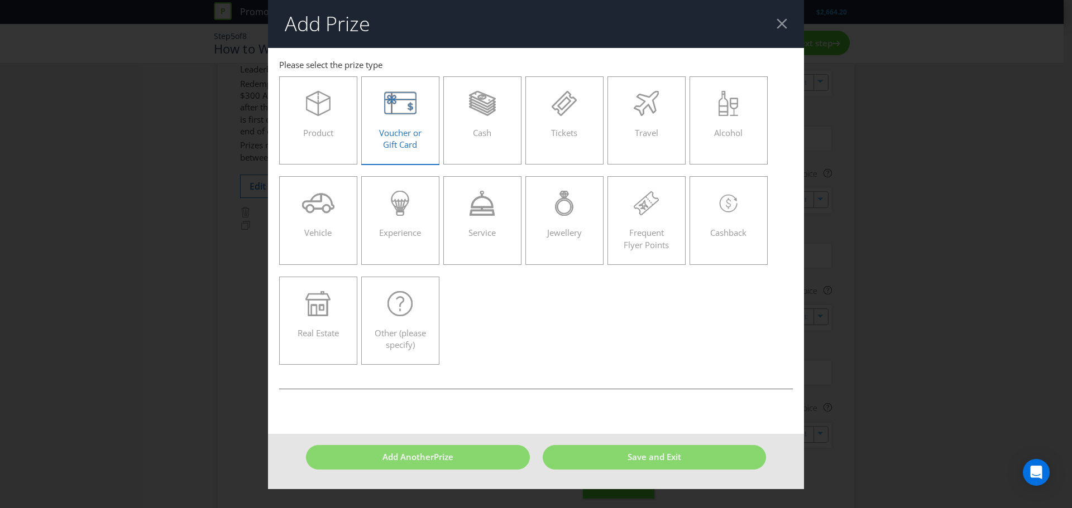
click at [409, 115] on icon at bounding box center [400, 103] width 33 height 25
click at [0, 0] on input "Voucher or Gift Card" at bounding box center [0, 0] width 0 height 0
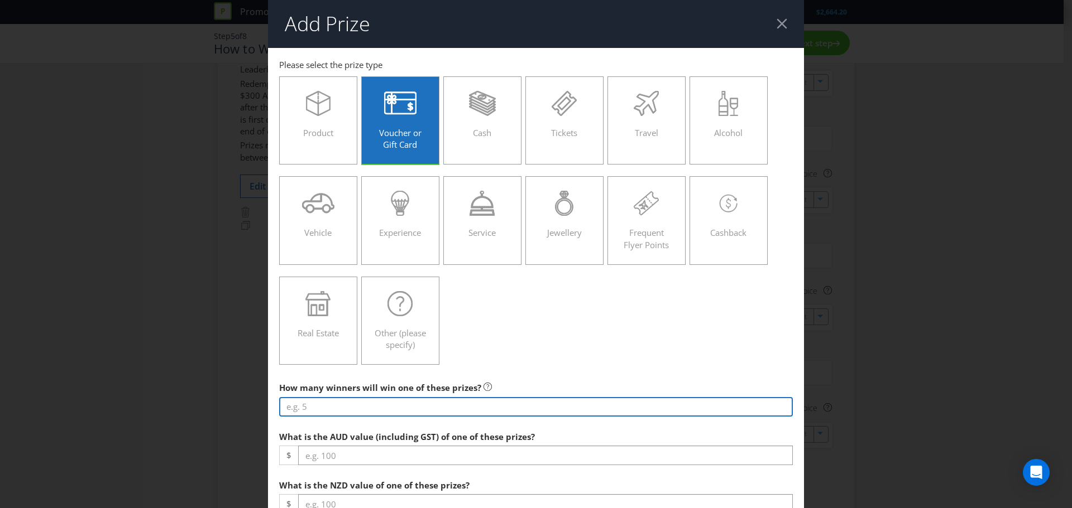
click at [377, 410] on input "number" at bounding box center [536, 407] width 514 height 20
type input "2"
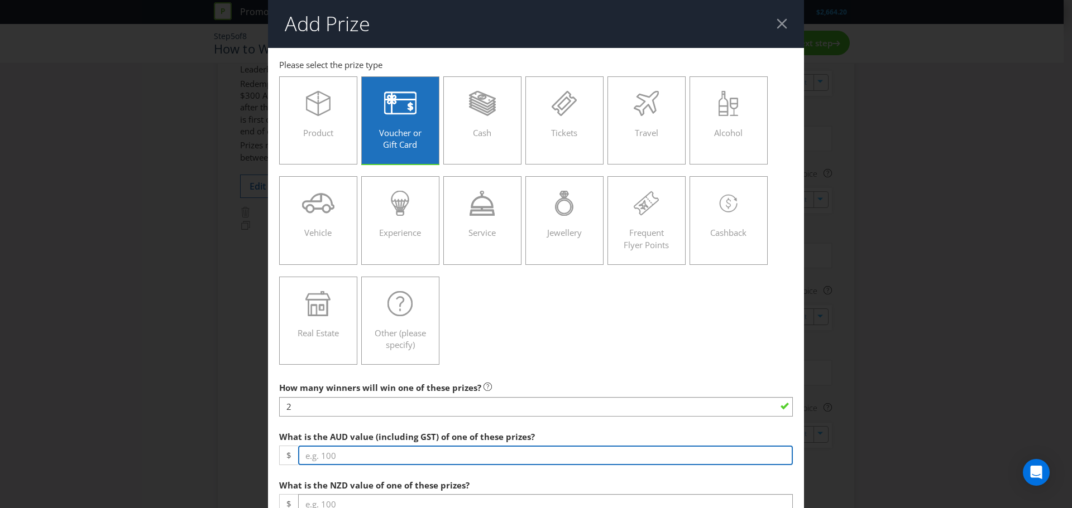
click at [417, 457] on input "number" at bounding box center [545, 456] width 495 height 20
drag, startPoint x: 320, startPoint y: 456, endPoint x: 300, endPoint y: 449, distance: 21.7
click at [300, 449] on input "600" at bounding box center [545, 456] width 495 height 20
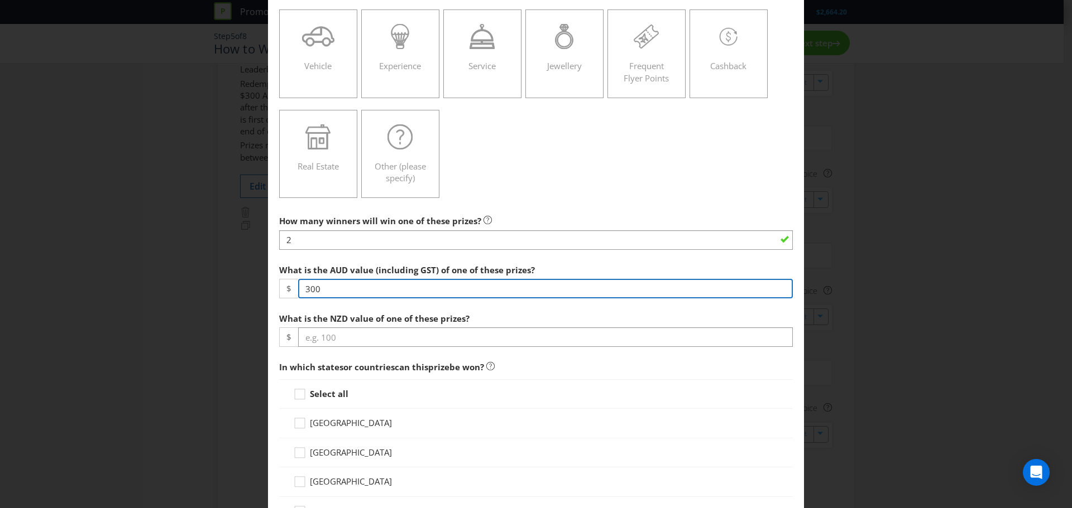
scroll to position [167, 0]
type input "300"
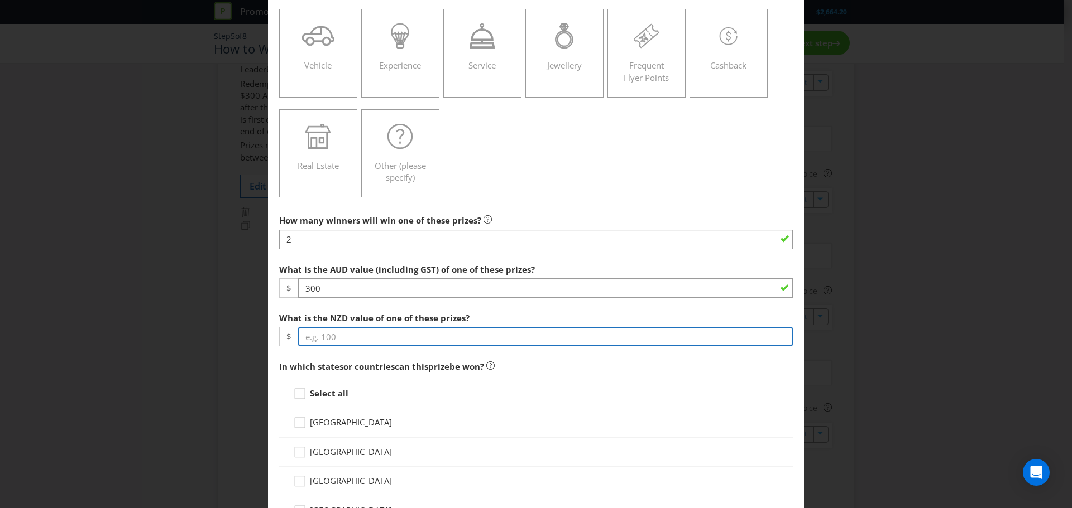
click at [322, 337] on input "number" at bounding box center [545, 337] width 495 height 20
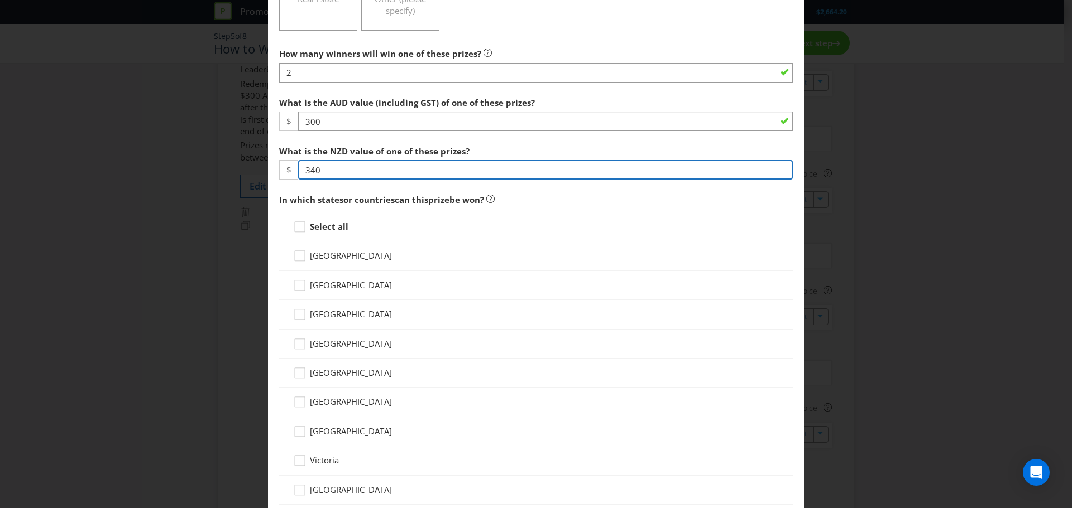
scroll to position [391, 0]
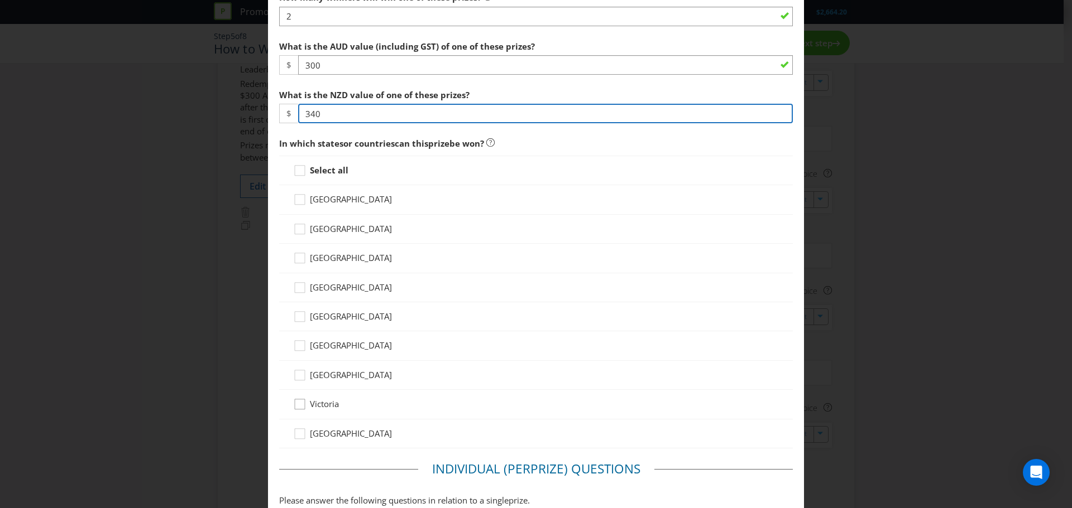
type input "340"
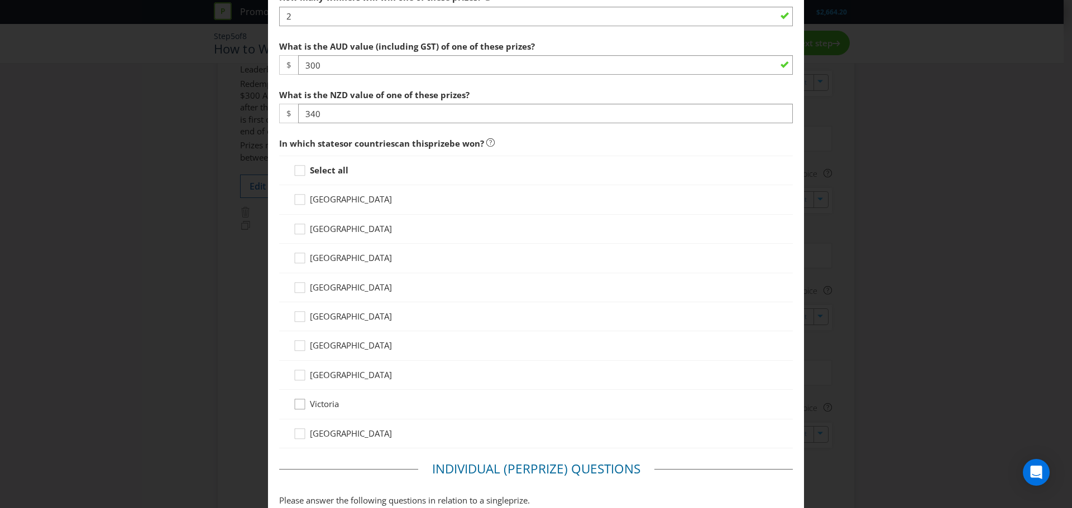
click at [298, 406] on icon at bounding box center [301, 407] width 17 height 17
click at [0, 0] on input "Victoria" at bounding box center [0, 0] width 0 height 0
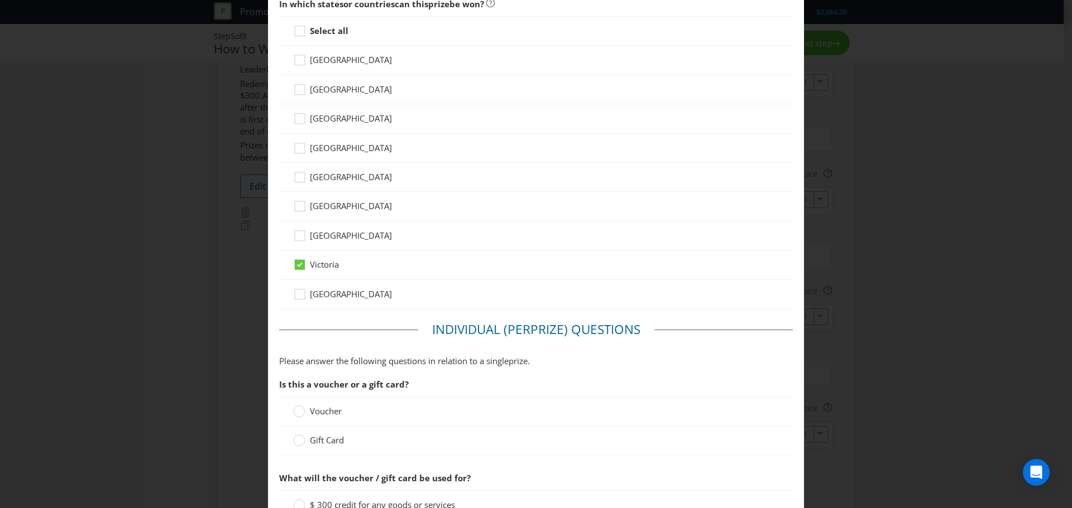
scroll to position [614, 0]
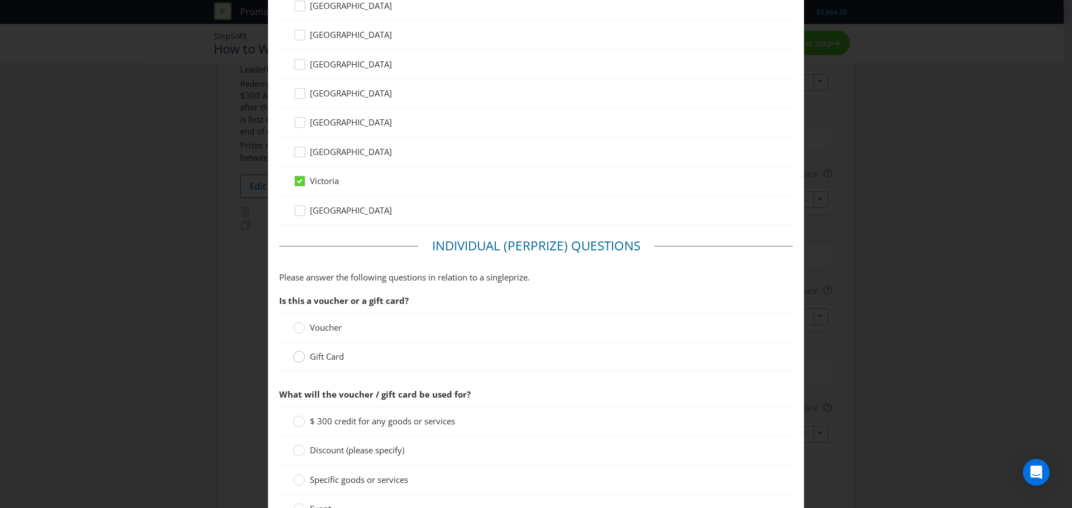
click at [298, 358] on circle at bounding box center [299, 357] width 11 height 11
click at [0, 0] on input "Gift Card" at bounding box center [0, 0] width 0 height 0
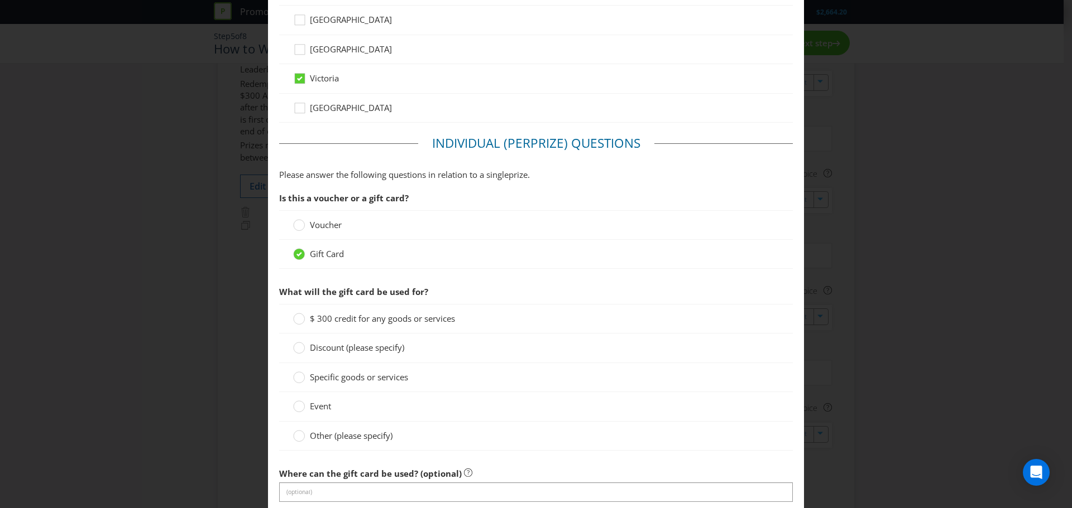
scroll to position [726, 0]
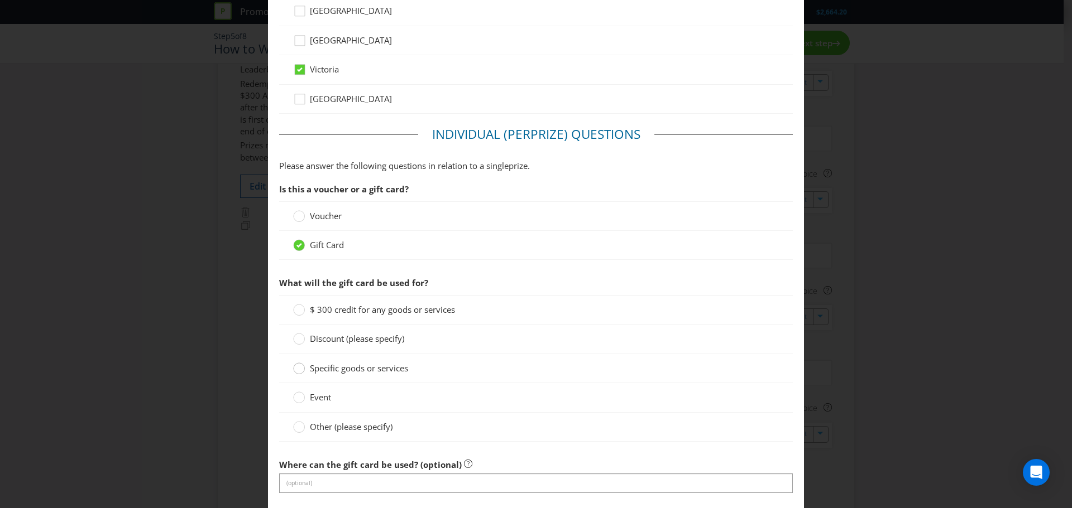
click at [296, 367] on div at bounding box center [299, 365] width 6 height 6
click at [0, 0] on input "Specific goods or services" at bounding box center [0, 0] width 0 height 0
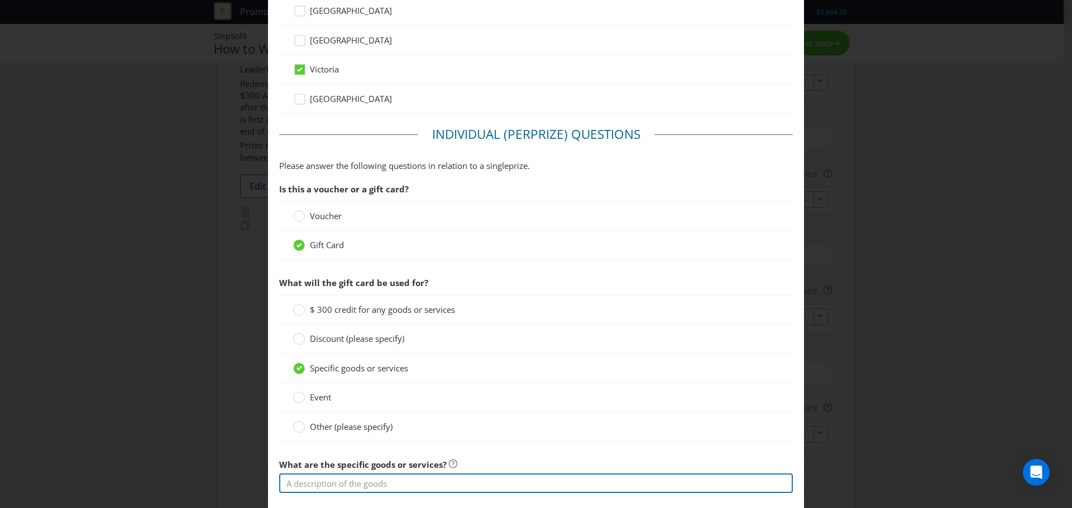
click at [361, 482] on input "text" at bounding box center [536, 484] width 514 height 20
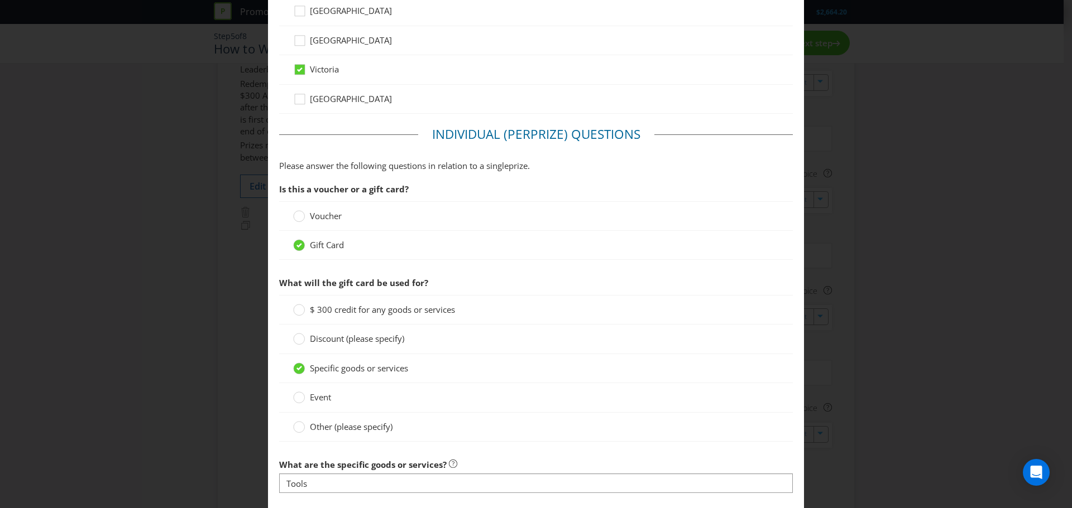
click at [853, 375] on div "Add Prize [GEOGRAPHIC_DATA] [GEOGRAPHIC_DATA] [GEOGRAPHIC_DATA] [GEOGRAPHIC_DAT…" at bounding box center [536, 254] width 1072 height 508
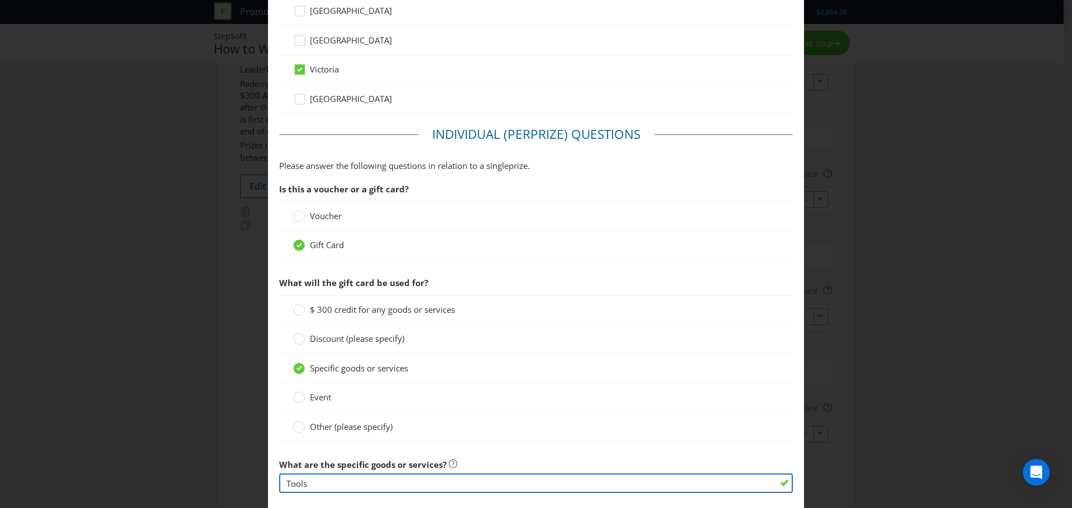
drag, startPoint x: 322, startPoint y: 487, endPoint x: 279, endPoint y: 480, distance: 44.1
click at [279, 480] on input "Tools" at bounding box center [536, 484] width 514 height 20
type input "A"
click at [291, 486] on input "A gift card" at bounding box center [536, 484] width 514 height 20
click at [353, 483] on input "$300 gift card" at bounding box center [536, 484] width 514 height 20
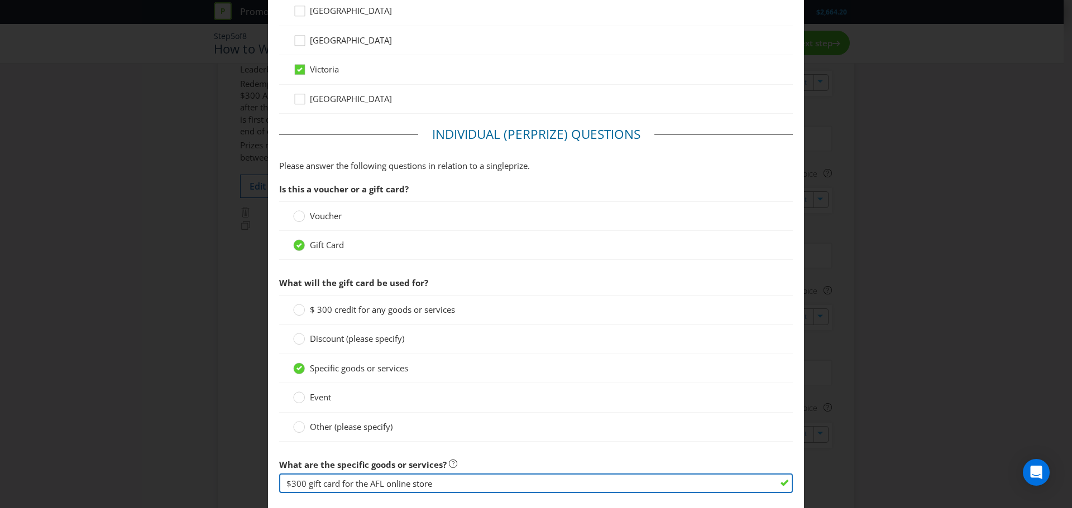
type input "$300 gift card for the AFL online store"
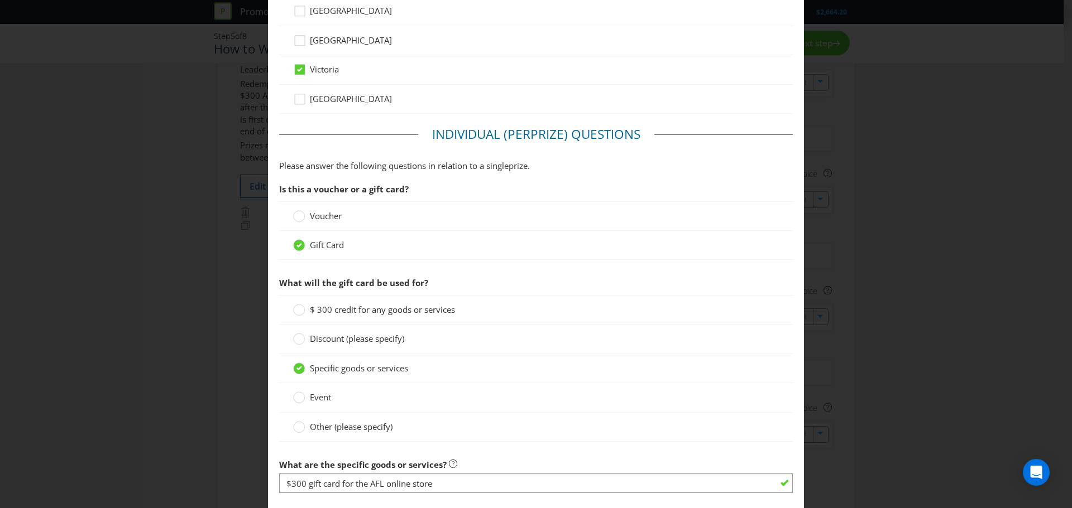
click at [924, 319] on div "Add Prize [GEOGRAPHIC_DATA] [GEOGRAPHIC_DATA] [GEOGRAPHIC_DATA] [GEOGRAPHIC_DAT…" at bounding box center [536, 254] width 1072 height 508
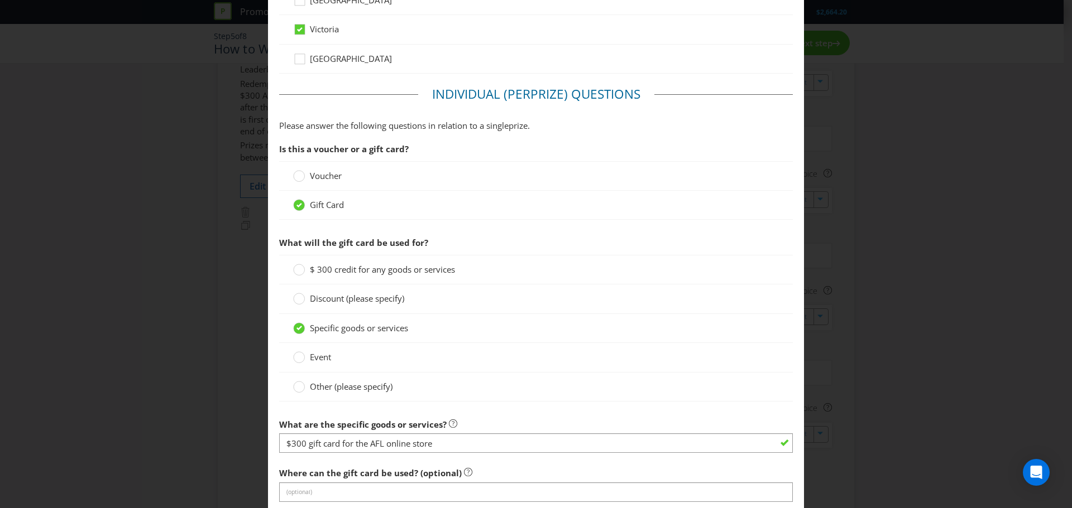
scroll to position [949, 0]
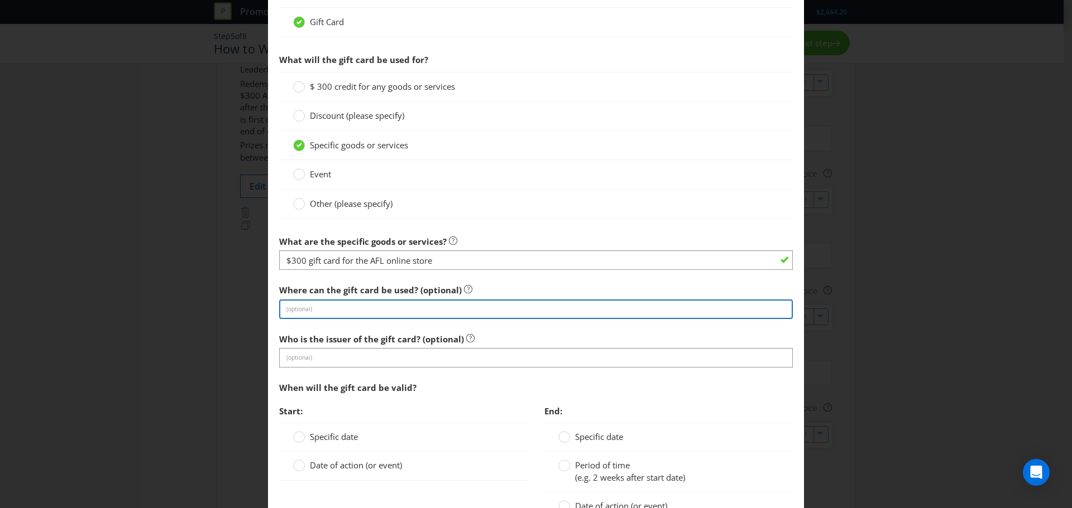
click at [402, 311] on input "text" at bounding box center [536, 310] width 514 height 20
type input "The AFL Store"
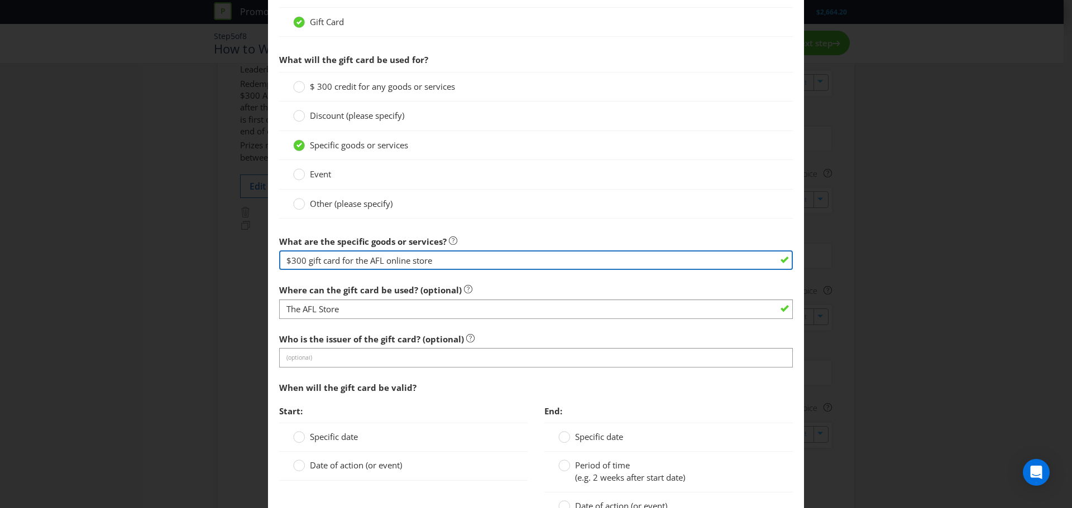
click at [383, 258] on input "$300 gift card for the AFL online store" at bounding box center [536, 261] width 514 height 20
drag, startPoint x: 306, startPoint y: 262, endPoint x: 444, endPoint y: 255, distance: 138.1
click at [444, 255] on input "$300 gift card for the AFL Store" at bounding box center [536, 261] width 514 height 20
paste input "Online AFL Store Gift Card"
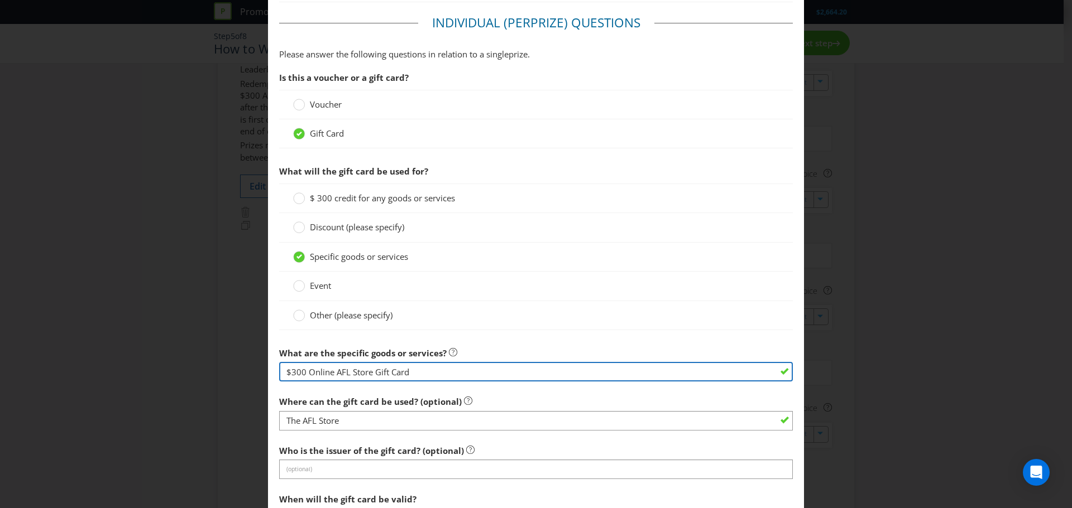
scroll to position [1005, 0]
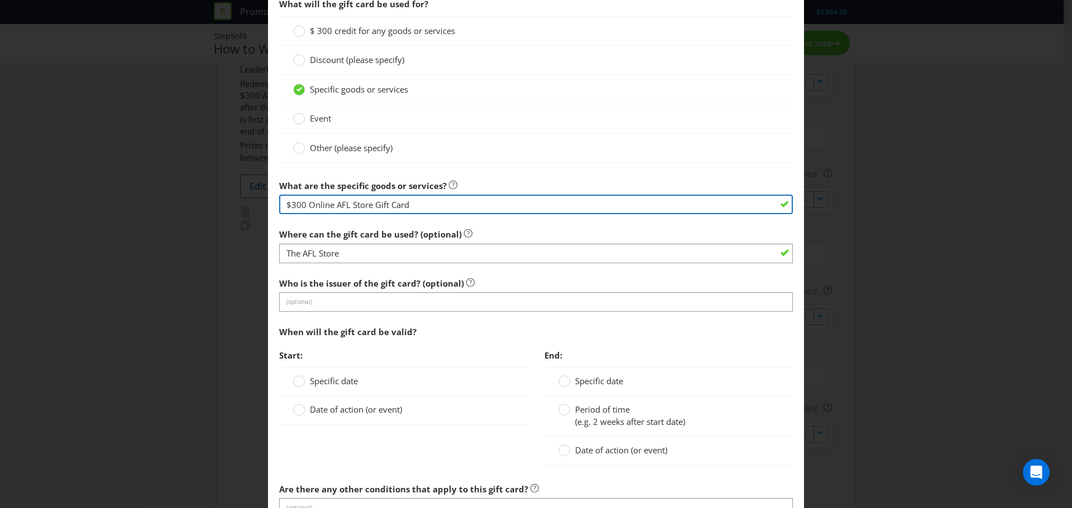
type input "$300 Online AFL Store Gift Card"
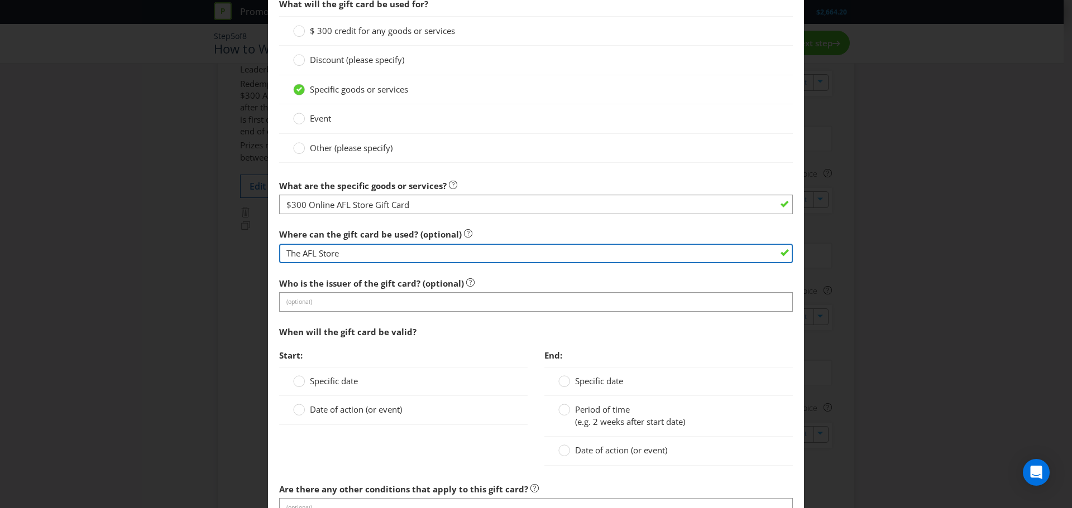
click at [359, 256] on input "The AFL Store" at bounding box center [536, 254] width 514 height 20
click at [301, 256] on input "The AFL Store -" at bounding box center [536, 254] width 514 height 20
click at [382, 250] on input "The Online AFL Store -" at bounding box center [536, 254] width 514 height 20
paste input "[URL][DOMAIN_NAME]"
type input "The Online AFL Store - [URL][DOMAIN_NAME]"
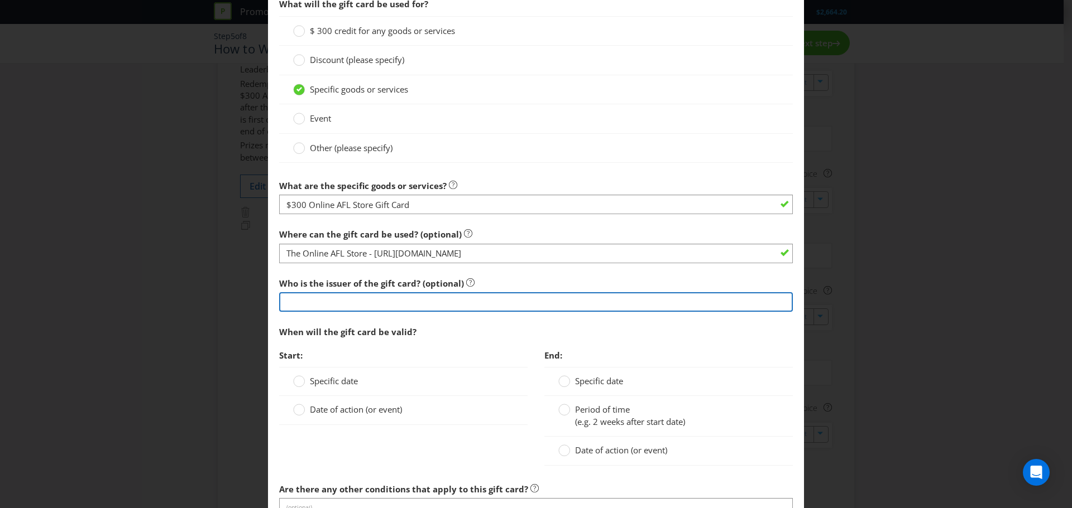
click at [364, 301] on input "text" at bounding box center [536, 302] width 514 height 20
paste input "[URL][DOMAIN_NAME]"
drag, startPoint x: 429, startPoint y: 305, endPoint x: 256, endPoint y: 312, distance: 173.2
click at [256, 312] on div "Add Prize [GEOGRAPHIC_DATA] [GEOGRAPHIC_DATA] [GEOGRAPHIC_DATA] [GEOGRAPHIC_DAT…" at bounding box center [536, 254] width 1072 height 508
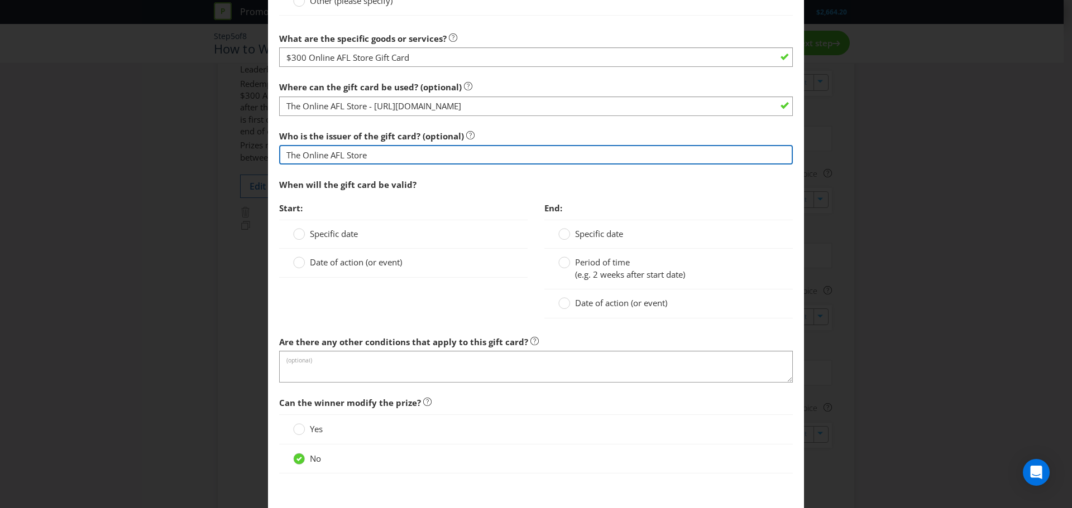
scroll to position [1172, 0]
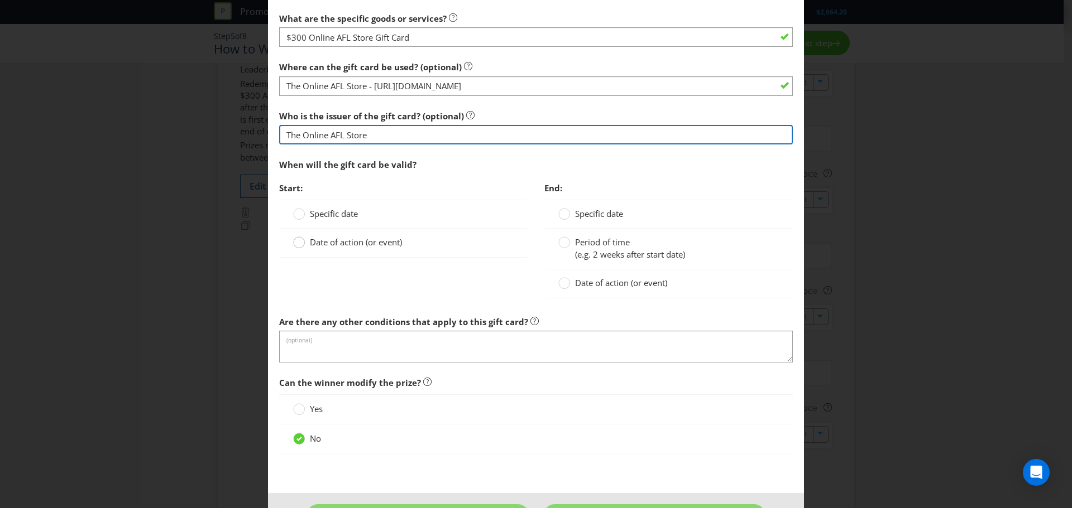
type input "The Online AFL Store"
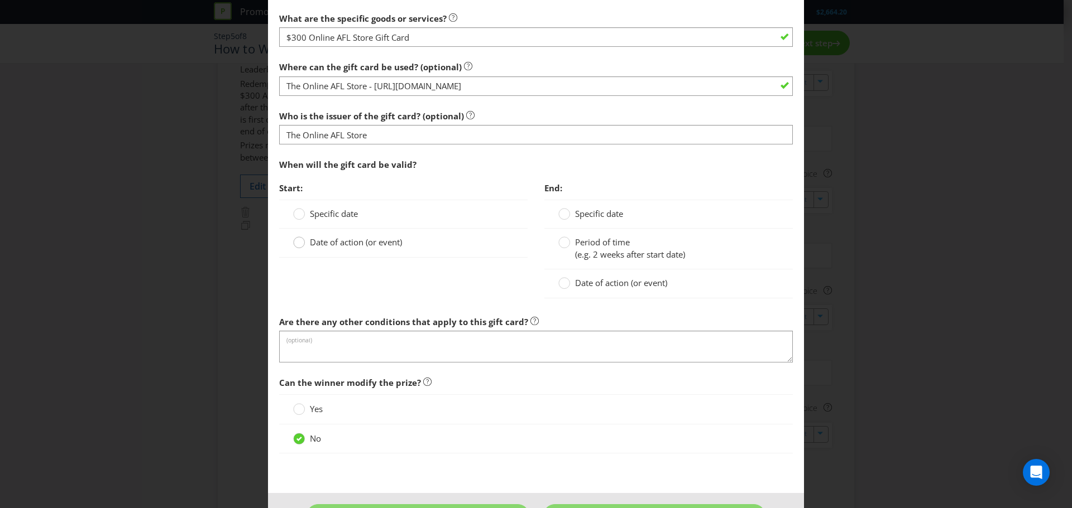
click at [296, 237] on div at bounding box center [299, 239] width 6 height 6
click at [0, 0] on input "Date of action (or event)" at bounding box center [0, 0] width 0 height 0
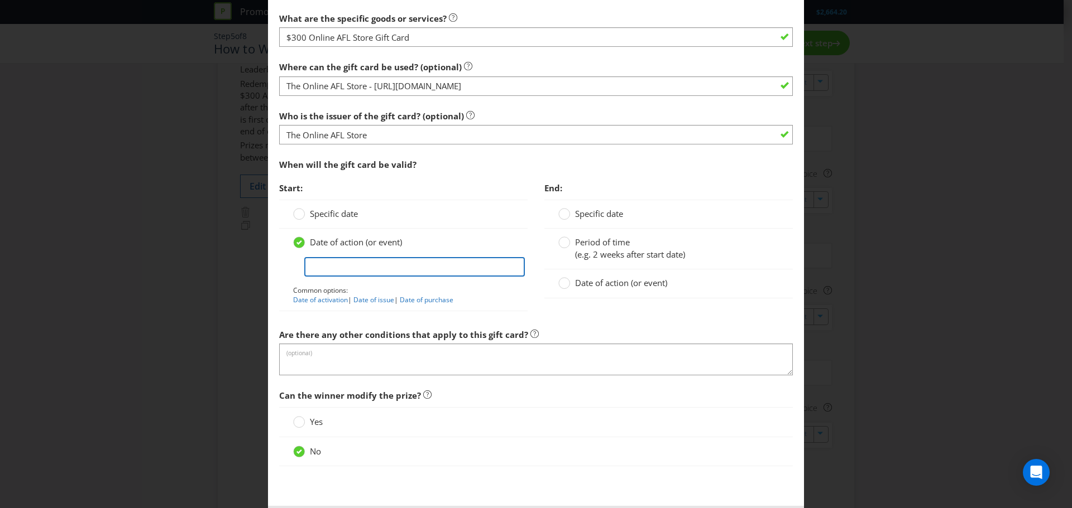
click at [346, 266] on input "text" at bounding box center [414, 267] width 220 height 20
type input "Date of issue"
click at [850, 300] on div "Add Prize [GEOGRAPHIC_DATA] [GEOGRAPHIC_DATA] [GEOGRAPHIC_DATA] [GEOGRAPHIC_DAT…" at bounding box center [536, 254] width 1072 height 508
click at [560, 284] on circle at bounding box center [564, 283] width 11 height 11
click at [0, 0] on input "Date of action (or event)" at bounding box center [0, 0] width 0 height 0
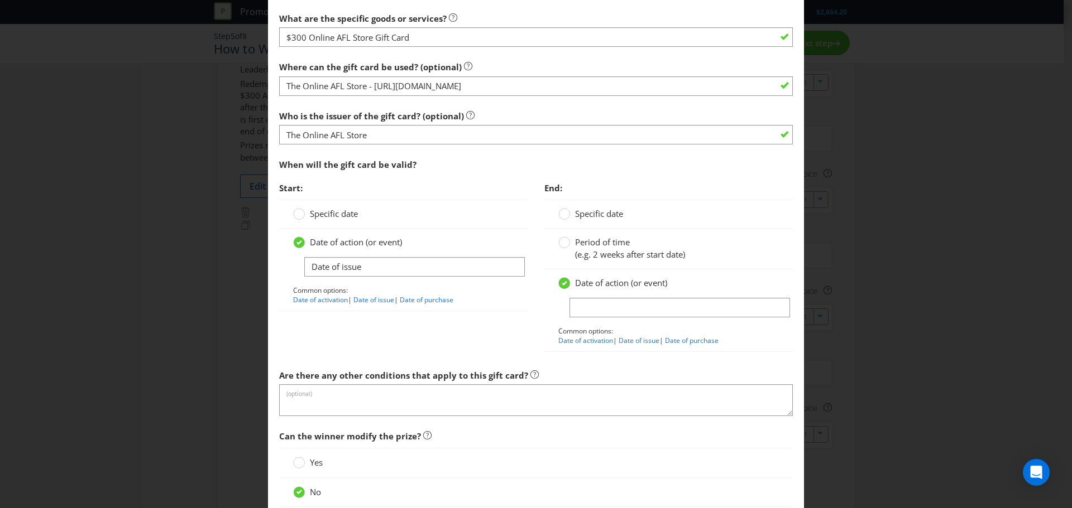
click at [562, 283] on icon at bounding box center [565, 283] width 6 height 4
click at [0, 0] on input "Date of action (or event)" at bounding box center [0, 0] width 0 height 0
click at [769, 259] on div "Period of time (e.g. 2 weeks after start date)" at bounding box center [668, 249] width 220 height 24
click at [563, 215] on circle at bounding box center [564, 214] width 11 height 11
click at [0, 0] on input "Specific date" at bounding box center [0, 0] width 0 height 0
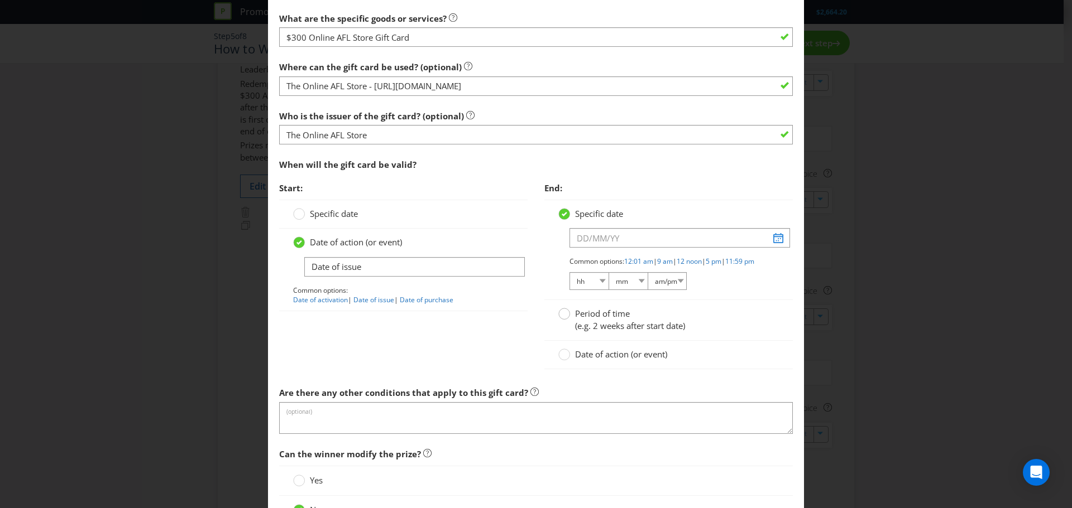
click at [562, 313] on div at bounding box center [565, 311] width 6 height 6
click at [0, 0] on input "Period of time (e.g. 2 weeks after start date)" at bounding box center [0, 0] width 0 height 0
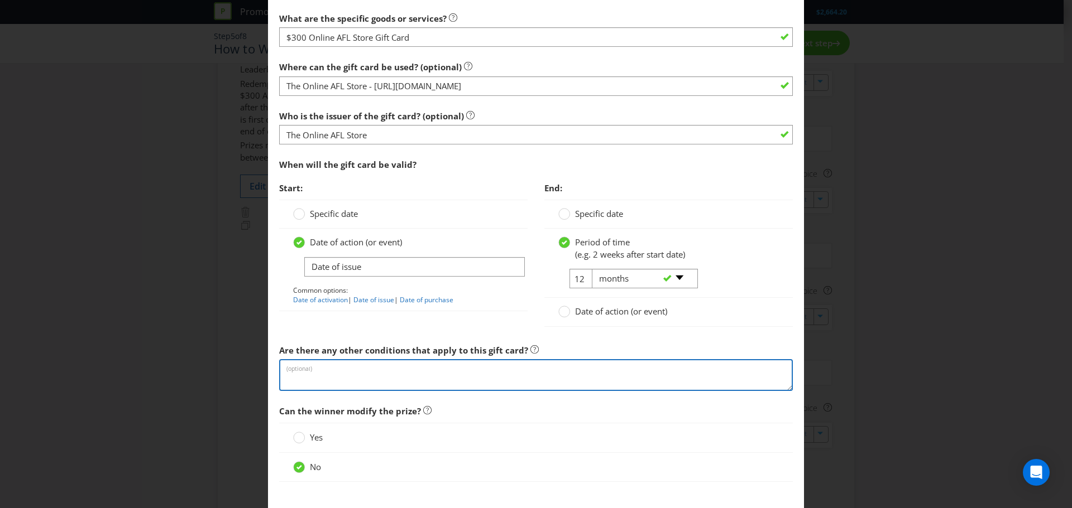
click at [342, 372] on textarea at bounding box center [536, 375] width 514 height 32
click at [335, 367] on textarea "Can be used on the Online store only." at bounding box center [536, 375] width 514 height 32
click at [521, 373] on textarea "Can be used for the Online store only." at bounding box center [536, 375] width 514 height 32
click at [364, 371] on textarea "Can be used for the Online store only." at bounding box center [536, 375] width 514 height 32
click at [386, 368] on textarea "Can be used for the AFL Online store only." at bounding box center [536, 375] width 514 height 32
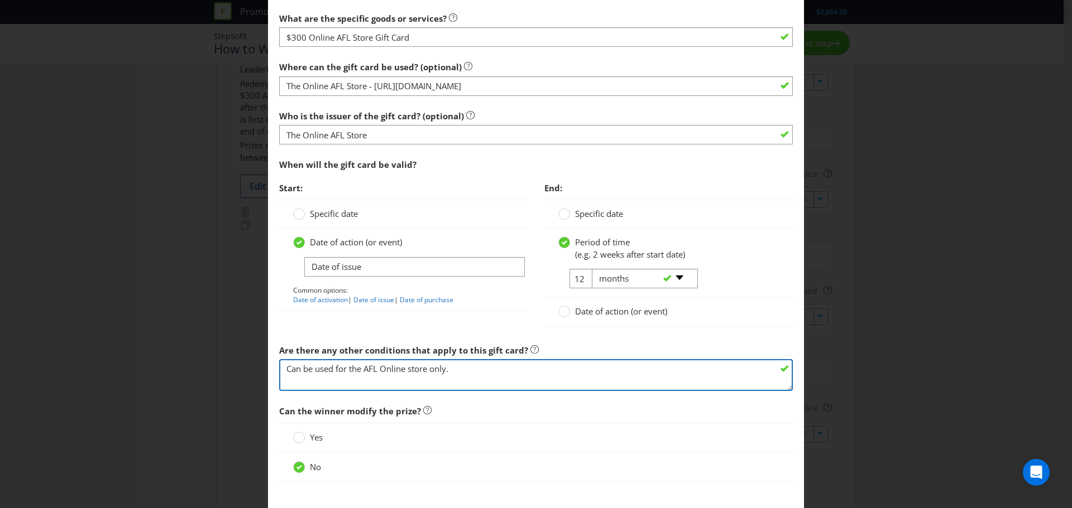
click at [409, 372] on textarea "Can be used for the AFL Online store only." at bounding box center [536, 375] width 514 height 32
type textarea "Can be used for the AFL Online Store only."
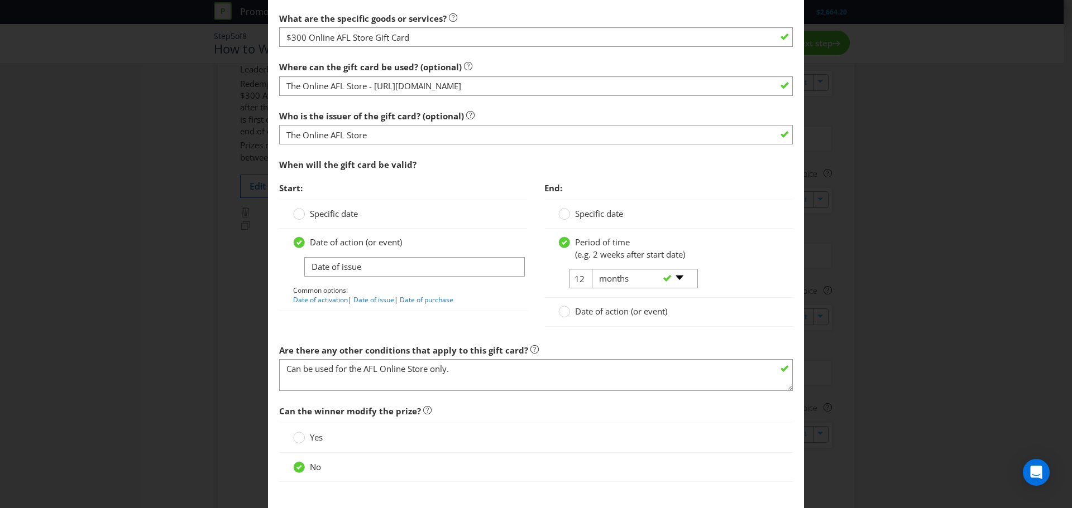
click at [874, 361] on div "Add Prize [GEOGRAPHIC_DATA] [GEOGRAPHIC_DATA] [GEOGRAPHIC_DATA] [GEOGRAPHIC_DAT…" at bounding box center [536, 254] width 1072 height 508
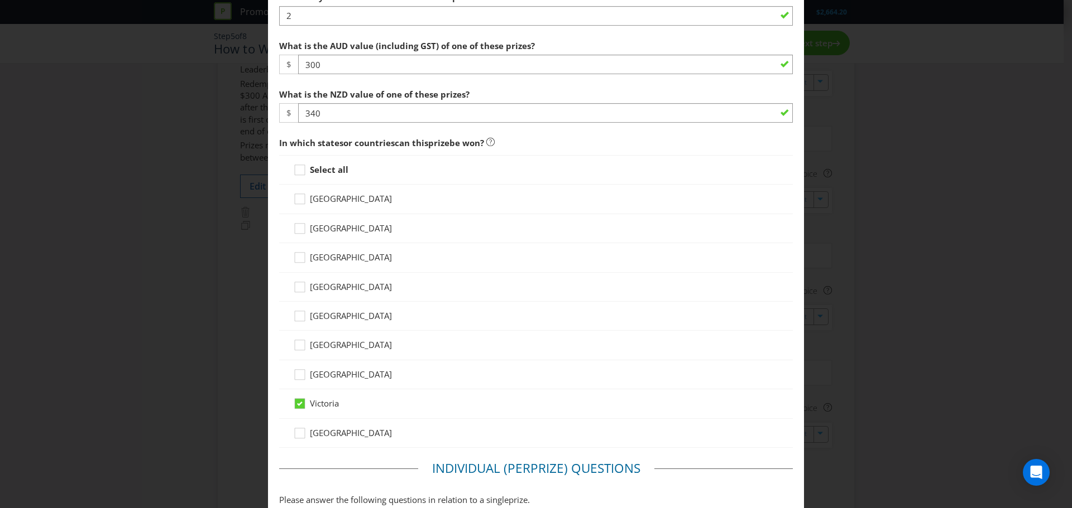
scroll to position [391, 0]
click at [297, 169] on div at bounding box center [300, 167] width 6 height 6
click at [0, 0] on input "Select all" at bounding box center [0, 0] width 0 height 0
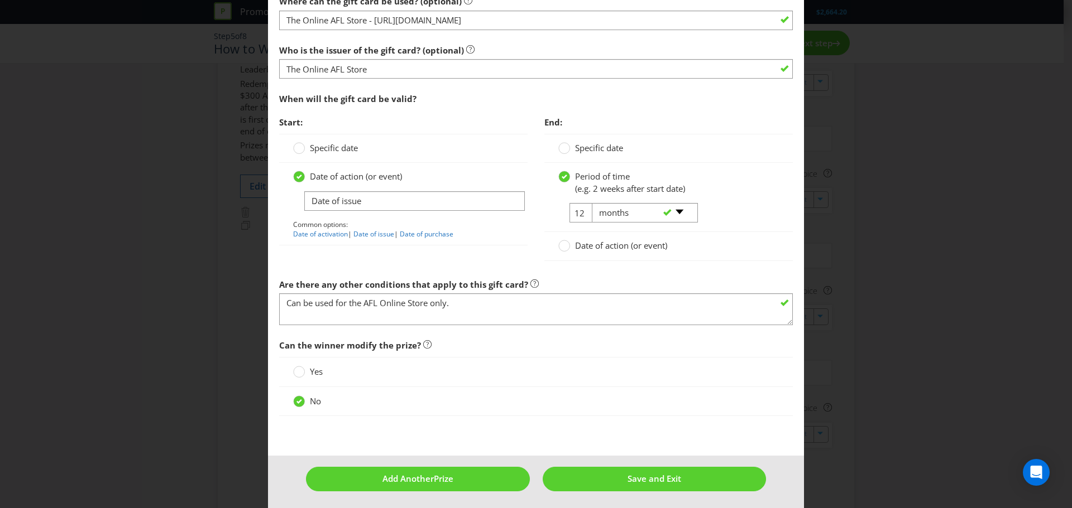
scroll to position [1241, 0]
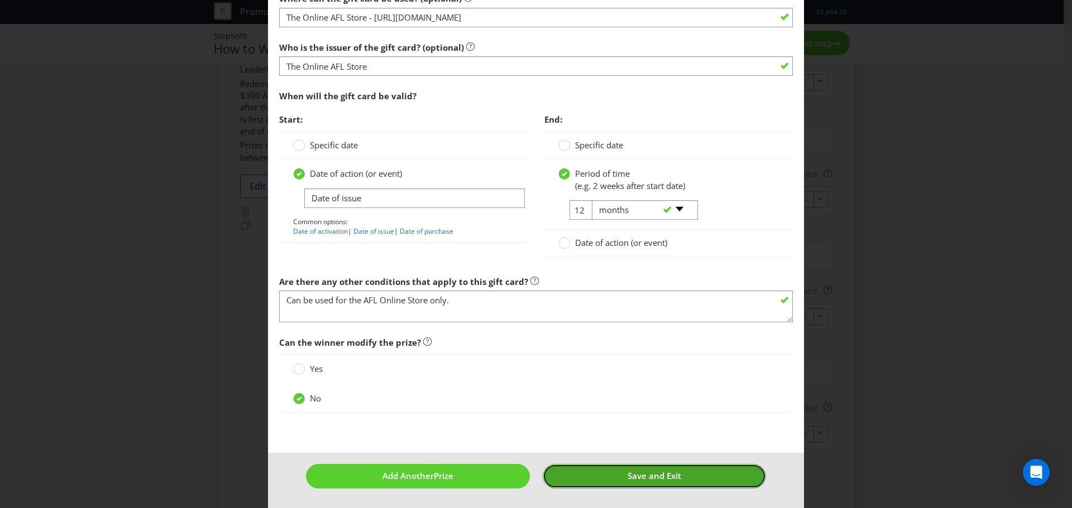
click at [655, 479] on span "Save and Exit" at bounding box center [654, 476] width 54 height 11
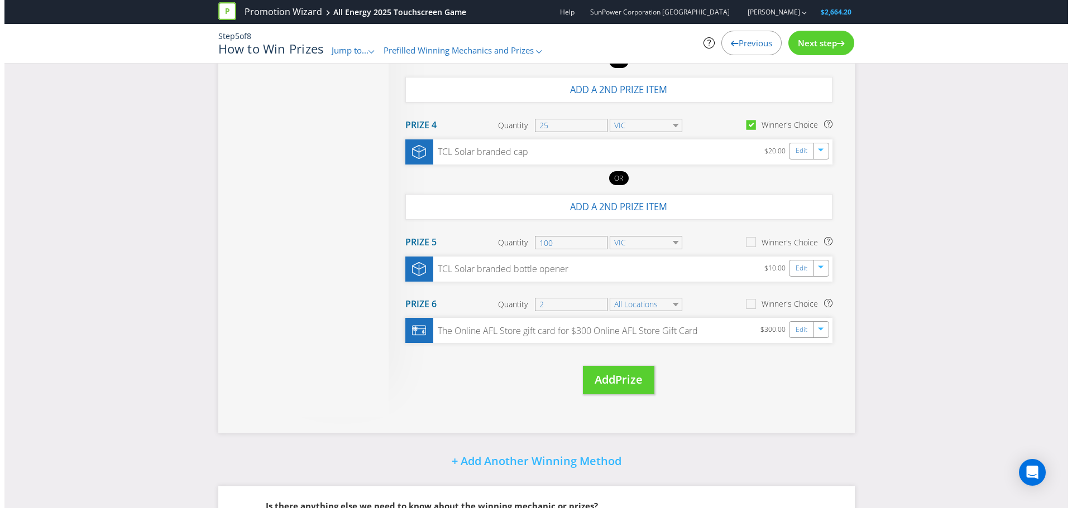
scroll to position [418, 0]
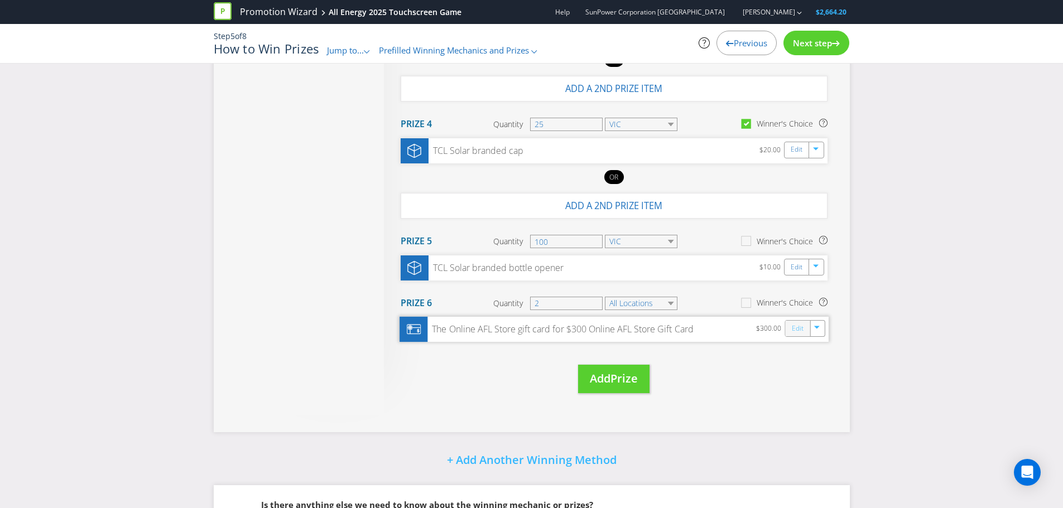
click at [793, 330] on link "Edit" at bounding box center [797, 329] width 12 height 13
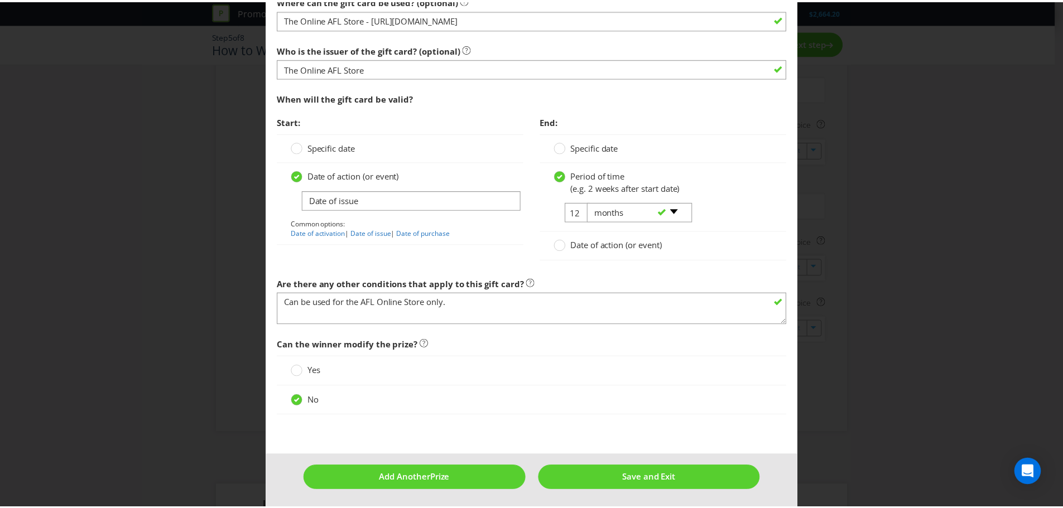
scroll to position [1241, 0]
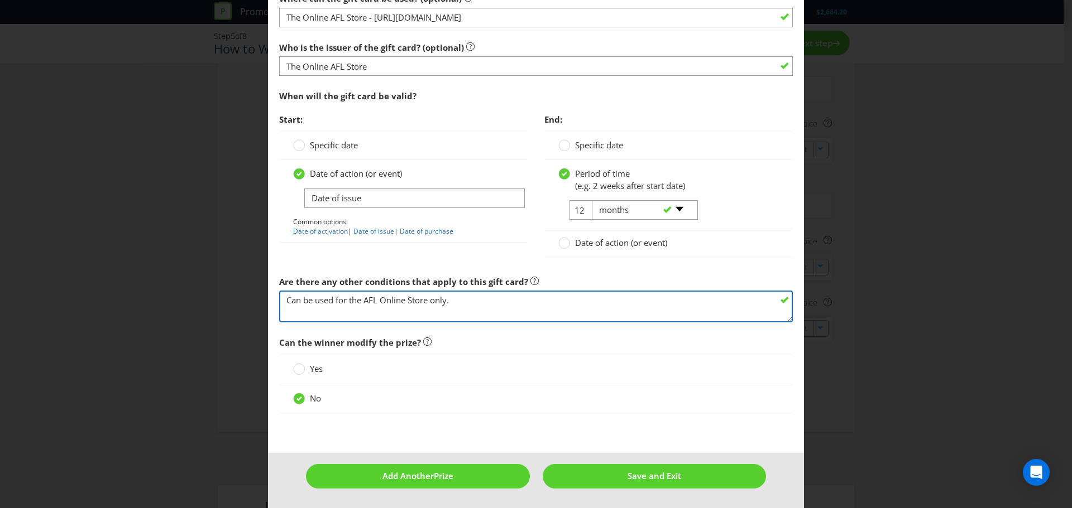
click at [458, 303] on textarea "Can be used for the AFL Online Store only." at bounding box center [536, 307] width 514 height 32
click at [455, 317] on textarea "Can be used for the AFL Online Store only." at bounding box center [536, 307] width 514 height 32
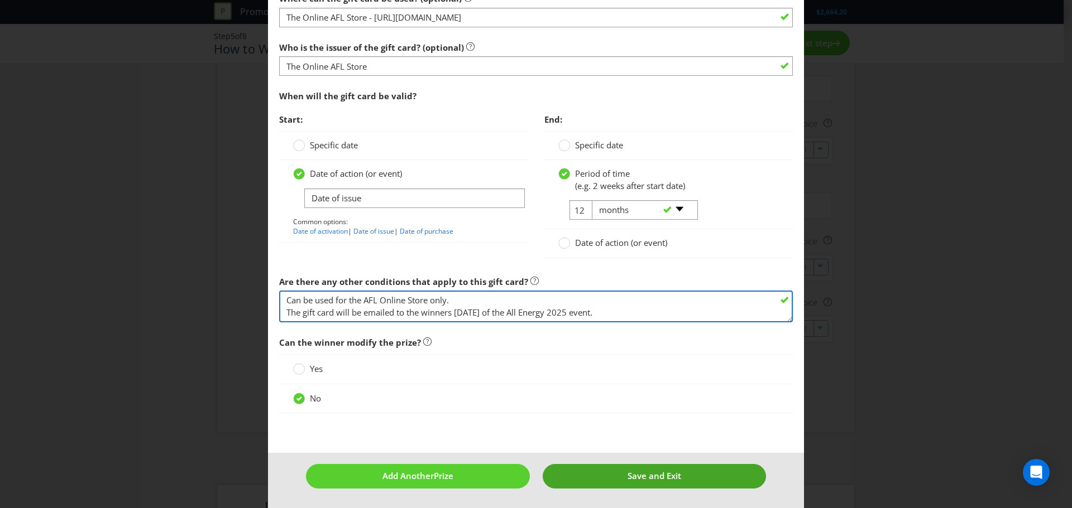
type textarea "Can be used for the AFL Online Store only. The gift card will be emailed to the…"
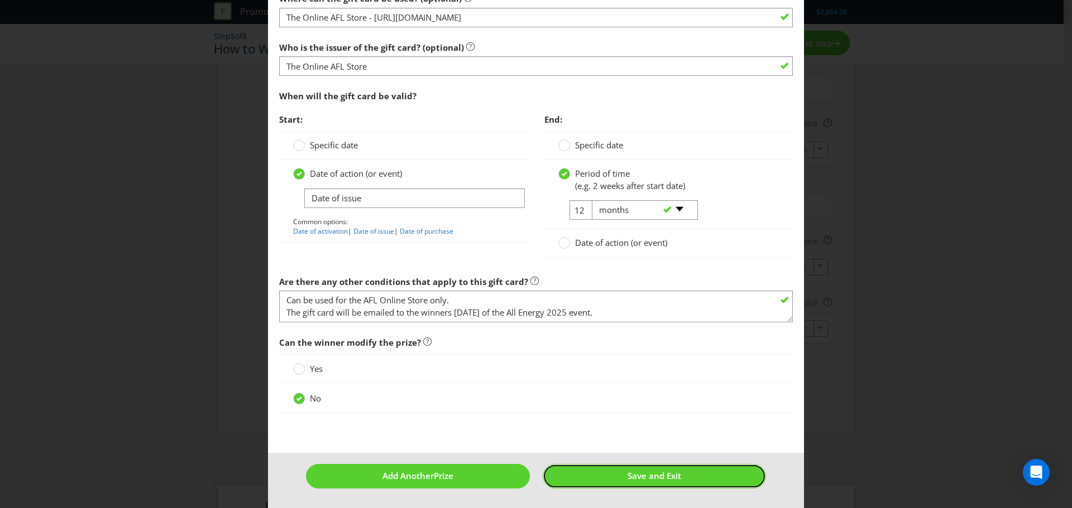
drag, startPoint x: 574, startPoint y: 474, endPoint x: 550, endPoint y: 462, distance: 27.2
click at [575, 474] on button "Save and Exit" at bounding box center [655, 476] width 224 height 24
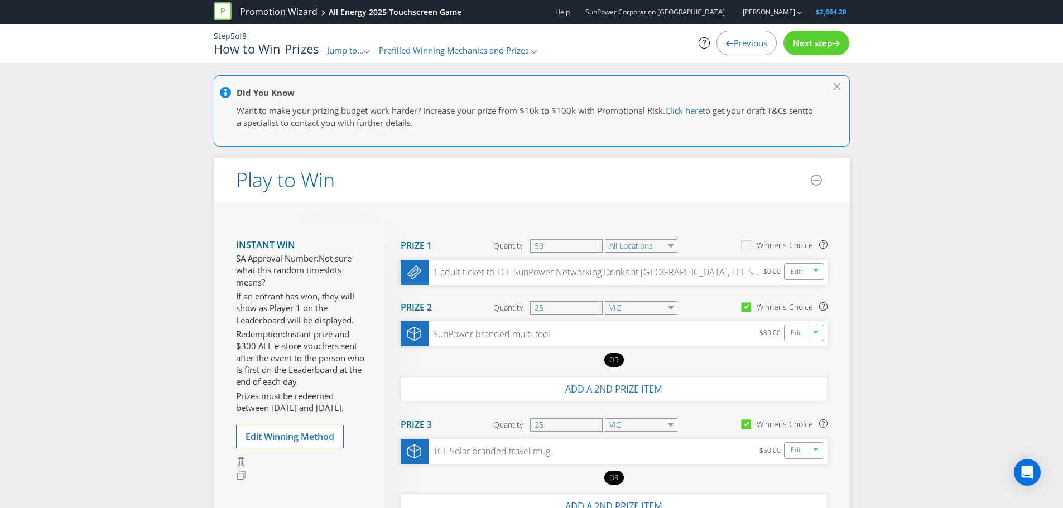
click at [813, 43] on span "Next step" at bounding box center [812, 42] width 39 height 11
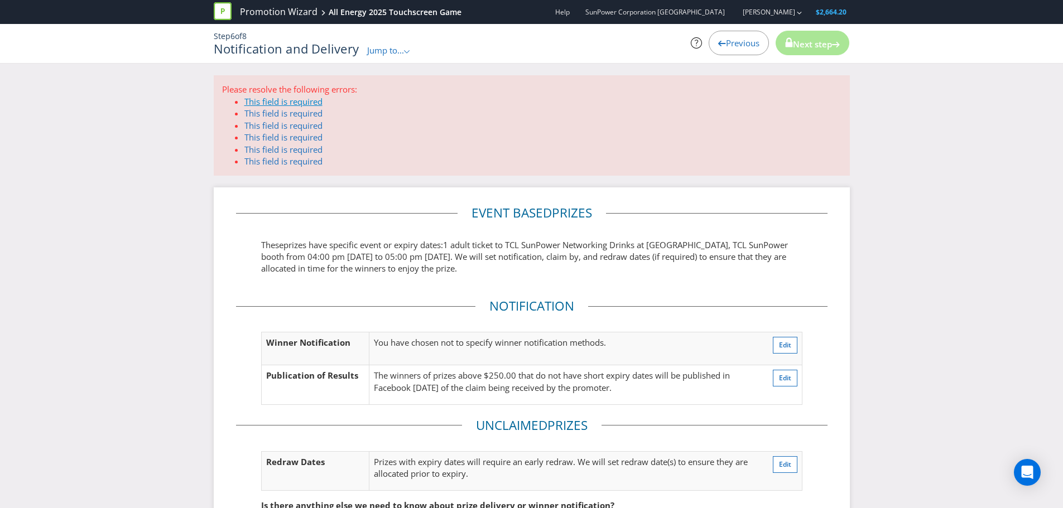
click at [294, 101] on link "This field is required" at bounding box center [283, 101] width 78 height 11
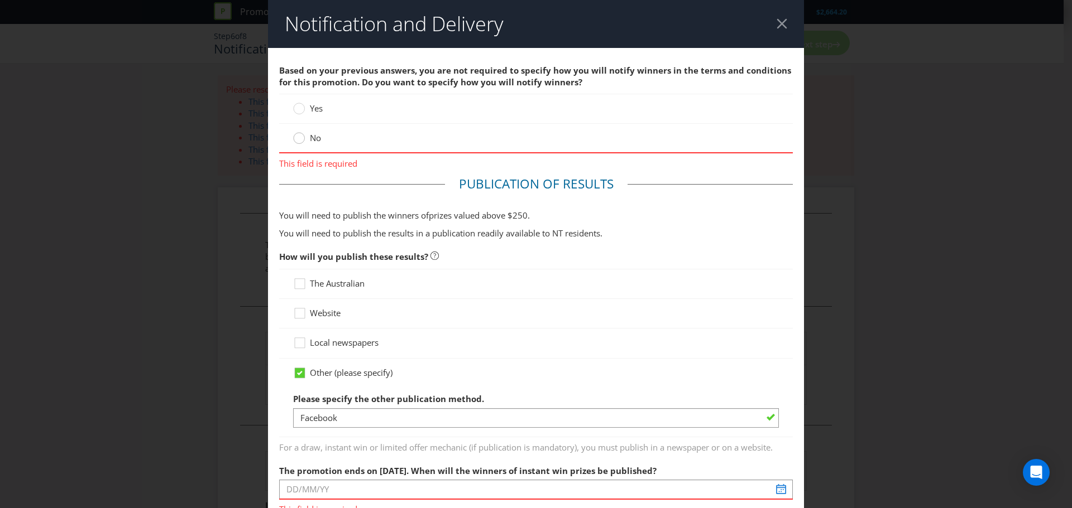
click at [298, 137] on div at bounding box center [299, 135] width 6 height 6
click at [0, 0] on input "No" at bounding box center [0, 0] width 0 height 0
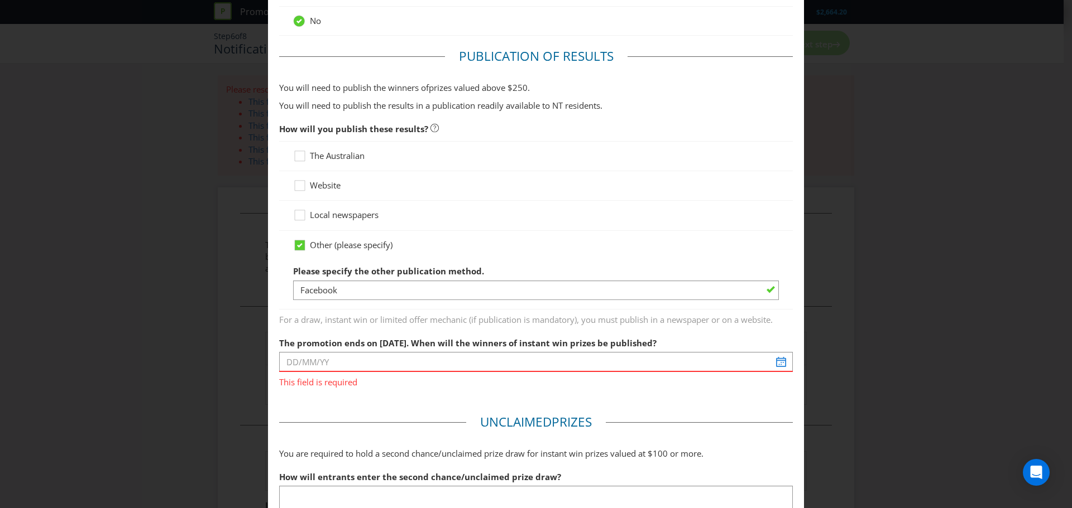
scroll to position [167, 0]
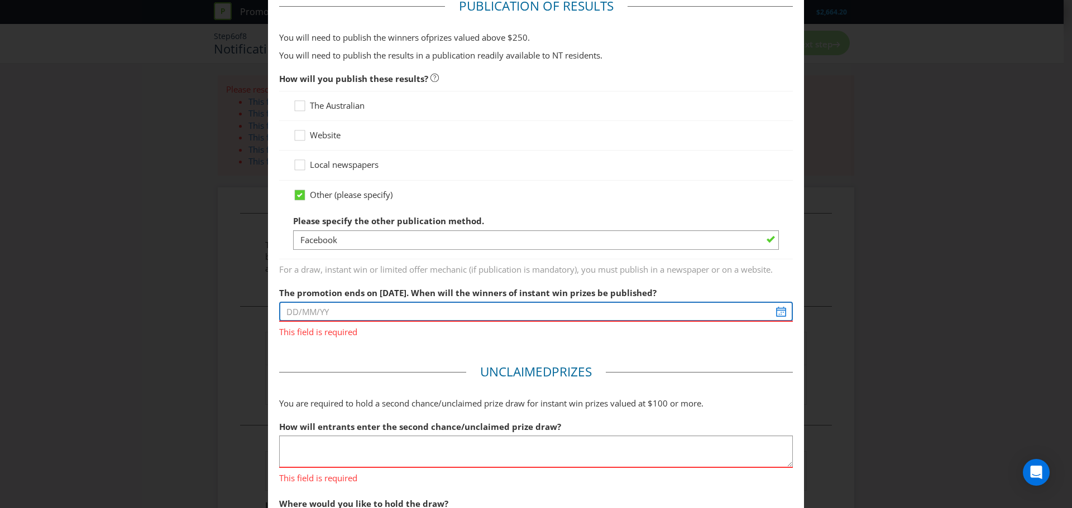
click at [775, 312] on input "text" at bounding box center [536, 312] width 514 height 20
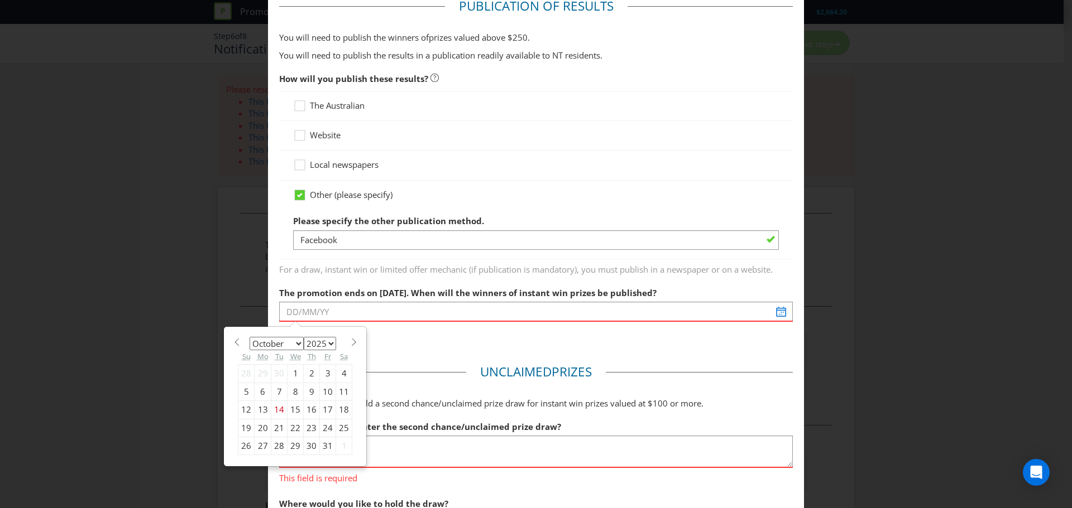
click at [351, 342] on span at bounding box center [353, 342] width 8 height 8
select select "10"
click at [292, 411] on div "12" at bounding box center [295, 410] width 16 height 18
type input "[DATE]"
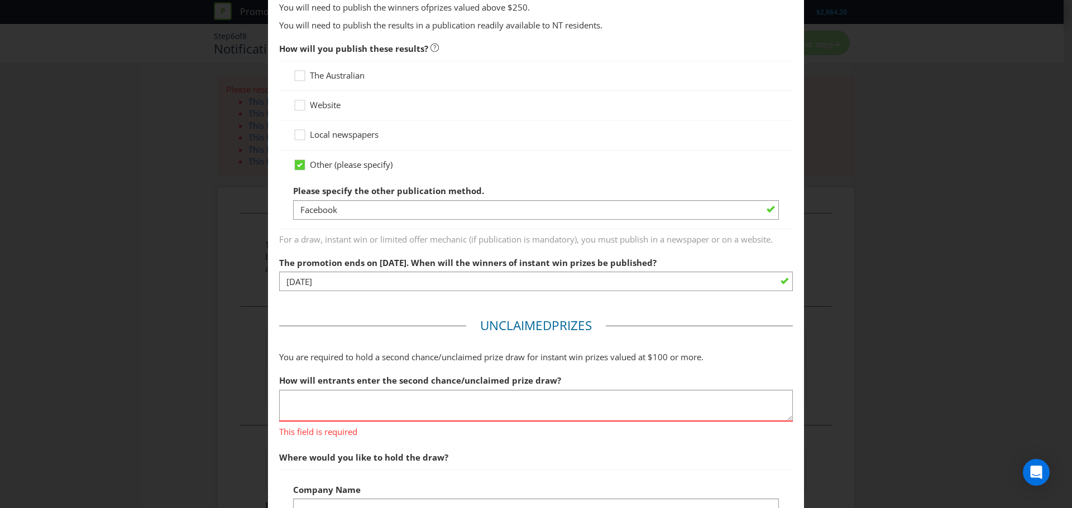
scroll to position [223, 0]
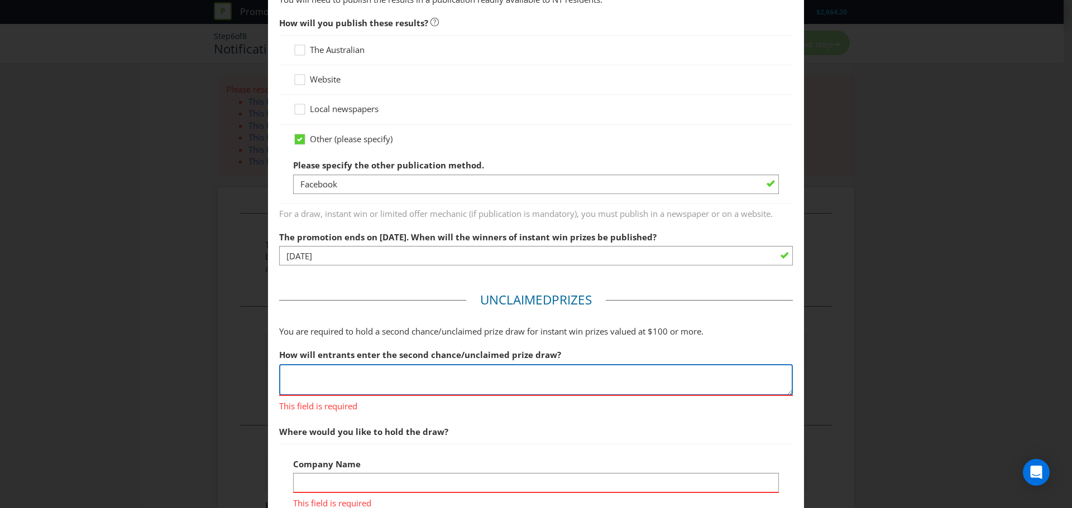
click at [318, 378] on textarea at bounding box center [536, 380] width 514 height 32
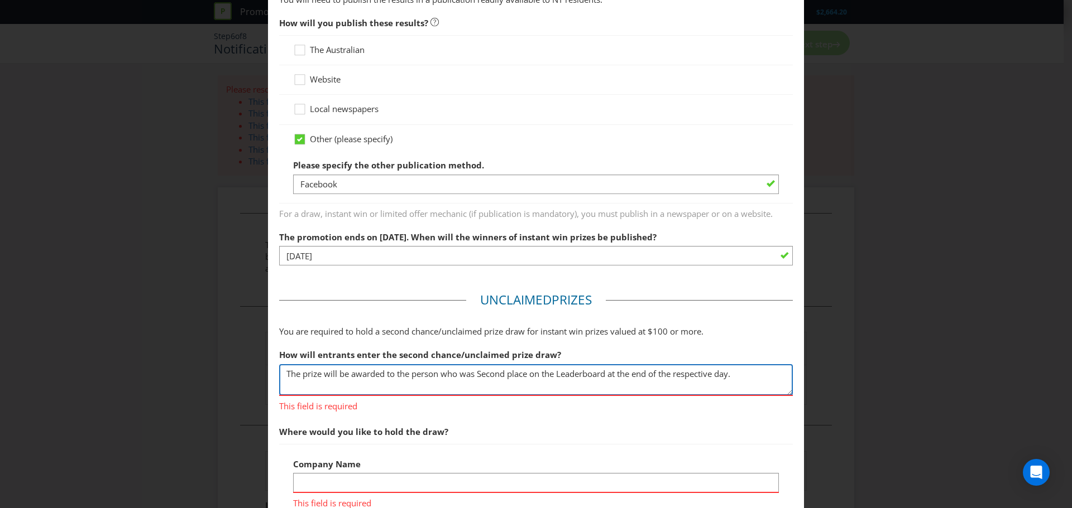
type textarea "The prize will be awarded to the person who was Second place on the Leaderboard…"
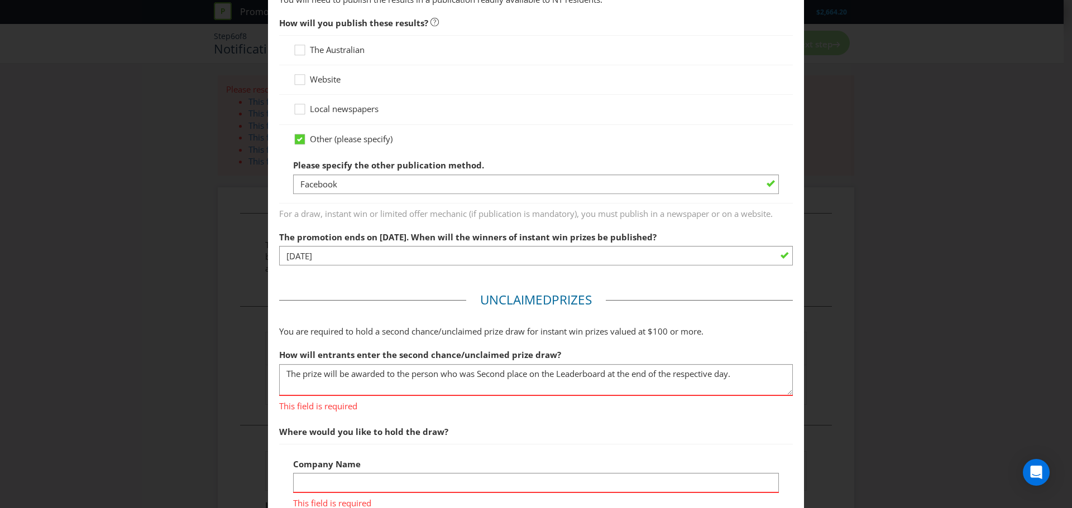
click at [574, 424] on span "Where would you like to hold the draw?" at bounding box center [536, 432] width 514 height 23
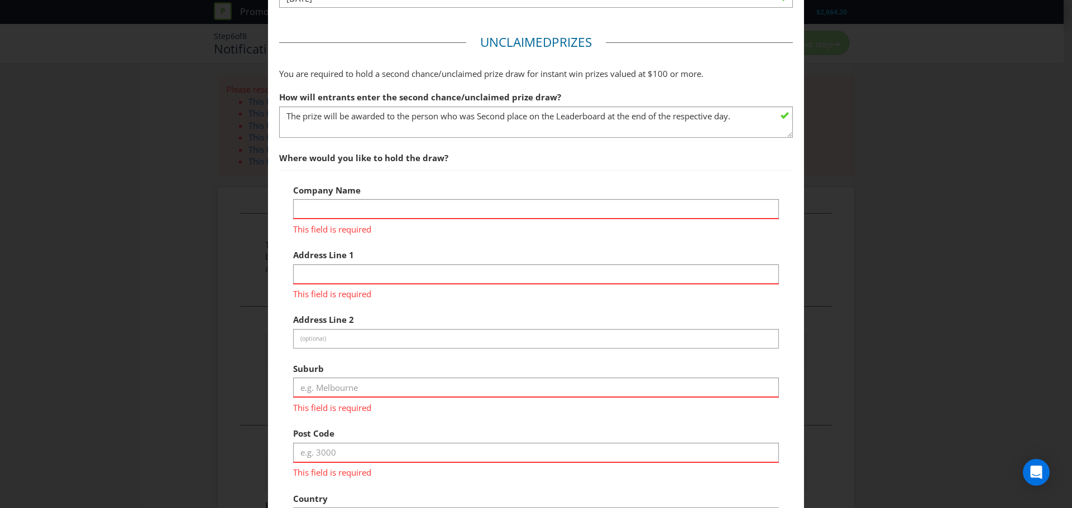
scroll to position [447, 0]
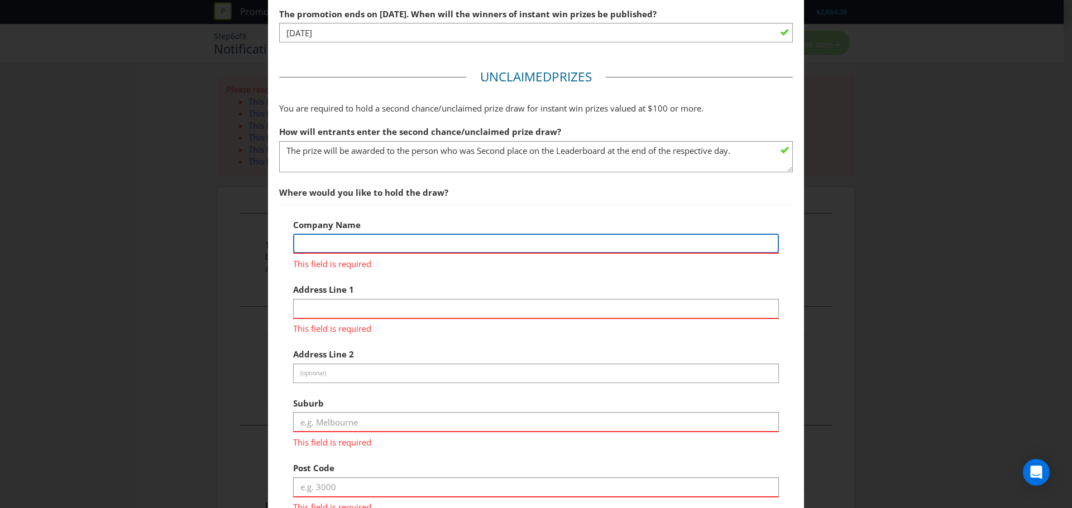
click at [331, 248] on input "text" at bounding box center [536, 244] width 486 height 20
type input "t"
type input "TCL SunPower"
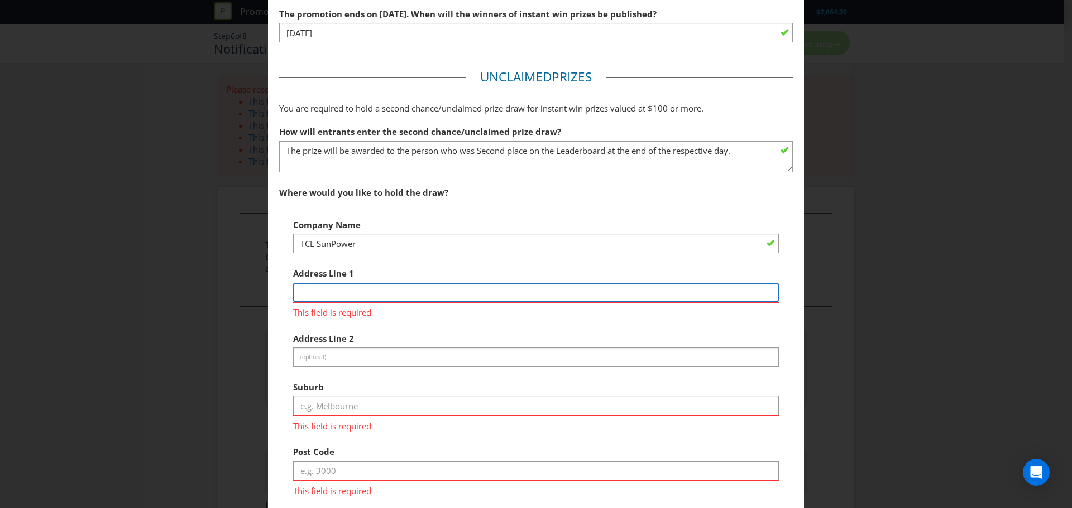
click at [372, 311] on div "Address Line 1 This field is required" at bounding box center [536, 290] width 486 height 56
paste input "Suite [STREET_ADDRESS][PERSON_NAME]"
type input "Suite [STREET_ADDRESS][PERSON_NAME]"
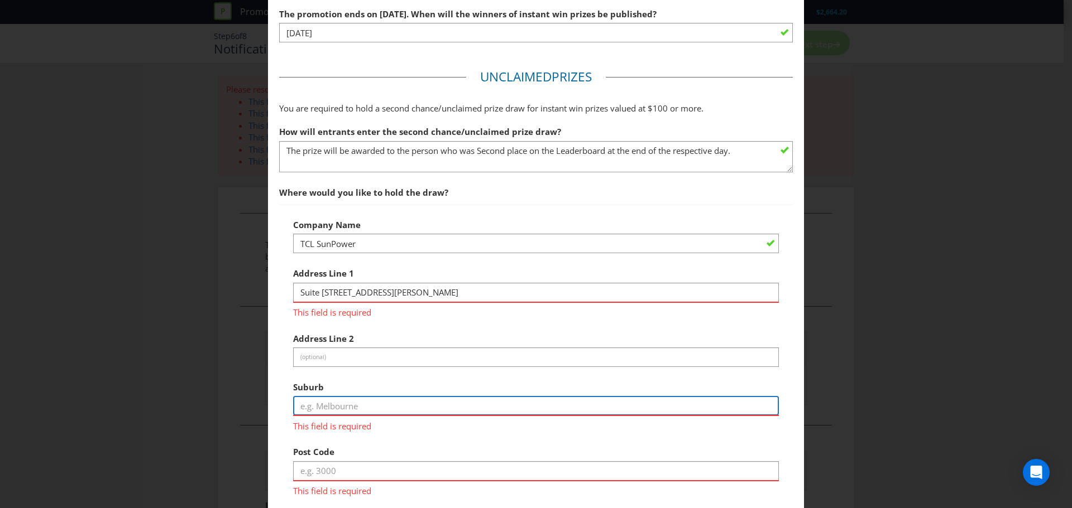
click at [339, 409] on div "Suburb This field is required" at bounding box center [536, 404] width 486 height 56
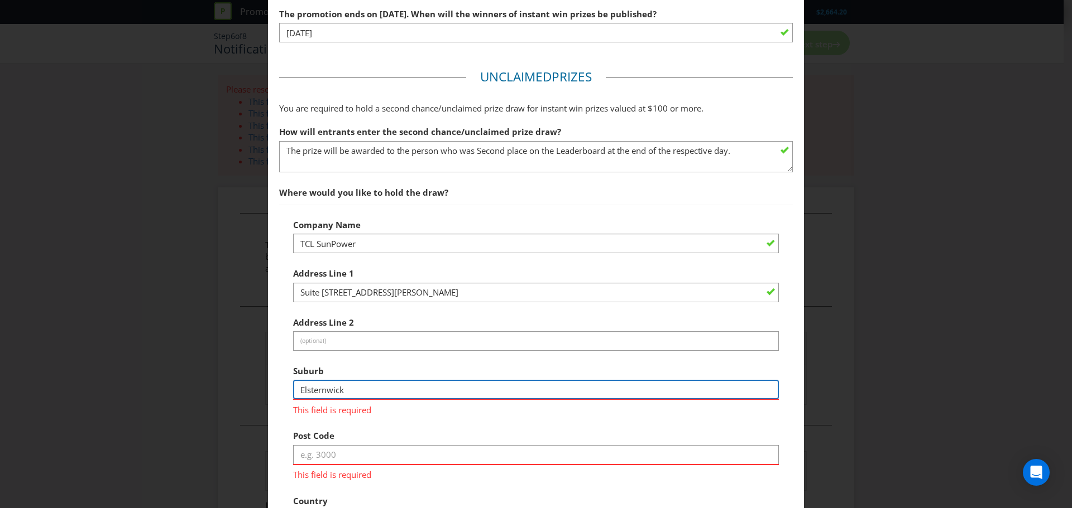
type input "Elsternwick"
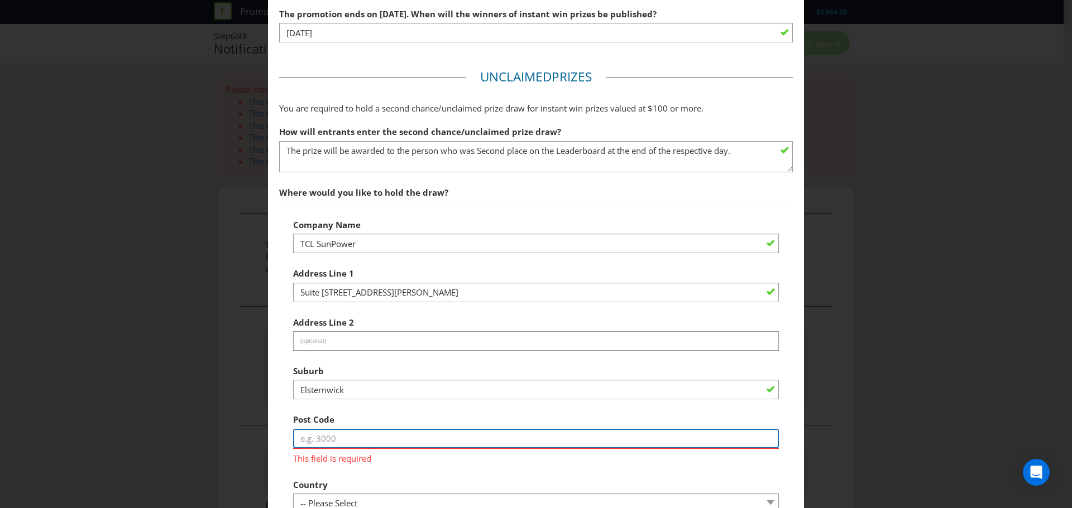
click at [357, 452] on div "Post Code This field is required" at bounding box center [536, 437] width 486 height 56
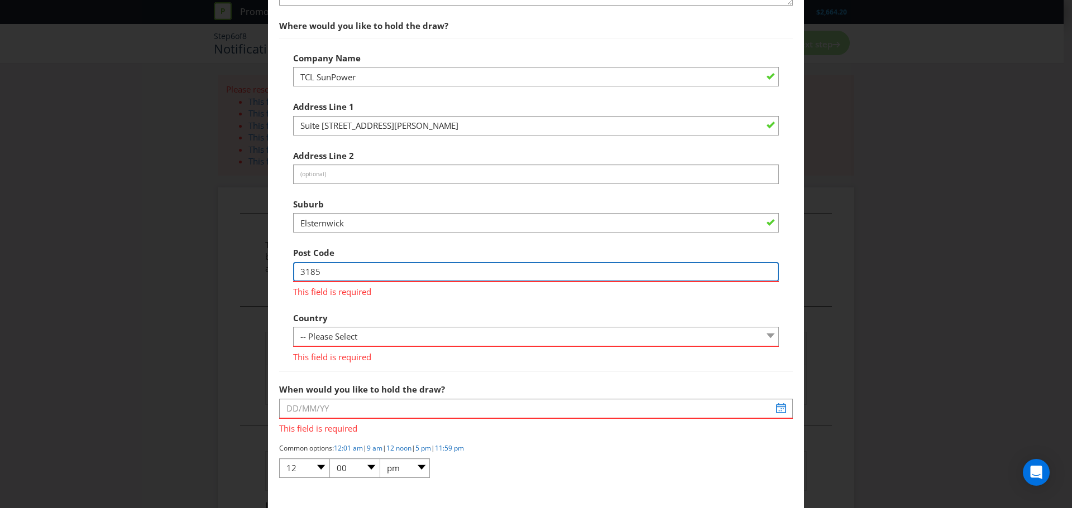
scroll to position [614, 0]
type input "3185"
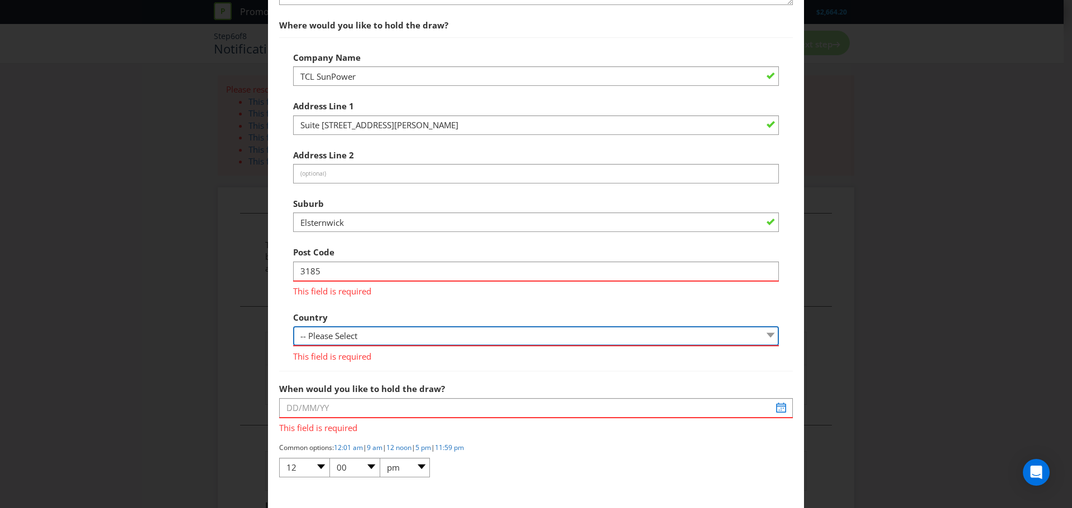
click at [394, 336] on div "Country -- Please Select [GEOGRAPHIC_DATA] [GEOGRAPHIC_DATA] This field is requ…" at bounding box center [536, 334] width 486 height 56
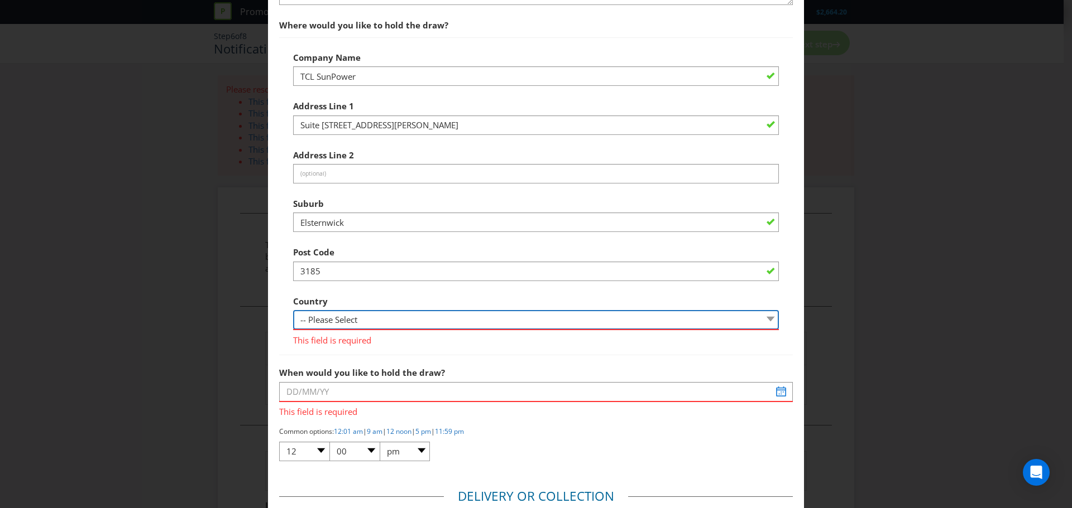
select select "AU"
click at [293, 310] on select "-- Please Select [GEOGRAPHIC_DATA] [GEOGRAPHIC_DATA]" at bounding box center [536, 320] width 486 height 20
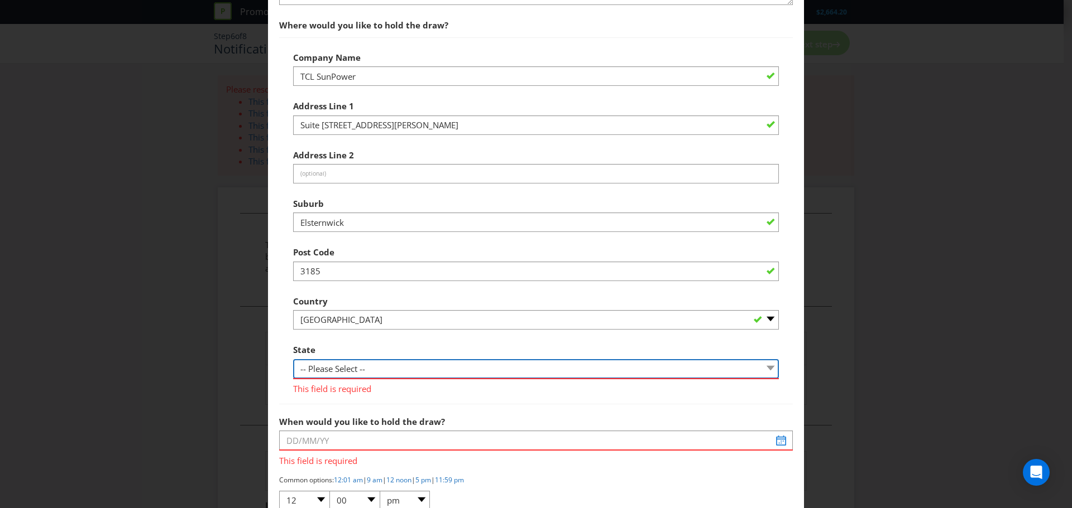
click at [433, 363] on select "-- Please Select -- [GEOGRAPHIC_DATA] [GEOGRAPHIC_DATA] [GEOGRAPHIC_DATA] [GEOG…" at bounding box center [536, 369] width 486 height 20
select select "VIC"
click at [293, 359] on select "-- Please Select -- [GEOGRAPHIC_DATA] [GEOGRAPHIC_DATA] [GEOGRAPHIC_DATA] [GEOG…" at bounding box center [536, 369] width 486 height 20
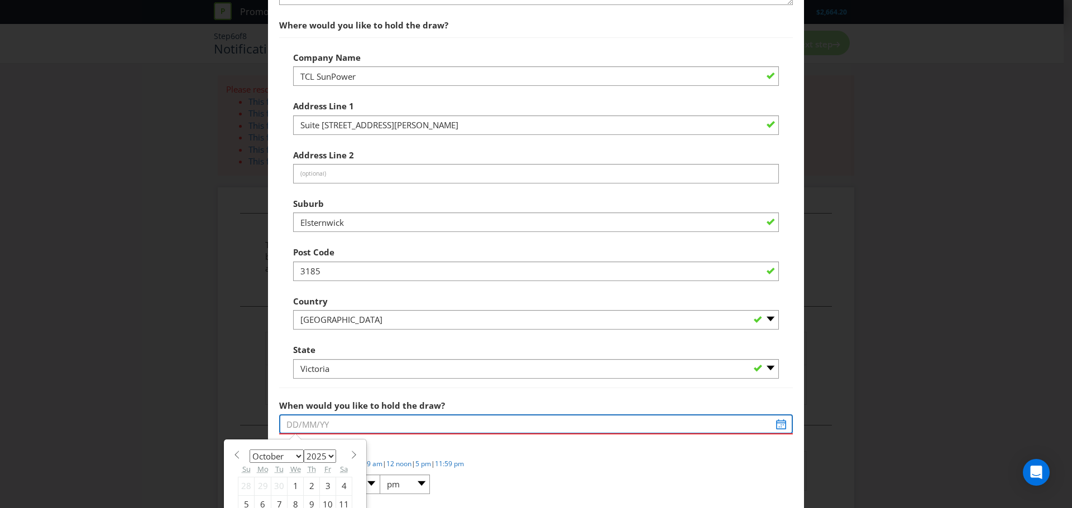
click at [417, 425] on input "text" at bounding box center [536, 425] width 514 height 20
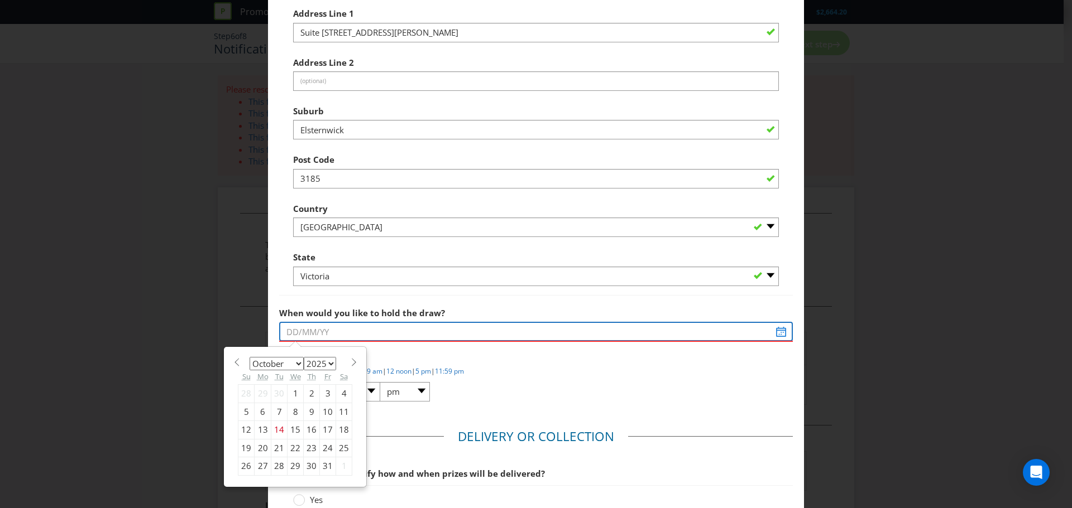
scroll to position [726, 0]
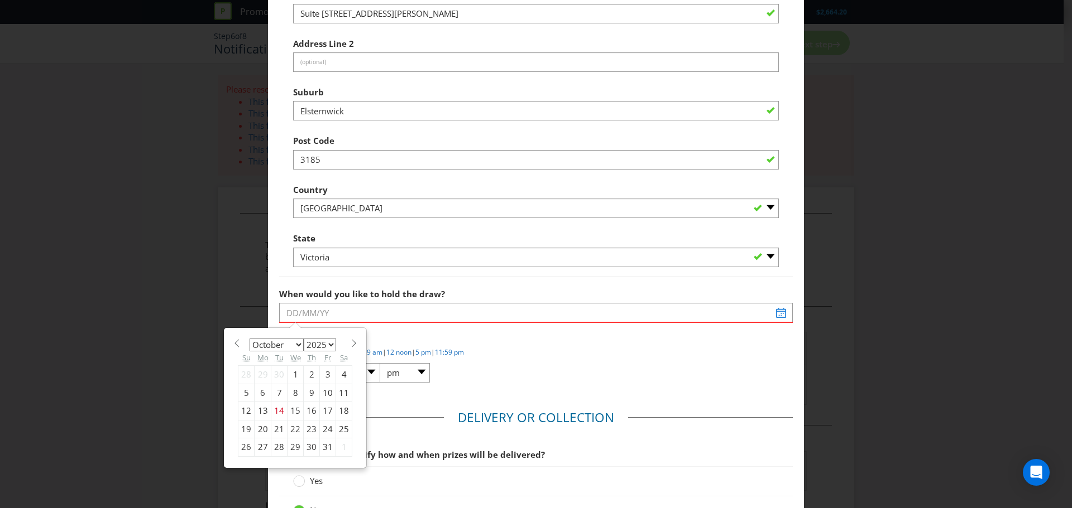
click at [349, 344] on span at bounding box center [353, 343] width 8 height 8
select select "10"
click at [291, 391] on div "5" at bounding box center [295, 393] width 16 height 18
type input "[DATE]"
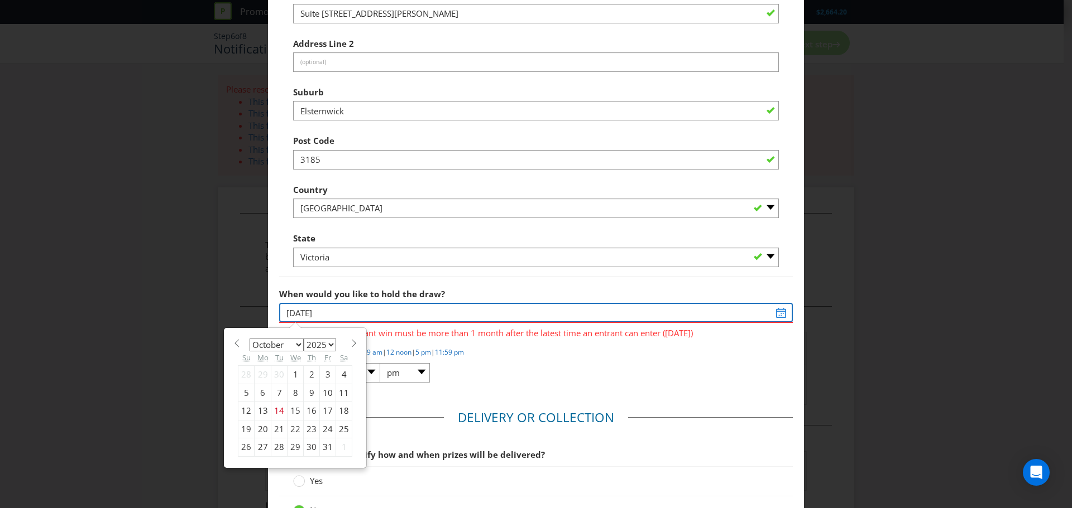
click at [772, 316] on input "[DATE]" at bounding box center [536, 313] width 514 height 20
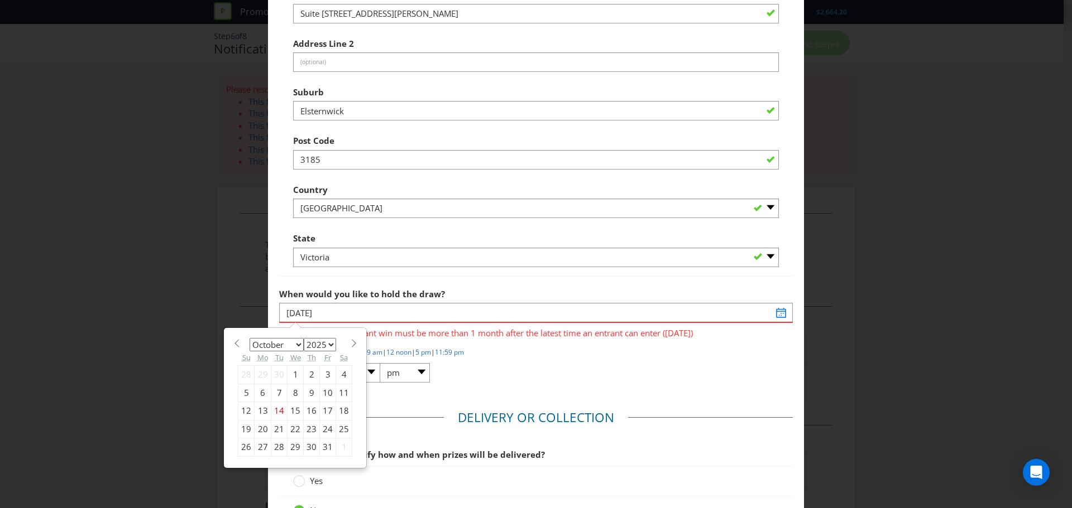
click at [349, 346] on span at bounding box center [353, 343] width 8 height 8
select select "10"
click at [308, 446] on div "27" at bounding box center [312, 448] width 16 height 18
type input "[DATE]"
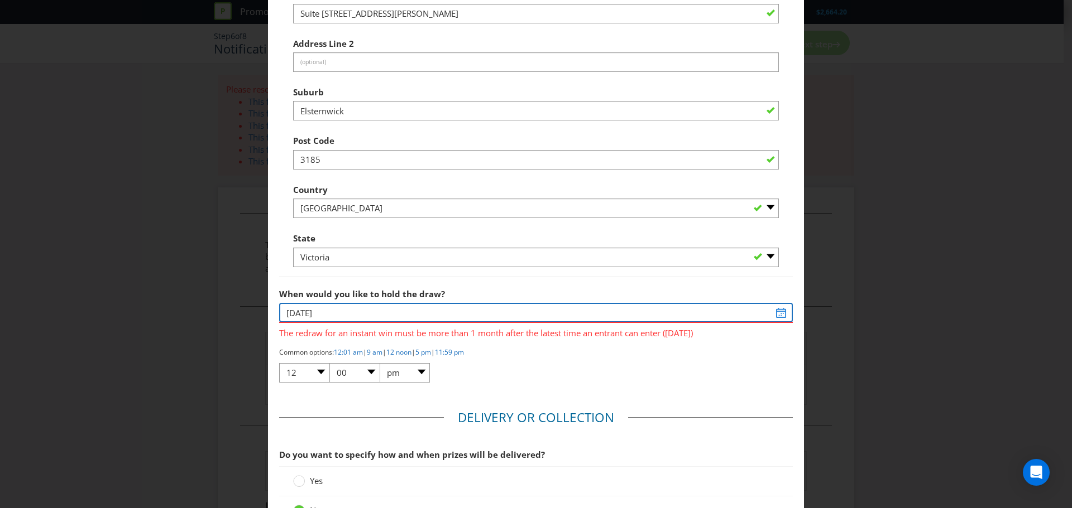
click at [774, 312] on input "[DATE]" at bounding box center [536, 313] width 514 height 20
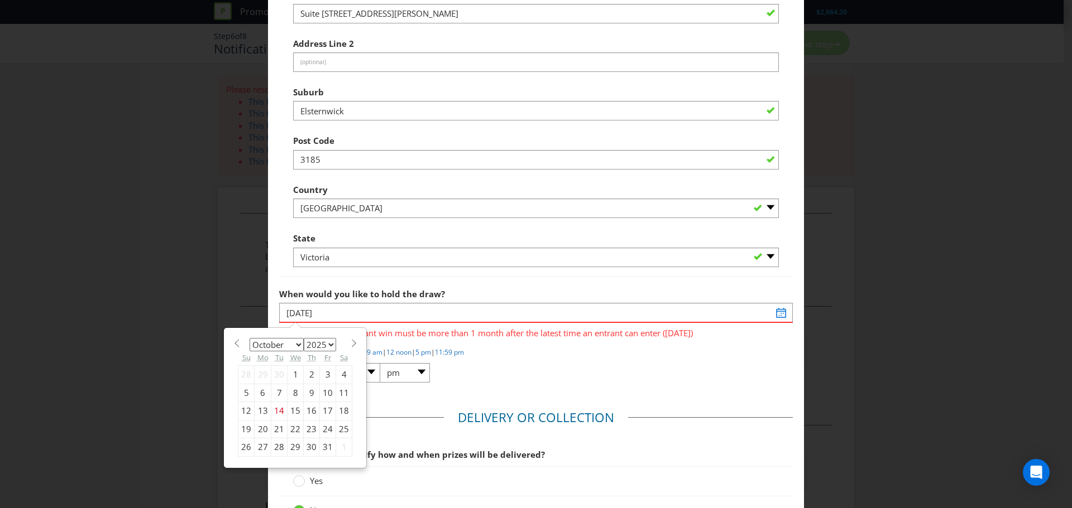
click at [349, 345] on span at bounding box center [353, 343] width 8 height 8
select select "10"
click at [586, 385] on fieldset "Unclaimed Prize s You are required to hold a second chance/unclaimed prize draw…" at bounding box center [536, 90] width 514 height 603
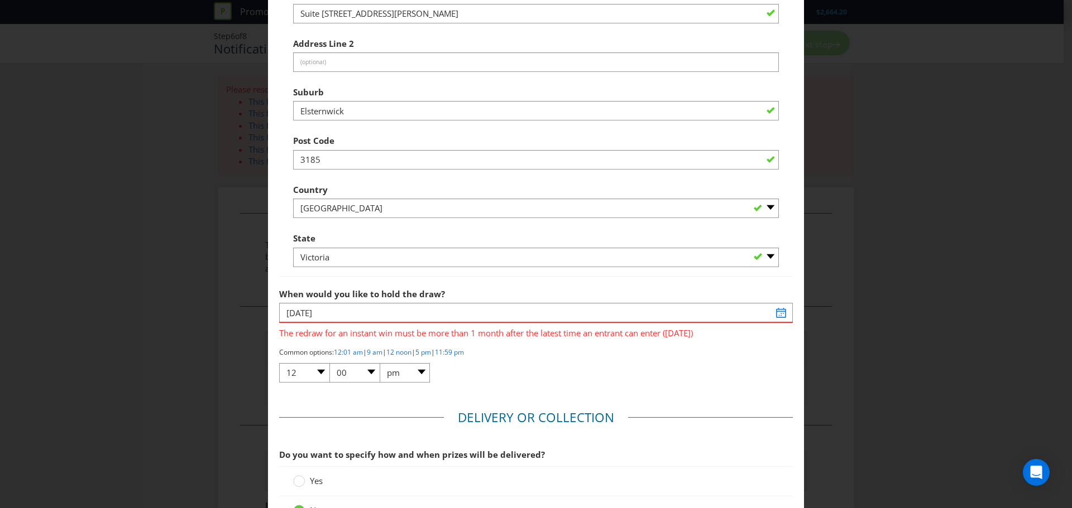
click at [385, 410] on fieldset "Delivery or Collection Do you want to specify how and when prizes will be deliv…" at bounding box center [536, 473] width 514 height 128
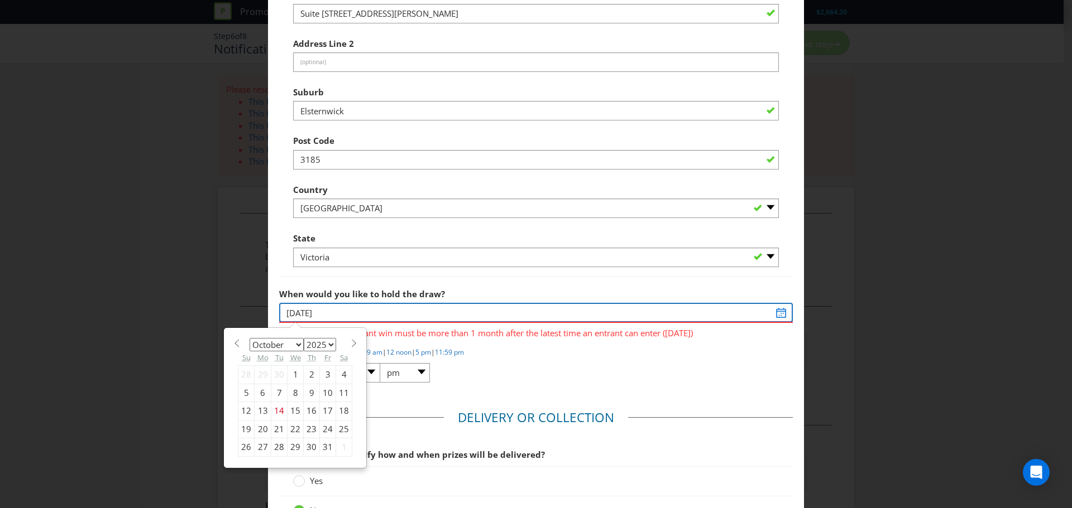
click at [774, 313] on input "[DATE]" at bounding box center [536, 313] width 514 height 20
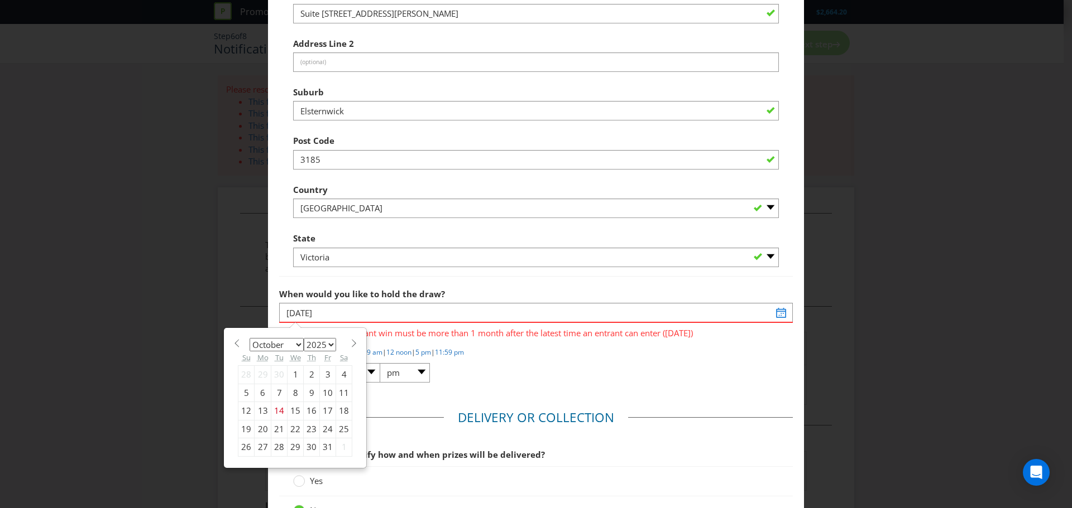
click at [349, 346] on span at bounding box center [353, 343] width 8 height 8
select select "10"
click at [244, 465] on div "30" at bounding box center [246, 466] width 16 height 18
type input "[DATE]"
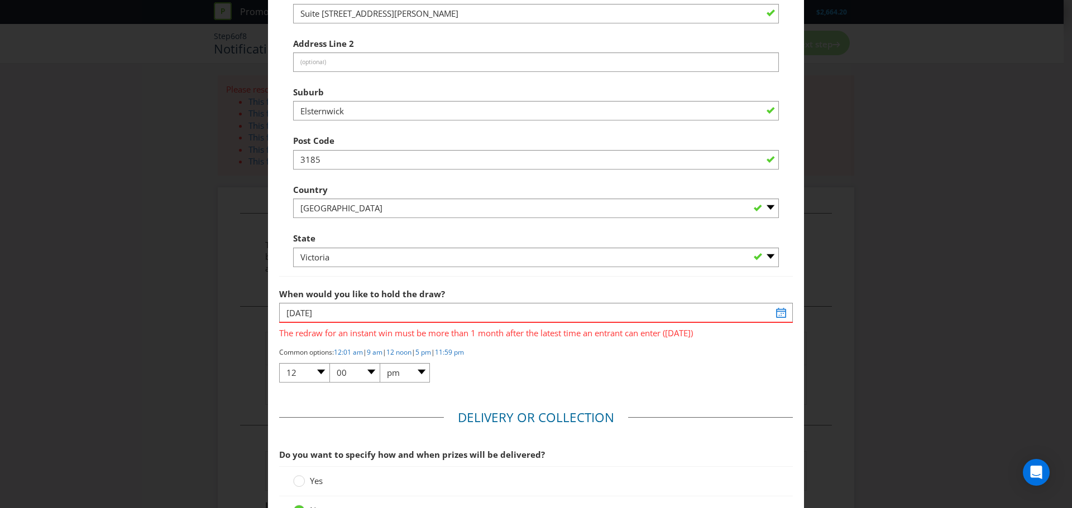
click at [563, 378] on div "Common options: 12:01 am | 9 am | 12 noon | 5 pm | 11:59 pm 01 02 03 04 05 06 0…" at bounding box center [536, 366] width 514 height 36
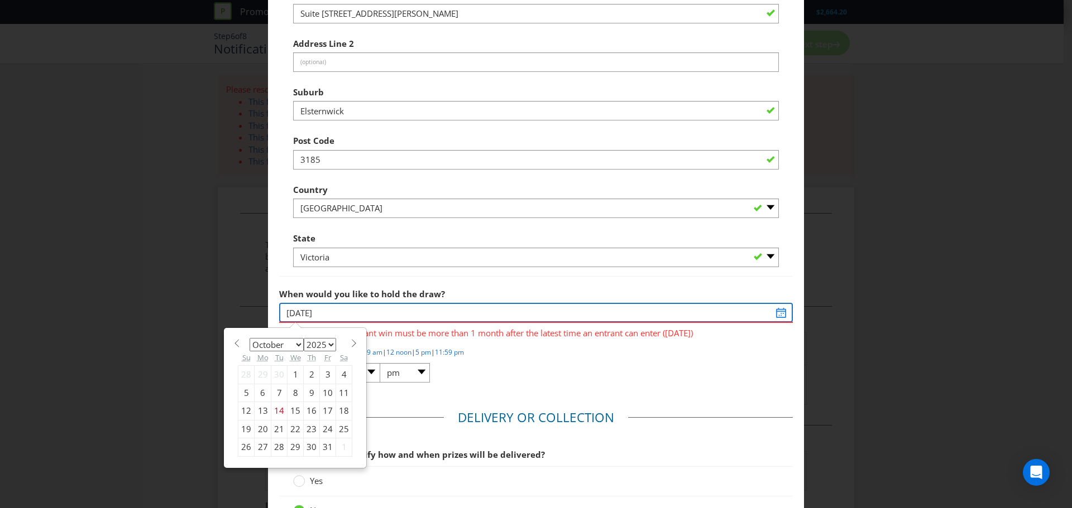
click at [774, 315] on input "[DATE]" at bounding box center [536, 313] width 514 height 20
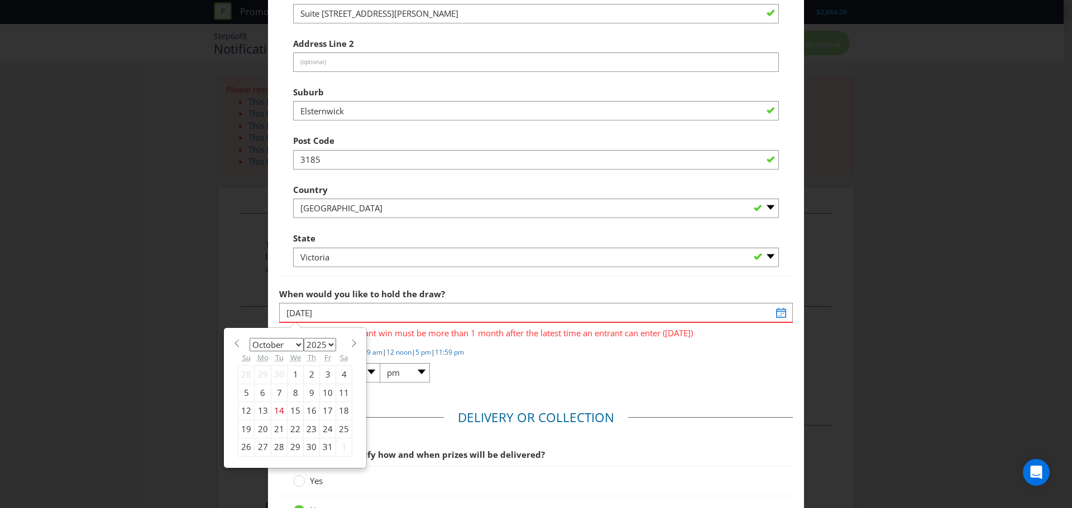
click at [349, 341] on span at bounding box center [353, 343] width 8 height 8
click at [344, 343] on section "January February March April May June July August September October November [D…" at bounding box center [295, 342] width 114 height 8
click at [351, 347] on span at bounding box center [353, 343] width 8 height 8
select select "11"
click at [260, 371] on div "1" at bounding box center [263, 375] width 17 height 18
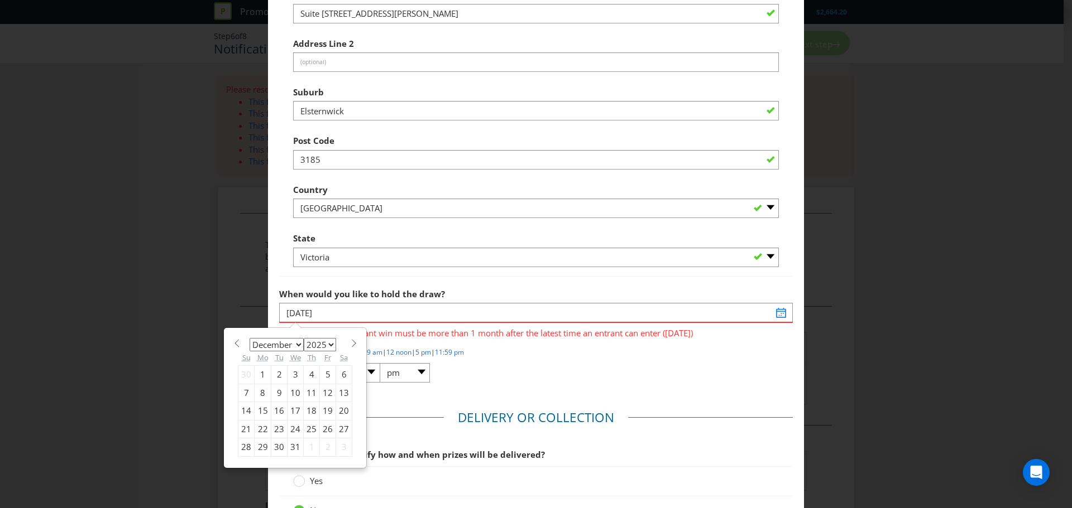
type input "[DATE]"
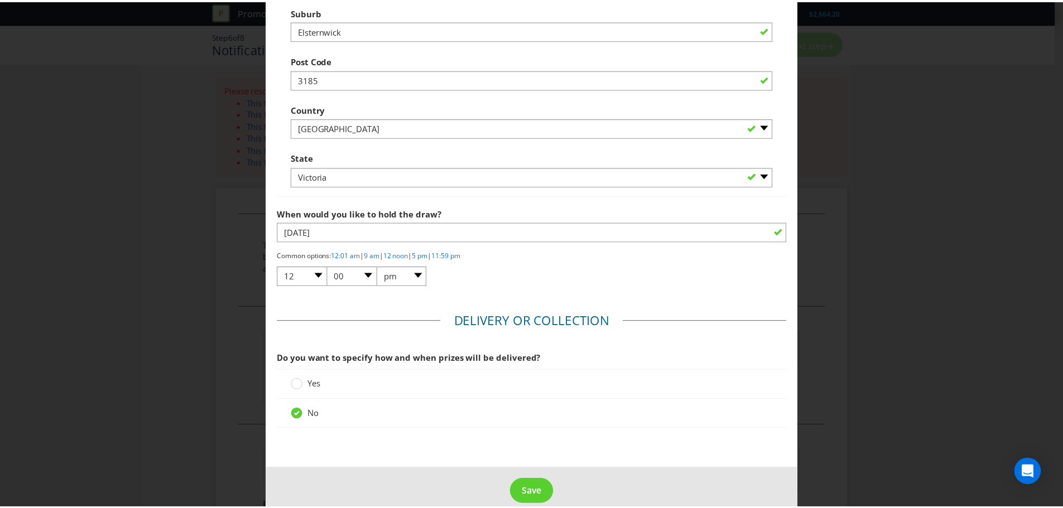
scroll to position [823, 0]
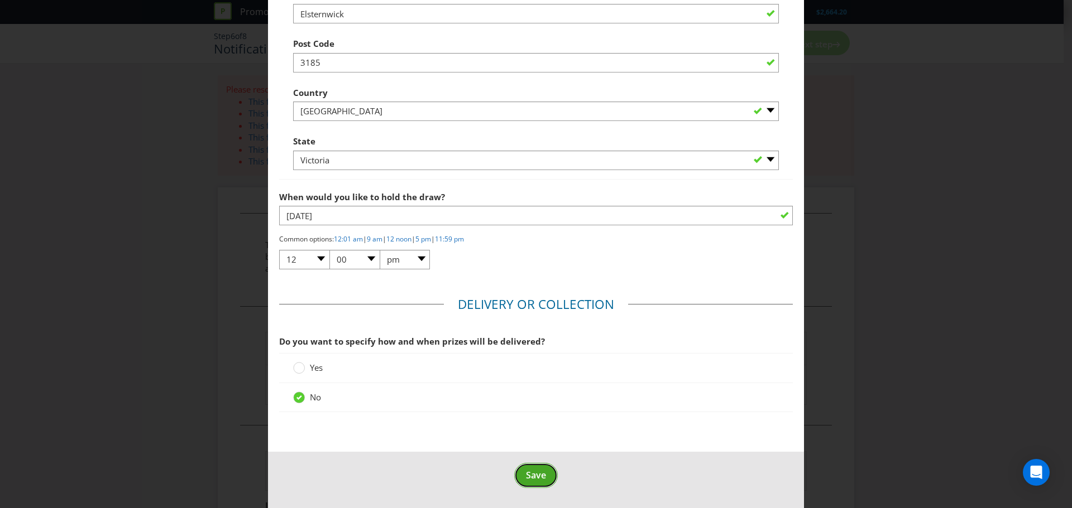
click at [526, 474] on span "Save" at bounding box center [536, 475] width 20 height 12
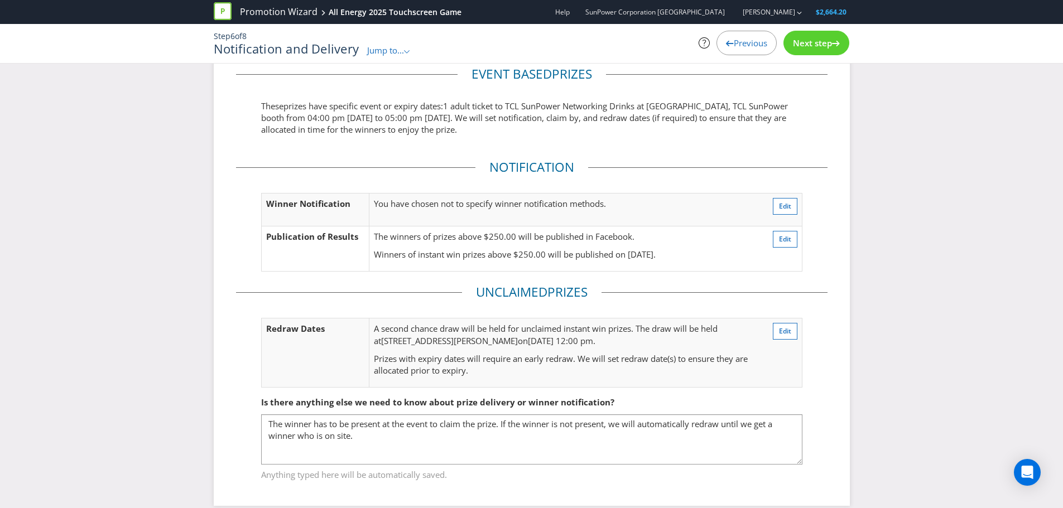
scroll to position [41, 0]
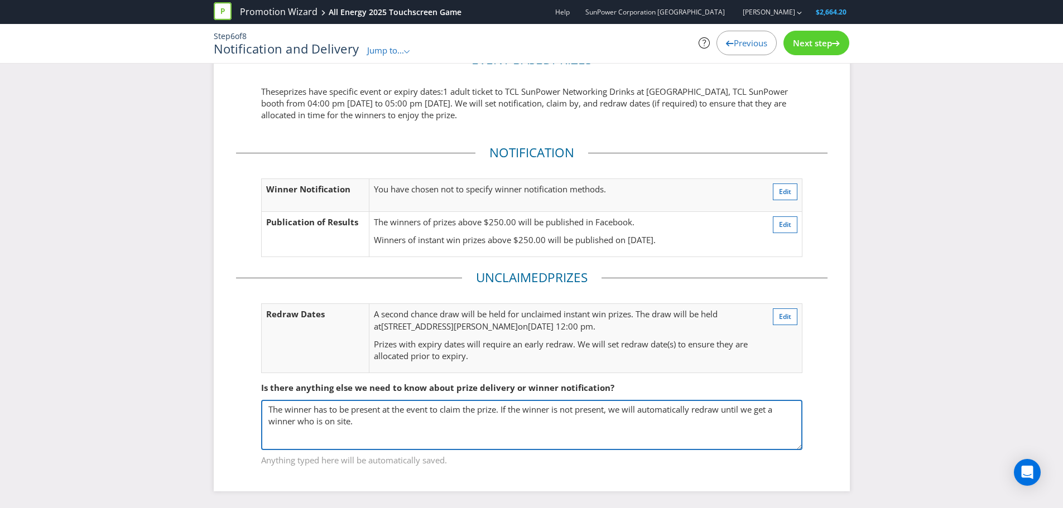
drag, startPoint x: 504, startPoint y: 409, endPoint x: 506, endPoint y: 416, distance: 7.6
click at [506, 416] on textarea "The winner has to be present at the event to claim the prize. If the winner is …" at bounding box center [531, 425] width 541 height 50
type textarea "The winner has to be present at the event to claim the prize."
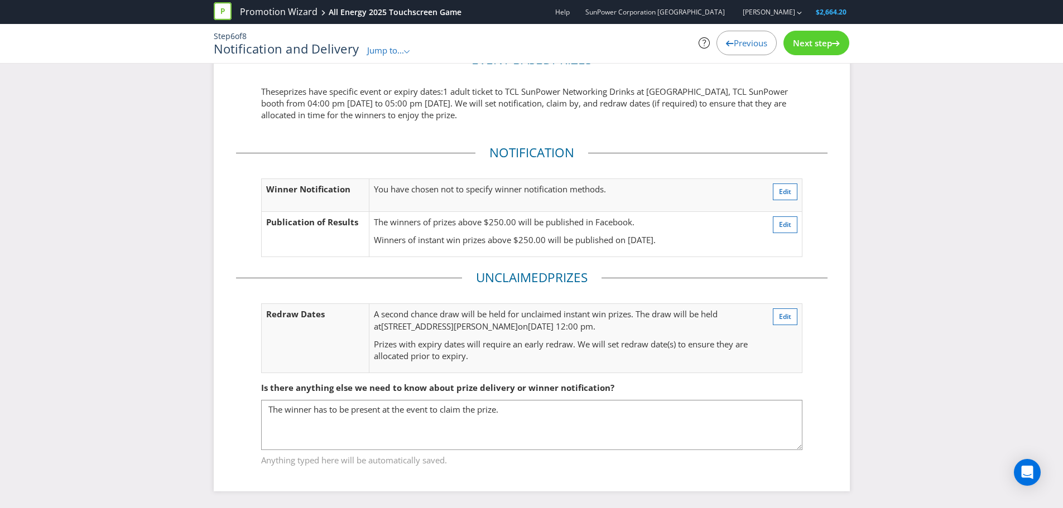
click at [952, 354] on div "Event based prize s These prize s have specific event or expiry dates: 1 adult …" at bounding box center [531, 271] width 1063 height 474
click at [812, 37] on span "Next step" at bounding box center [812, 42] width 39 height 11
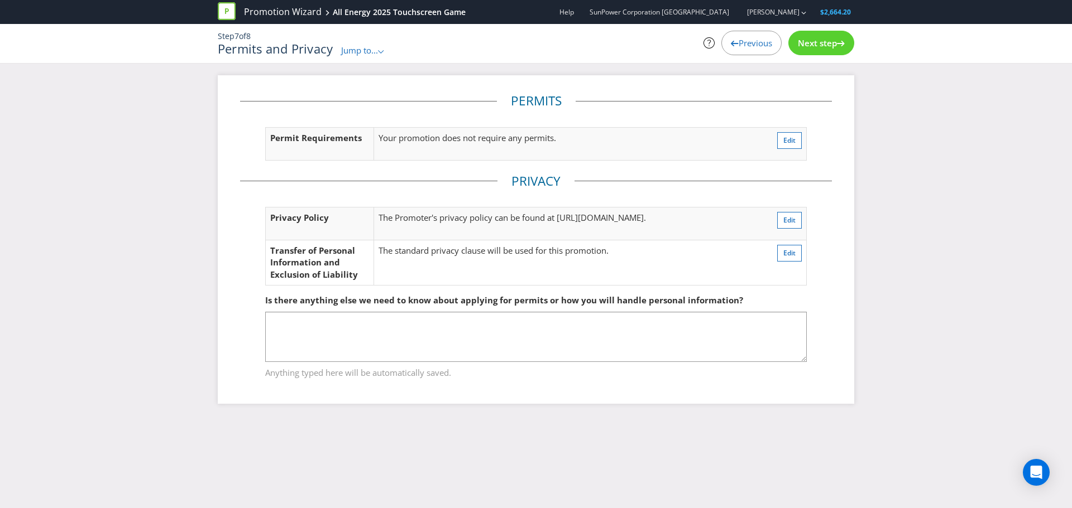
click at [815, 42] on span "Next step" at bounding box center [817, 42] width 39 height 11
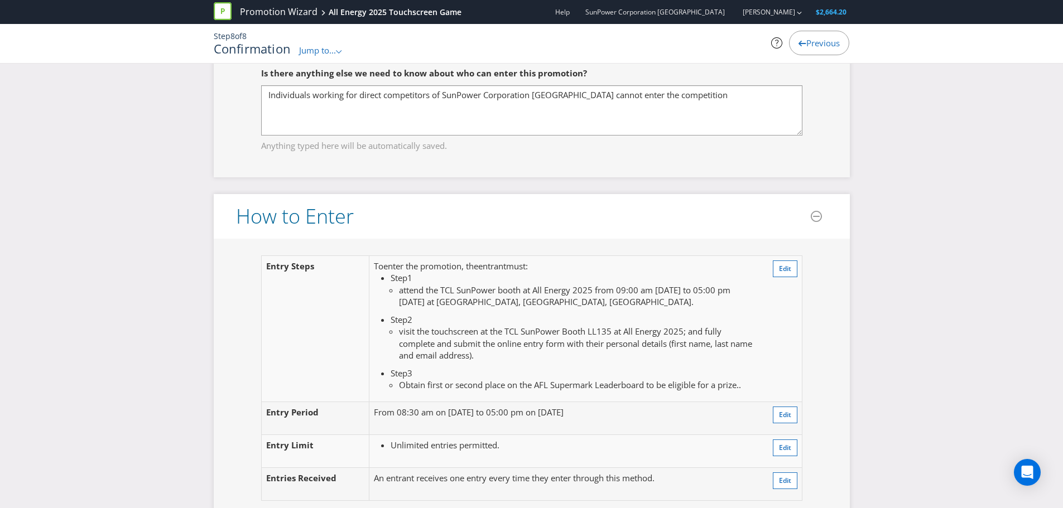
scroll to position [893, 0]
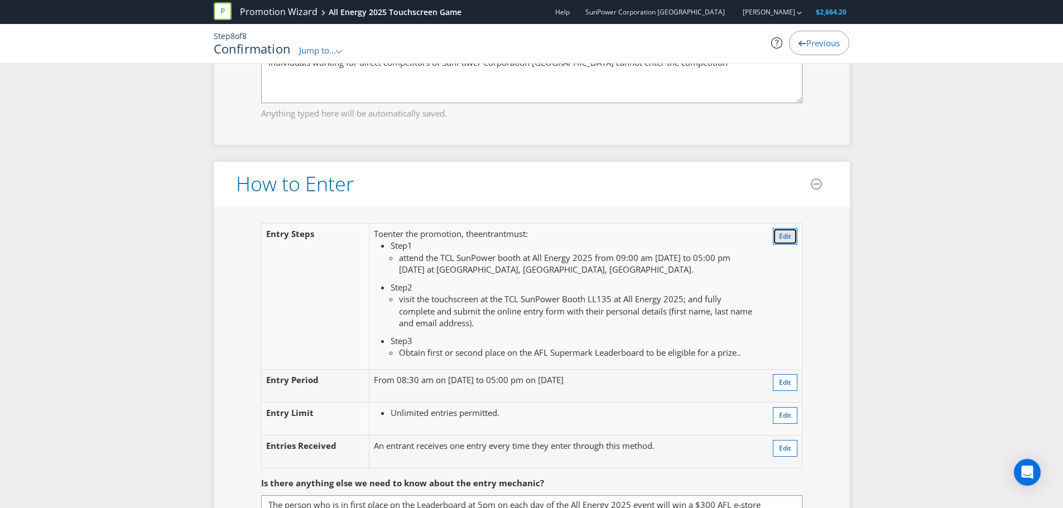
click at [788, 232] on span "Edit" at bounding box center [785, 236] width 12 height 9
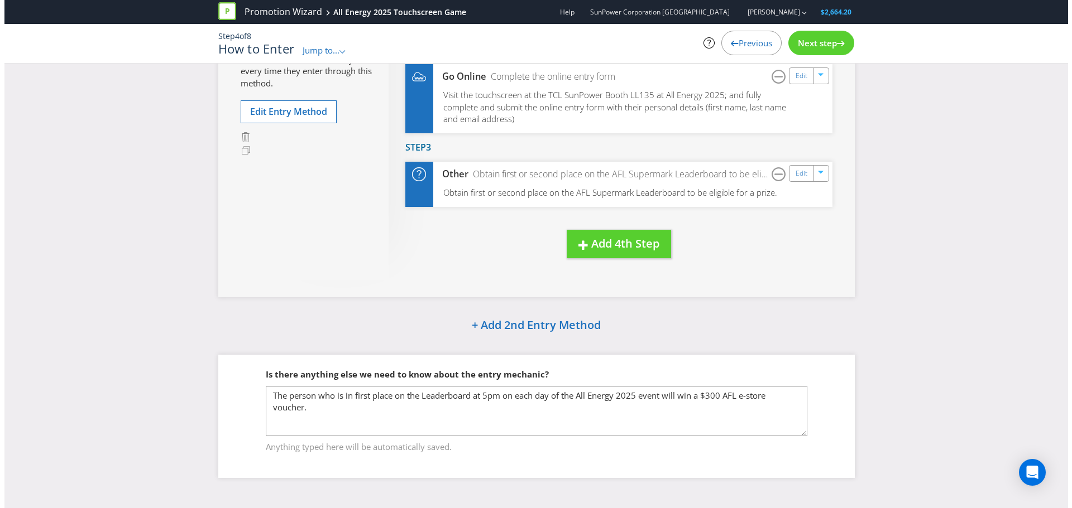
scroll to position [225, 0]
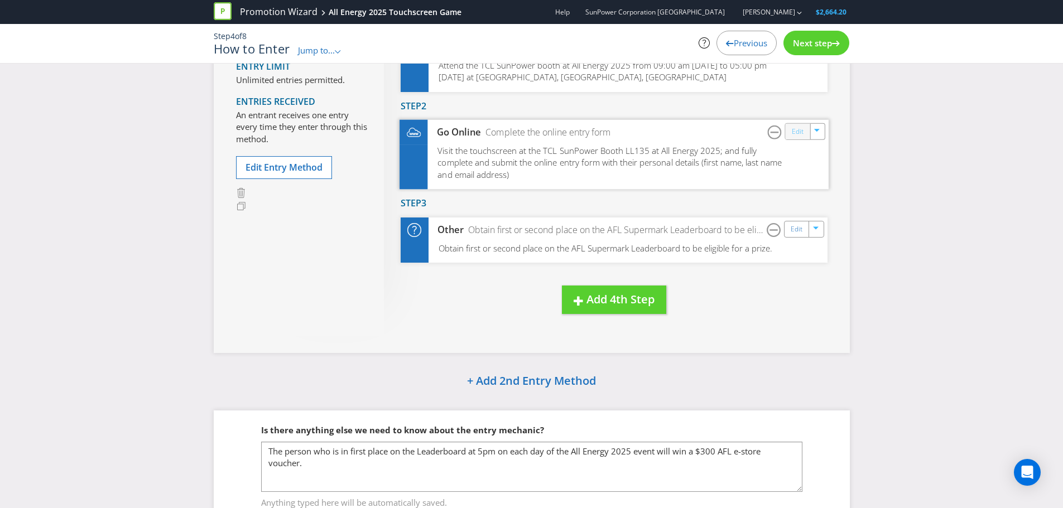
click at [802, 133] on link "Edit" at bounding box center [797, 132] width 12 height 13
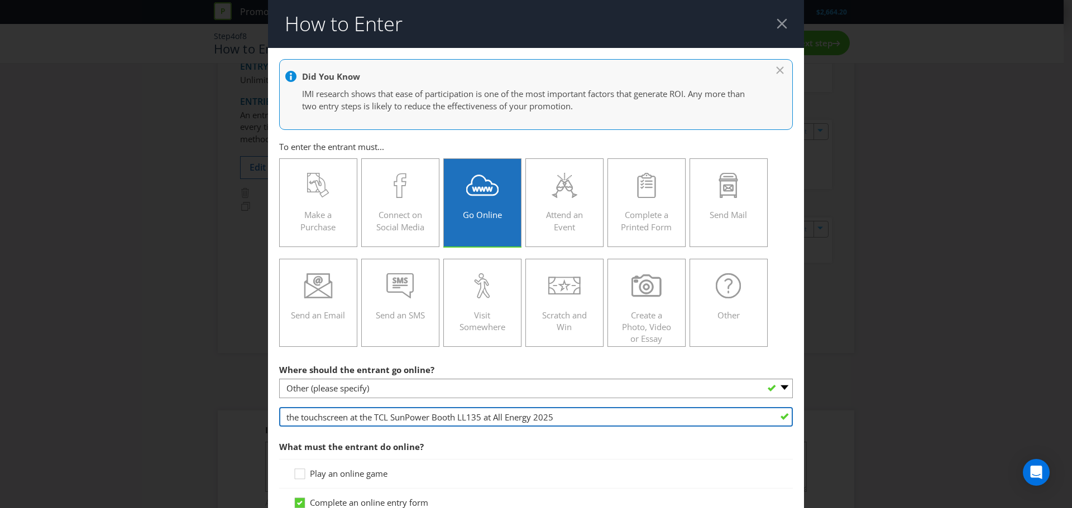
click at [434, 416] on input "the touchscreen at the TCL SunPower Booth LL135 at All Energy 2025" at bounding box center [536, 417] width 514 height 20
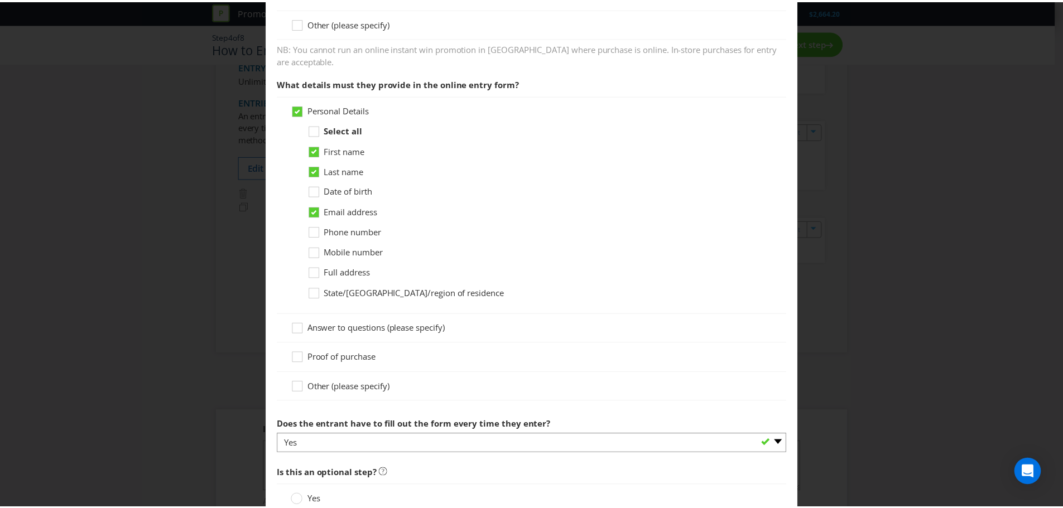
scroll to position [670, 0]
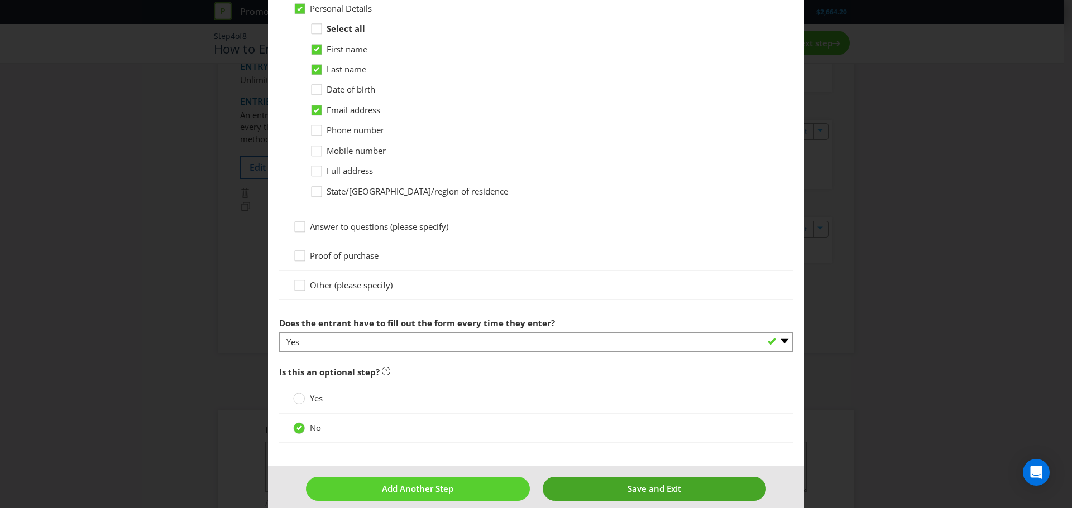
type input "the touchscreen at the TCL SunPower booth LL135 at All Energy 2025"
click at [658, 483] on span "Save and Exit" at bounding box center [654, 488] width 54 height 11
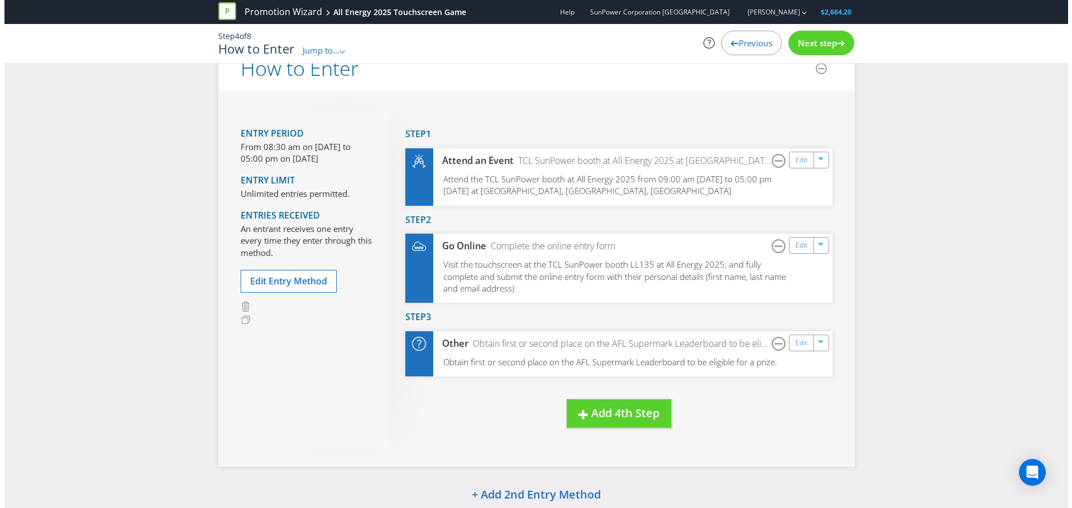
scroll to position [58, 0]
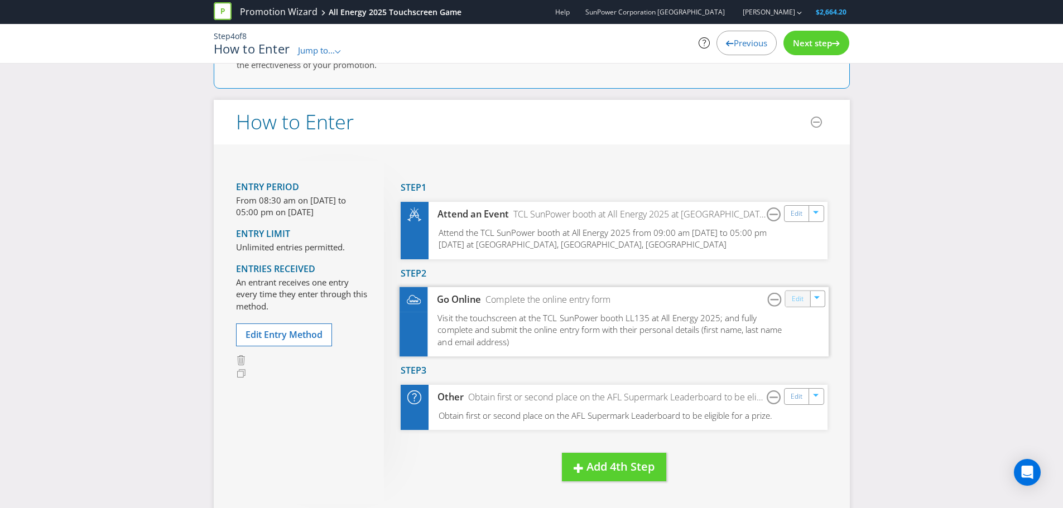
click at [796, 296] on link "Edit" at bounding box center [797, 299] width 12 height 13
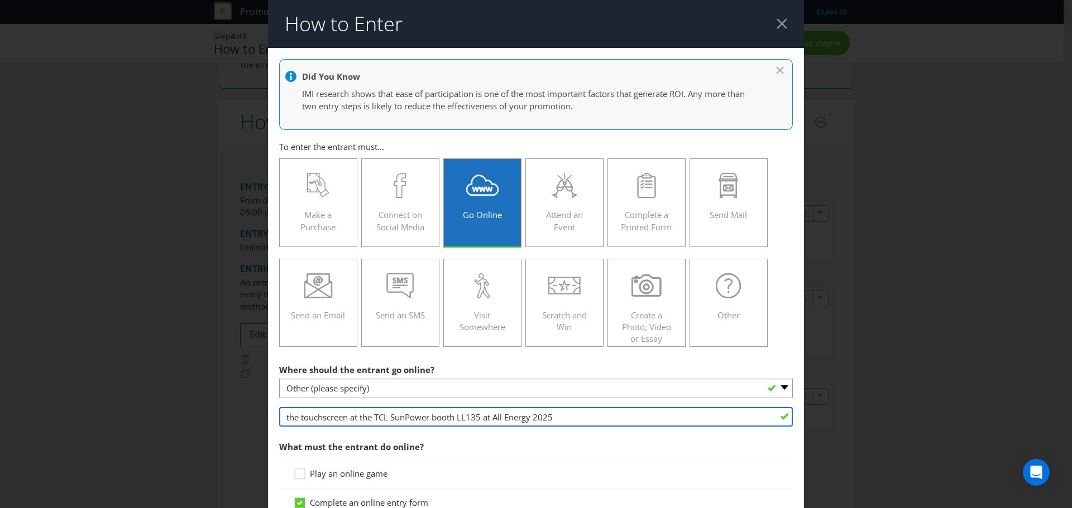
click at [360, 416] on input "the touchscreen at the TCL SunPower booth LL135 at All Energy 2025" at bounding box center [536, 417] width 514 height 20
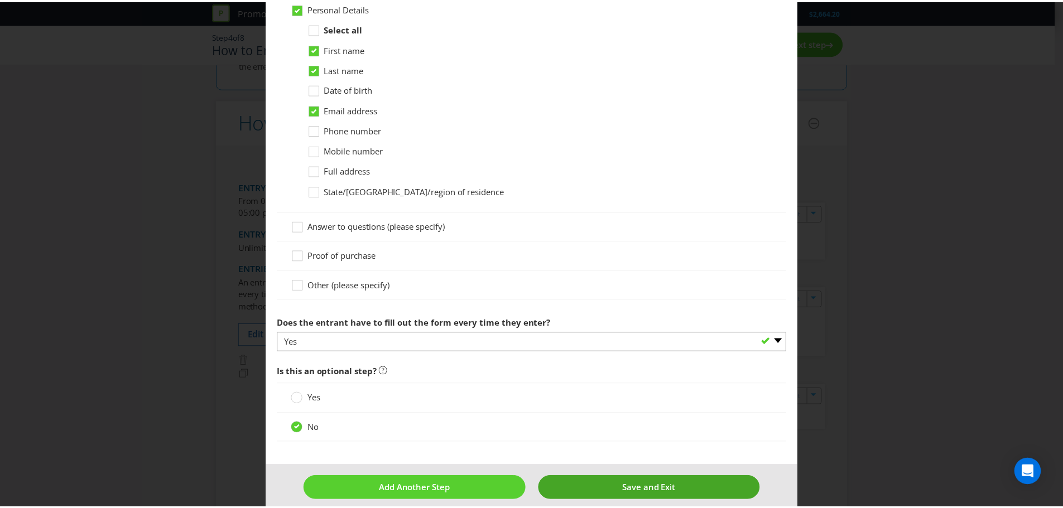
scroll to position [670, 0]
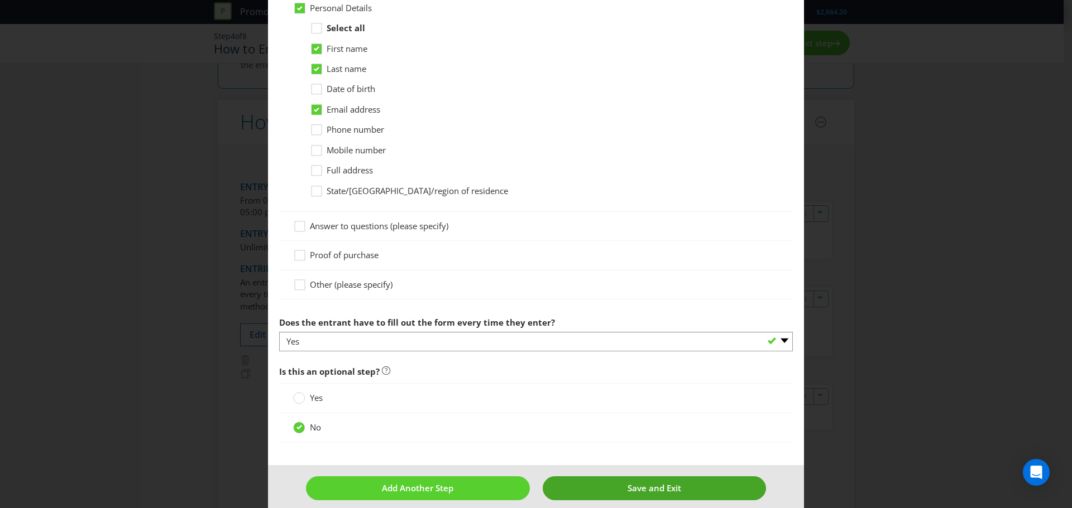
type input "the touchscreen at TCL SunPower booth LL135 at All Energy 2025"
click at [628, 483] on span "Save and Exit" at bounding box center [654, 488] width 54 height 11
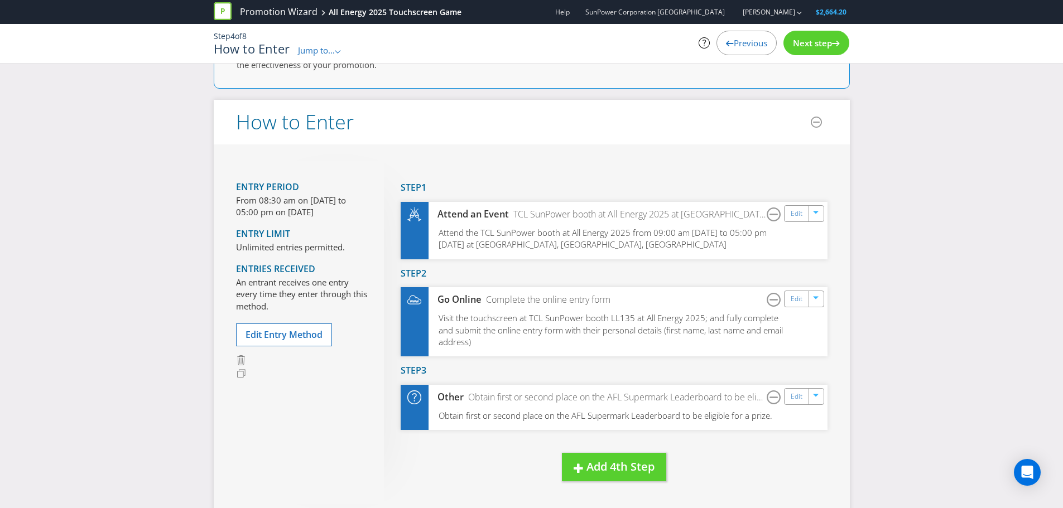
click at [819, 47] on span "Next step" at bounding box center [812, 42] width 39 height 11
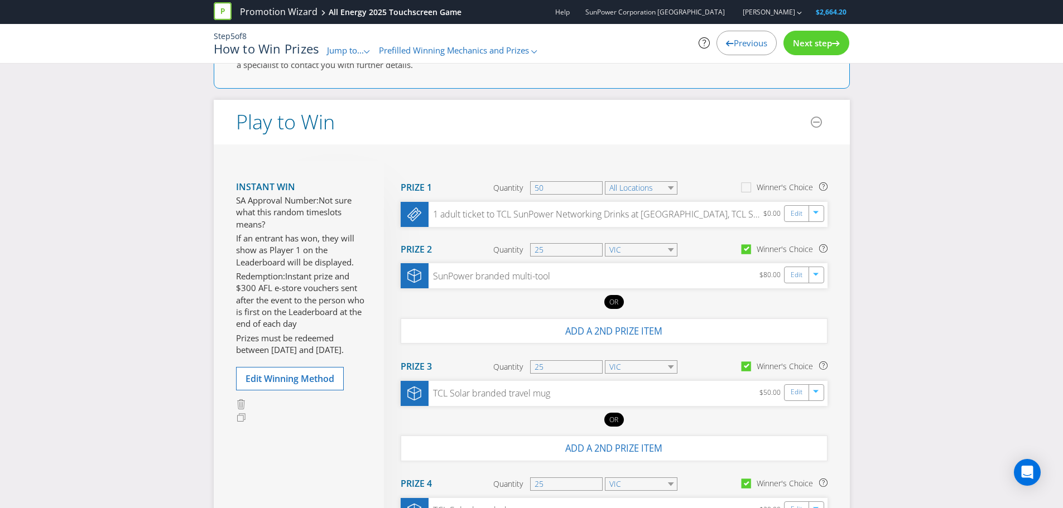
click at [819, 47] on span "Next step" at bounding box center [812, 42] width 39 height 11
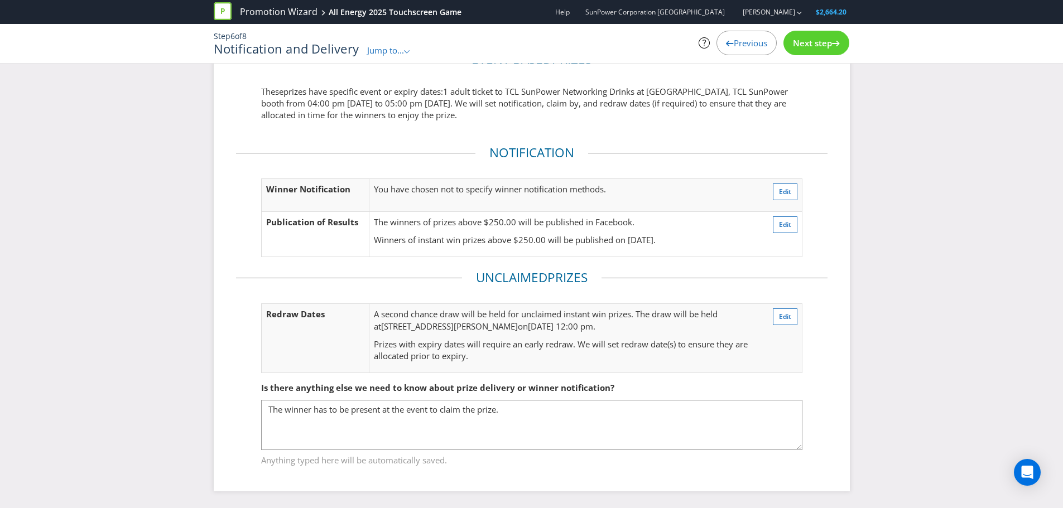
click at [819, 43] on span "Next step" at bounding box center [812, 42] width 39 height 11
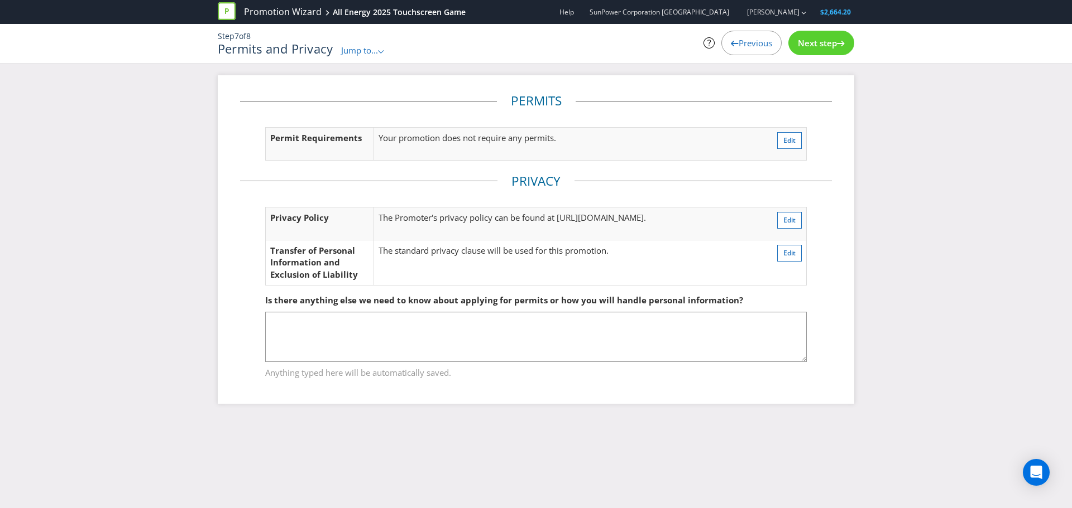
click at [819, 43] on span "Next step" at bounding box center [817, 42] width 39 height 11
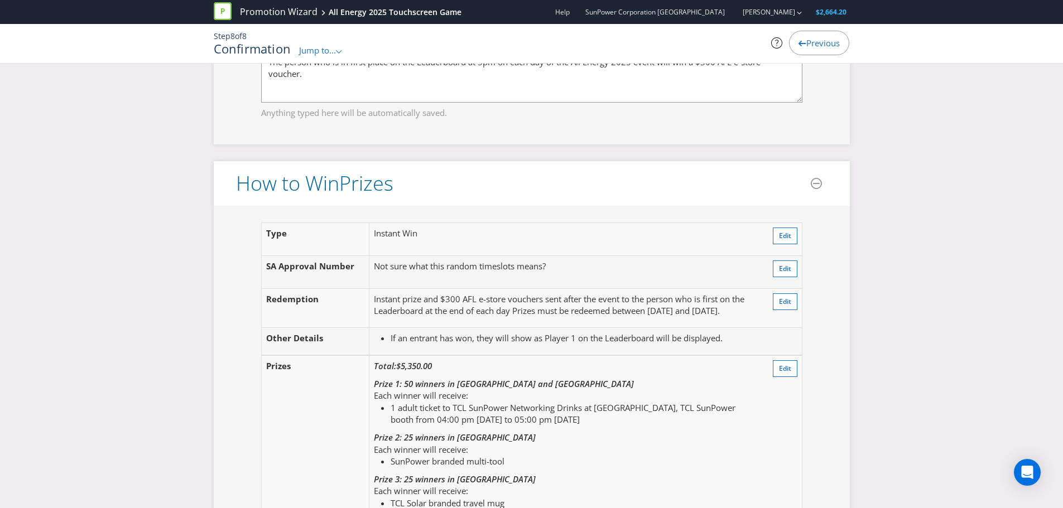
scroll to position [1340, 0]
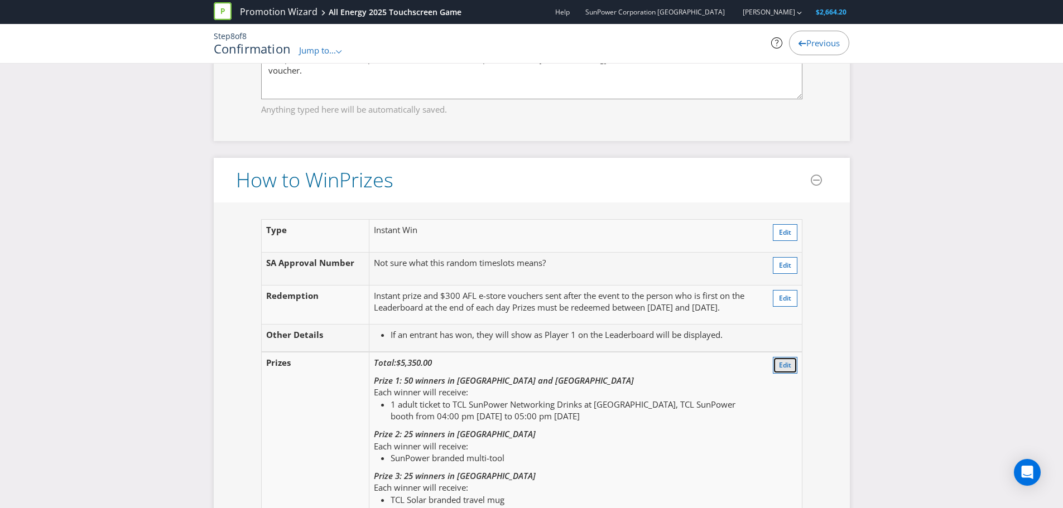
click at [787, 361] on span "Edit" at bounding box center [785, 365] width 12 height 9
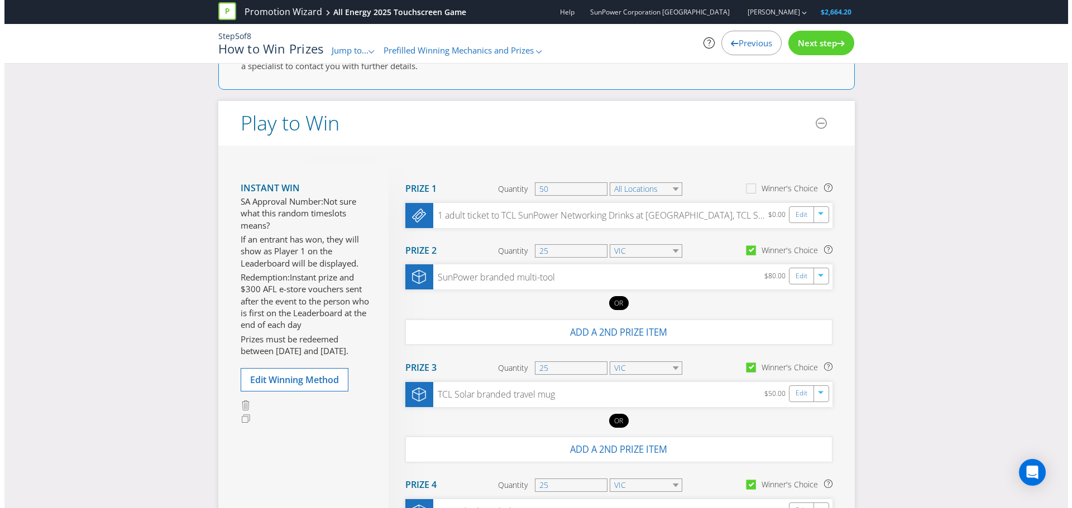
scroll to position [56, 0]
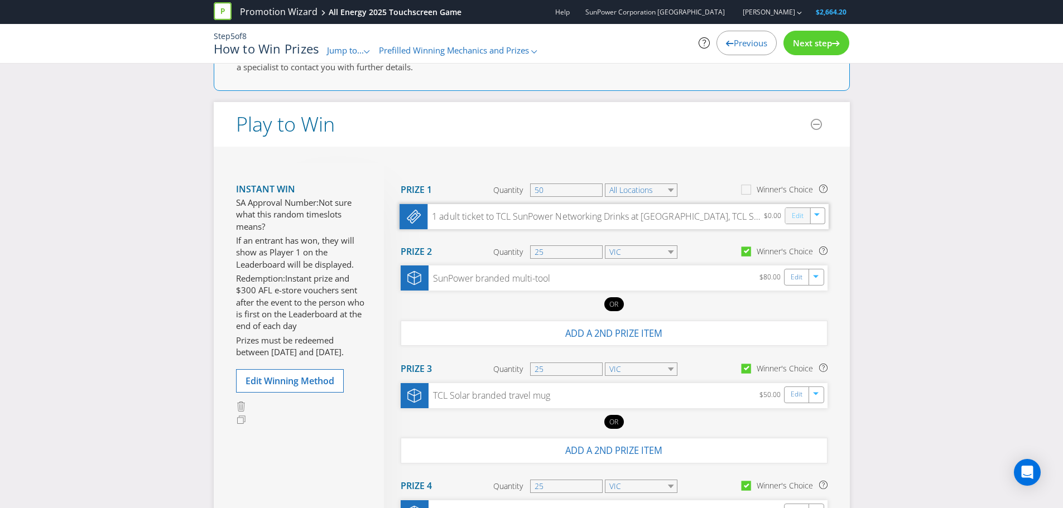
click at [794, 215] on link "Edit" at bounding box center [797, 215] width 12 height 13
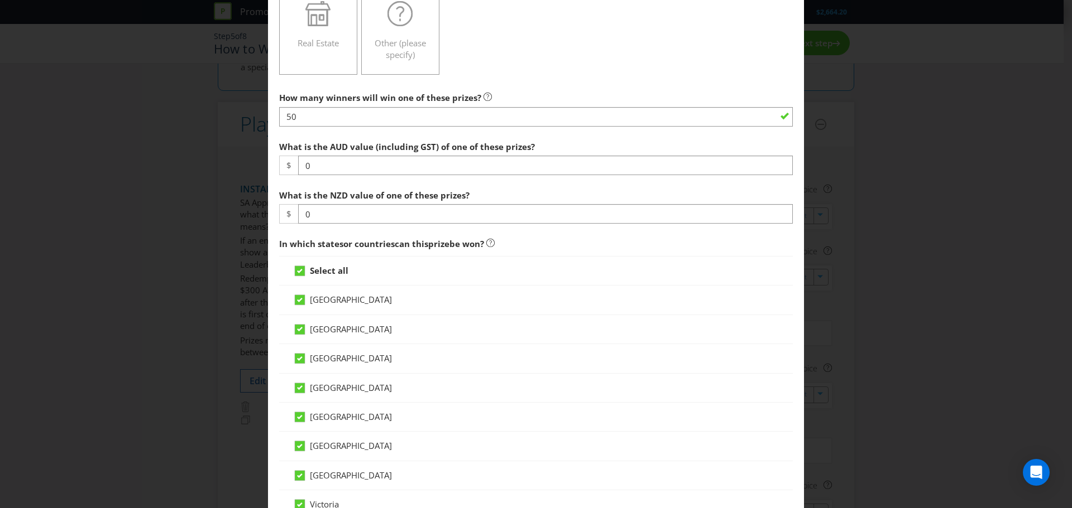
scroll to position [391, 0]
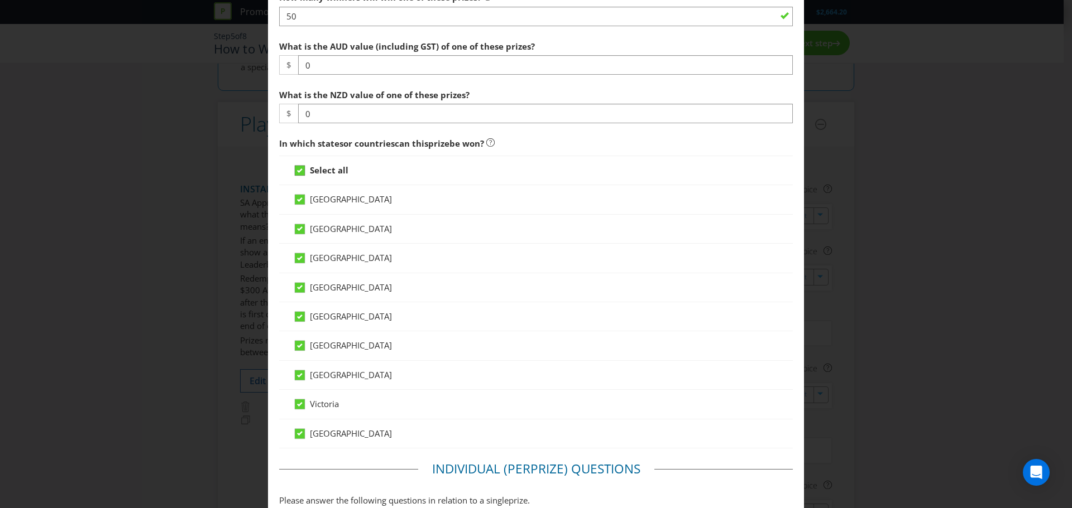
click at [298, 171] on icon at bounding box center [300, 171] width 6 height 4
click at [0, 0] on input "Select all" at bounding box center [0, 0] width 0 height 0
click at [299, 406] on icon at bounding box center [301, 407] width 17 height 17
click at [0, 0] on input "Victoria" at bounding box center [0, 0] width 0 height 0
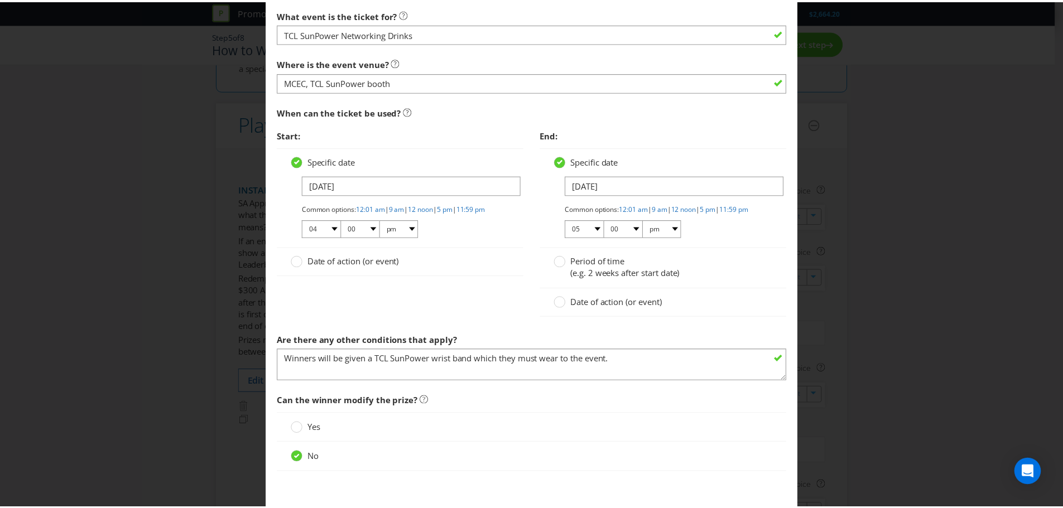
scroll to position [1066, 0]
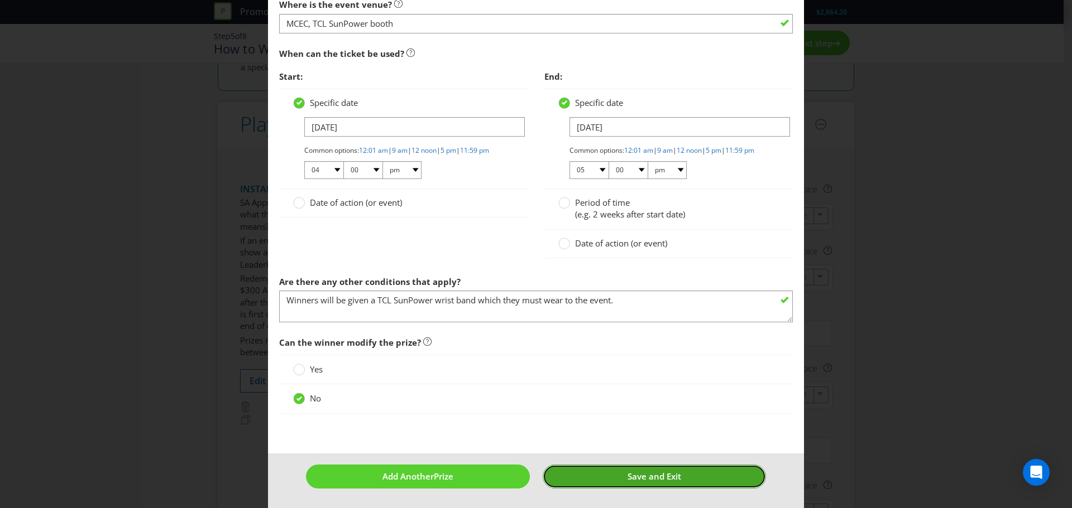
click at [644, 475] on span "Save and Exit" at bounding box center [654, 476] width 54 height 11
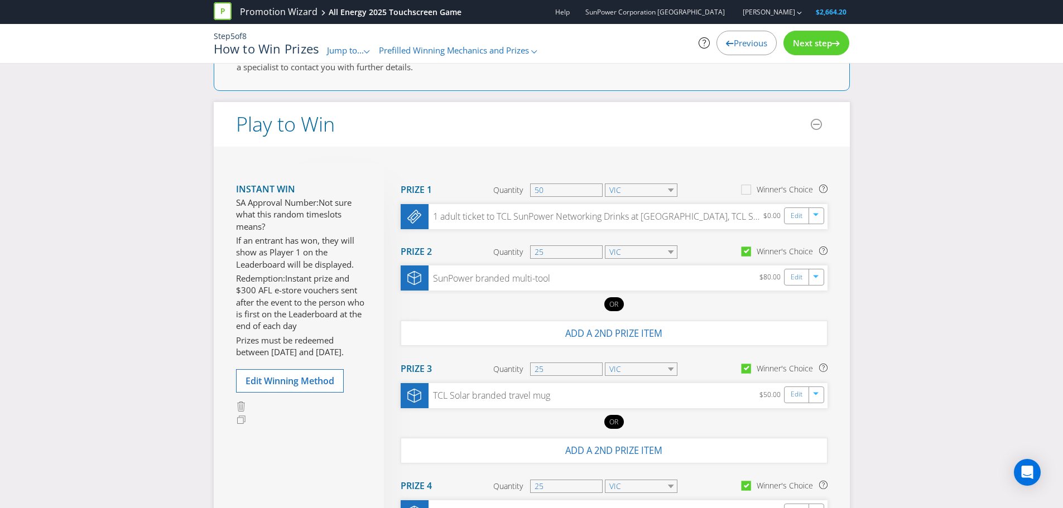
click at [819, 39] on span "Next step" at bounding box center [812, 42] width 39 height 11
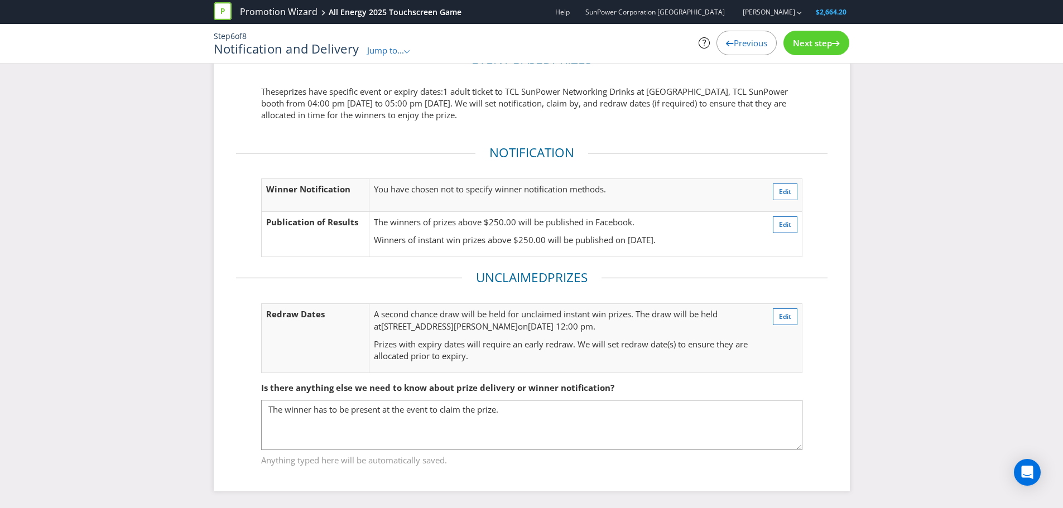
click at [819, 39] on span "Next step" at bounding box center [812, 42] width 39 height 11
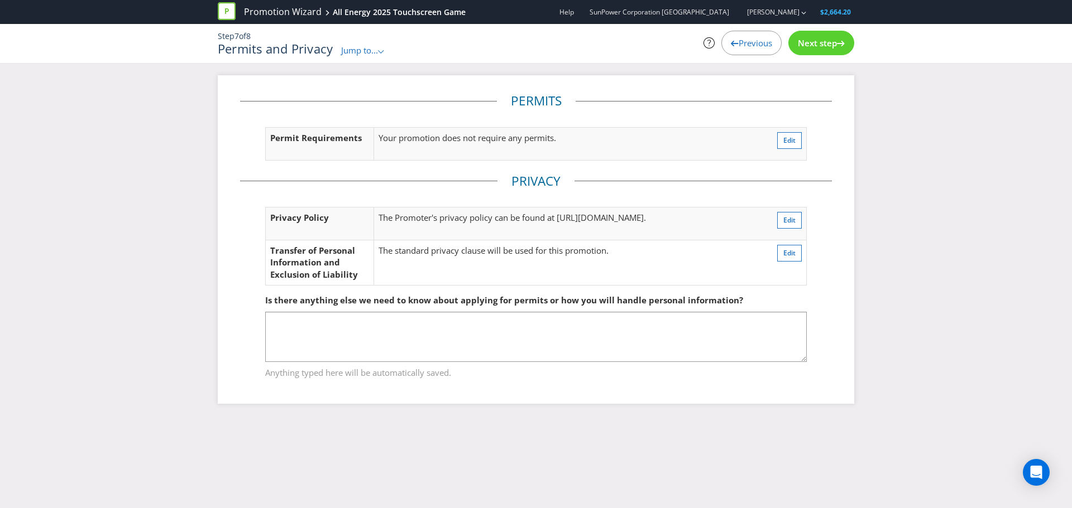
click at [819, 39] on span "Next step" at bounding box center [817, 42] width 39 height 11
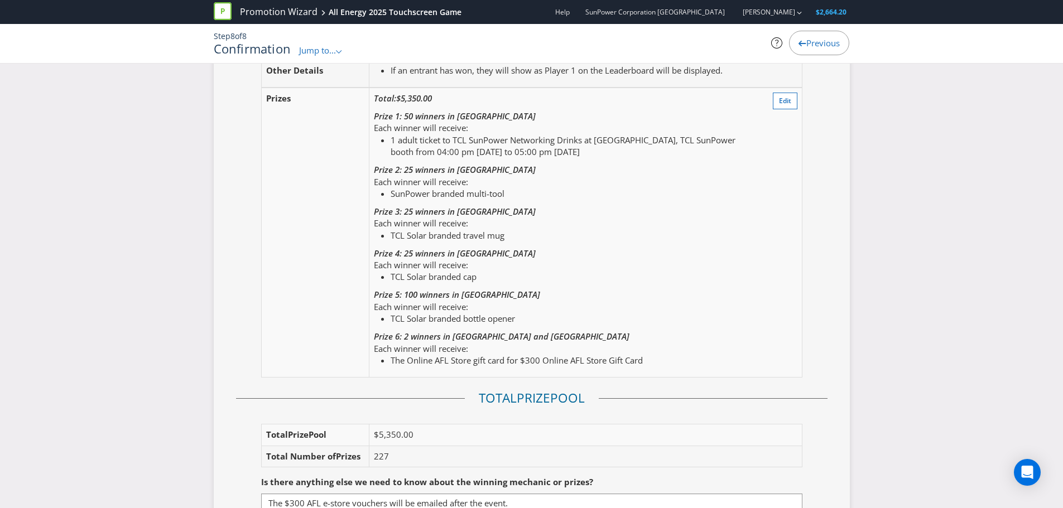
scroll to position [1619, 0]
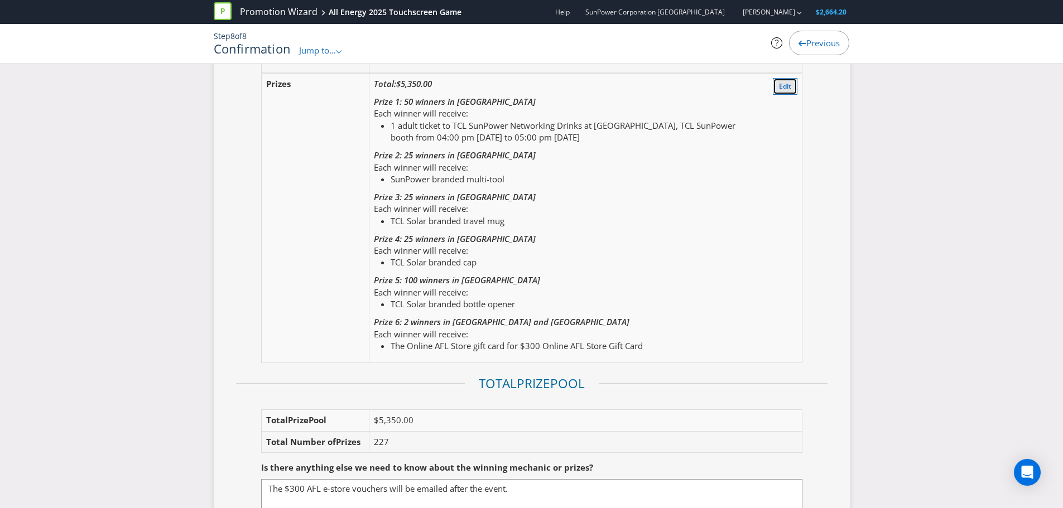
click at [791, 78] on button "Edit" at bounding box center [785, 86] width 25 height 17
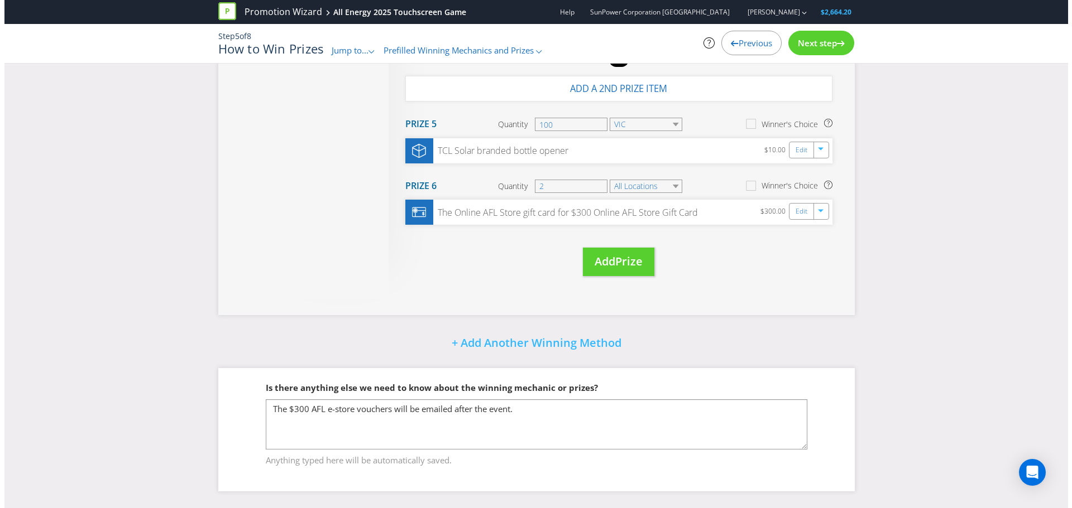
scroll to position [535, 0]
click at [799, 209] on link "Edit" at bounding box center [797, 211] width 12 height 13
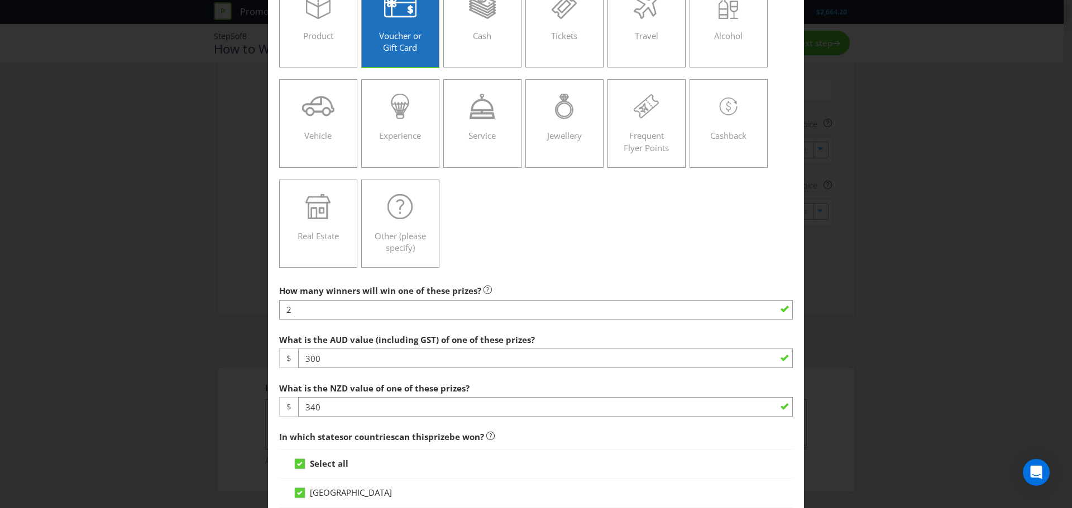
scroll to position [223, 0]
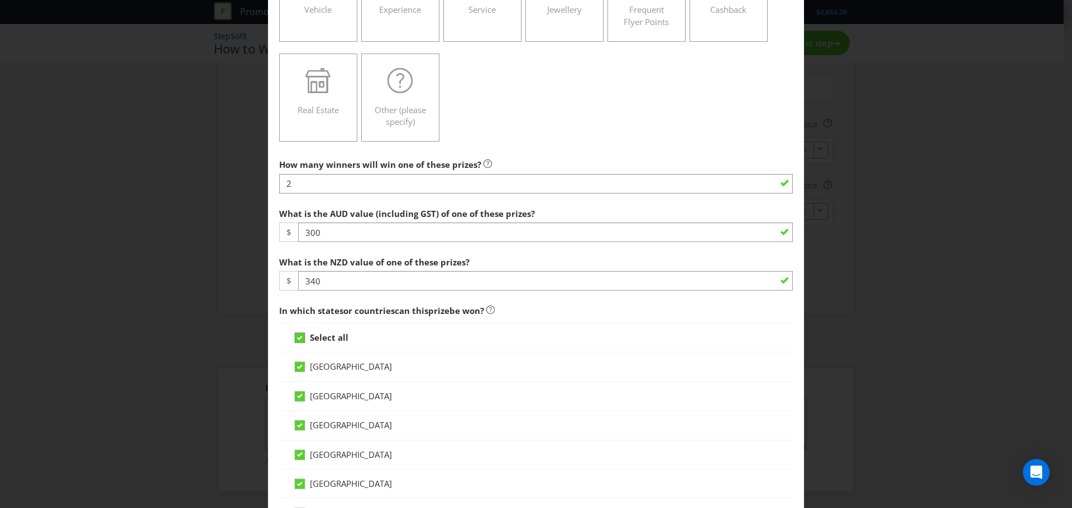
click at [298, 338] on icon at bounding box center [300, 338] width 6 height 4
click at [0, 0] on input "Select all" at bounding box center [0, 0] width 0 height 0
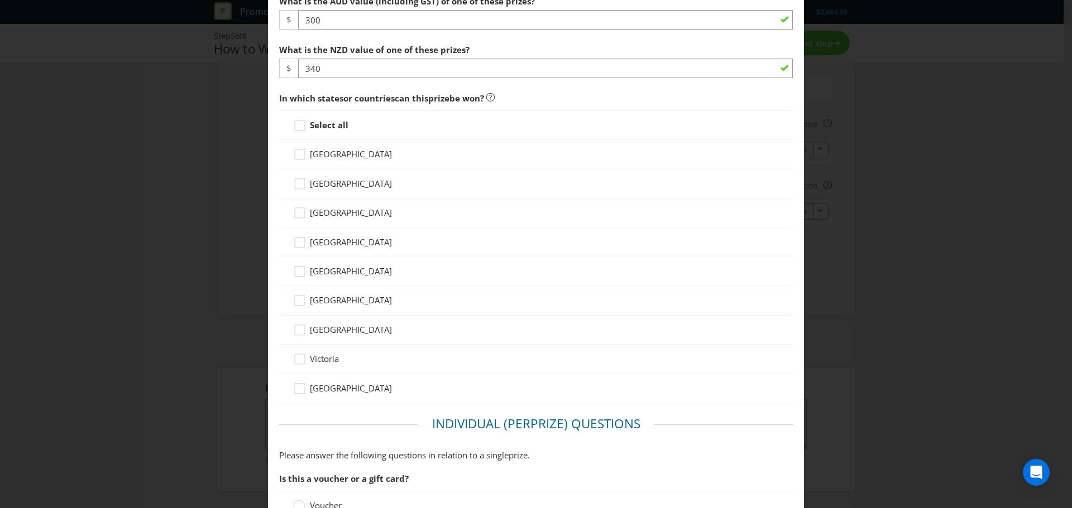
scroll to position [447, 0]
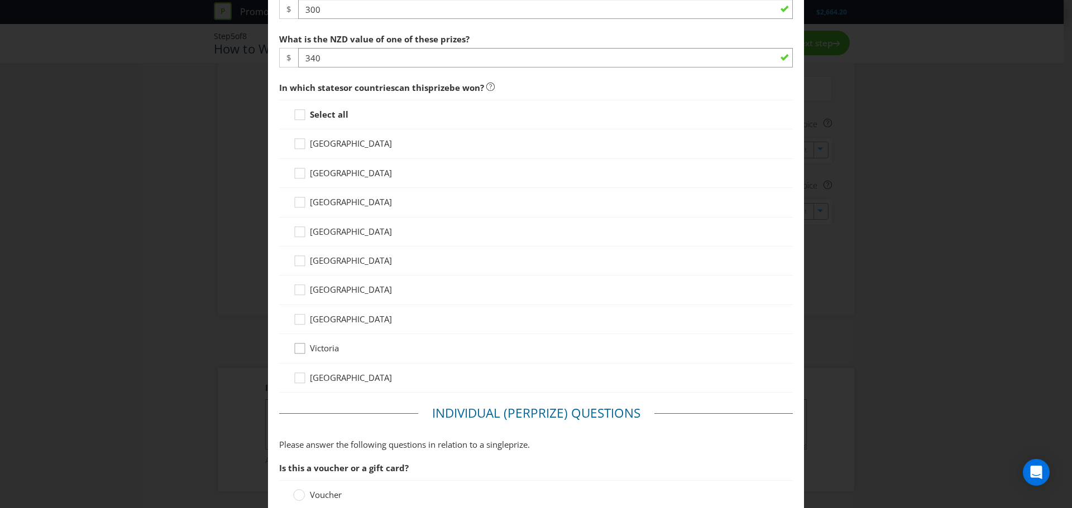
click at [297, 349] on icon at bounding box center [301, 351] width 17 height 17
click at [0, 0] on input "Victoria" at bounding box center [0, 0] width 0 height 0
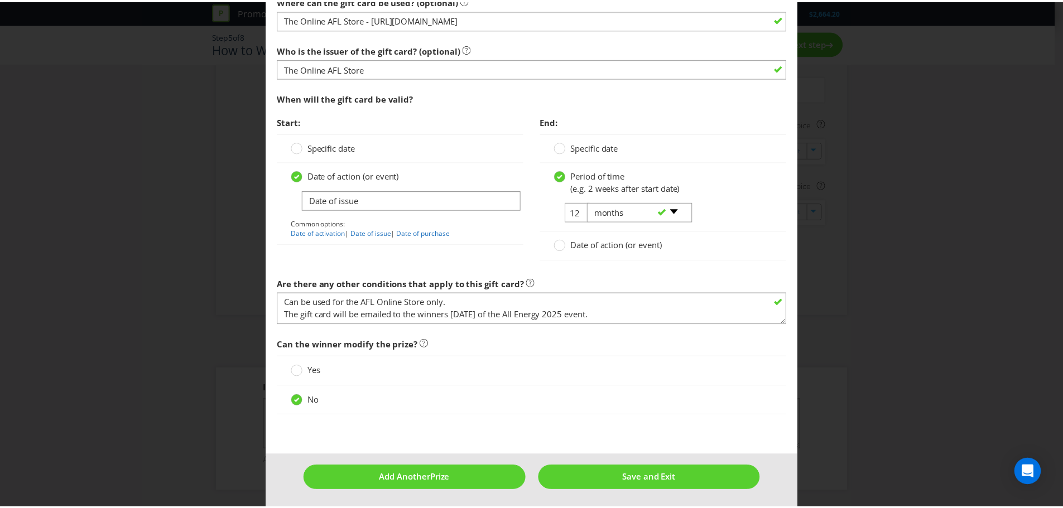
scroll to position [1241, 0]
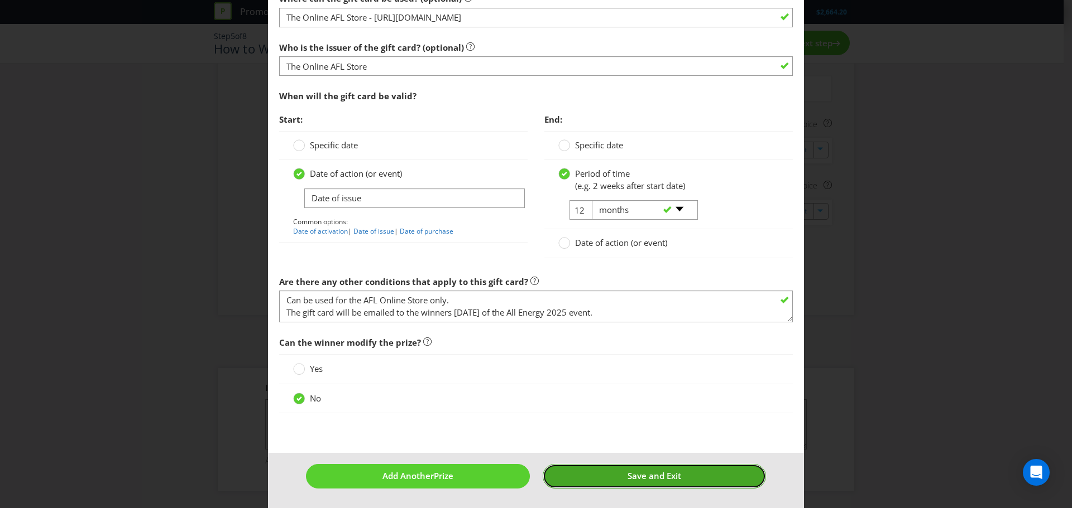
click at [646, 484] on button "Save and Exit" at bounding box center [655, 476] width 224 height 24
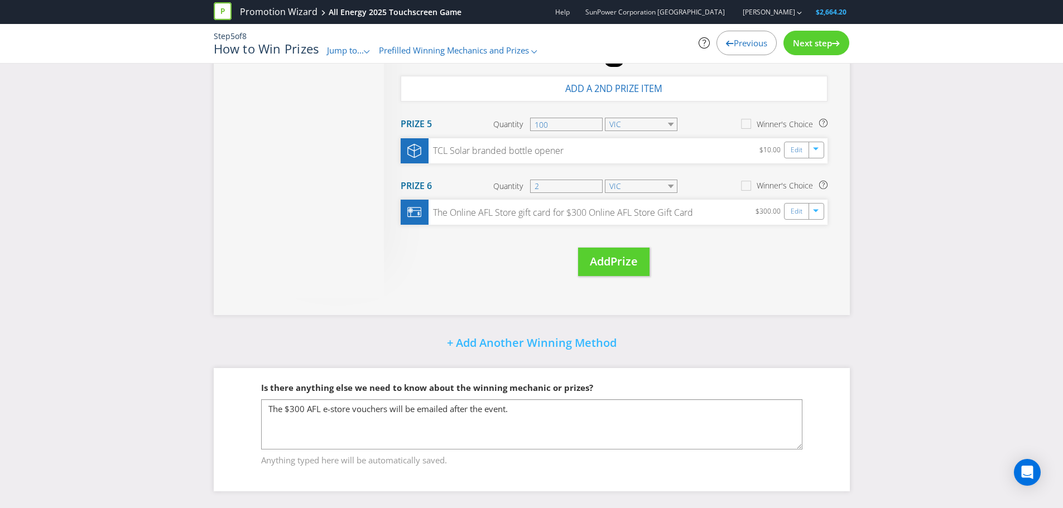
click at [813, 47] on span "Next step" at bounding box center [812, 42] width 39 height 11
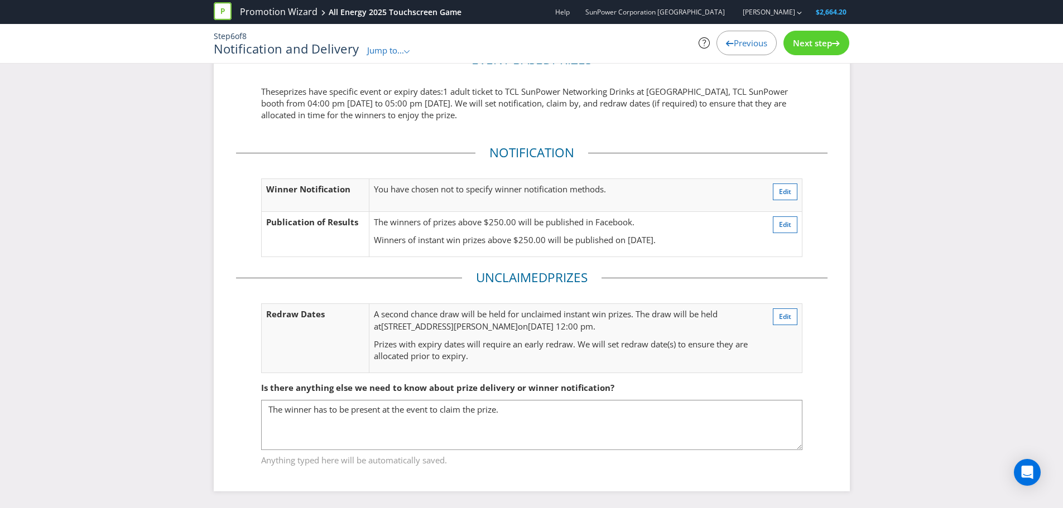
click at [813, 47] on span "Next step" at bounding box center [812, 42] width 39 height 11
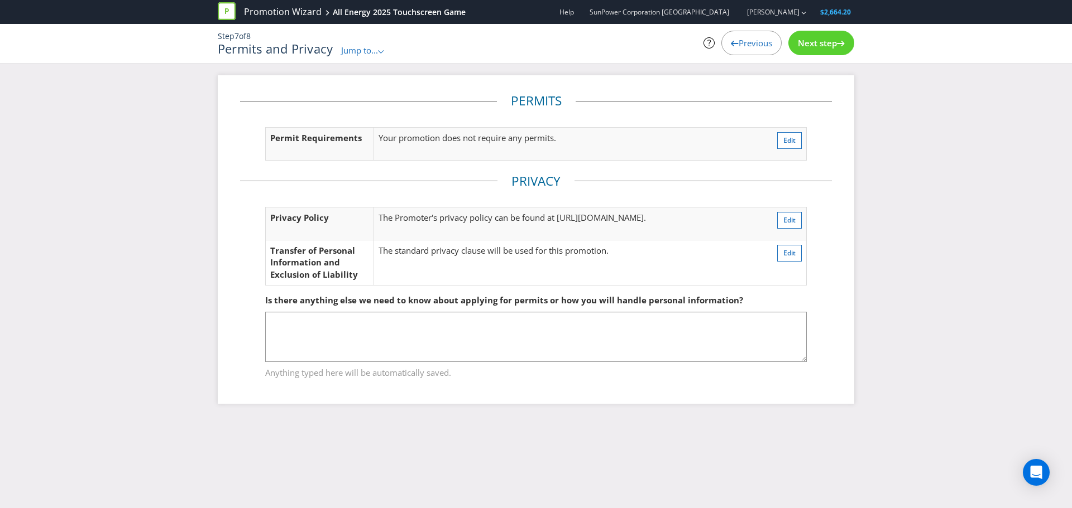
click at [813, 49] on div "Next step" at bounding box center [821, 43] width 66 height 25
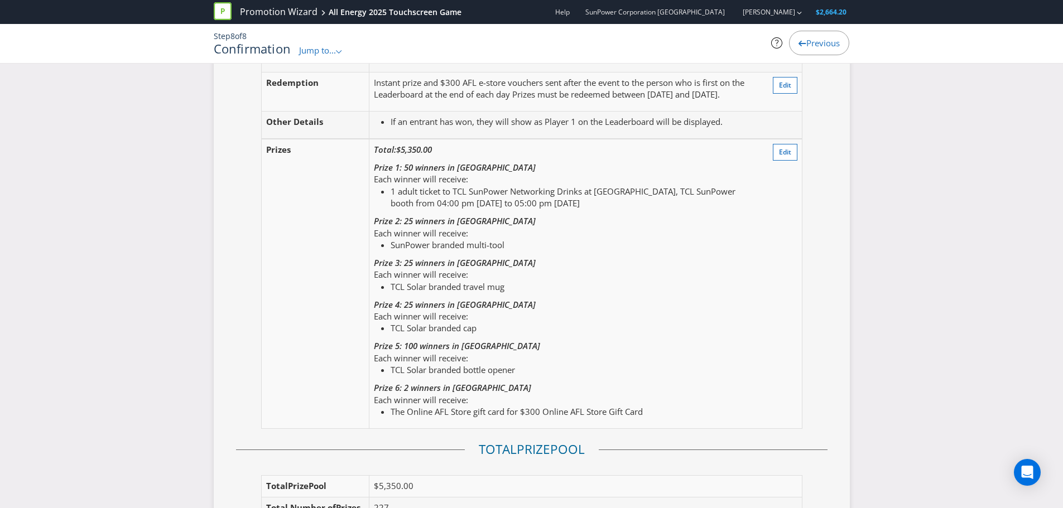
scroll to position [1563, 0]
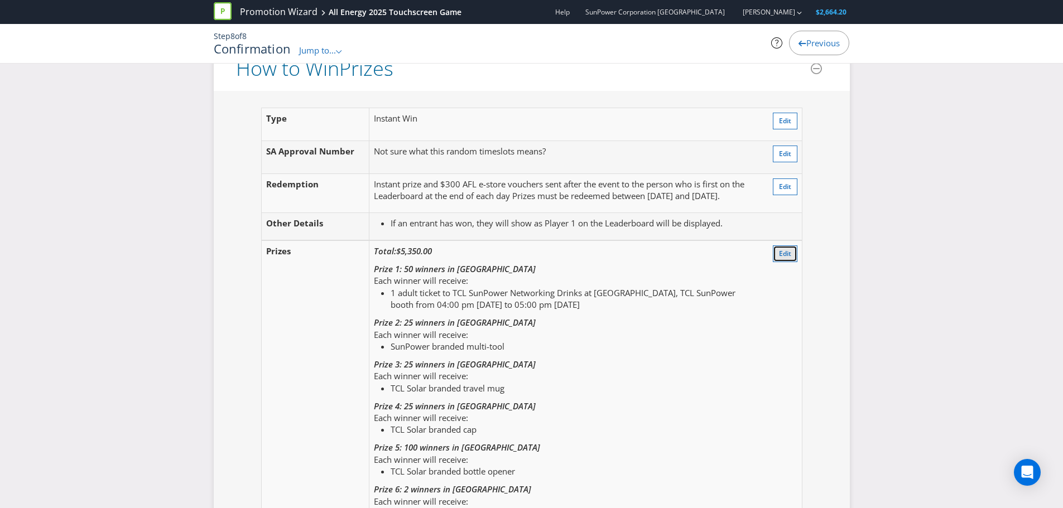
click at [786, 249] on span "Edit" at bounding box center [785, 253] width 12 height 9
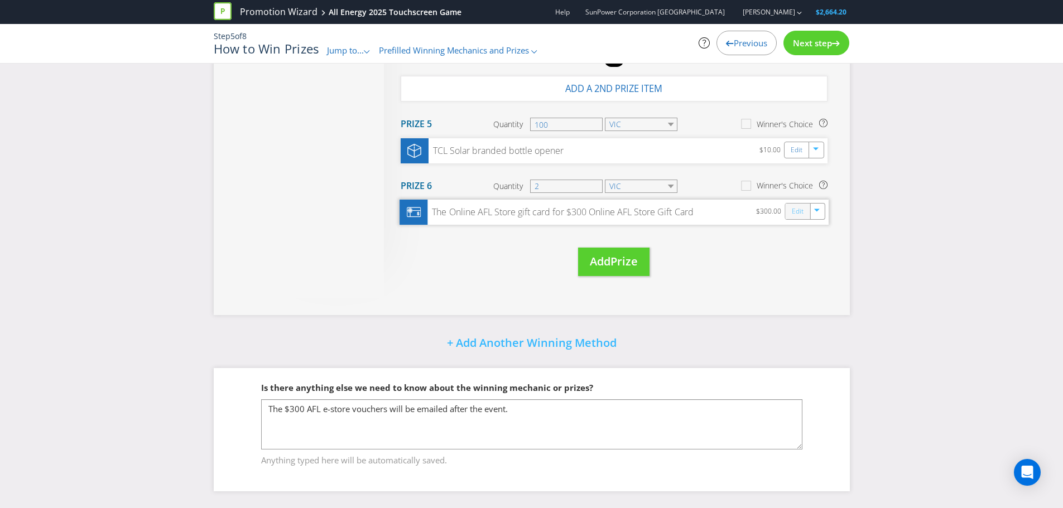
click at [798, 216] on link "Edit" at bounding box center [797, 211] width 12 height 13
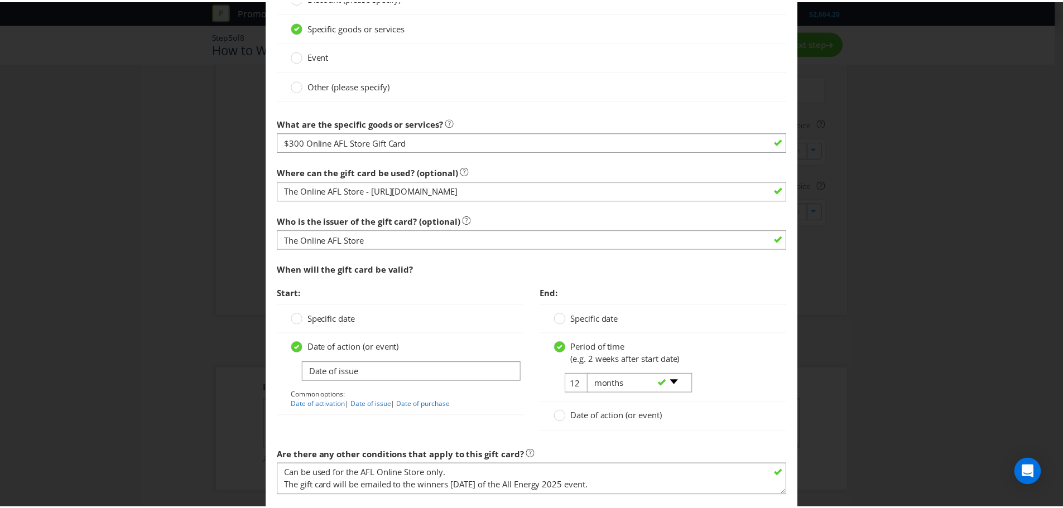
scroll to position [1241, 0]
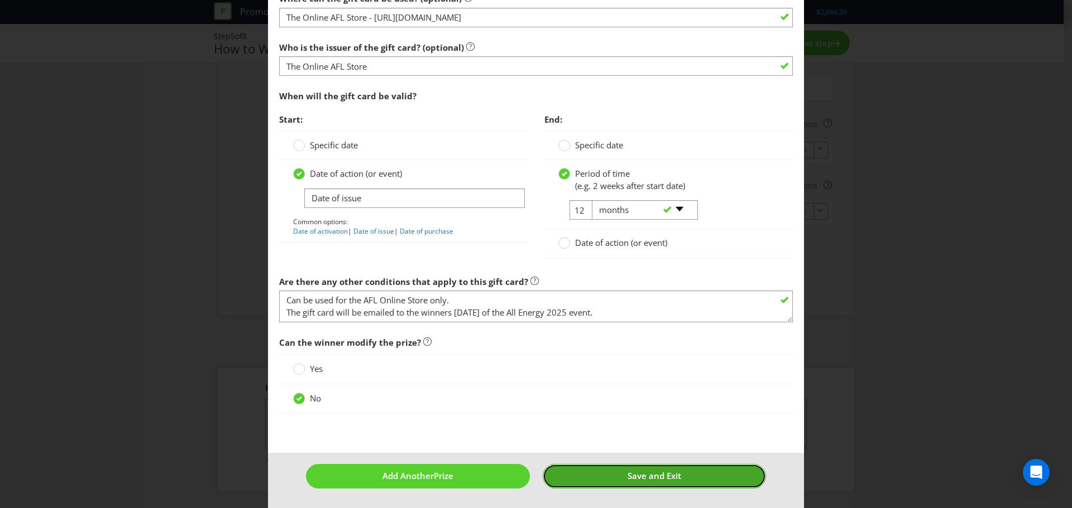
click at [596, 478] on button "Save and Exit" at bounding box center [655, 476] width 224 height 24
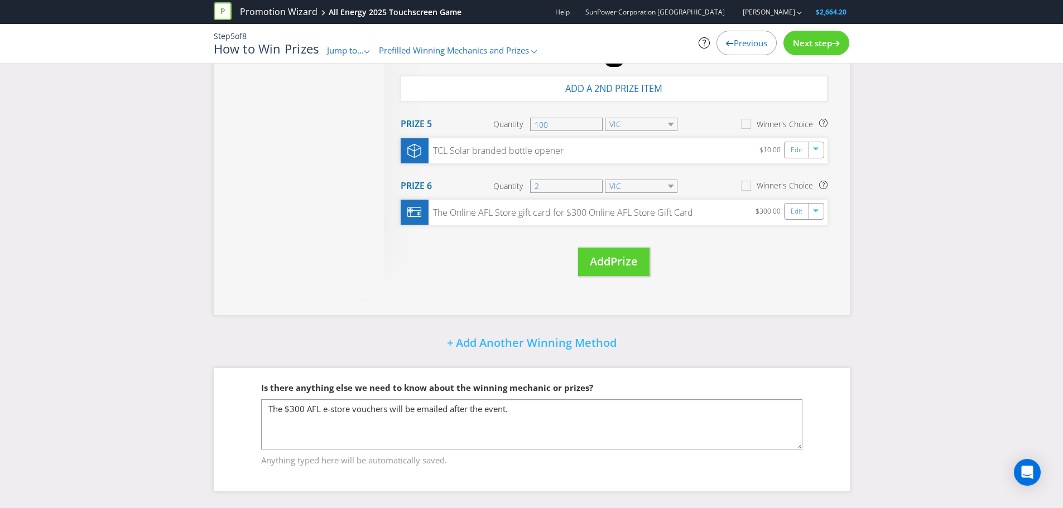
click at [809, 43] on span "Next step" at bounding box center [812, 42] width 39 height 11
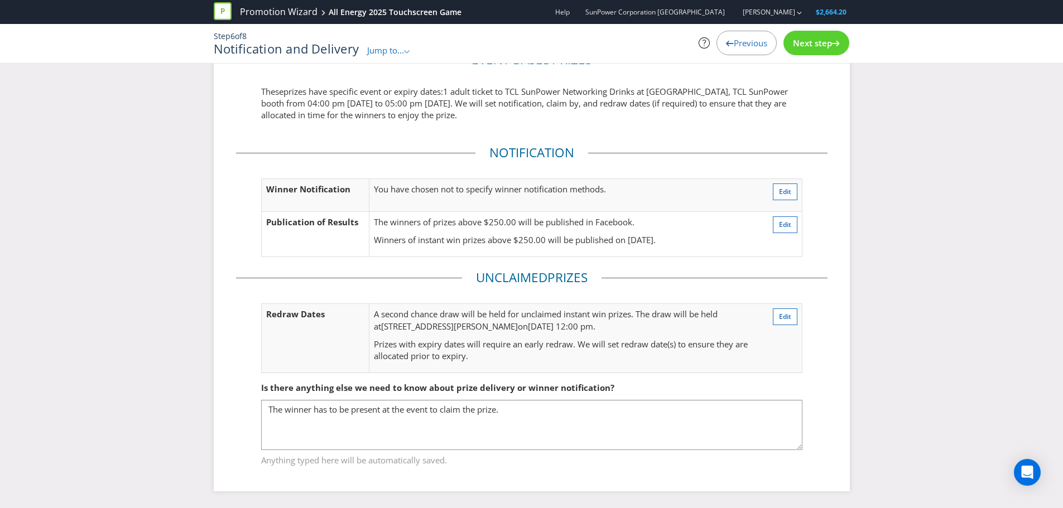
click at [809, 43] on span "Next step" at bounding box center [812, 42] width 39 height 11
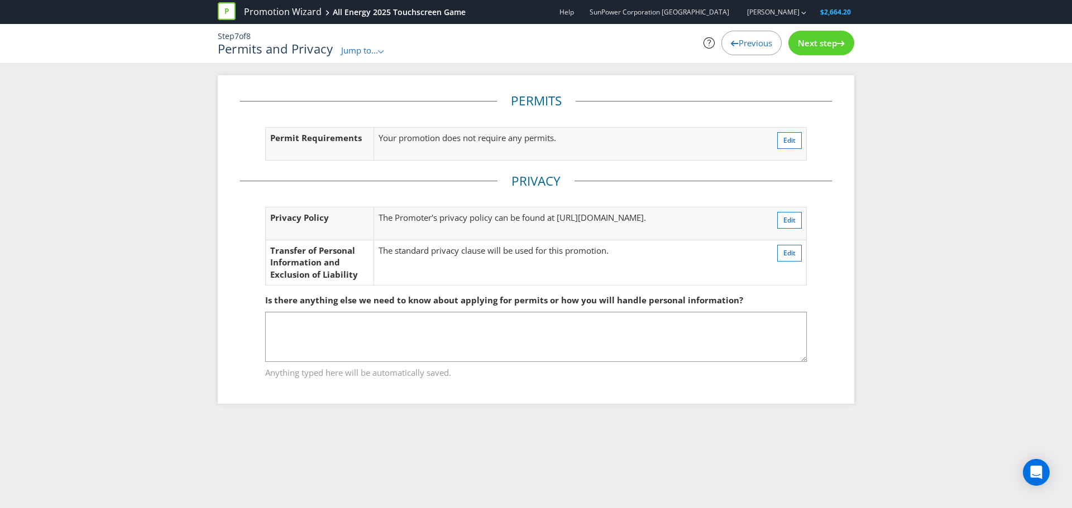
click at [809, 43] on span "Next step" at bounding box center [817, 42] width 39 height 11
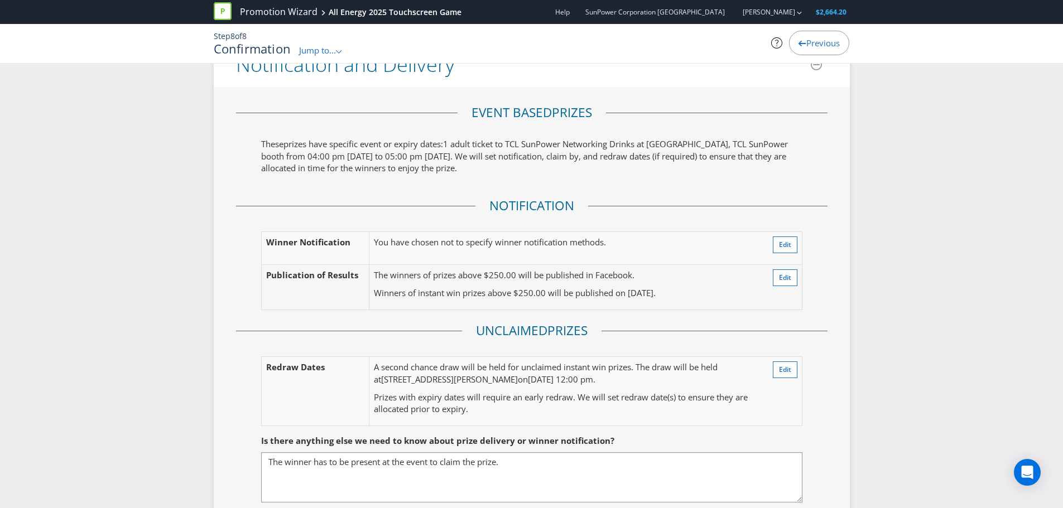
scroll to position [2288, 0]
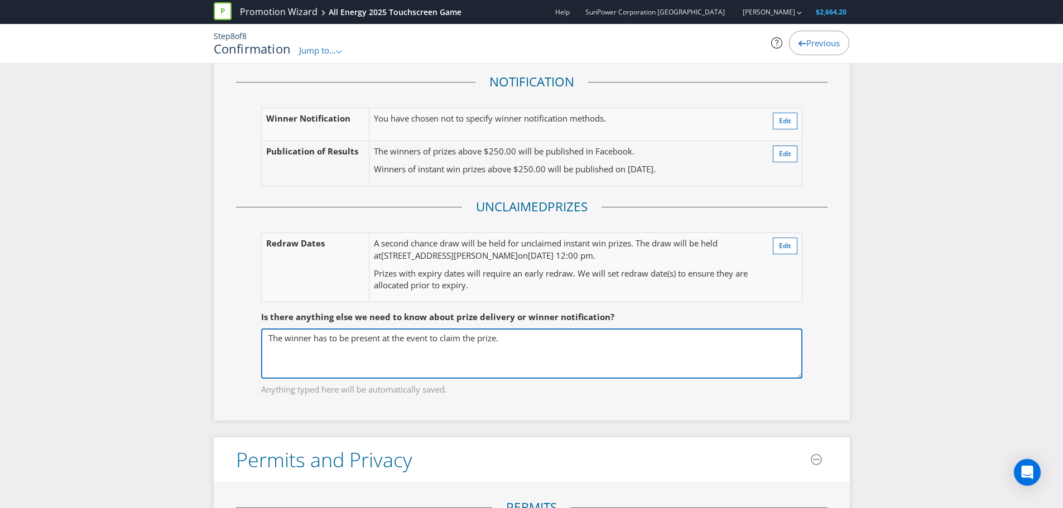
click at [471, 329] on textarea "The winner has to be present at the event to claim the prize." at bounding box center [531, 354] width 541 height 50
click at [466, 329] on textarea "The winner has to be present at the event to claim the prize." at bounding box center [531, 354] width 541 height 50
type textarea "The winner has to be present at the event to claim prizes."
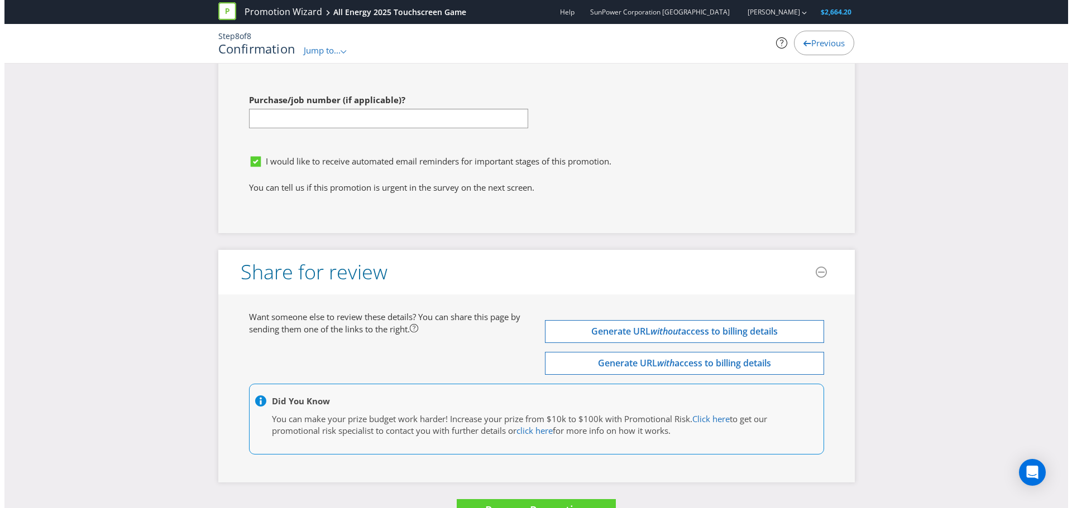
scroll to position [3799, 0]
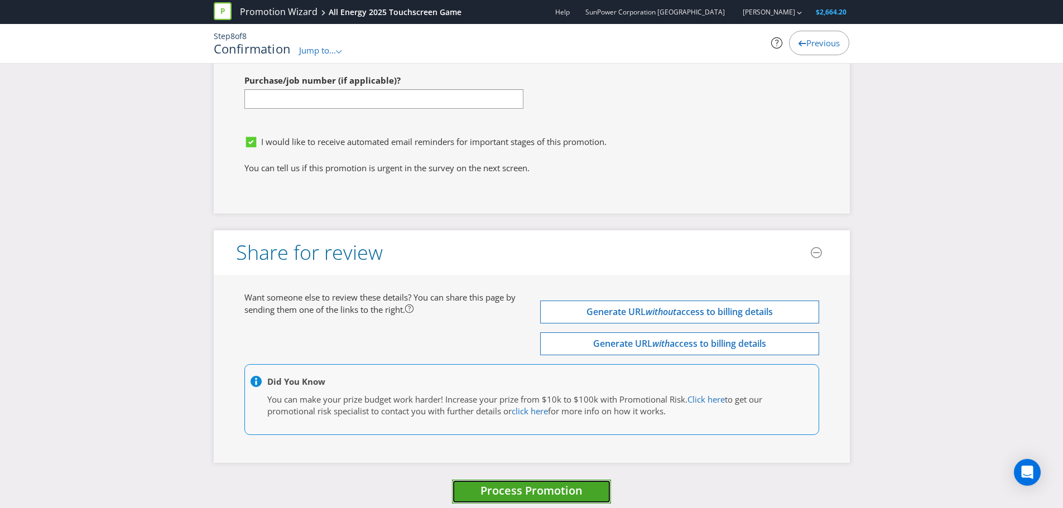
click at [550, 483] on span "Process Promotion" at bounding box center [532, 490] width 102 height 15
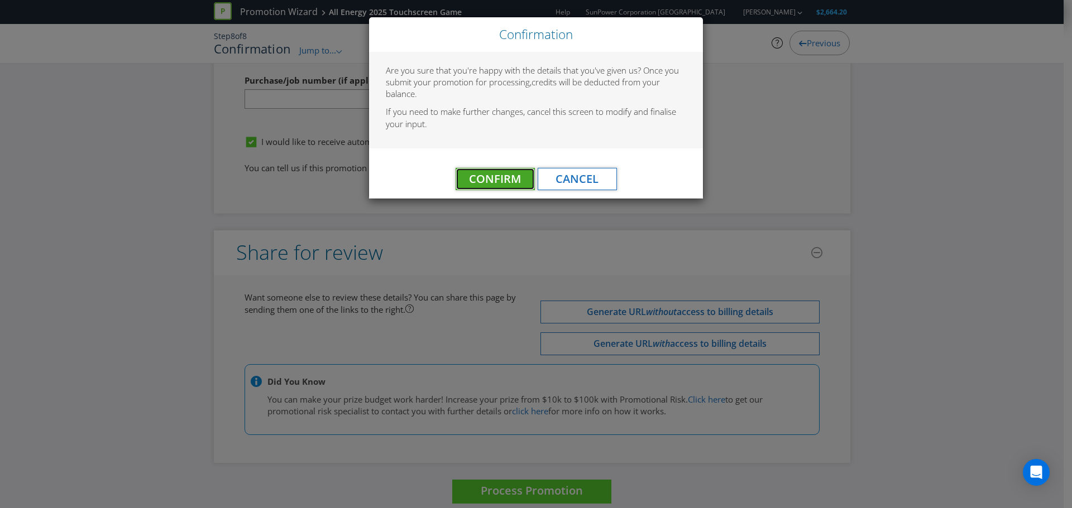
click at [484, 177] on span "Confirm" at bounding box center [495, 178] width 52 height 15
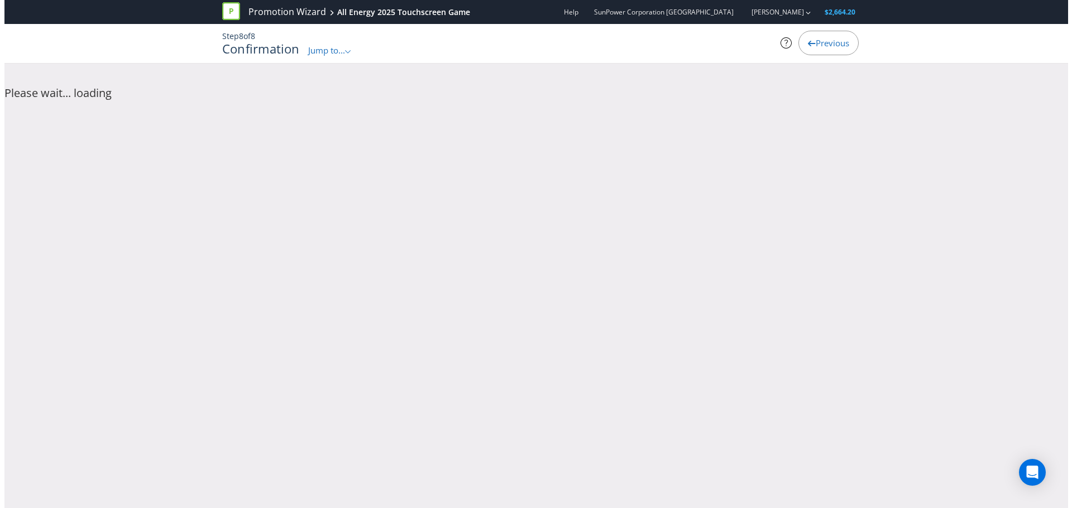
scroll to position [0, 0]
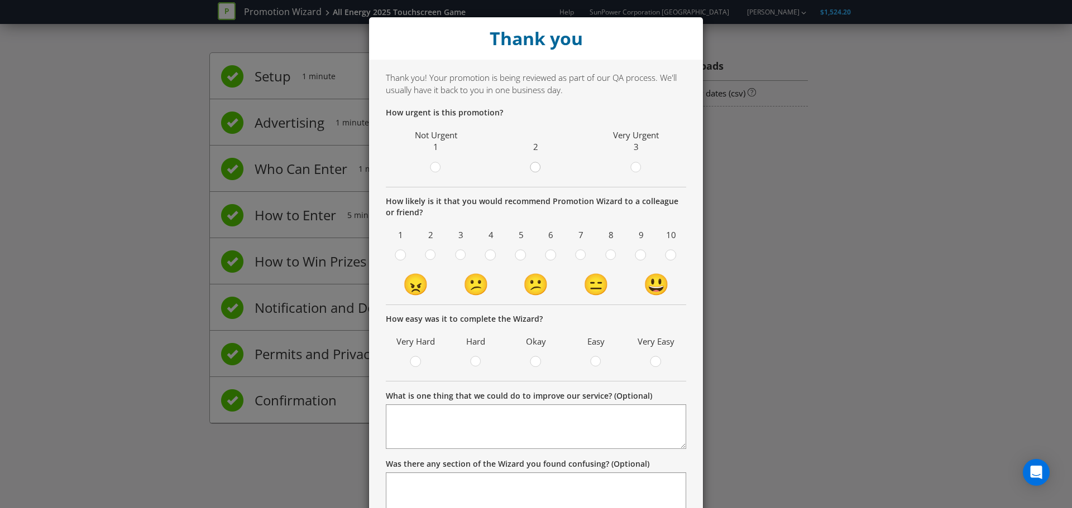
click at [533, 165] on div at bounding box center [536, 164] width 6 height 6
click at [0, 0] on input "radio" at bounding box center [0, 0] width 0 height 0
click at [608, 254] on div at bounding box center [611, 252] width 6 height 6
click at [0, 0] on input "radio" at bounding box center [0, 0] width 0 height 0
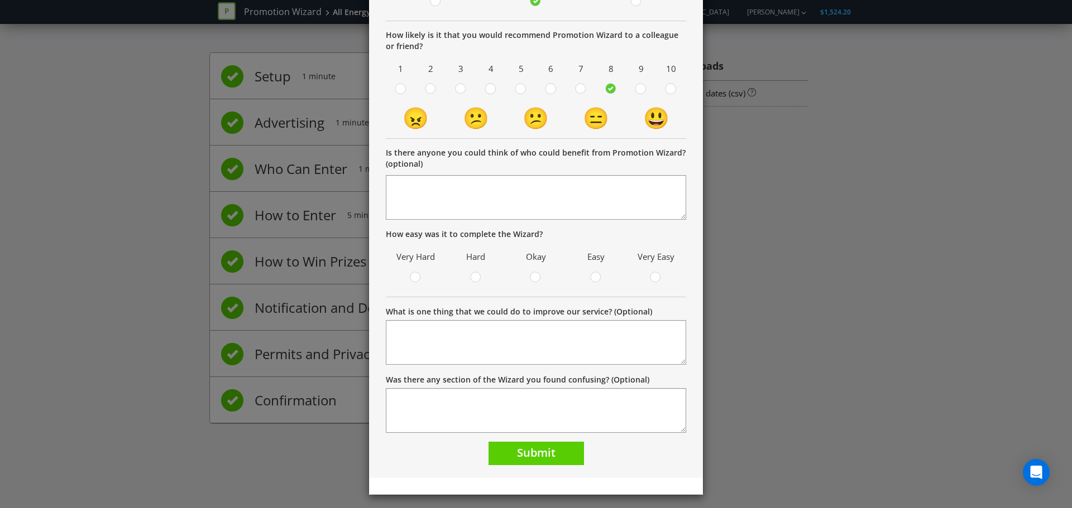
scroll to position [167, 0]
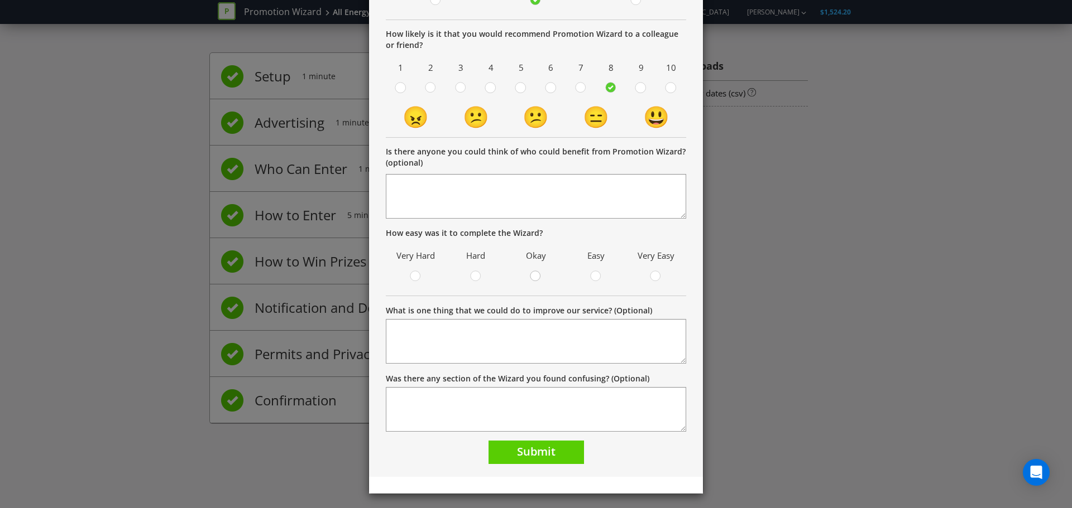
click at [532, 277] on circle at bounding box center [535, 276] width 10 height 10
click at [0, 0] on input "radio" at bounding box center [0, 0] width 0 height 0
click at [541, 454] on span "Submit" at bounding box center [536, 451] width 39 height 15
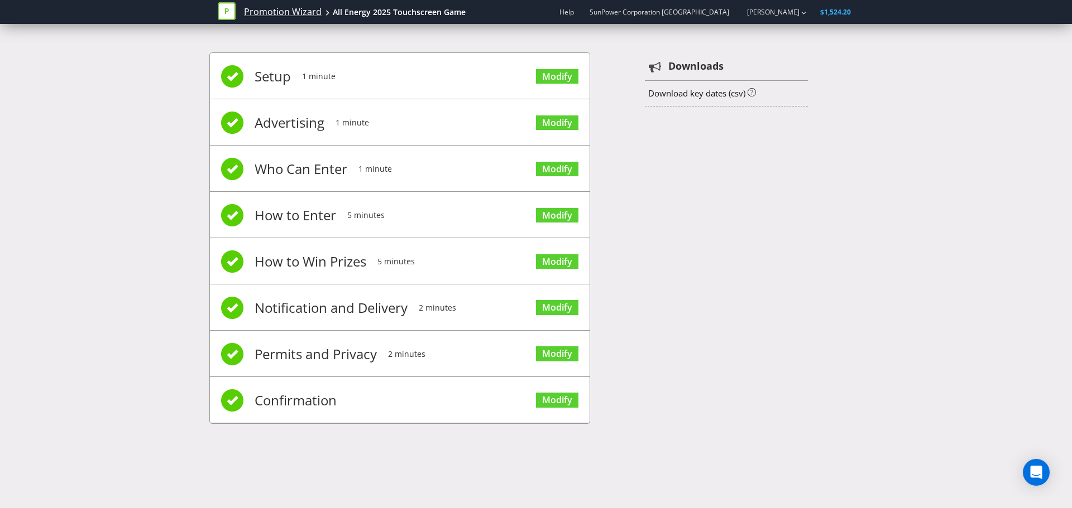
click at [275, 12] on link "Promotion Wizard" at bounding box center [283, 12] width 78 height 13
